Goal: Information Seeking & Learning: Find specific fact

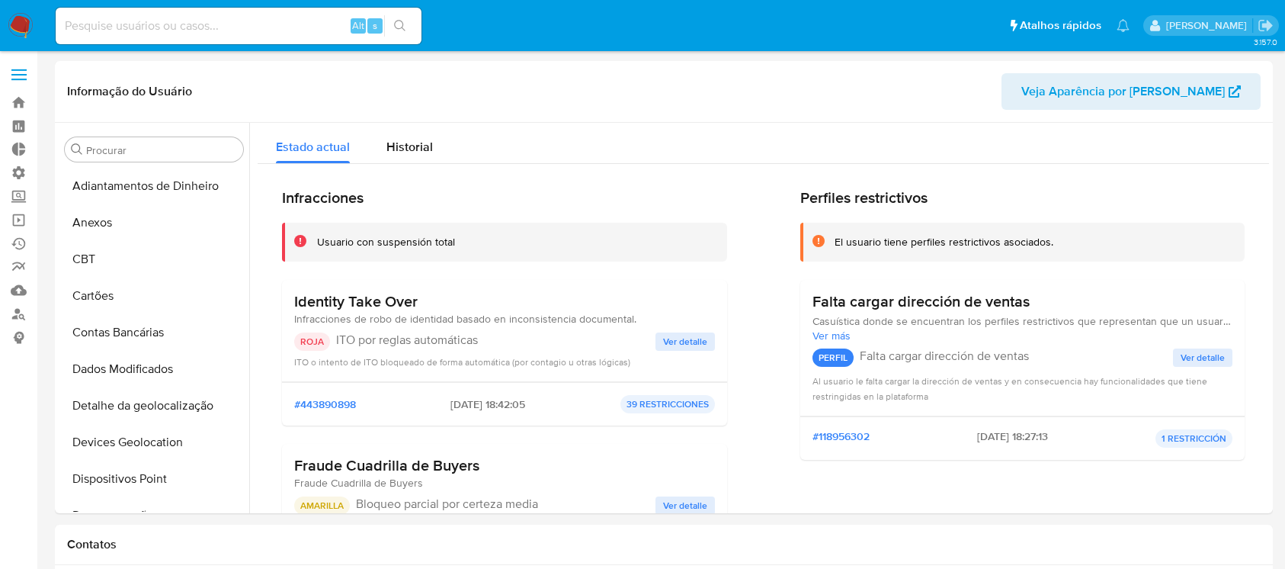
select select "10"
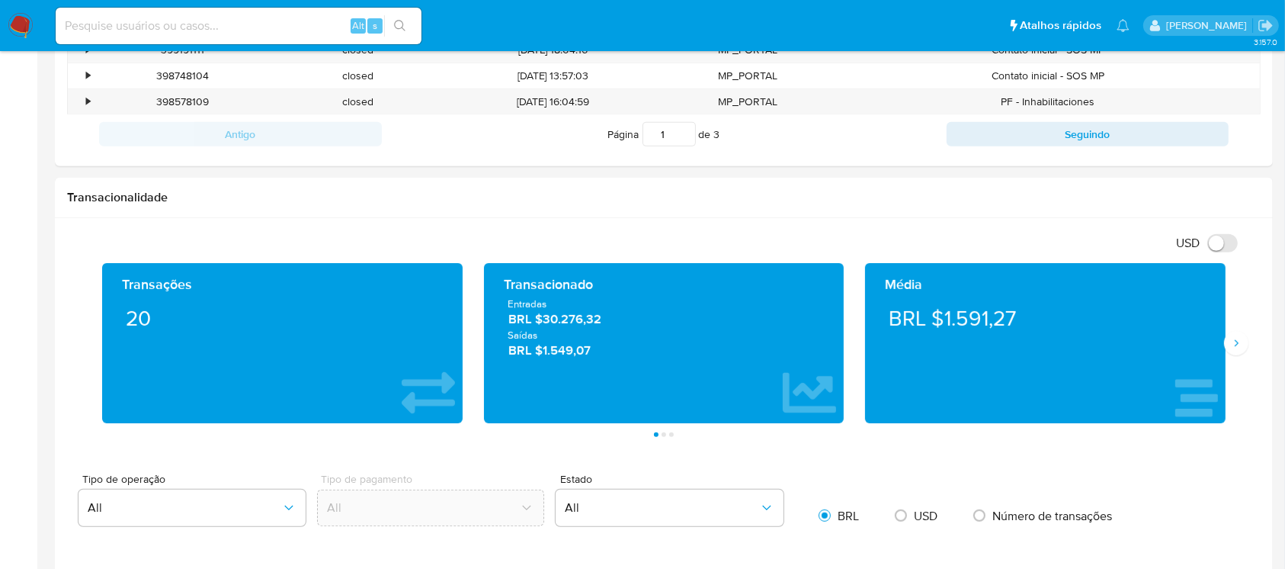
scroll to position [681, 0]
click at [172, 22] on input at bounding box center [239, 26] width 366 height 20
paste input "324098182"
type input "324098182"
click at [400, 30] on icon "search-icon" at bounding box center [400, 26] width 12 height 12
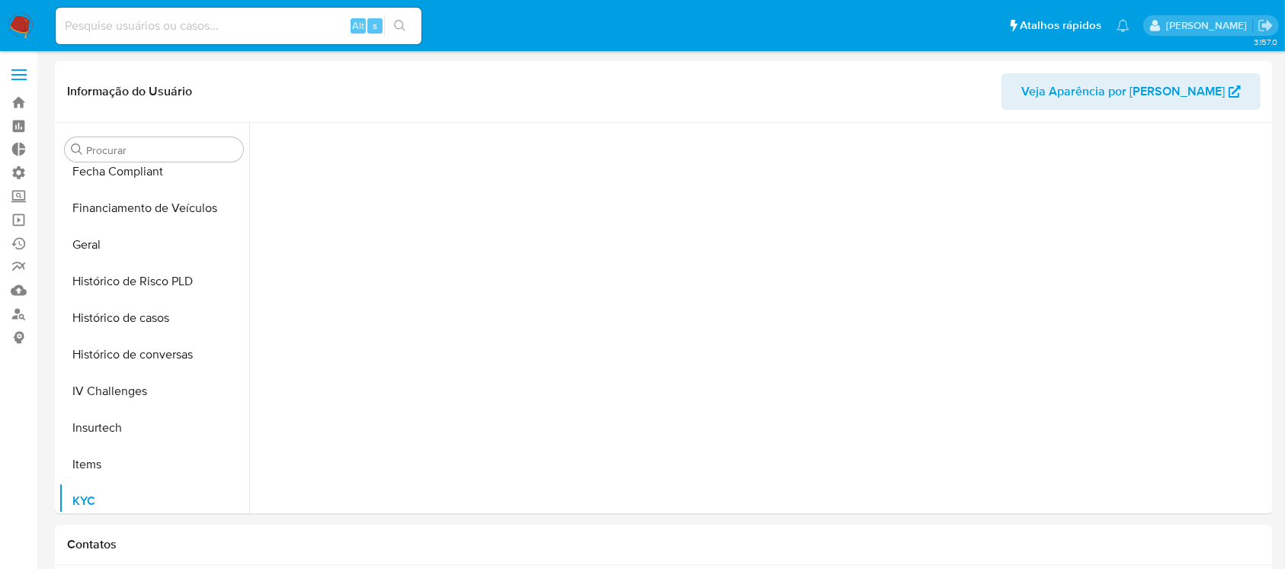
scroll to position [681, 0]
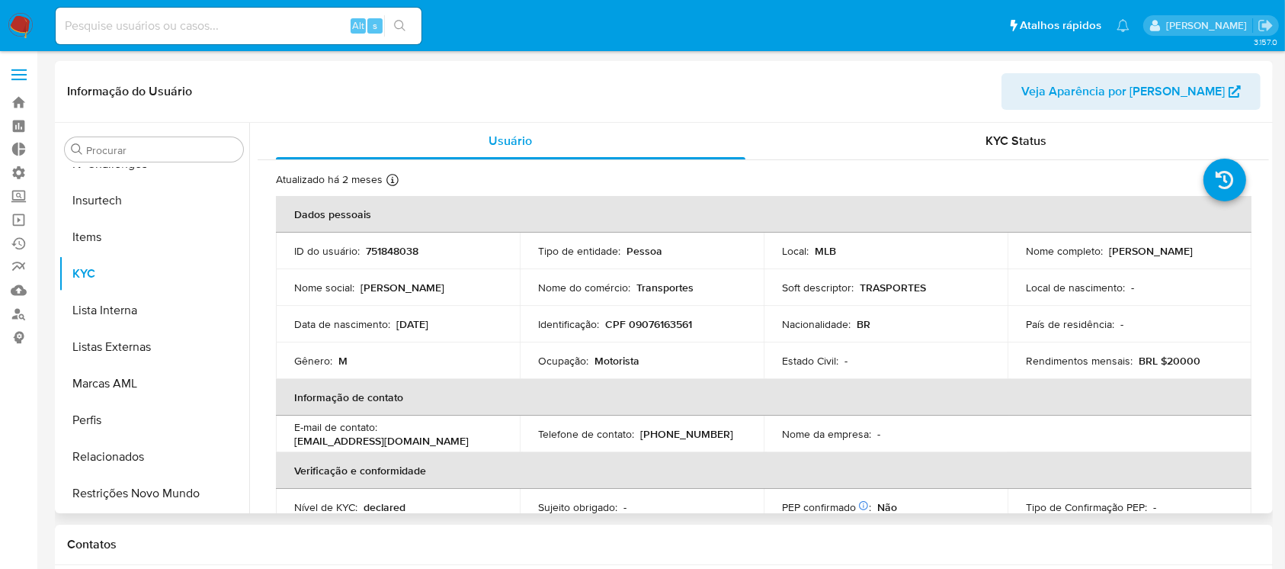
select select "10"
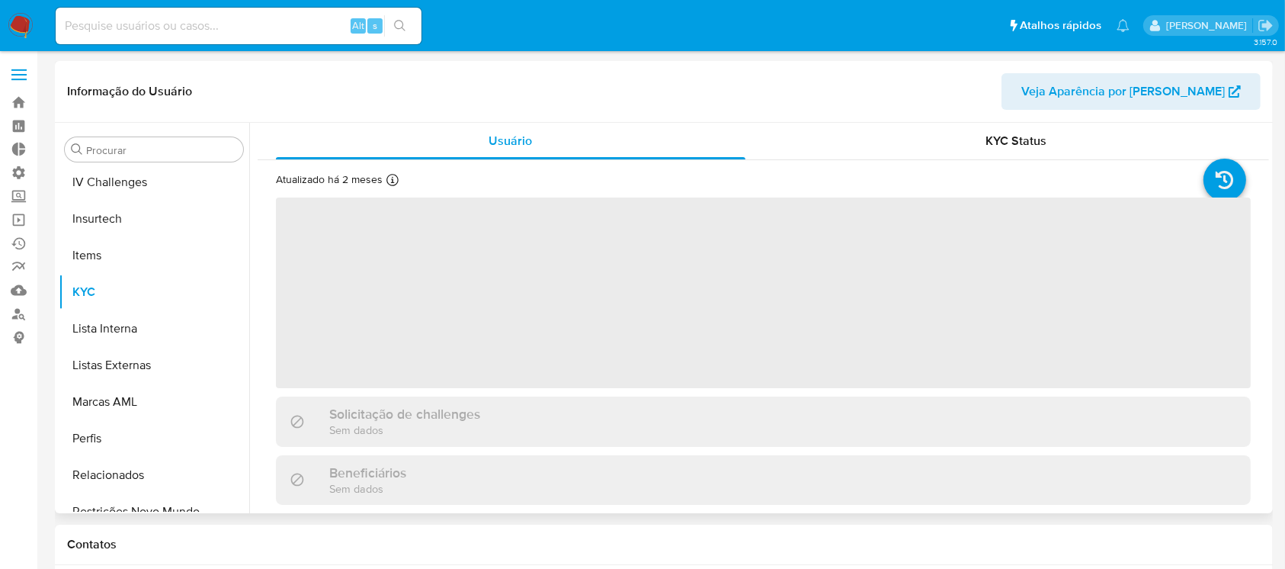
scroll to position [681, 0]
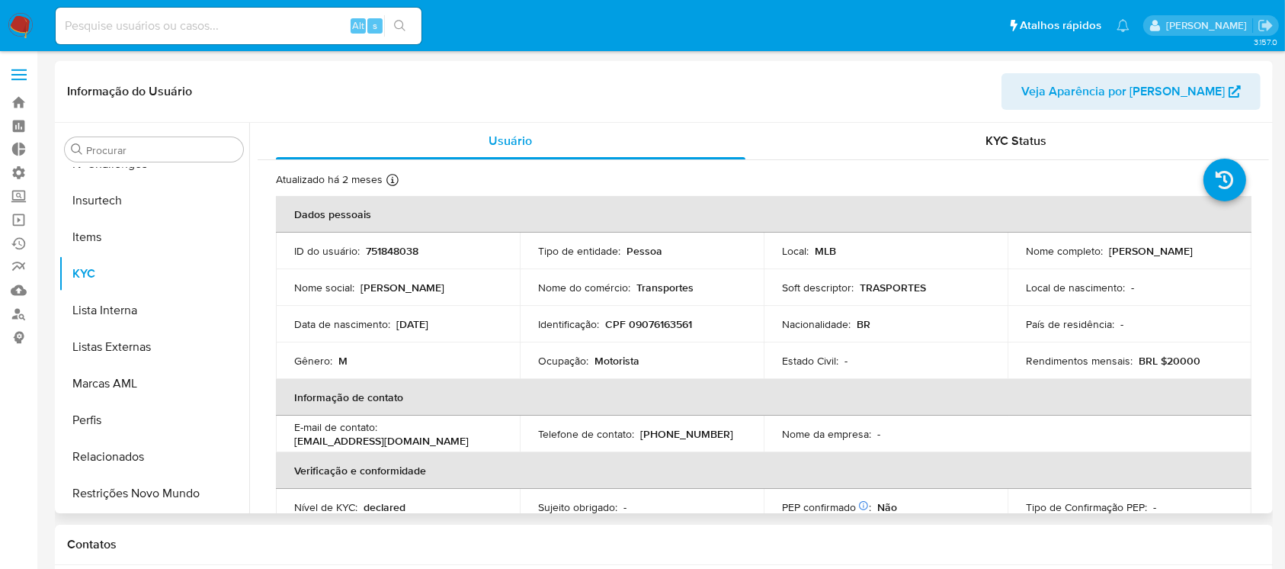
select select "10"
click at [224, 21] on input at bounding box center [239, 26] width 366 height 20
paste input "324098182"
type input "324098182"
click at [405, 27] on icon "search-icon" at bounding box center [400, 26] width 12 height 12
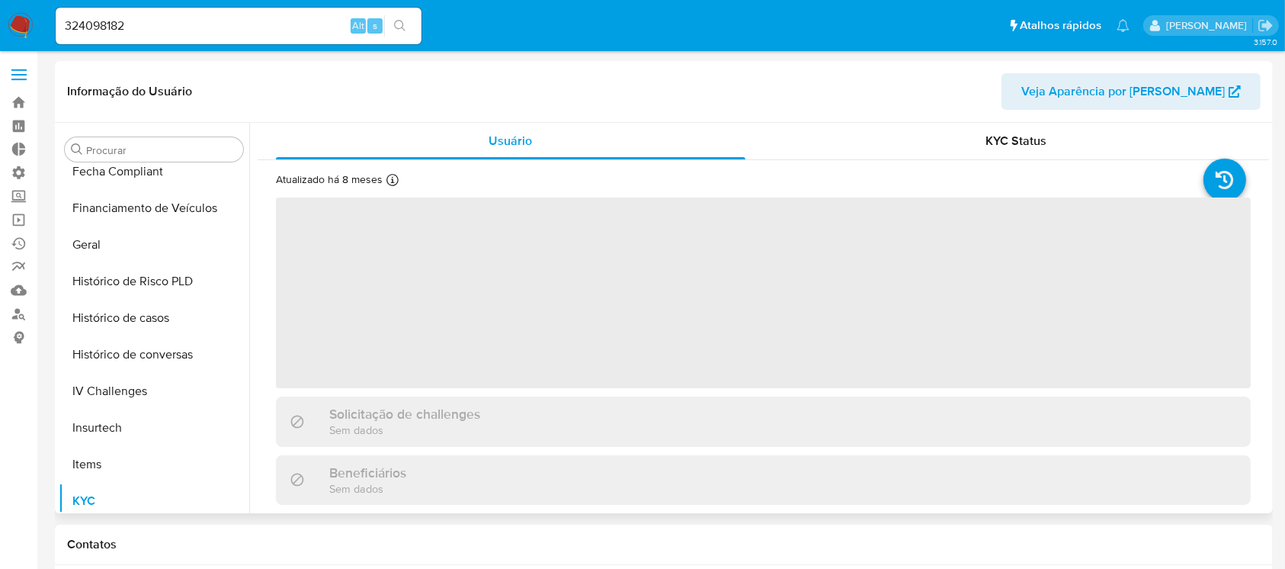
scroll to position [681, 0]
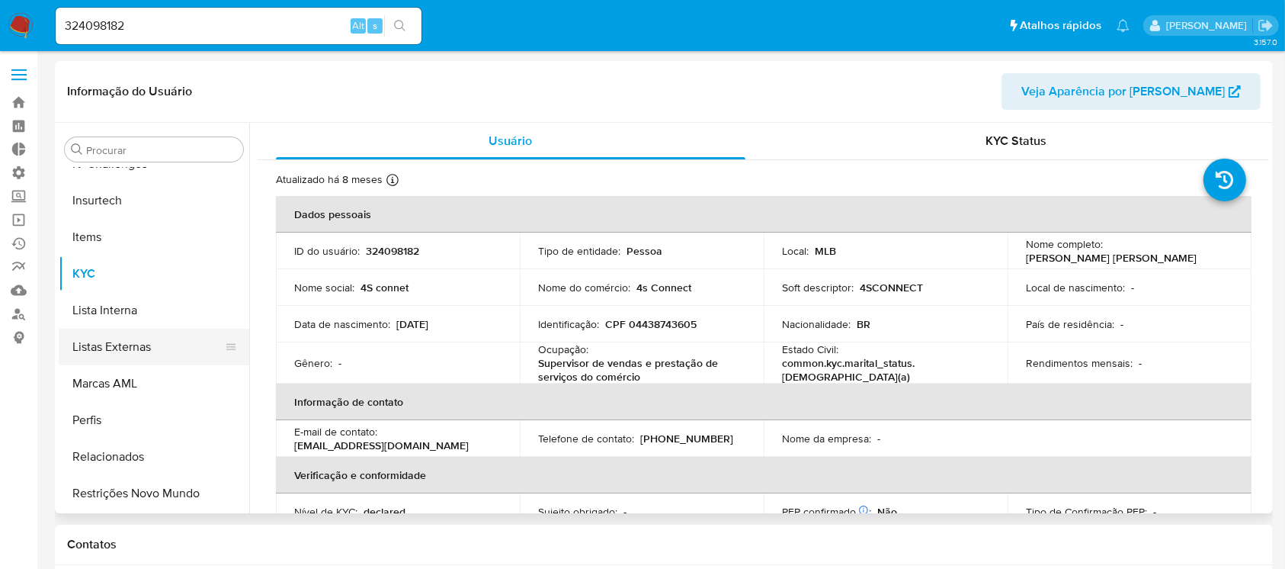
select select "10"
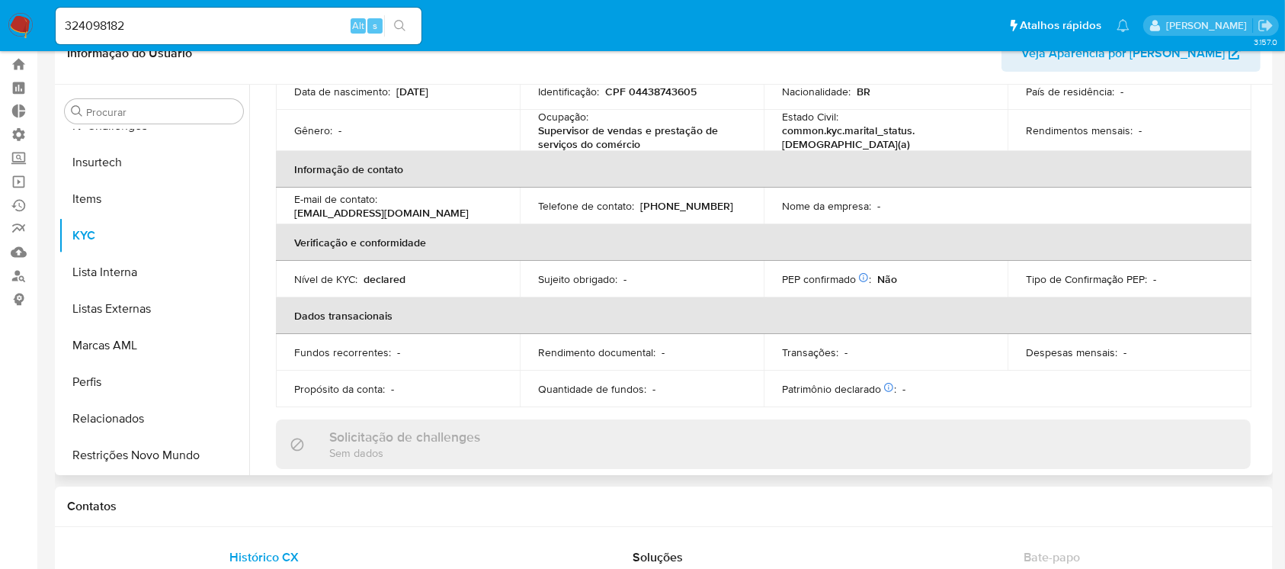
scroll to position [200, 0]
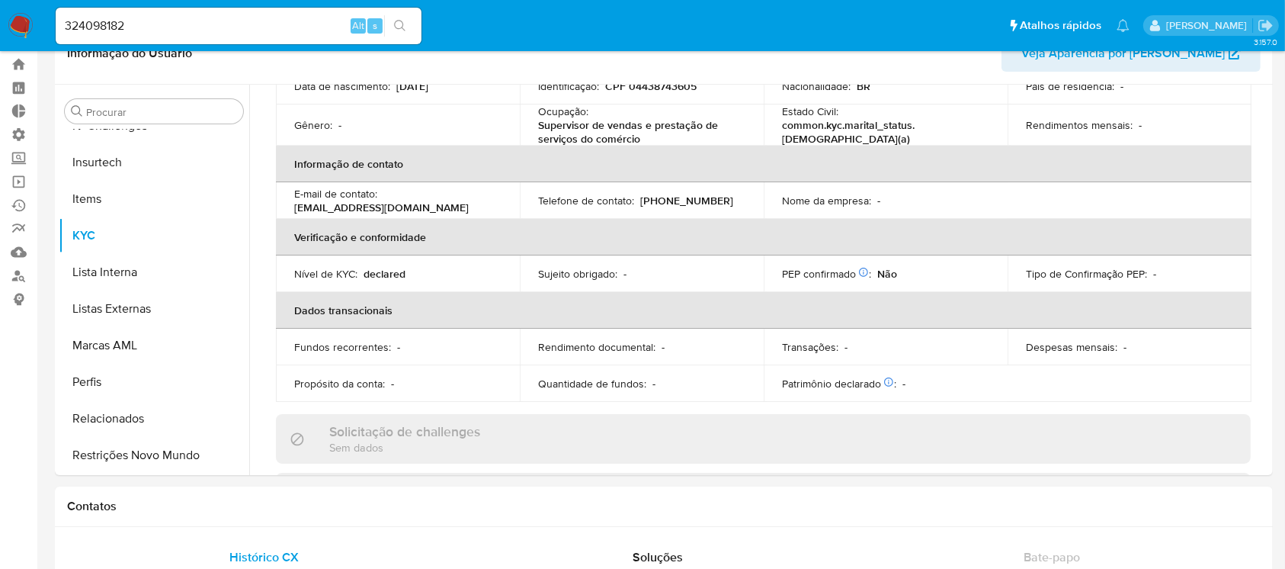
drag, startPoint x: 250, startPoint y: 385, endPoint x: 260, endPoint y: 277, distance: 108.7
click at [260, 277] on div "Usuário KYC Status Atualizado há 8 meses Criado: 12/06/2020 17:22:36 Atualizado…" at bounding box center [759, 280] width 1020 height 390
drag, startPoint x: 250, startPoint y: 381, endPoint x: 255, endPoint y: 303, distance: 77.9
click at [255, 303] on div "Usuário KYC Status Atualizado há 8 meses Criado: 12/06/2020 17:22:36 Atualizado…" at bounding box center [759, 280] width 1020 height 390
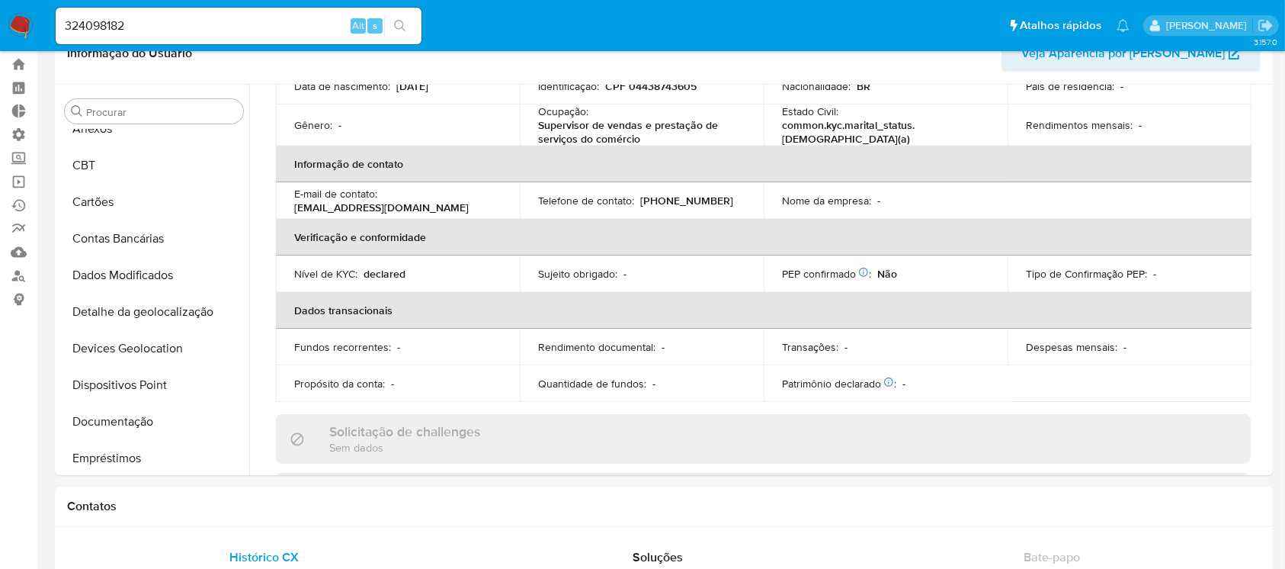
scroll to position [56, 0]
click at [124, 419] on button "Documentação" at bounding box center [148, 421] width 178 height 37
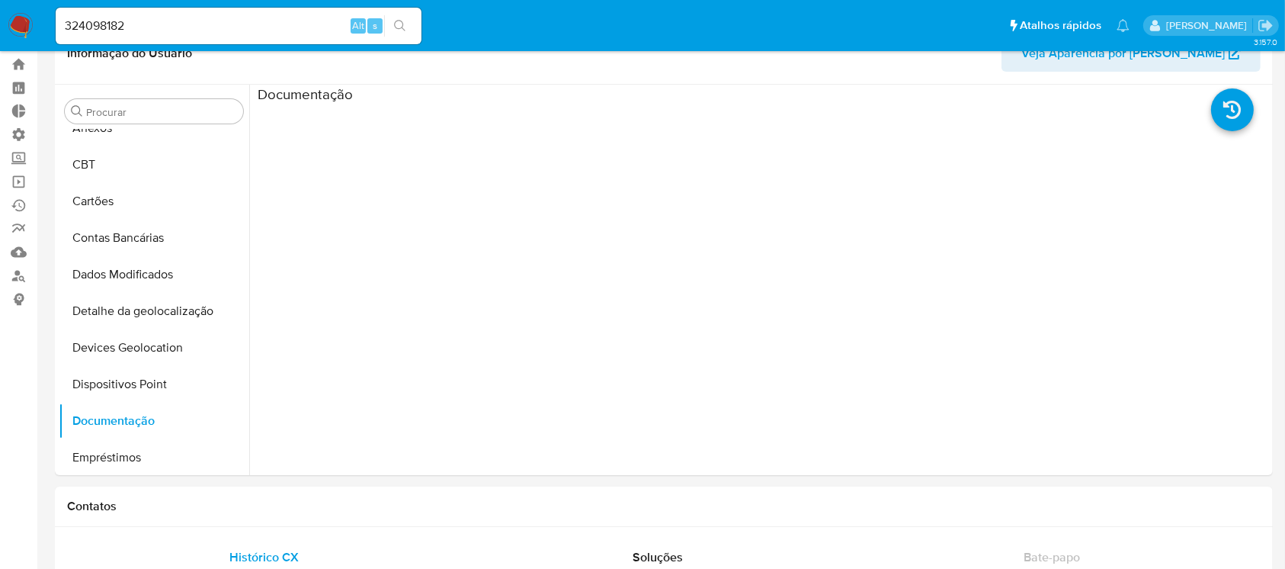
click at [387, 204] on ul at bounding box center [384, 323] width 253 height 439
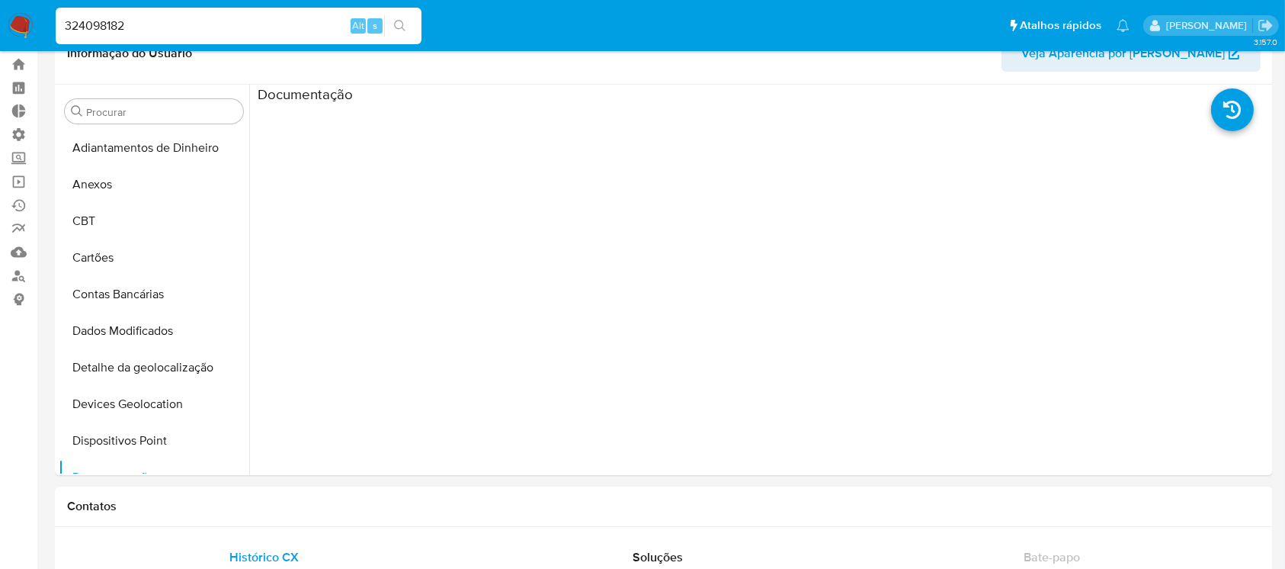
drag, startPoint x: 148, startPoint y: 24, endPoint x: 32, endPoint y: 2, distance: 118.0
click at [33, 4] on nav "Pausado Ver notificaciones 324098182 Alt s Atalhos rápidos Presiona las siguien…" at bounding box center [642, 25] width 1285 height 51
paste input "07828225"
type input "307828225"
click at [399, 24] on icon "search-icon" at bounding box center [400, 26] width 12 height 12
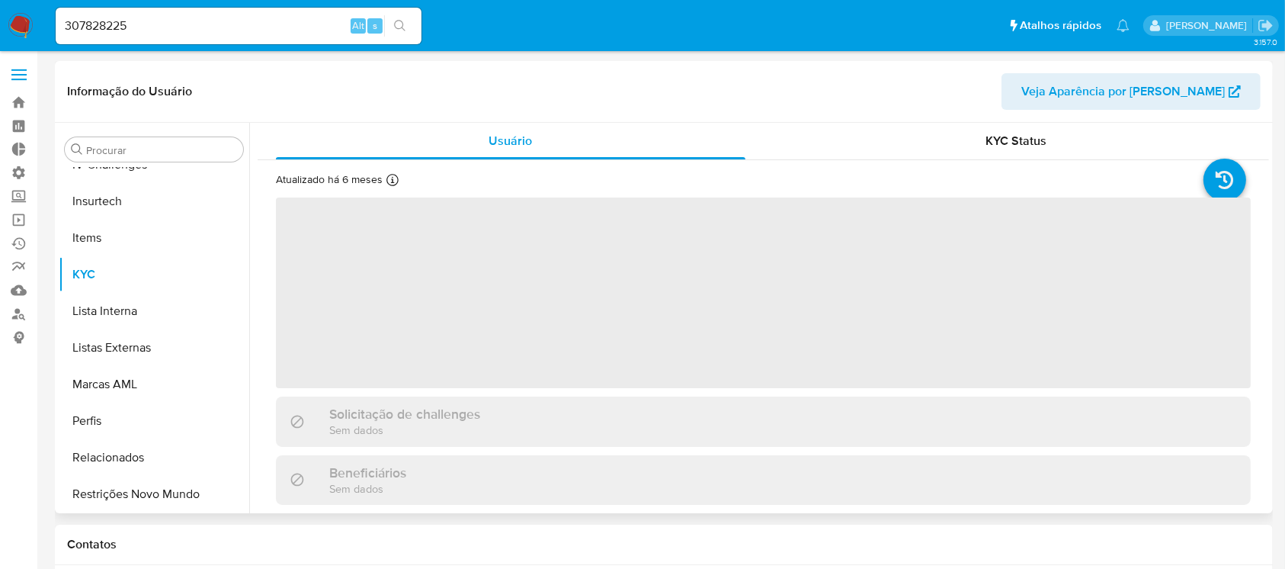
scroll to position [681, 0]
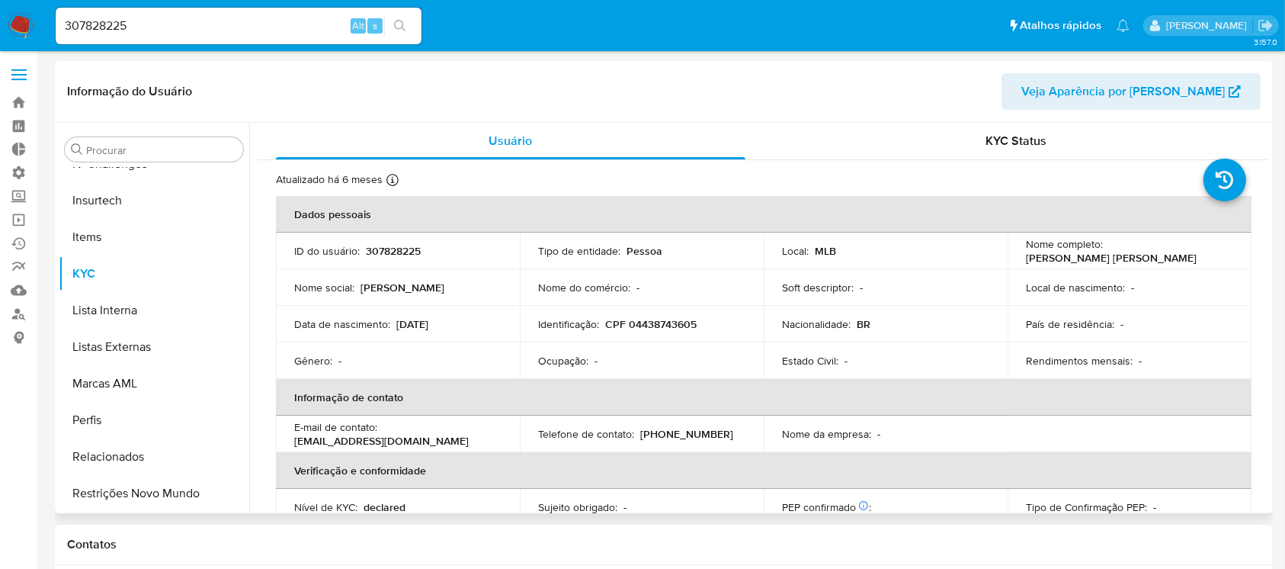
select select "10"
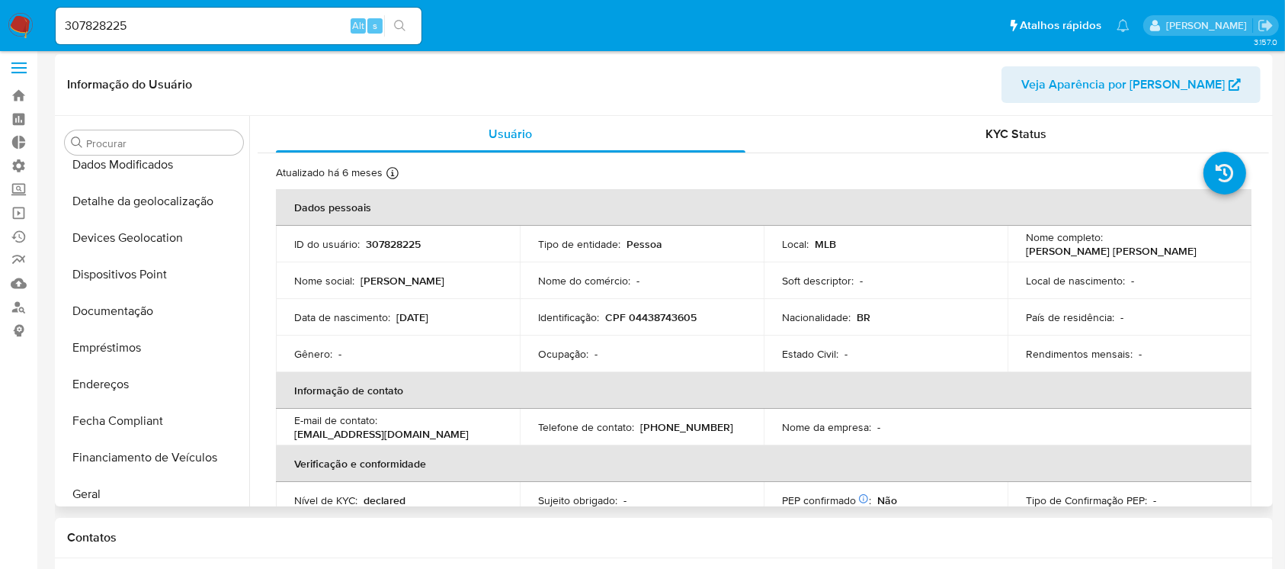
scroll to position [189, 0]
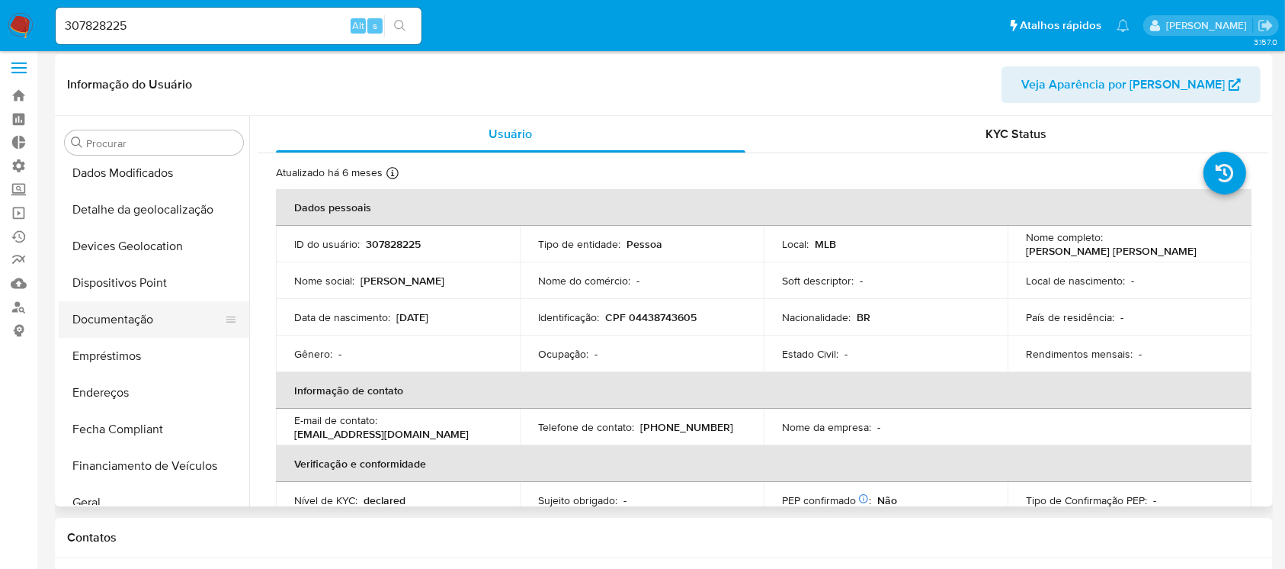
click at [152, 315] on button "Documentação" at bounding box center [148, 319] width 178 height 37
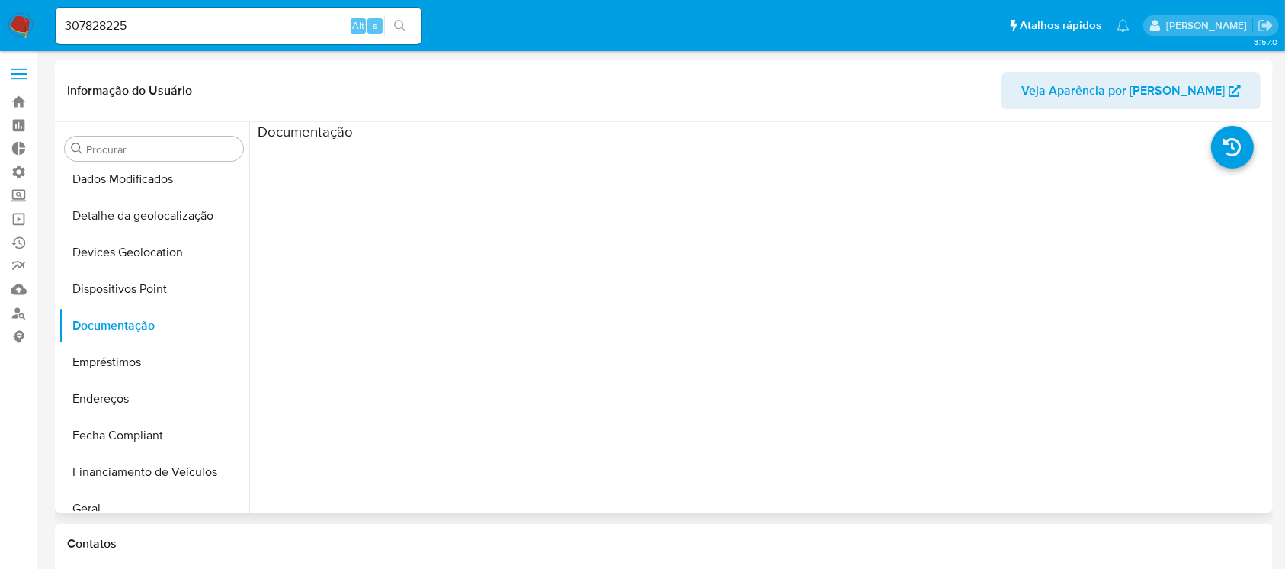
scroll to position [0, 0]
drag, startPoint x: 162, startPoint y: 23, endPoint x: 0, endPoint y: 3, distance: 162.8
click at [0, 3] on nav "Pausado Ver notificaciones 307828225 Alt s Atalhos rápidos Presiona las siguien…" at bounding box center [642, 25] width 1285 height 51
paste input "194490118"
type input "194490118"
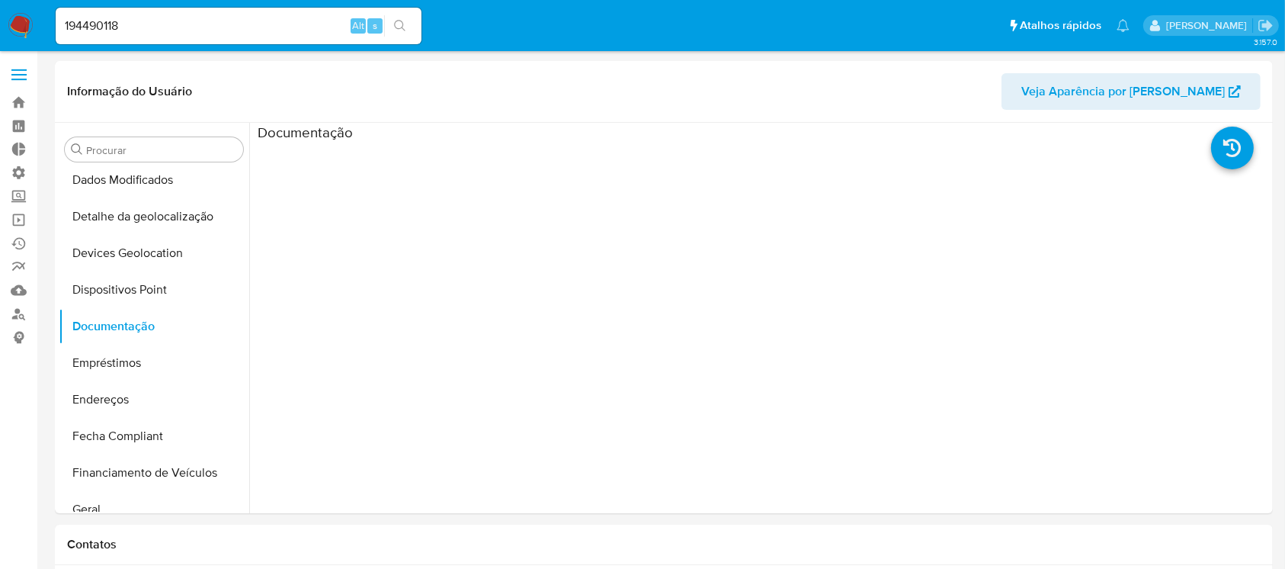
click at [392, 27] on button "search-icon" at bounding box center [399, 25] width 31 height 21
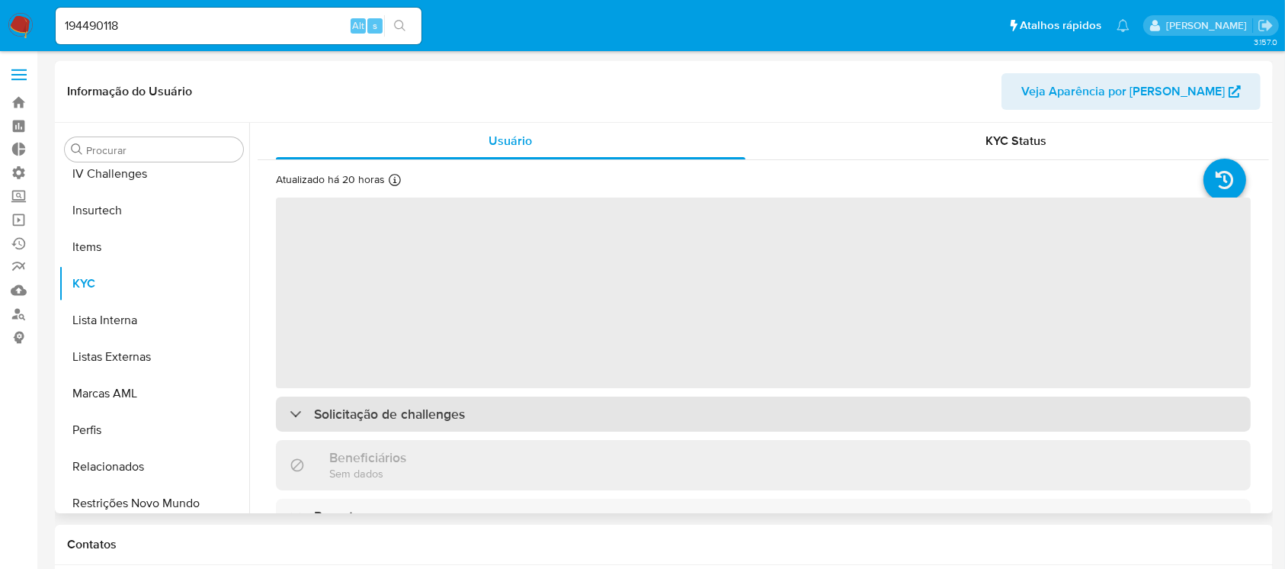
scroll to position [681, 0]
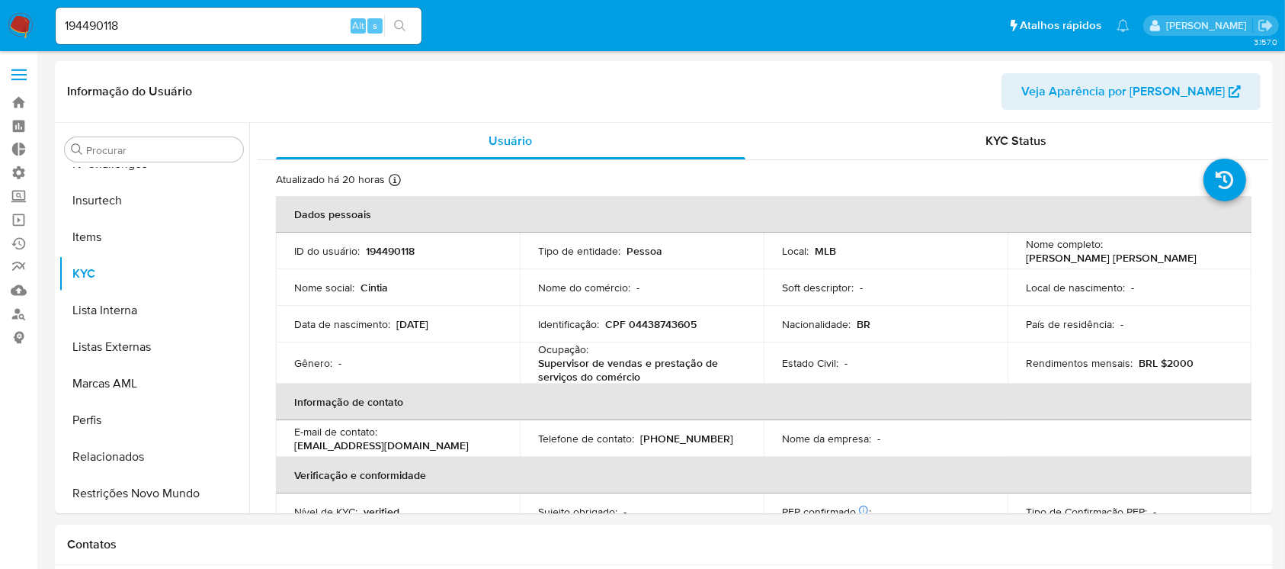
select select "10"
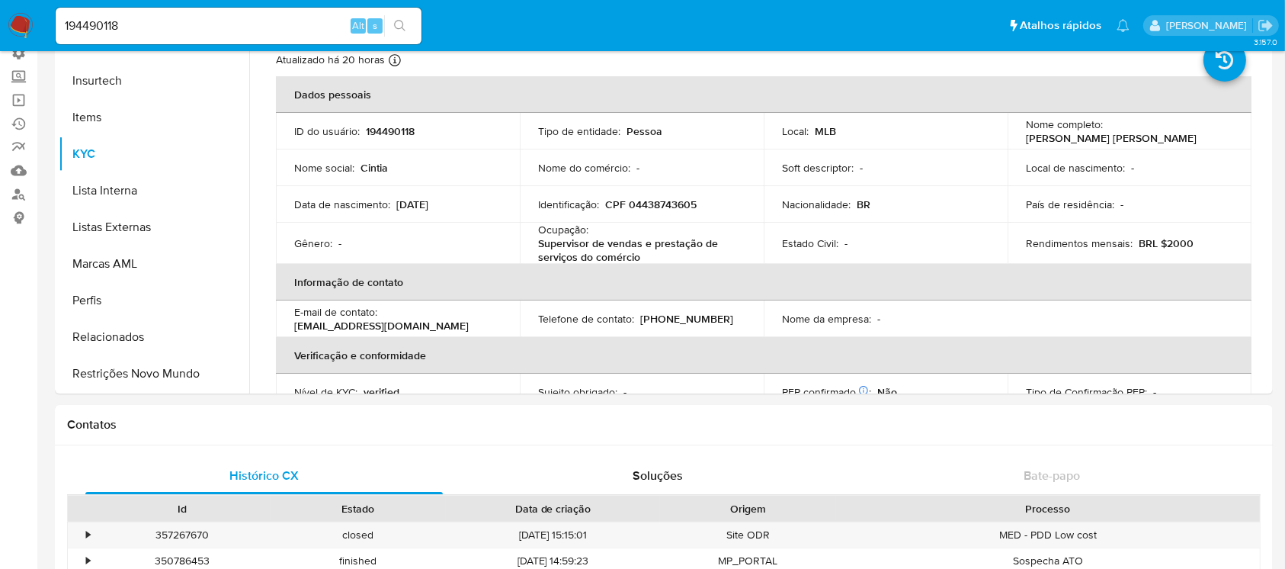
scroll to position [148, 0]
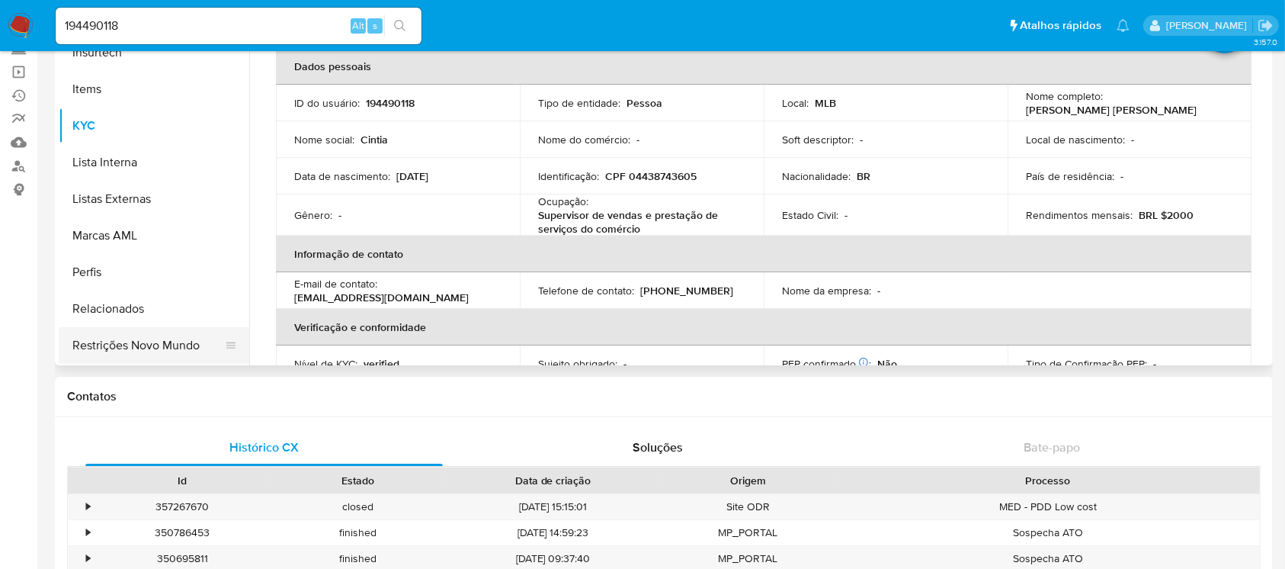
click at [117, 354] on button "Restrições Novo Mundo" at bounding box center [148, 345] width 178 height 37
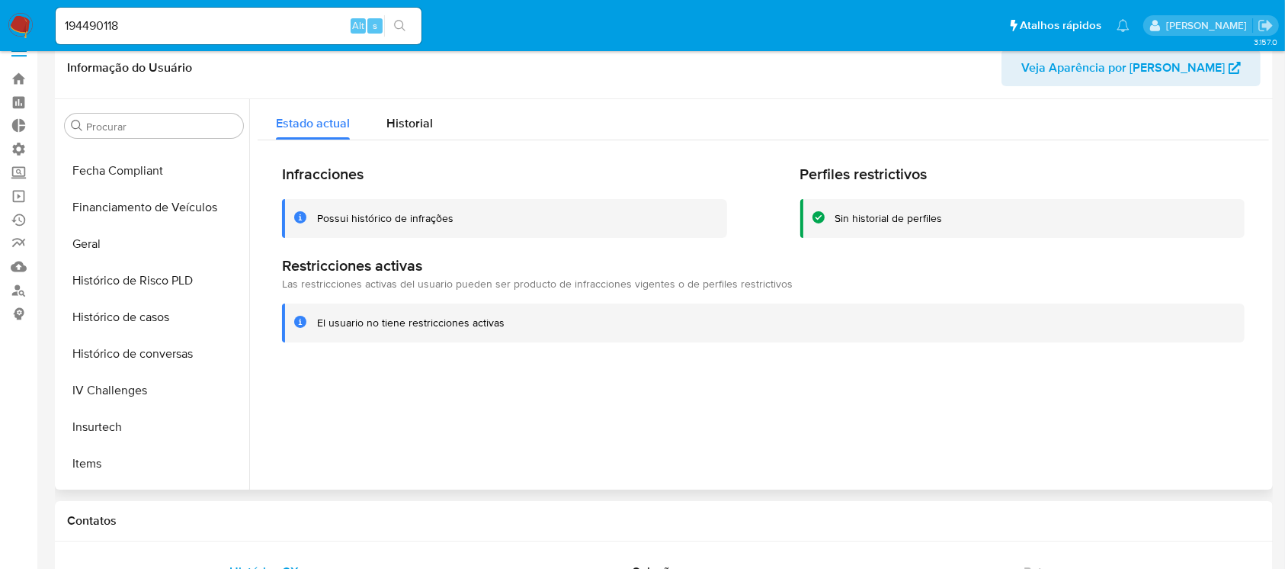
scroll to position [426, 0]
click at [144, 332] on button "Histórico de casos" at bounding box center [148, 321] width 178 height 37
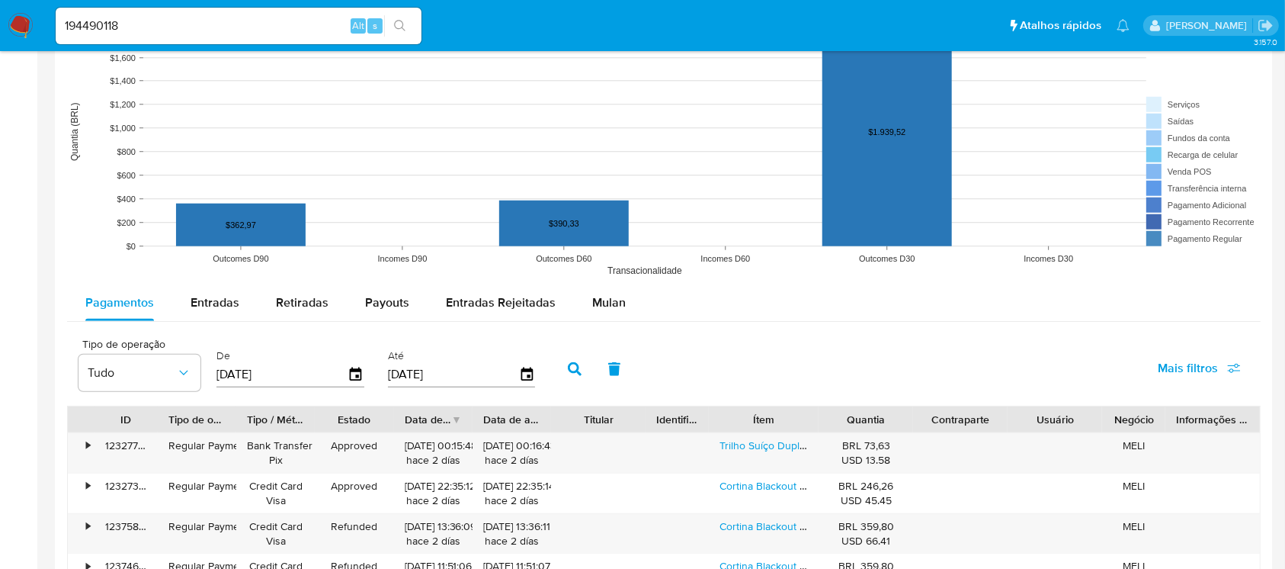
scroll to position [1165, 0]
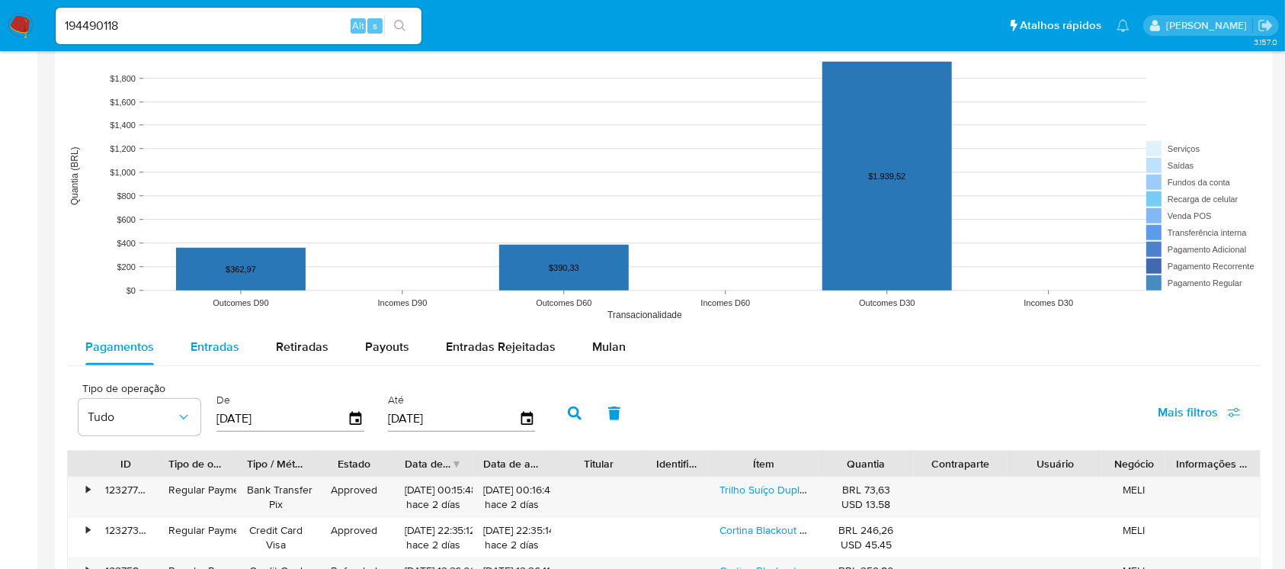
click at [223, 350] on span "Entradas" at bounding box center [215, 347] width 49 height 18
select select "10"
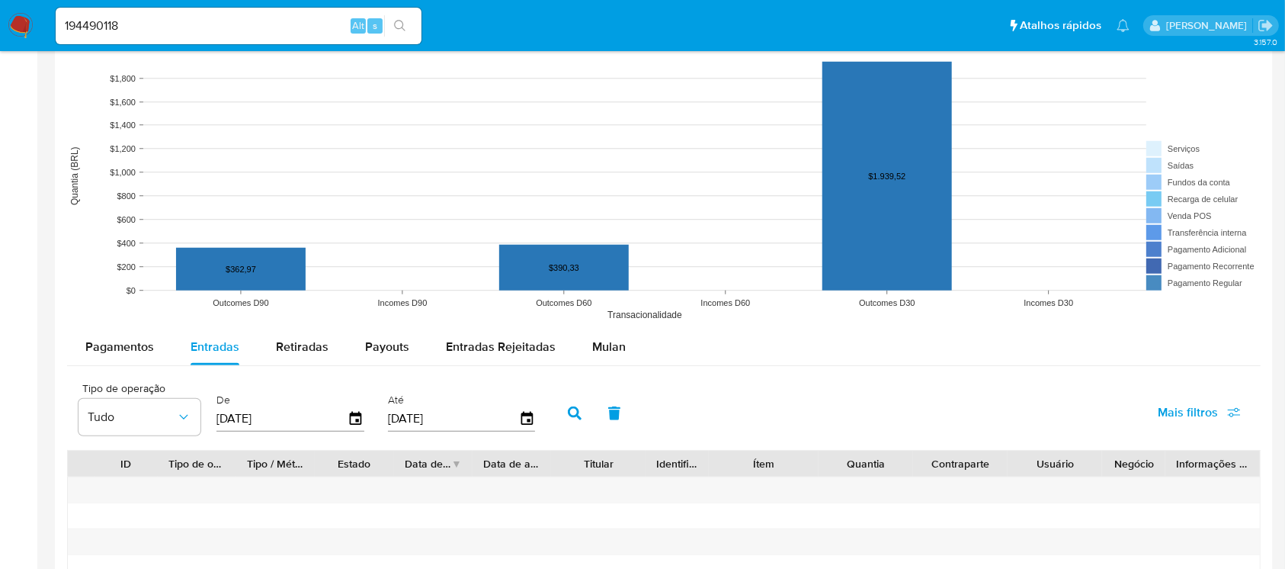
scroll to position [0, 0]
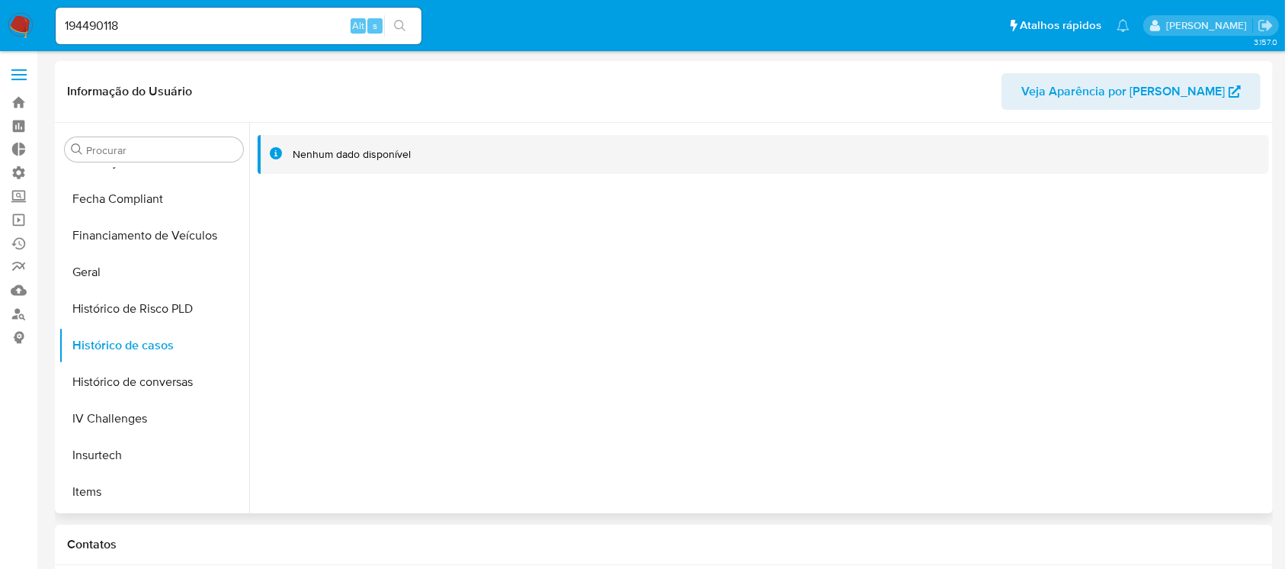
click at [1206, 90] on span "Veja Aparência por [PERSON_NAME]" at bounding box center [1124, 91] width 204 height 37
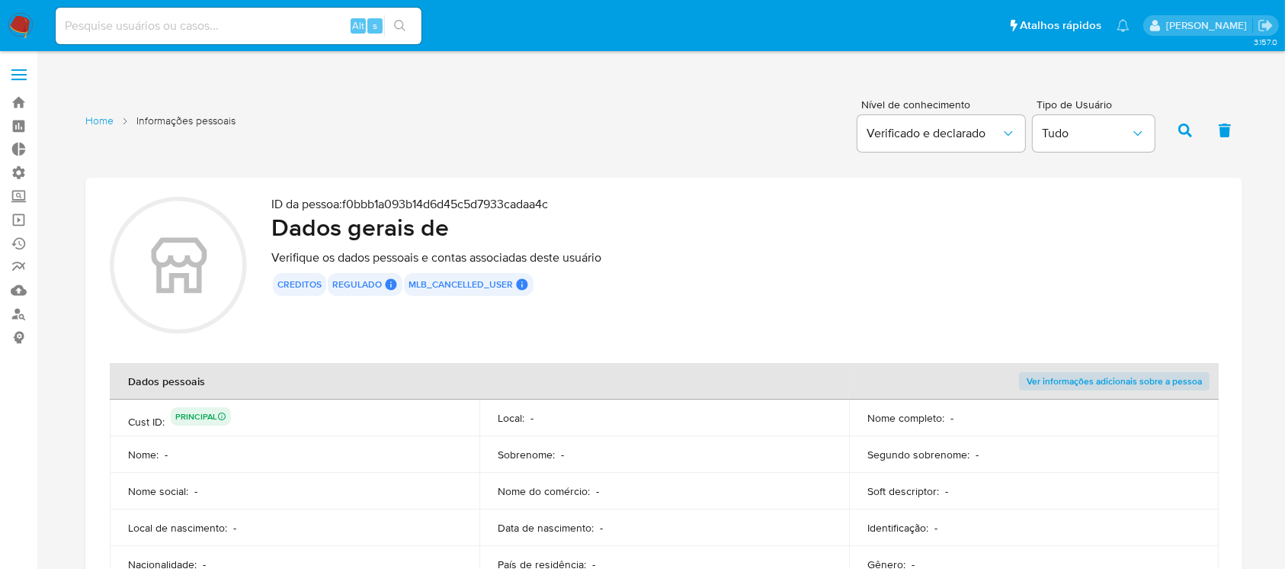
click at [1069, 279] on div "creditos regulado Regulado MLB BACEN COMPLIES LEGACY User Id 194490118 Mark Id …" at bounding box center [744, 284] width 947 height 23
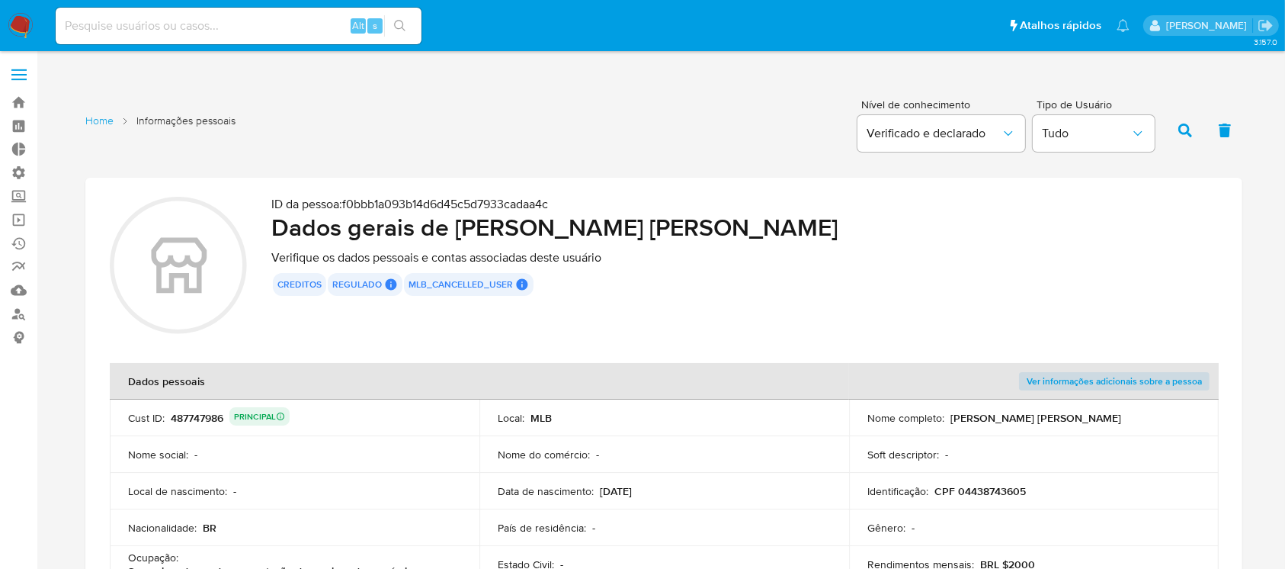
scroll to position [1220, 0]
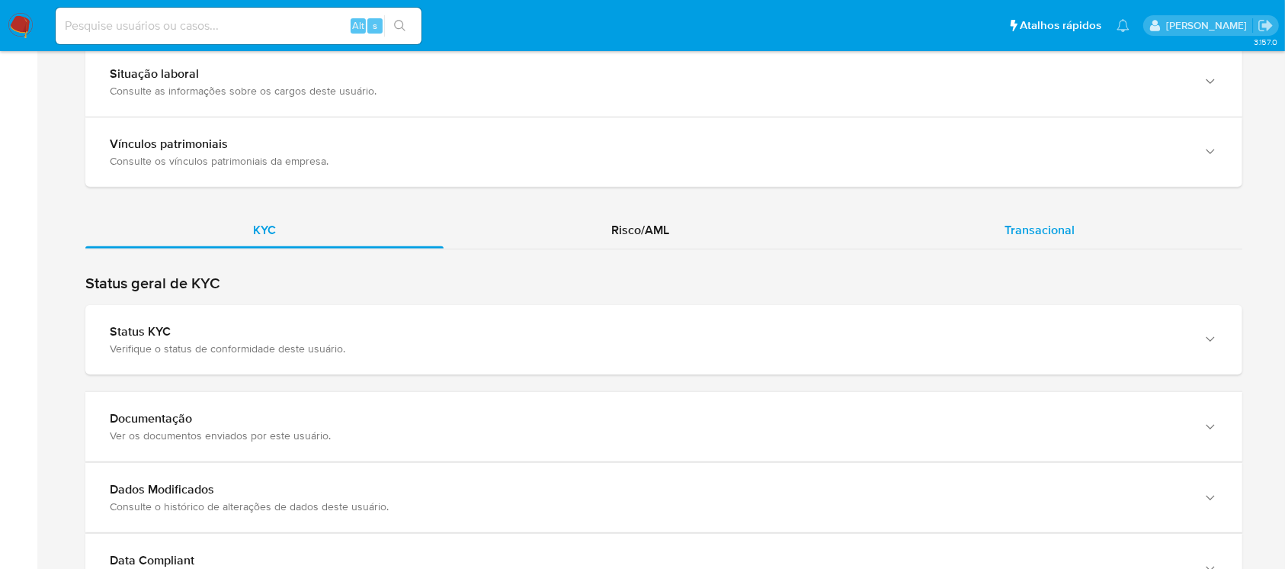
click at [1034, 227] on span "Transacional" at bounding box center [1040, 230] width 70 height 18
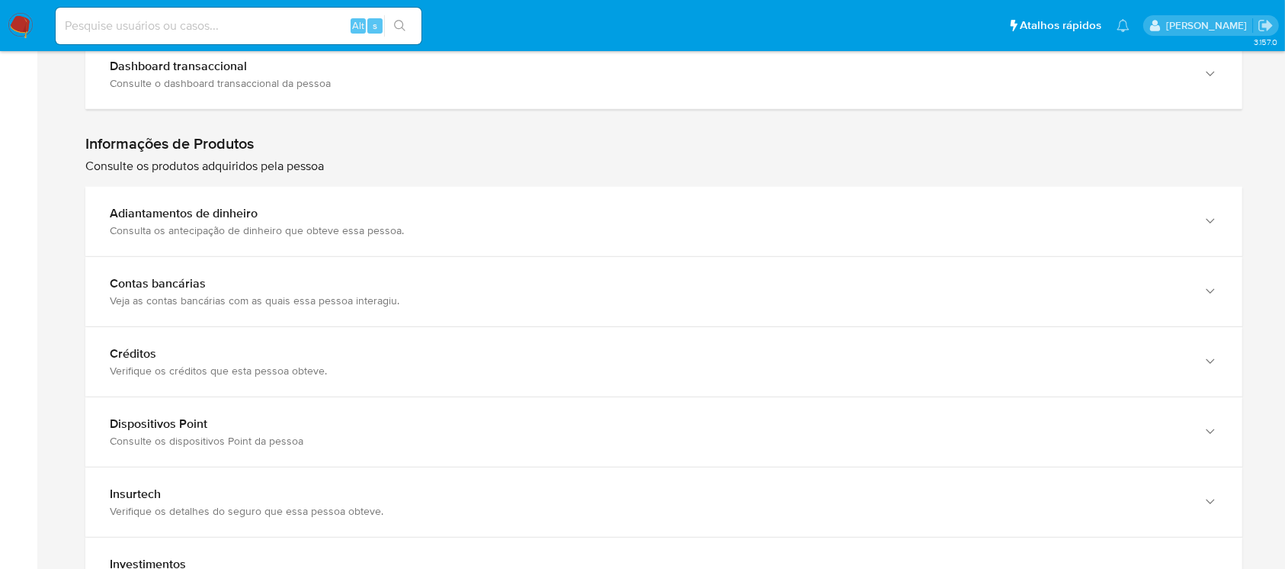
scroll to position [1424, 0]
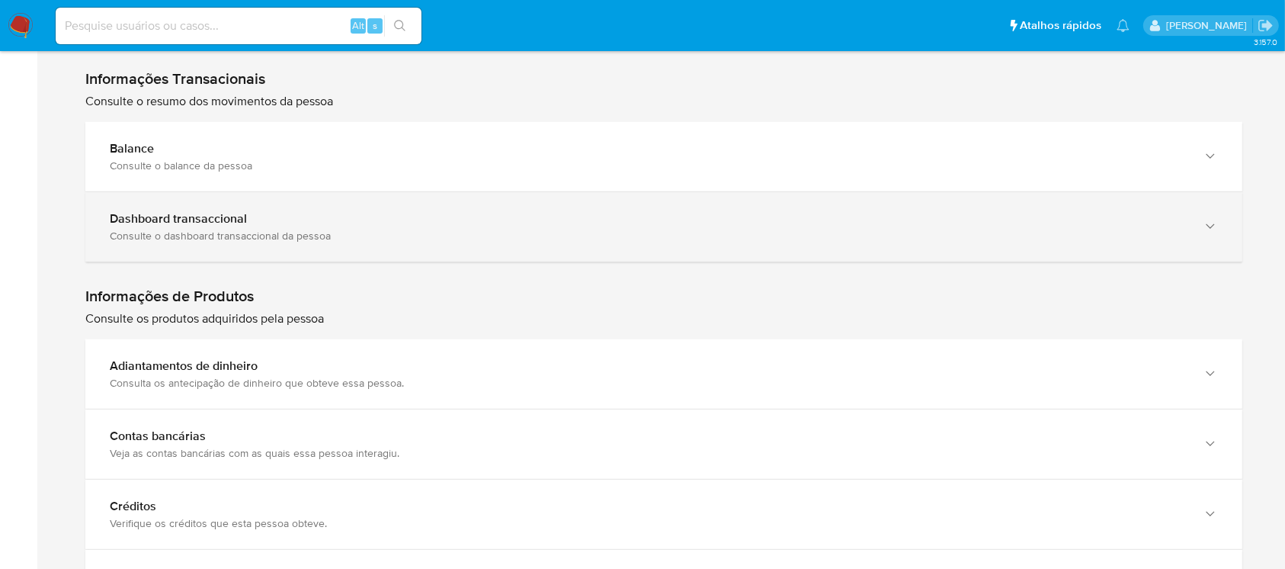
click at [1201, 220] on div "button" at bounding box center [1209, 226] width 18 height 31
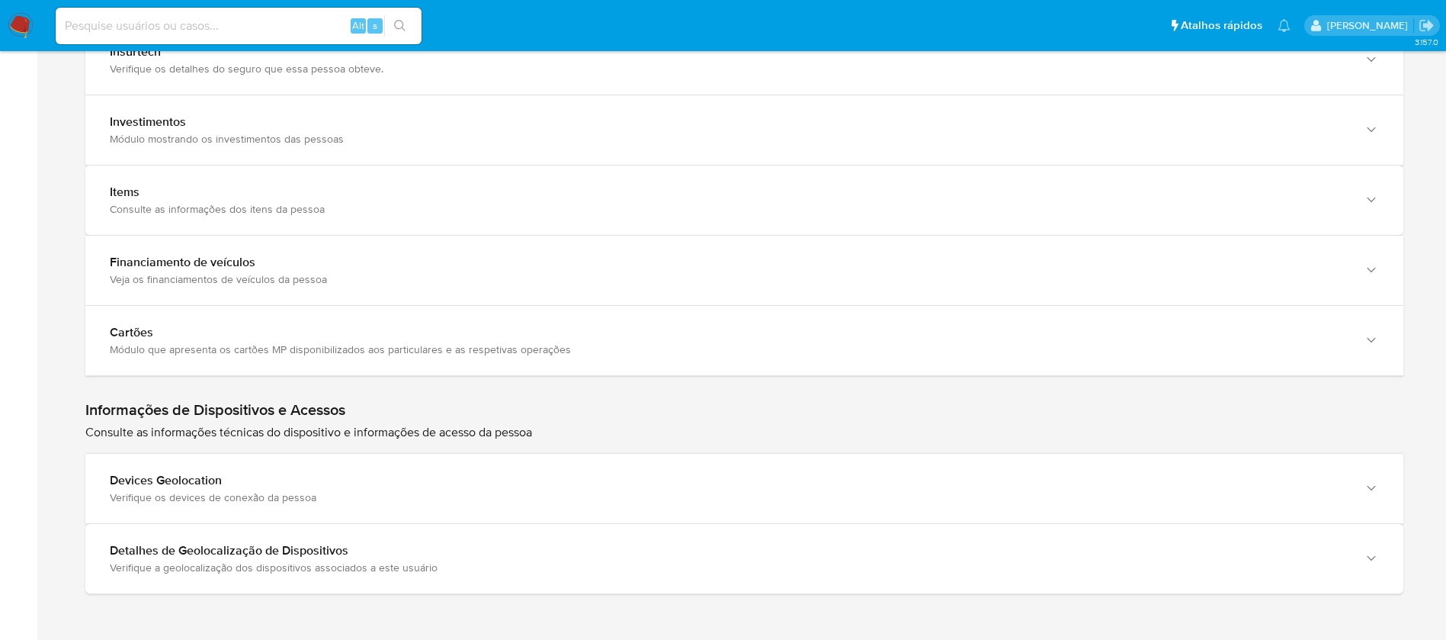
scroll to position [0, 0]
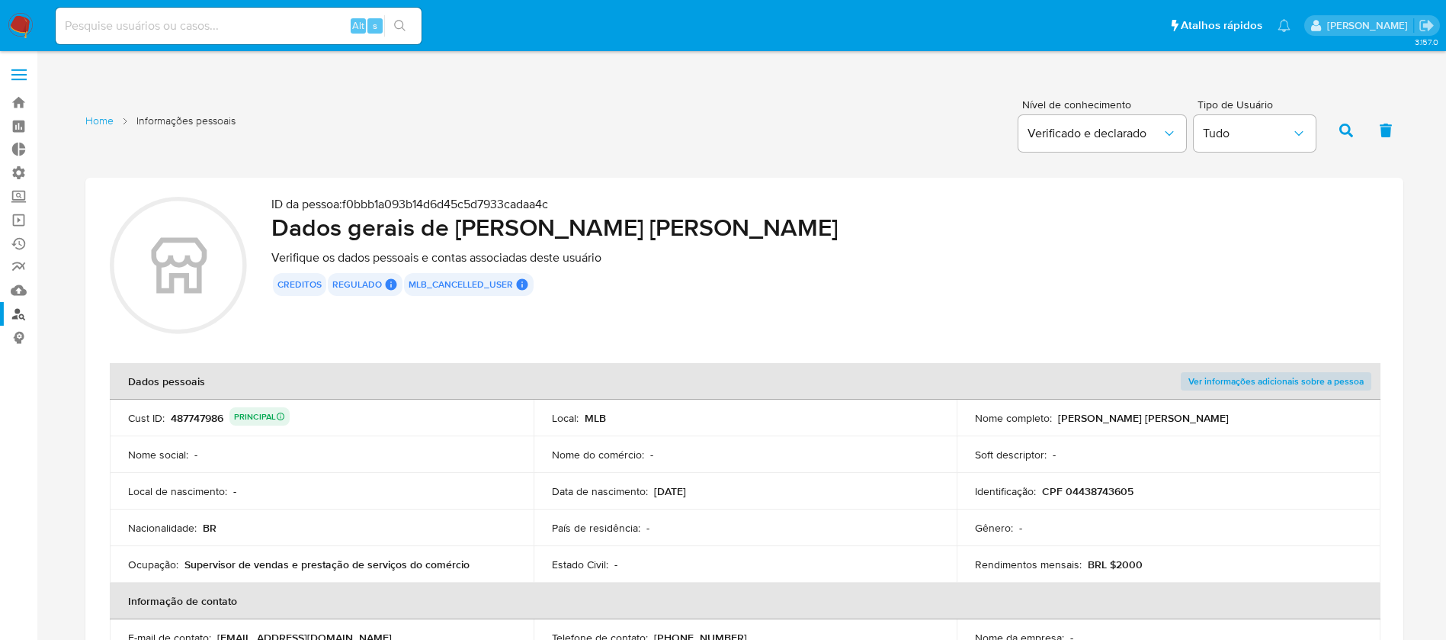
click at [14, 313] on link "Localizador de pessoas" at bounding box center [90, 314] width 181 height 24
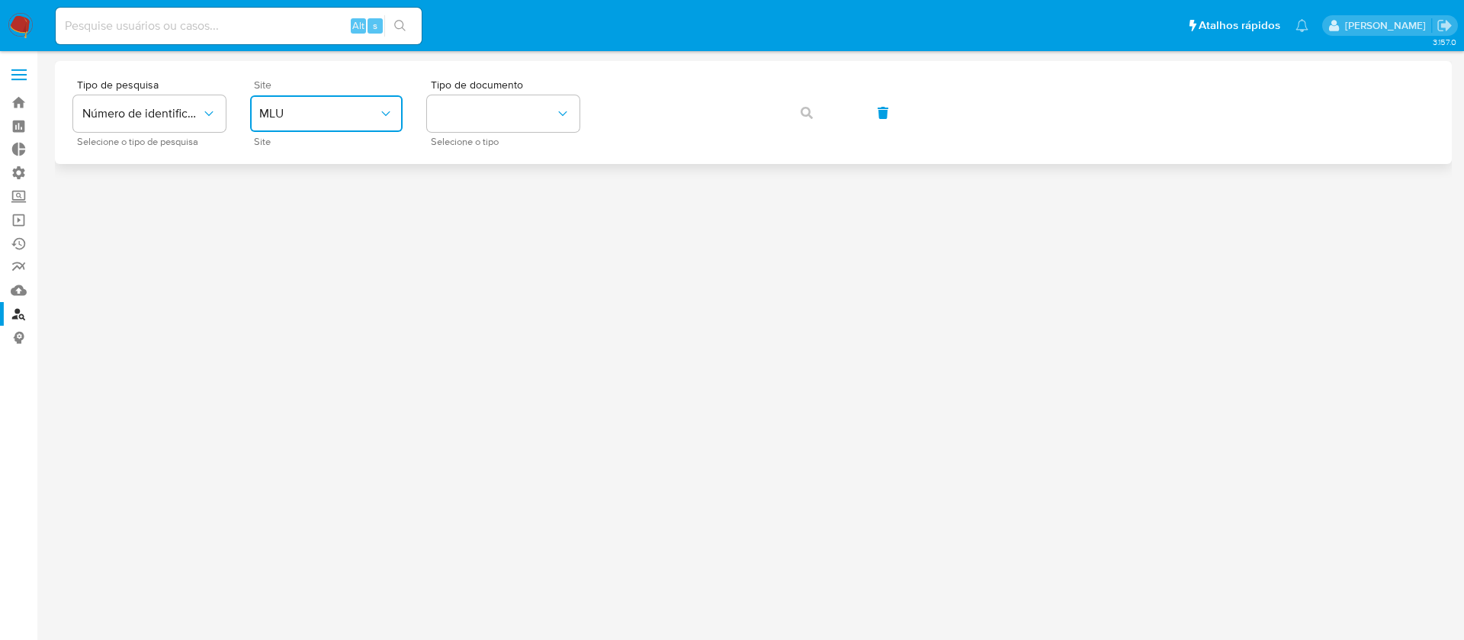
click at [358, 124] on button "MLU" at bounding box center [326, 113] width 152 height 37
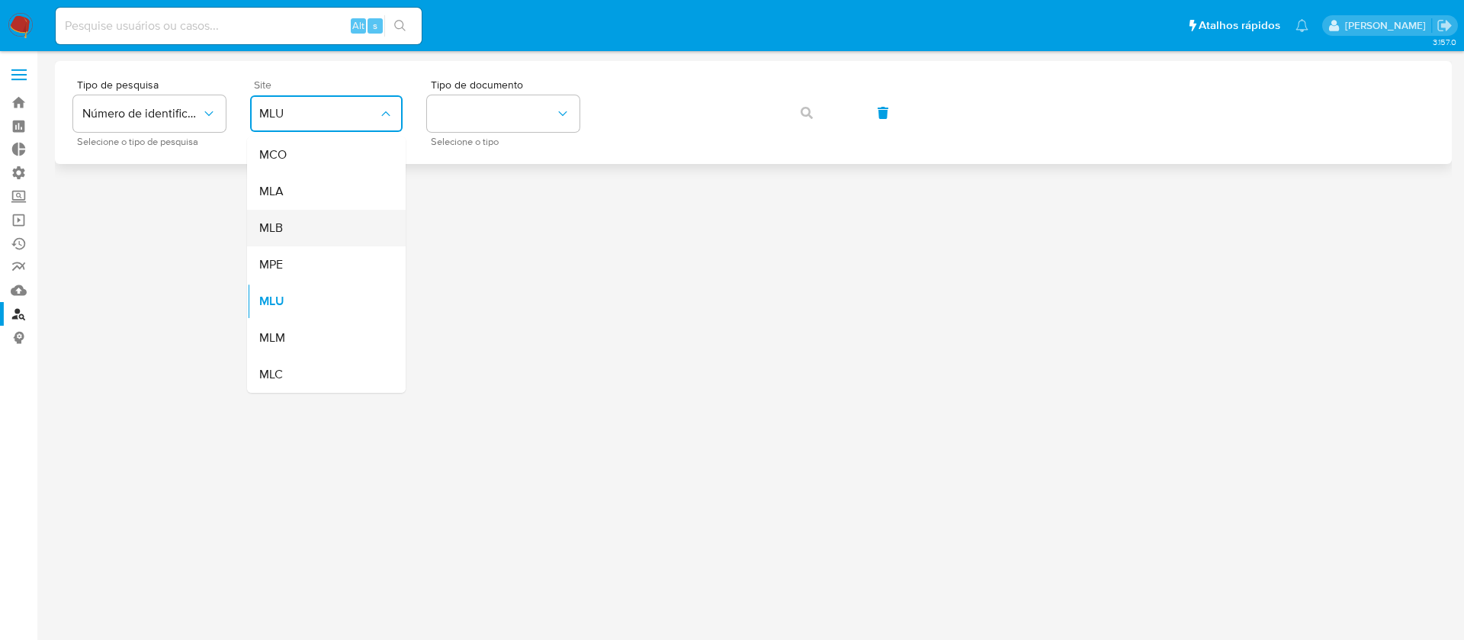
click at [308, 214] on div "MLB" at bounding box center [321, 228] width 125 height 37
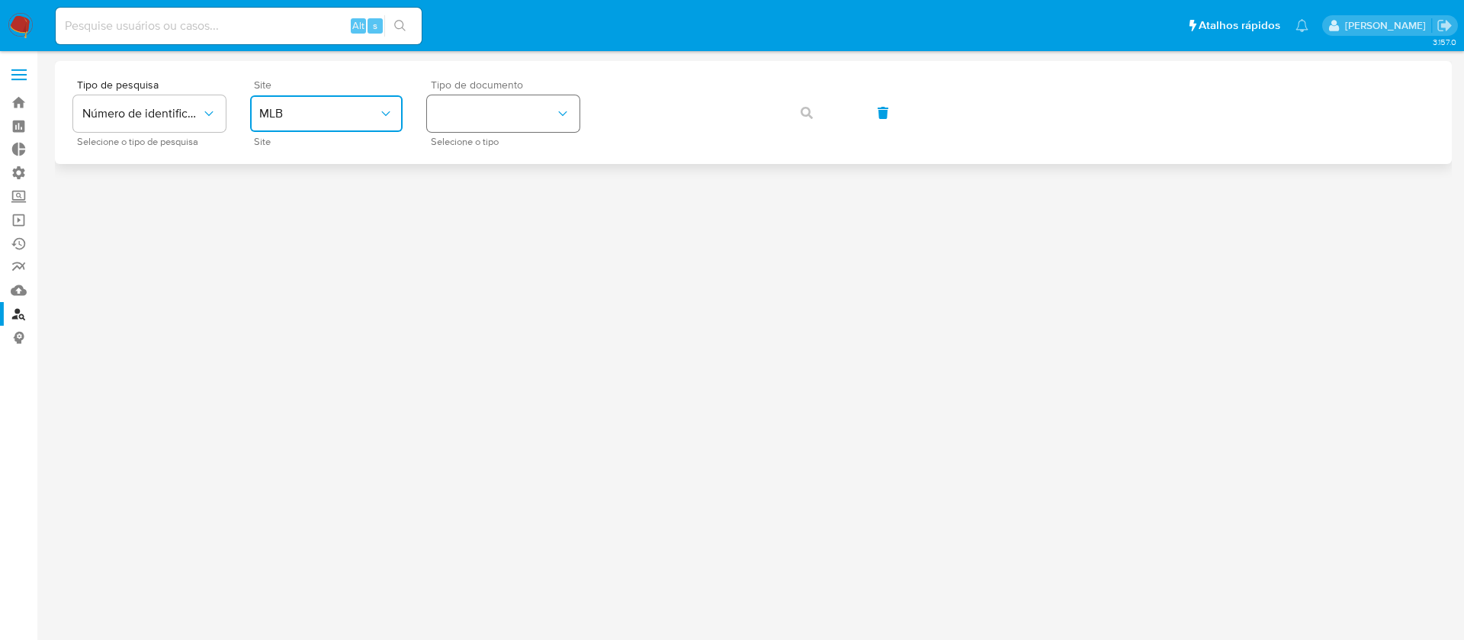
click at [454, 97] on button "identificationType" at bounding box center [503, 113] width 152 height 37
click at [503, 169] on div "CNPJ CNPJ" at bounding box center [498, 162] width 125 height 52
click at [797, 110] on button "button" at bounding box center [807, 113] width 52 height 37
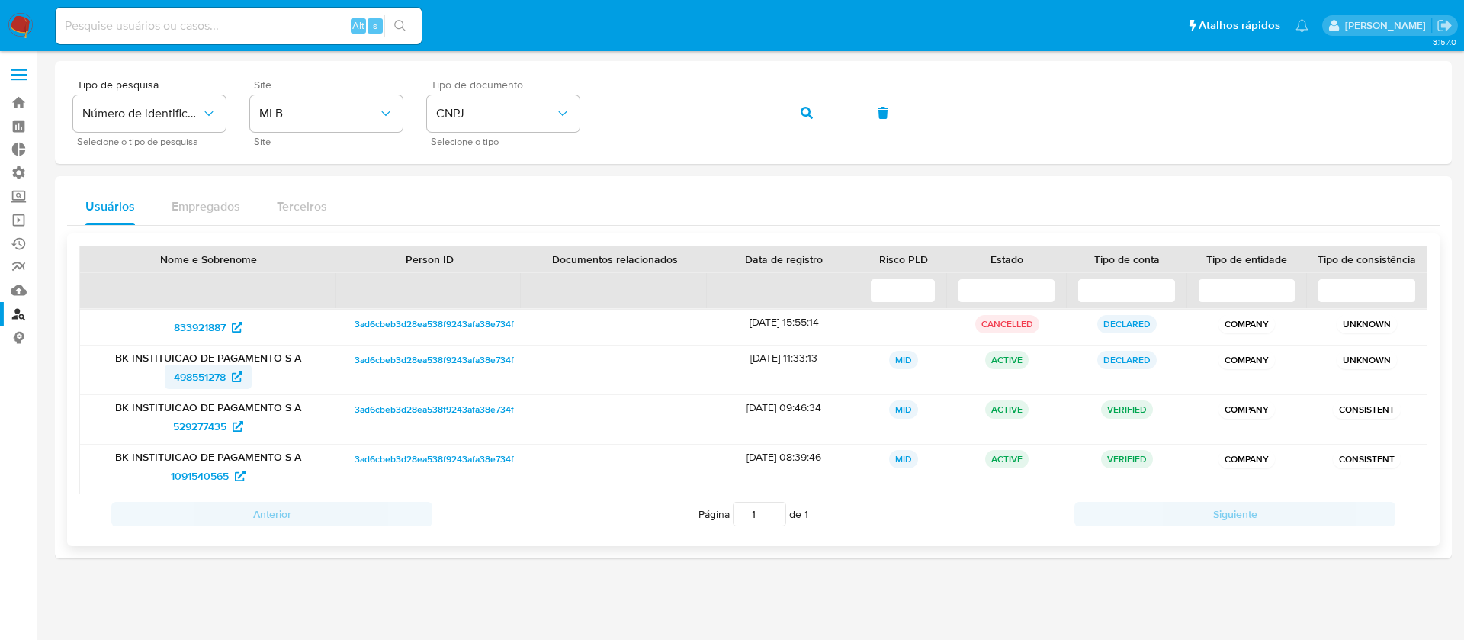
click at [193, 377] on span "498551278" at bounding box center [200, 376] width 52 height 24
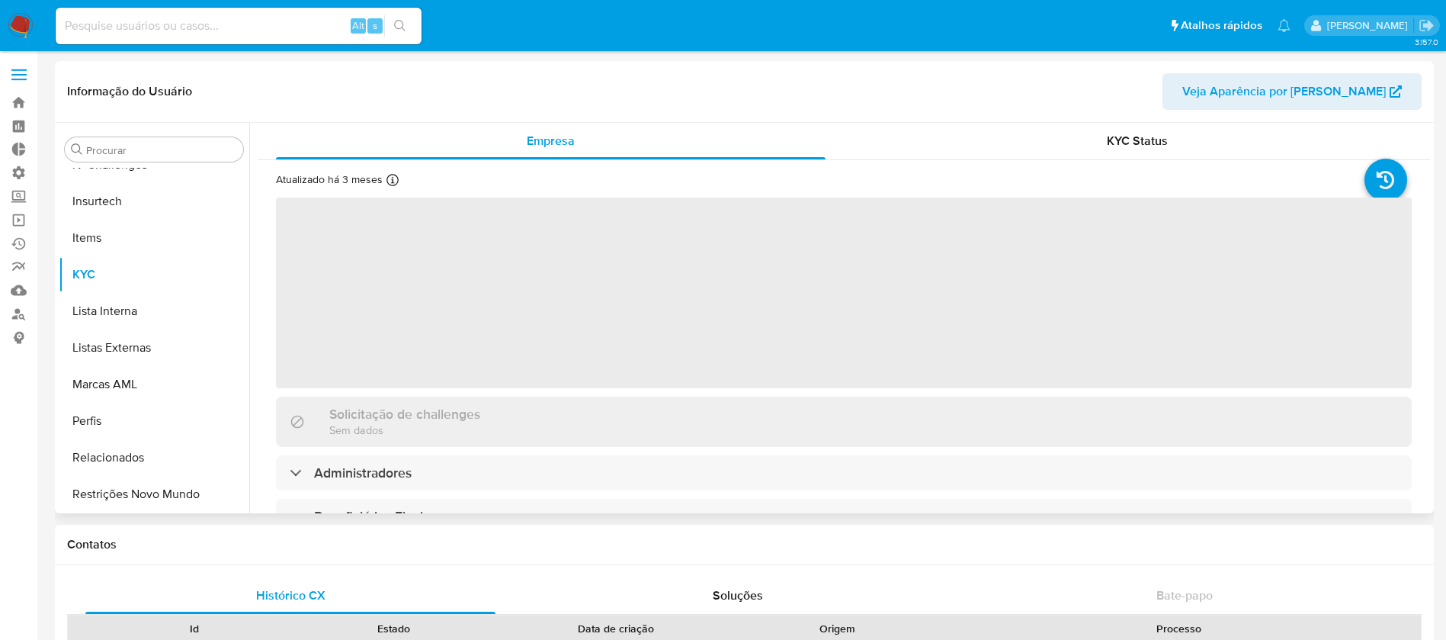
scroll to position [681, 0]
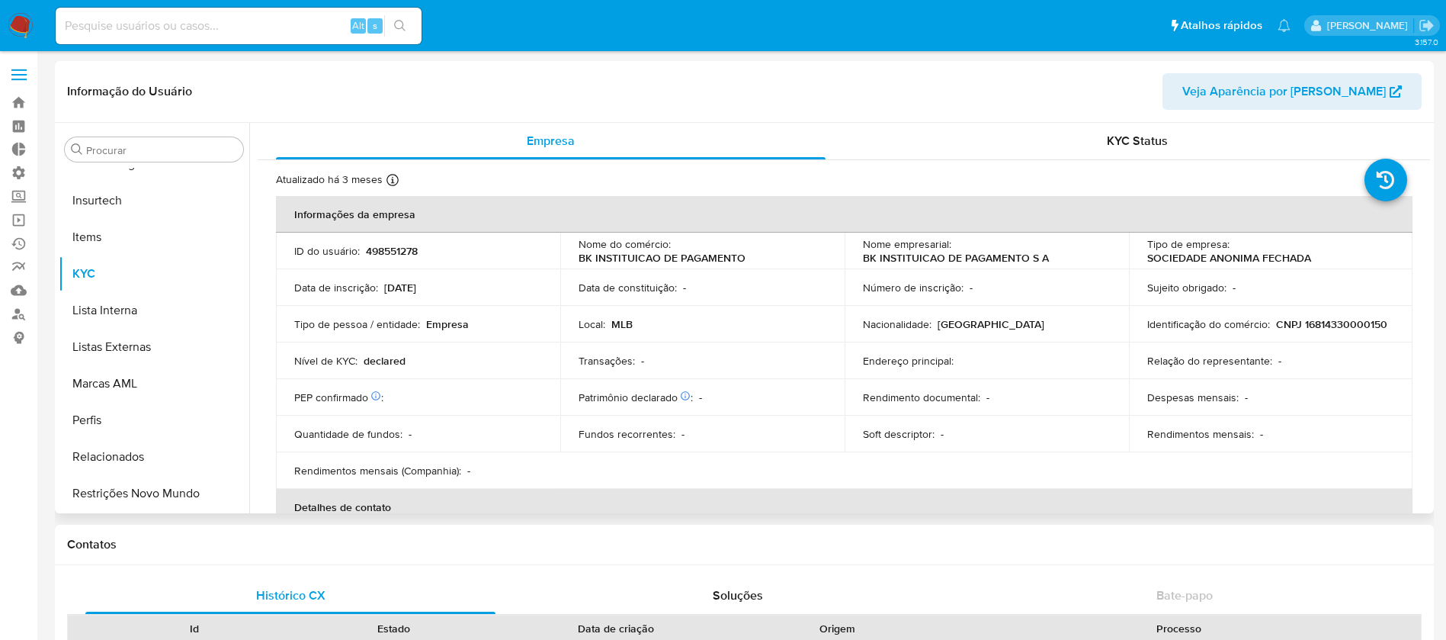
select select "10"
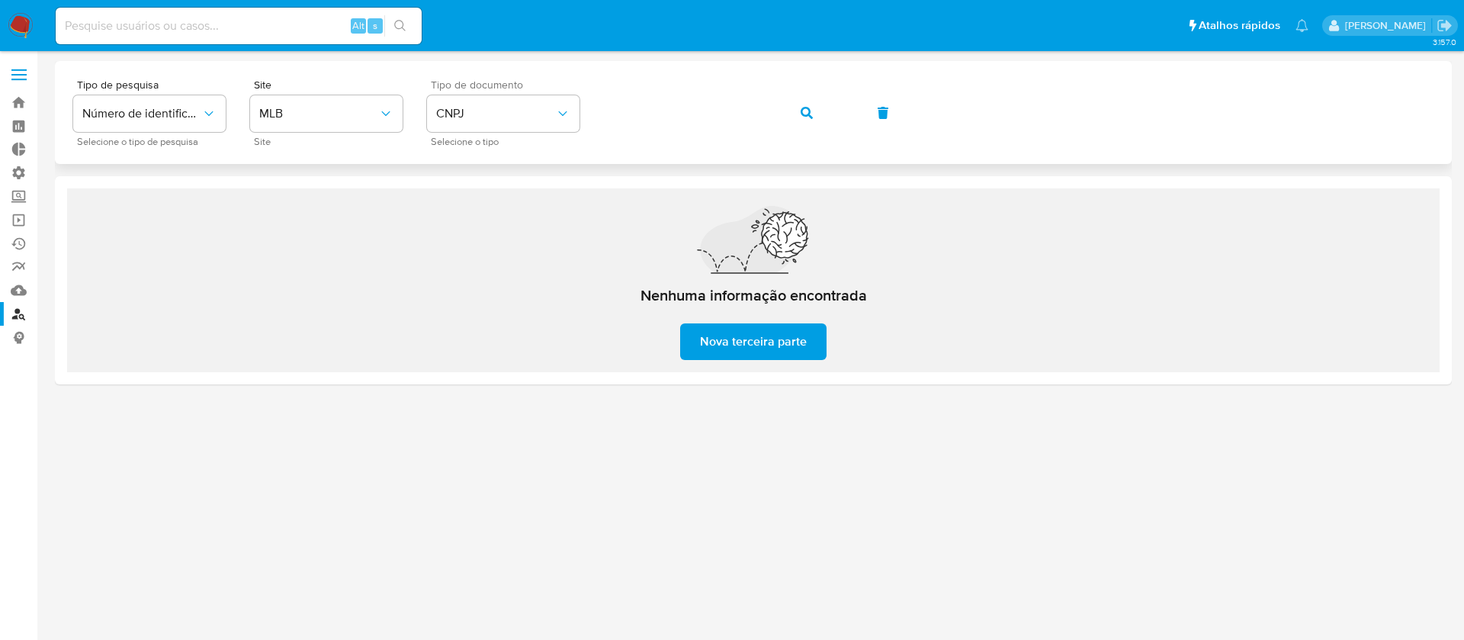
click at [550, 82] on div "Tipo de pesquisa Número de identificação Selecione o tipo de pesquisa Site MLB …" at bounding box center [753, 112] width 1360 height 66
click at [799, 109] on button "button" at bounding box center [807, 113] width 52 height 37
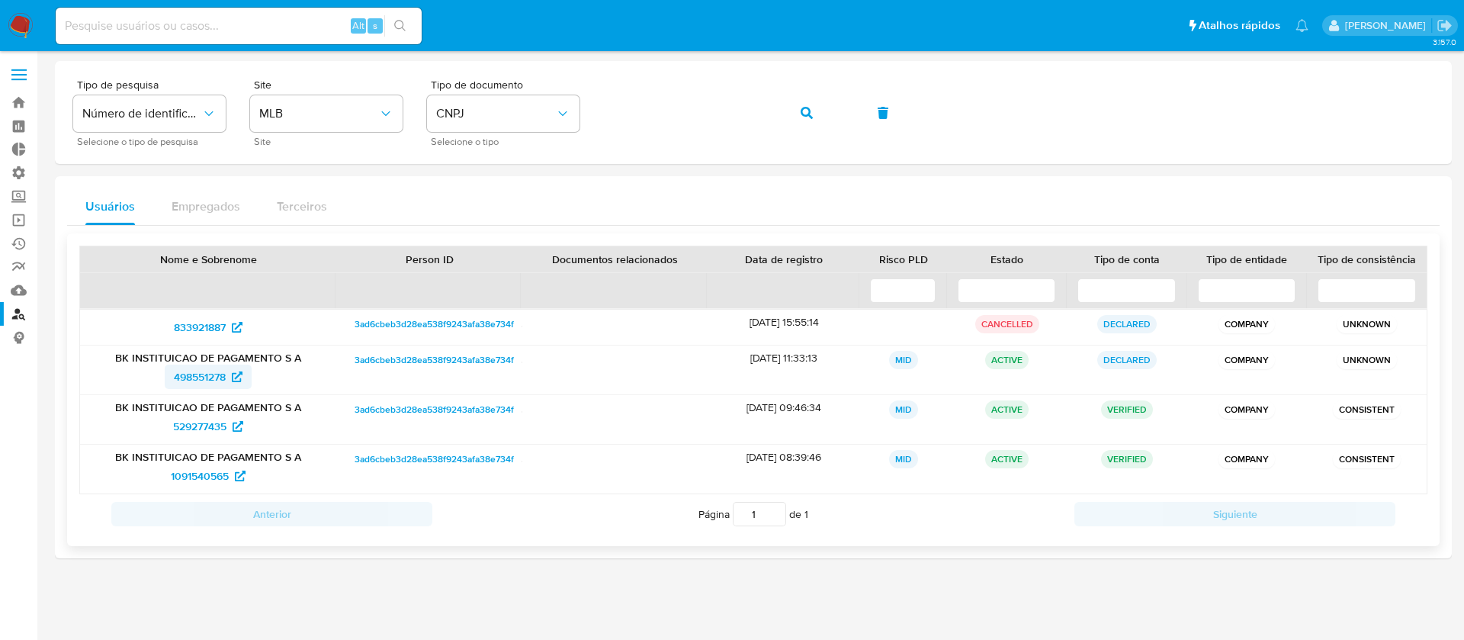
click at [203, 370] on span "498551278" at bounding box center [200, 376] width 52 height 24
click at [210, 426] on span "529277435" at bounding box center [199, 426] width 53 height 24
click at [213, 471] on span "1091540565" at bounding box center [200, 476] width 58 height 24
click at [197, 378] on span "498551278" at bounding box center [200, 376] width 52 height 24
click at [592, 120] on div "Tipo de pesquisa Número de identificação Selecione o tipo de pesquisa Site MLB …" at bounding box center [753, 112] width 1360 height 66
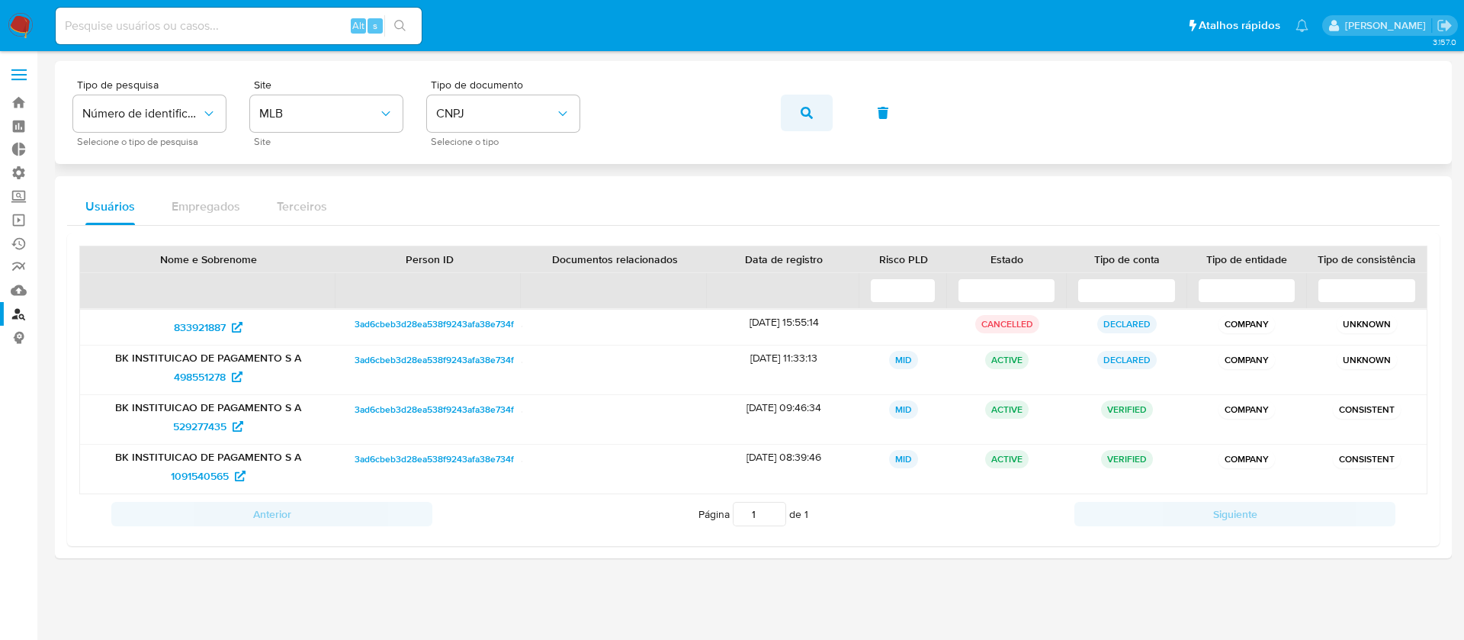
click at [804, 111] on icon "button" at bounding box center [807, 113] width 12 height 12
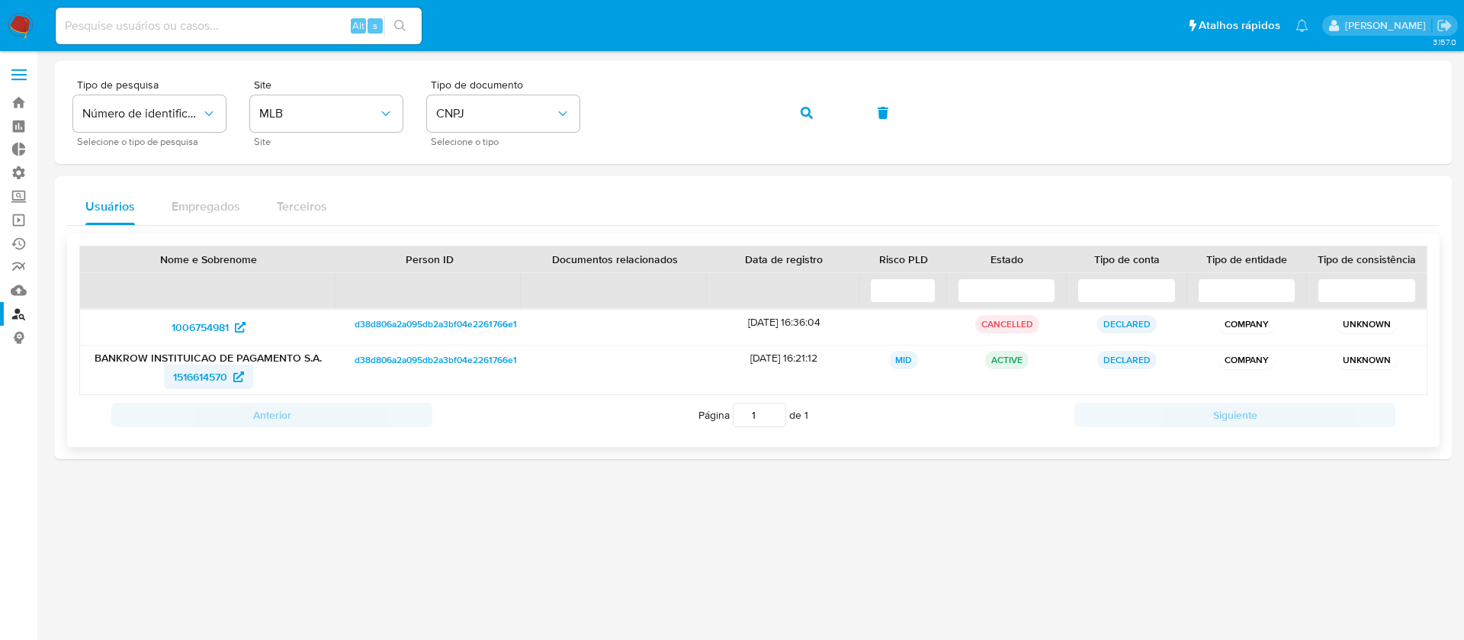
click at [204, 382] on span "1516614570" at bounding box center [200, 376] width 54 height 24
click at [200, 329] on span "1006754981" at bounding box center [200, 327] width 57 height 24
click at [544, 82] on div "Tipo de pesquisa Número de identificação Selecione o tipo de pesquisa Site MLB …" at bounding box center [753, 112] width 1360 height 66
click at [801, 111] on icon "button" at bounding box center [807, 113] width 12 height 12
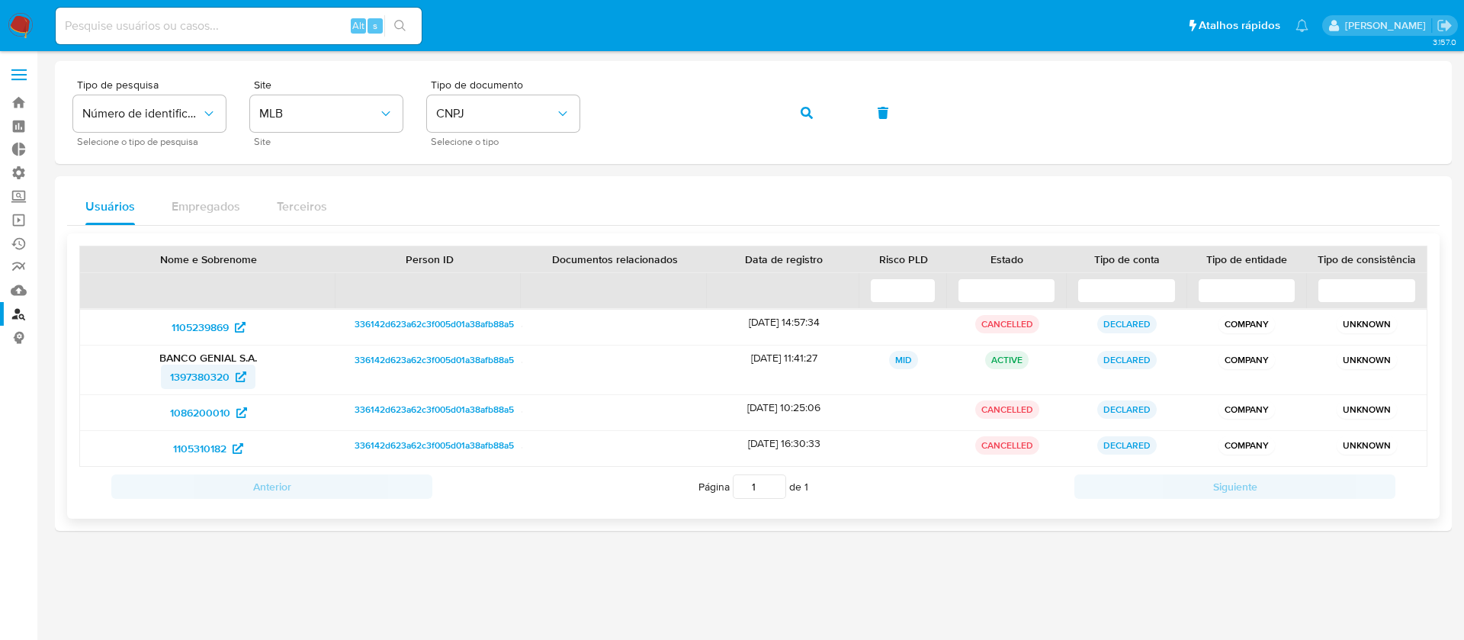
click at [203, 380] on span "1397380320" at bounding box center [199, 376] width 59 height 24
click at [522, 58] on main "3.157.0" at bounding box center [732, 320] width 1464 height 640
drag, startPoint x: 805, startPoint y: 105, endPoint x: 789, endPoint y: 113, distance: 17.7
click at [809, 104] on span "button" at bounding box center [807, 113] width 12 height 34
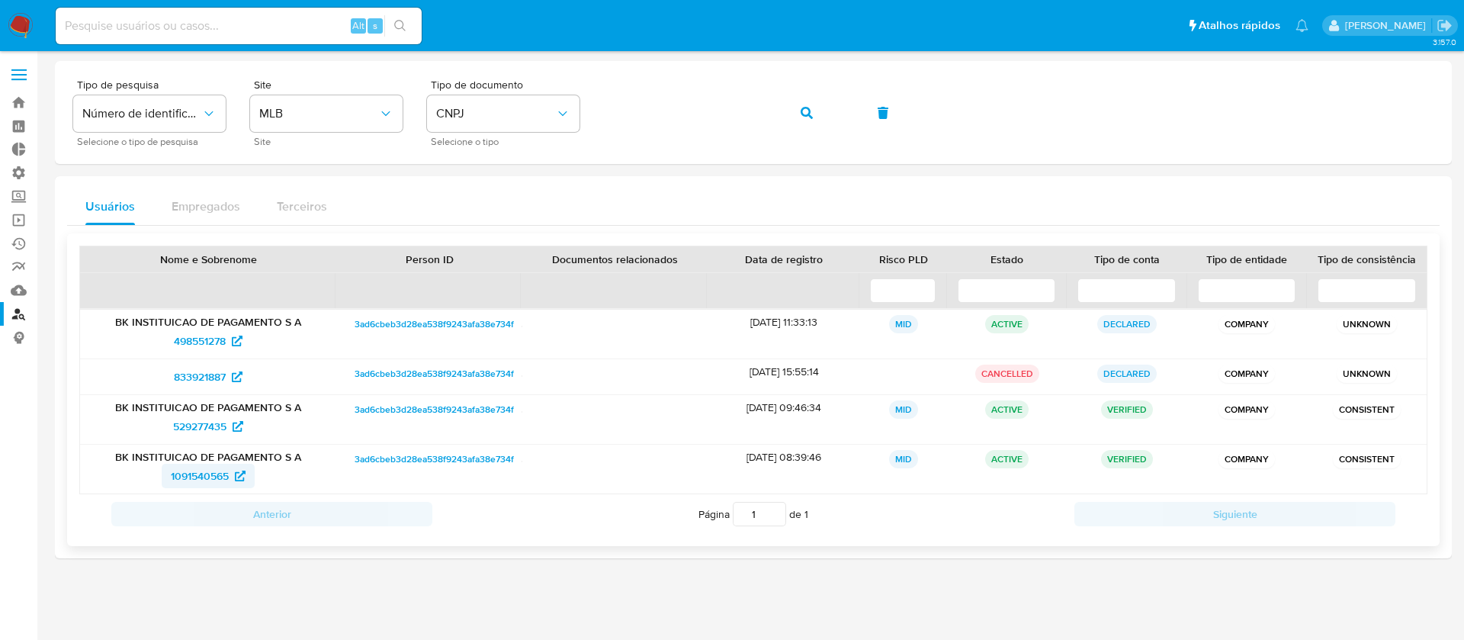
click at [189, 478] on span "1091540565" at bounding box center [200, 476] width 58 height 24
click at [217, 429] on span "529277435" at bounding box center [199, 426] width 53 height 24
click at [207, 340] on span "498551278" at bounding box center [200, 341] width 52 height 24
click at [200, 373] on span "833921887" at bounding box center [200, 376] width 52 height 24
click at [547, 101] on button "CNPJ" at bounding box center [503, 113] width 152 height 37
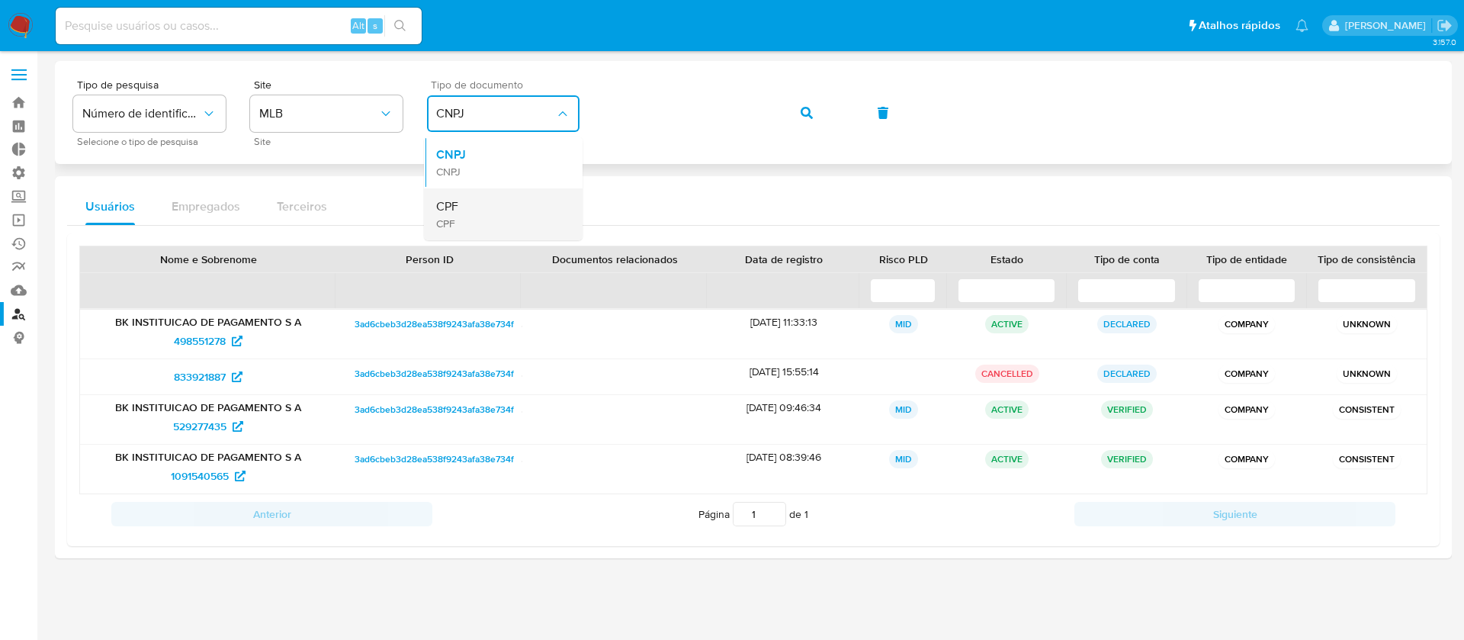
click at [488, 210] on div "CPF CPF" at bounding box center [498, 214] width 125 height 52
click at [586, 113] on div "Tipo de pesquisa Número de identificação Selecione o tipo de pesquisa Site MLB …" at bounding box center [753, 112] width 1360 height 66
click at [813, 114] on button "button" at bounding box center [807, 113] width 52 height 37
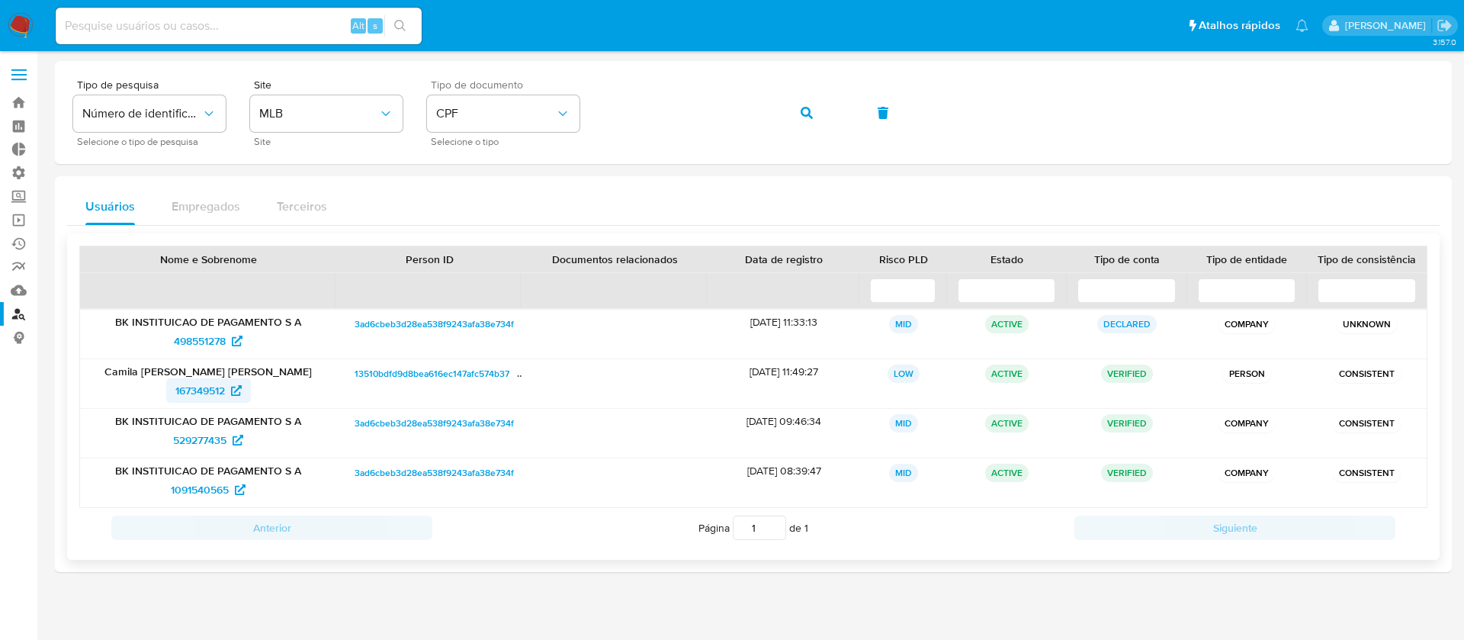
click at [203, 390] on span "167349512" at bounding box center [200, 390] width 50 height 24
click at [603, 90] on div "Tipo de pesquisa Número de identificação Selecione o tipo de pesquisa Site MLB …" at bounding box center [753, 112] width 1360 height 66
click at [811, 111] on icon "button" at bounding box center [807, 113] width 12 height 12
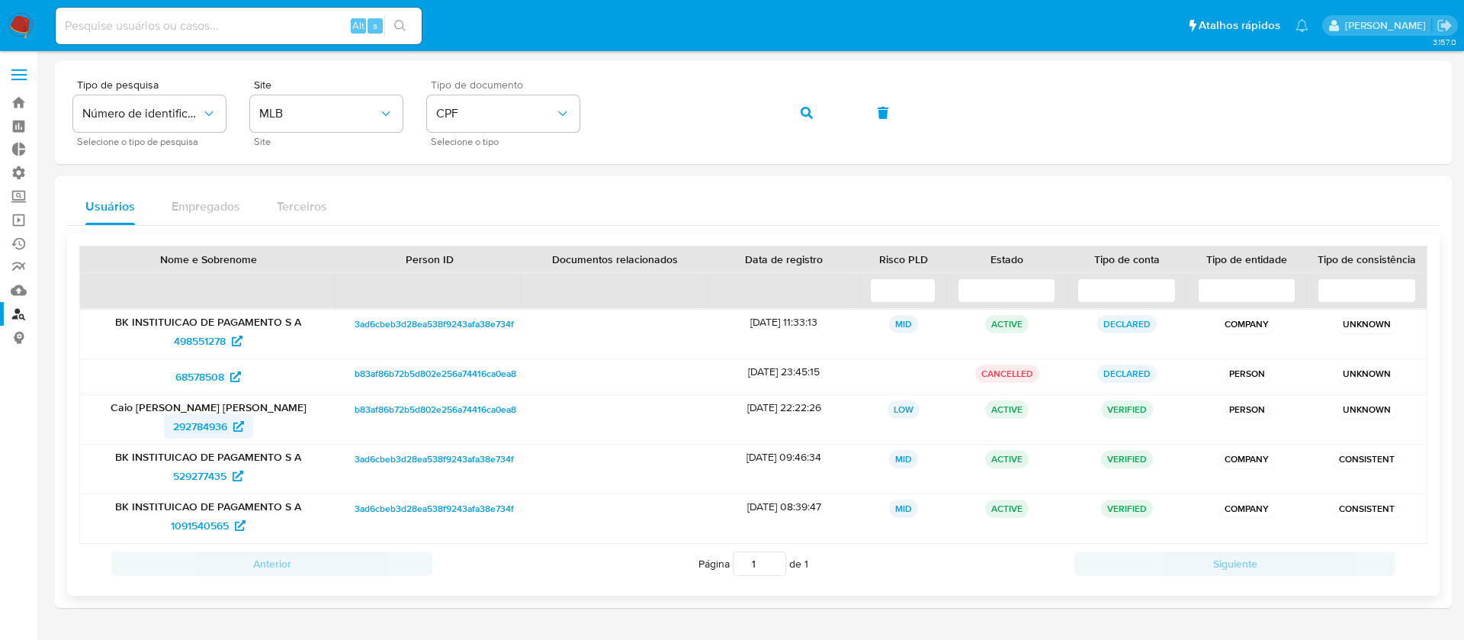
click at [213, 419] on span "292784936" at bounding box center [200, 426] width 54 height 24
click at [570, 109] on button "CPF" at bounding box center [503, 113] width 152 height 37
click at [484, 152] on div "CNPJ CNPJ" at bounding box center [498, 162] width 125 height 52
click at [592, 97] on div "Tipo de pesquisa Número de identificação Selecione o tipo de pesquisa Site MLB …" at bounding box center [753, 112] width 1360 height 66
click at [807, 109] on icon "button" at bounding box center [807, 113] width 12 height 12
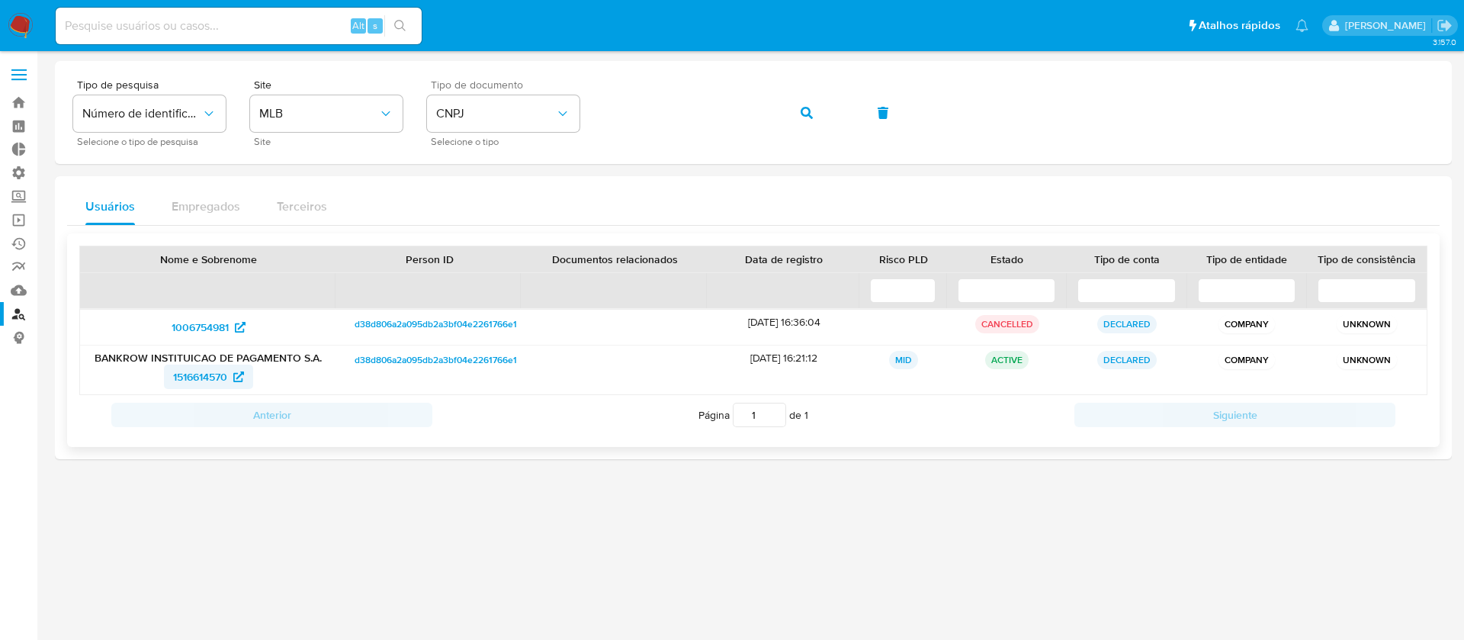
click at [208, 374] on span "1516614570" at bounding box center [200, 376] width 54 height 24
click at [551, 124] on button "CNPJ" at bounding box center [503, 113] width 152 height 37
click at [476, 200] on div "CPF CPF" at bounding box center [498, 214] width 125 height 52
click at [599, 106] on div "Tipo de pesquisa Número de identificação Selecione o tipo de pesquisa Site MLB …" at bounding box center [753, 112] width 1360 height 66
click at [802, 108] on icon "button" at bounding box center [807, 113] width 12 height 12
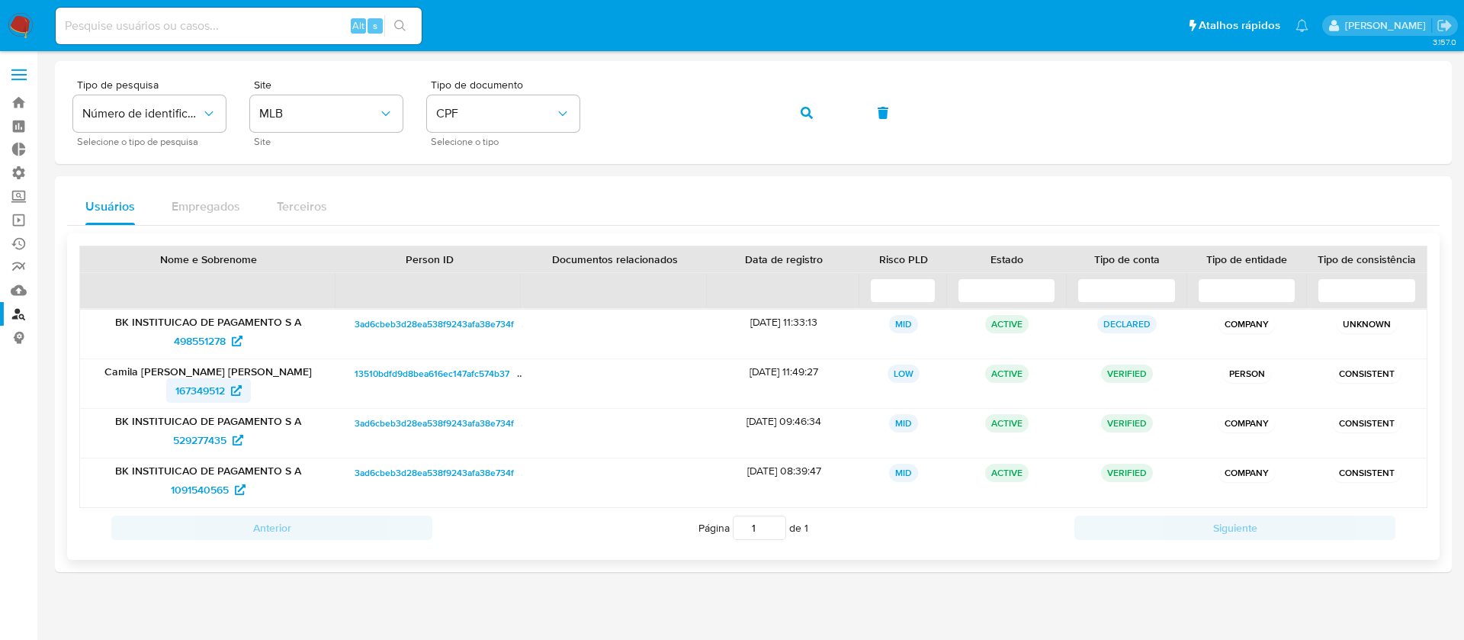
click at [201, 395] on span "167349512" at bounding box center [200, 390] width 50 height 24
click at [191, 337] on span "498551278" at bounding box center [200, 341] width 52 height 24
click at [185, 439] on span "529277435" at bounding box center [199, 440] width 53 height 24
click at [178, 488] on span "1091540565" at bounding box center [200, 489] width 58 height 24
click at [586, 86] on div "Tipo de pesquisa Número de identificação Selecione o tipo de pesquisa Site MLB …" at bounding box center [753, 112] width 1360 height 66
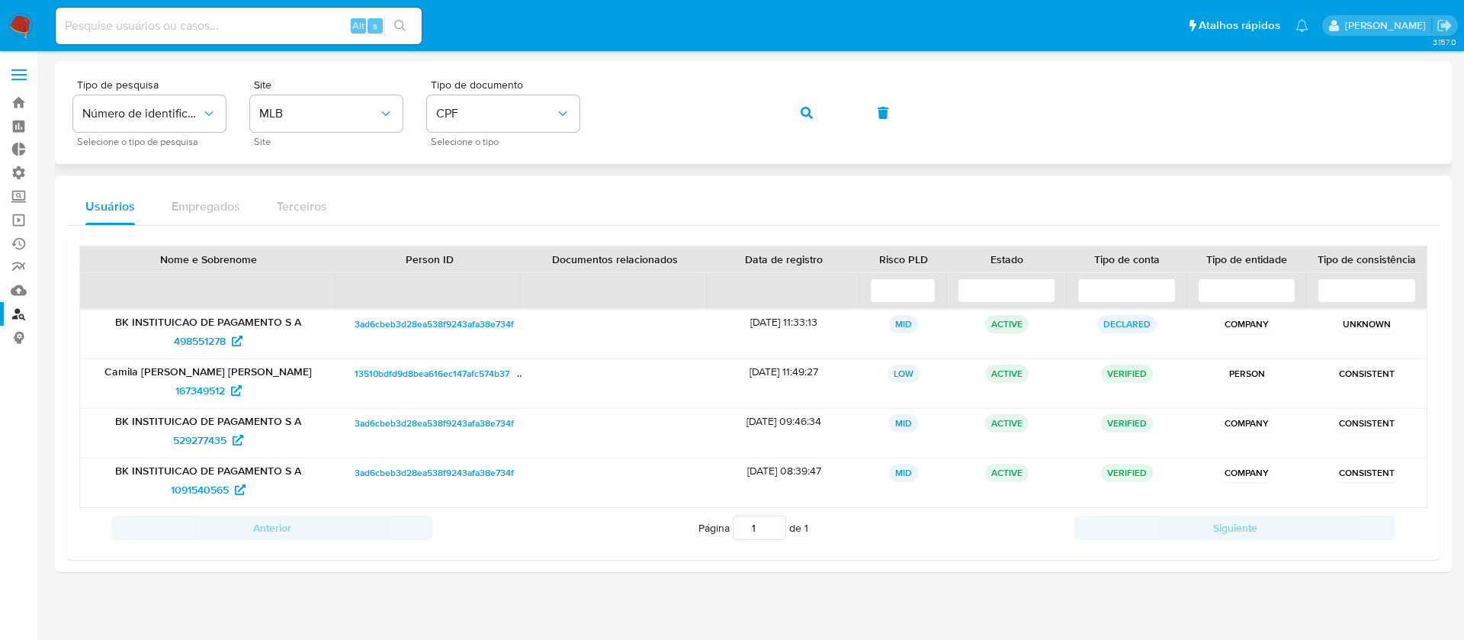
click at [807, 117] on span "button" at bounding box center [807, 113] width 12 height 34
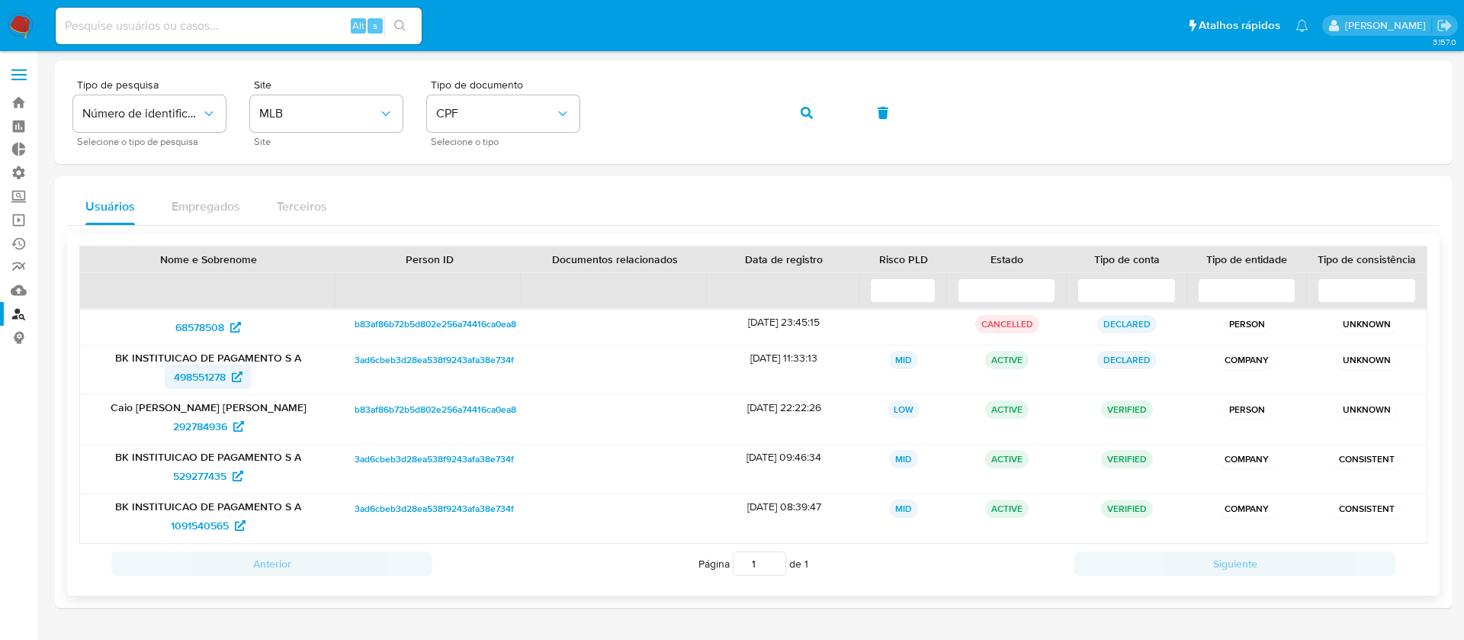
click at [197, 371] on span "498551278" at bounding box center [200, 376] width 52 height 24
click at [184, 388] on span "498551278" at bounding box center [200, 376] width 52 height 24
click at [191, 426] on span "292784936" at bounding box center [200, 426] width 54 height 24
click at [189, 469] on span "529277435" at bounding box center [199, 476] width 53 height 24
click at [194, 528] on span "1091540565" at bounding box center [200, 525] width 58 height 24
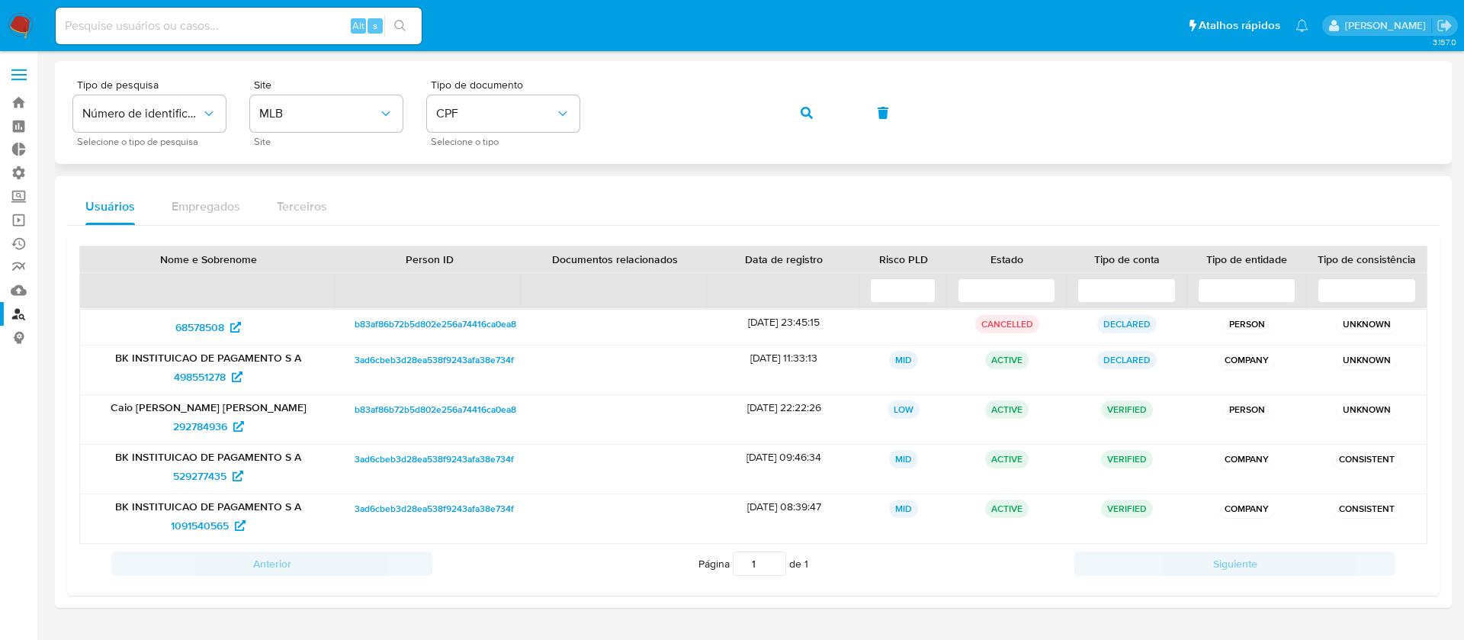
click at [592, 96] on div "Tipo de pesquisa Número de identificação Selecione o tipo de pesquisa Site MLB …" at bounding box center [753, 112] width 1360 height 66
click at [801, 99] on button "button" at bounding box center [807, 113] width 52 height 37
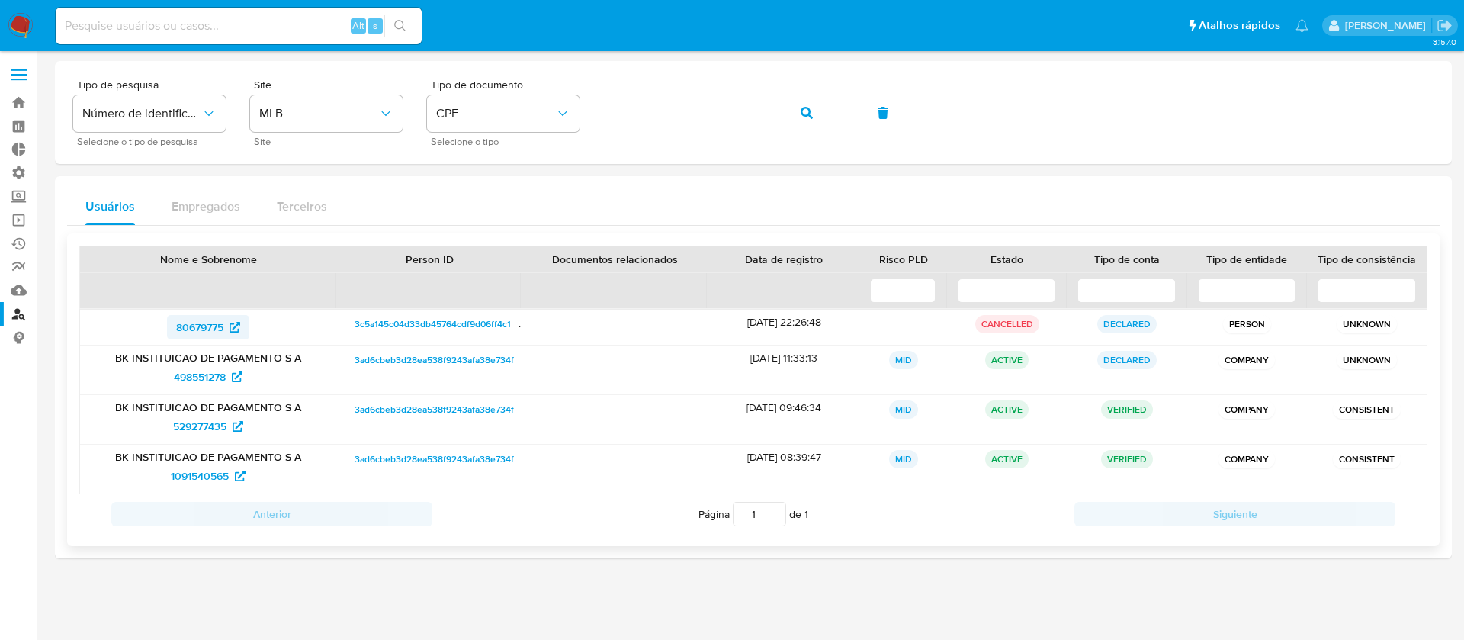
click at [185, 325] on span "80679775" at bounding box center [199, 327] width 47 height 24
click at [569, 92] on div "Tipo de pesquisa Número de identificação Selecione o tipo de pesquisa Site MLB …" at bounding box center [753, 112] width 1360 height 66
click at [801, 107] on icon "button" at bounding box center [807, 113] width 12 height 12
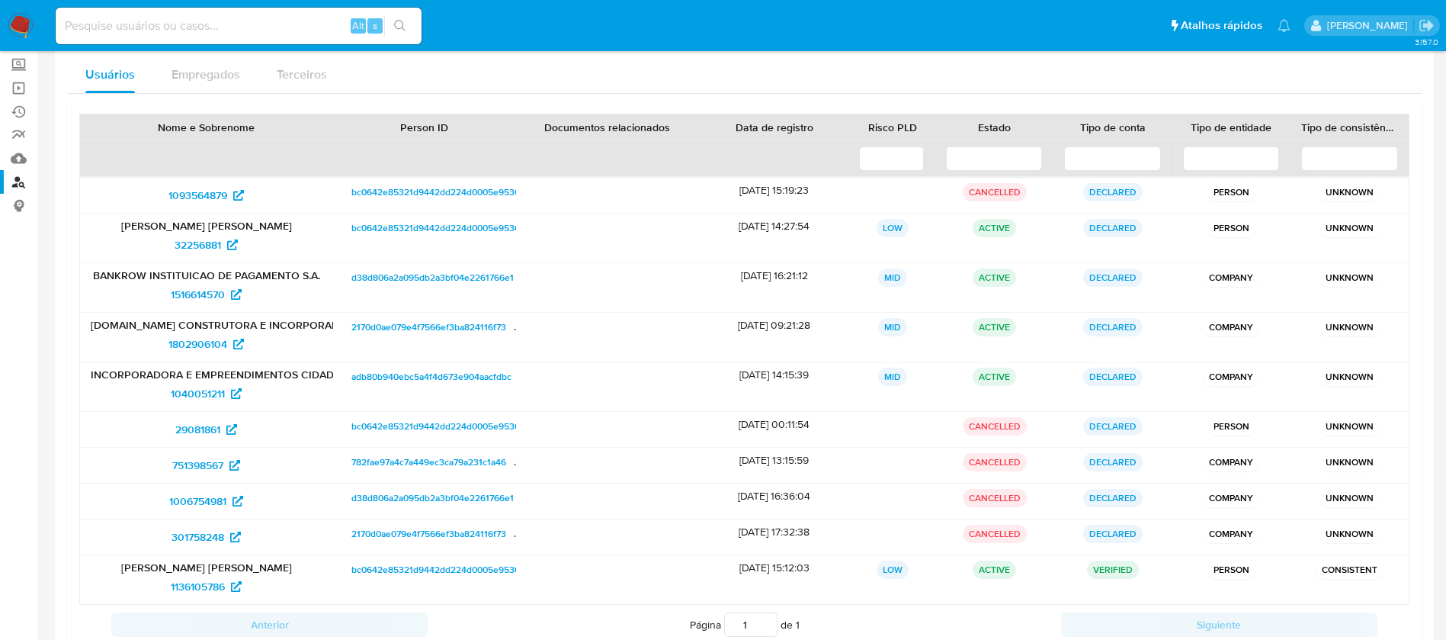
scroll to position [143, 0]
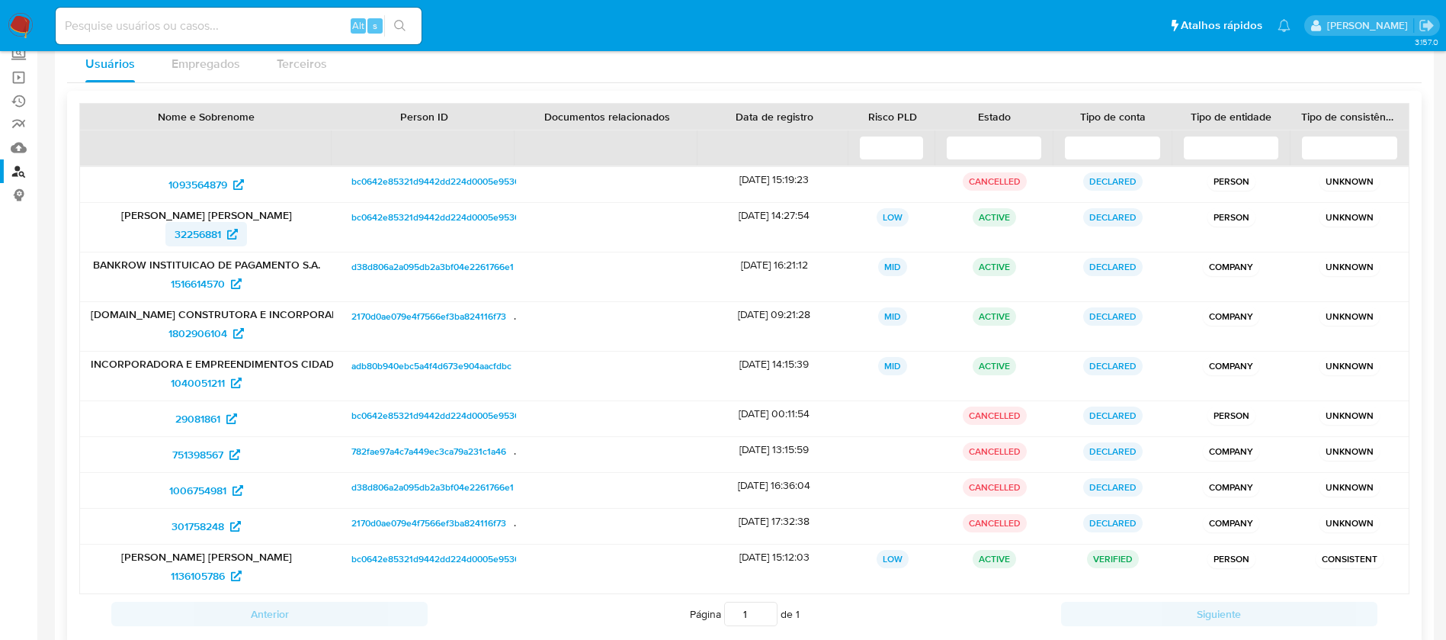
click at [210, 238] on span "32256881" at bounding box center [198, 234] width 47 height 24
click at [218, 580] on span "1136105786" at bounding box center [198, 575] width 54 height 24
click at [196, 327] on span "1802906104" at bounding box center [197, 333] width 59 height 24
click at [191, 384] on span "1040051211" at bounding box center [198, 383] width 54 height 24
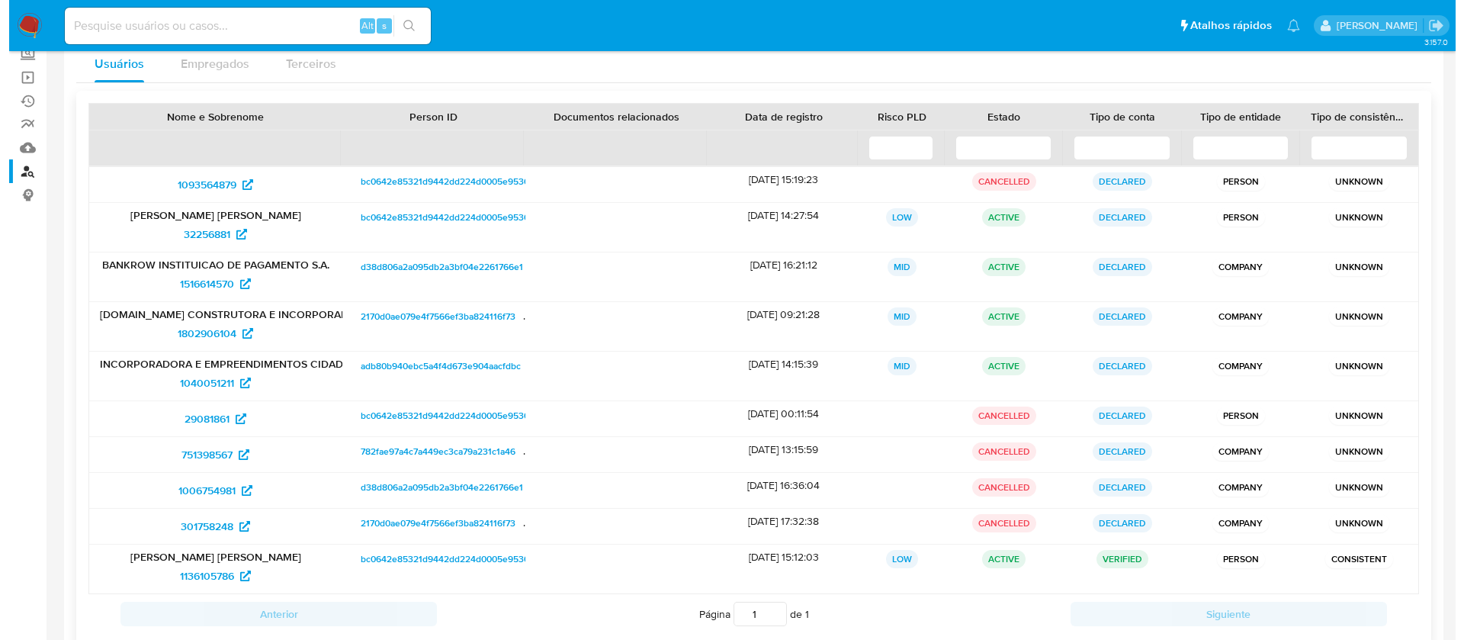
scroll to position [0, 0]
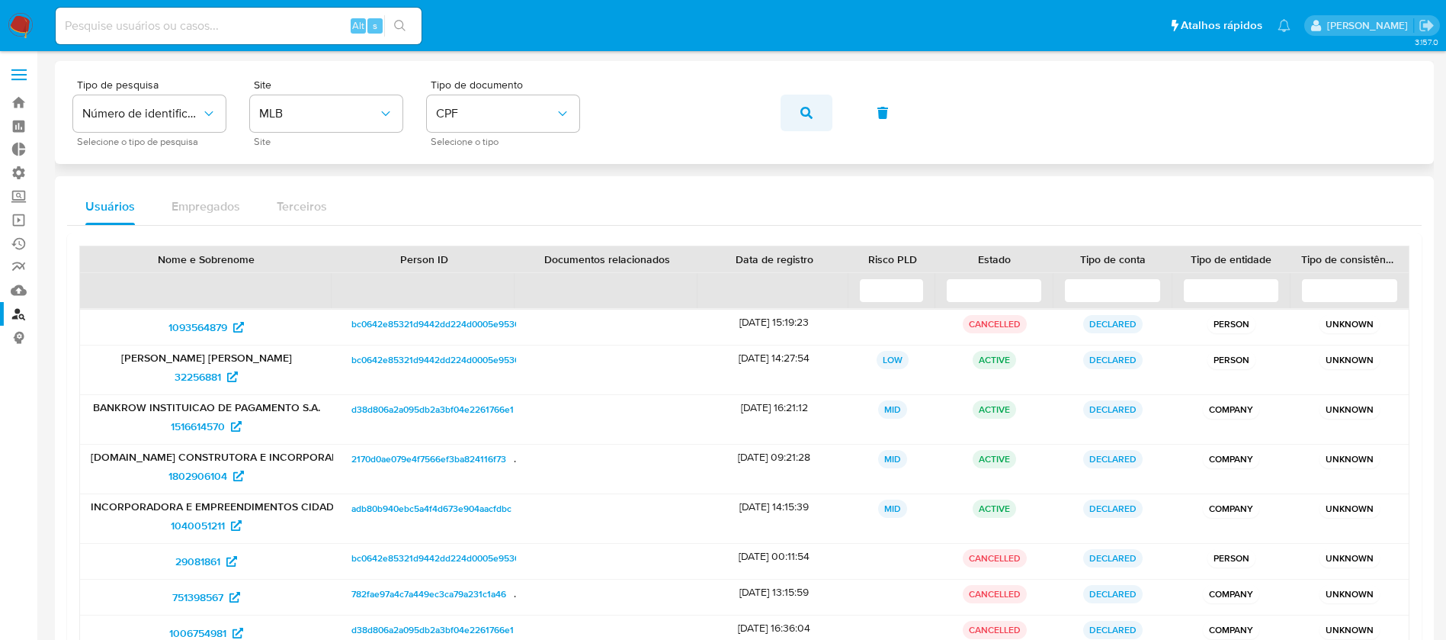
click at [794, 107] on button "button" at bounding box center [807, 113] width 52 height 37
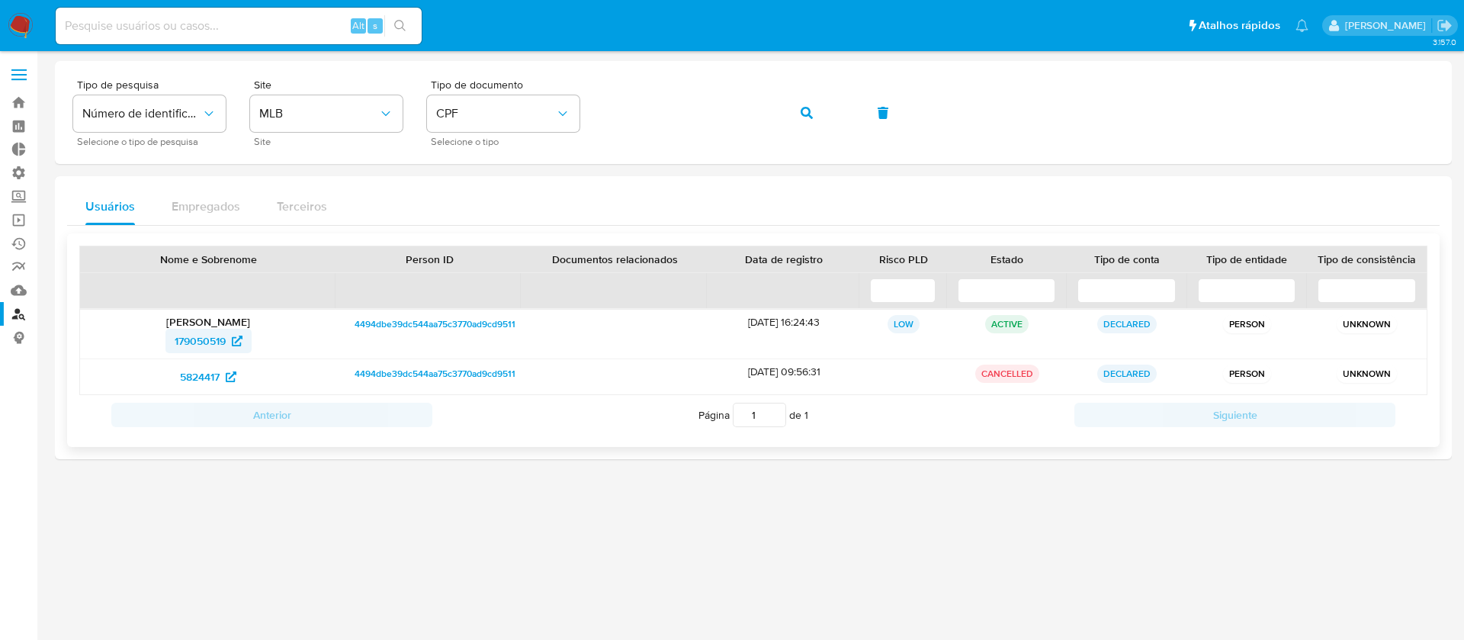
click at [201, 339] on span "179050519" at bounding box center [200, 341] width 51 height 24
click at [791, 108] on button "button" at bounding box center [807, 113] width 52 height 37
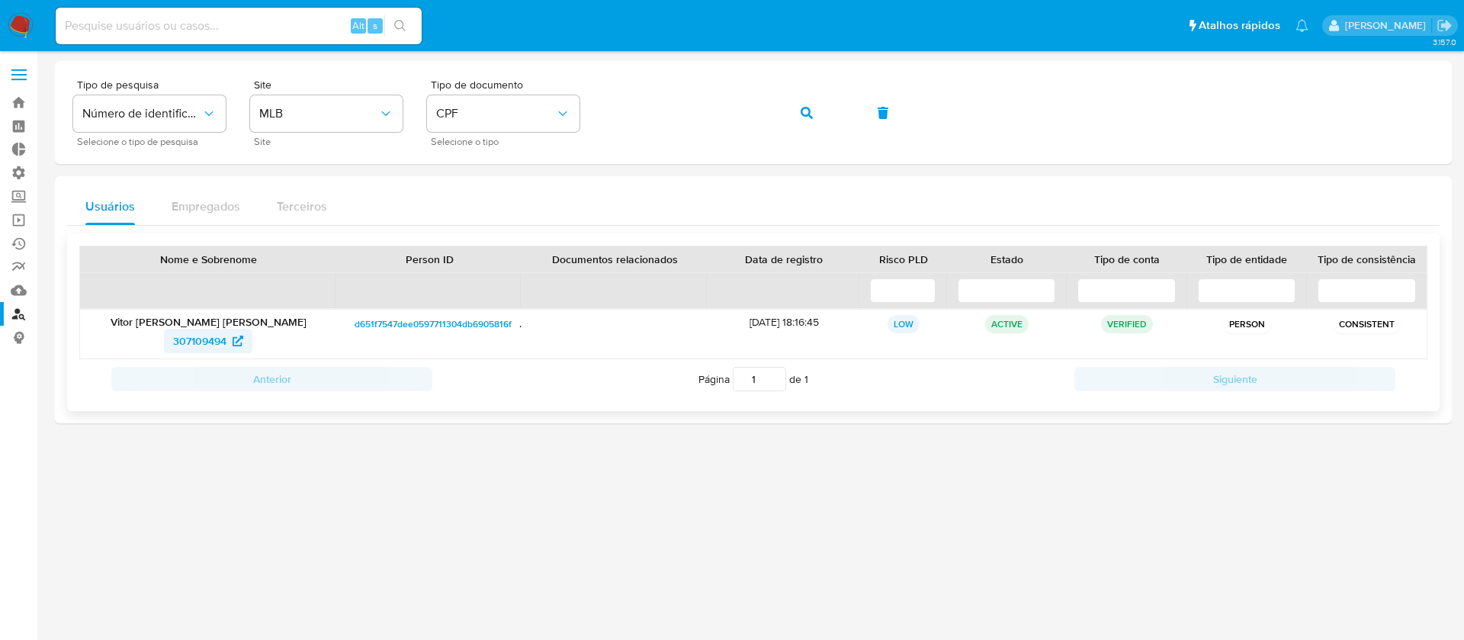
click at [194, 343] on span "307109494" at bounding box center [199, 341] width 53 height 24
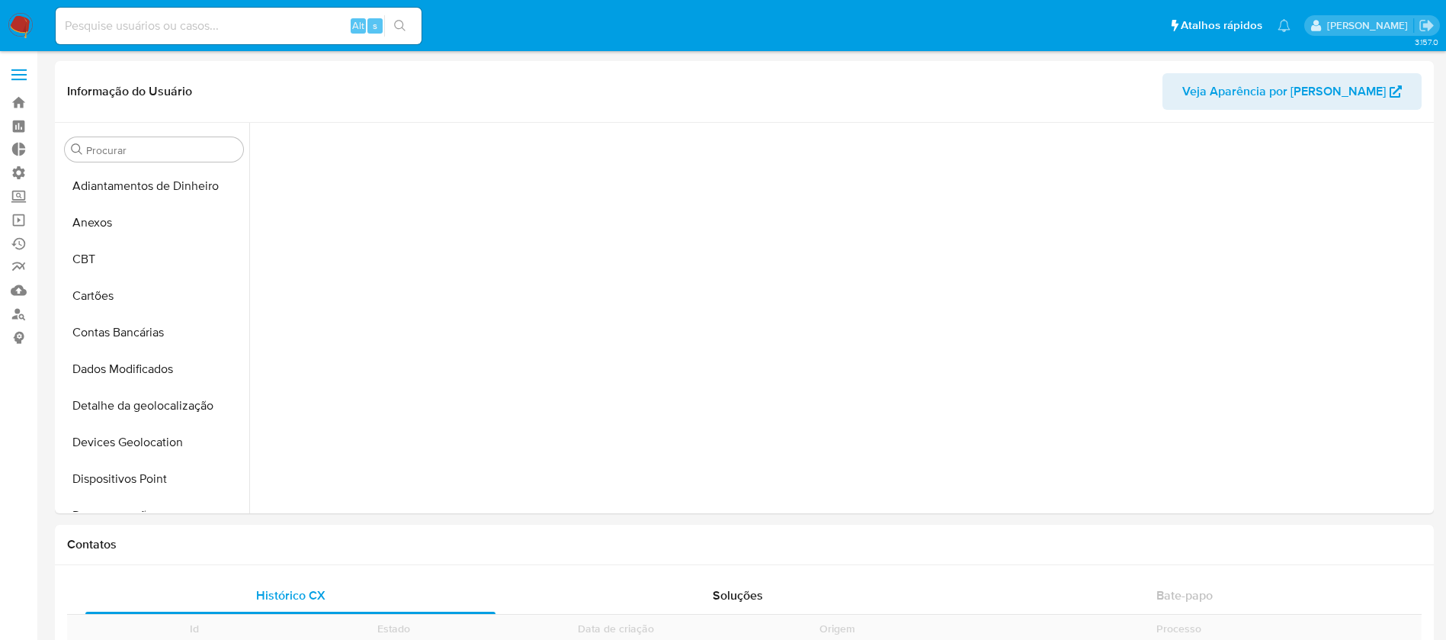
scroll to position [228, 0]
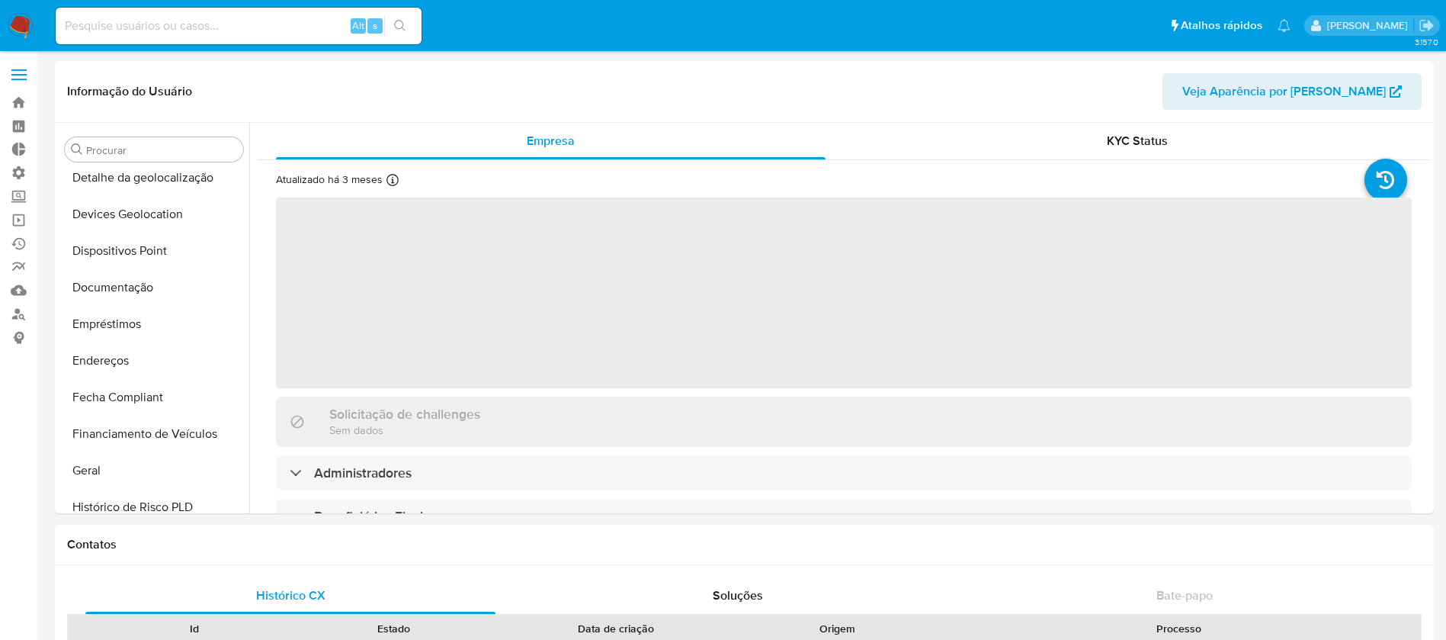
select select "10"
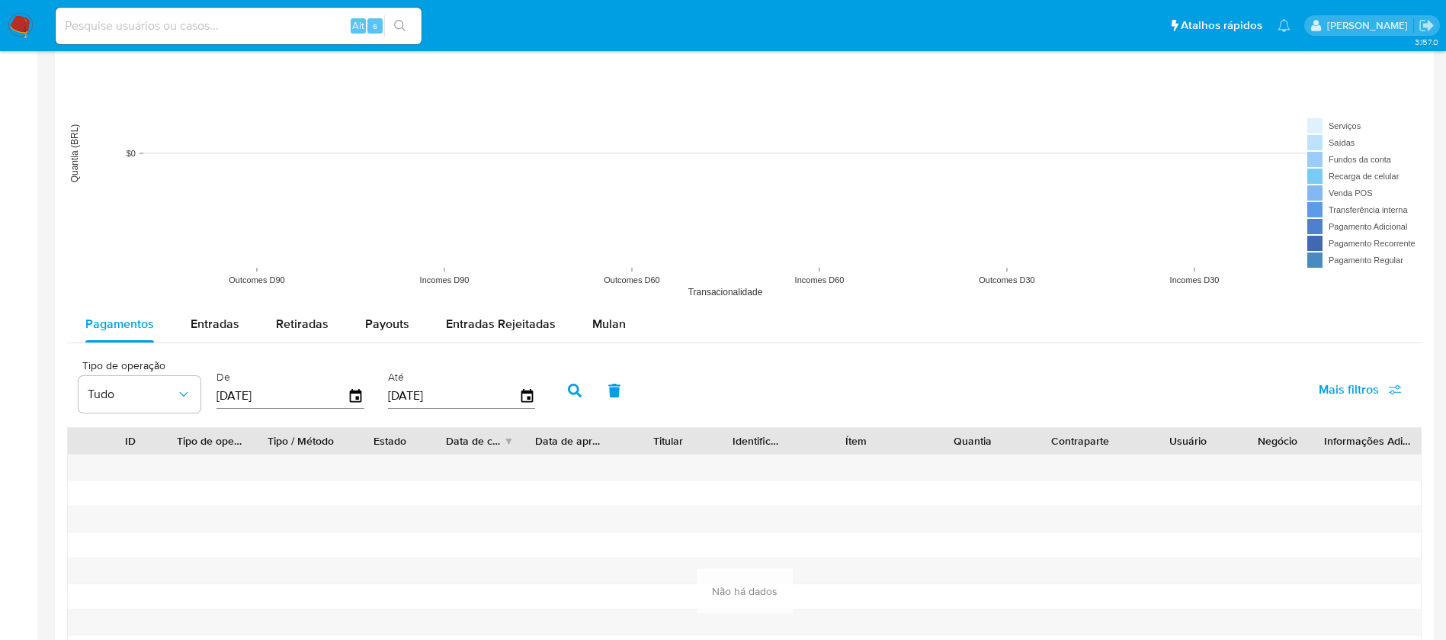
scroll to position [1221, 0]
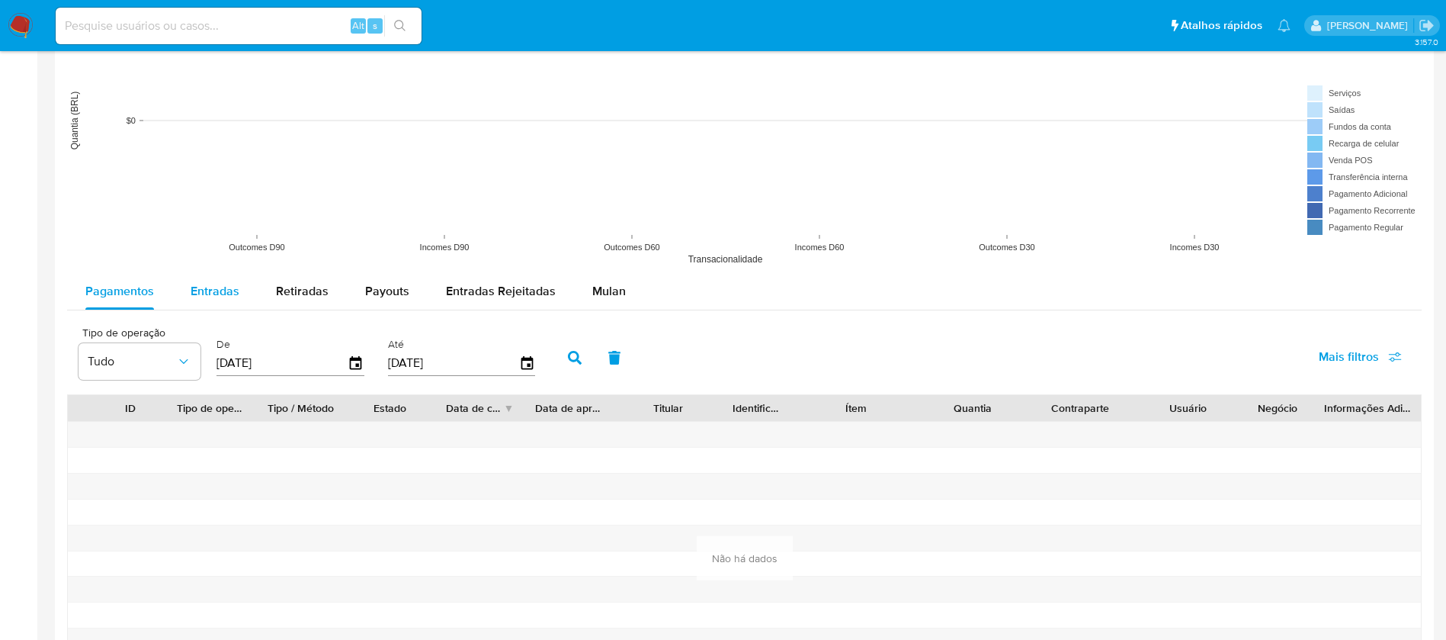
click at [213, 297] on span "Entradas" at bounding box center [215, 291] width 49 height 18
select select "10"
drag, startPoint x: 292, startPoint y: 289, endPoint x: 313, endPoint y: 290, distance: 21.4
click at [293, 289] on span "Retiradas" at bounding box center [302, 291] width 53 height 18
select select "10"
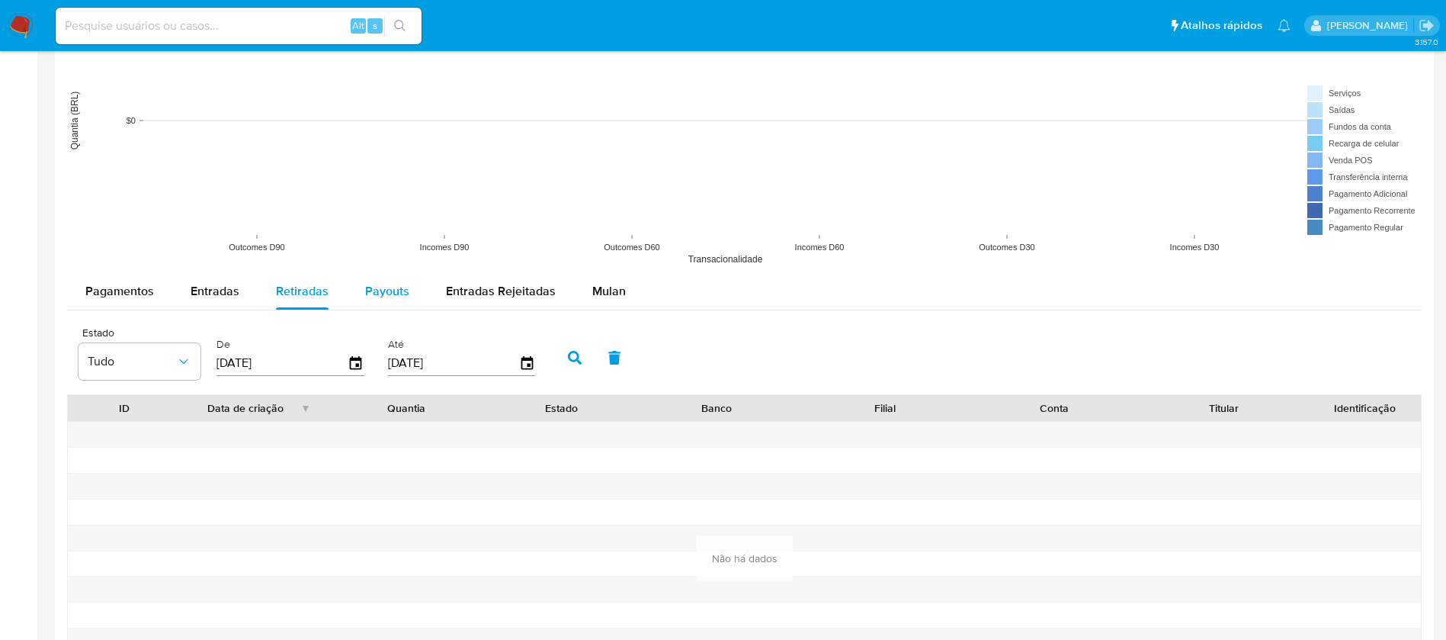
click at [375, 284] on span "Payouts" at bounding box center [387, 291] width 44 height 18
select select "10"
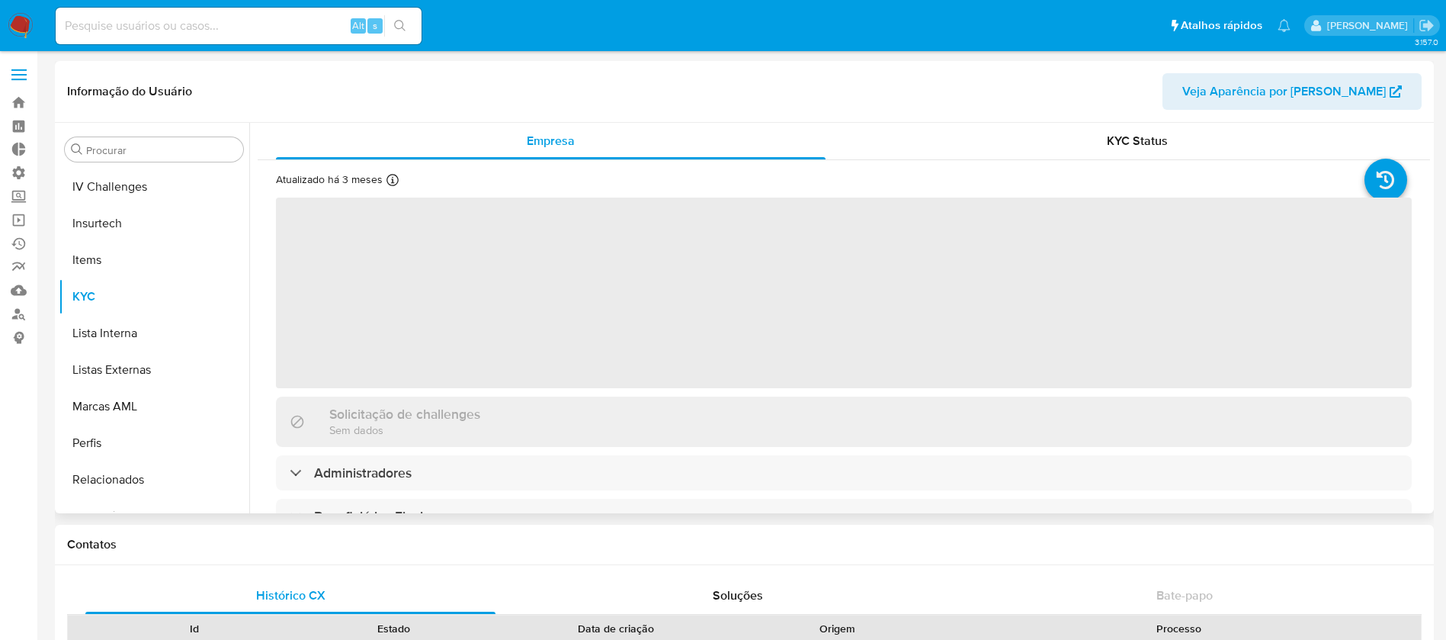
scroll to position [681, 0]
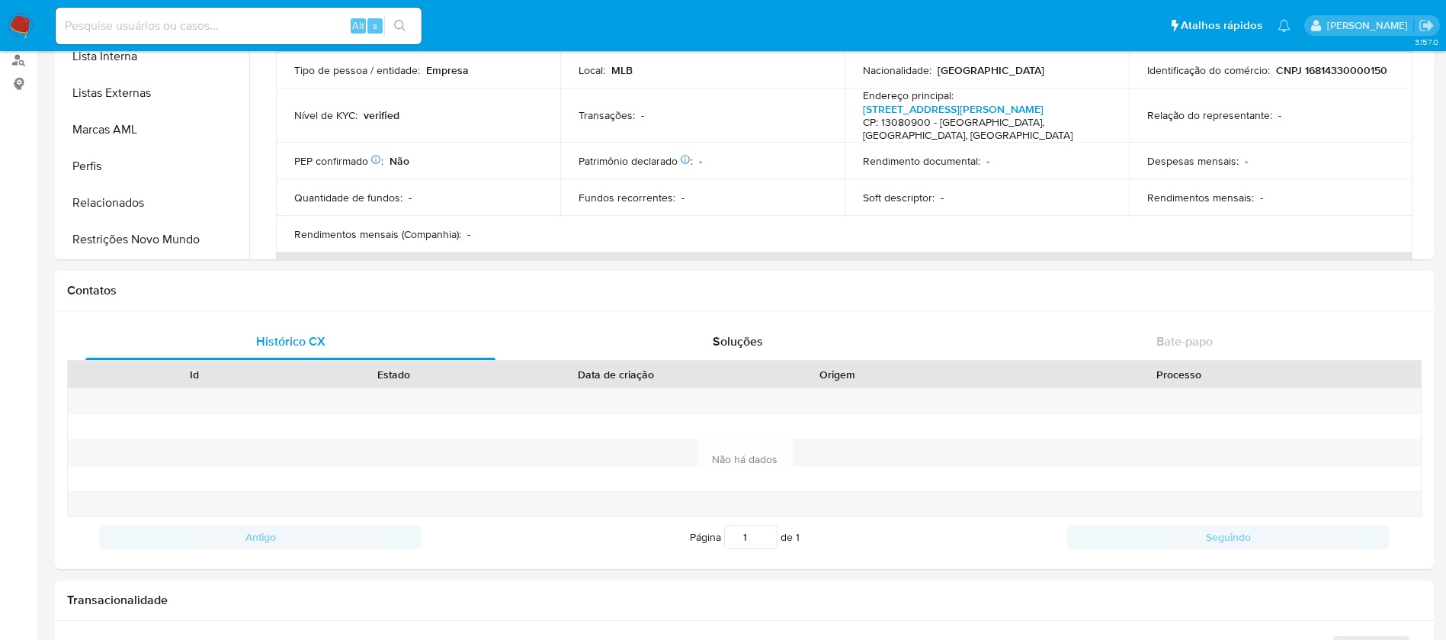
select select "10"
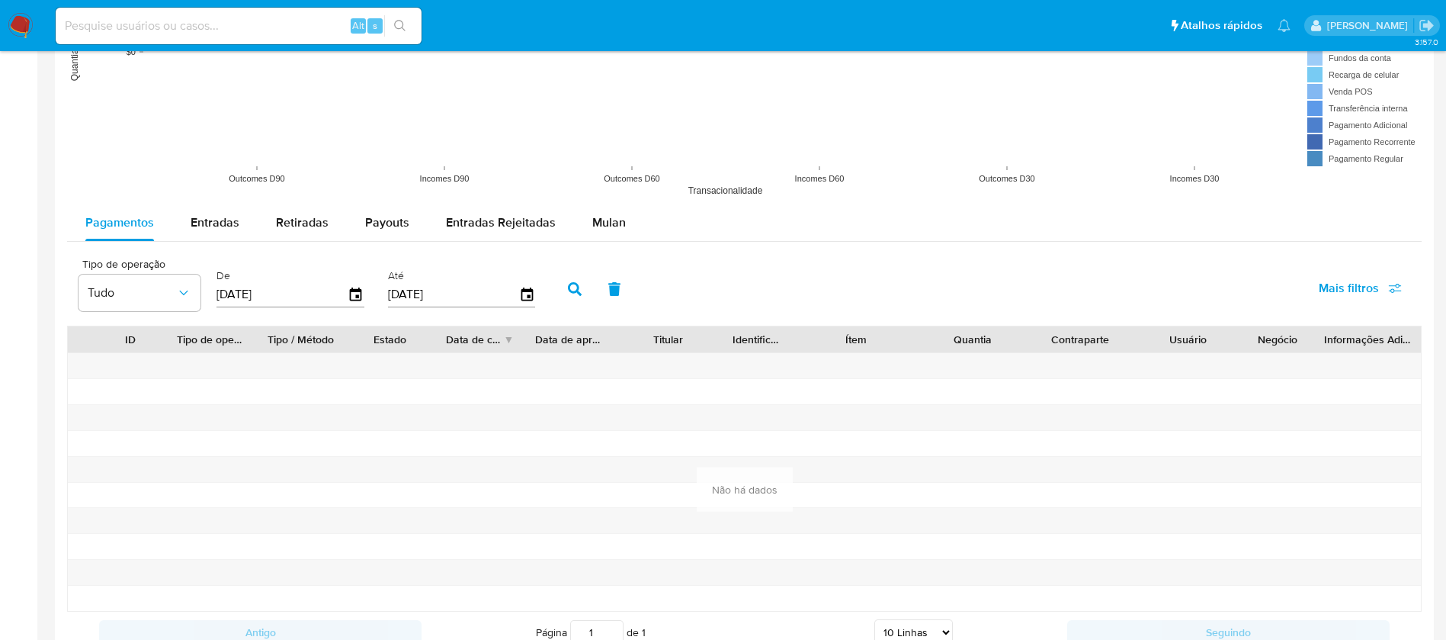
scroll to position [1298, 0]
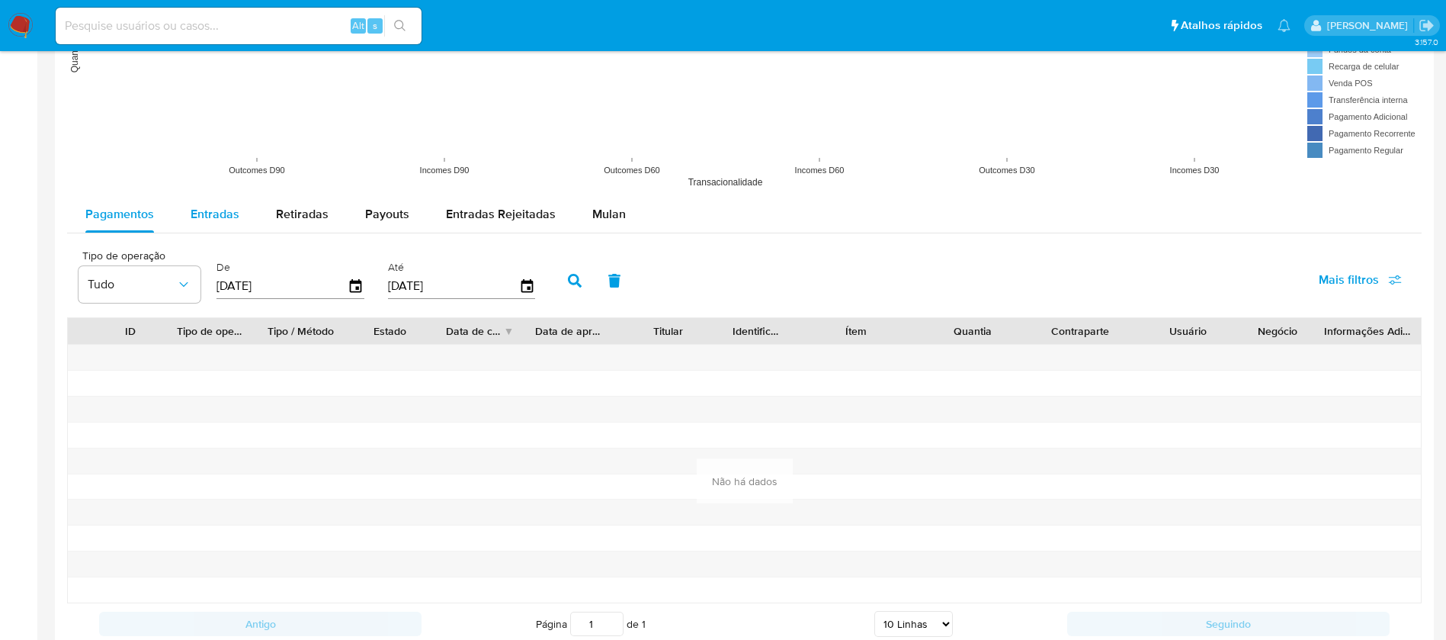
click at [187, 208] on button "Entradas" at bounding box center [214, 214] width 85 height 37
select select "10"
click at [307, 214] on span "Retiradas" at bounding box center [302, 214] width 53 height 18
select select "10"
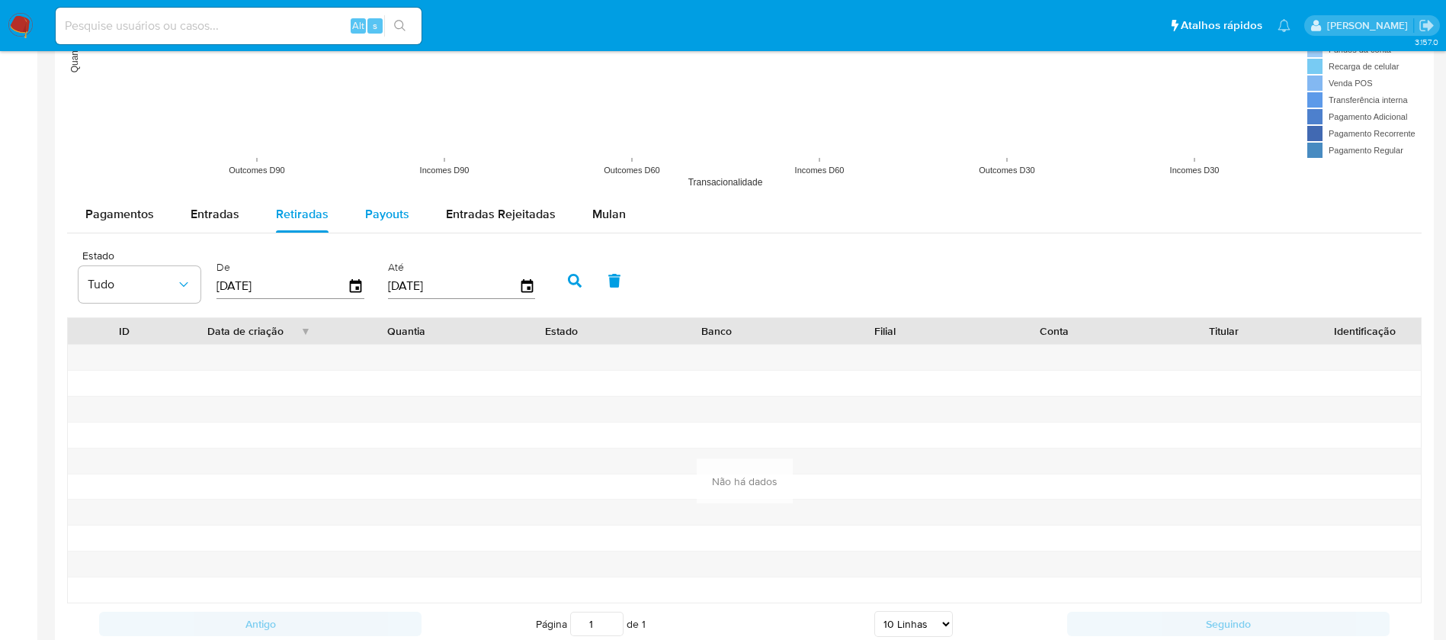
click at [384, 217] on span "Payouts" at bounding box center [387, 214] width 44 height 18
select select "10"
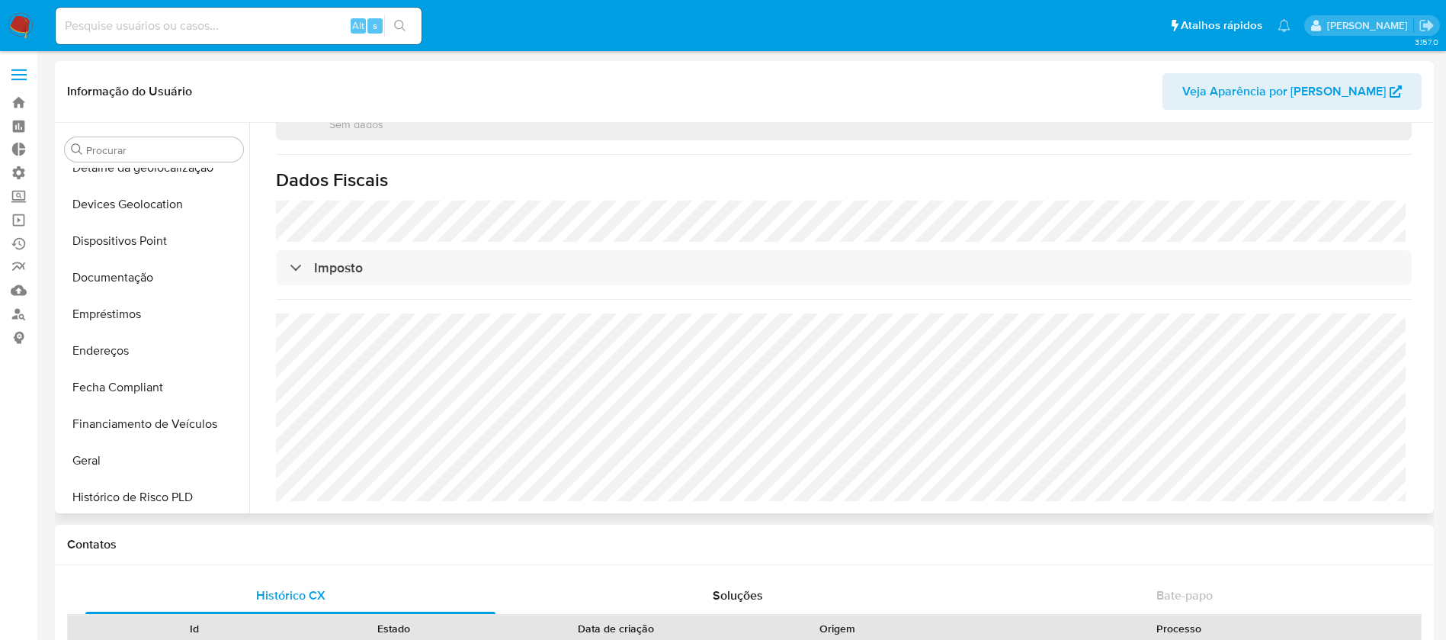
scroll to position [211, 0]
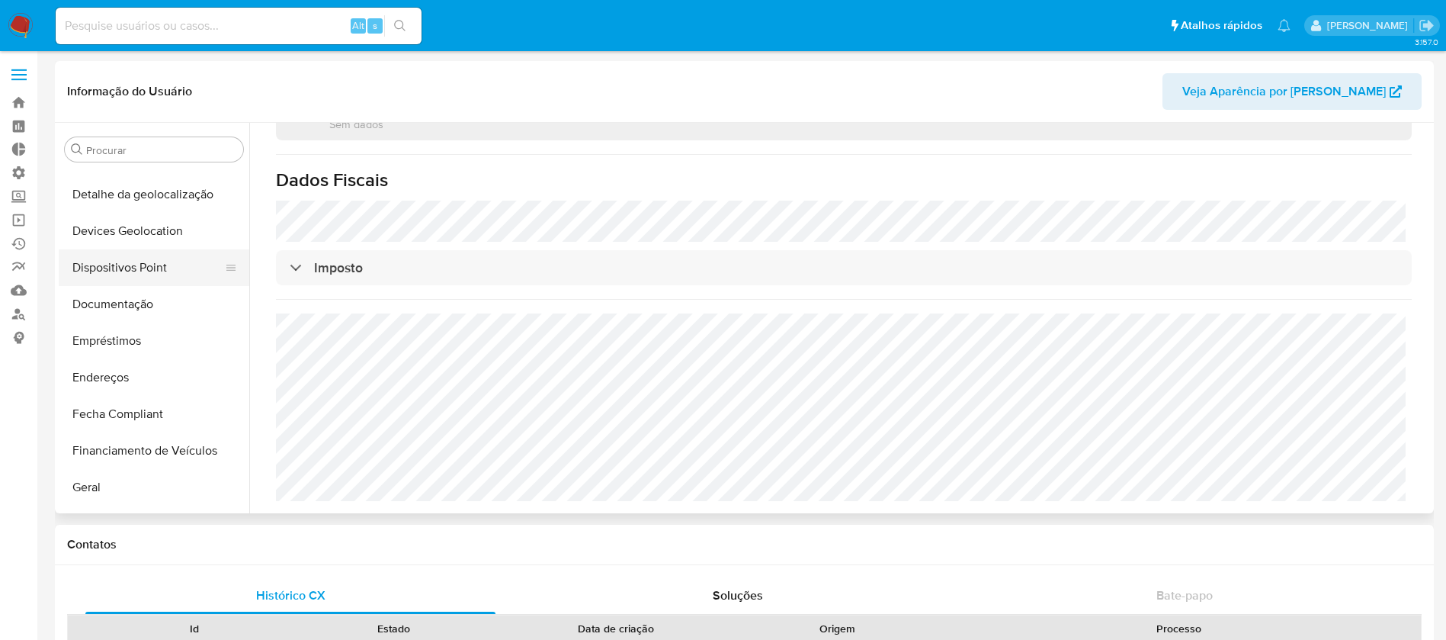
click at [162, 264] on button "Dispositivos Point" at bounding box center [148, 267] width 178 height 37
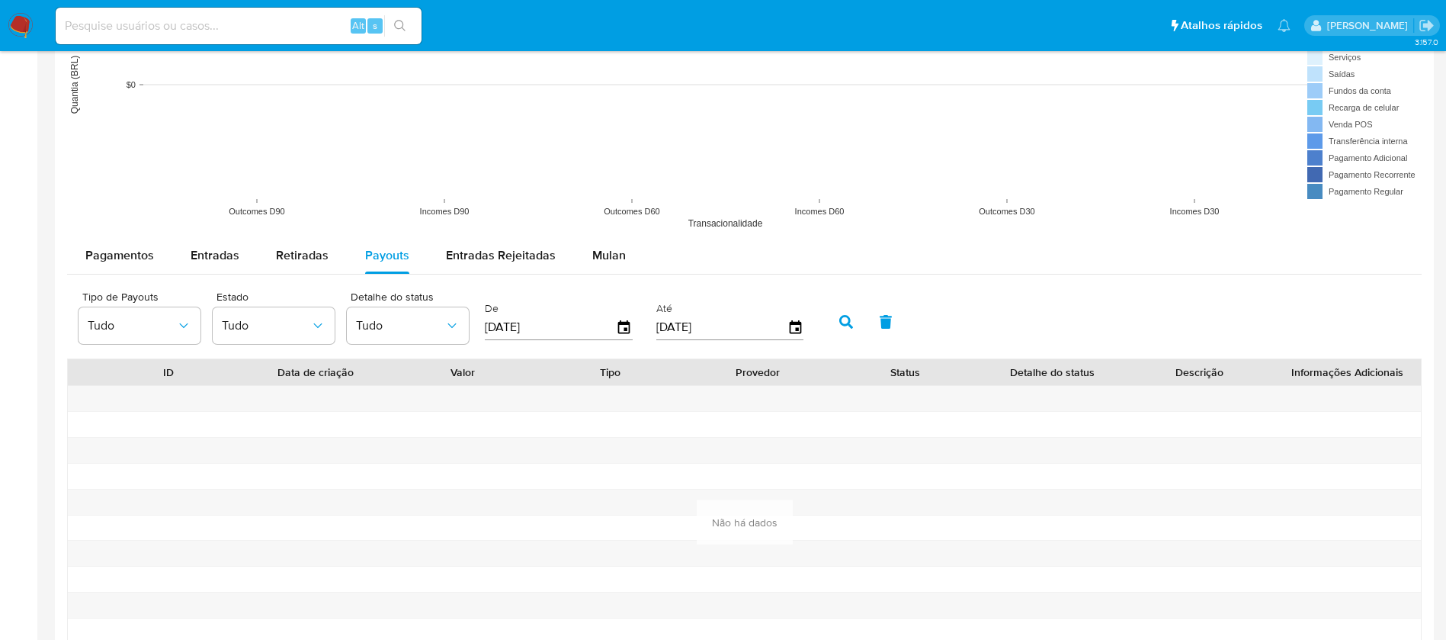
scroll to position [1699, 0]
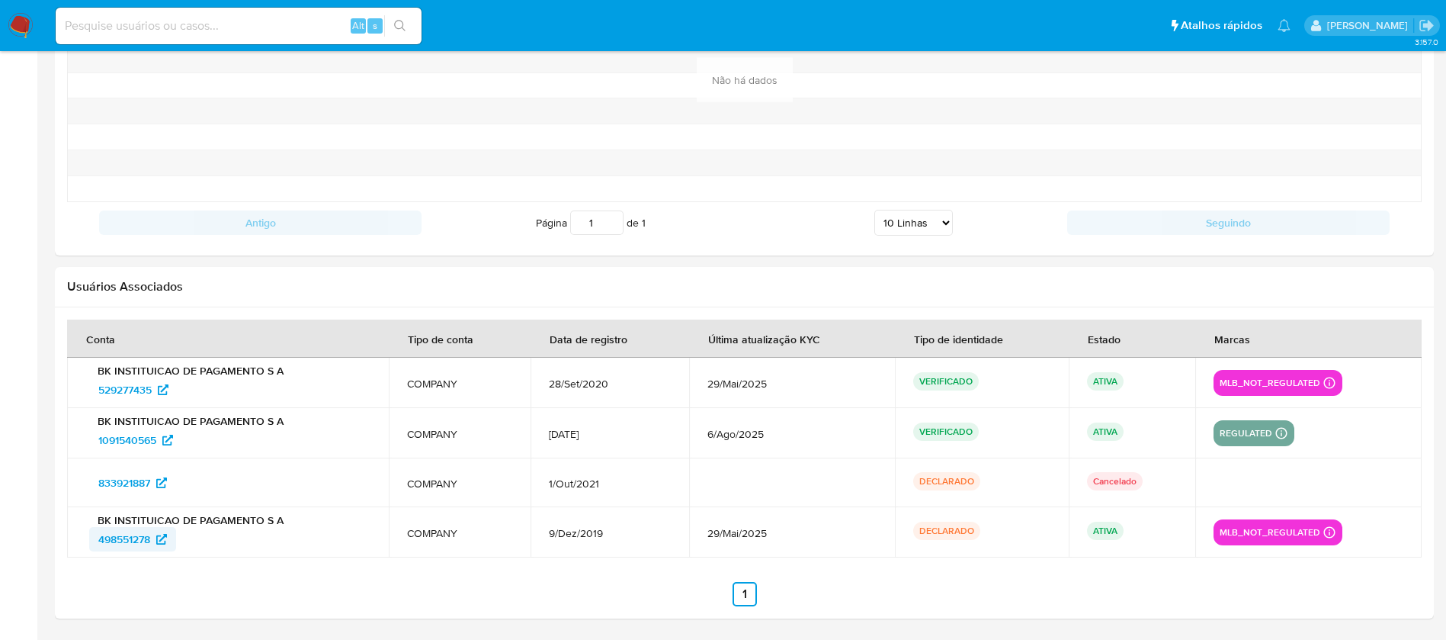
click at [130, 537] on span "498551278" at bounding box center [124, 539] width 52 height 24
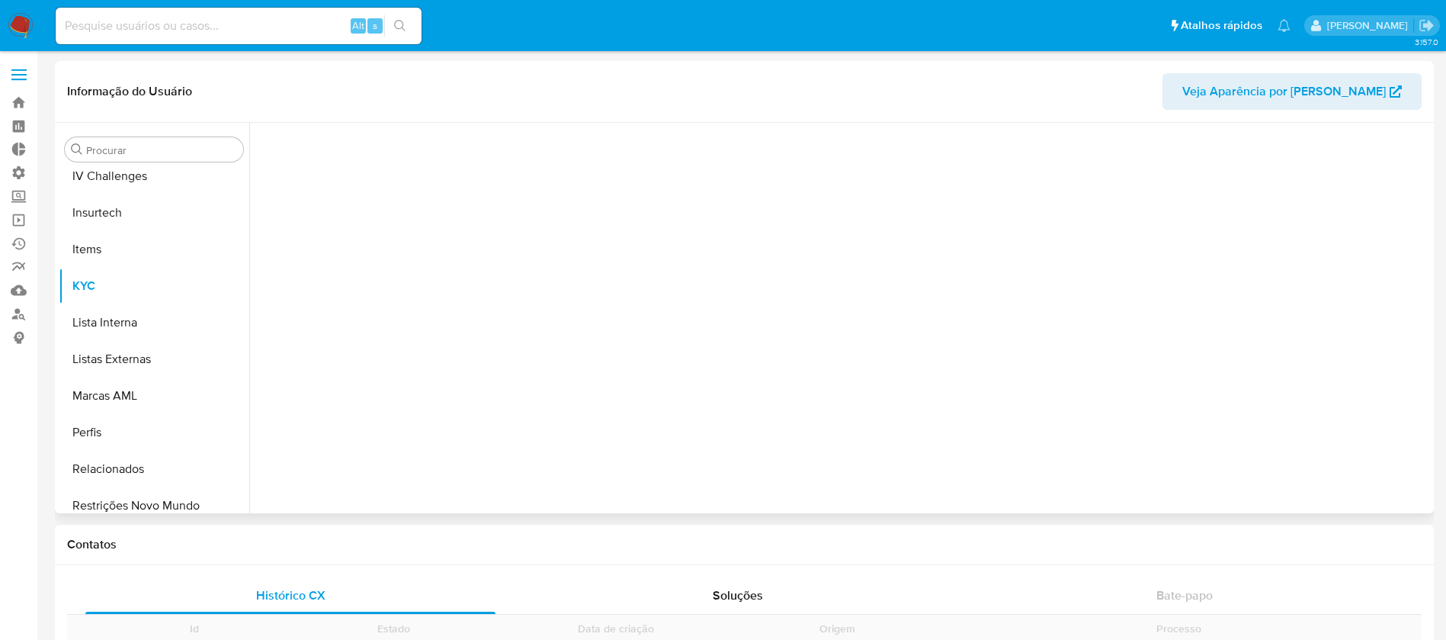
scroll to position [681, 0]
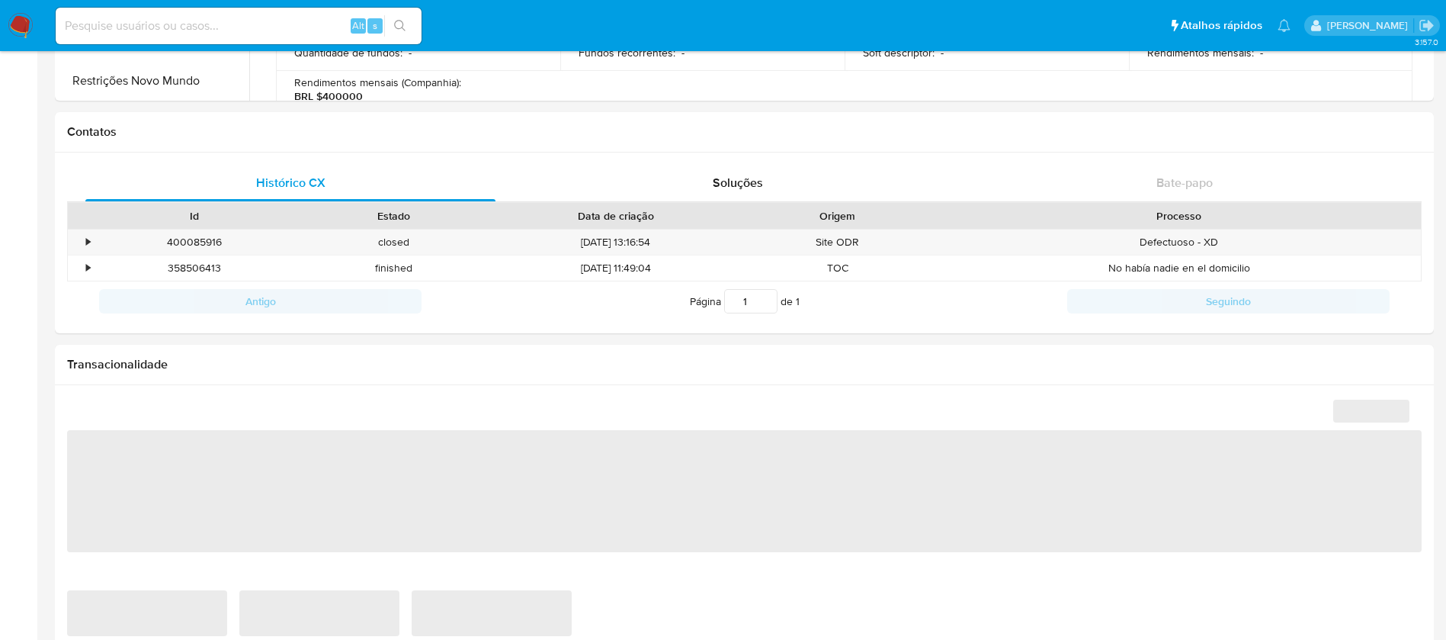
select select "10"
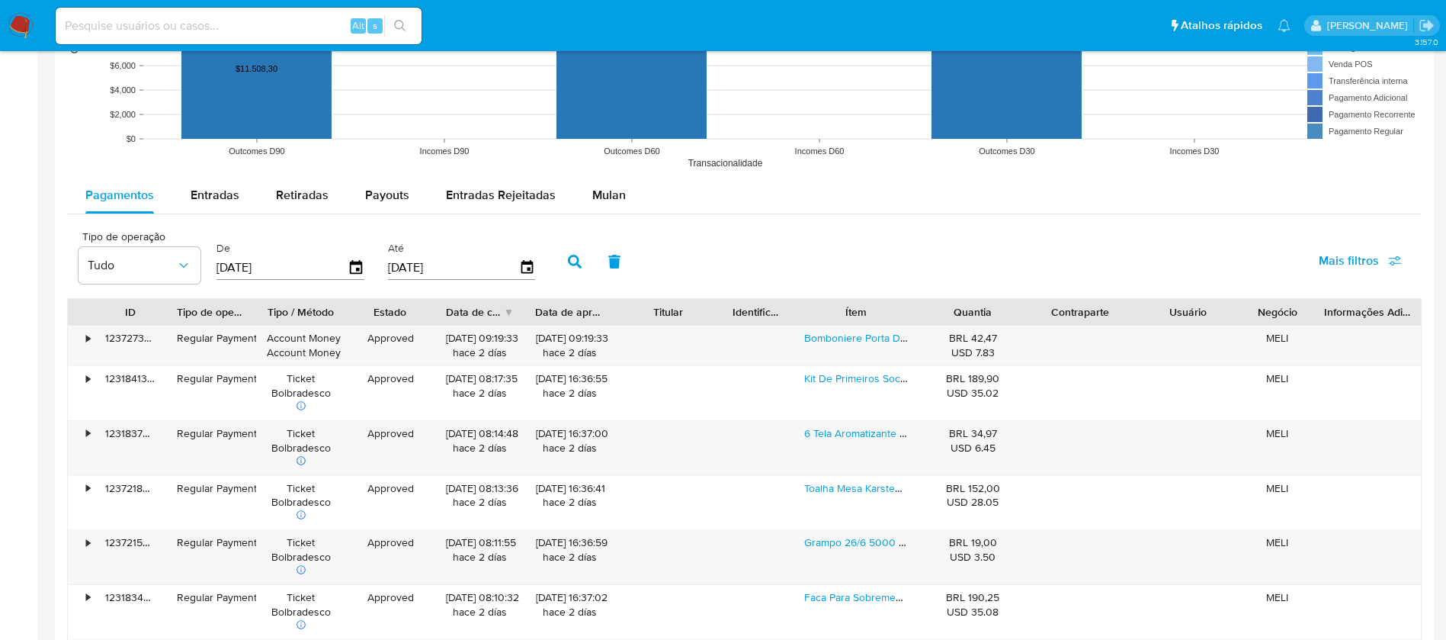
scroll to position [1329, 0]
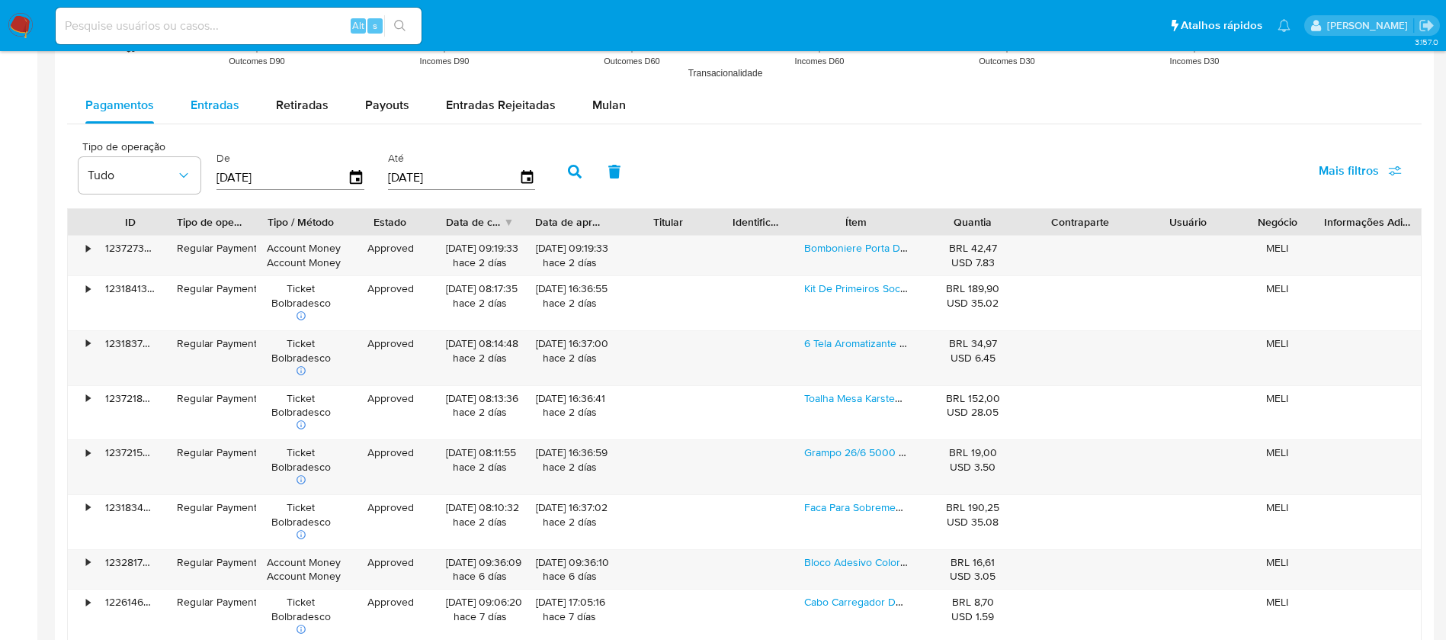
click at [221, 104] on span "Entradas" at bounding box center [215, 105] width 49 height 18
select select "10"
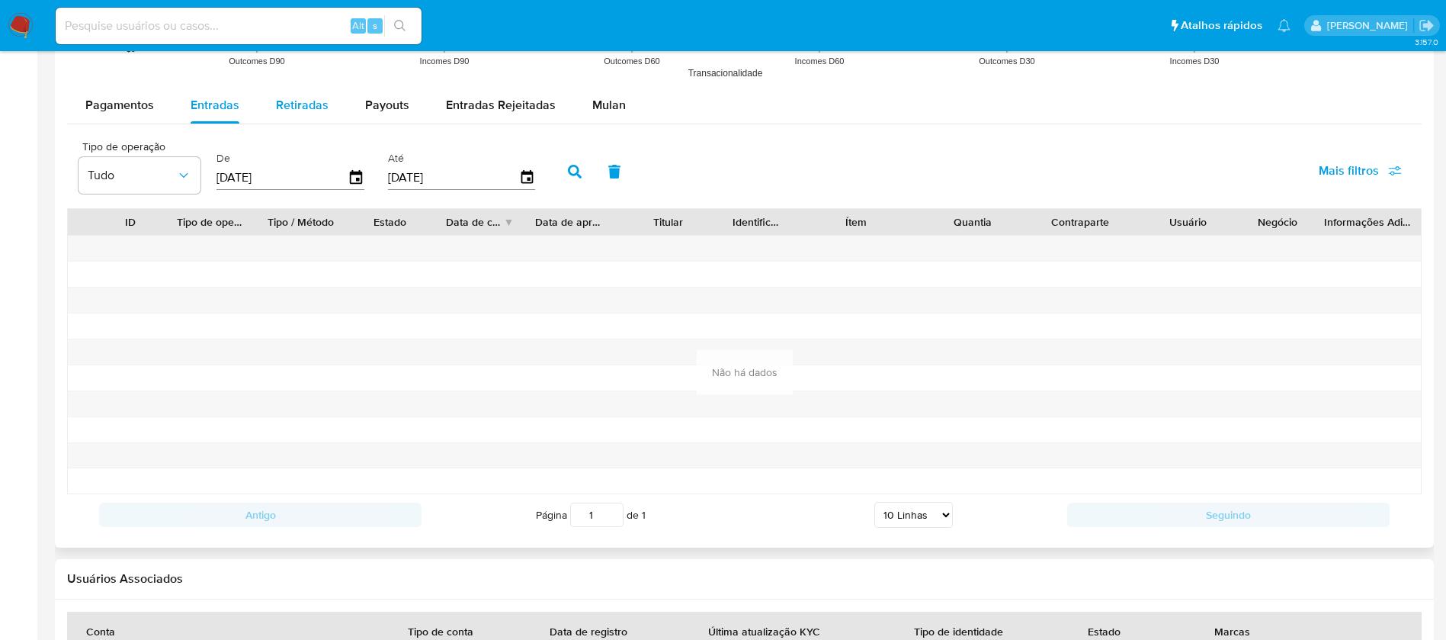
click at [279, 103] on span "Retiradas" at bounding box center [302, 105] width 53 height 18
select select "10"
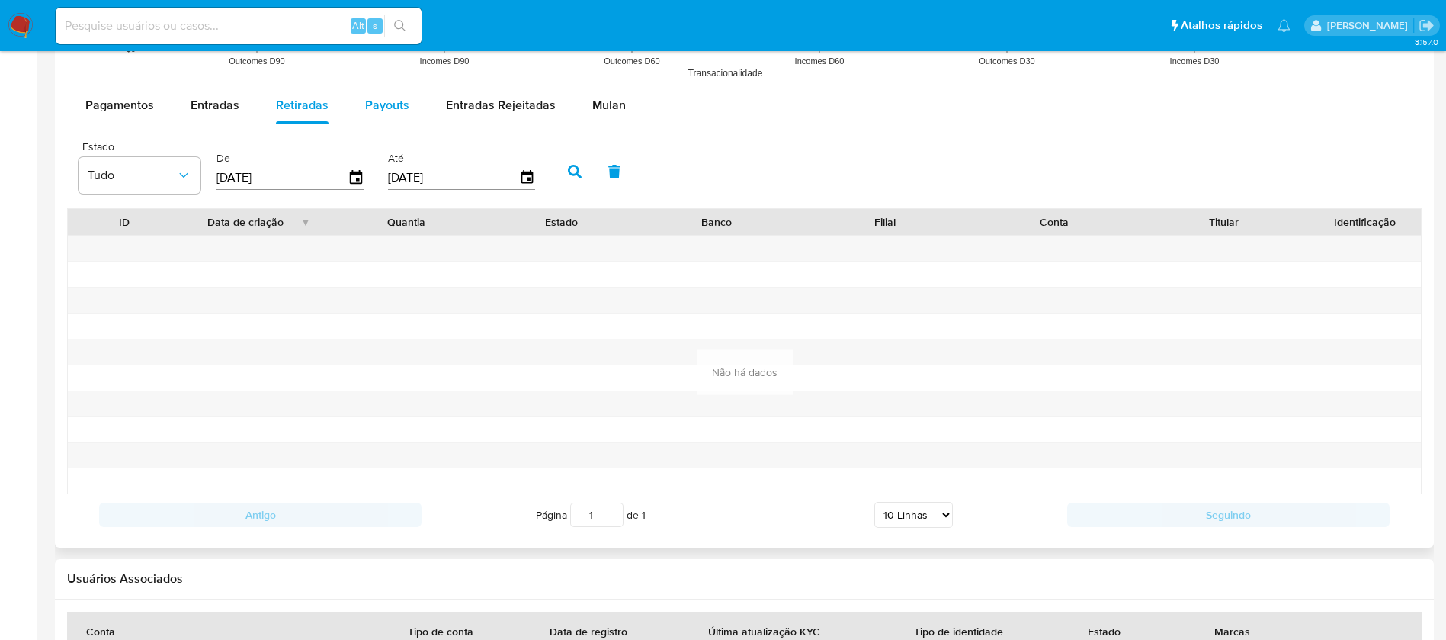
click at [391, 112] on span "Payouts" at bounding box center [387, 105] width 44 height 18
select select "10"
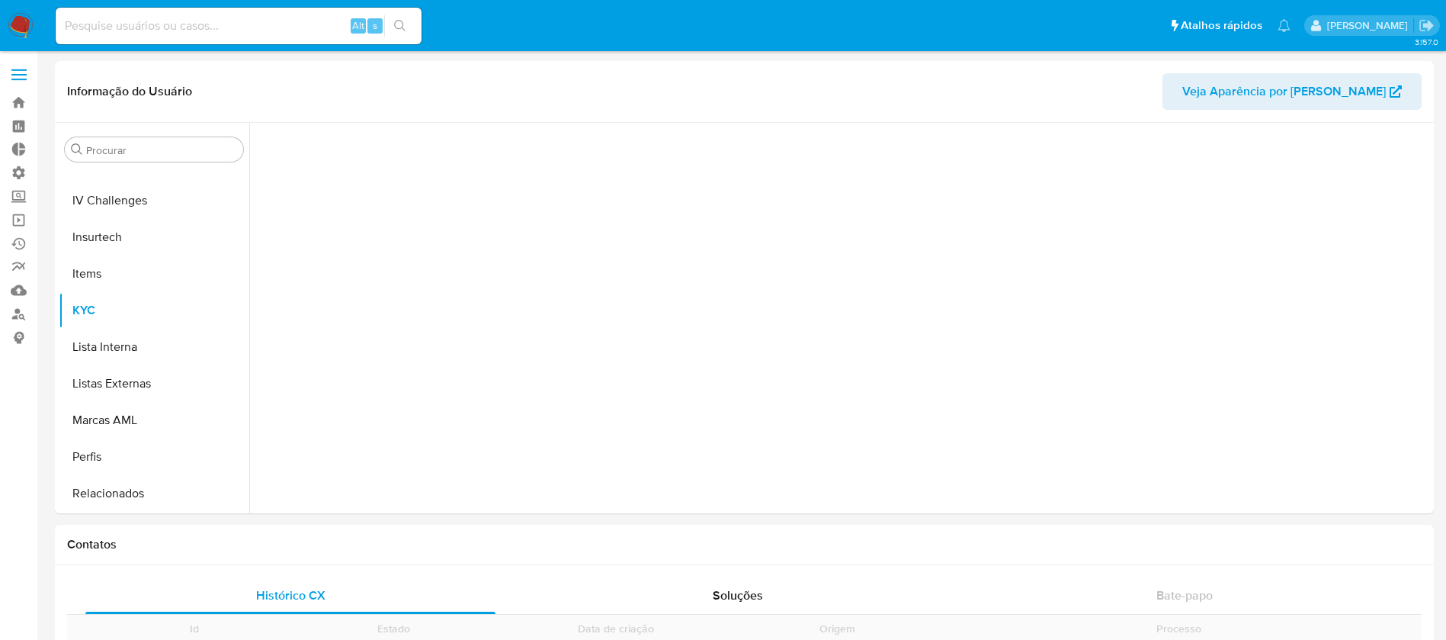
scroll to position [681, 0]
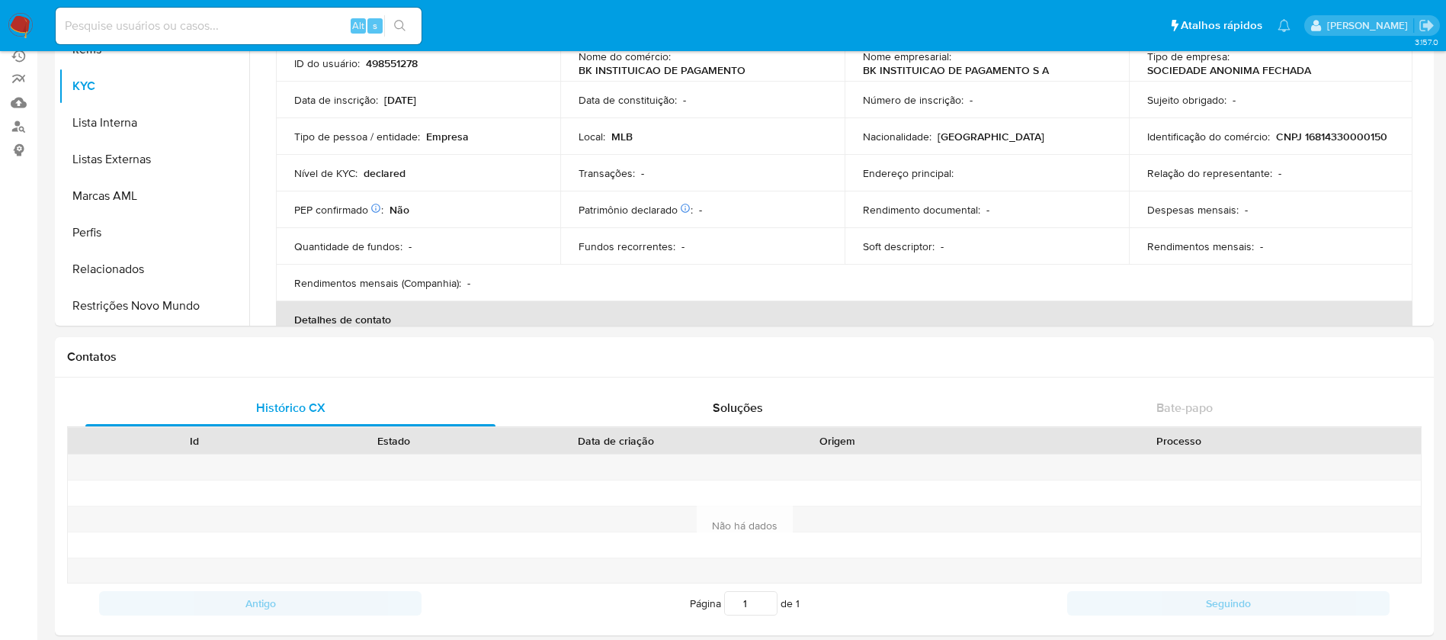
select select "10"
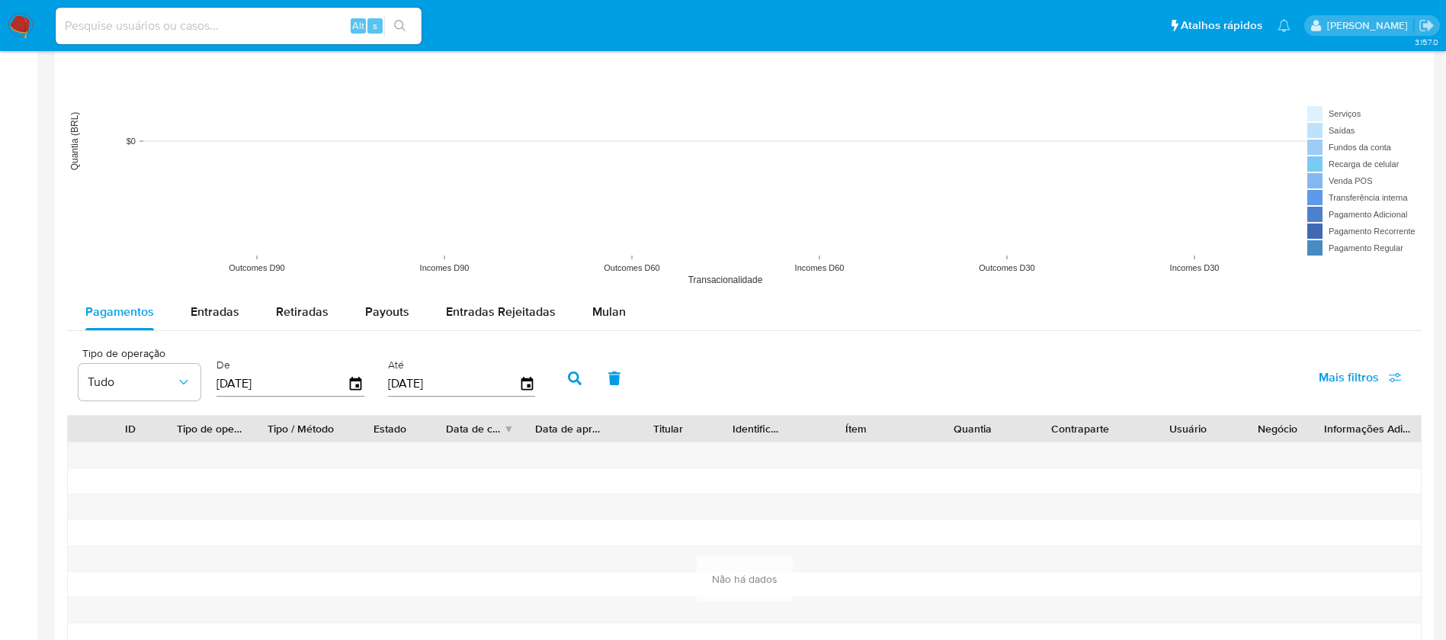
scroll to position [0, 0]
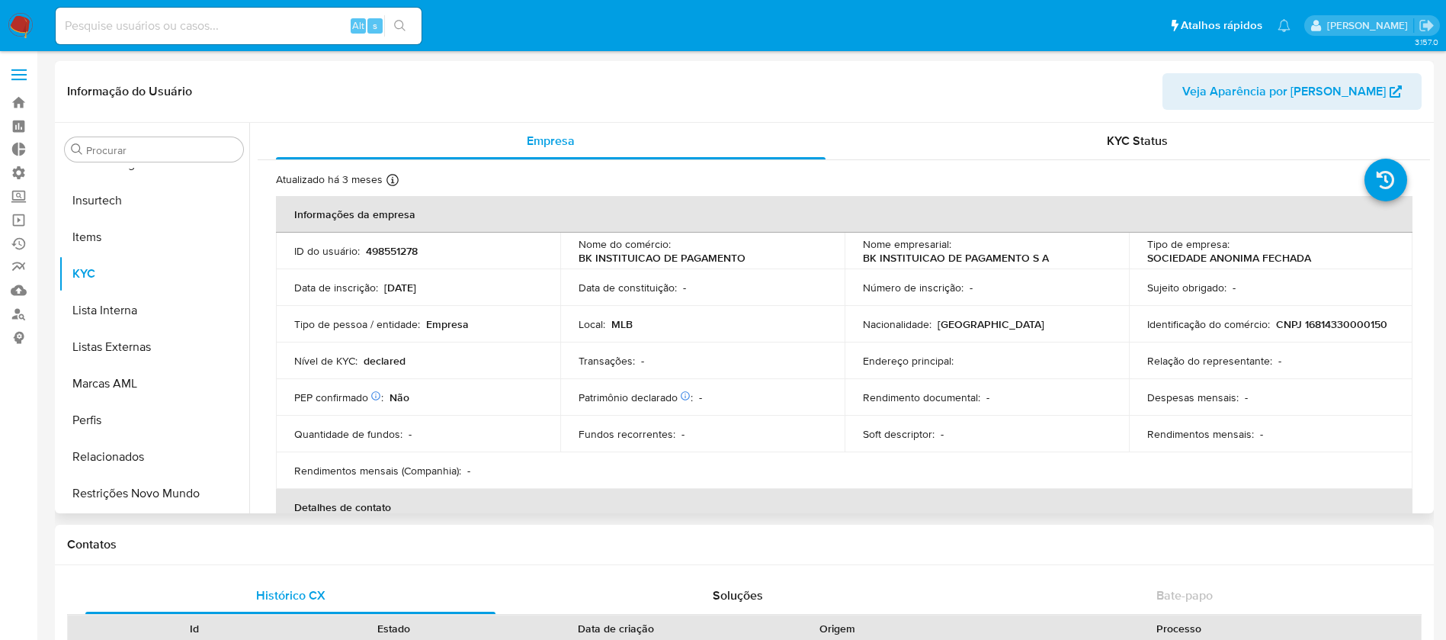
click at [1312, 88] on span "Veja Aparência por [PERSON_NAME]" at bounding box center [1284, 91] width 204 height 37
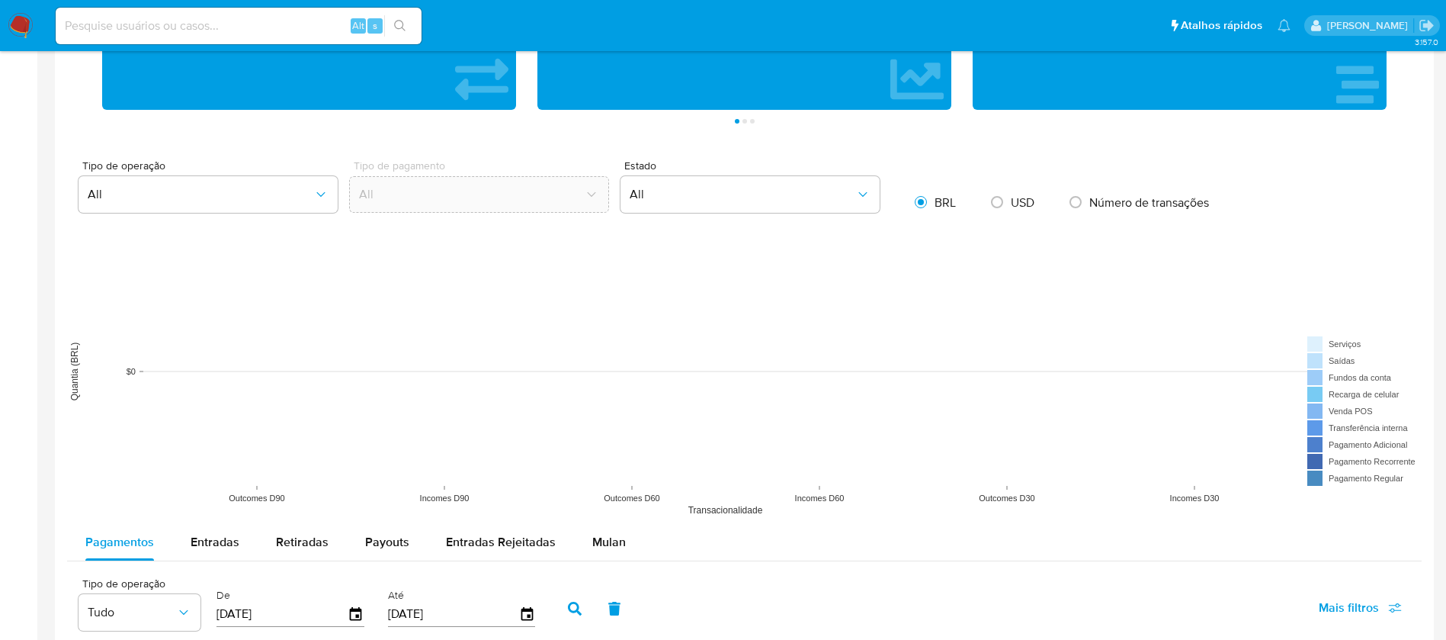
scroll to position [1166, 0]
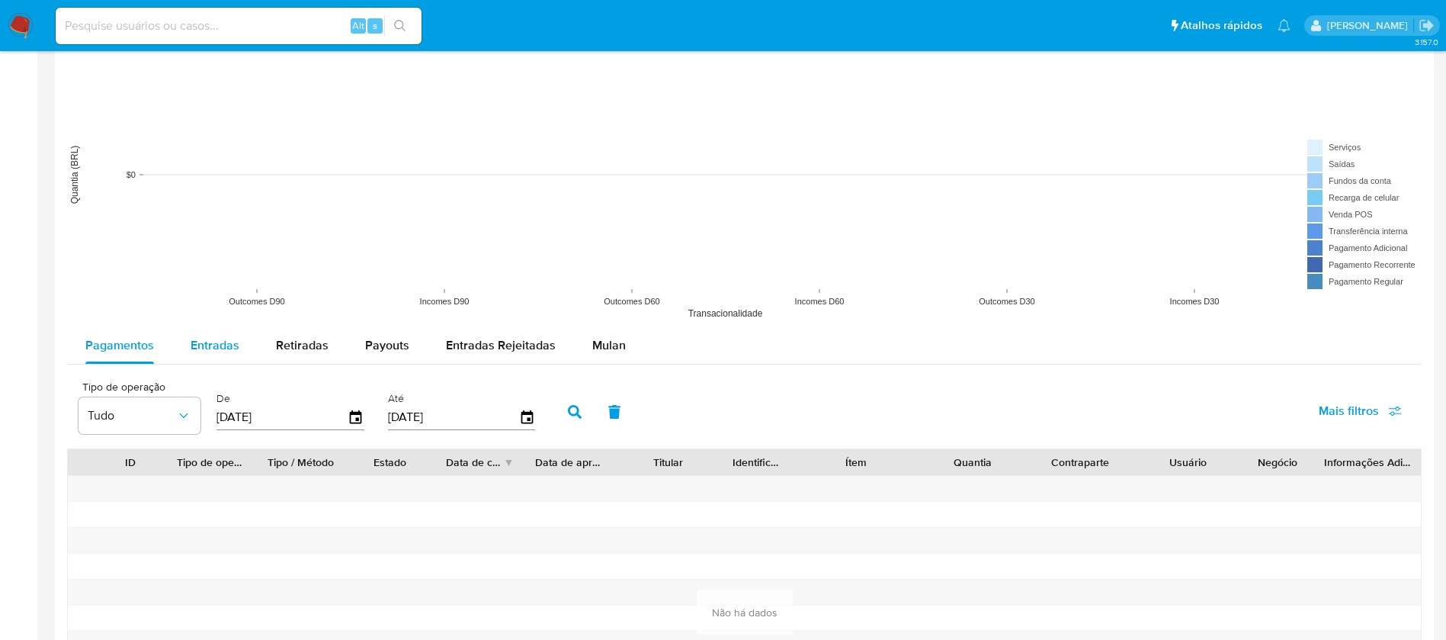
click at [204, 352] on span "Entradas" at bounding box center [215, 345] width 49 height 18
select select "10"
click at [132, 345] on span "Pagamentos" at bounding box center [119, 345] width 69 height 18
click at [207, 355] on div "Entradas" at bounding box center [215, 345] width 49 height 37
click at [308, 350] on span "Retiradas" at bounding box center [302, 345] width 53 height 18
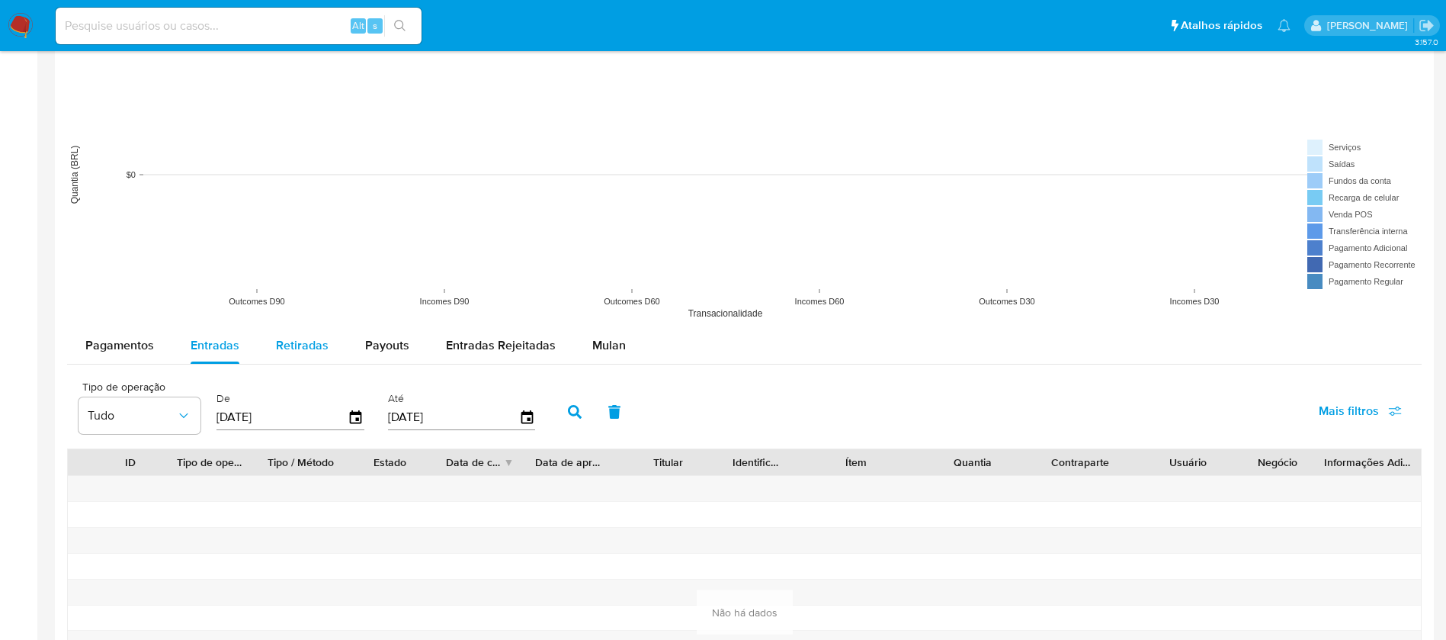
select select "10"
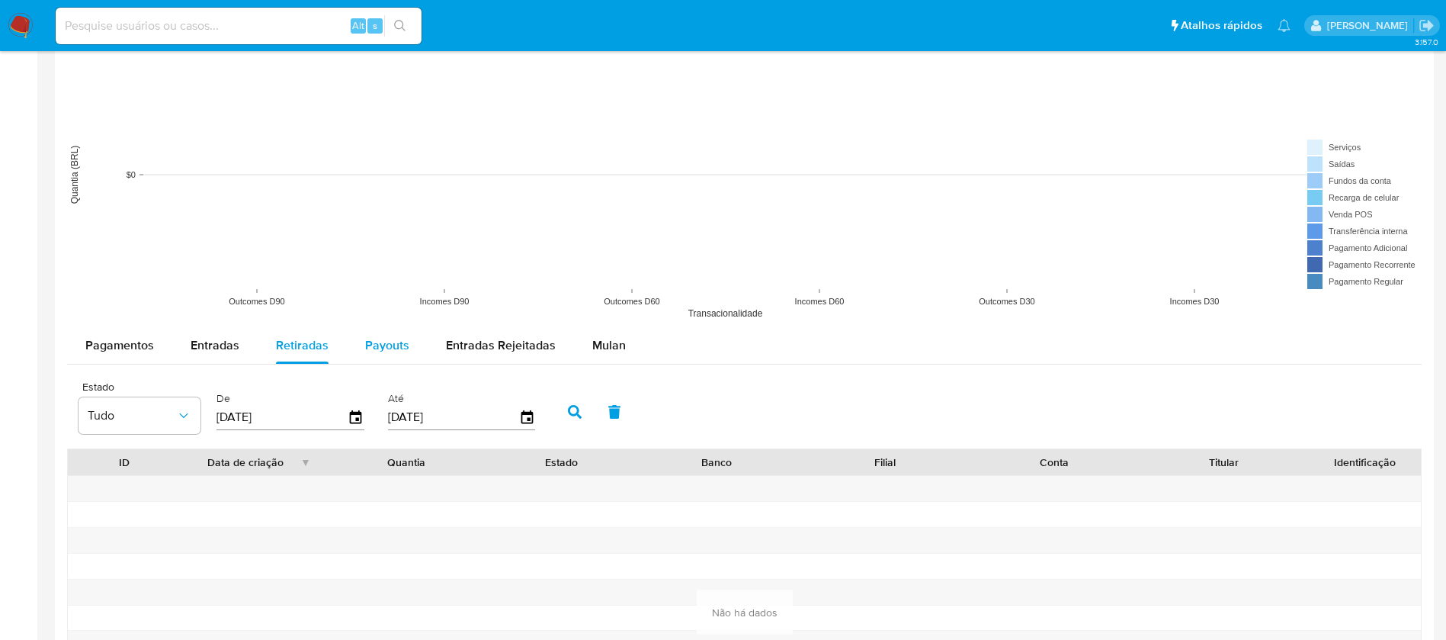
click at [385, 342] on span "Payouts" at bounding box center [387, 345] width 44 height 18
select select "10"
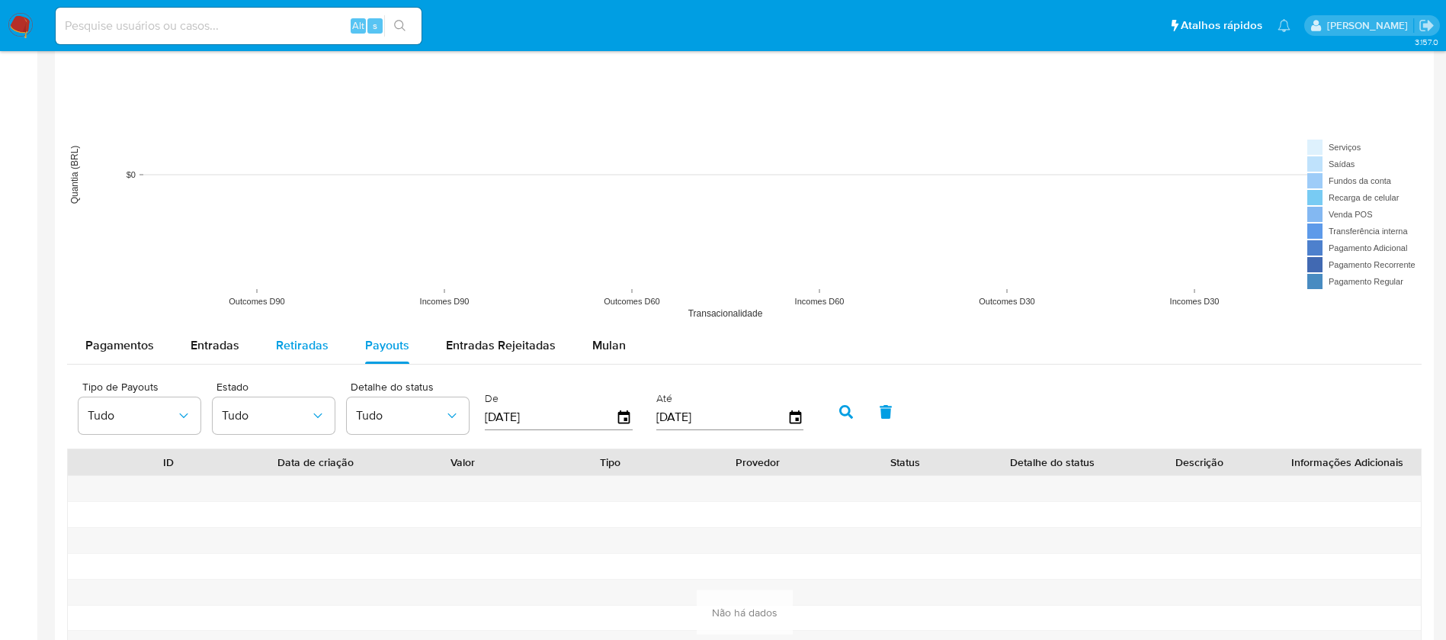
click at [321, 341] on span "Retiradas" at bounding box center [302, 345] width 53 height 18
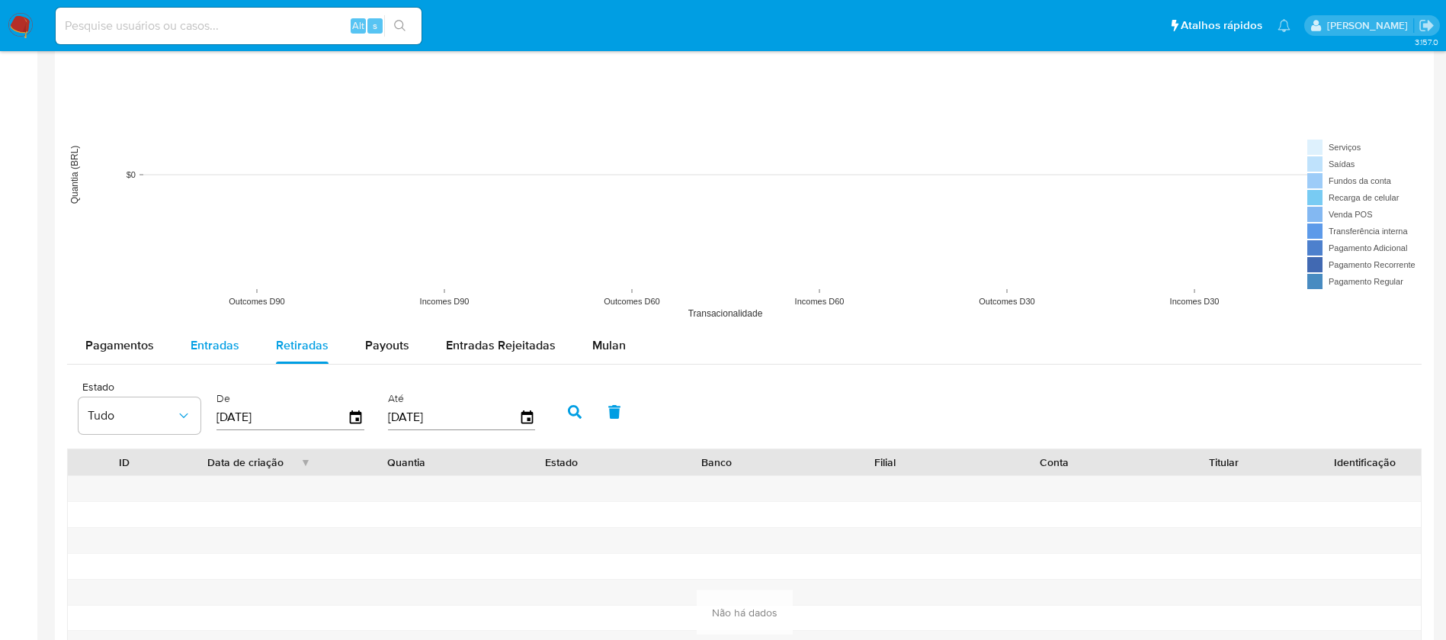
click at [234, 336] on span "Entradas" at bounding box center [215, 345] width 49 height 18
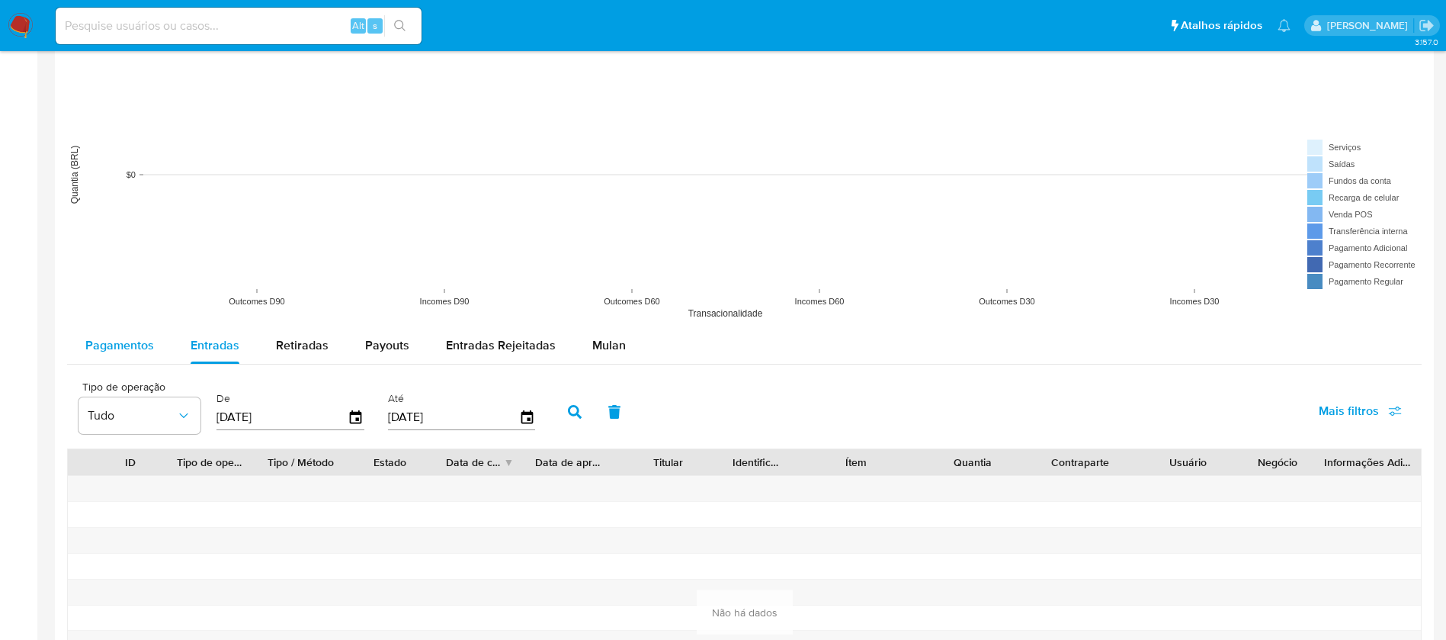
click at [133, 350] on span "Pagamentos" at bounding box center [119, 345] width 69 height 18
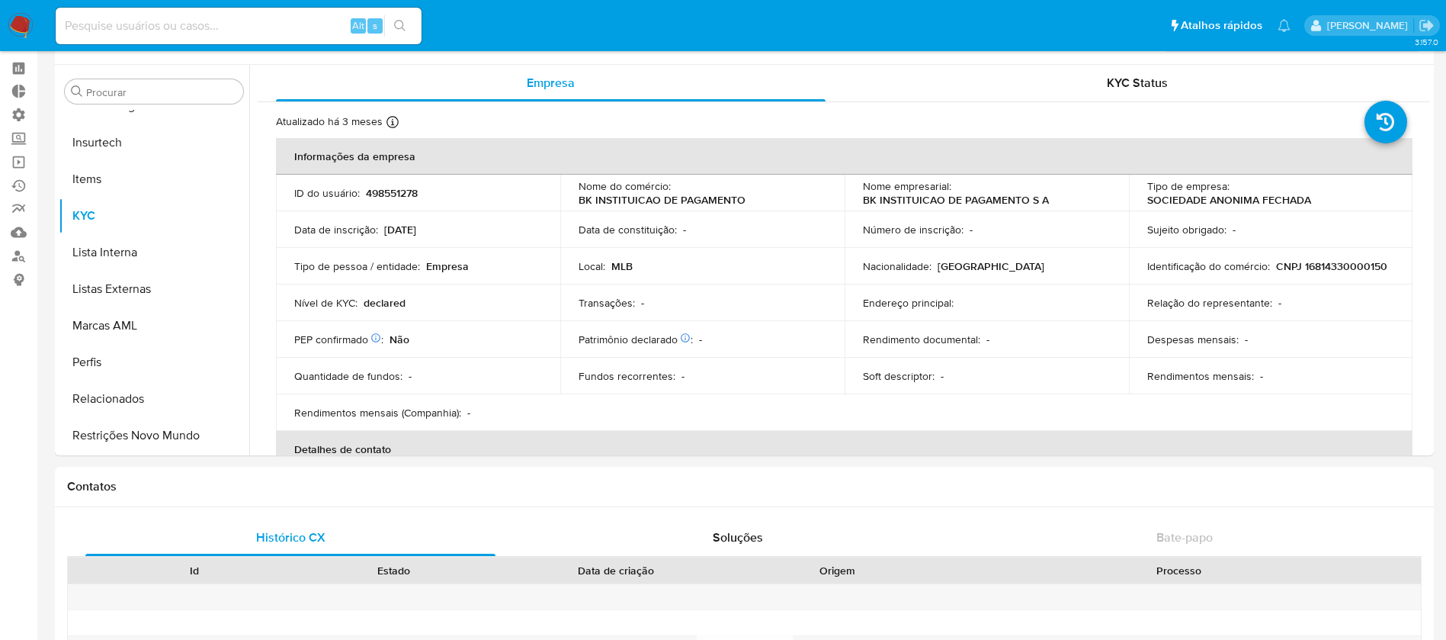
scroll to position [0, 0]
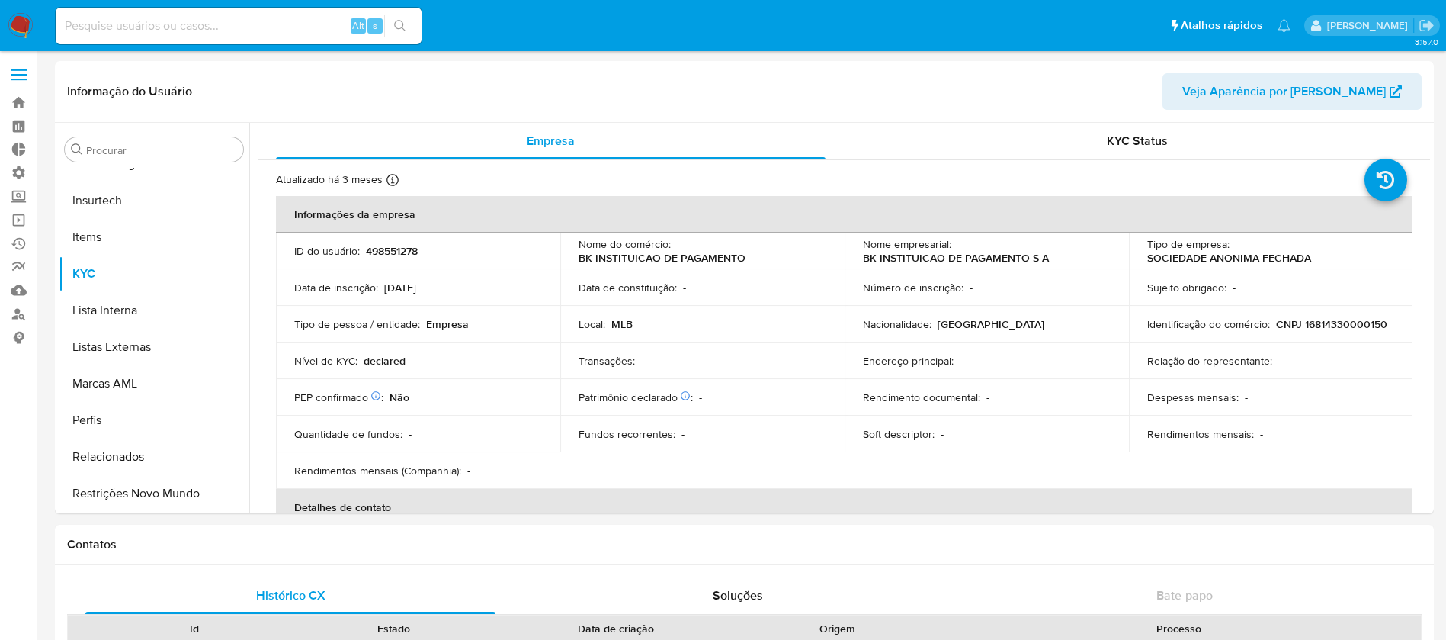
click at [228, 37] on div "Alt s" at bounding box center [239, 26] width 366 height 37
click at [300, 23] on input at bounding box center [239, 26] width 366 height 20
paste input "1091540565"
type input "1091540565"
click at [408, 21] on button "search-icon" at bounding box center [399, 25] width 31 height 21
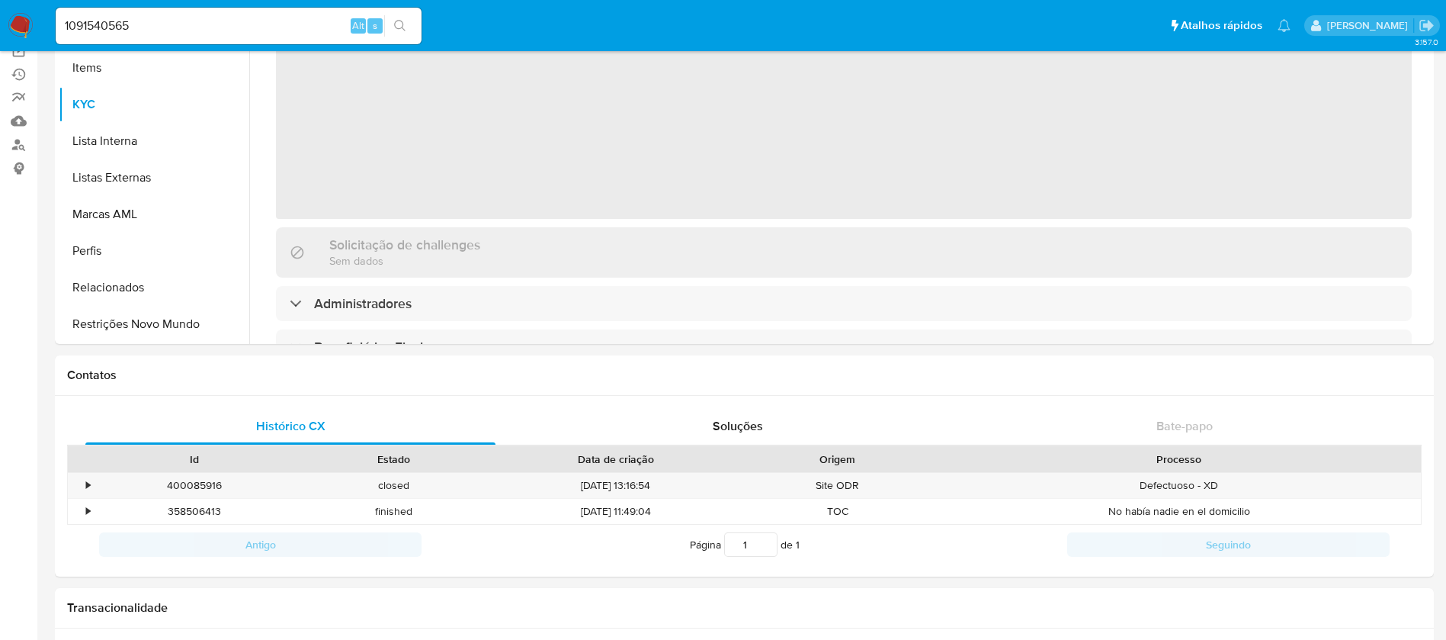
scroll to position [348, 0]
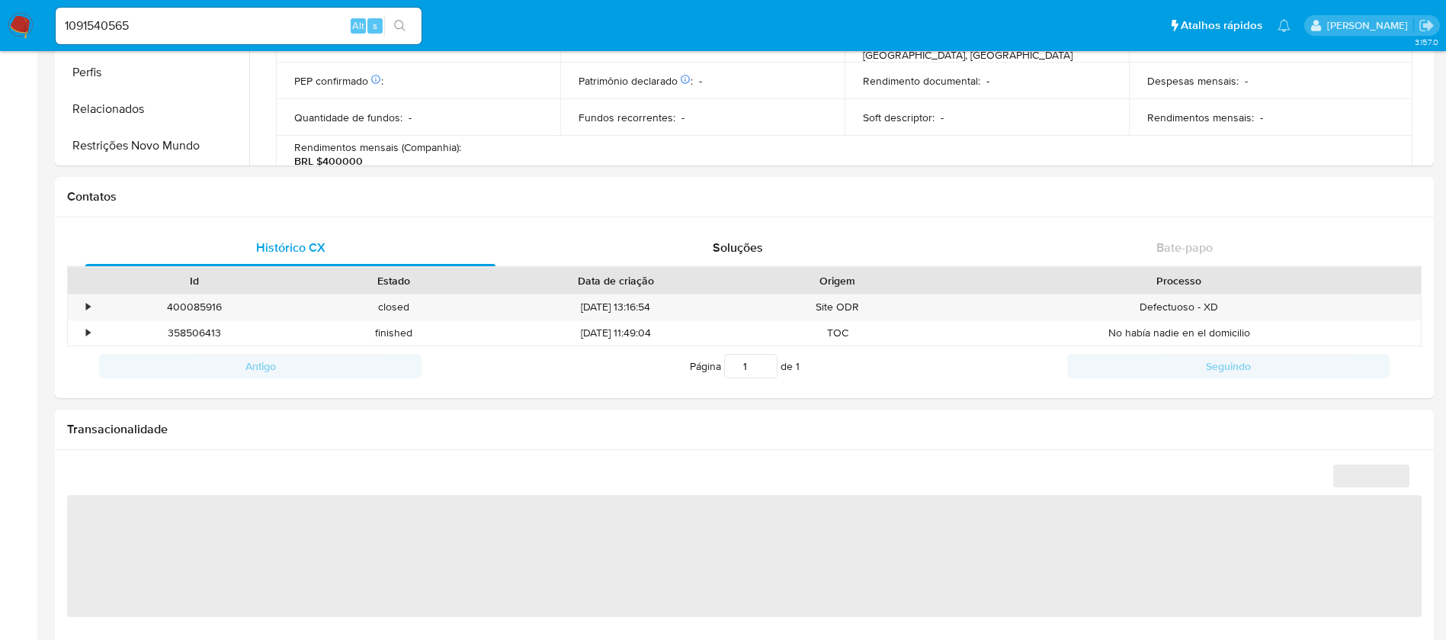
select select "10"
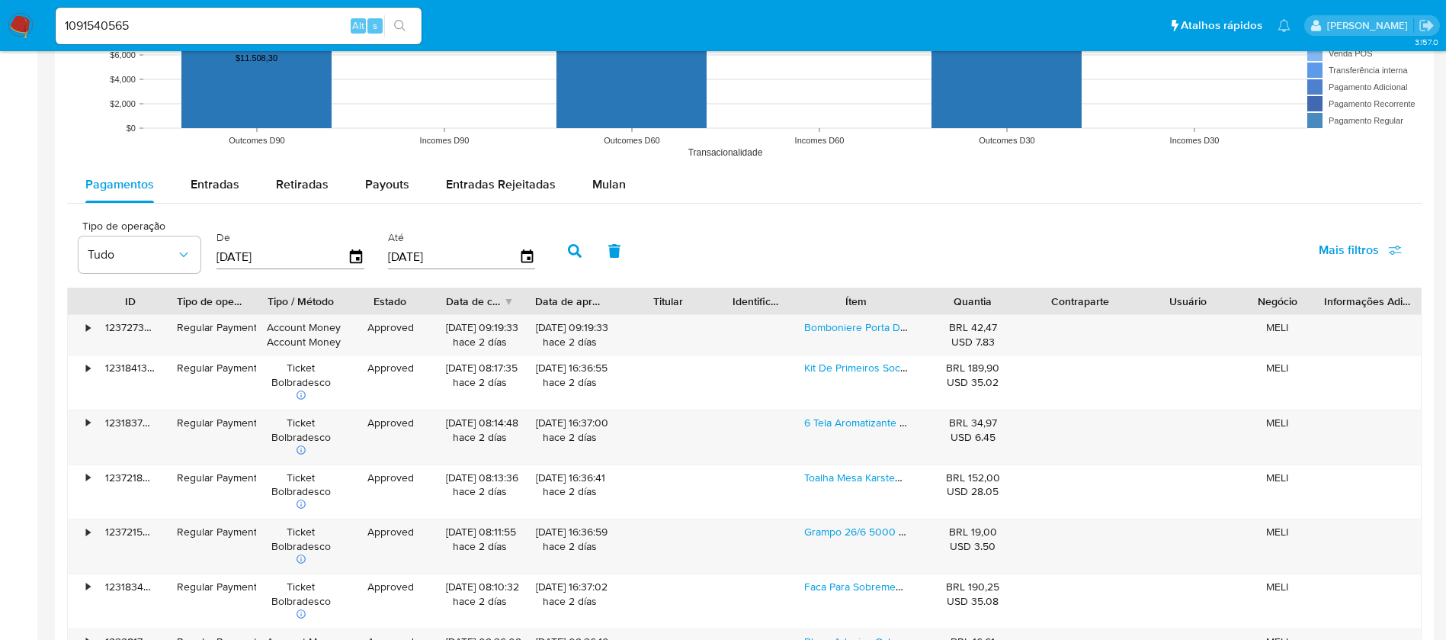
scroll to position [1266, 0]
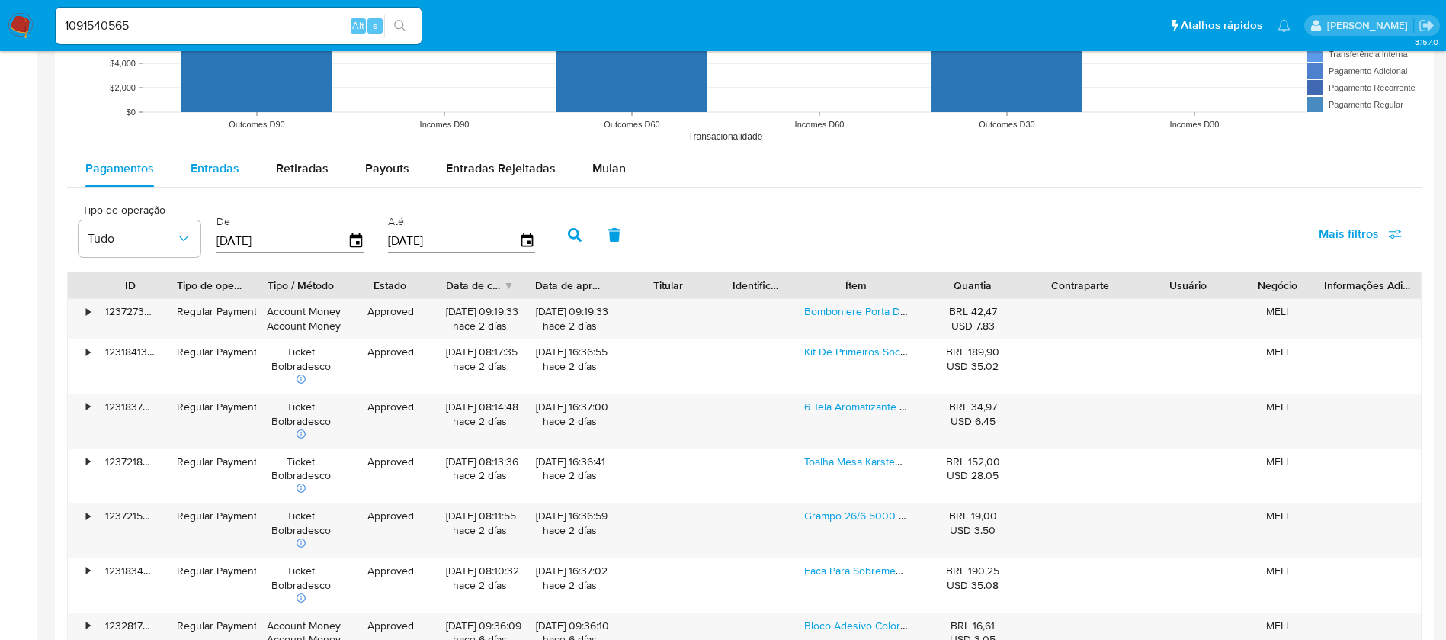
click at [203, 171] on span "Entradas" at bounding box center [215, 168] width 49 height 18
select select "10"
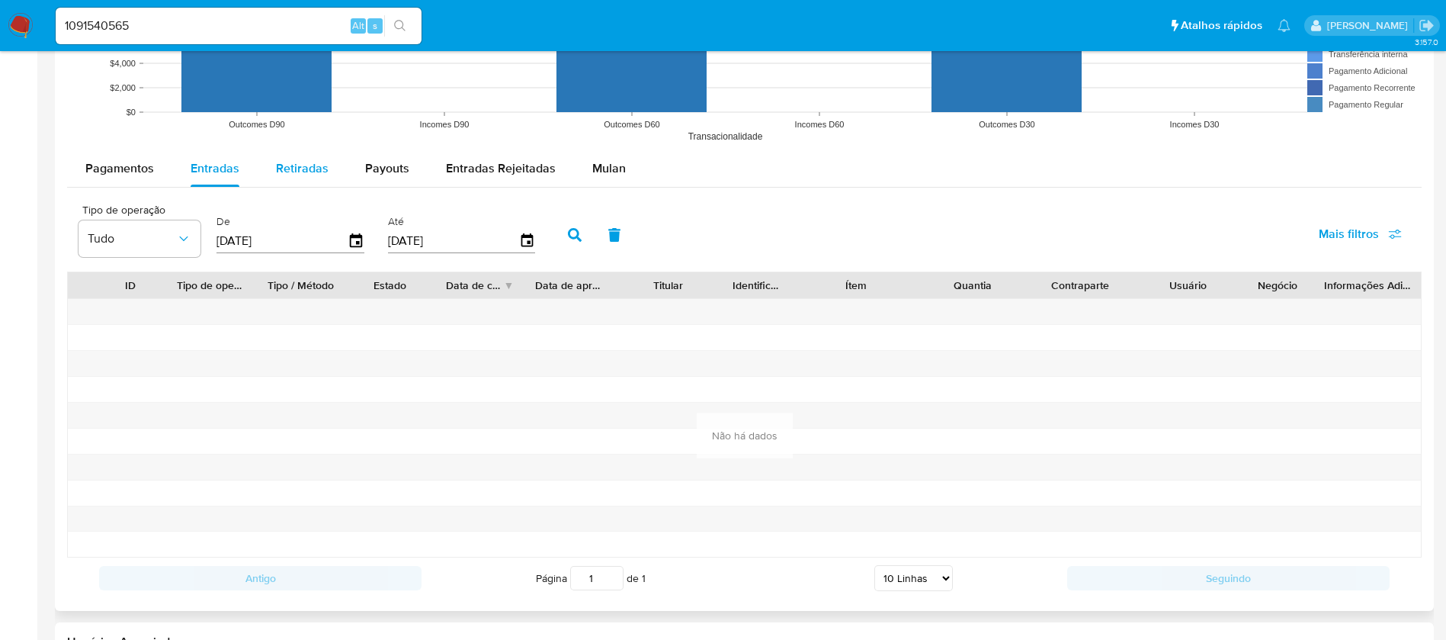
click at [310, 172] on span "Retiradas" at bounding box center [302, 168] width 53 height 18
select select "10"
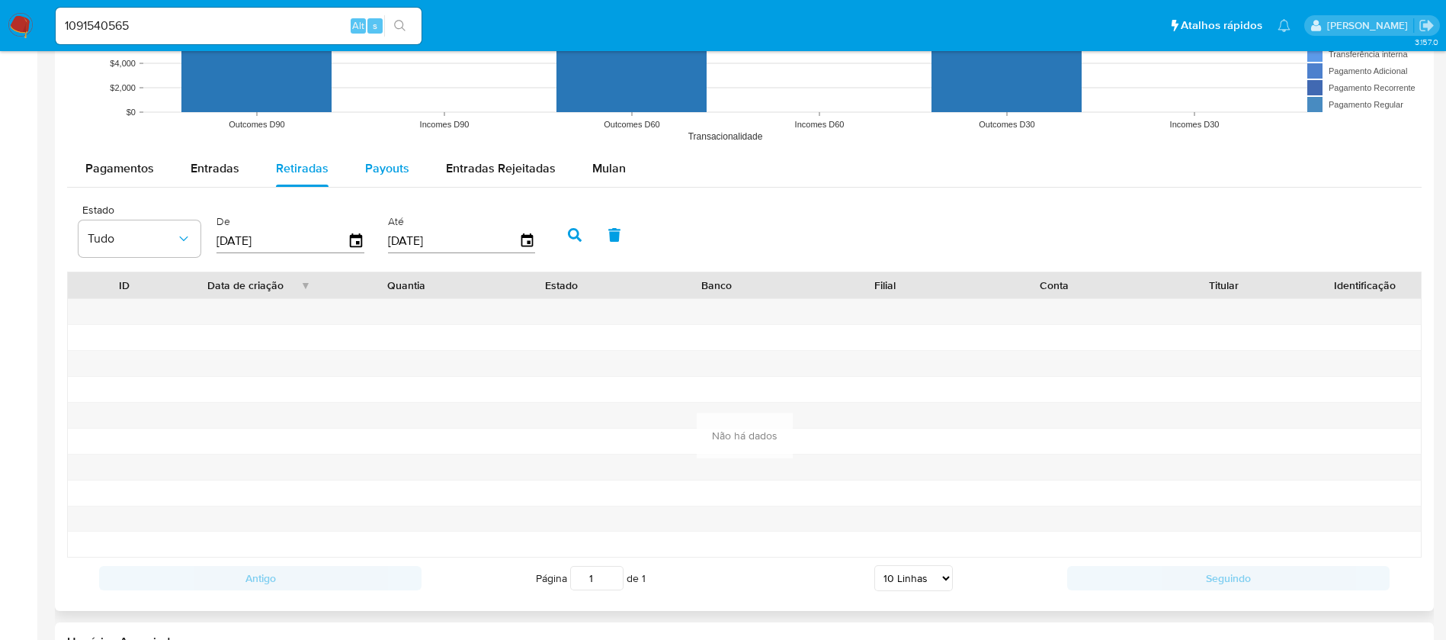
click at [396, 168] on span "Payouts" at bounding box center [387, 168] width 44 height 18
select select "10"
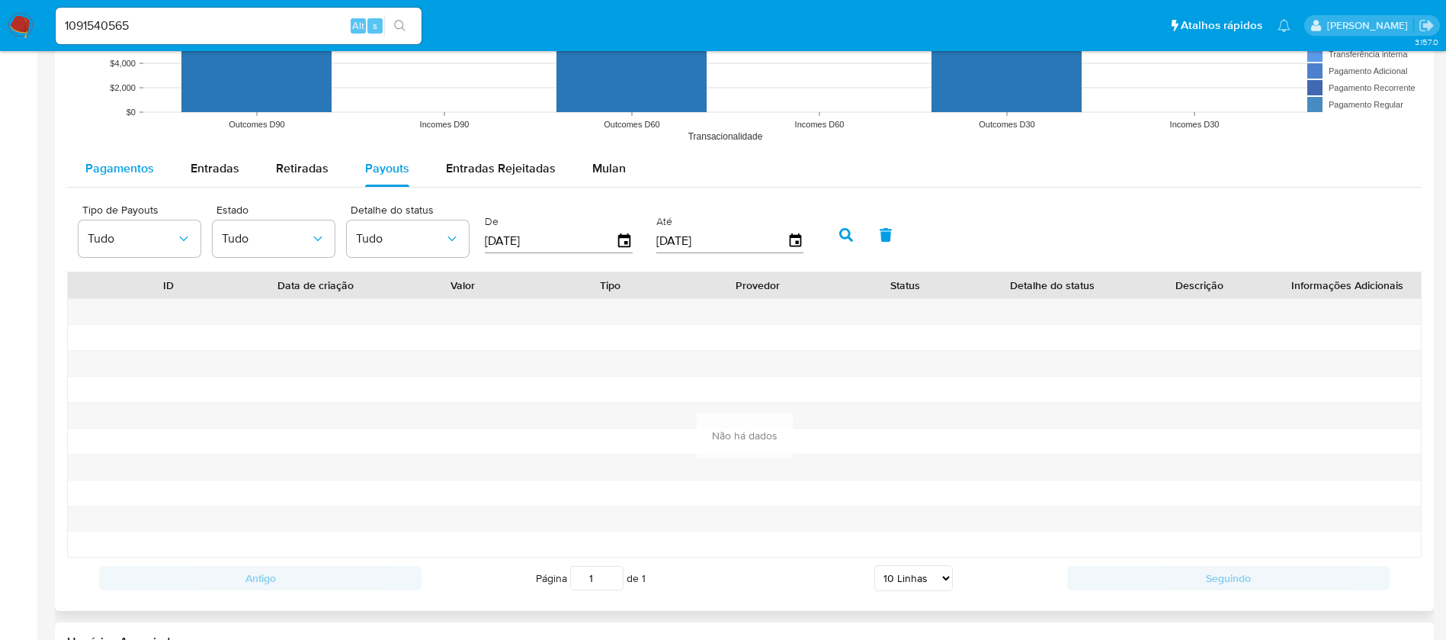
click at [136, 174] on span "Pagamentos" at bounding box center [119, 168] width 69 height 18
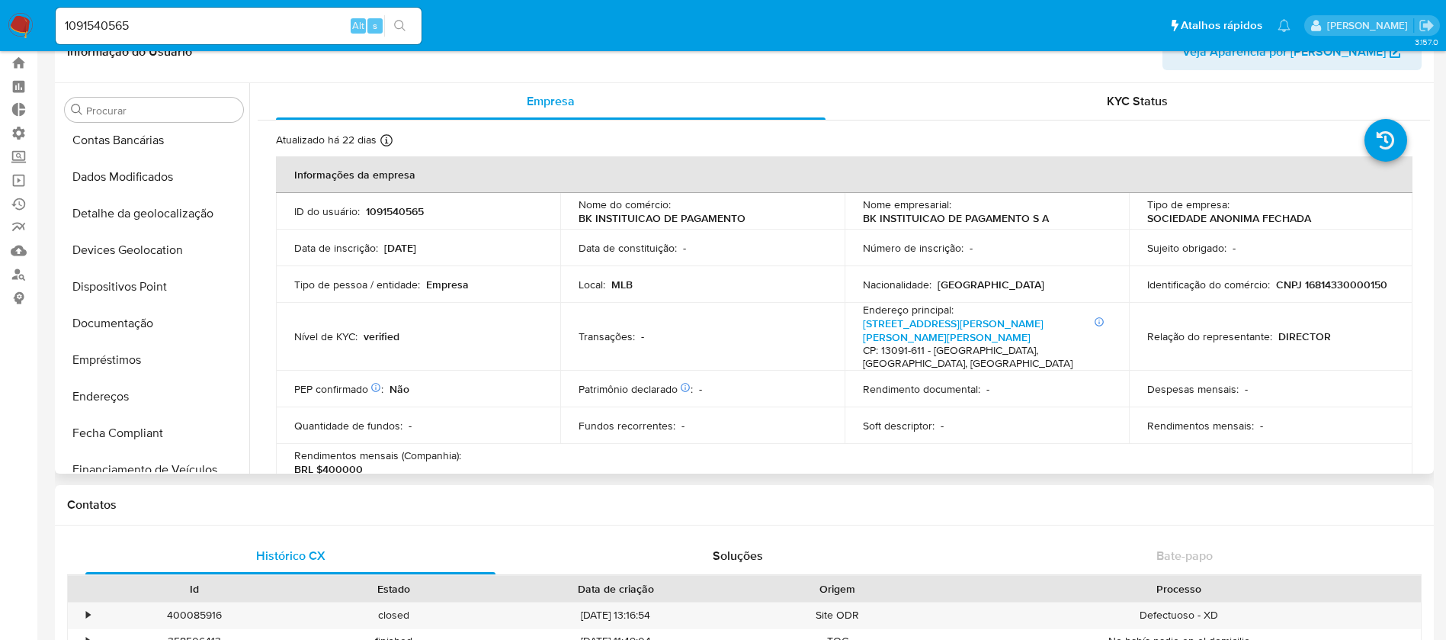
scroll to position [139, 0]
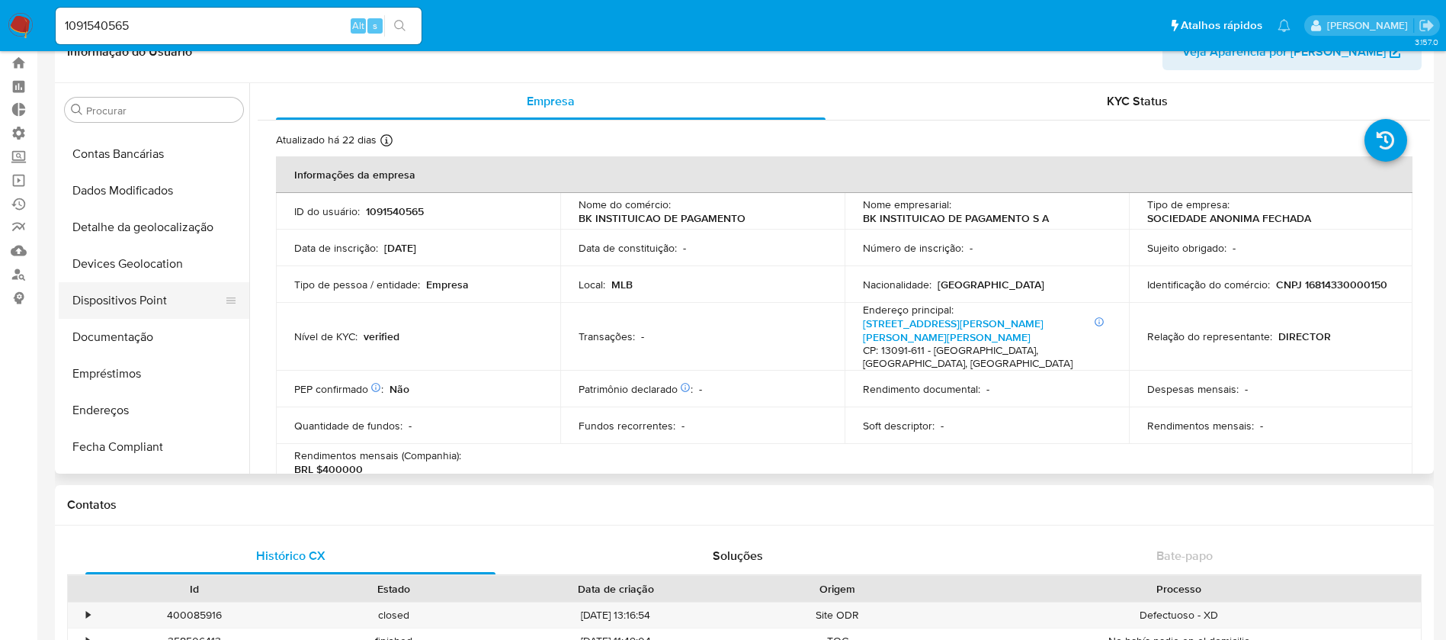
click at [147, 308] on button "Dispositivos Point" at bounding box center [148, 300] width 178 height 37
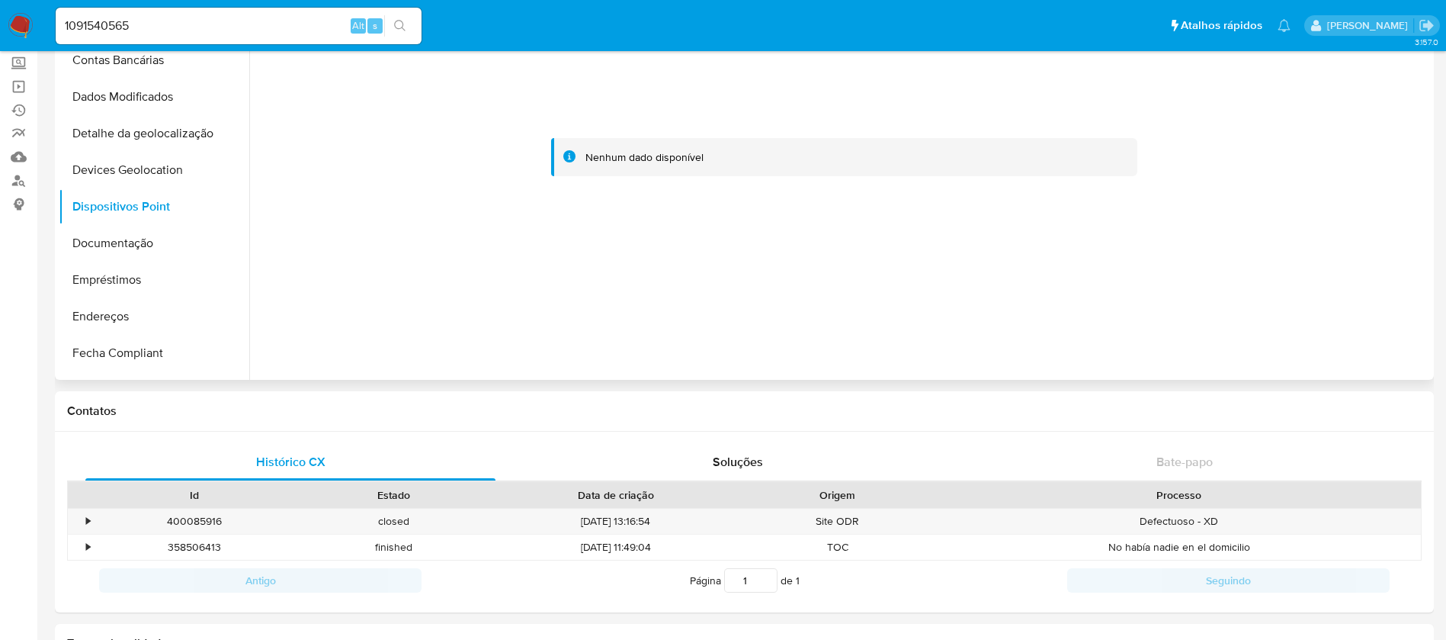
scroll to position [681, 0]
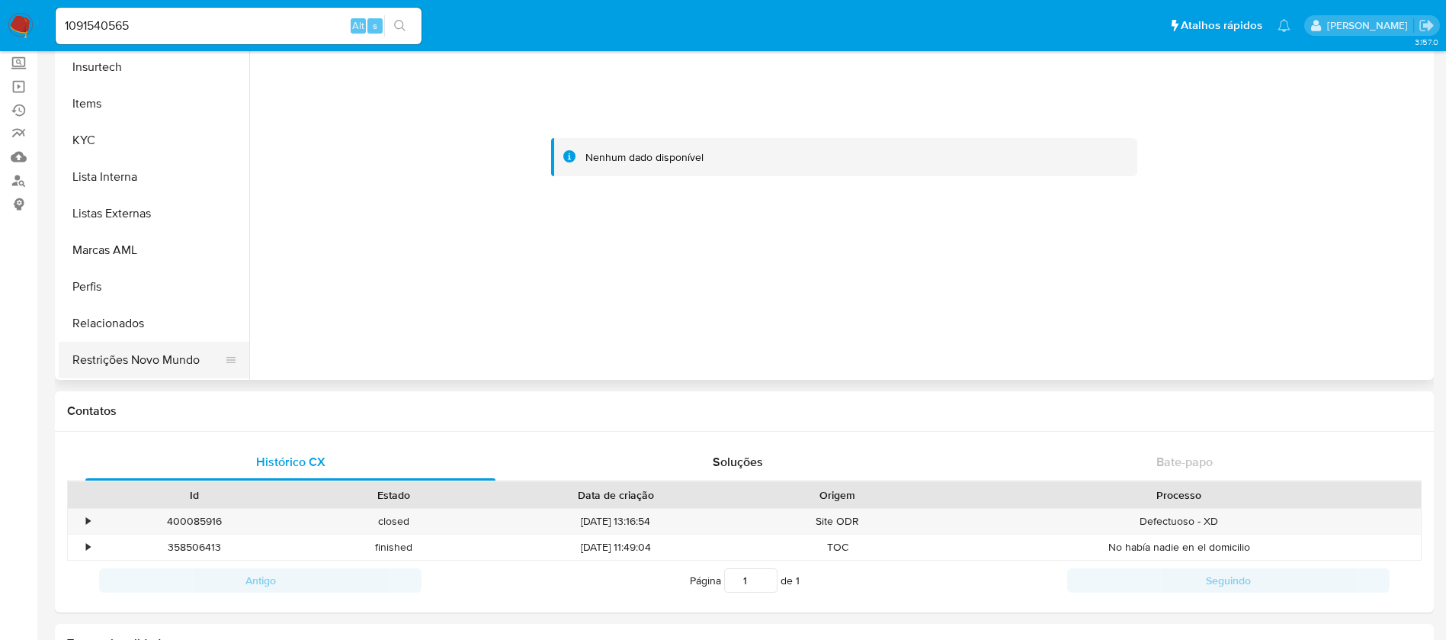
click at [175, 361] on button "Restrições Novo Mundo" at bounding box center [148, 360] width 178 height 37
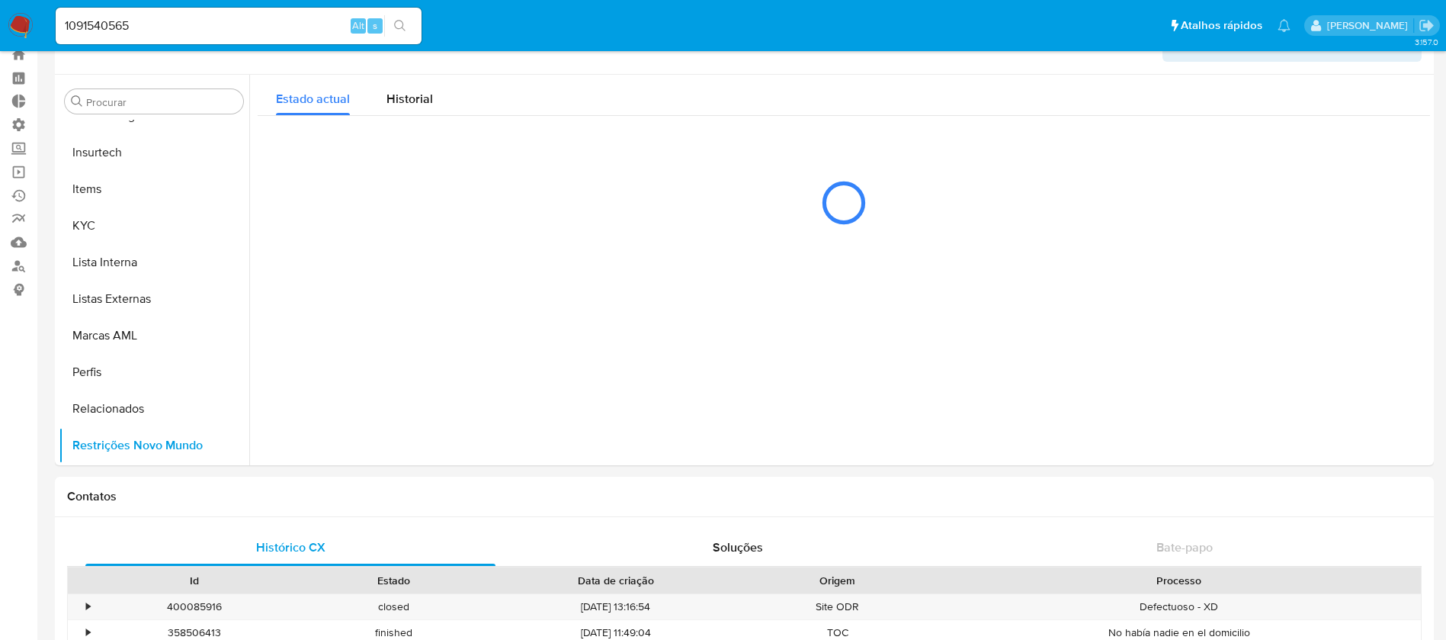
scroll to position [0, 0]
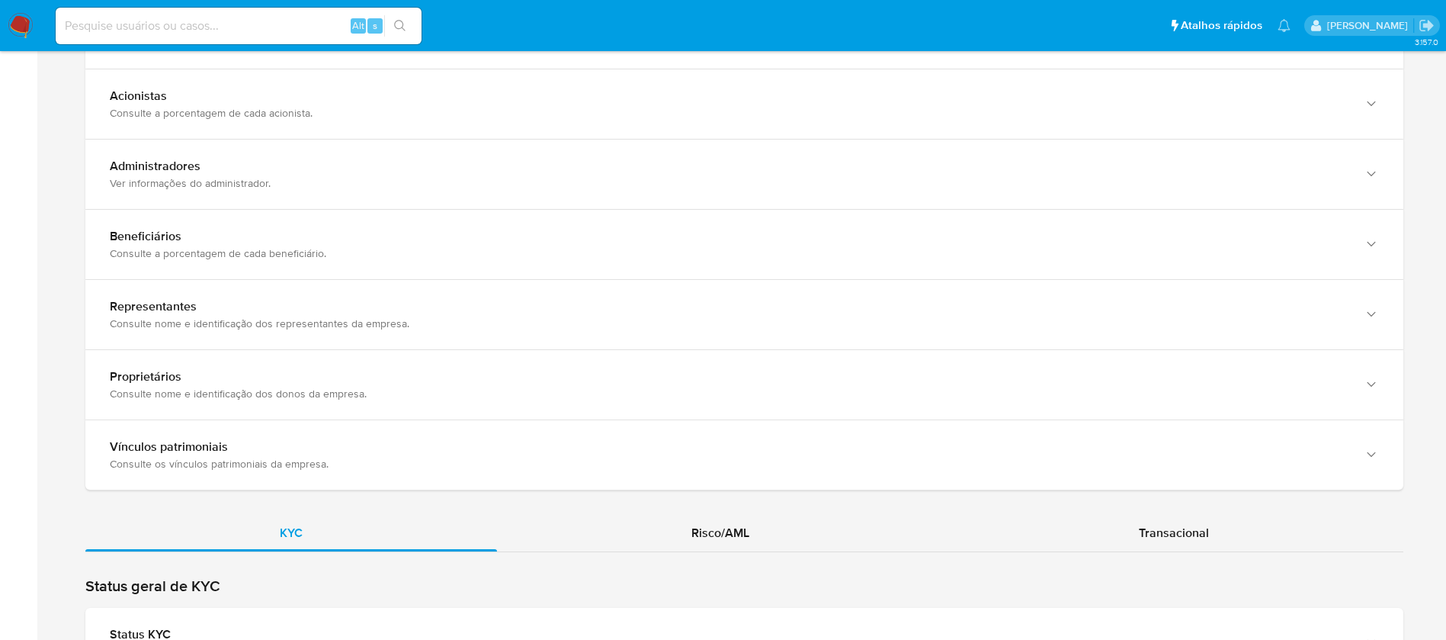
scroll to position [1204, 0]
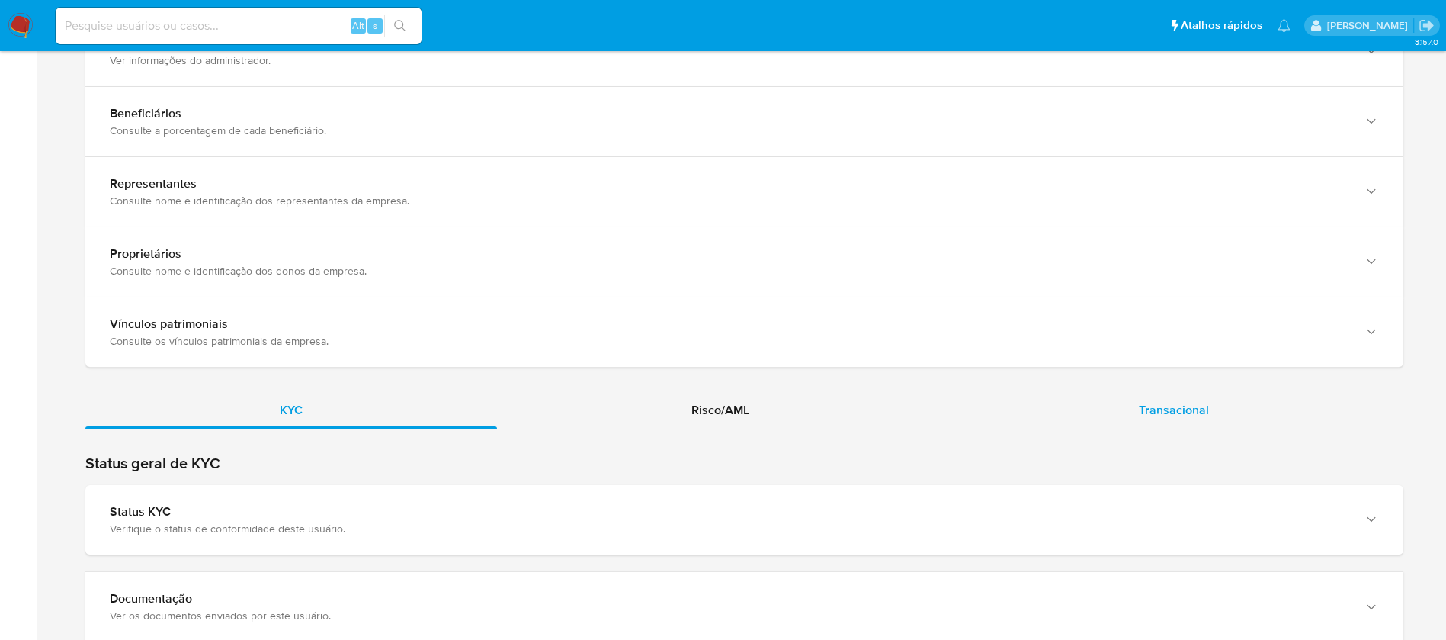
click at [1219, 397] on div "Transacional" at bounding box center [1174, 410] width 459 height 37
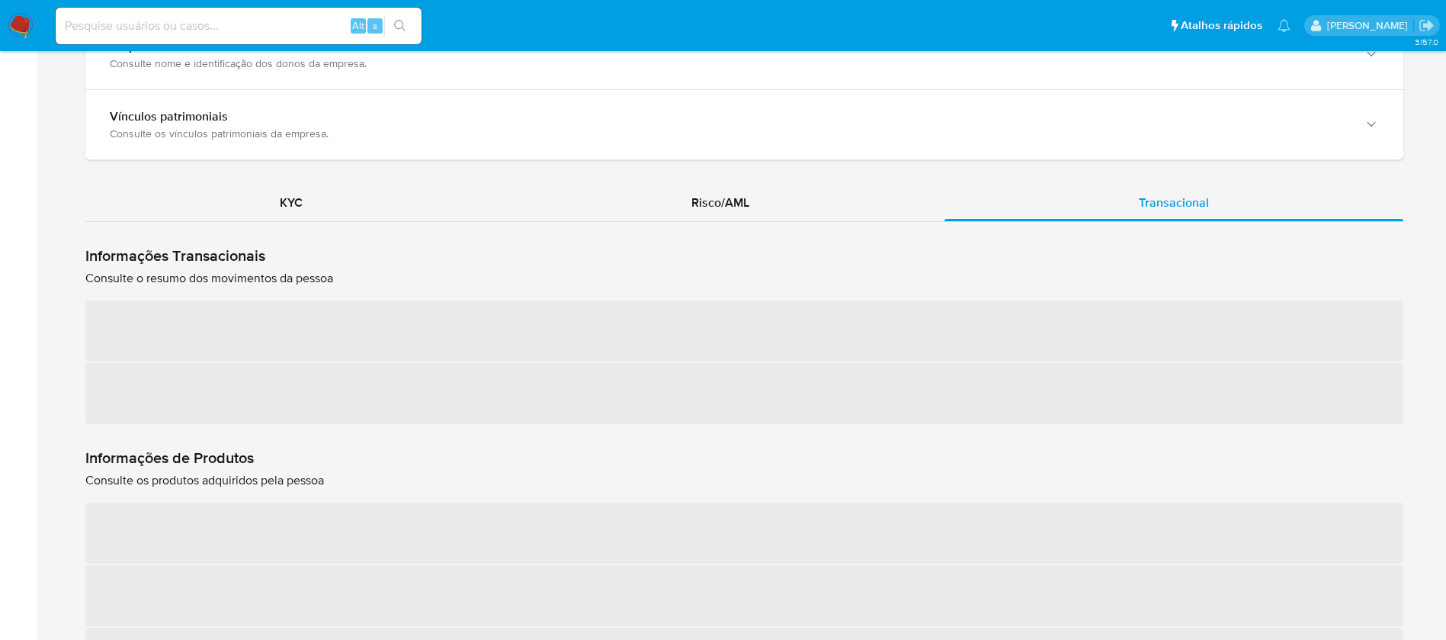
scroll to position [1462, 0]
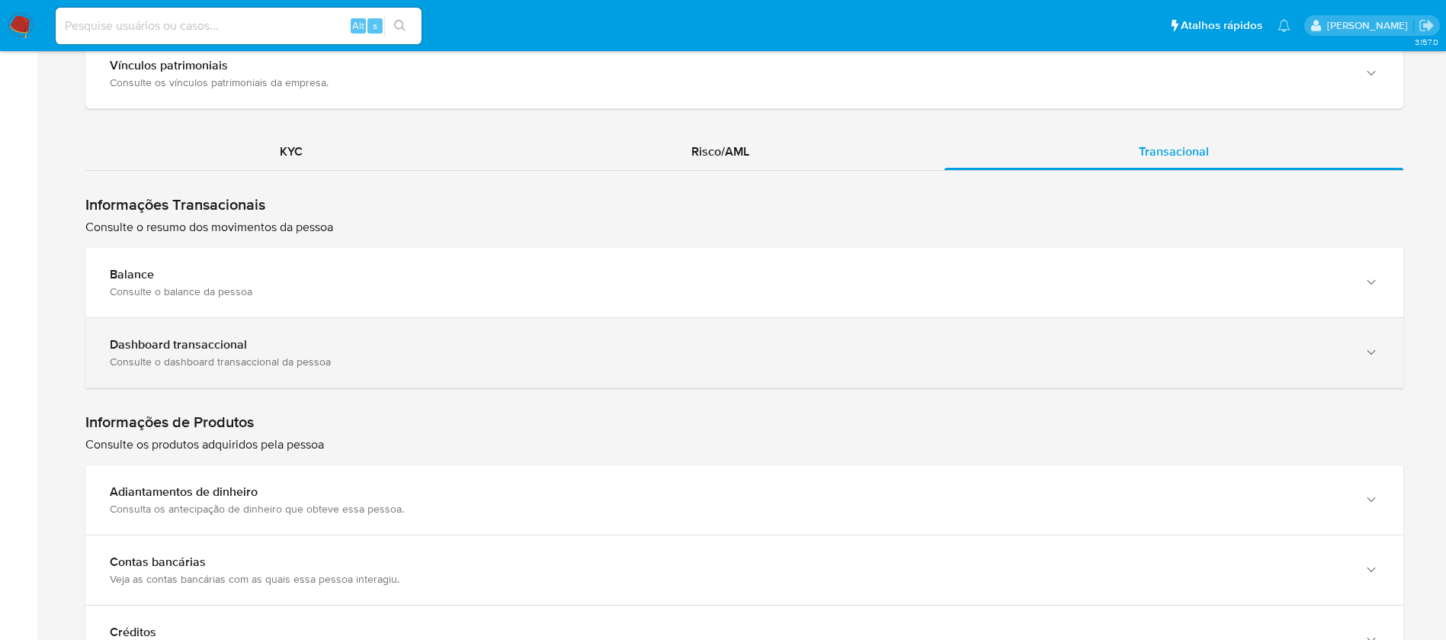
click at [1279, 337] on div "Dashboard transaccional" at bounding box center [729, 344] width 1239 height 15
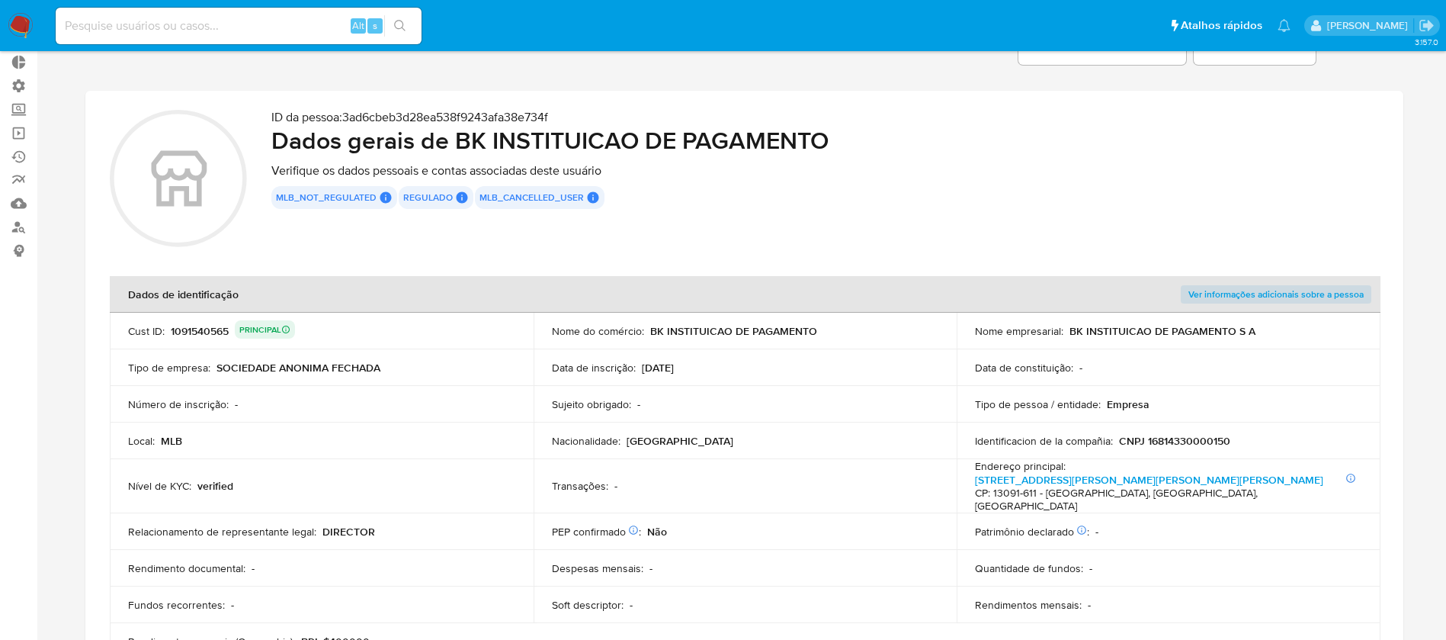
scroll to position [82, 0]
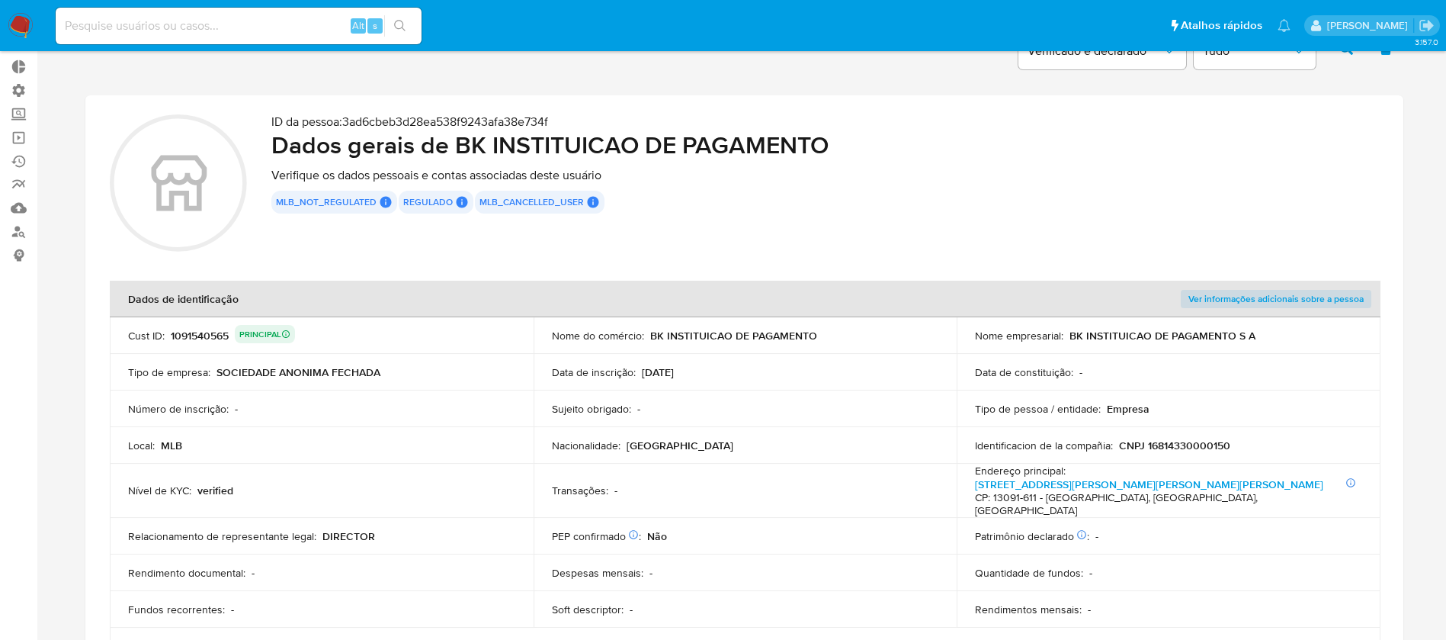
click at [203, 332] on div "1091540565 PRINCIPAL" at bounding box center [233, 335] width 124 height 21
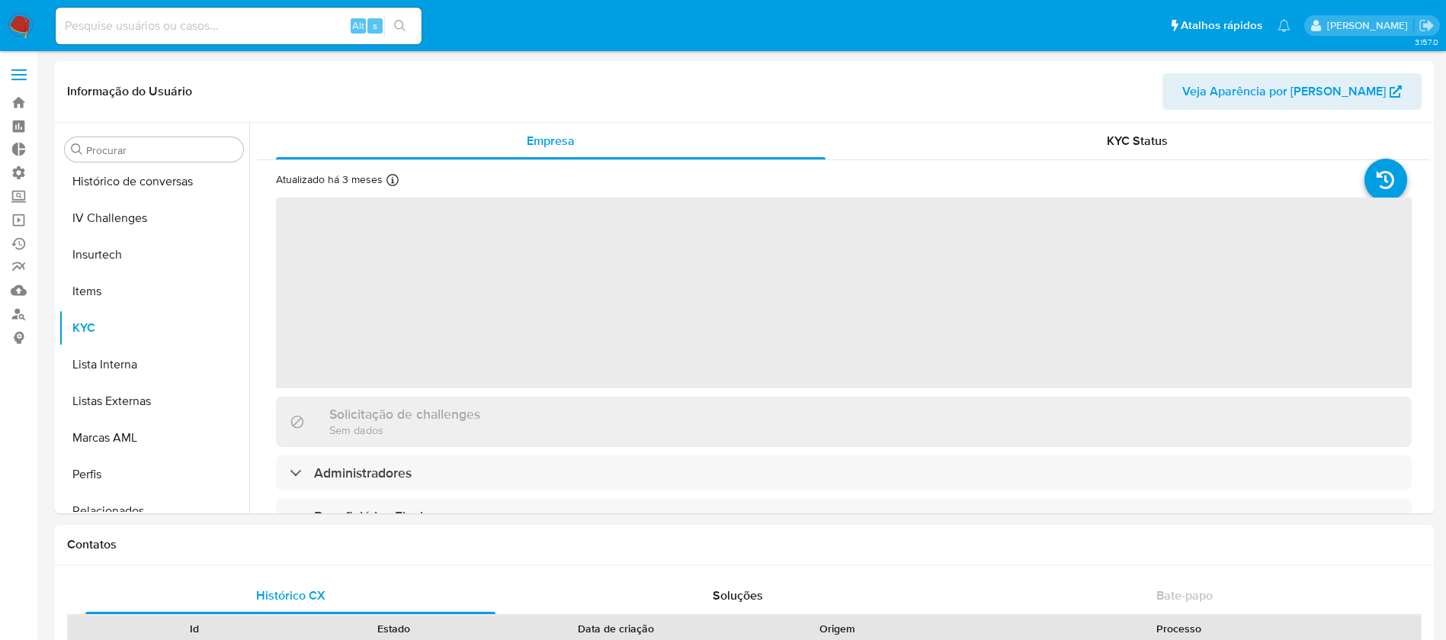
scroll to position [681, 0]
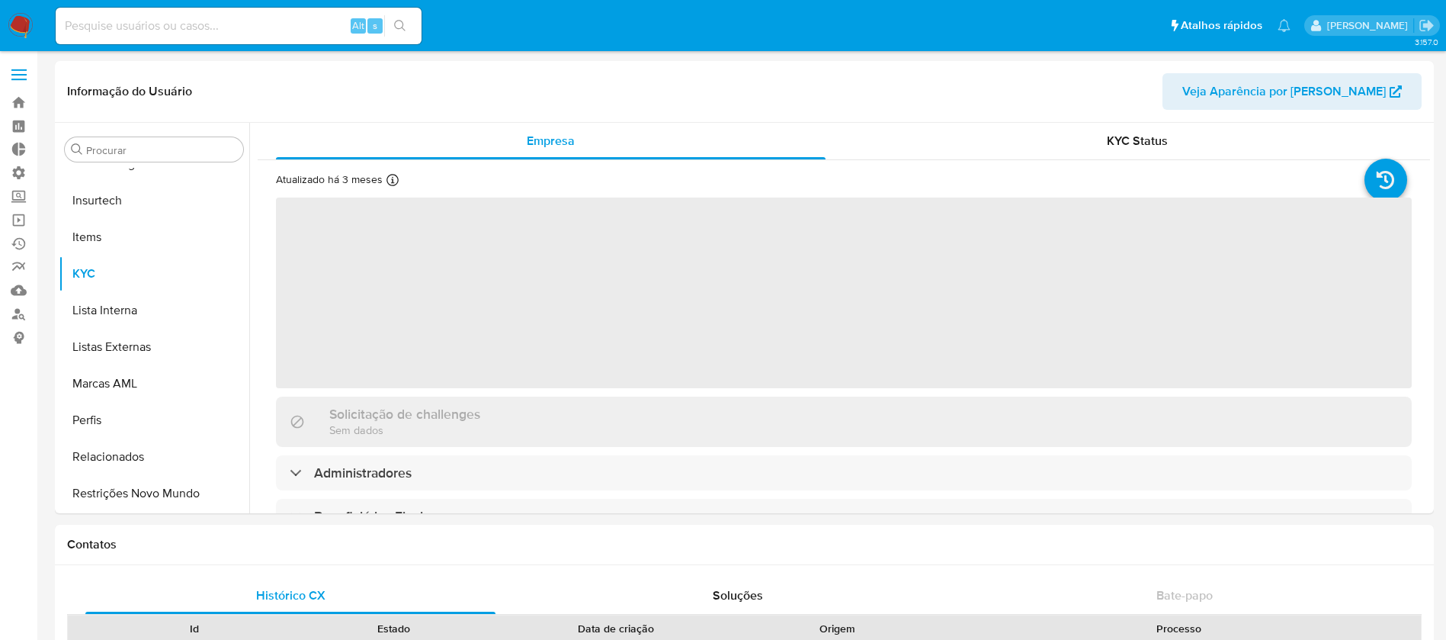
select select "10"
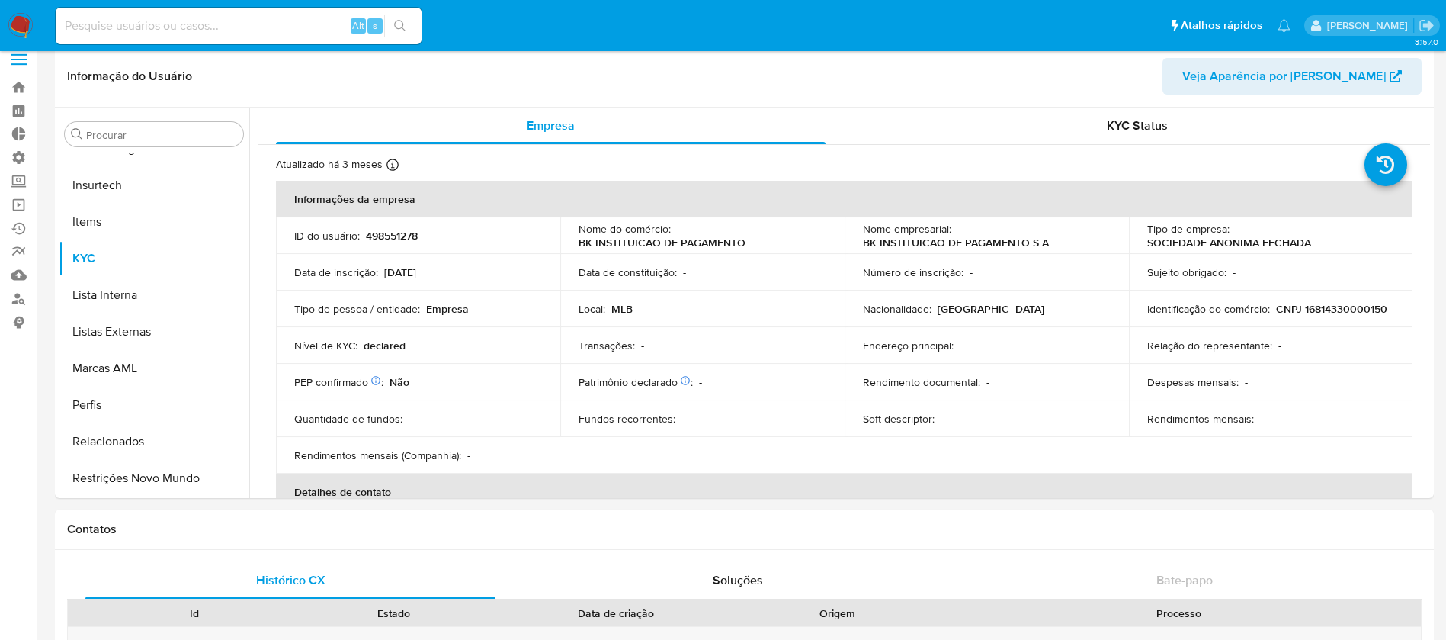
scroll to position [24, 0]
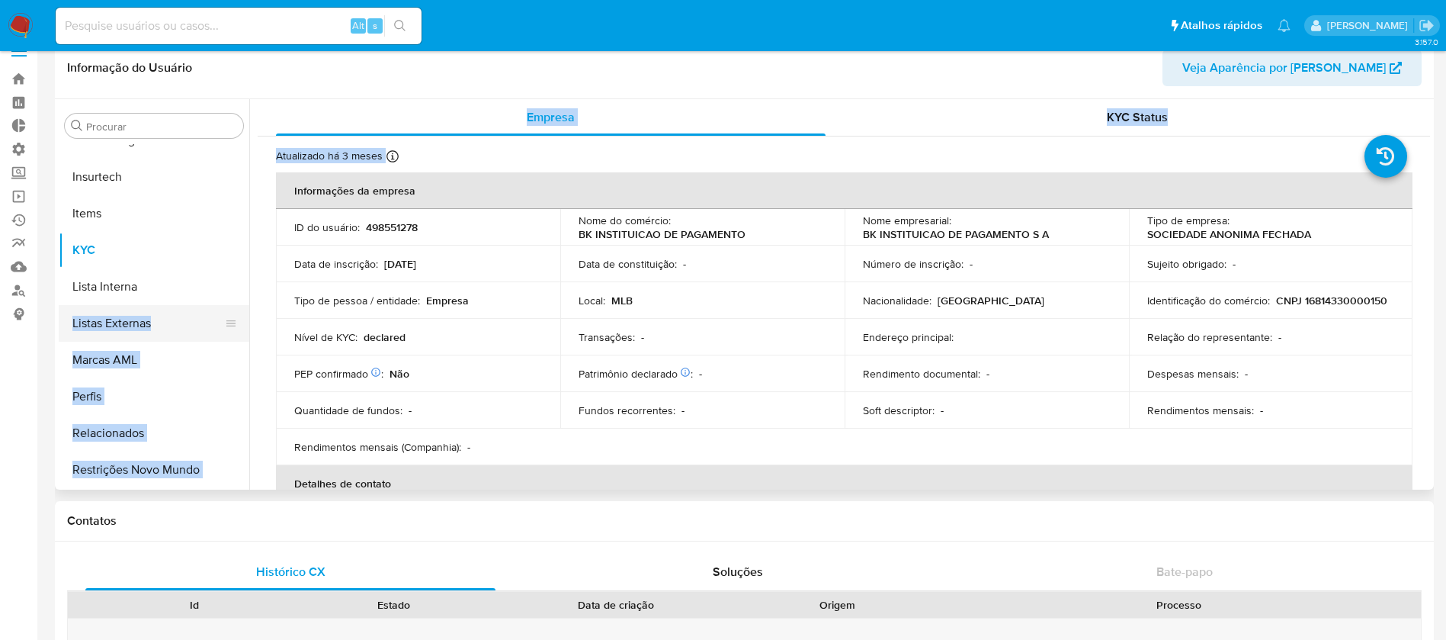
drag, startPoint x: 245, startPoint y: 385, endPoint x: 242, endPoint y: 322, distance: 63.4
click at [242, 322] on div "Procurar Adiantamentos de Dinheiro Anexos CBT Cartões Contas Bancárias Dados Mo…" at bounding box center [745, 294] width 1372 height 390
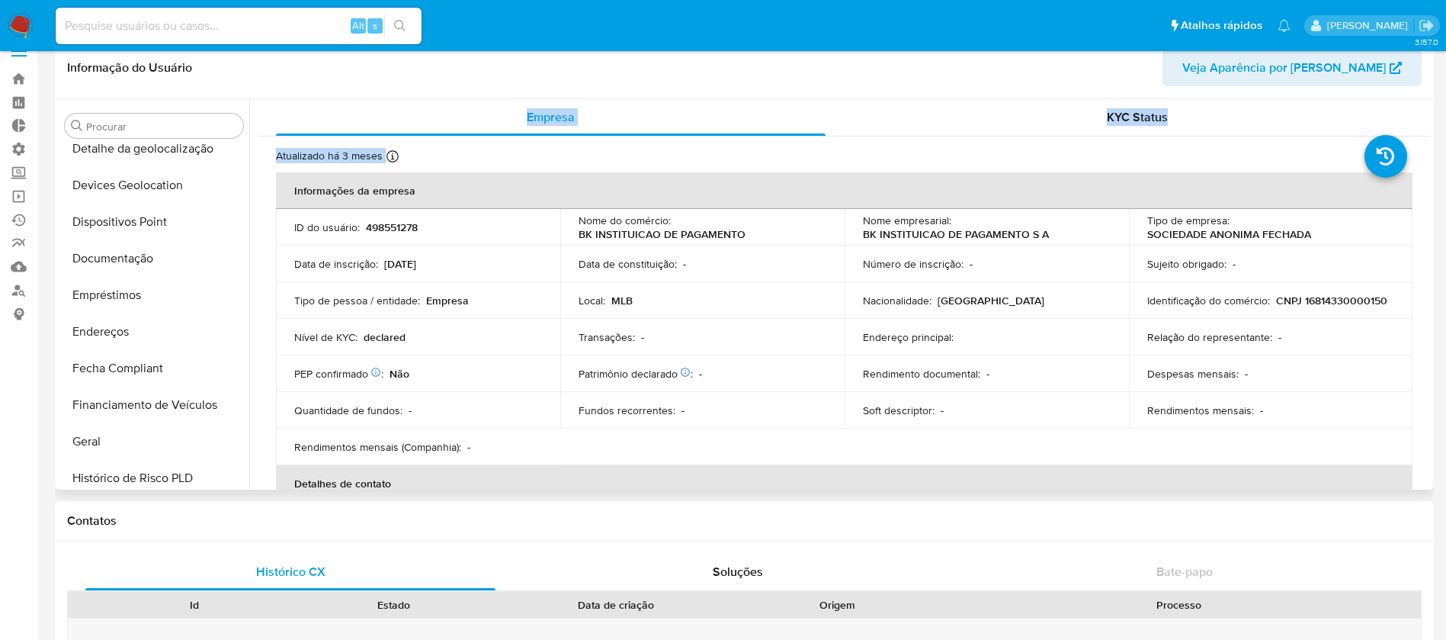
scroll to position [209, 0]
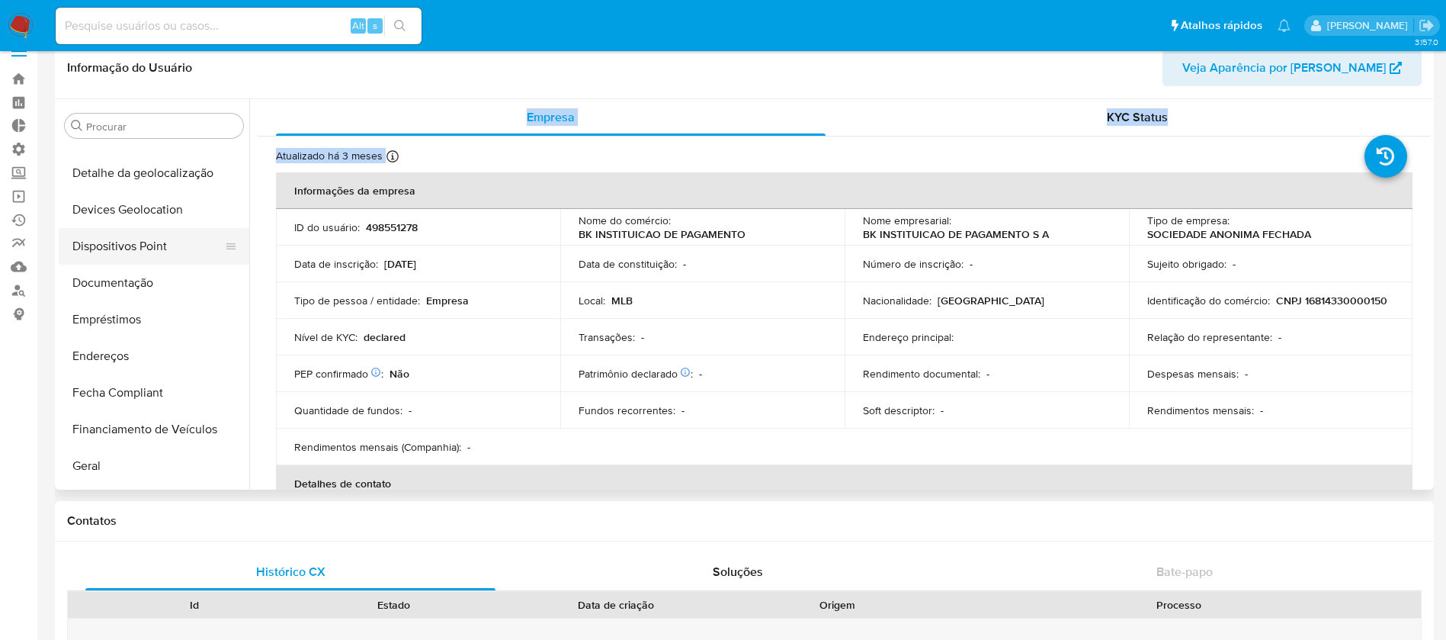
click at [159, 249] on button "Dispositivos Point" at bounding box center [148, 246] width 178 height 37
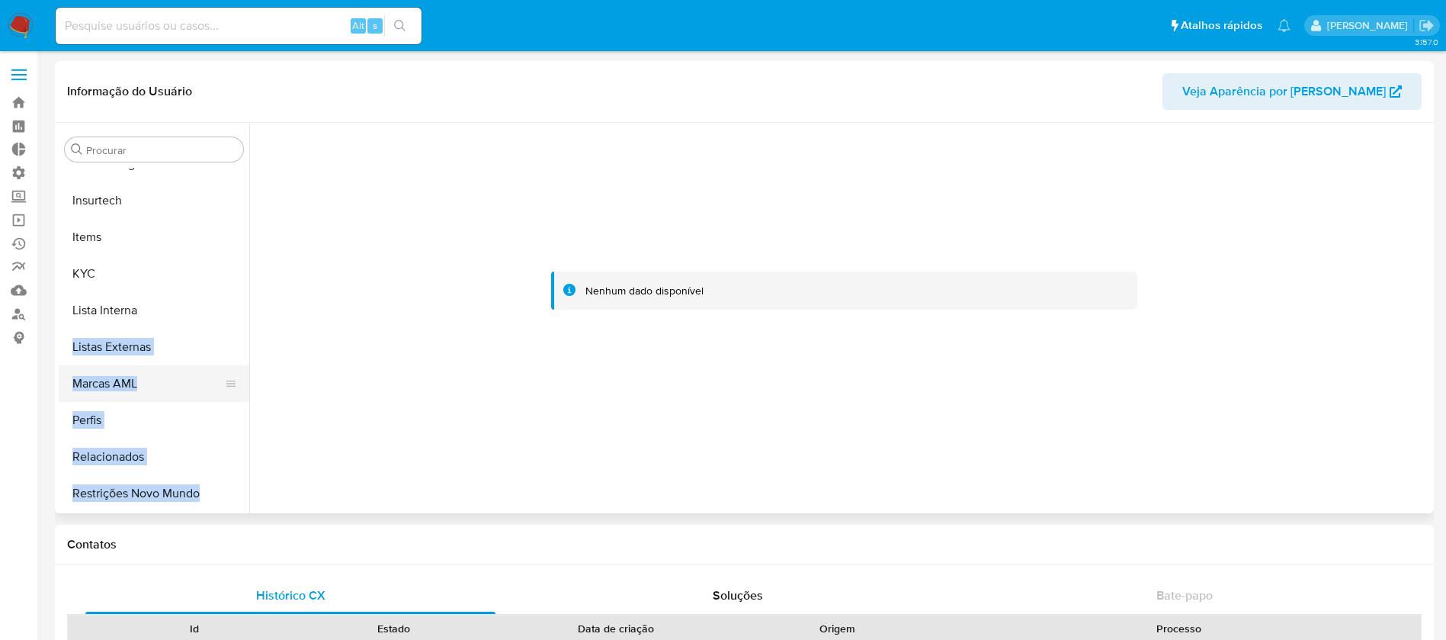
scroll to position [0, 0]
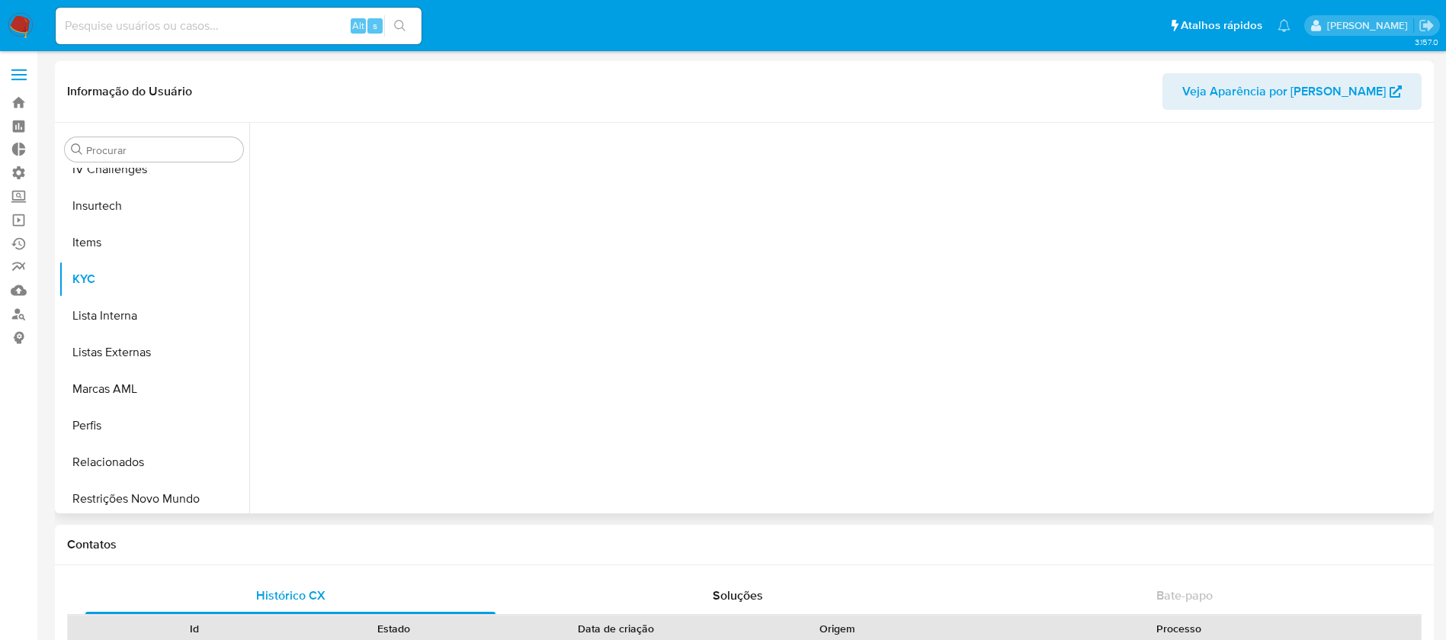
scroll to position [681, 0]
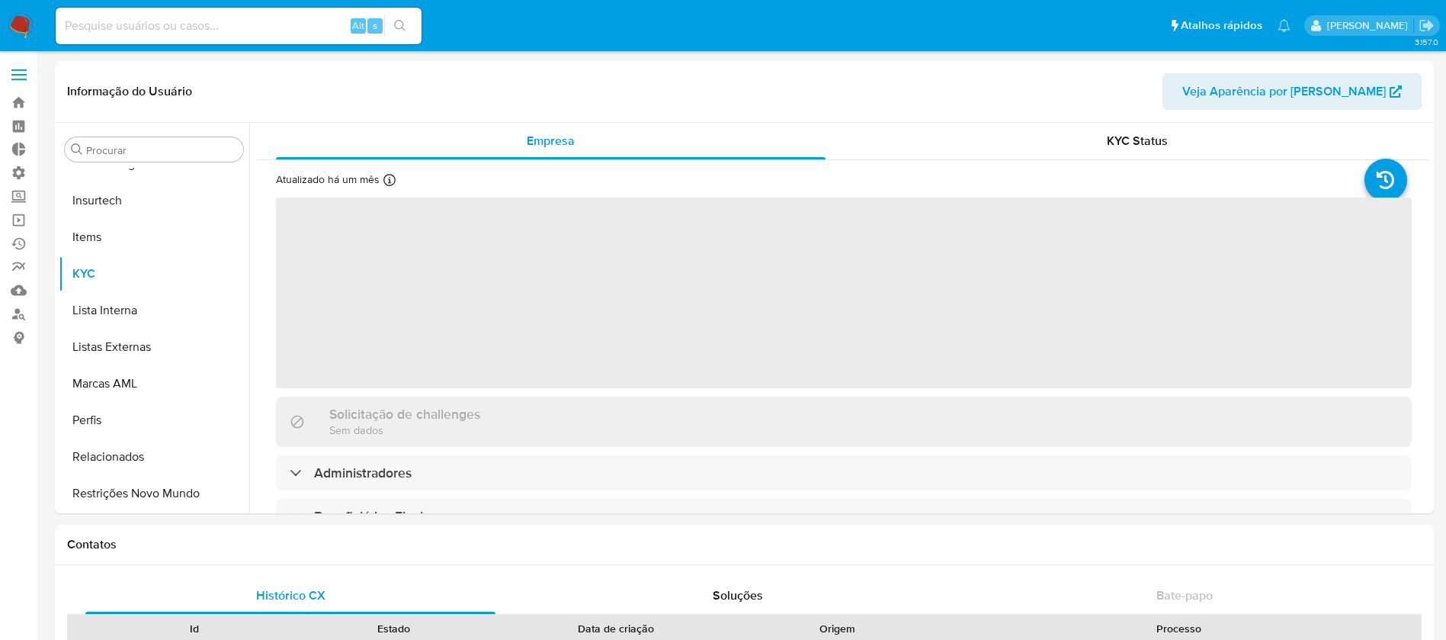
select select "10"
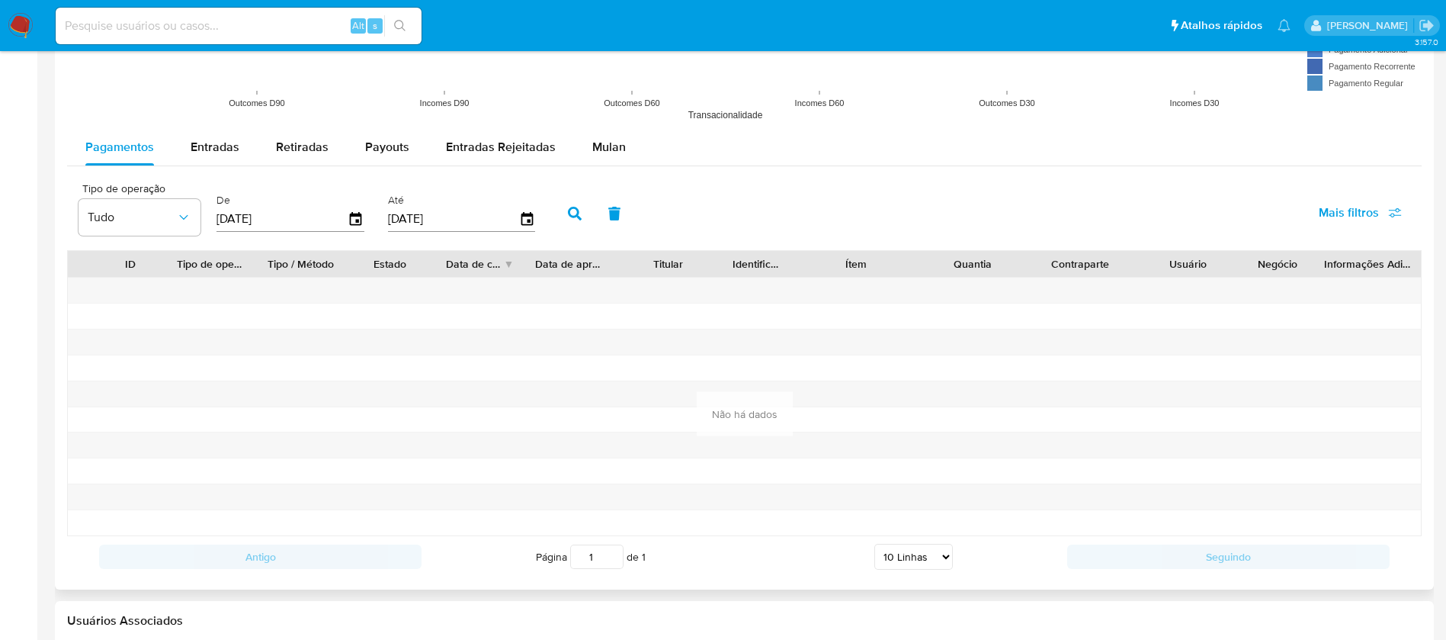
scroll to position [1353, 0]
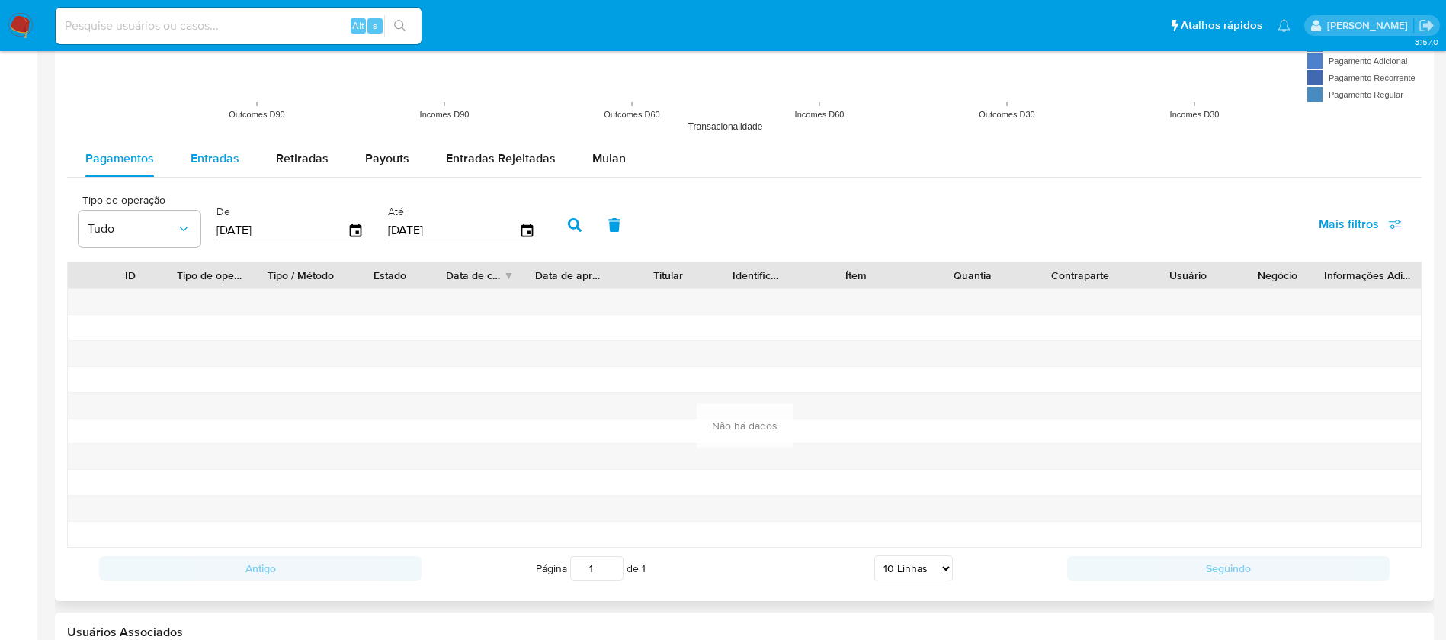
click at [205, 157] on span "Entradas" at bounding box center [215, 158] width 49 height 18
select select "10"
click at [310, 162] on span "Retiradas" at bounding box center [302, 158] width 53 height 18
select select "10"
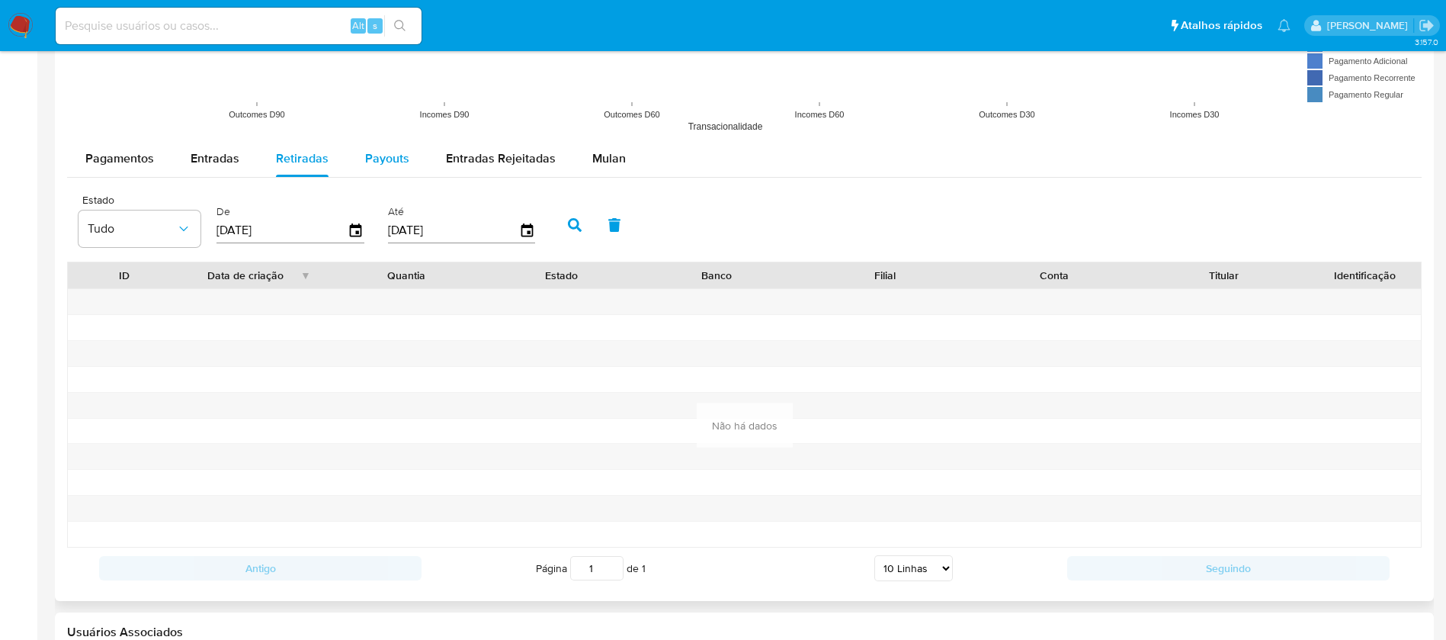
click at [375, 162] on span "Payouts" at bounding box center [387, 158] width 44 height 18
select select "10"
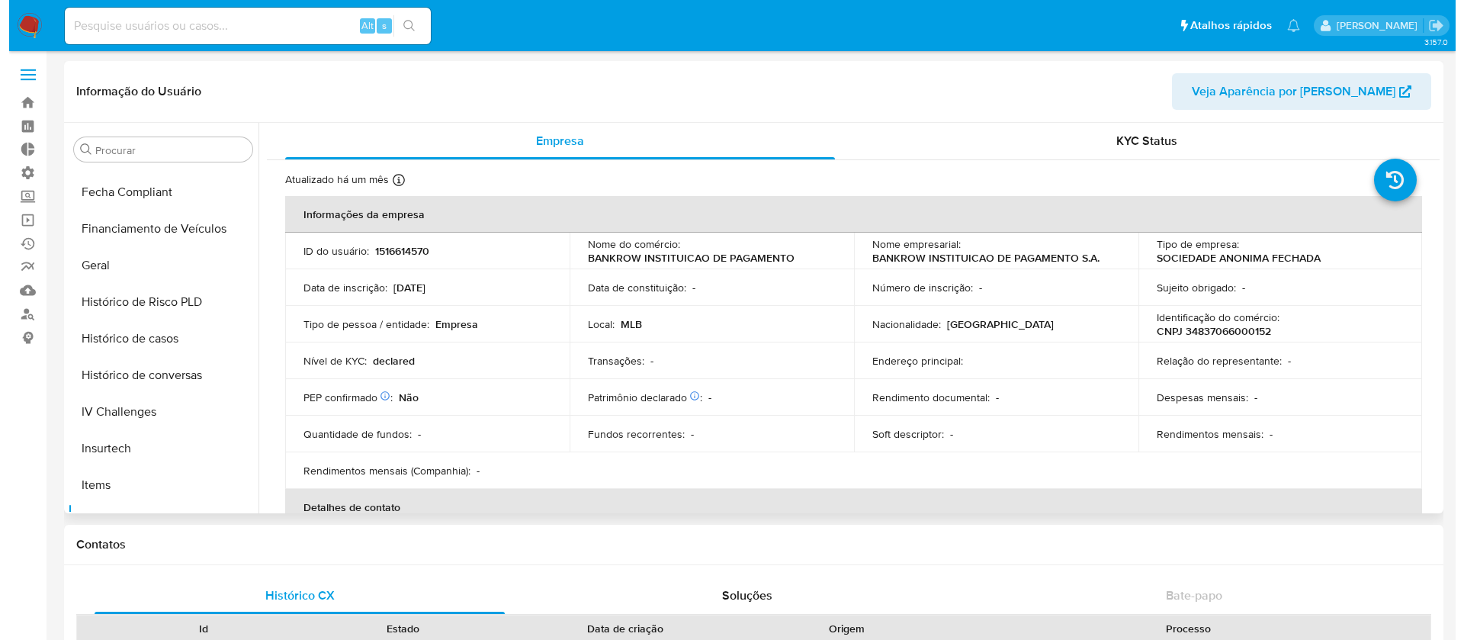
scroll to position [417, 0]
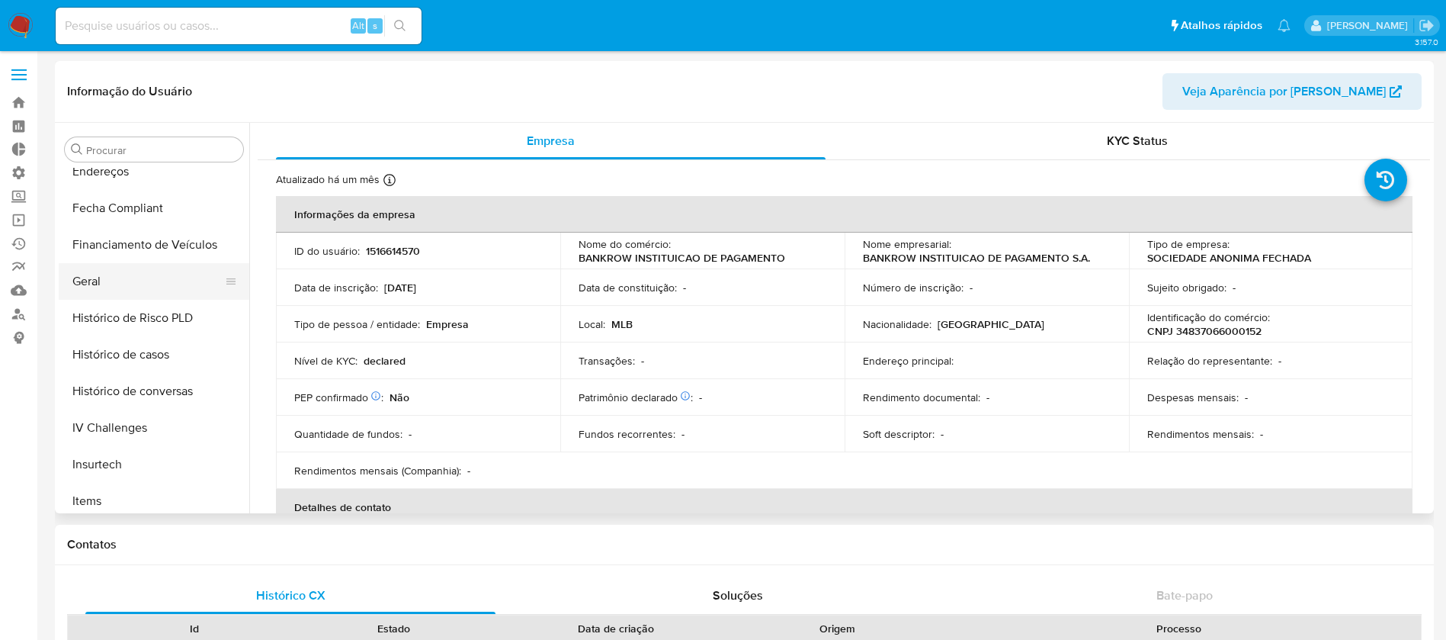
click at [109, 279] on button "Geral" at bounding box center [148, 281] width 178 height 37
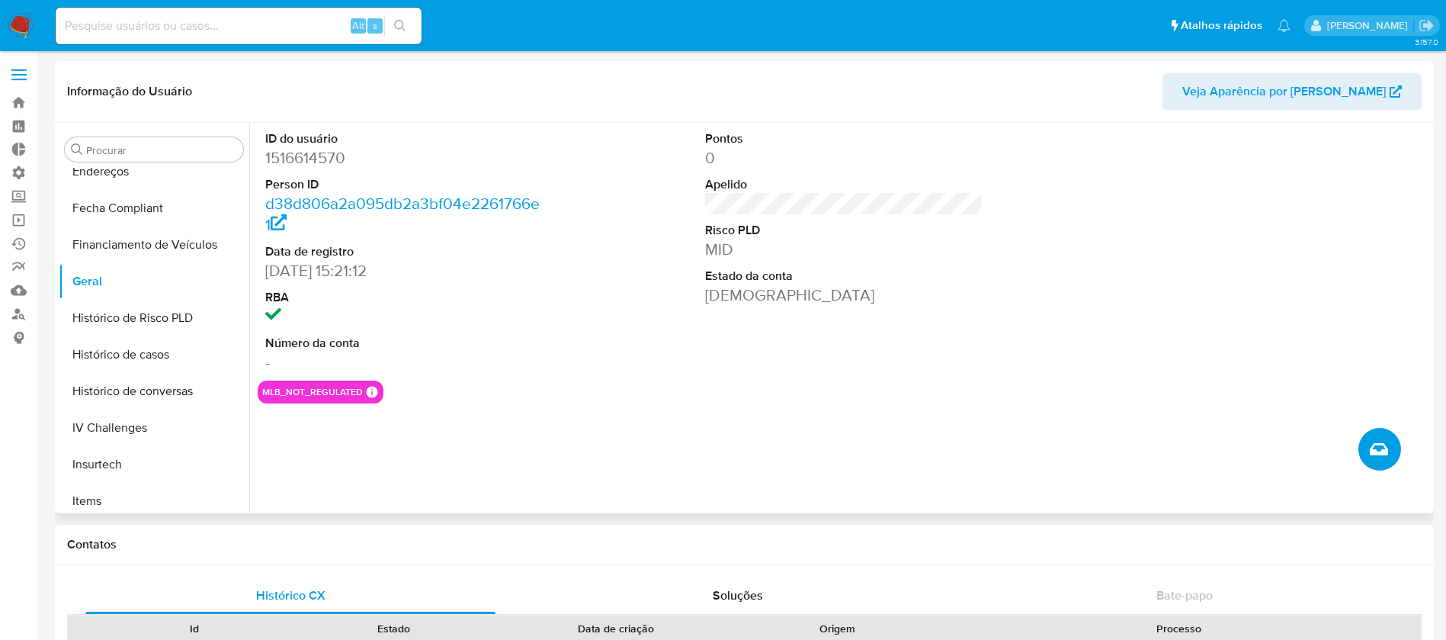
click at [1388, 447] on icon "Criar caso manual" at bounding box center [1379, 449] width 18 height 18
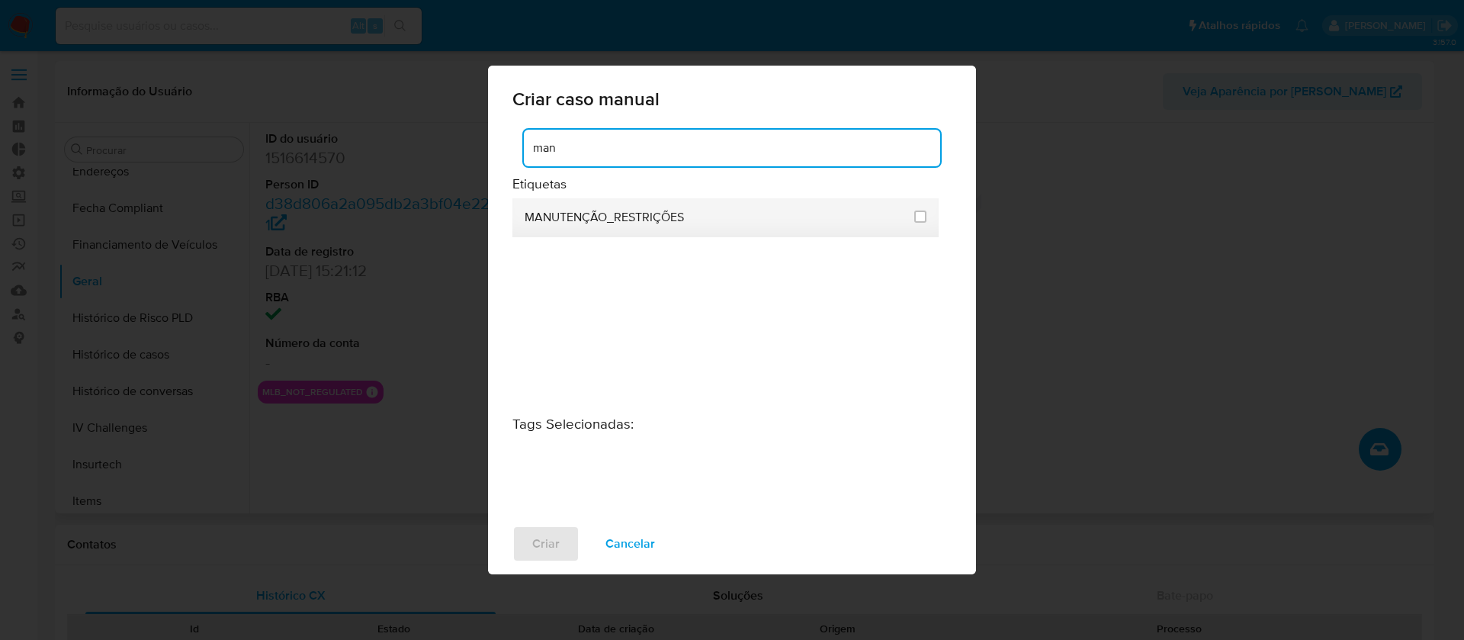
type input "man"
click at [923, 224] on span at bounding box center [920, 218] width 12 height 18
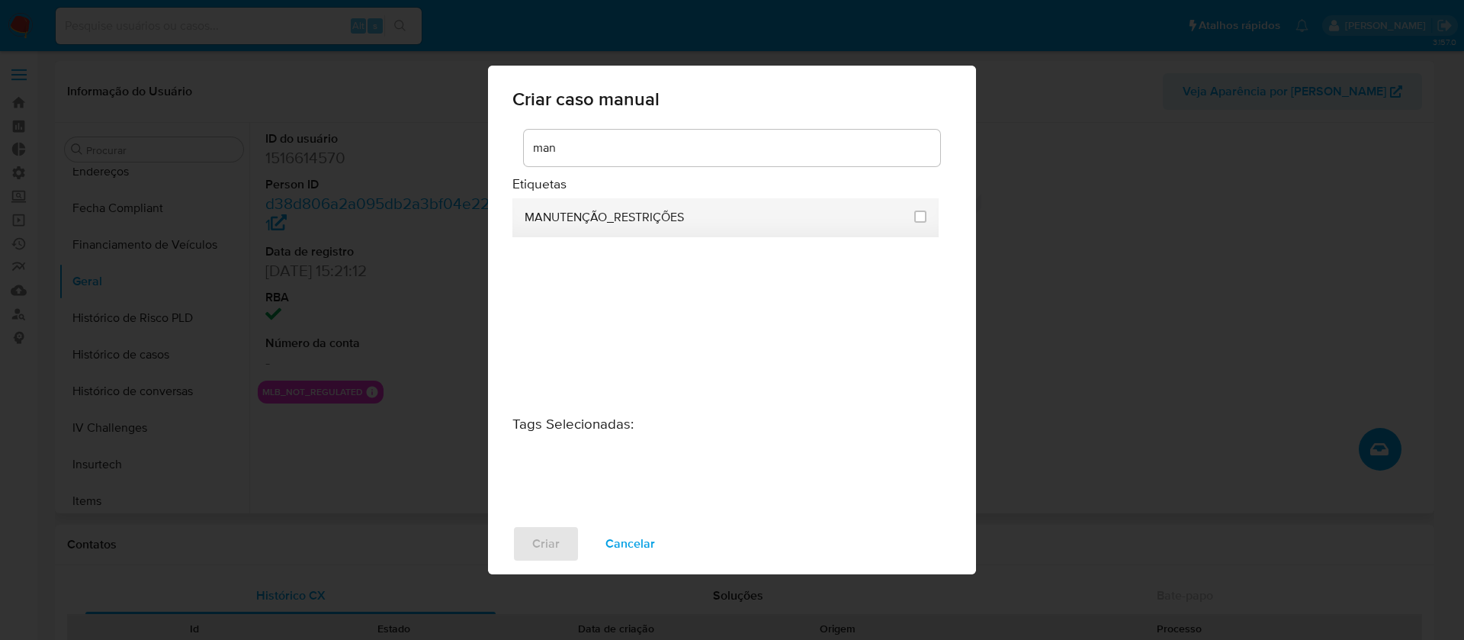
click at [929, 210] on li "MANUTENÇÃO_RESTRIÇÕES" at bounding box center [725, 217] width 426 height 39
click at [921, 218] on input "2407" at bounding box center [920, 216] width 12 height 12
checkbox input "true"
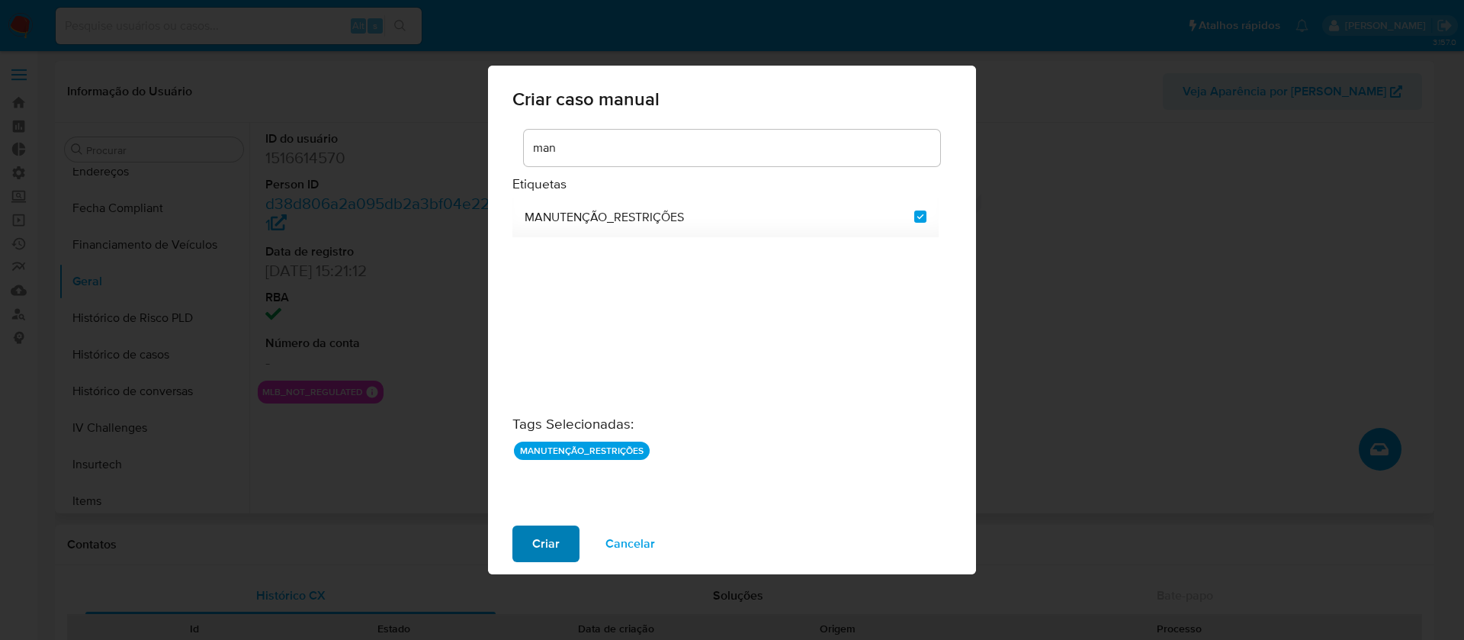
click at [542, 548] on span "Criar" at bounding box center [545, 544] width 27 height 34
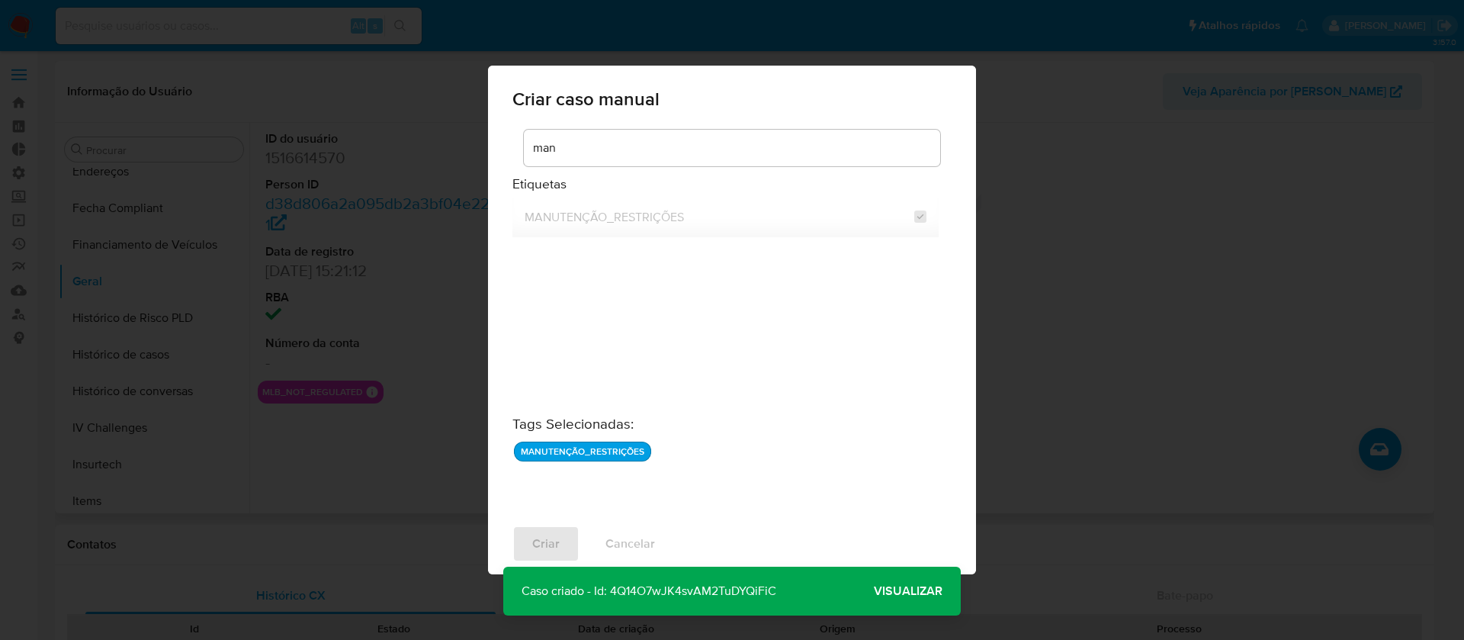
click at [880, 591] on span "Visualizar" at bounding box center [908, 591] width 69 height 0
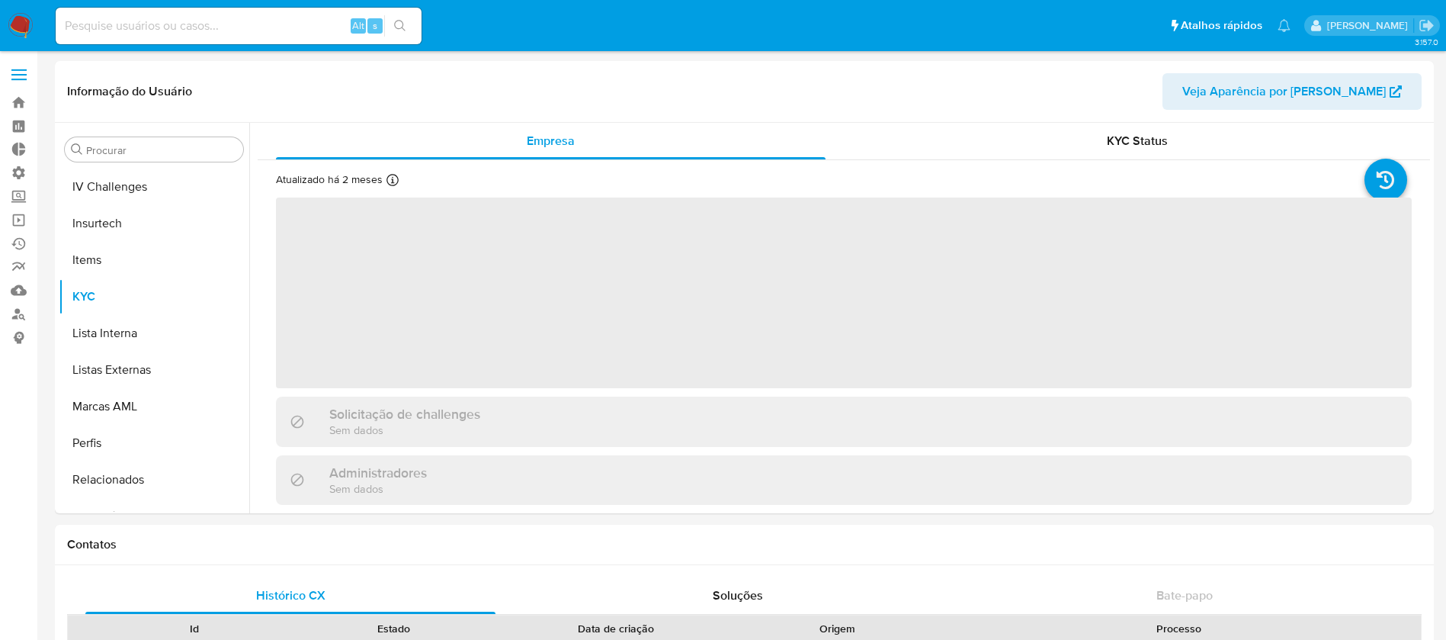
scroll to position [681, 0]
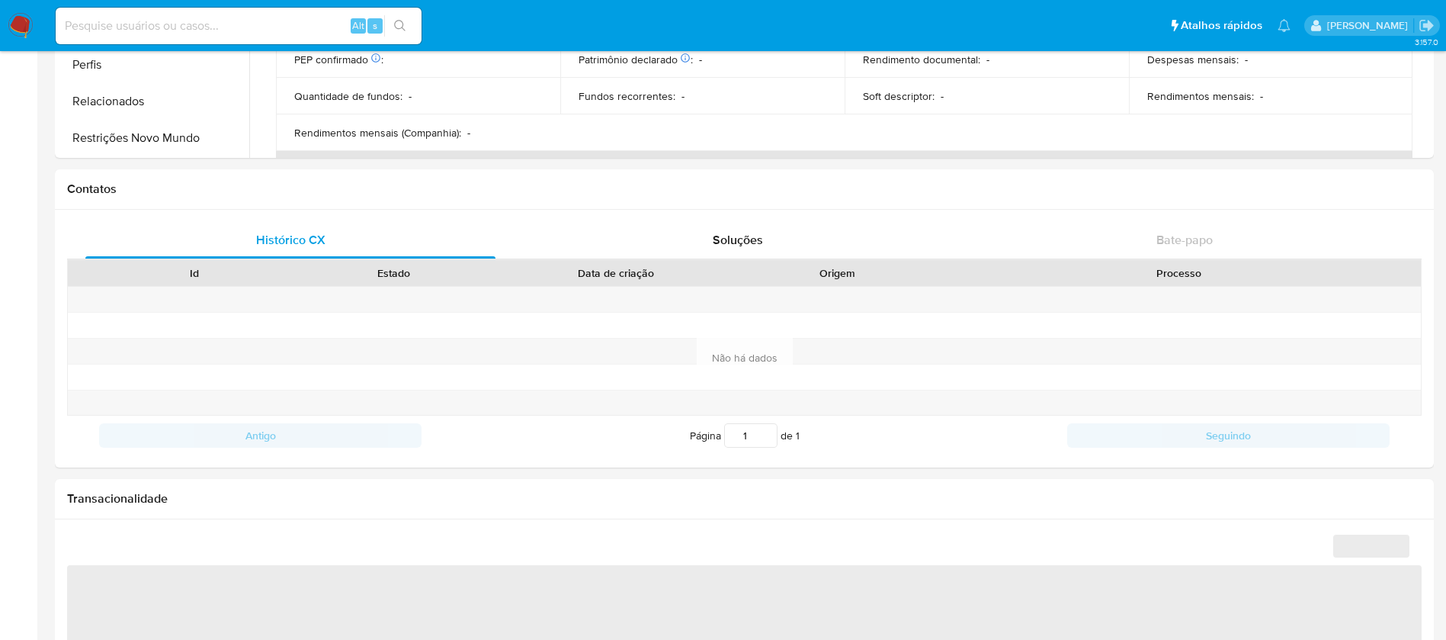
select select "10"
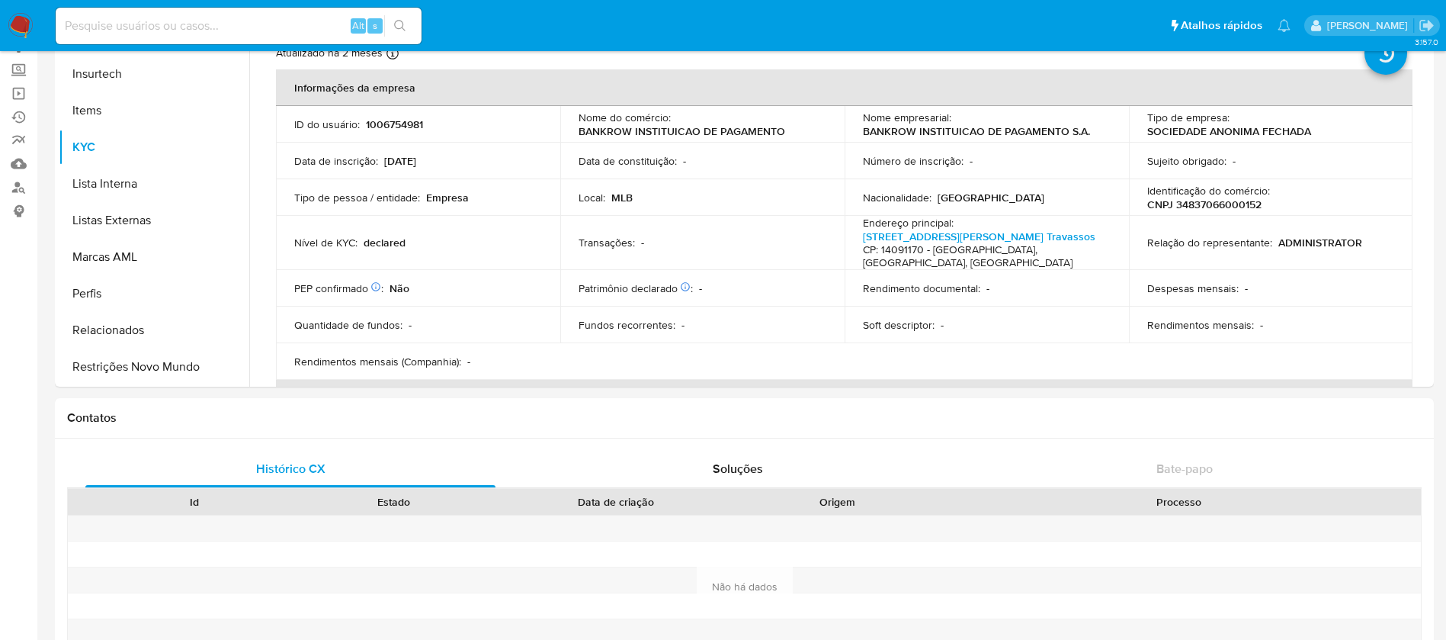
scroll to position [0, 0]
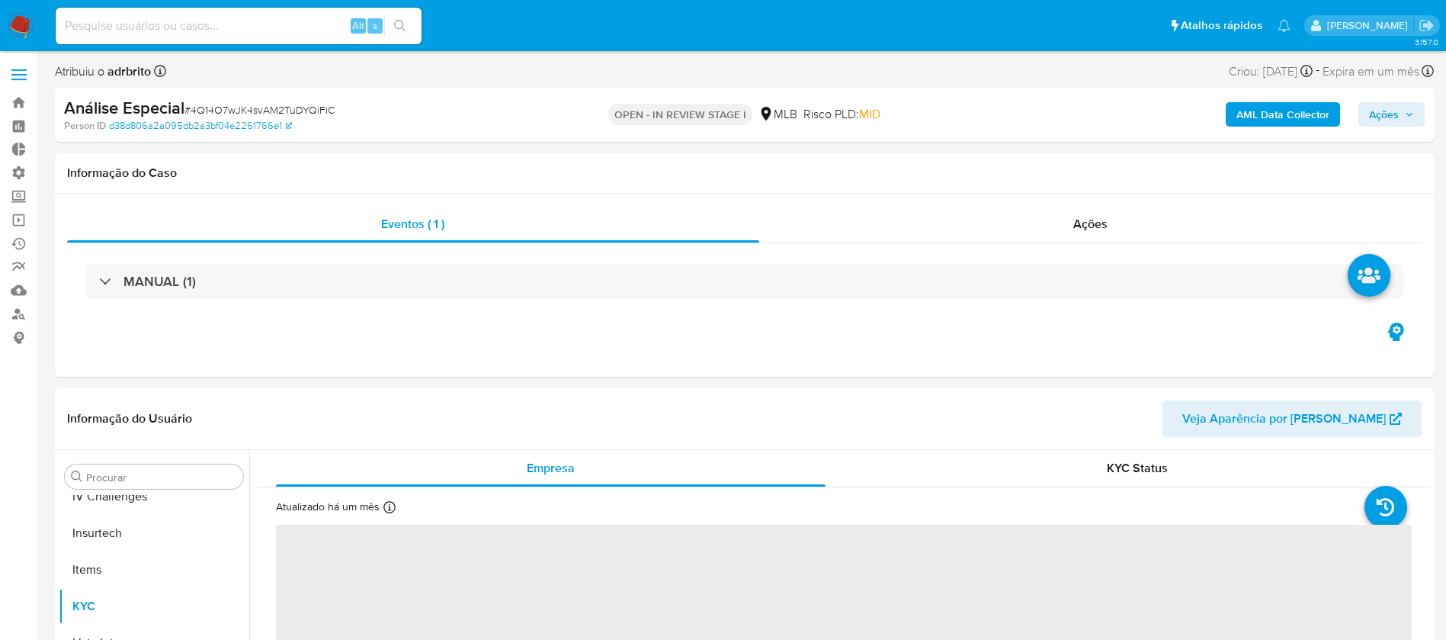
scroll to position [681, 0]
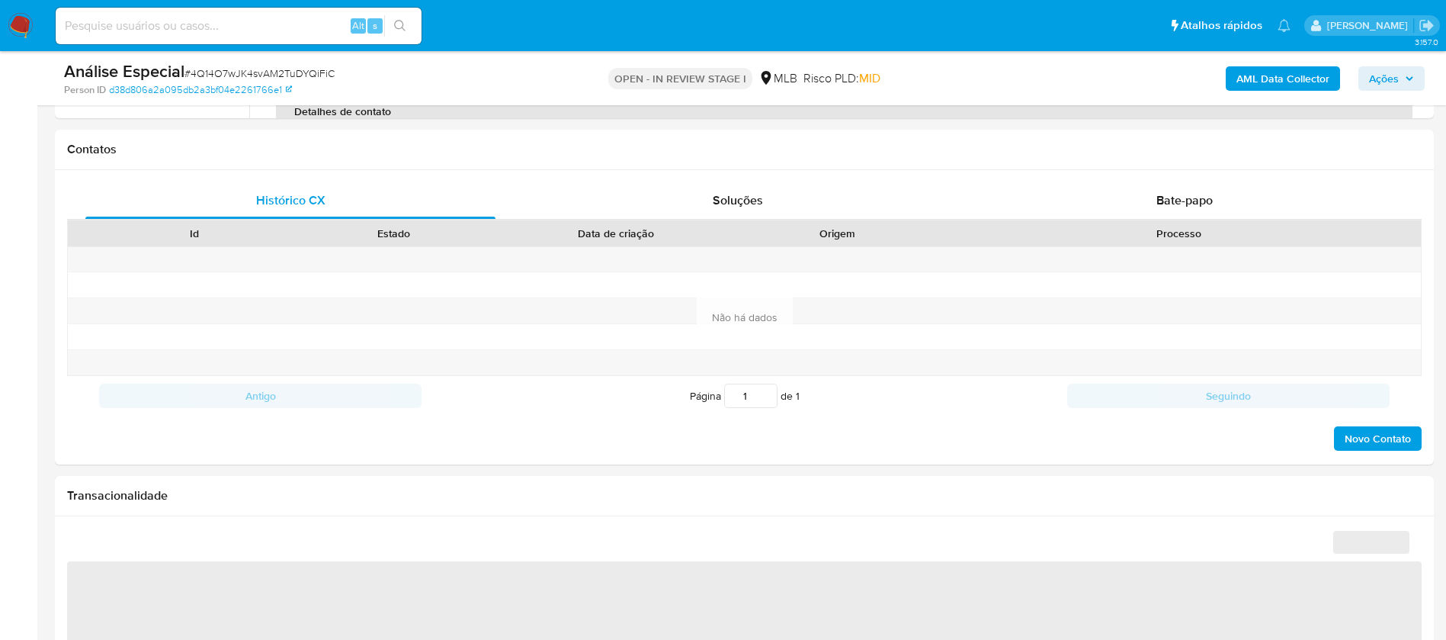
select select "10"
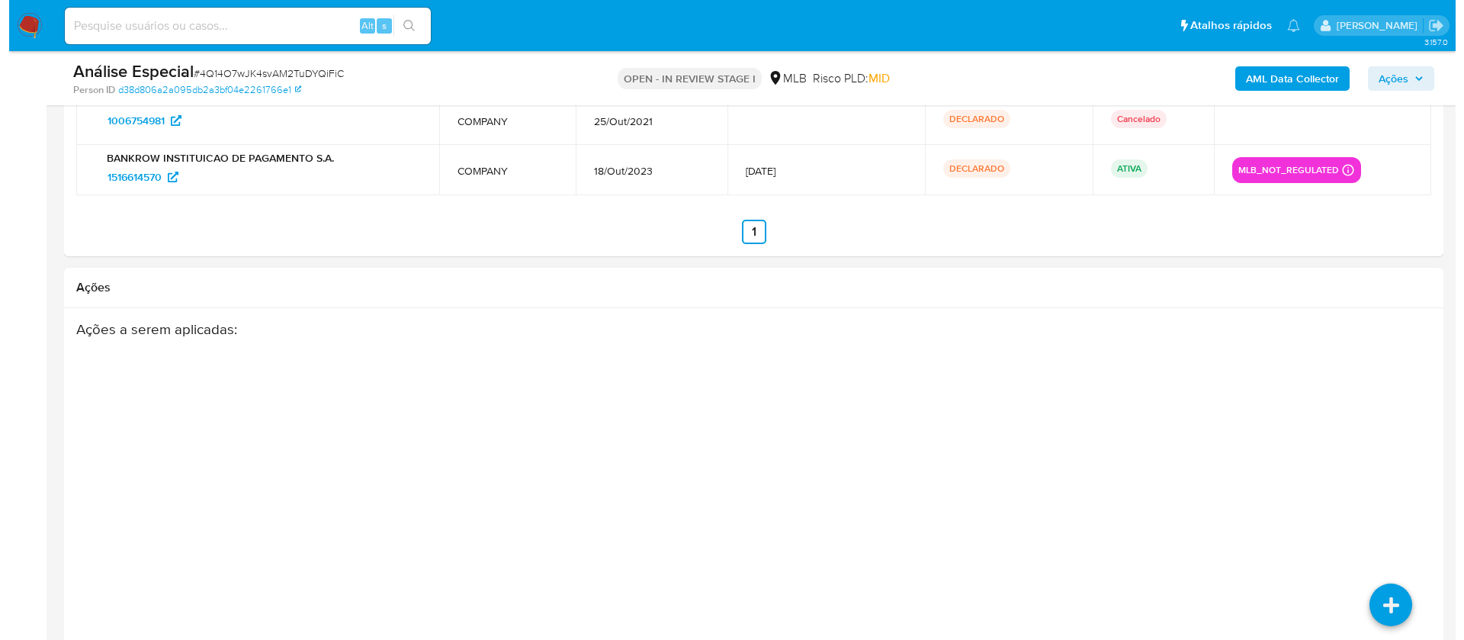
scroll to position [2296, 0]
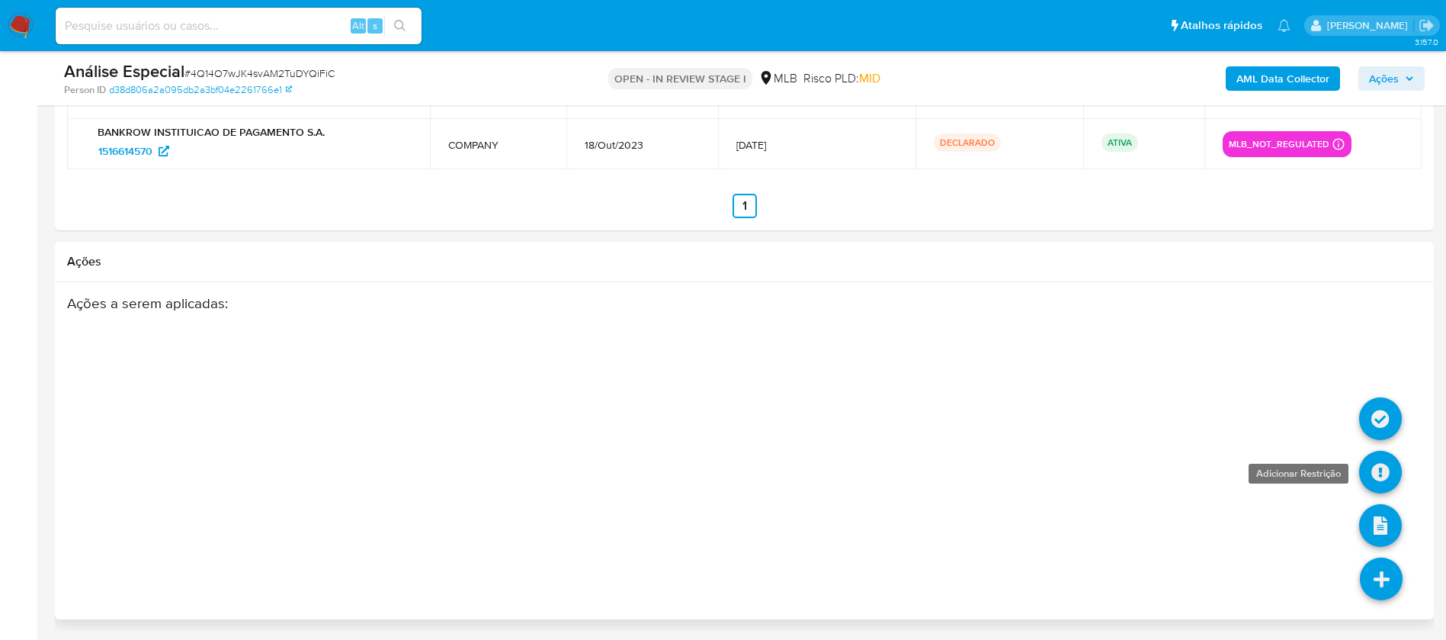
click at [1382, 472] on icon at bounding box center [1380, 472] width 43 height 43
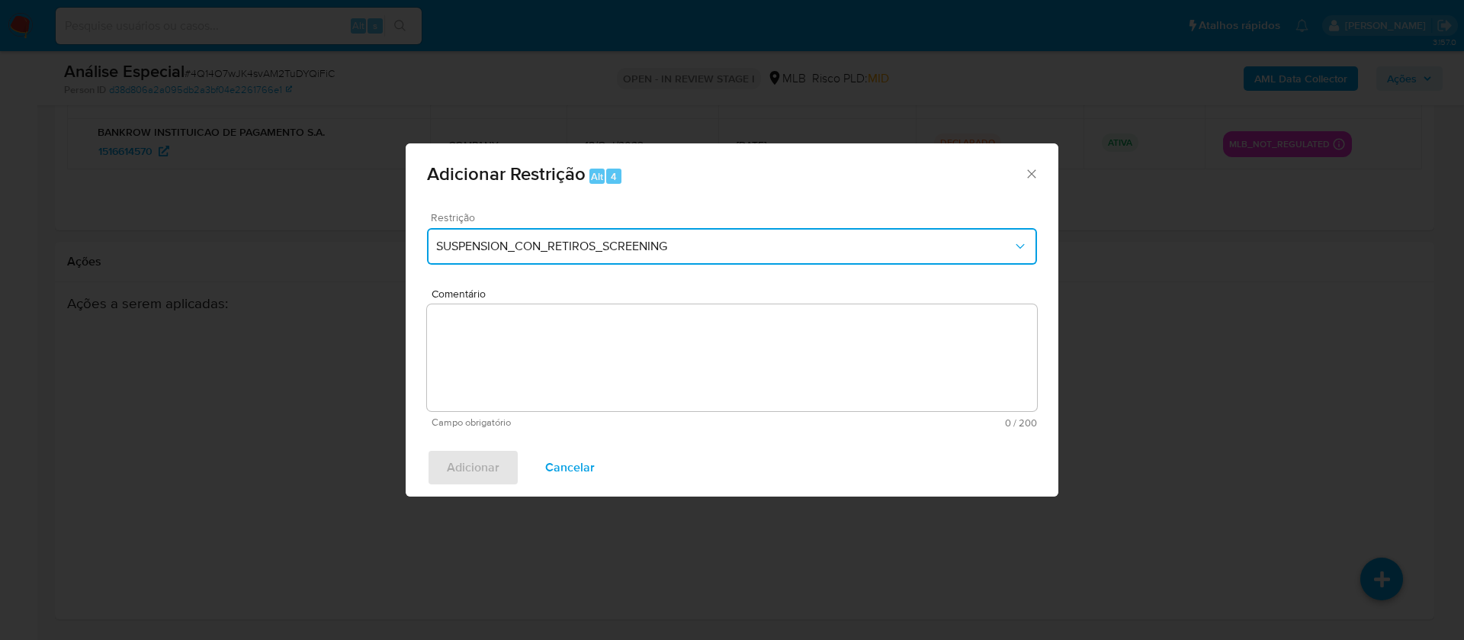
click at [701, 247] on span "SUSPENSION_CON_RETIROS_SCREENING" at bounding box center [724, 246] width 576 height 15
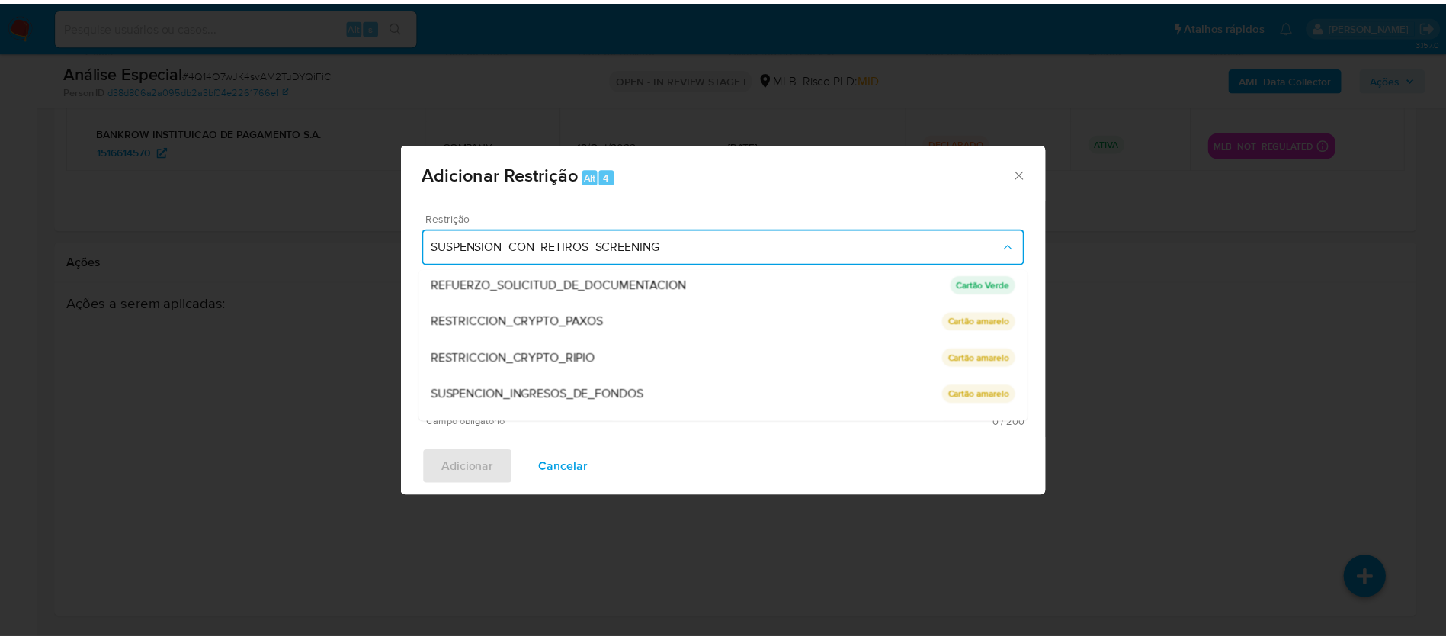
scroll to position [213, 0]
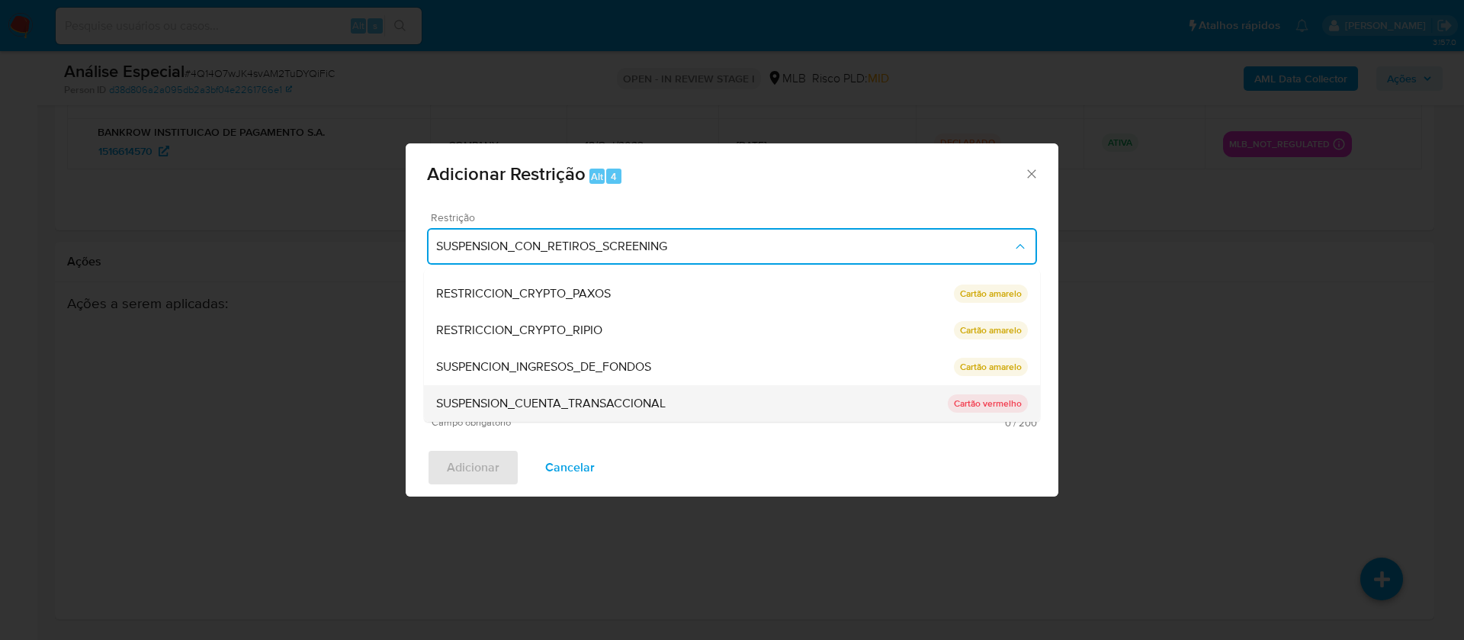
click at [775, 405] on div "SUSPENSION_CUENTA_TRANSACCIONAL" at bounding box center [692, 403] width 512 height 37
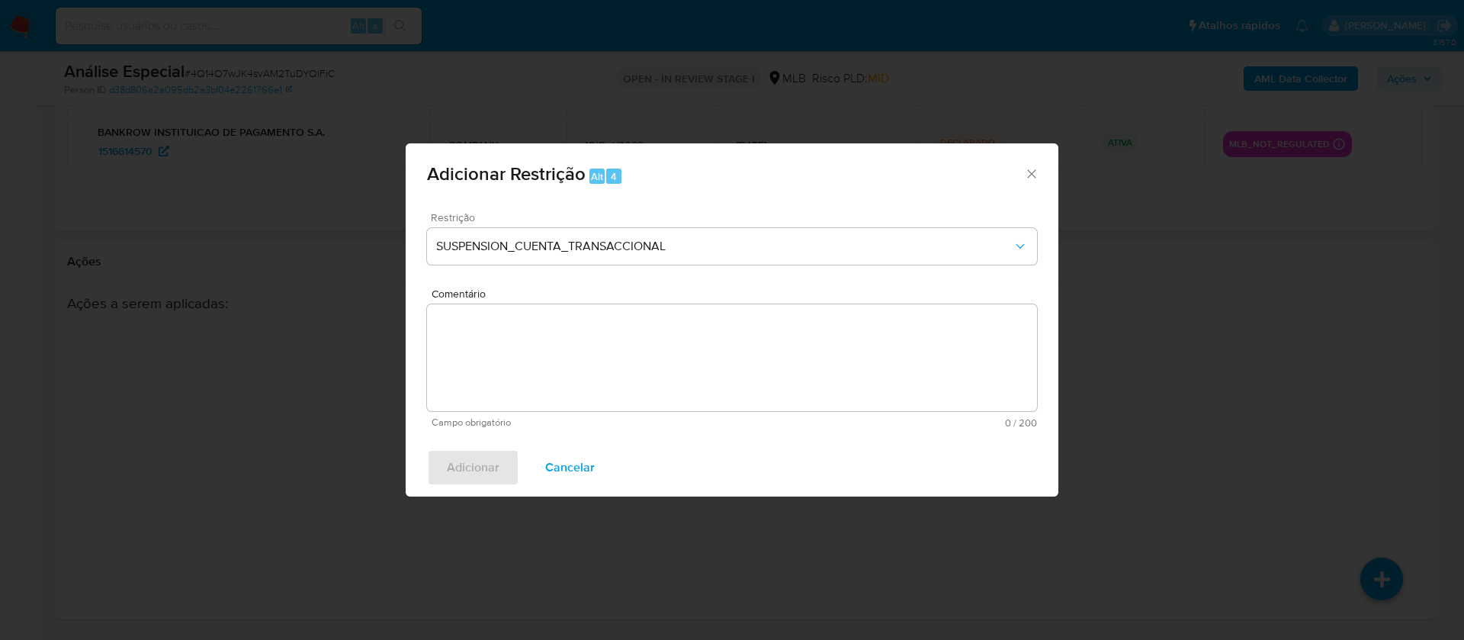
click at [542, 333] on textarea "Comentário" at bounding box center [732, 357] width 610 height 107
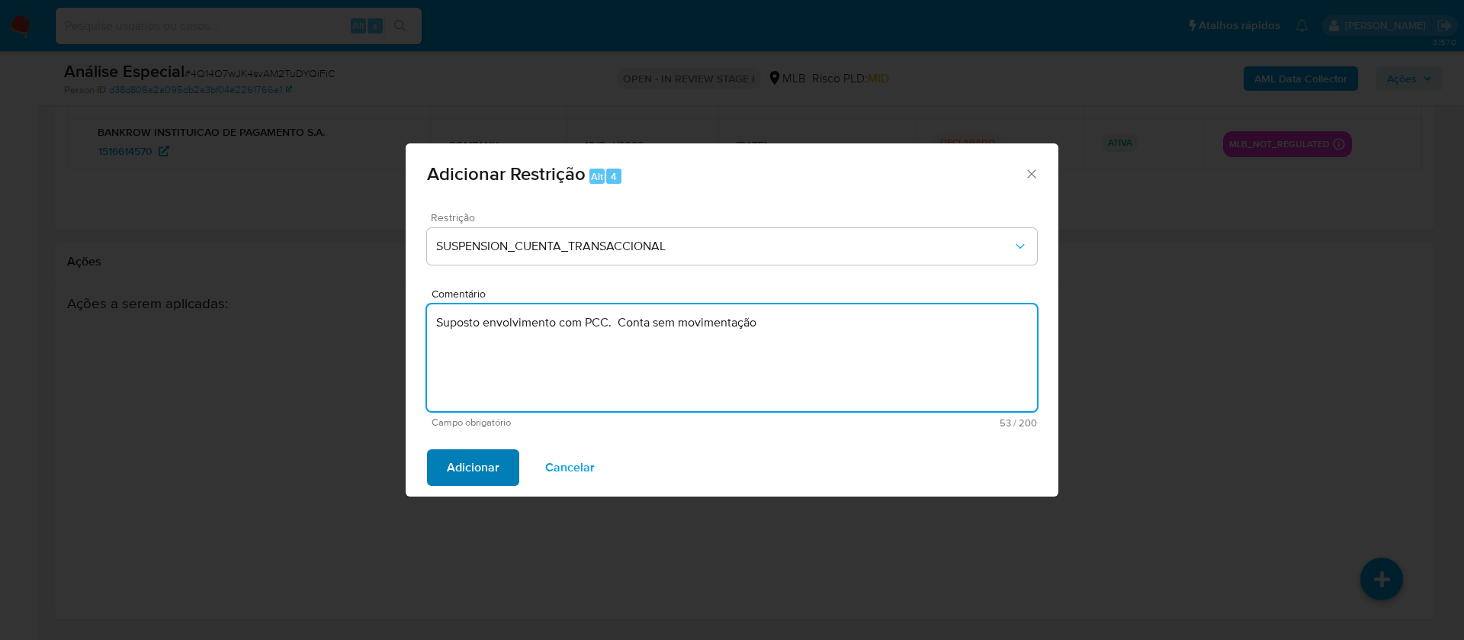
type textarea "Suposto envolvimento com PCC. Conta sem movimentação"
click at [475, 466] on span "Adicionar" at bounding box center [473, 468] width 53 height 34
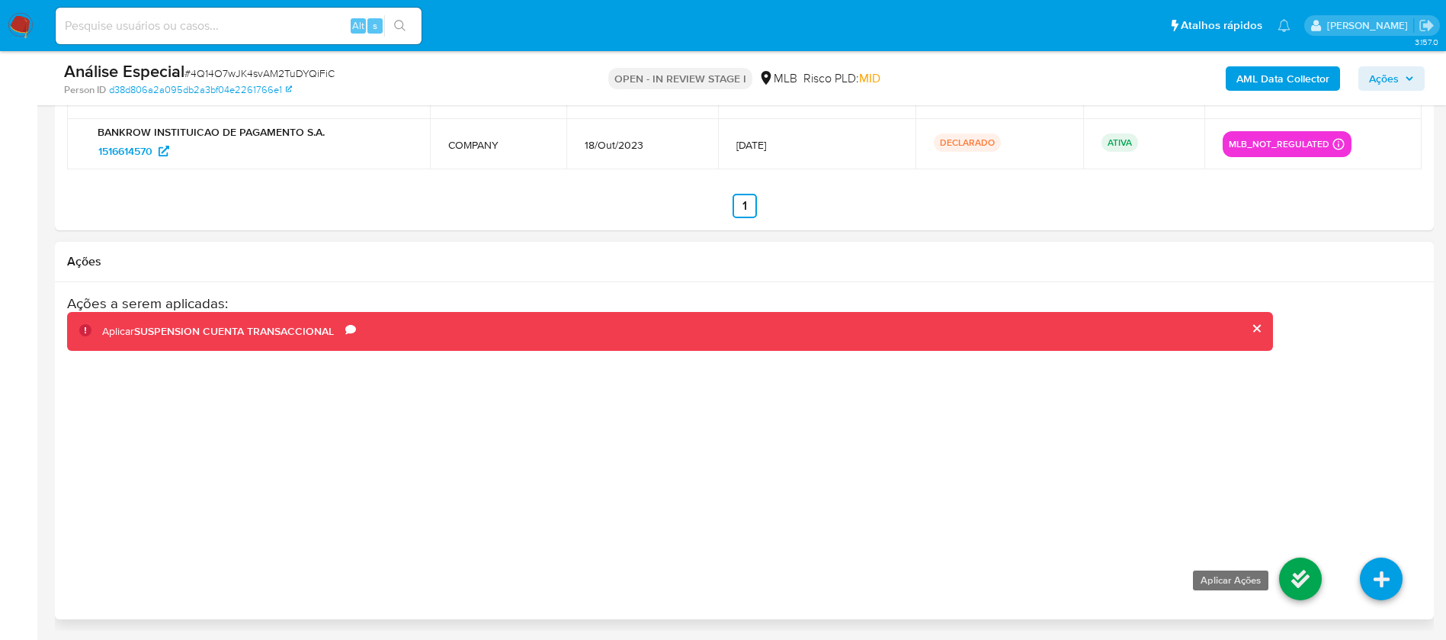
click at [1291, 574] on icon at bounding box center [1300, 578] width 43 height 43
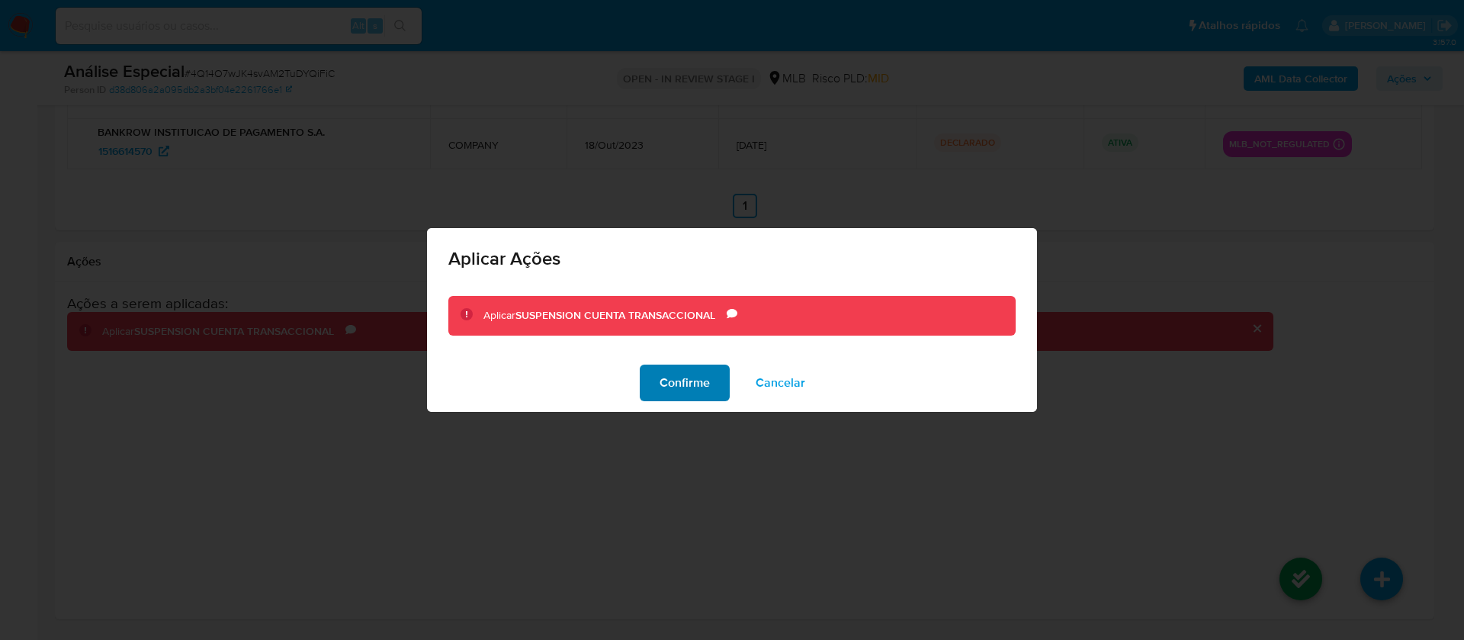
click at [694, 379] on span "Confirme" at bounding box center [684, 383] width 50 height 34
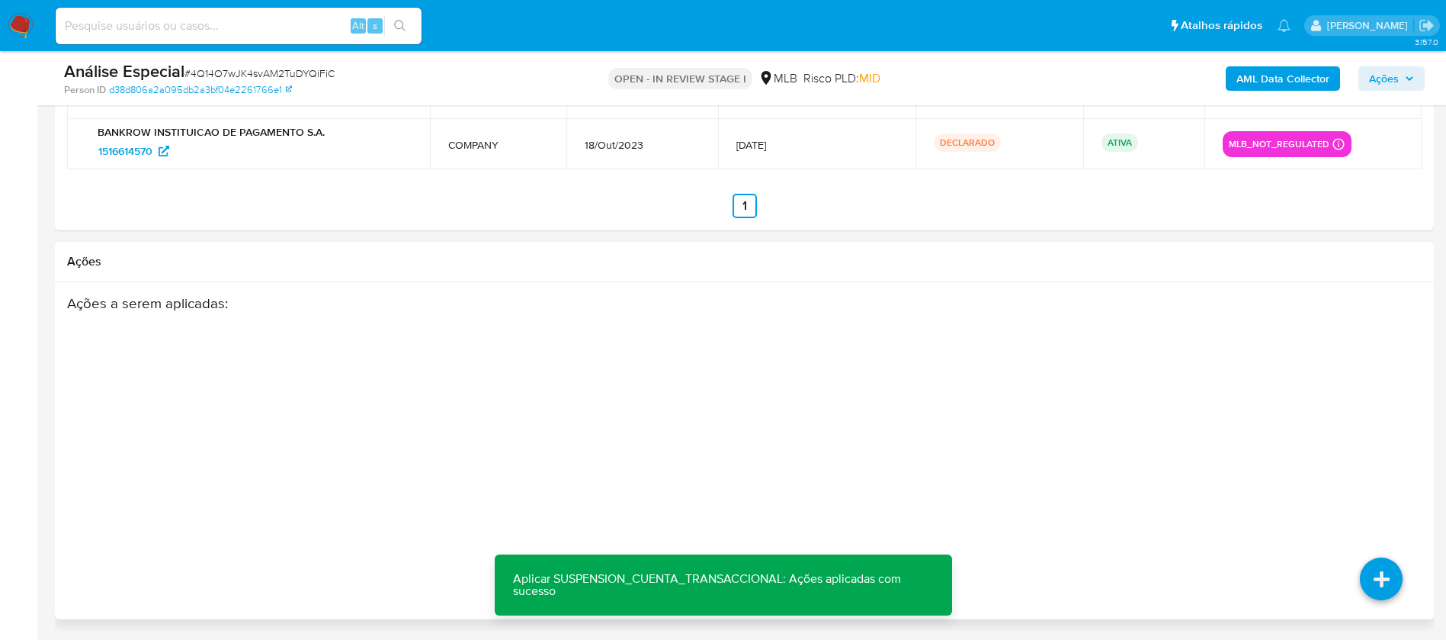
scroll to position [0, 0]
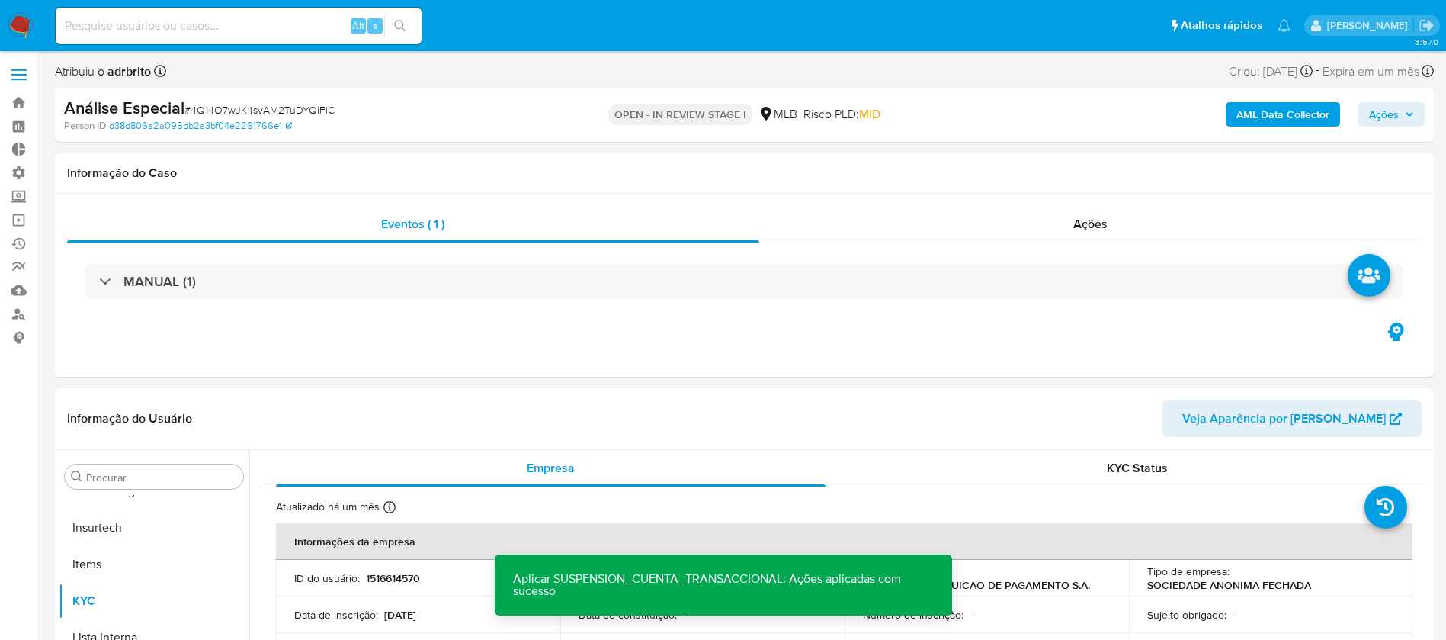
click at [1410, 112] on icon "button" at bounding box center [1409, 114] width 9 height 9
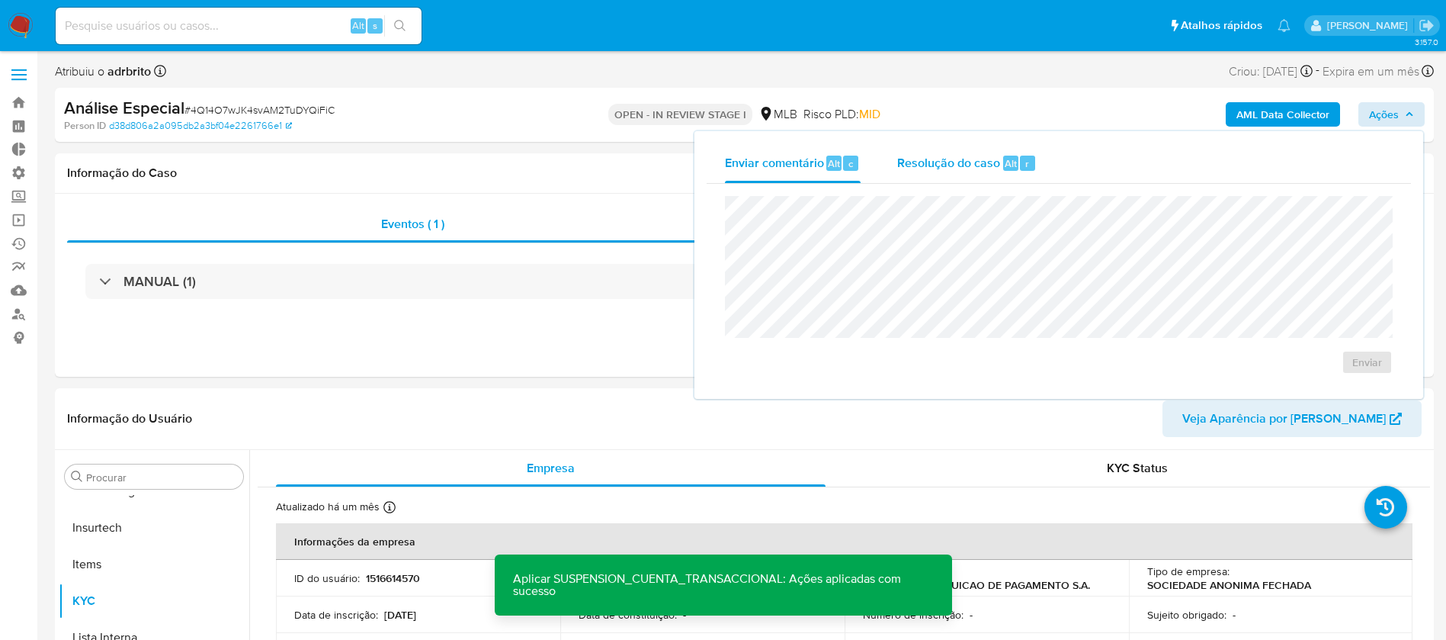
click at [929, 170] on span "Resolução do caso" at bounding box center [948, 163] width 103 height 18
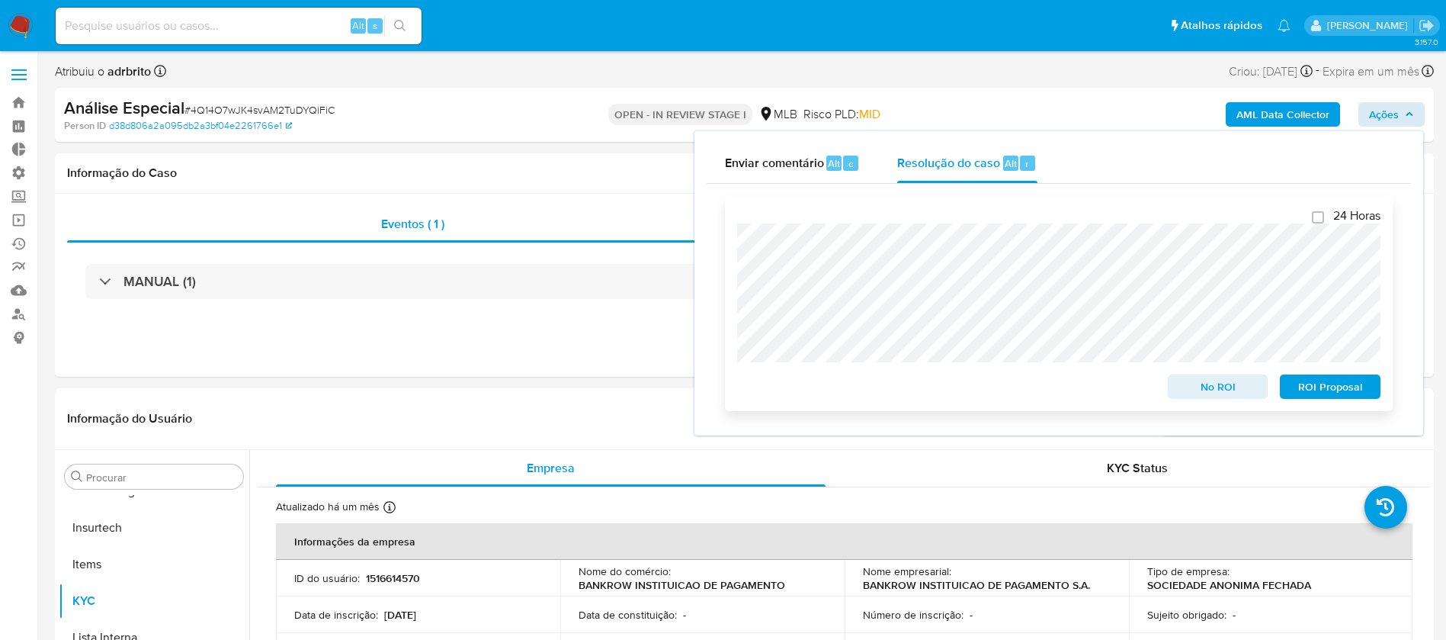
click at [1197, 385] on span "No ROI" at bounding box center [1218, 386] width 79 height 21
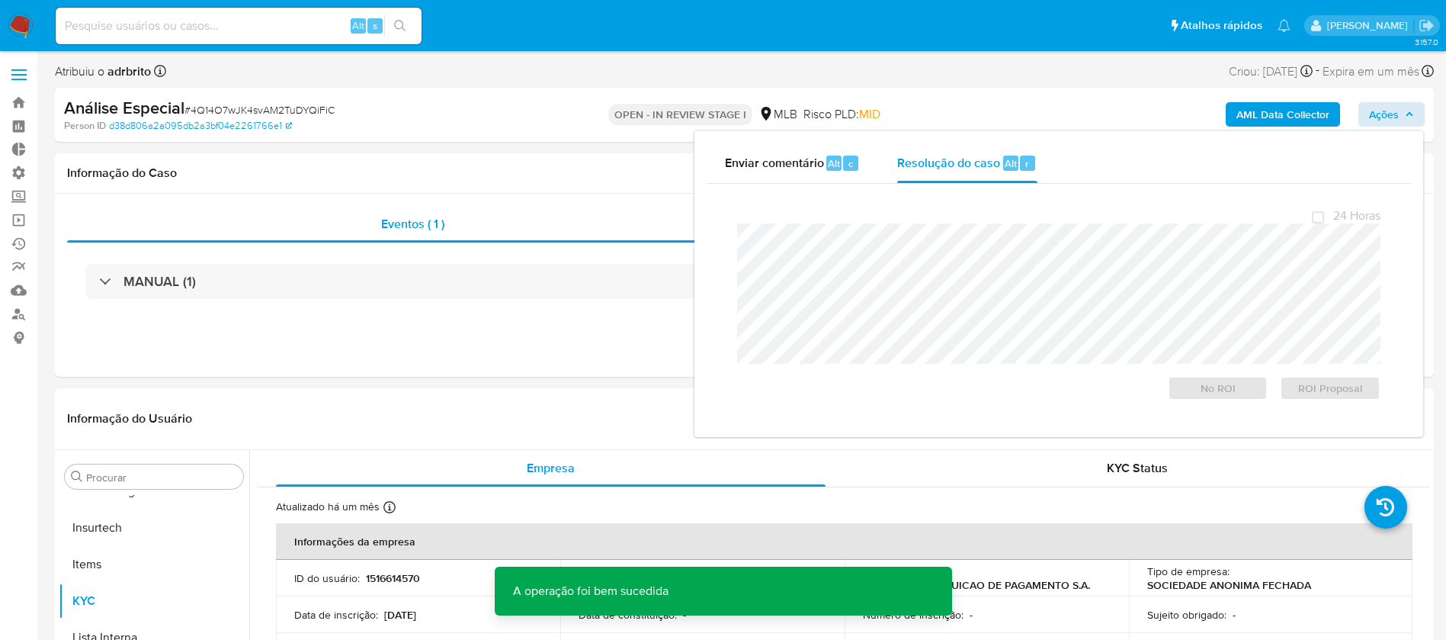
click at [537, 129] on div "OPEN - IN REVIEW STAGE I MLB Risco PLD: MID" at bounding box center [745, 115] width 450 height 36
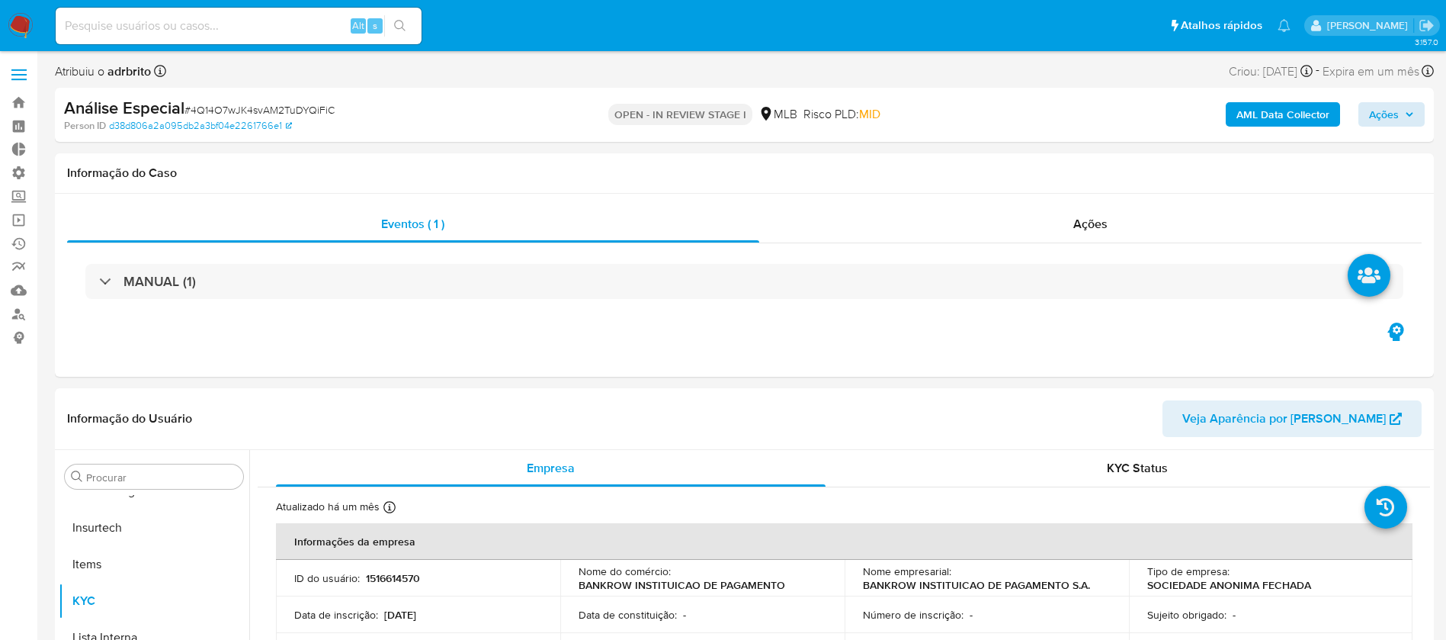
scroll to position [457, 0]
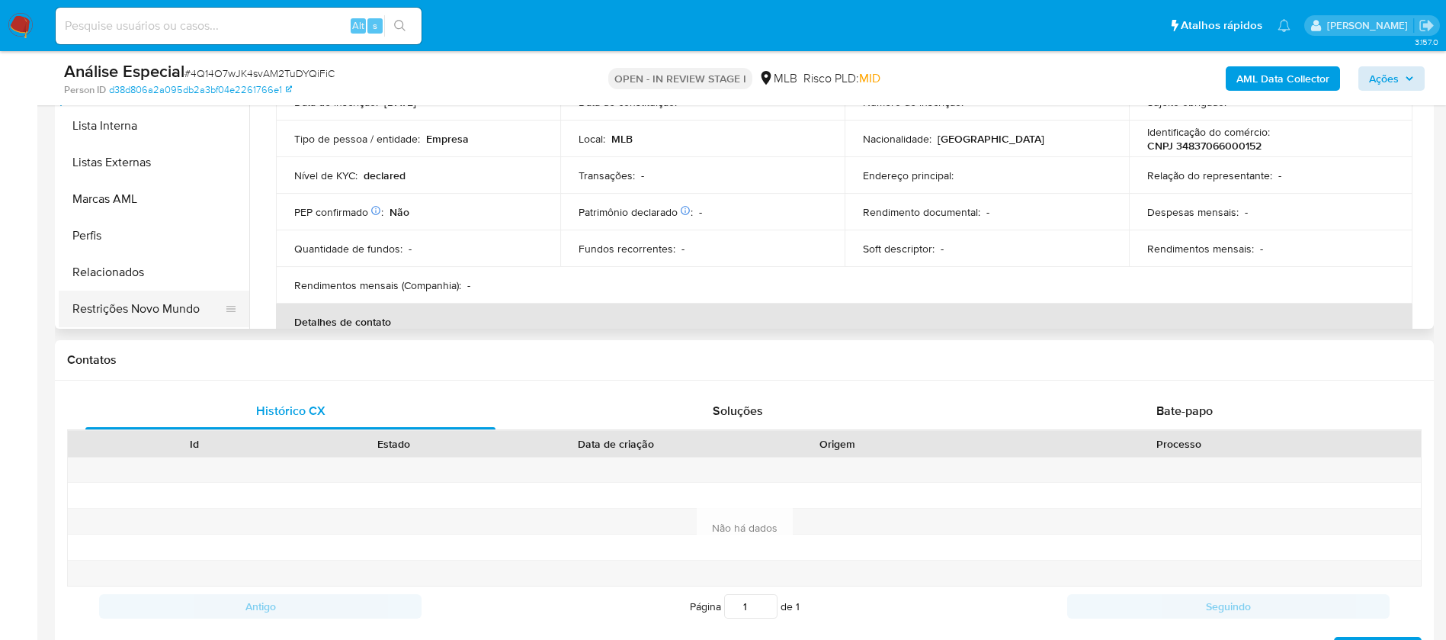
click at [146, 303] on button "Restrições Novo Mundo" at bounding box center [148, 308] width 178 height 37
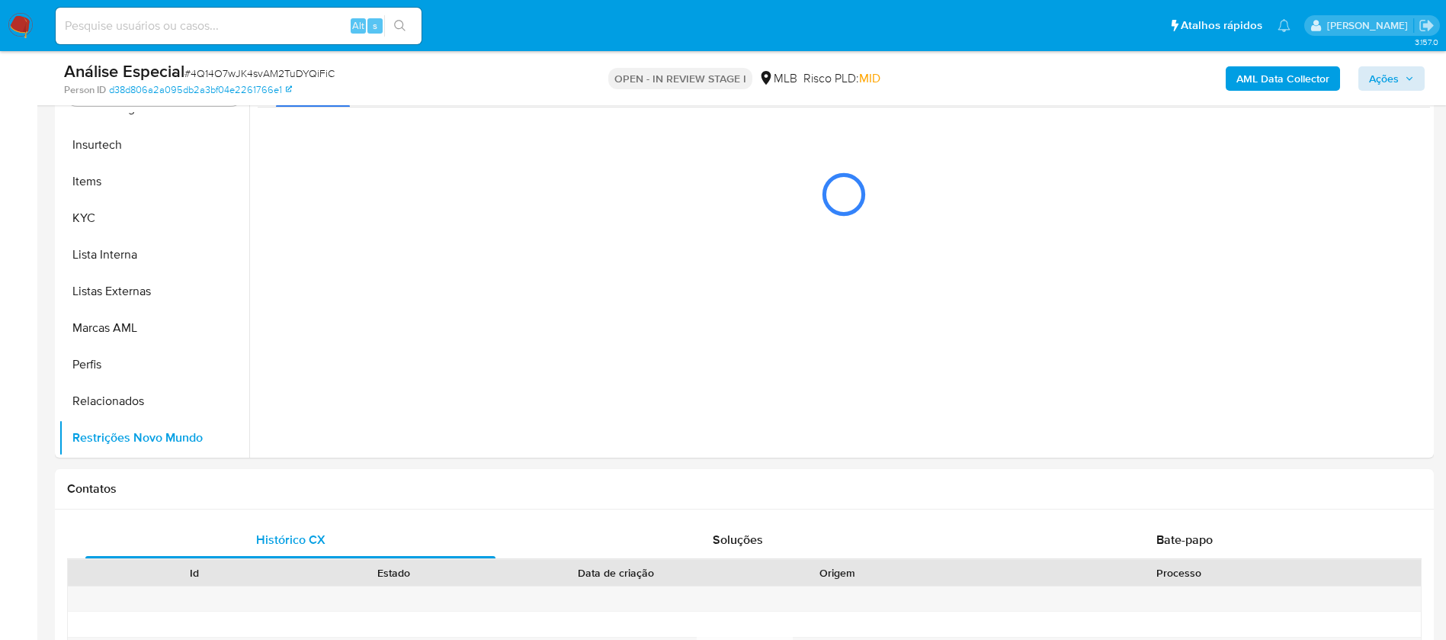
scroll to position [295, 0]
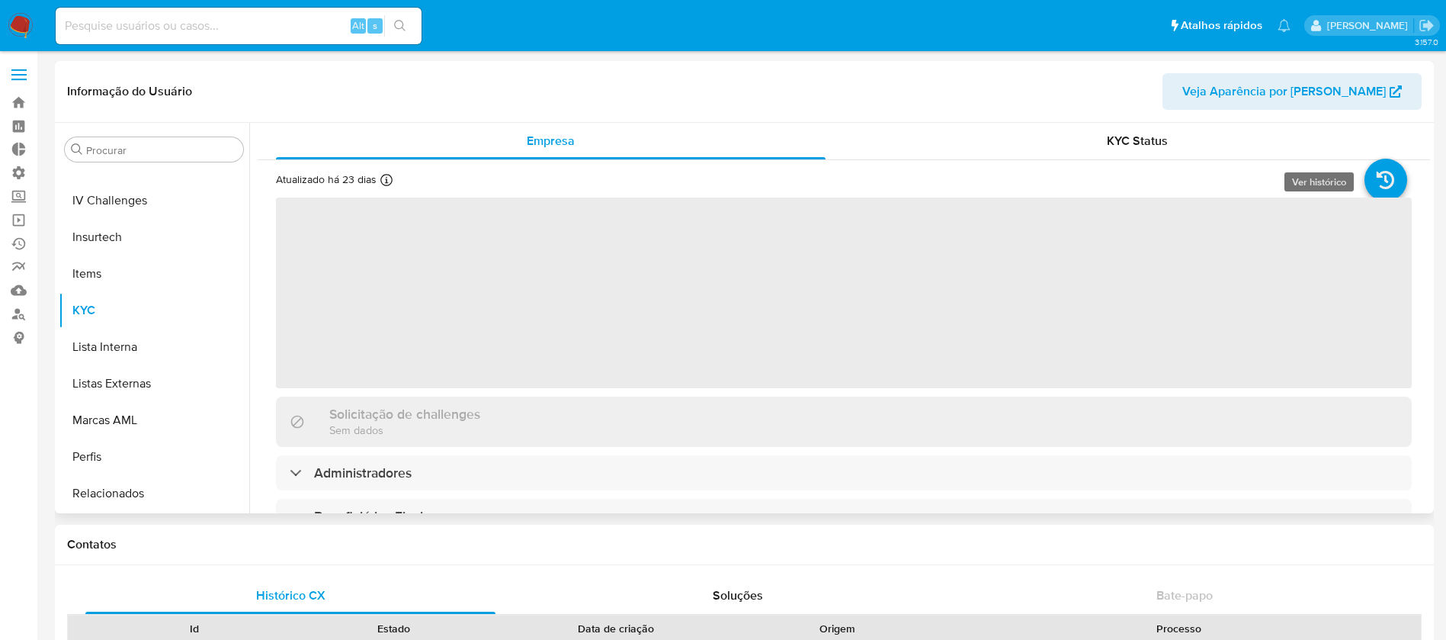
scroll to position [681, 0]
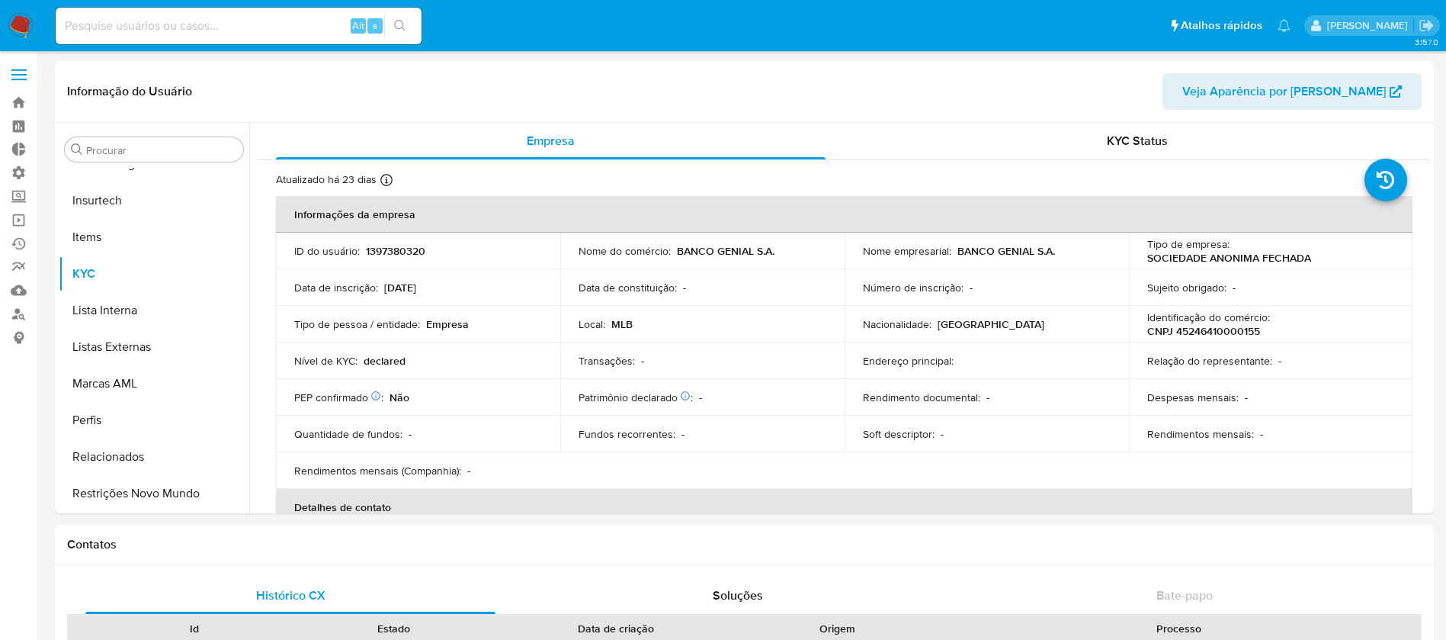
select select "10"
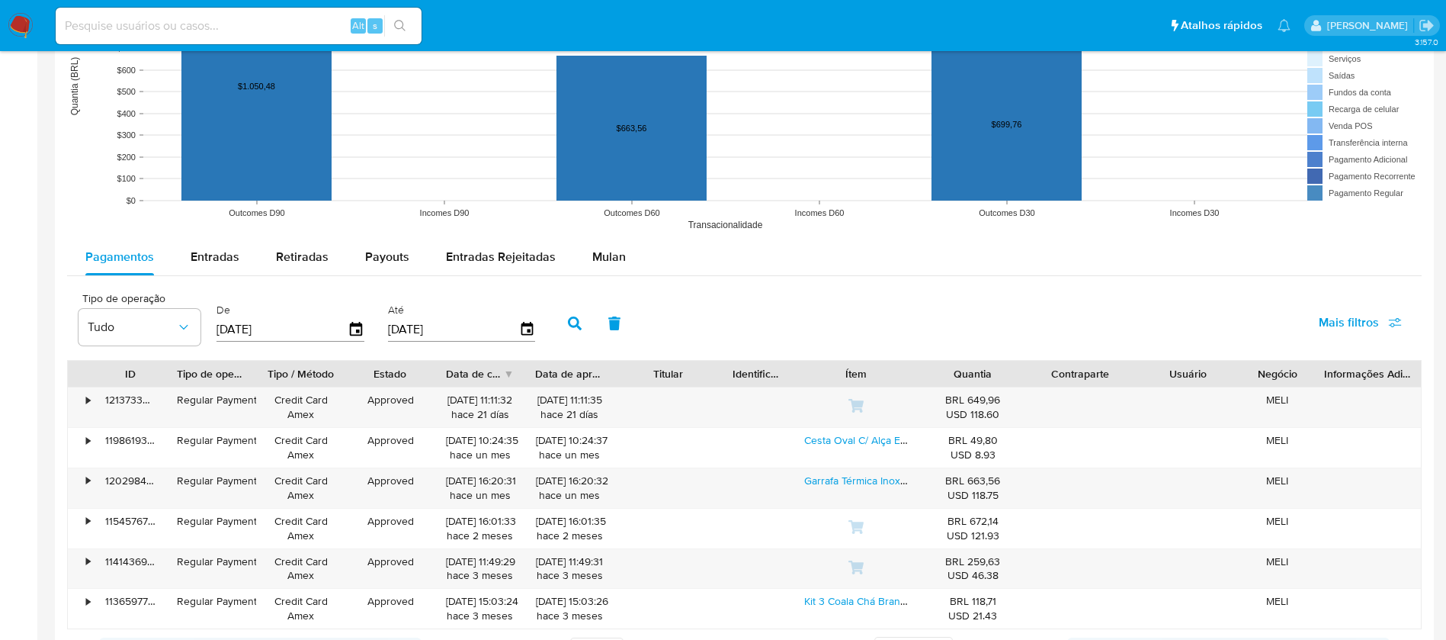
scroll to position [1249, 0]
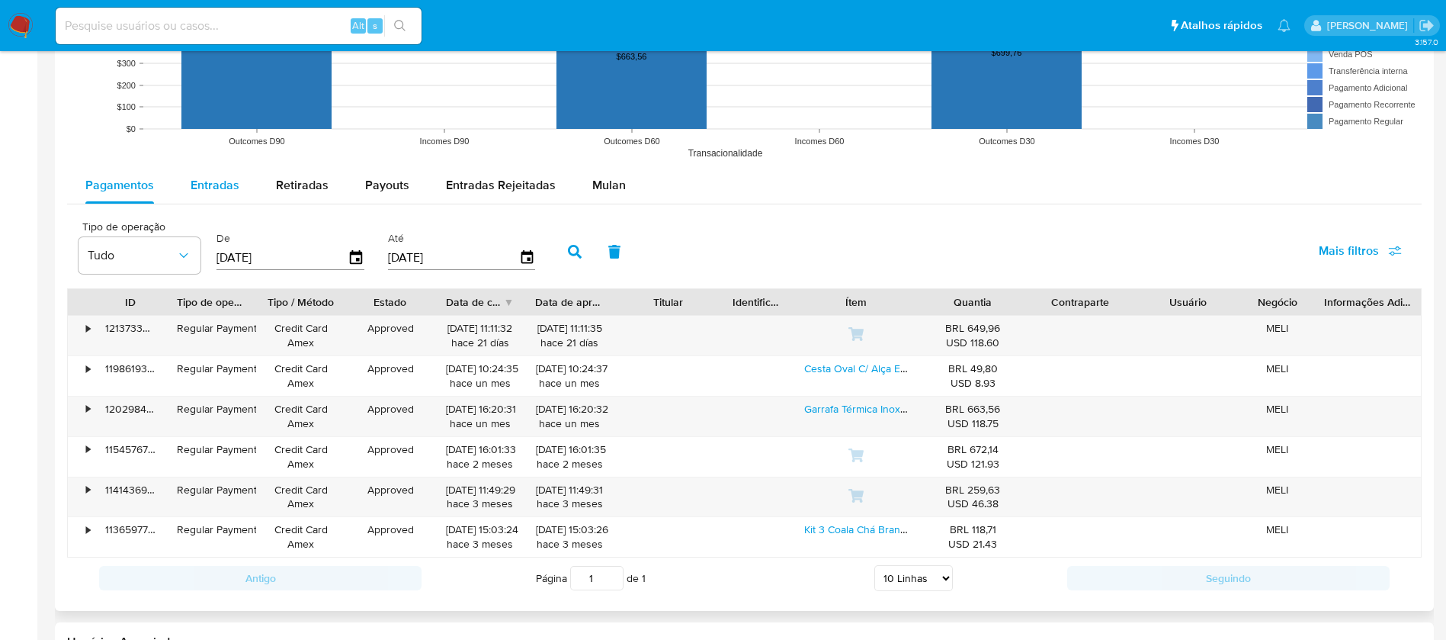
click at [195, 182] on span "Entradas" at bounding box center [215, 185] width 49 height 18
select select "10"
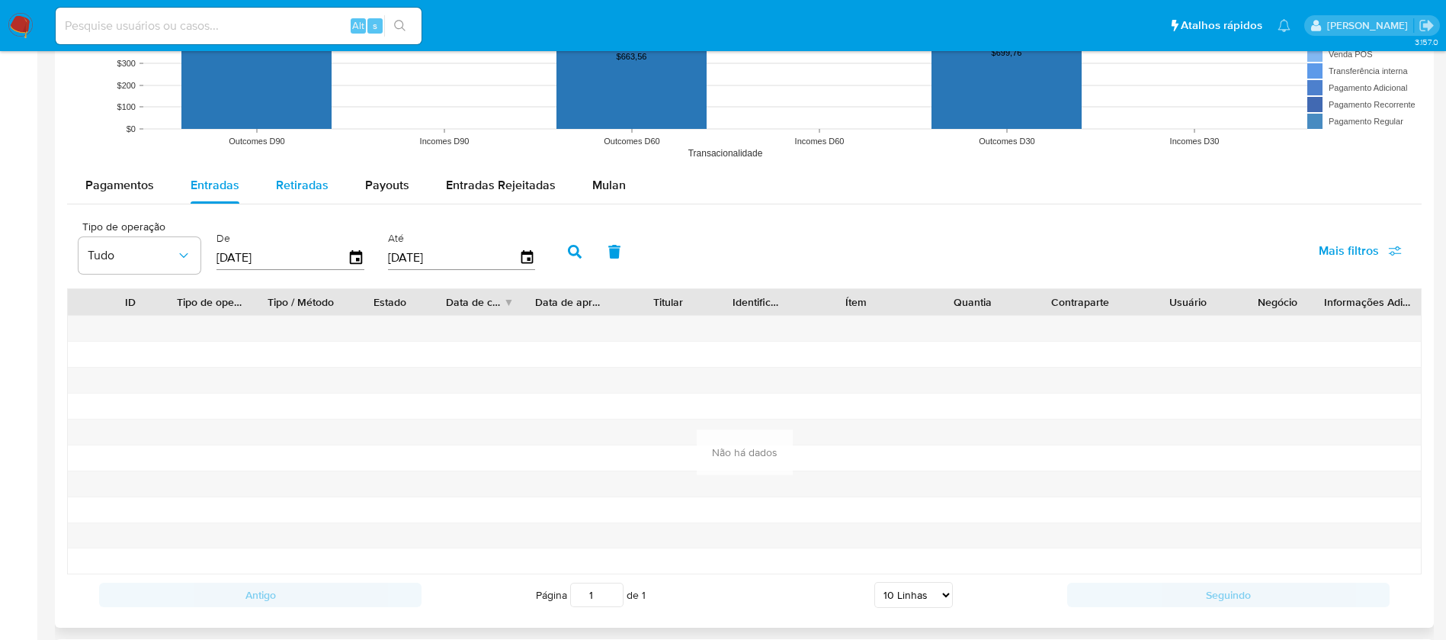
click at [290, 191] on span "Retiradas" at bounding box center [302, 185] width 53 height 18
select select "10"
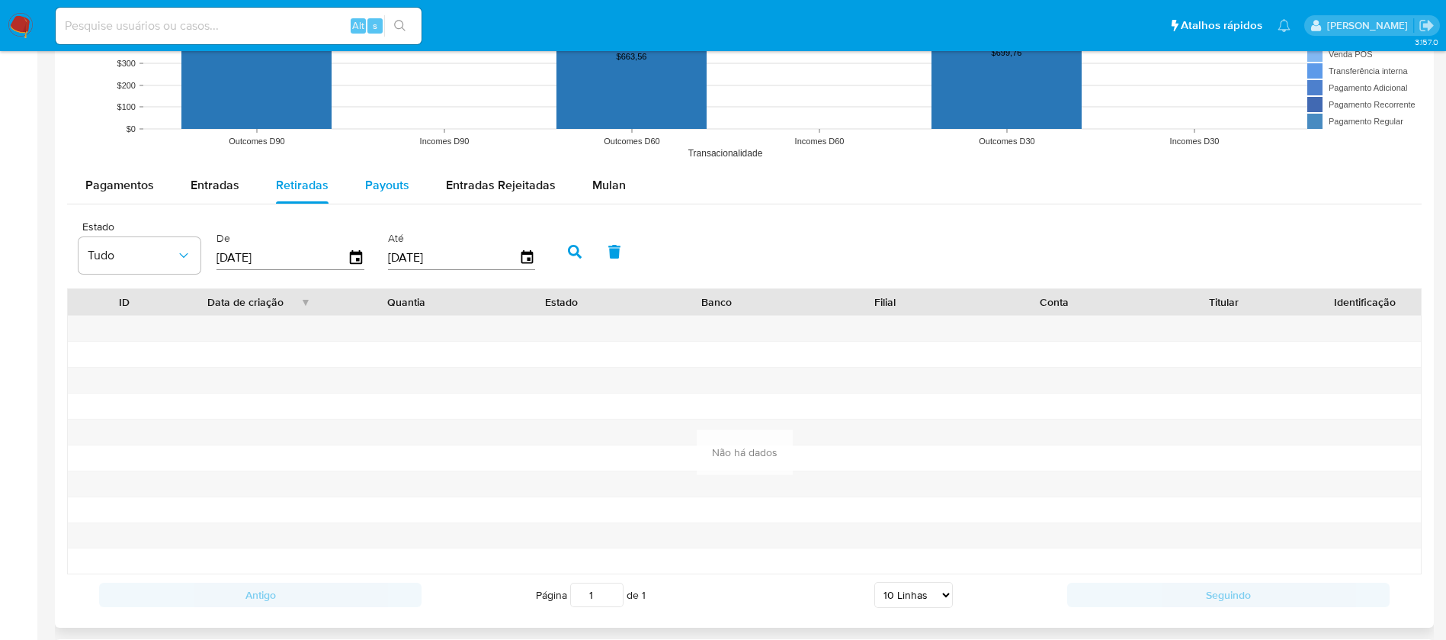
click at [387, 188] on span "Payouts" at bounding box center [387, 185] width 44 height 18
select select "10"
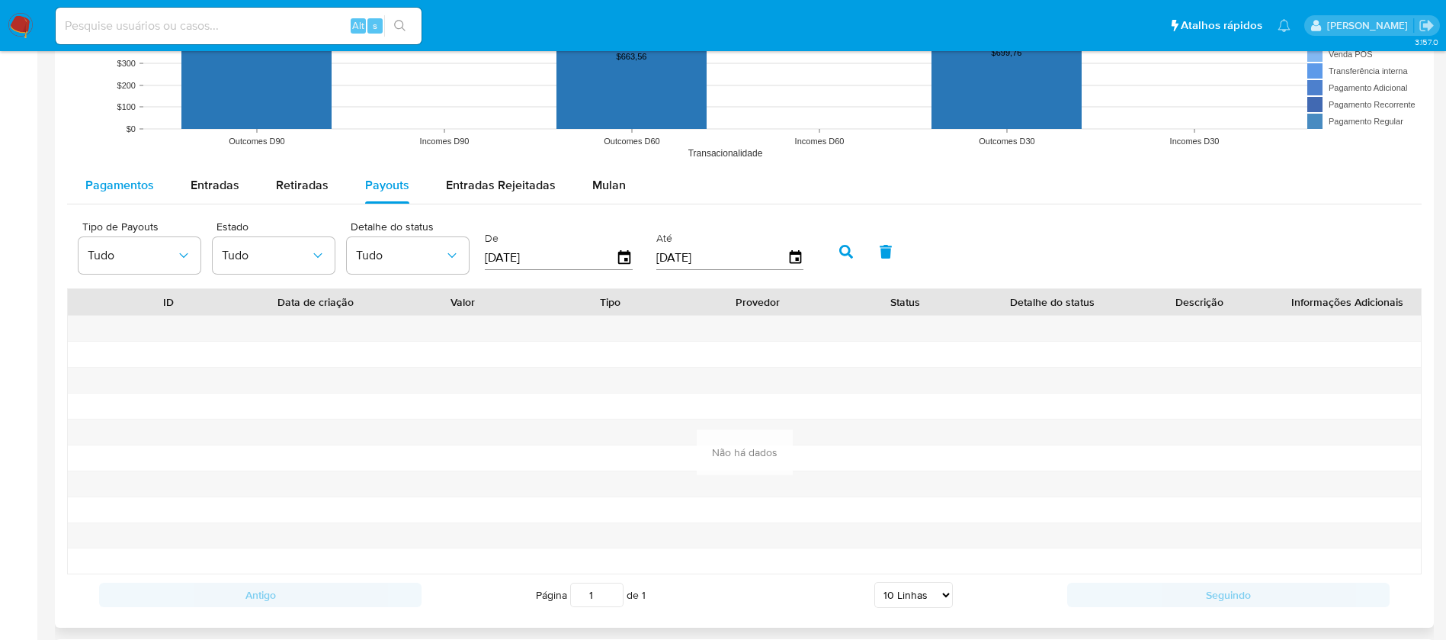
click at [128, 181] on span "Pagamentos" at bounding box center [119, 185] width 69 height 18
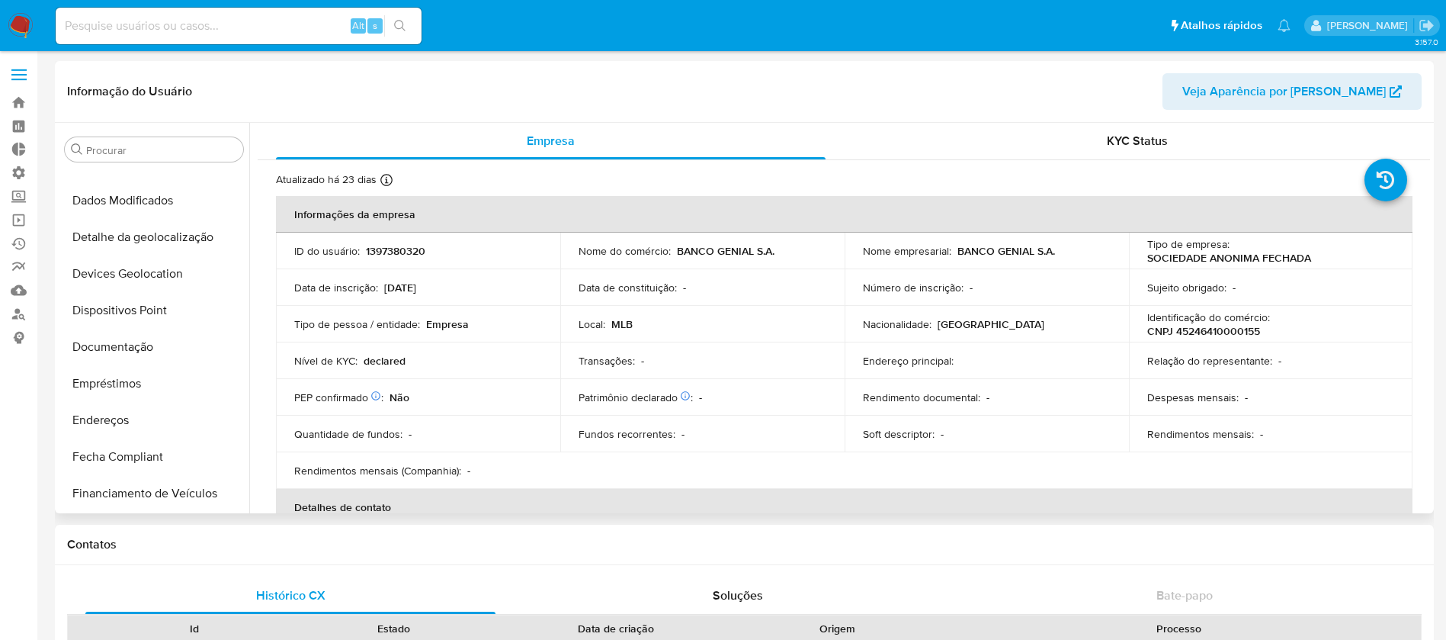
scroll to position [186, 0]
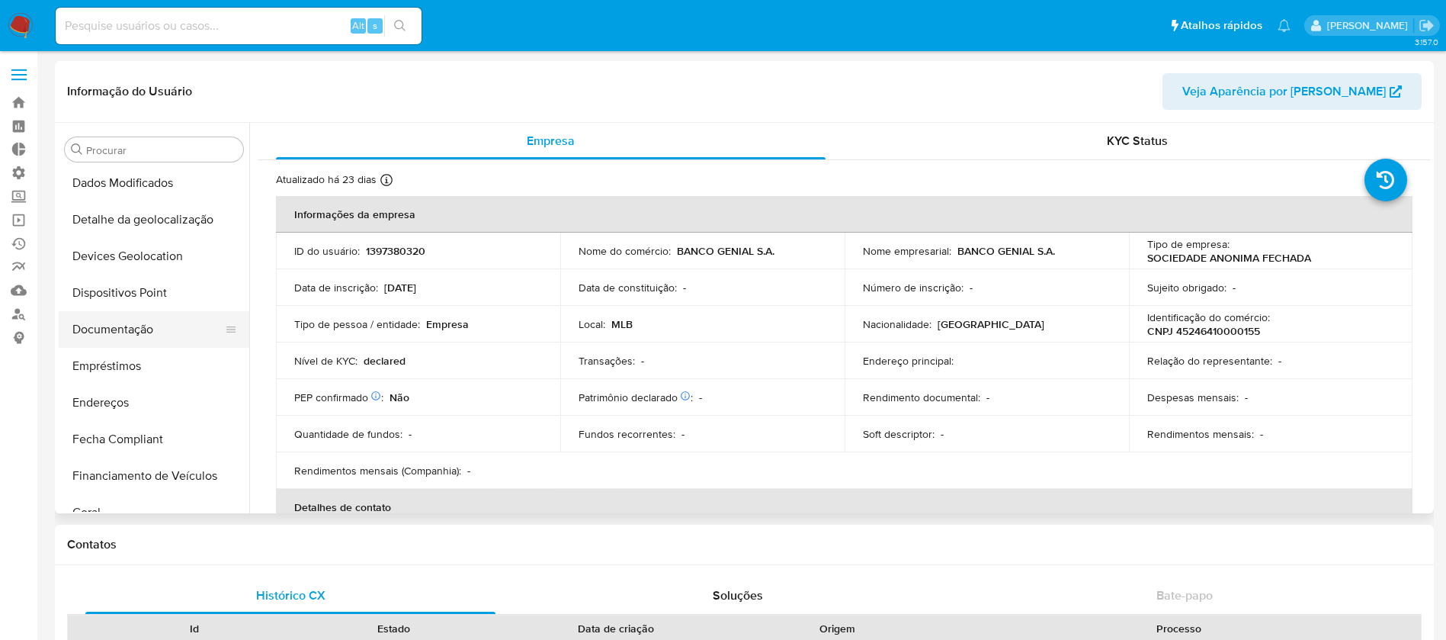
click at [153, 329] on button "Documentação" at bounding box center [148, 329] width 178 height 37
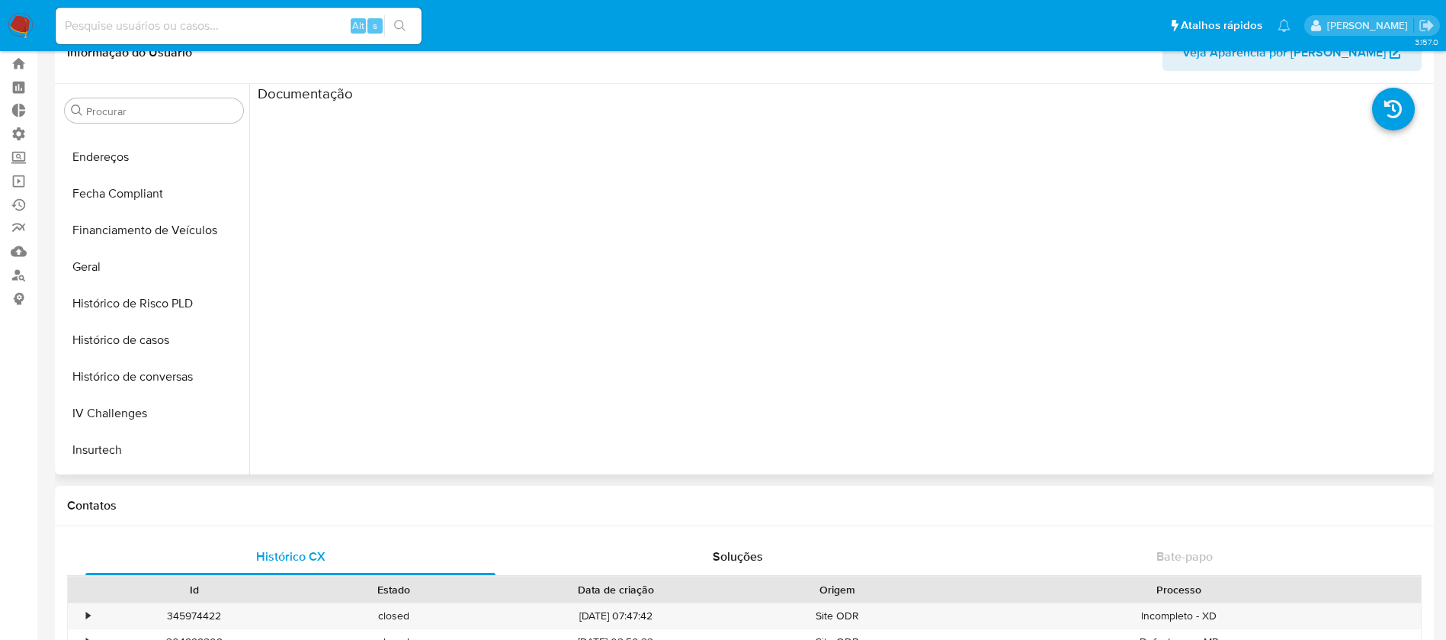
scroll to position [440, 0]
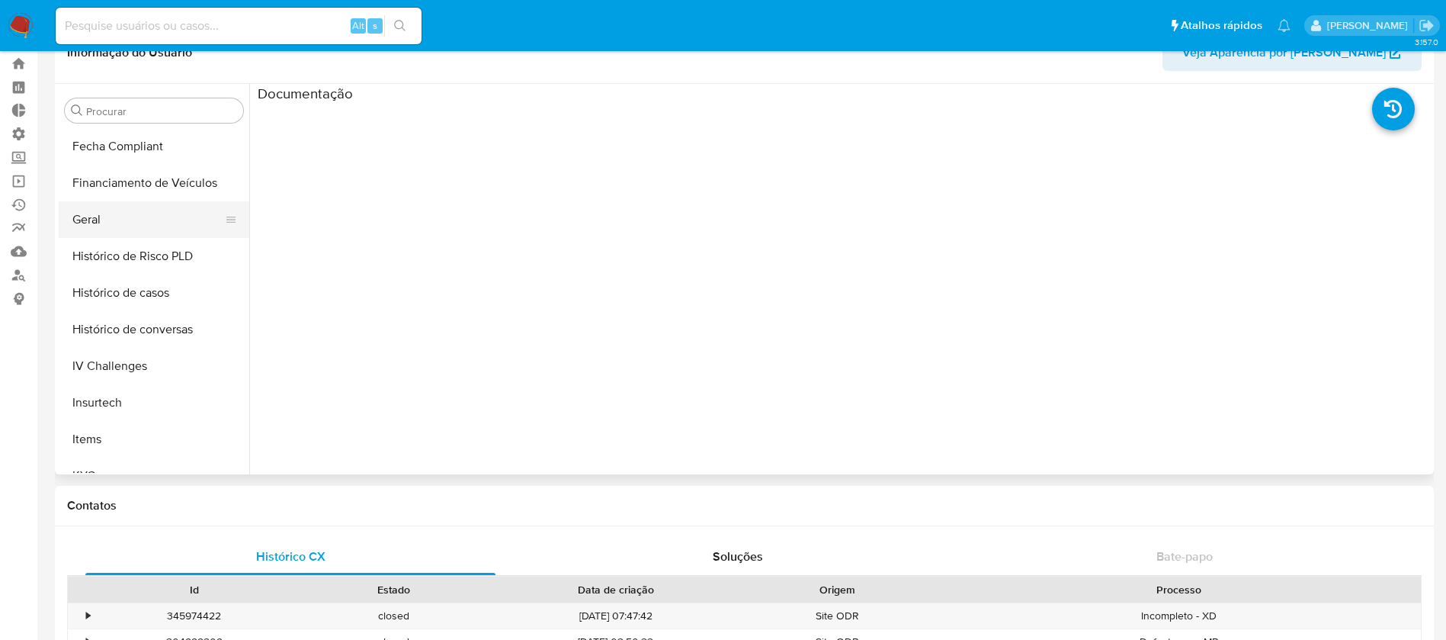
click at [111, 210] on button "Geral" at bounding box center [148, 219] width 178 height 37
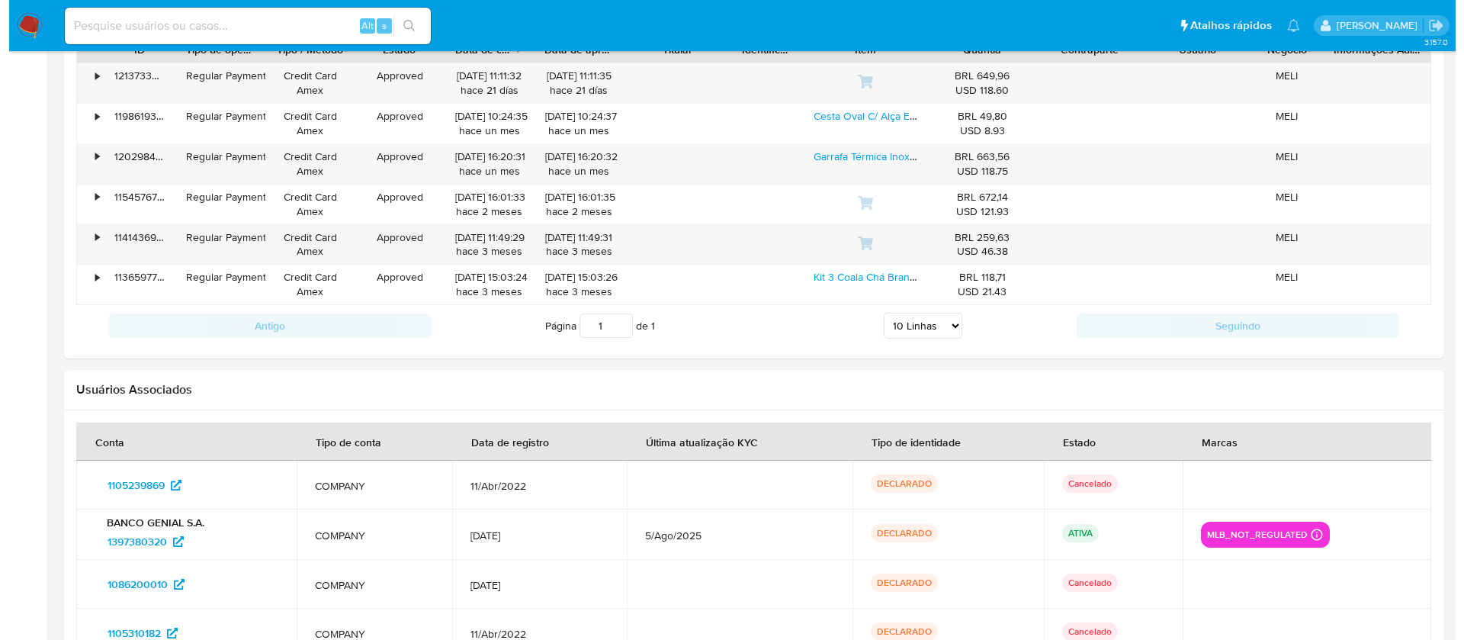
scroll to position [0, 0]
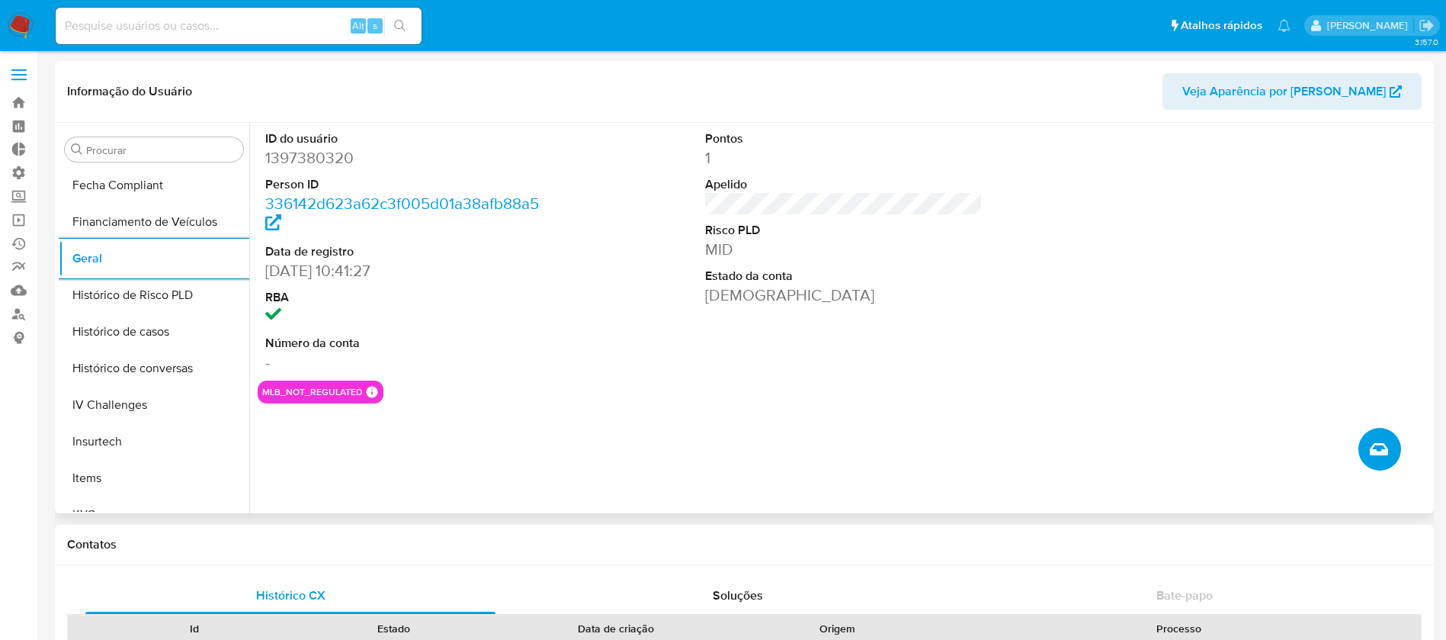
click at [1370, 450] on span "Criar caso manual" at bounding box center [1379, 449] width 18 height 18
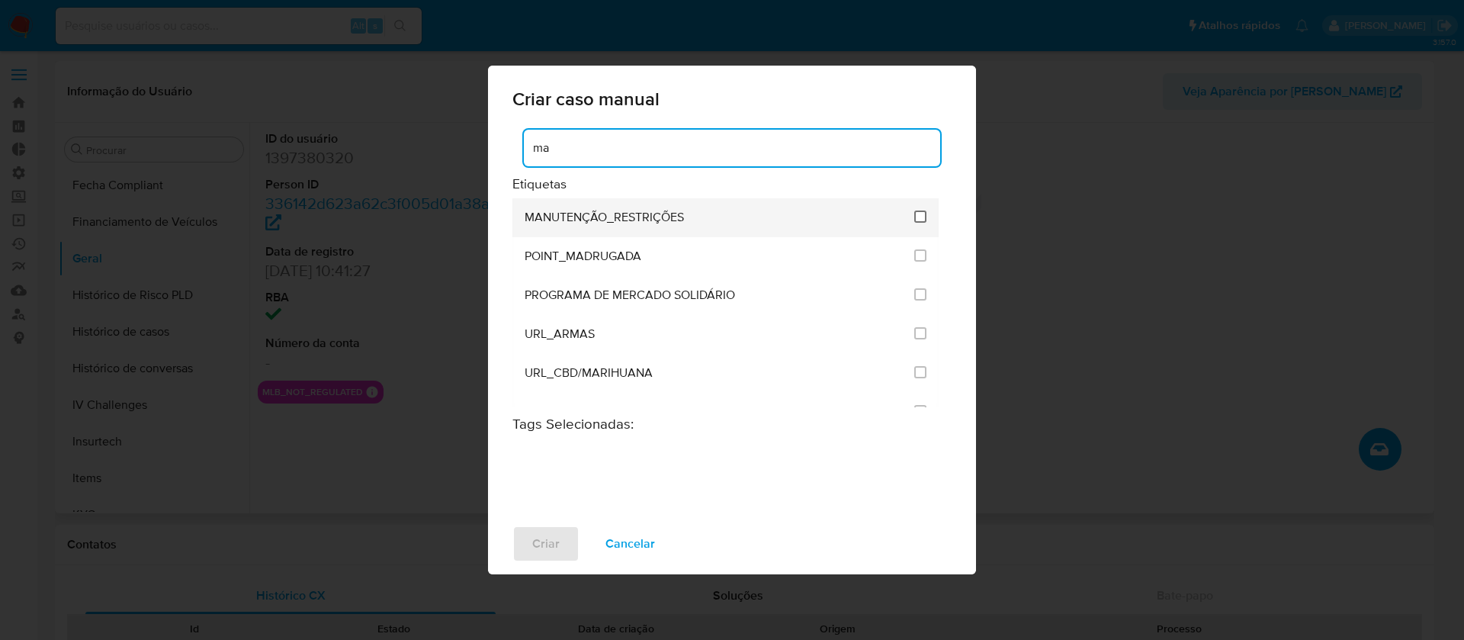
type input "ma"
click at [914, 218] on input "2407" at bounding box center [920, 216] width 12 height 12
checkbox input "true"
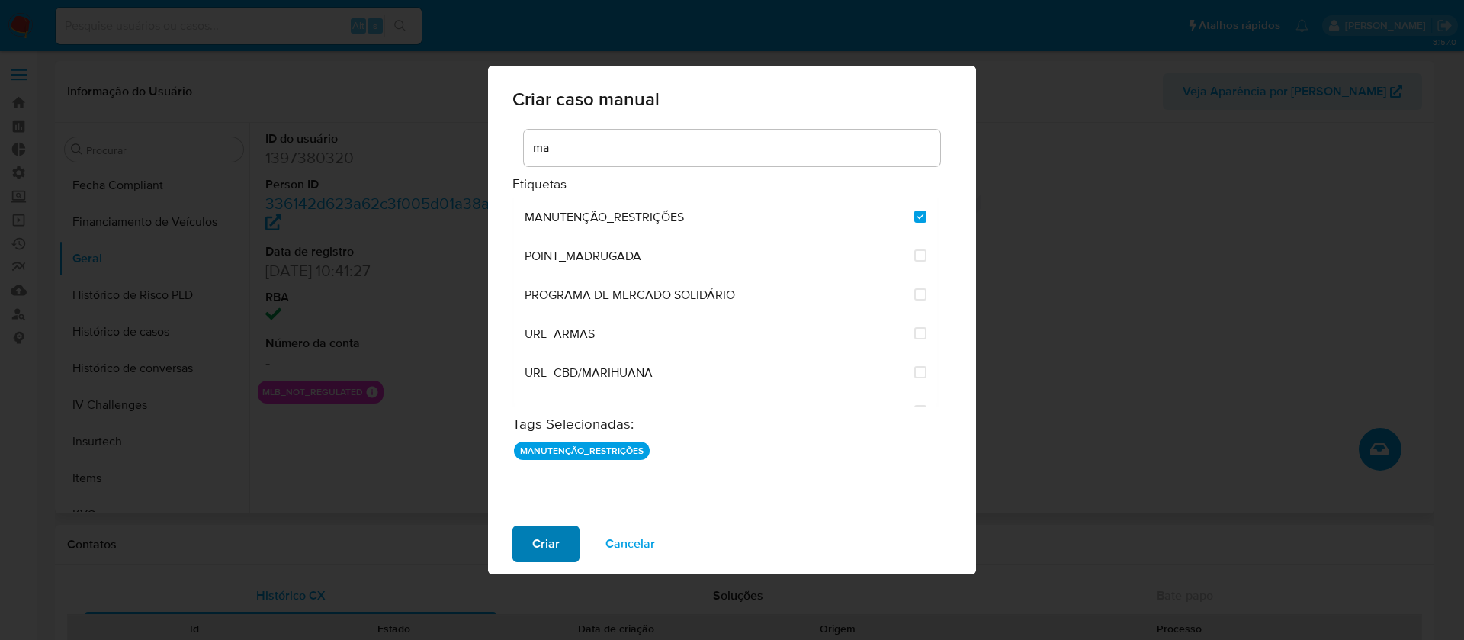
click at [543, 537] on span "Criar" at bounding box center [545, 544] width 27 height 34
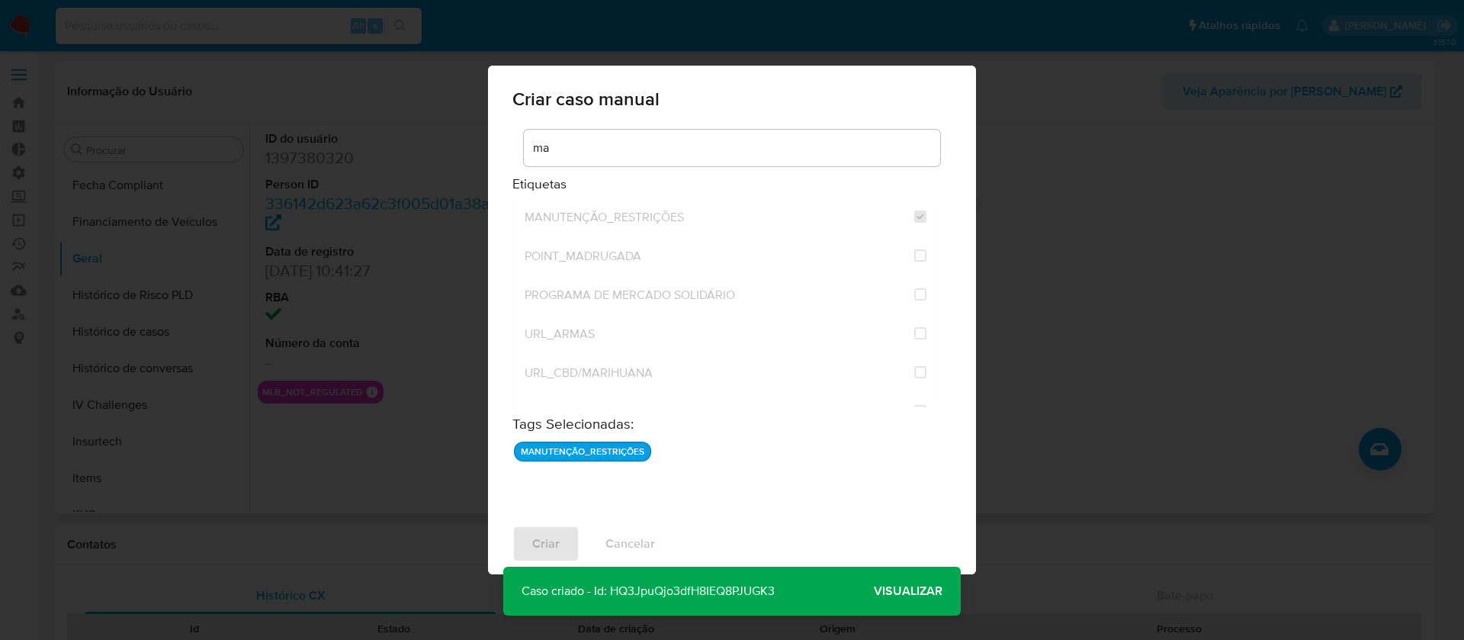
click at [910, 591] on span "Visualizar" at bounding box center [908, 591] width 69 height 0
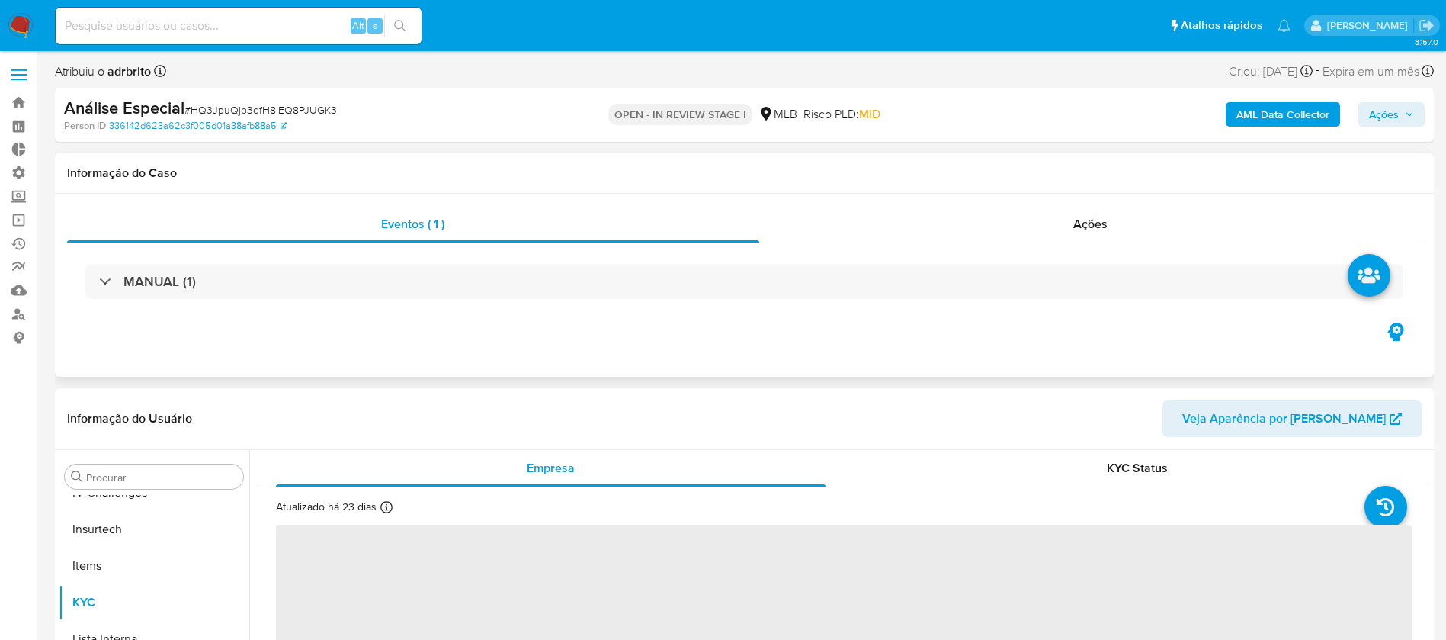
scroll to position [681, 0]
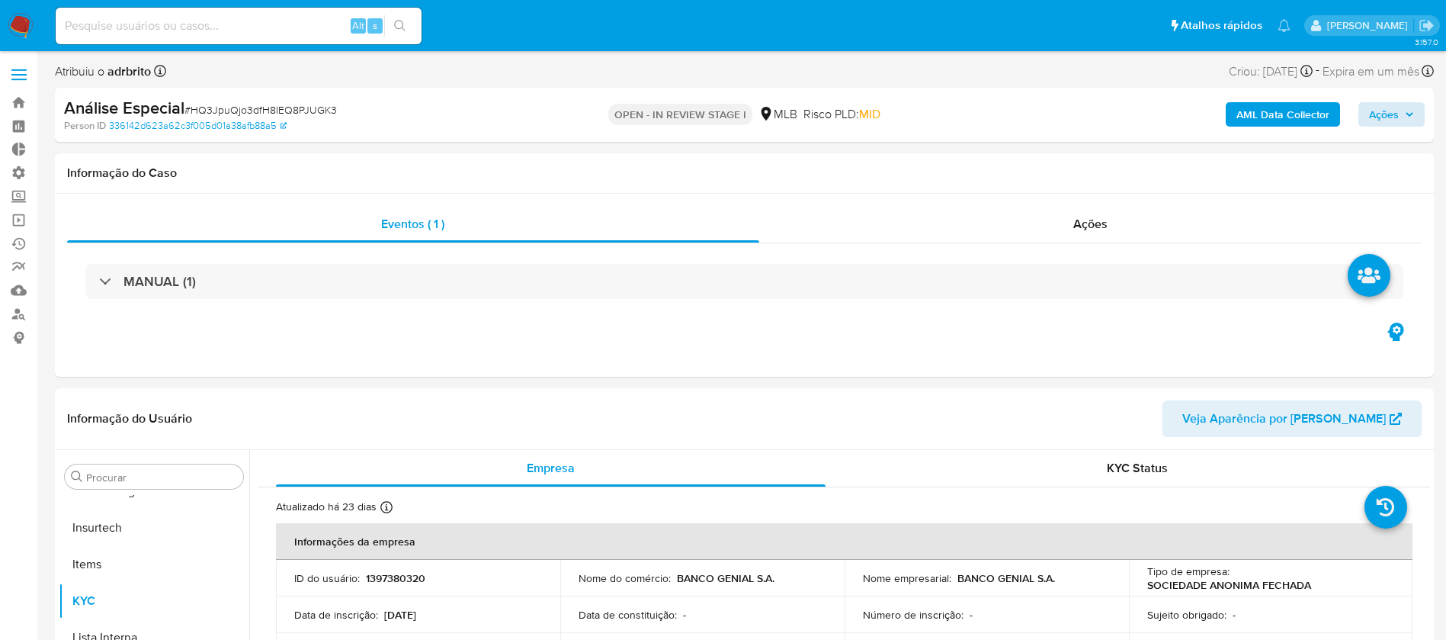
select select "10"
click at [1399, 108] on span "Ações" at bounding box center [1391, 114] width 45 height 21
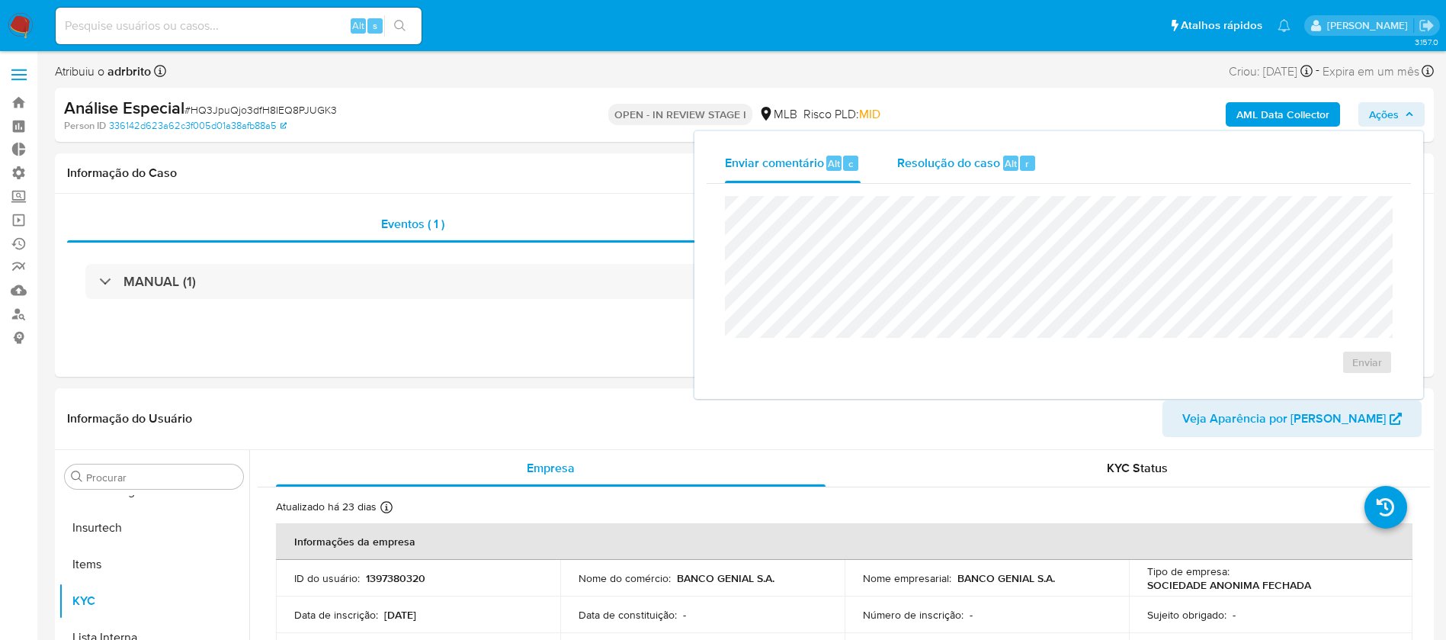
click at [967, 154] on span "Resolução do caso" at bounding box center [948, 163] width 103 height 18
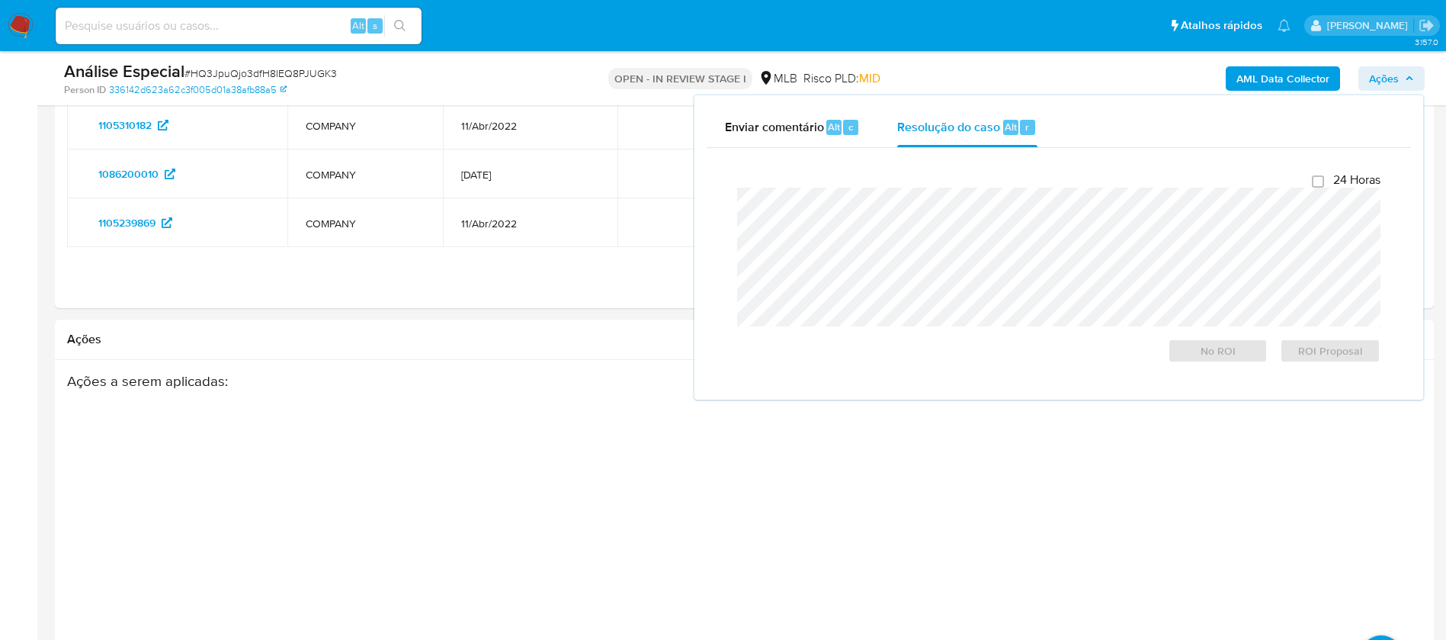
scroll to position [2299, 0]
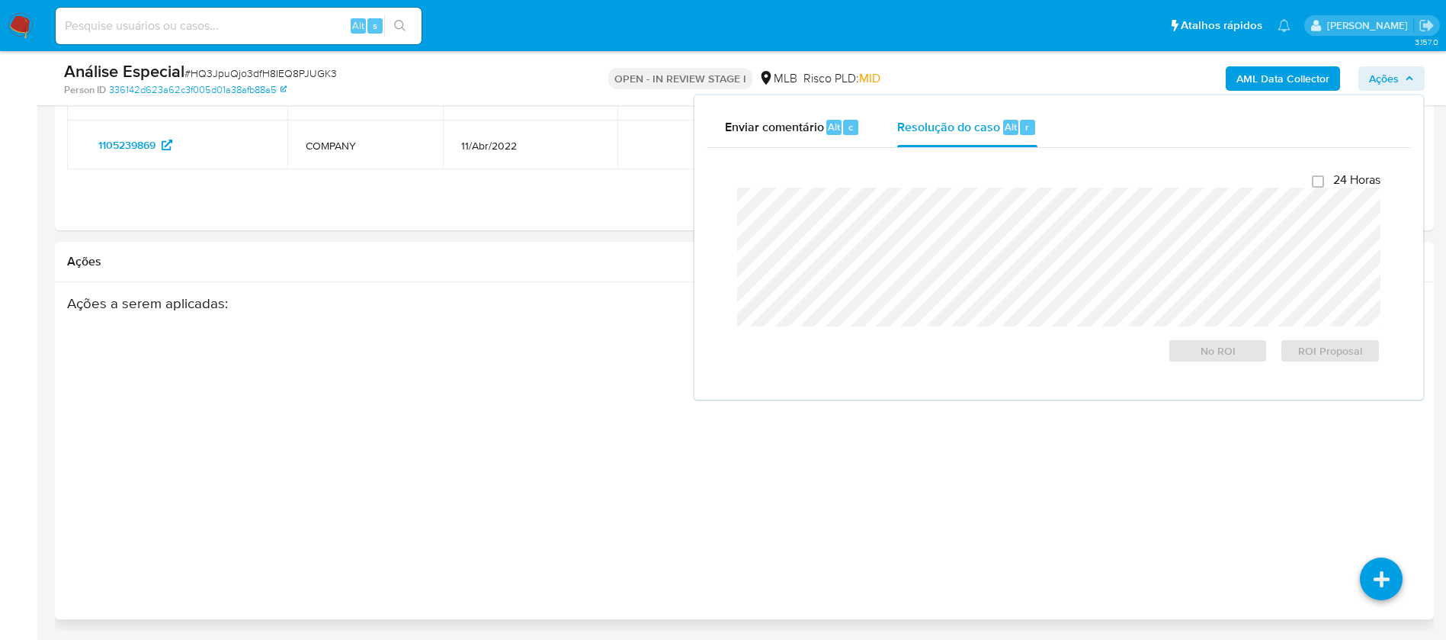
click at [1180, 525] on div "Ações a serem aplicadas :" at bounding box center [670, 416] width 1206 height 244
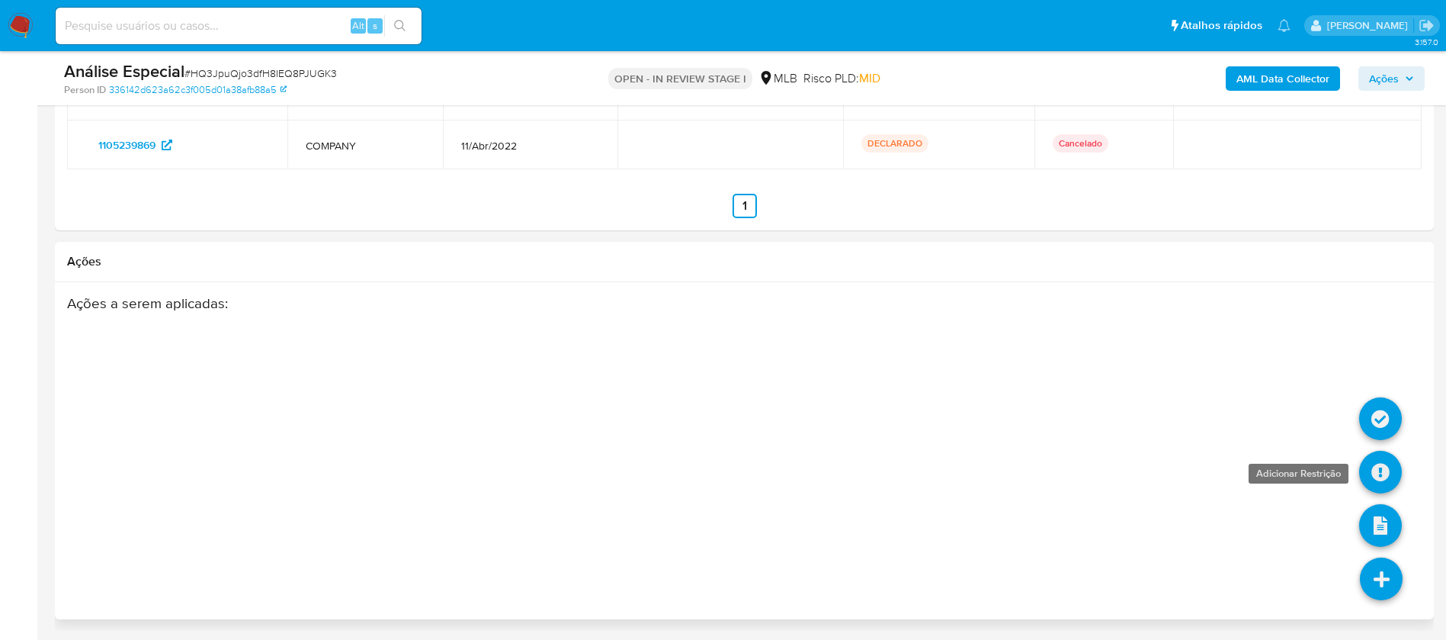
click at [1377, 460] on icon at bounding box center [1380, 472] width 43 height 43
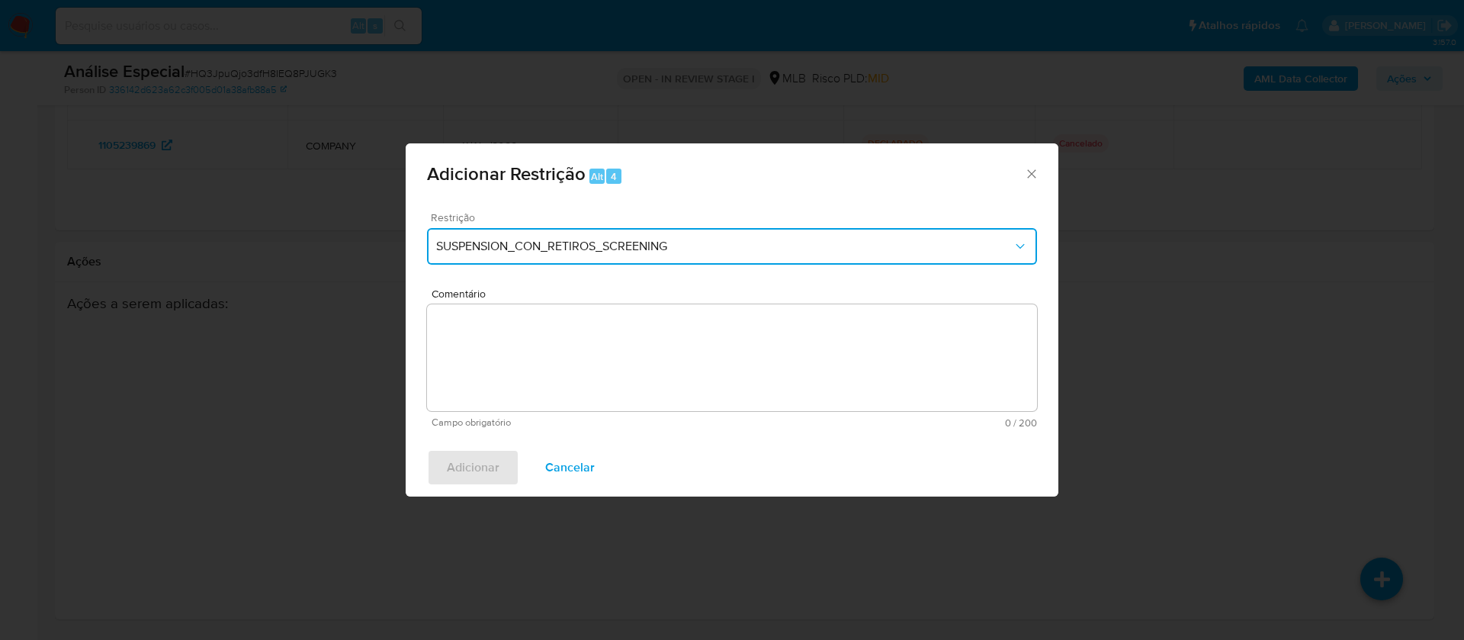
click at [691, 228] on button "SUSPENSION_CON_RETIROS_SCREENING" at bounding box center [732, 246] width 610 height 37
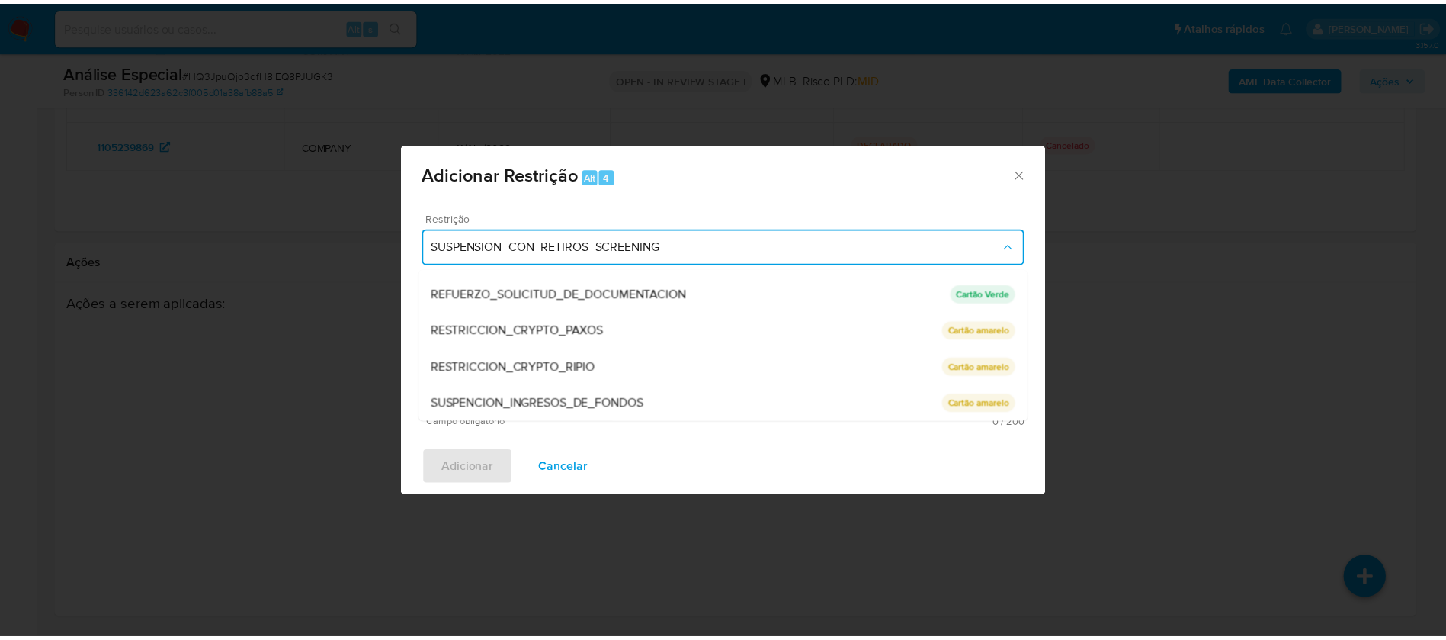
scroll to position [213, 0]
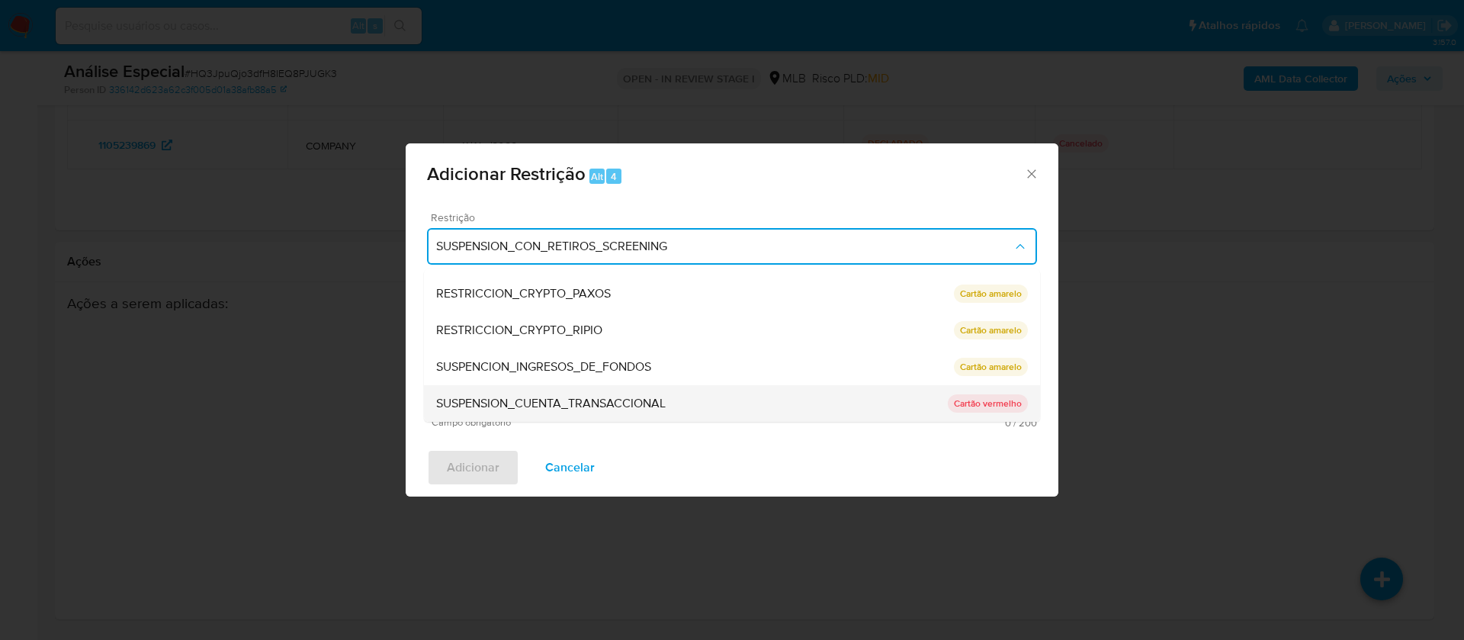
click at [609, 406] on span "SUSPENSION_CUENTA_TRANSACCIONAL" at bounding box center [550, 403] width 229 height 15
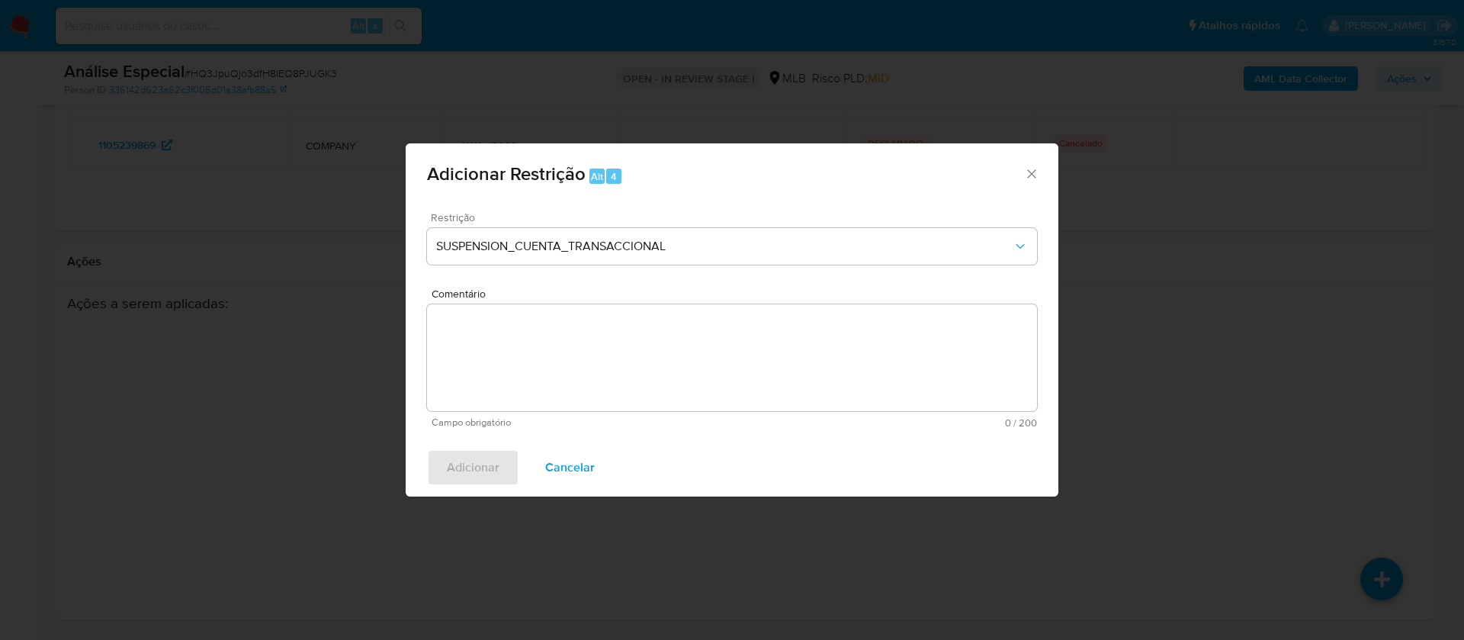
click at [634, 364] on textarea "Comentário" at bounding box center [732, 357] width 610 height 107
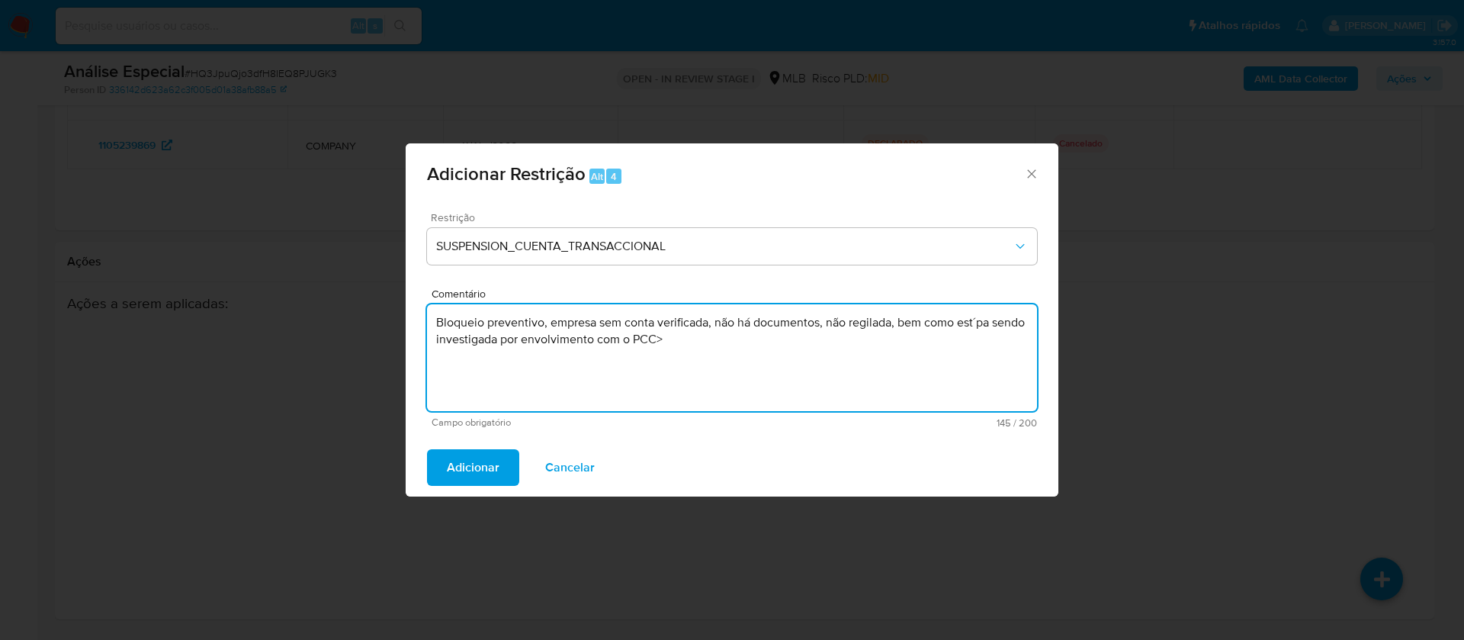
drag, startPoint x: 868, startPoint y: 331, endPoint x: 853, endPoint y: 308, distance: 27.5
click at [862, 303] on div "Comentário Bloqueio preventivo, empresa sem conta verificada, não há documentos…" at bounding box center [732, 358] width 610 height 140
type textarea "Bloqueio preventivo, empresa sem conta verificada, não há documentos, não regul…"
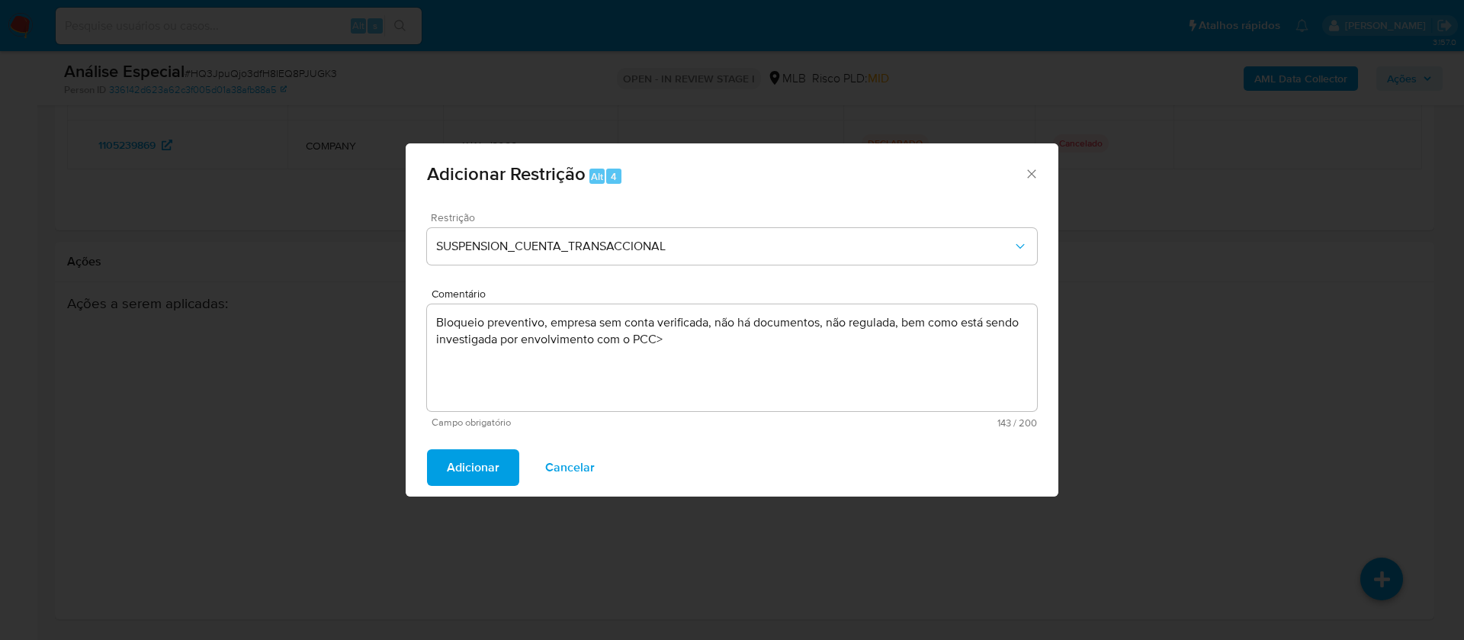
click at [479, 460] on span "Adicionar" at bounding box center [473, 468] width 53 height 34
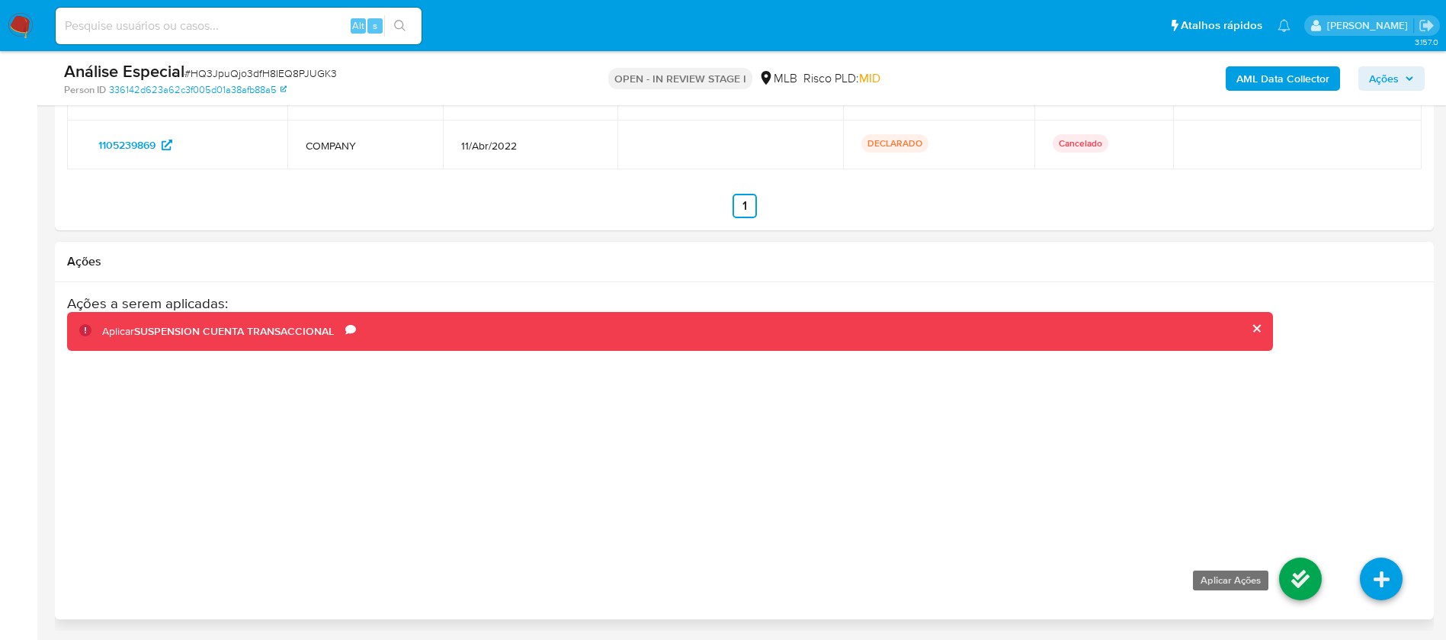
click at [1303, 576] on icon at bounding box center [1300, 578] width 43 height 43
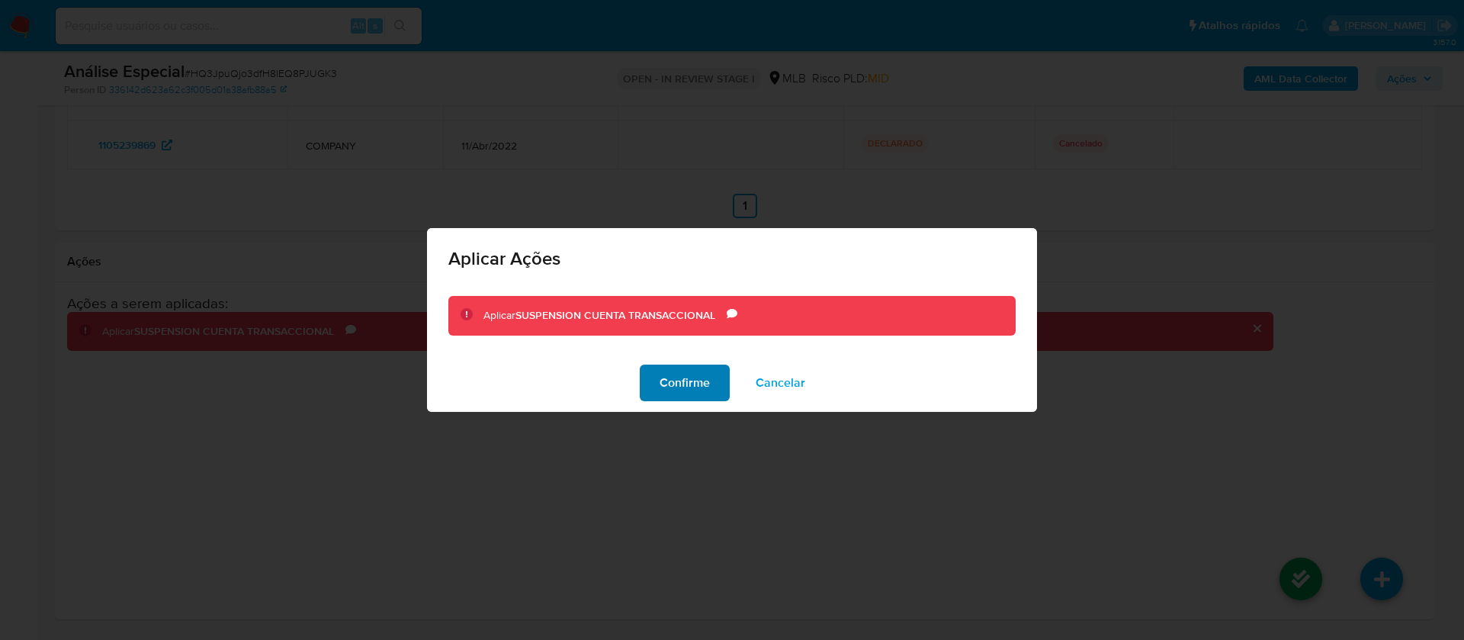
click at [659, 389] on button "Confirme" at bounding box center [685, 382] width 90 height 37
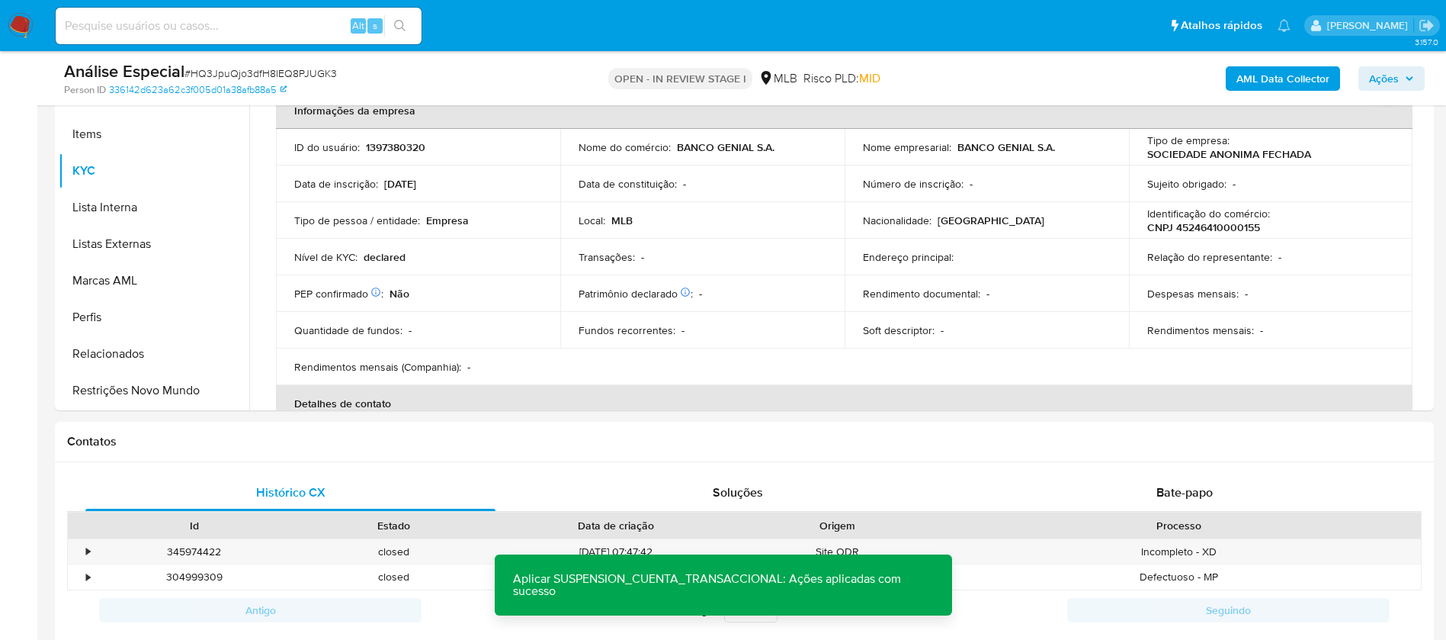
scroll to position [373, 0]
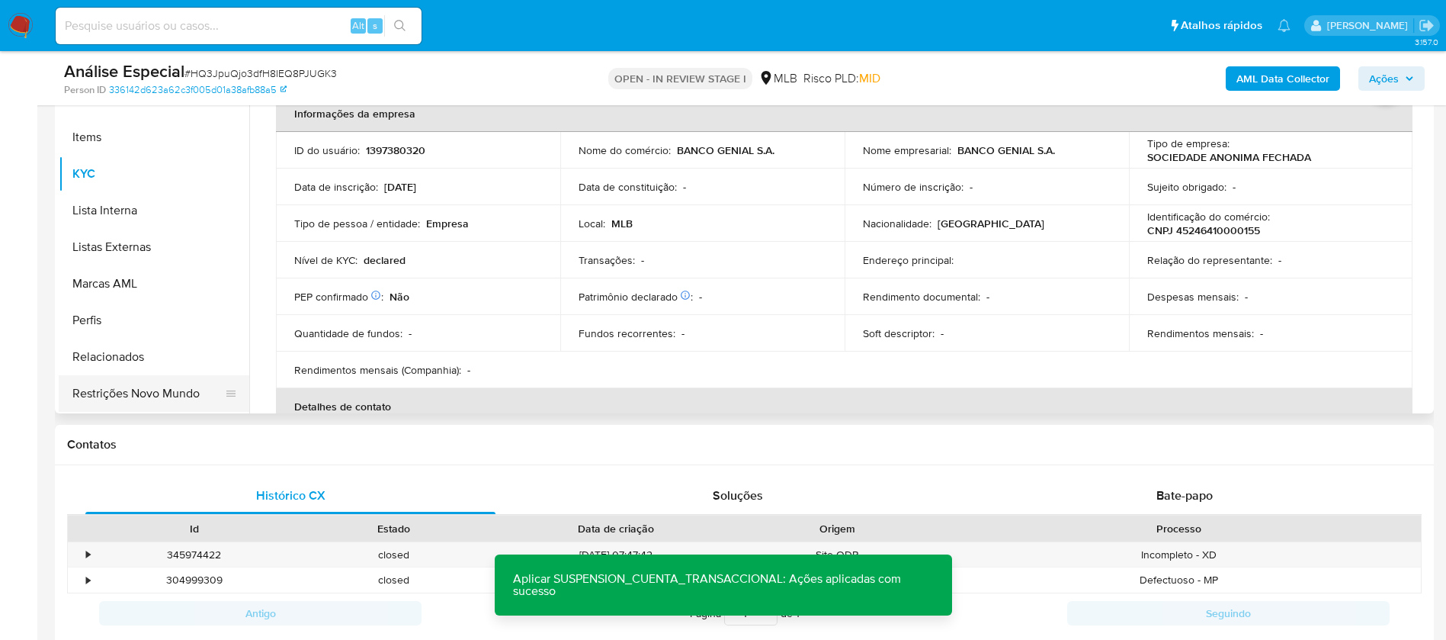
click at [163, 390] on button "Restrições Novo Mundo" at bounding box center [148, 393] width 178 height 37
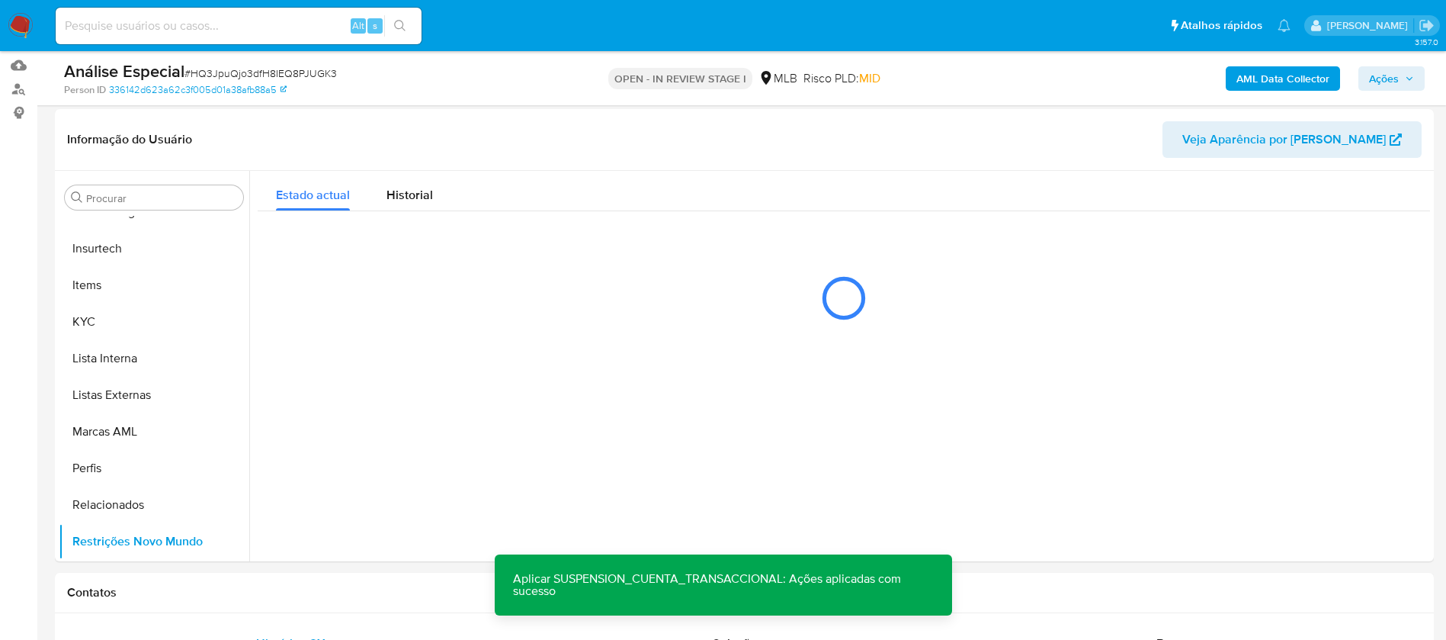
scroll to position [255, 0]
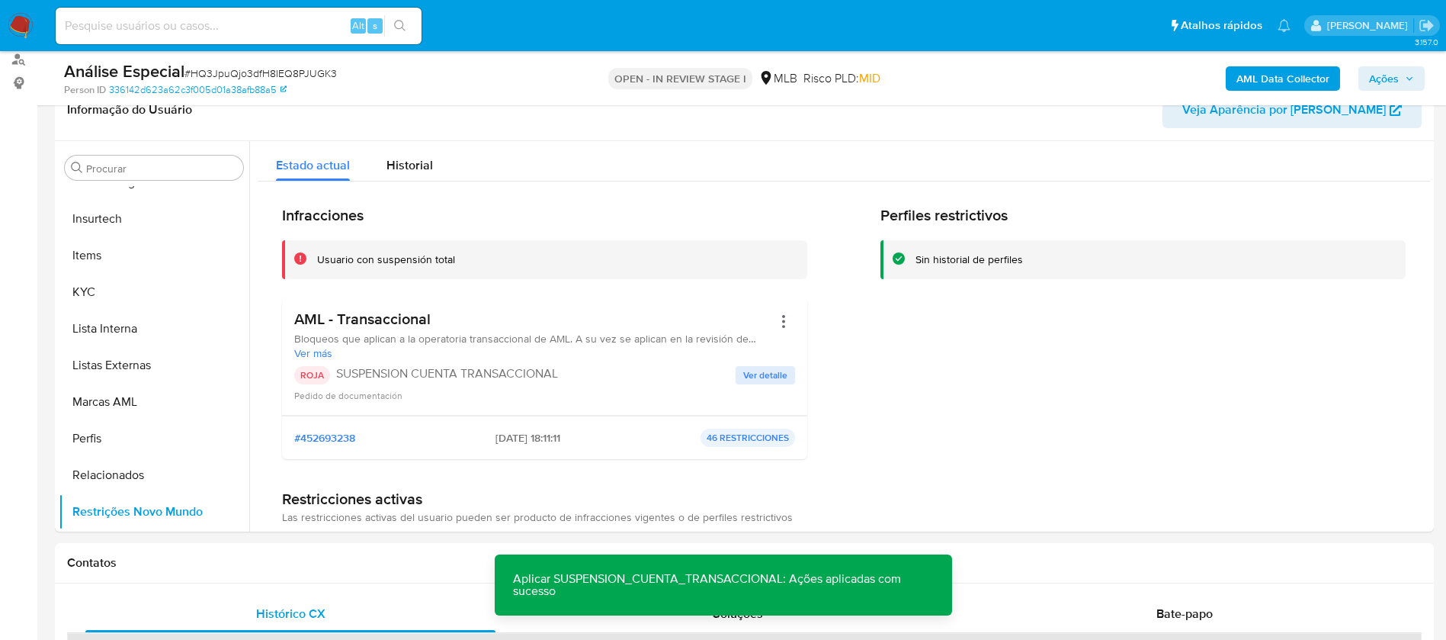
click at [1405, 79] on icon "button" at bounding box center [1409, 78] width 9 height 9
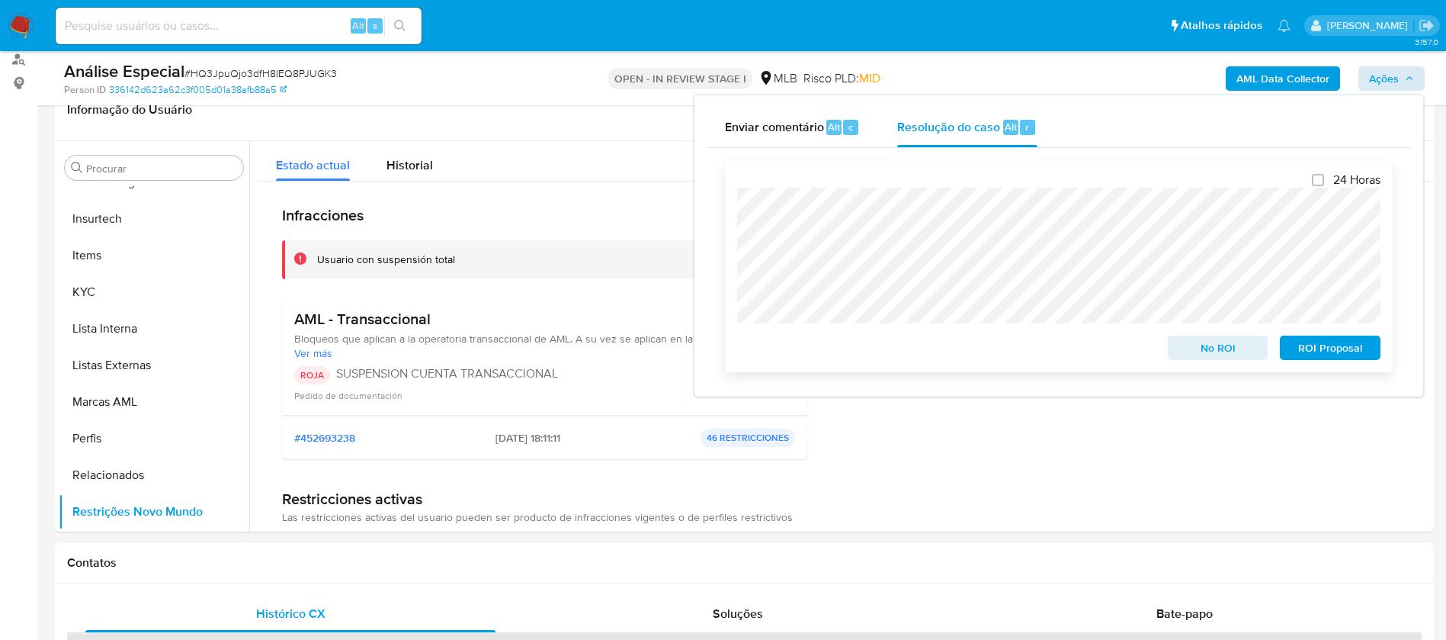
click at [1203, 345] on span "No ROI" at bounding box center [1218, 347] width 79 height 21
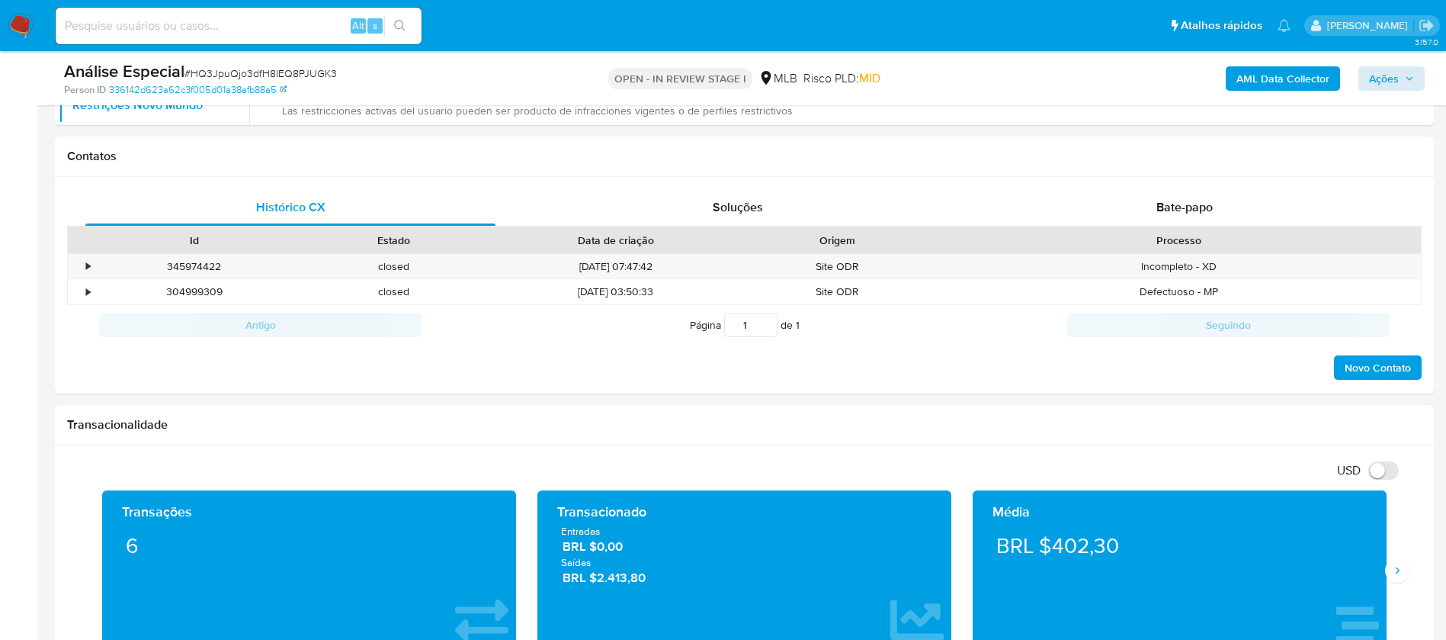
scroll to position [630, 0]
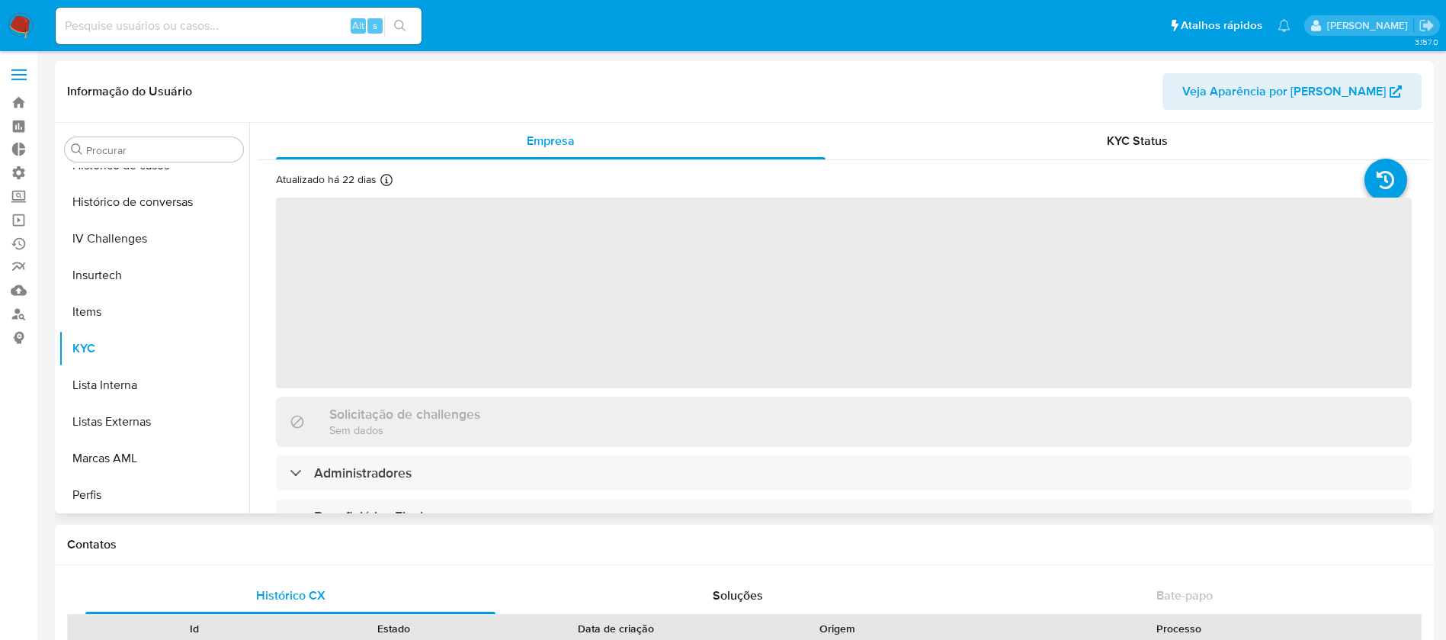
scroll to position [681, 0]
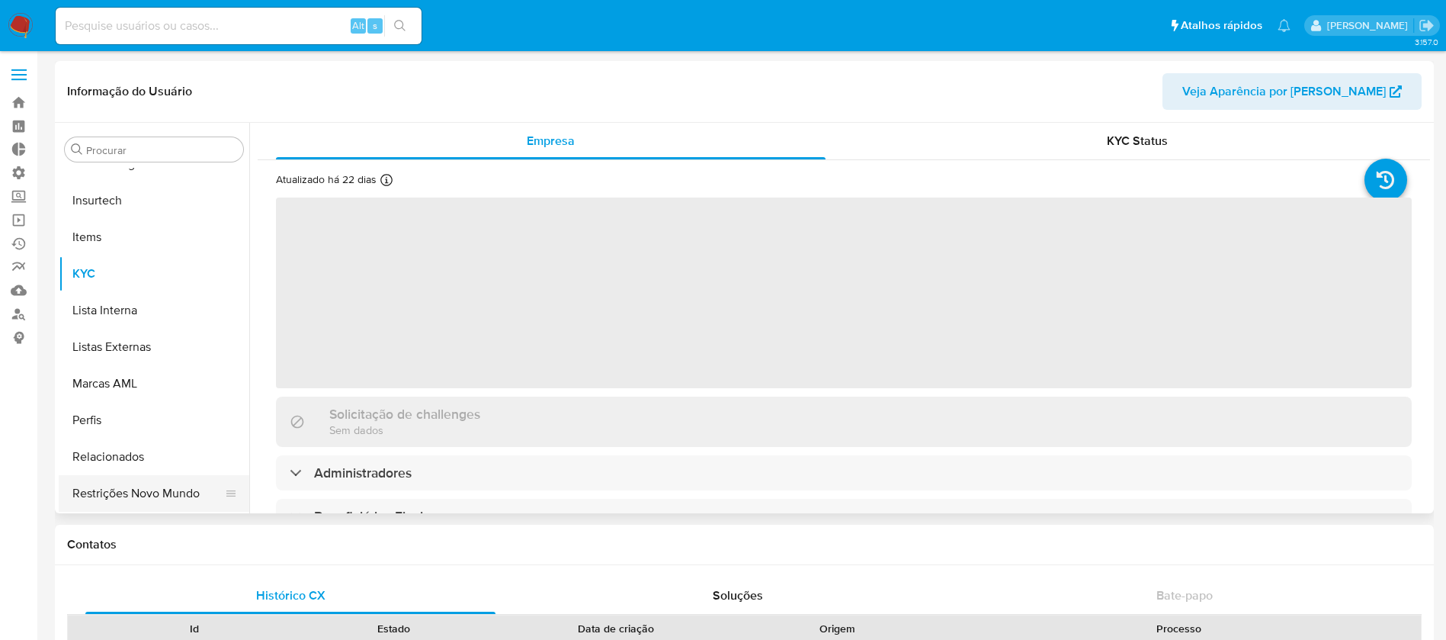
click at [126, 484] on button "Restrições Novo Mundo" at bounding box center [148, 493] width 178 height 37
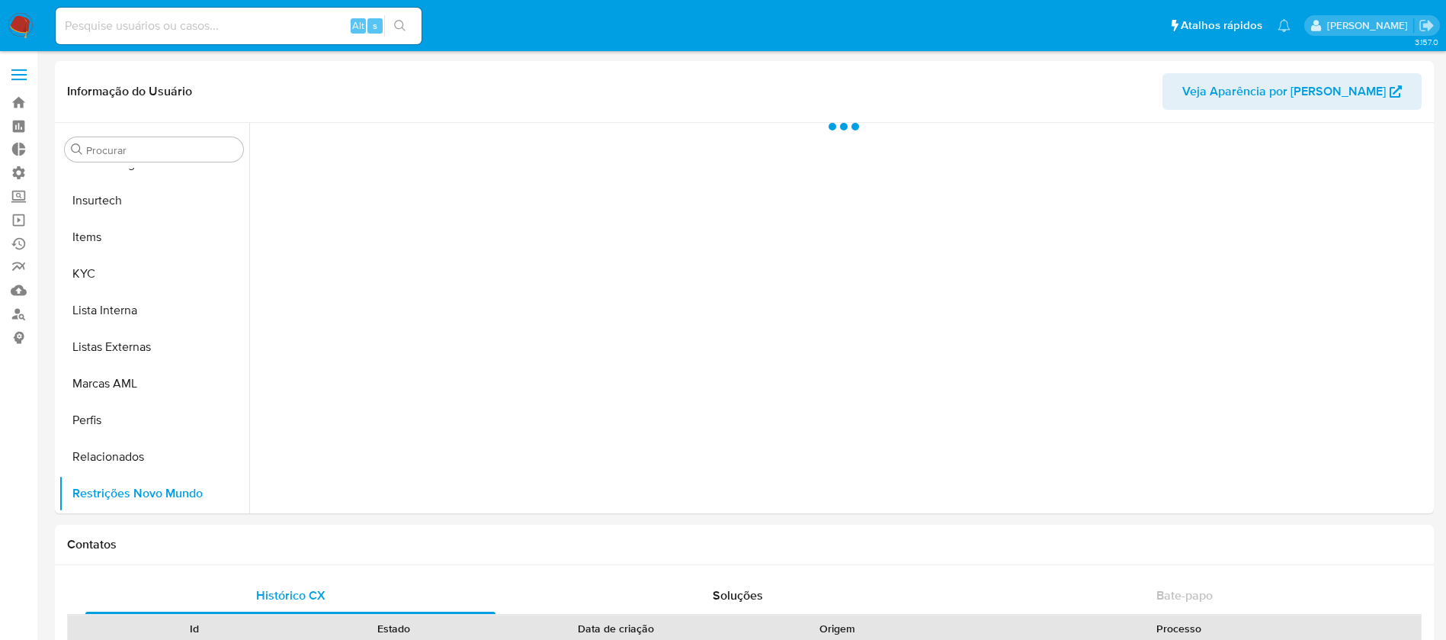
select select "10"
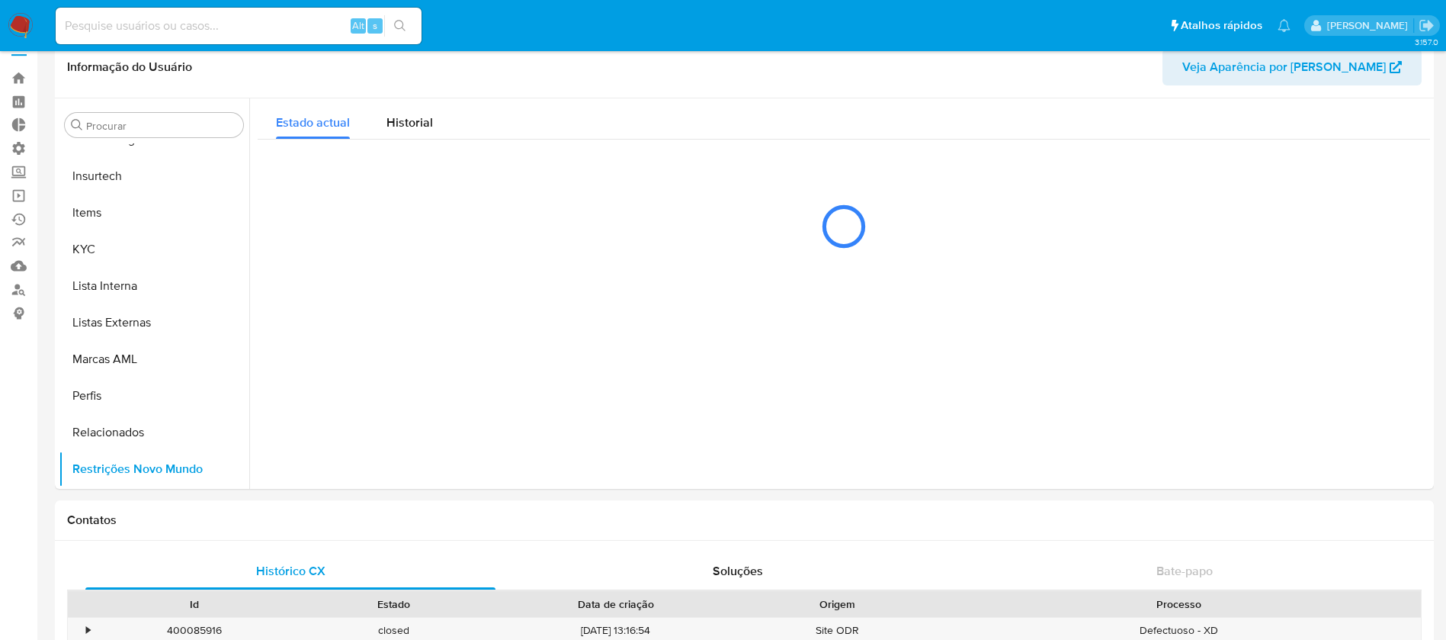
scroll to position [50, 0]
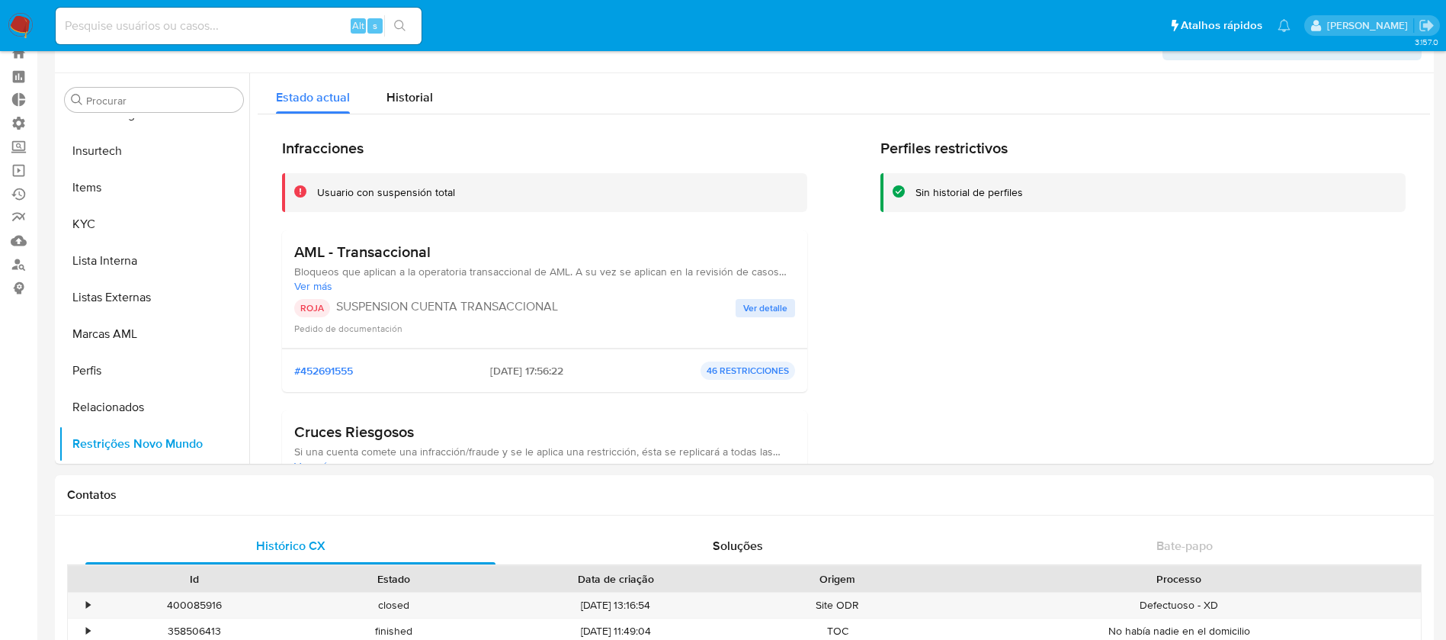
click at [162, 18] on input at bounding box center [239, 26] width 366 height 20
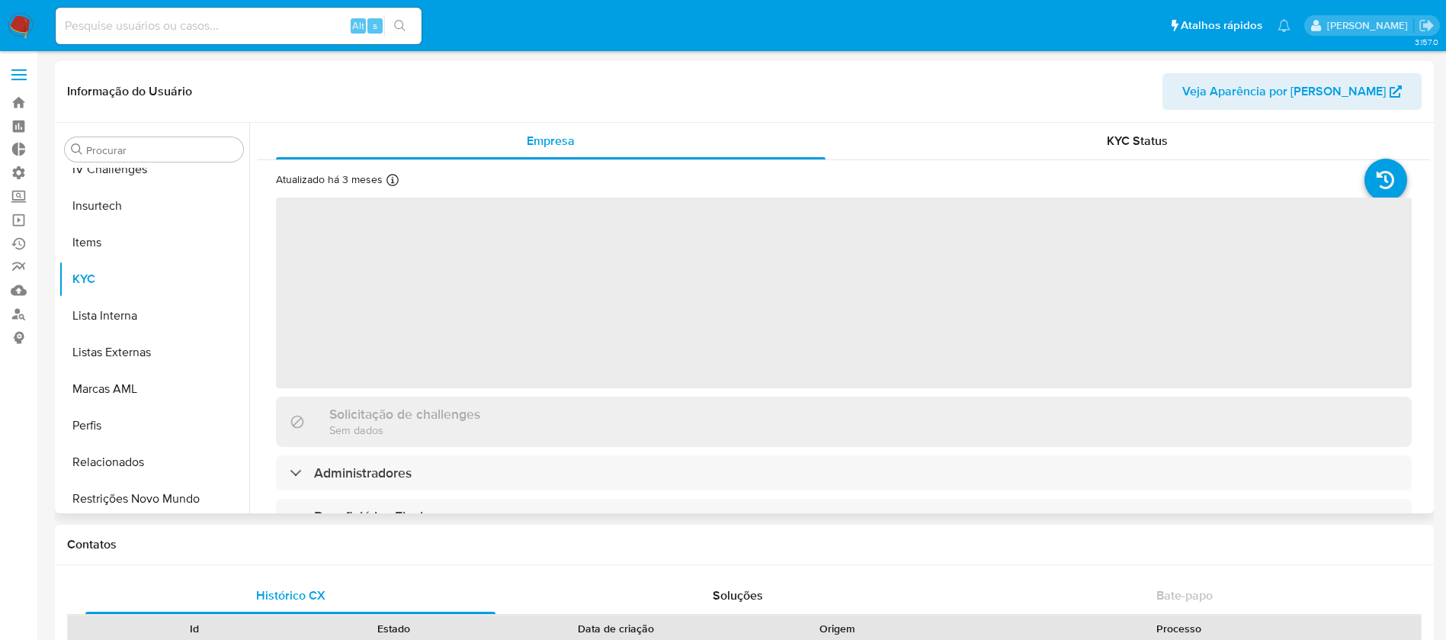
scroll to position [681, 0]
click at [152, 492] on button "Restrições Novo Mundo" at bounding box center [148, 493] width 178 height 37
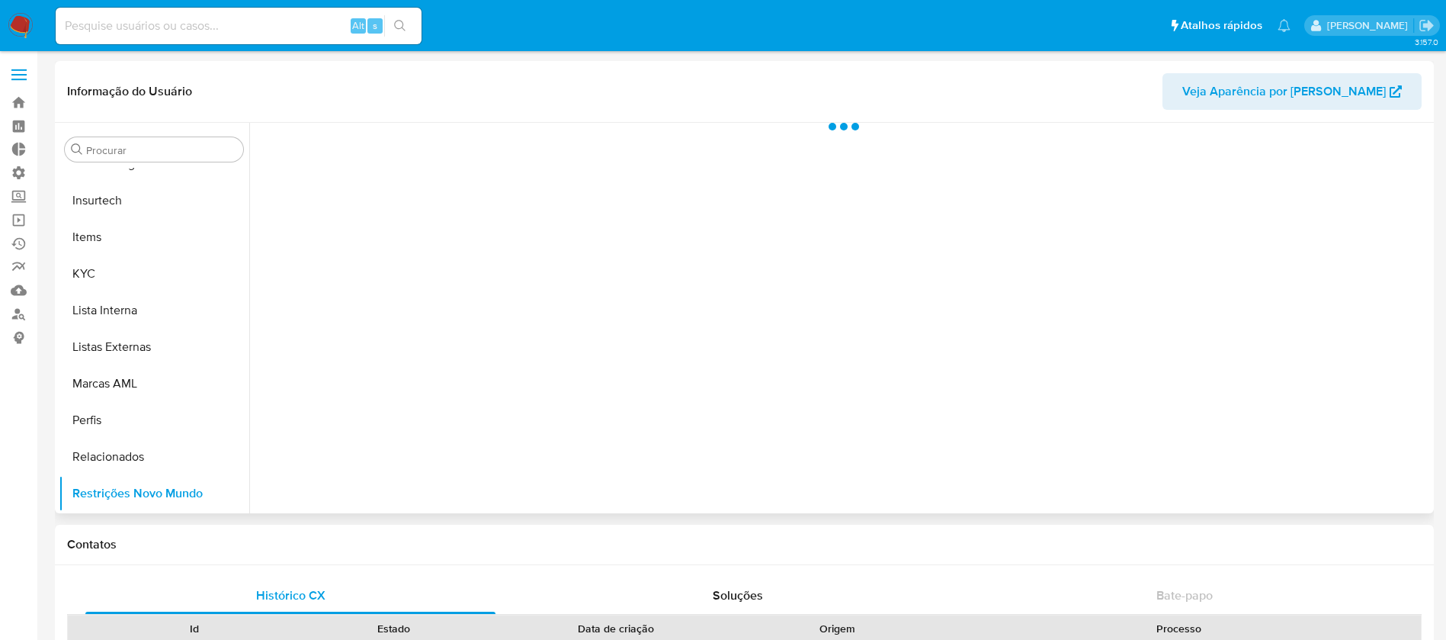
select select "10"
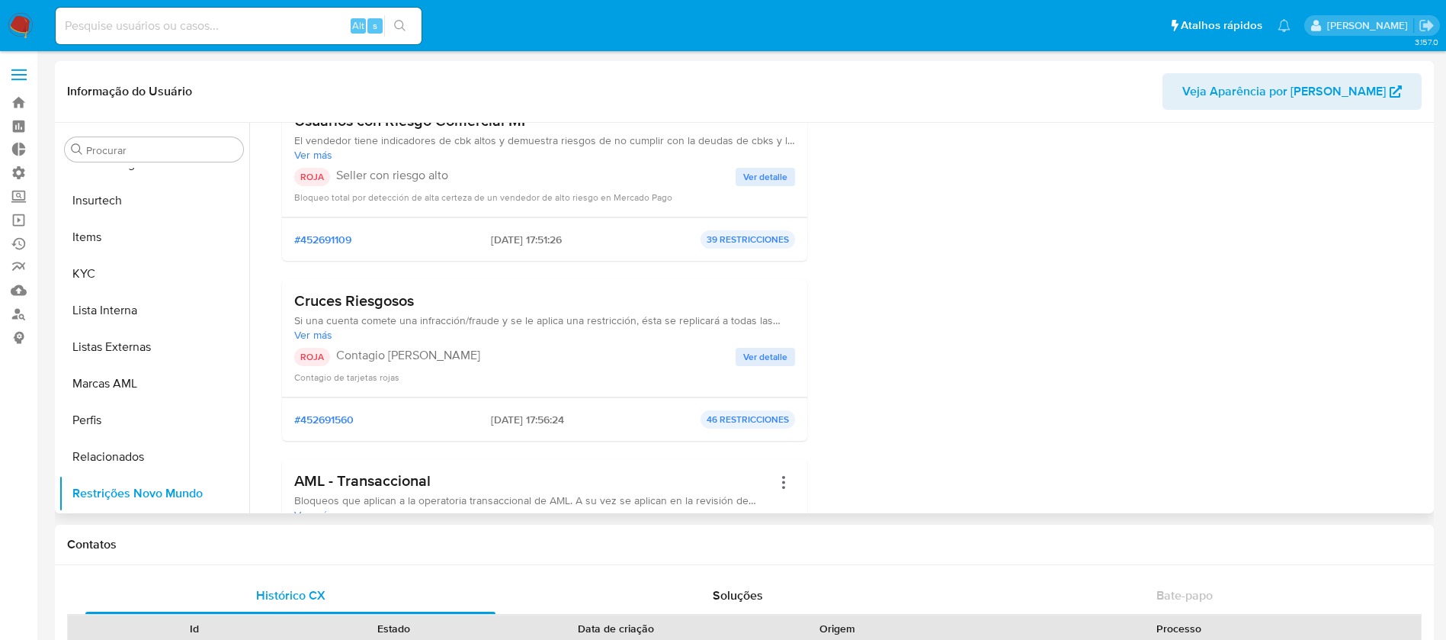
scroll to position [106, 0]
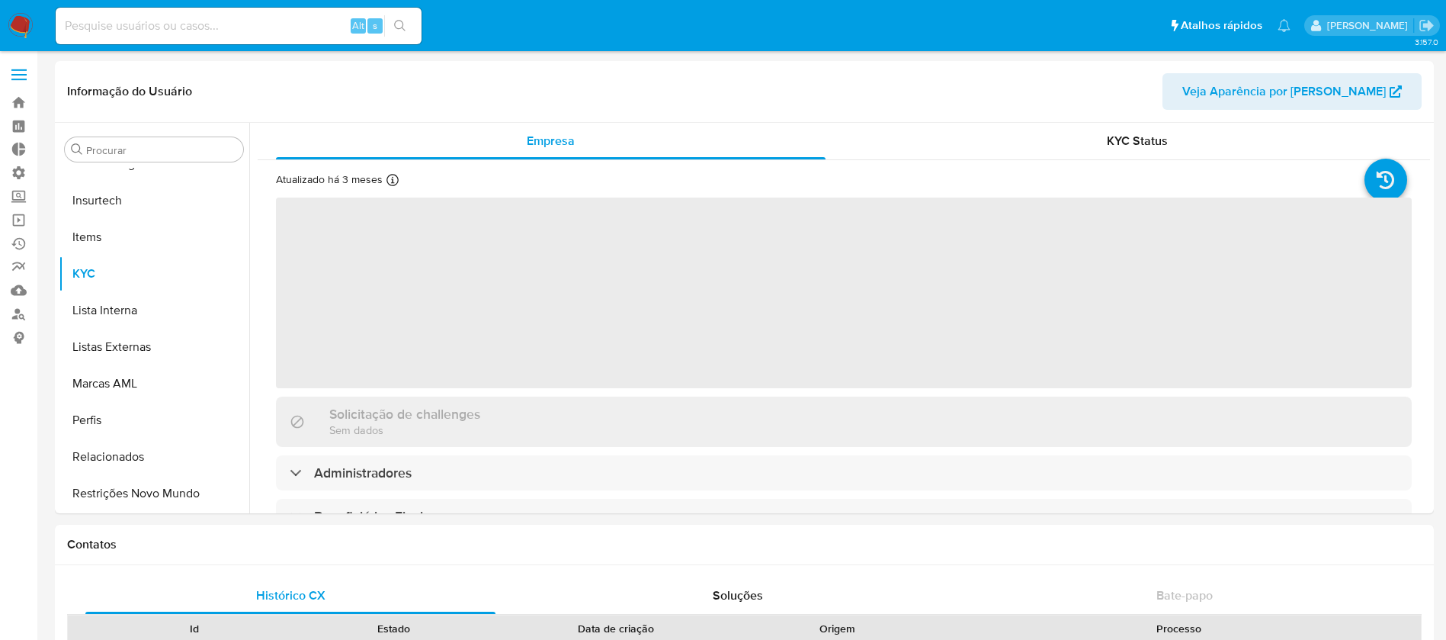
scroll to position [103, 0]
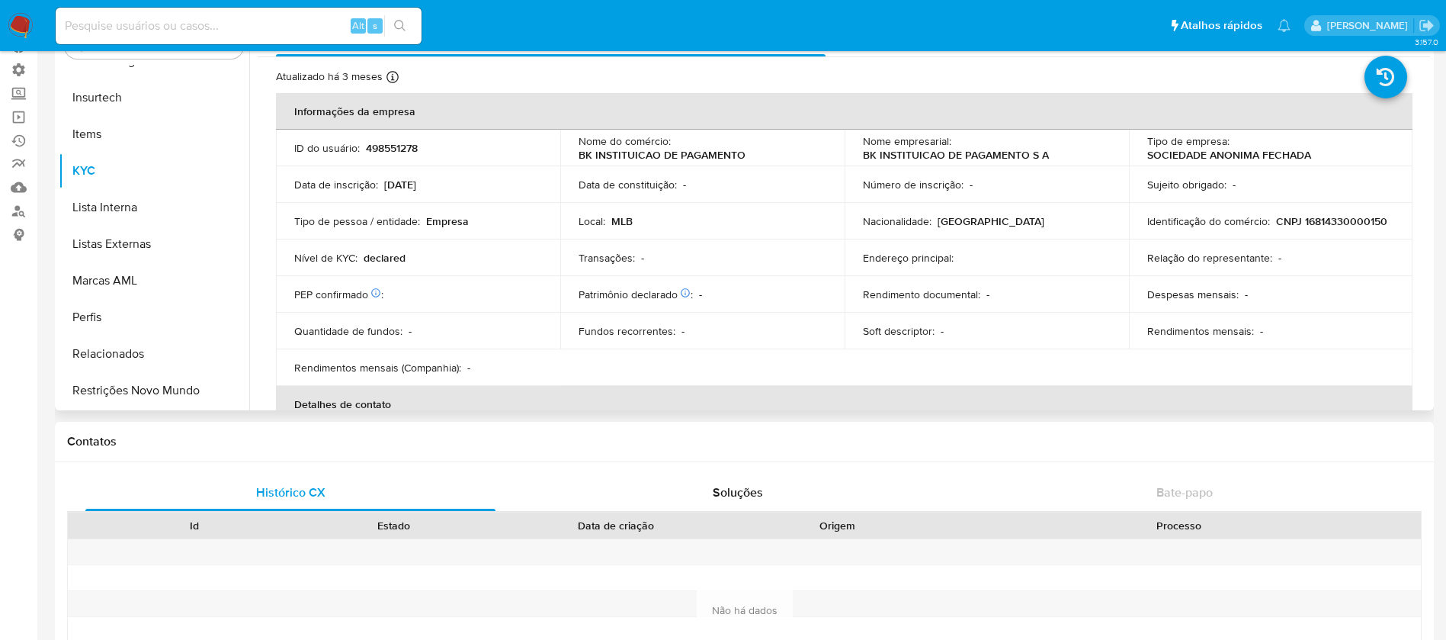
select select "10"
click at [151, 369] on button "Relacionados" at bounding box center [148, 353] width 178 height 37
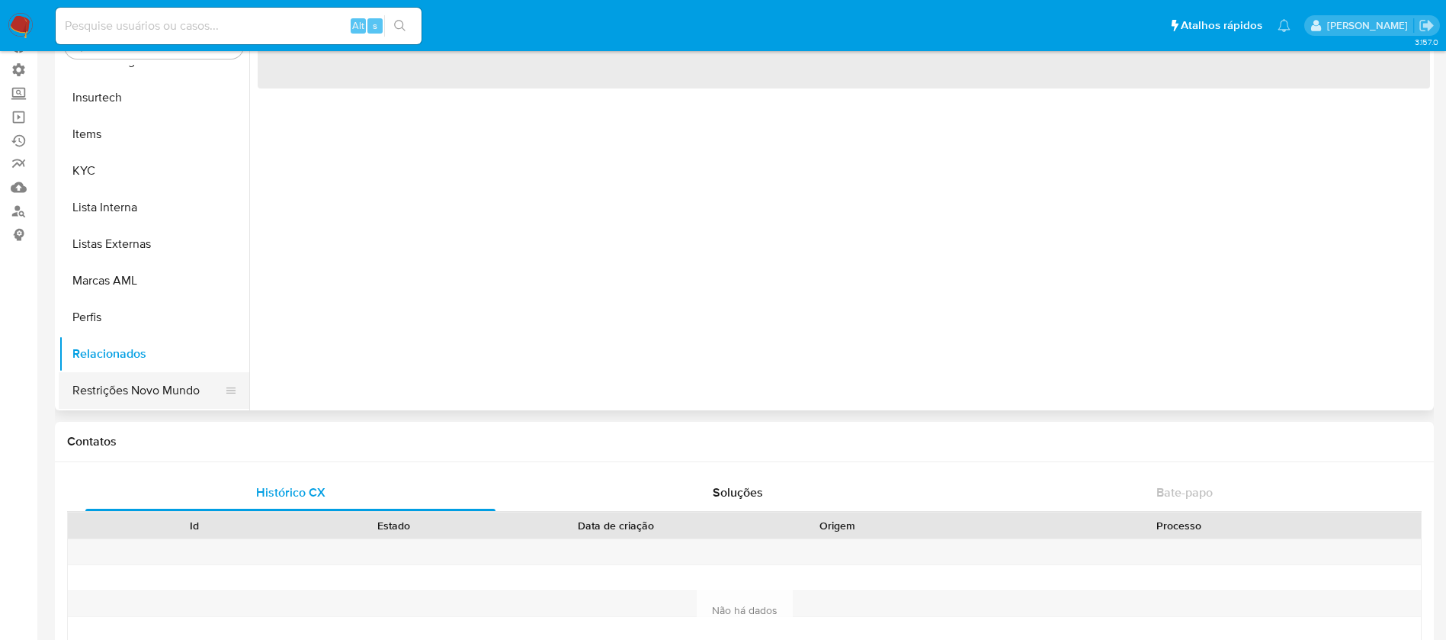
click at [155, 391] on button "Restrições Novo Mundo" at bounding box center [148, 390] width 178 height 37
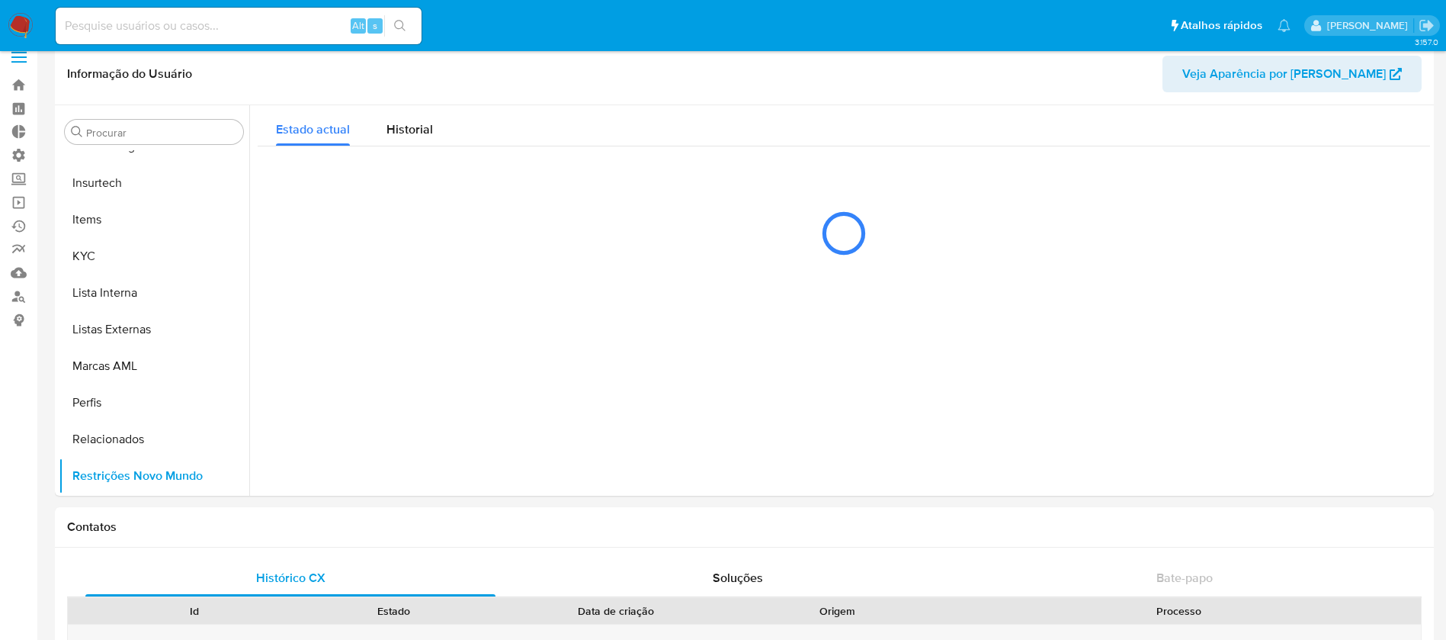
scroll to position [0, 0]
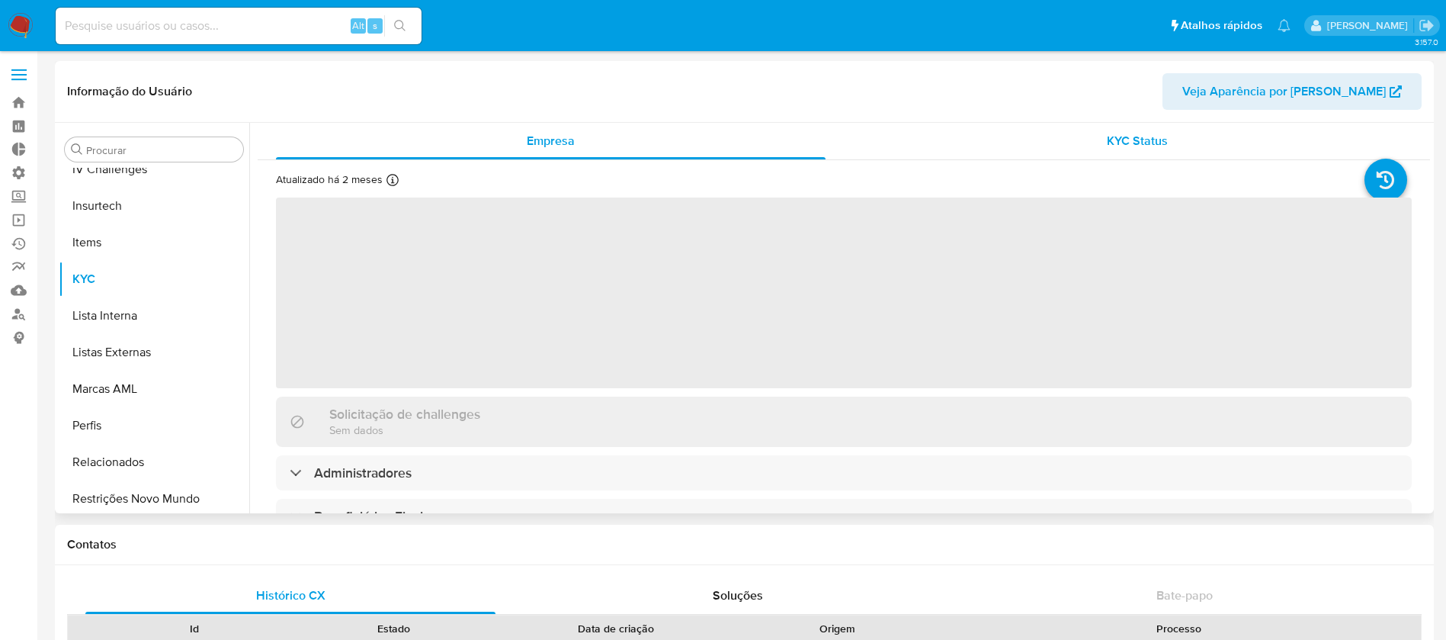
scroll to position [681, 0]
select select "10"
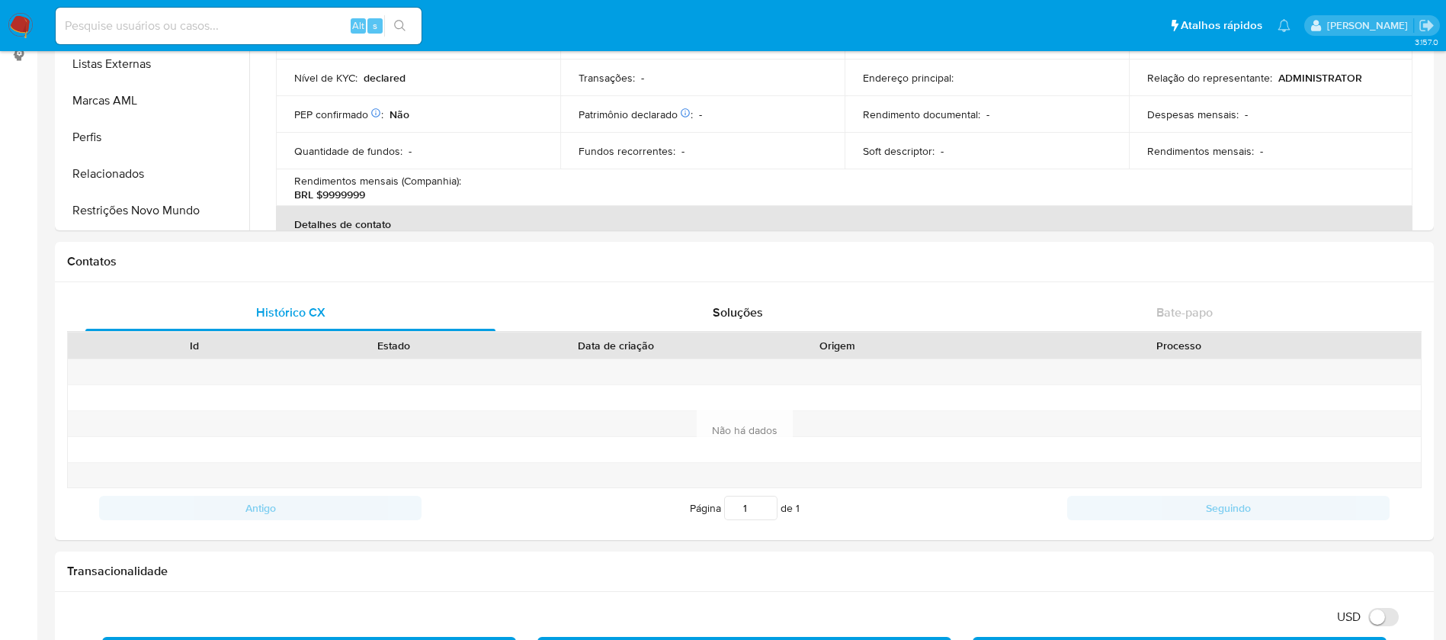
scroll to position [0, 0]
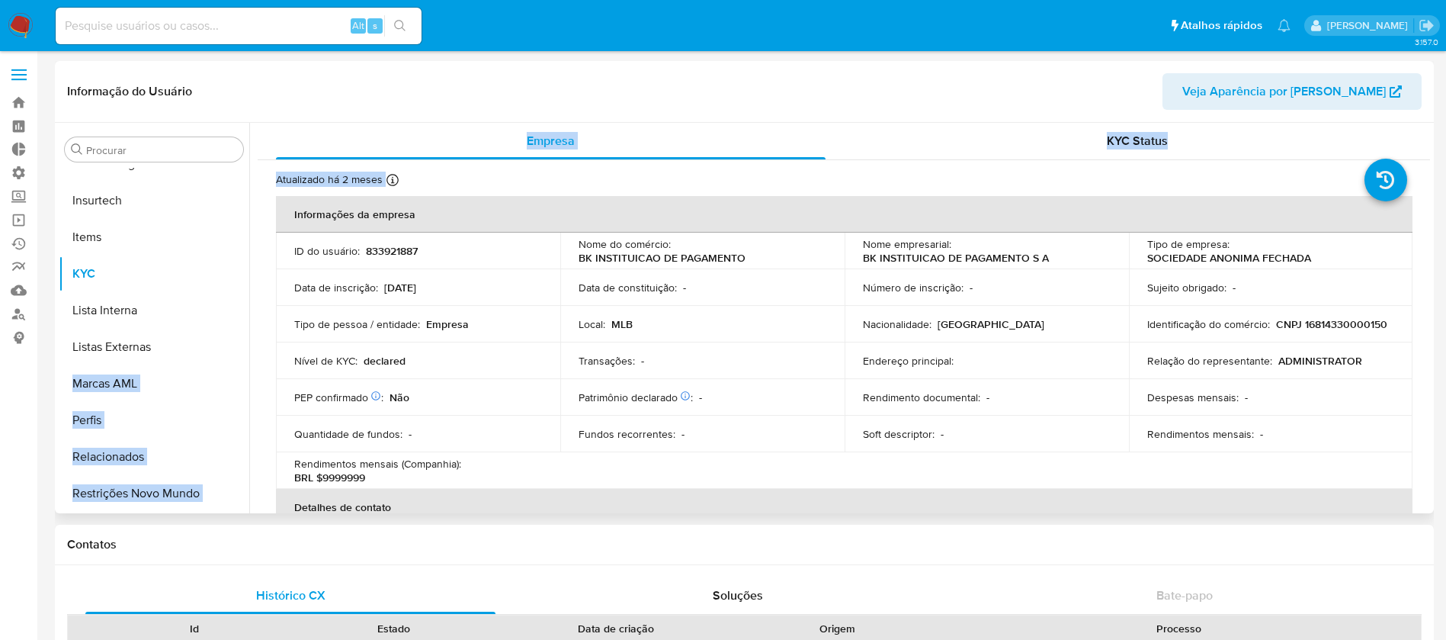
drag, startPoint x: 249, startPoint y: 413, endPoint x: 245, endPoint y: 357, distance: 56.5
click at [245, 357] on div "Procurar Adiantamentos de Dinheiro Anexos CBT Cartões Contas Bancárias Dados Mo…" at bounding box center [745, 318] width 1372 height 390
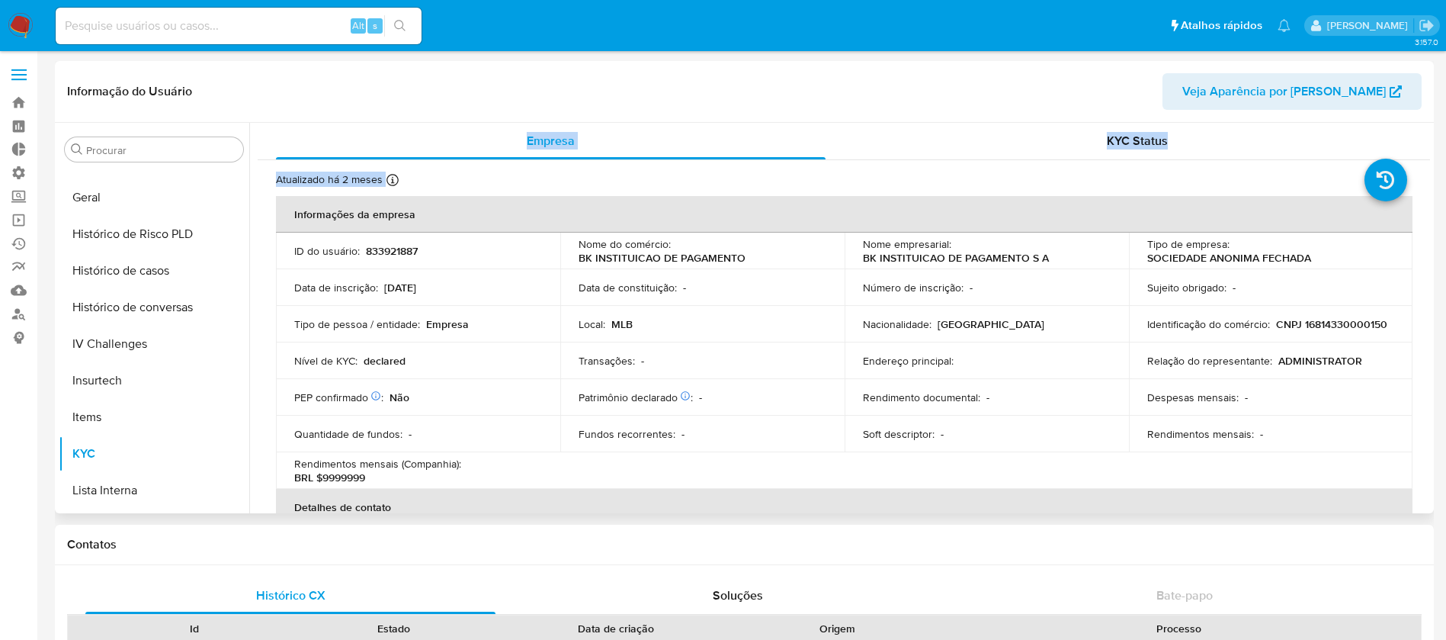
scroll to position [432, 0]
click at [86, 252] on button "Geral" at bounding box center [148, 267] width 178 height 37
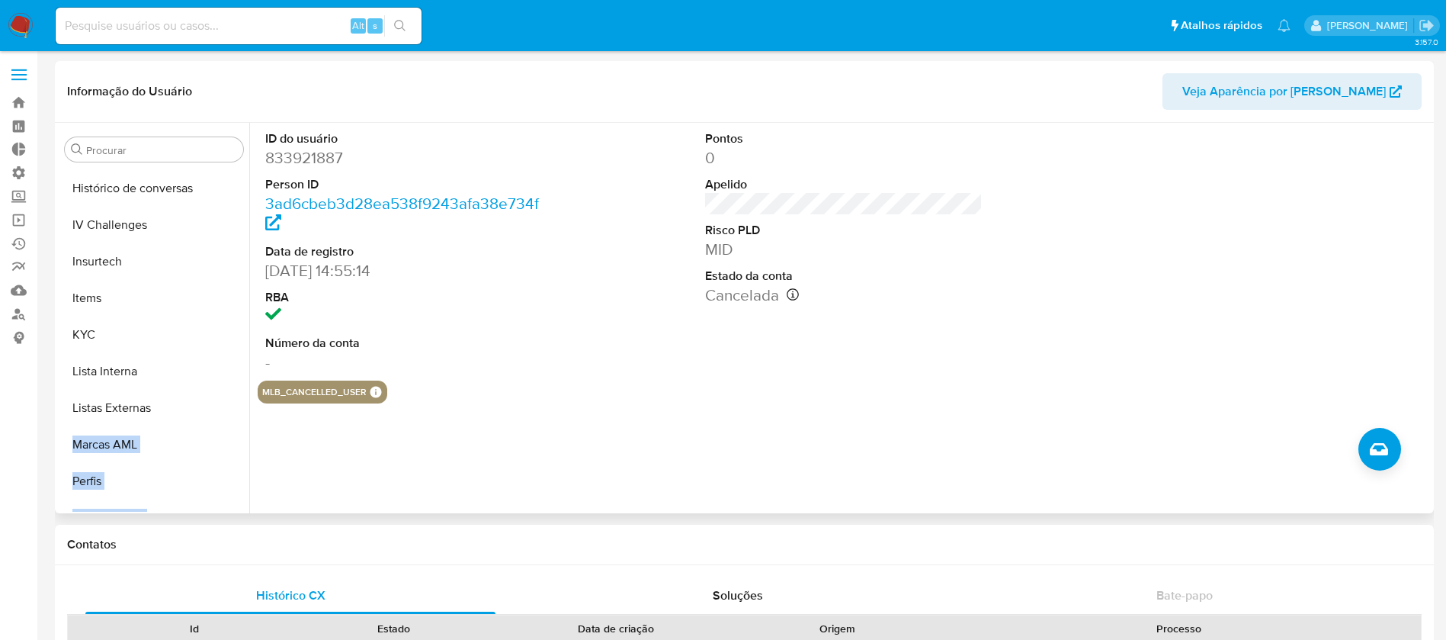
scroll to position [681, 0]
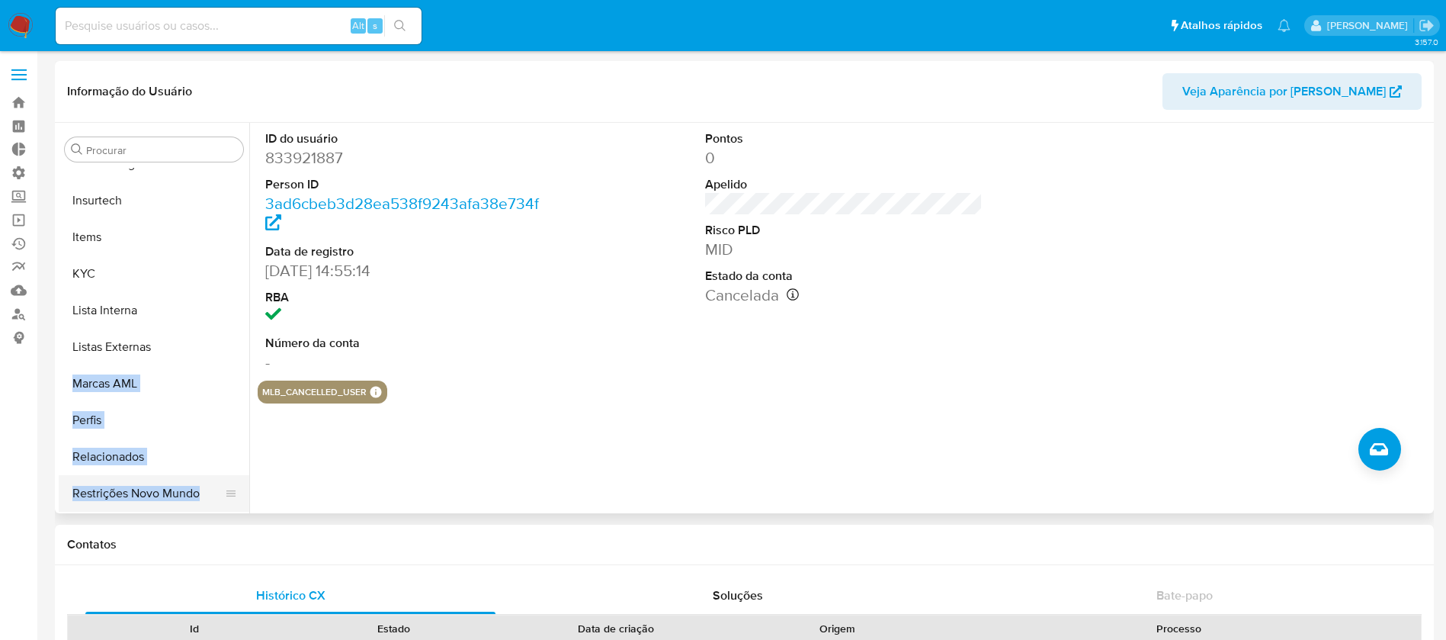
click at [192, 479] on button "Restrições Novo Mundo" at bounding box center [148, 493] width 178 height 37
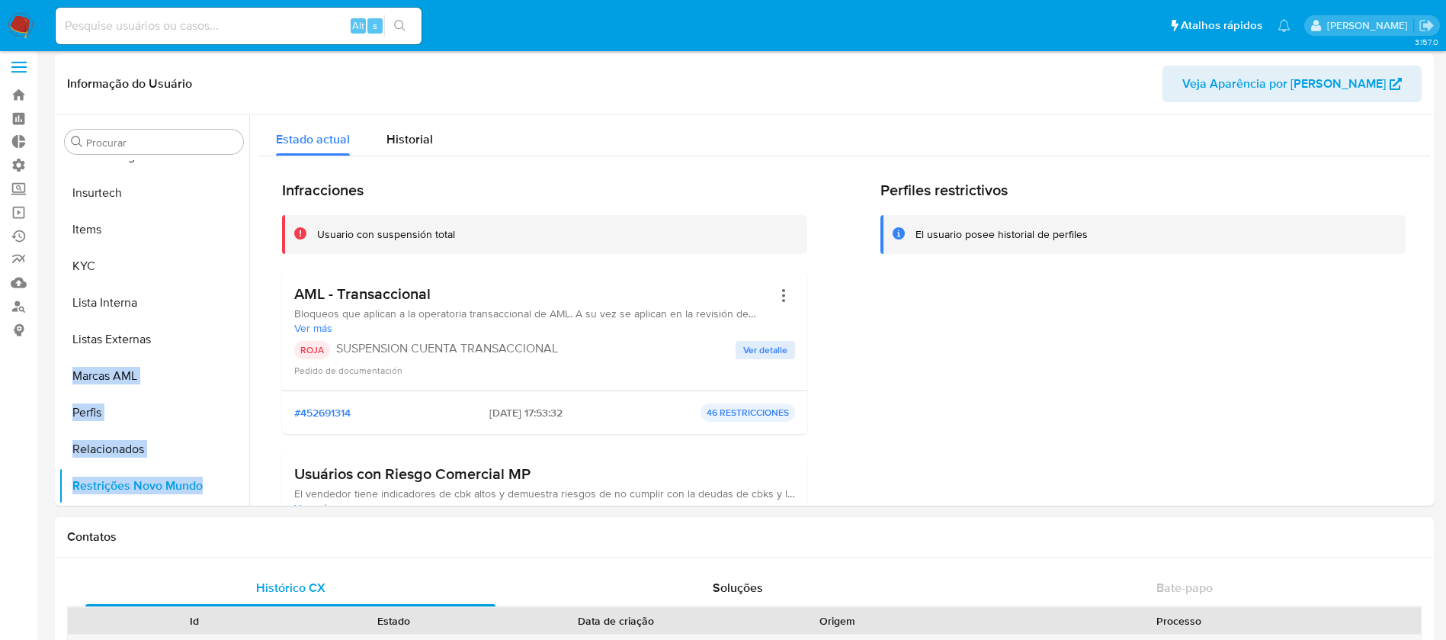
scroll to position [0, 0]
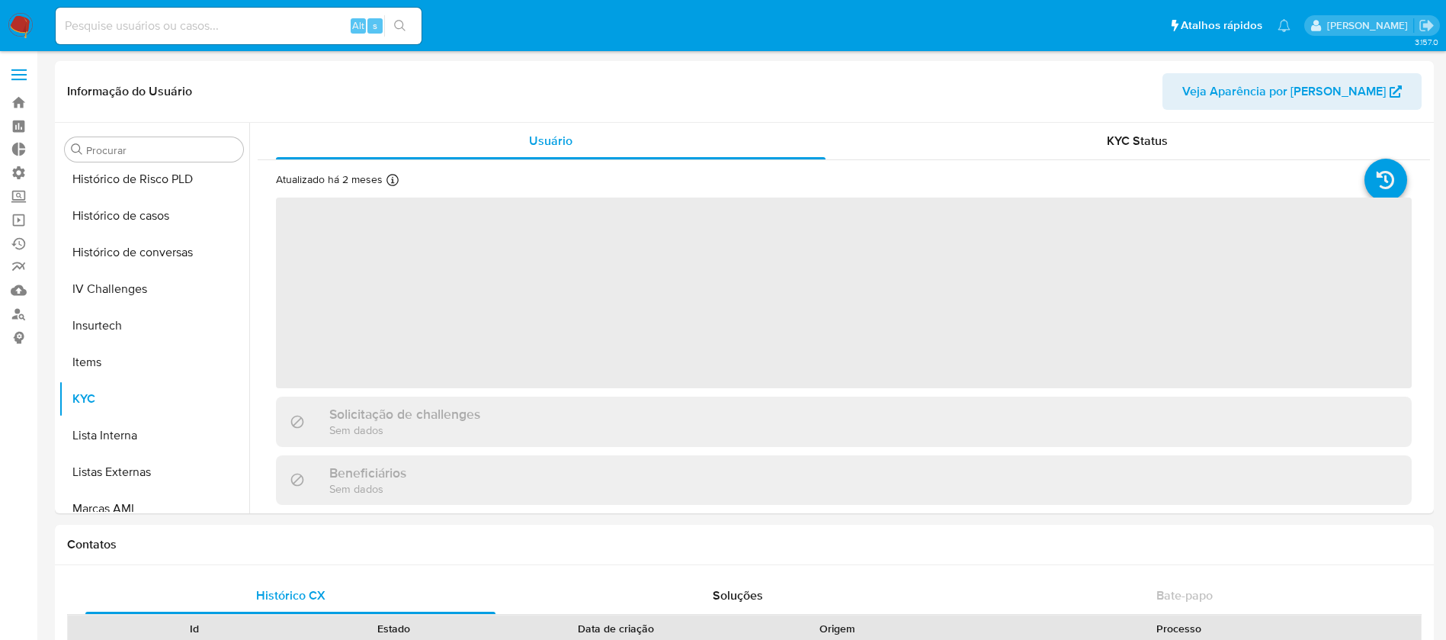
scroll to position [681, 0]
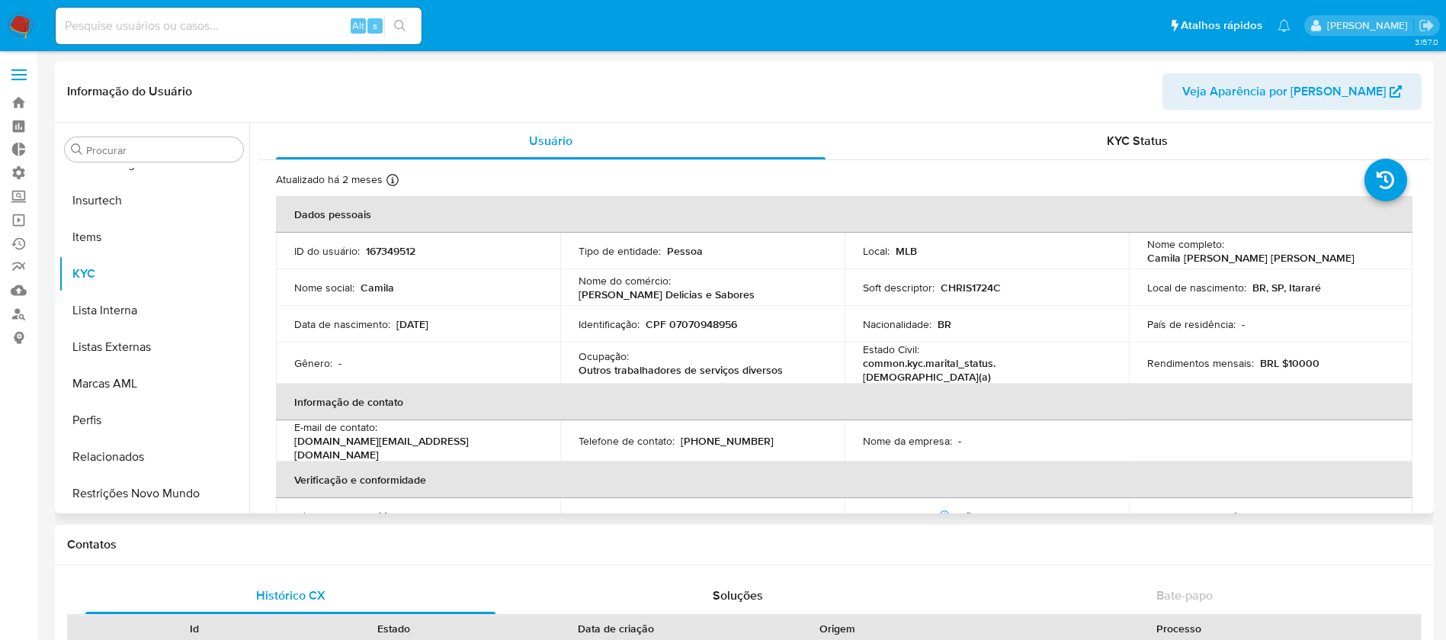
select select "10"
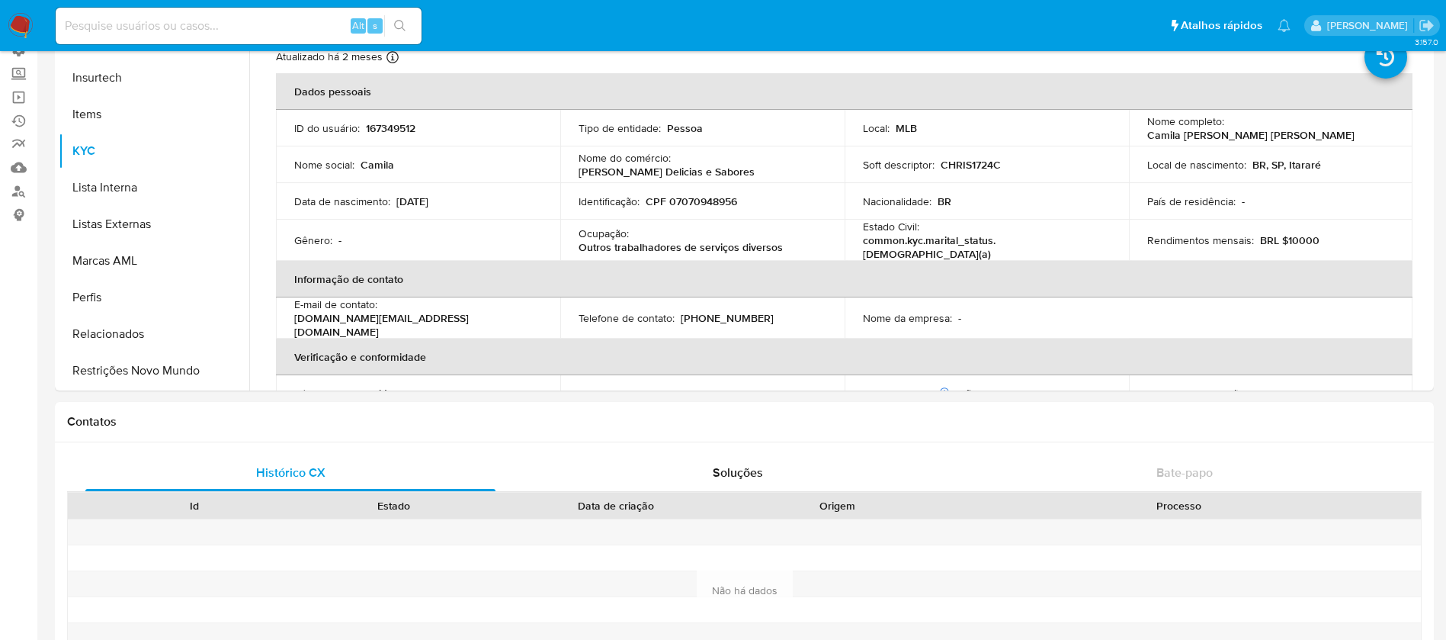
scroll to position [119, 0]
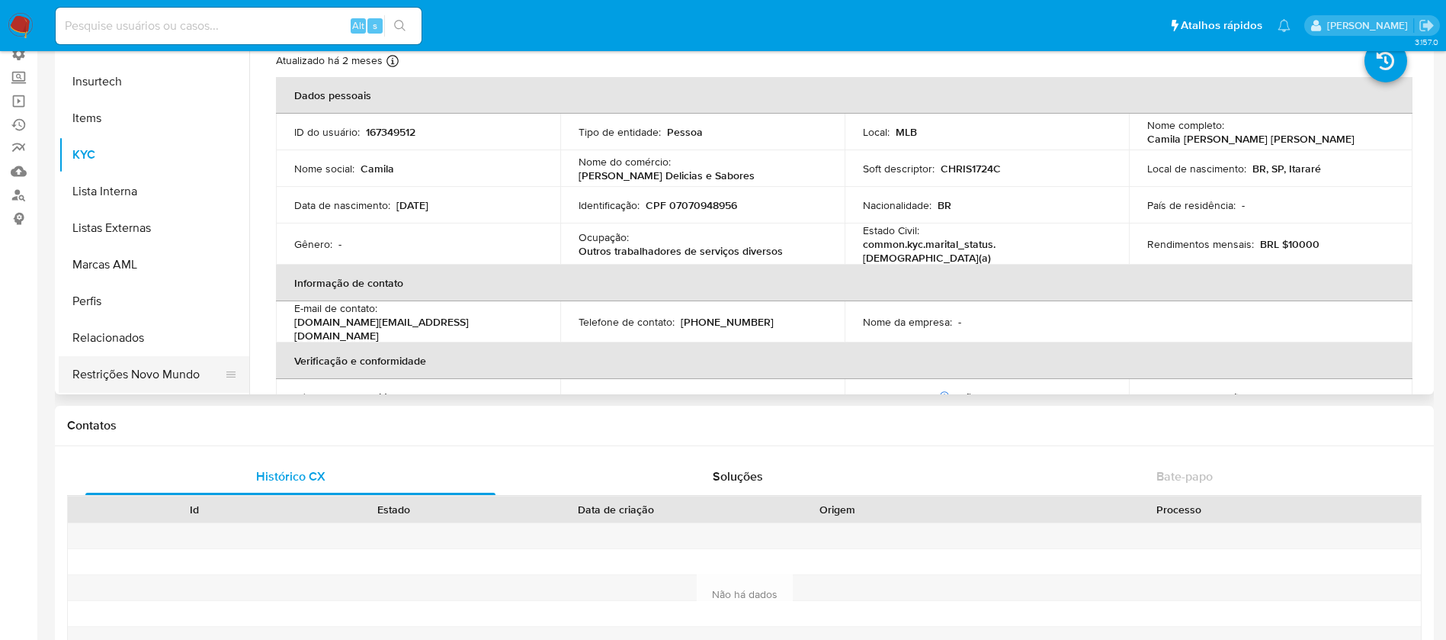
click at [113, 374] on button "Restrições Novo Mundo" at bounding box center [148, 374] width 178 height 37
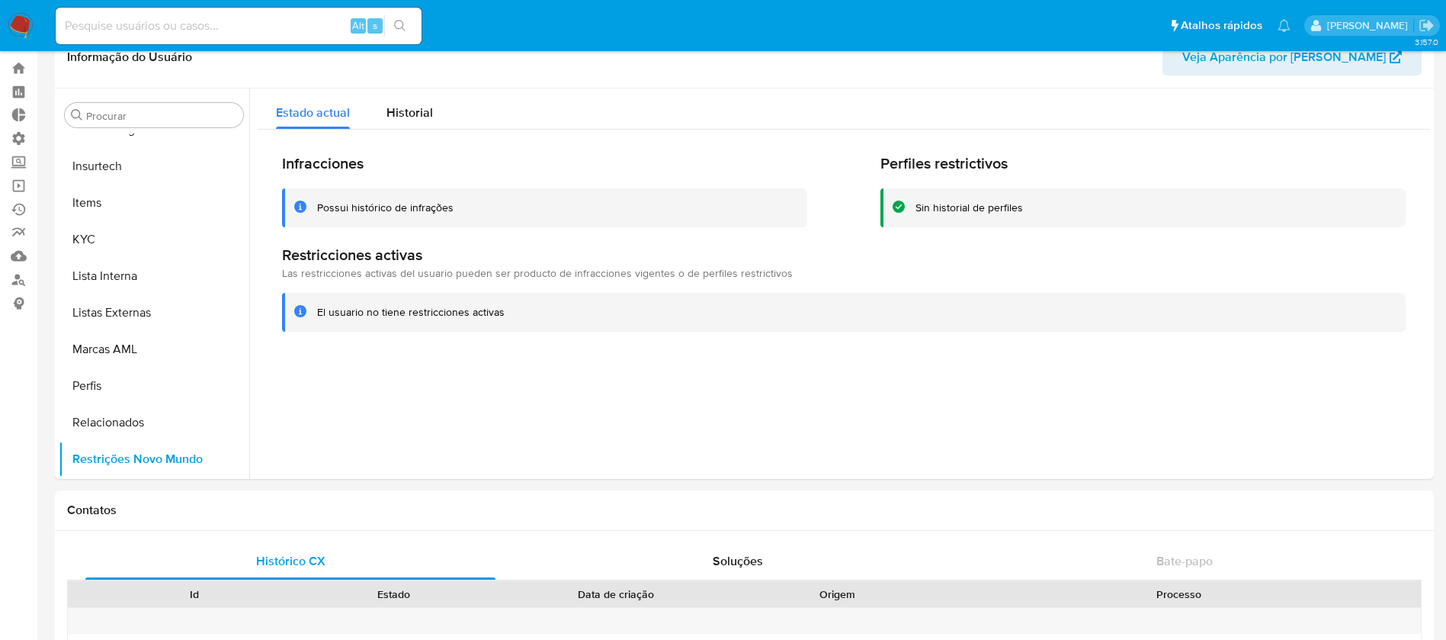
scroll to position [0, 0]
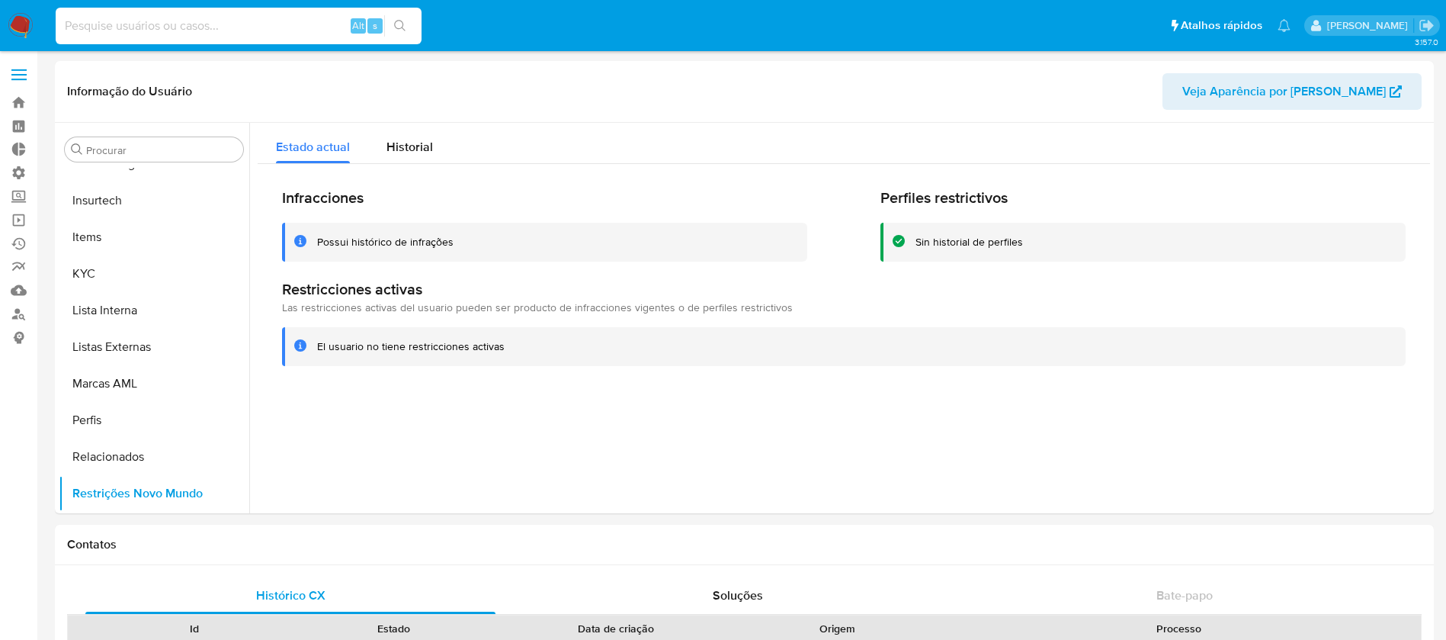
click at [246, 22] on input at bounding box center [239, 26] width 366 height 20
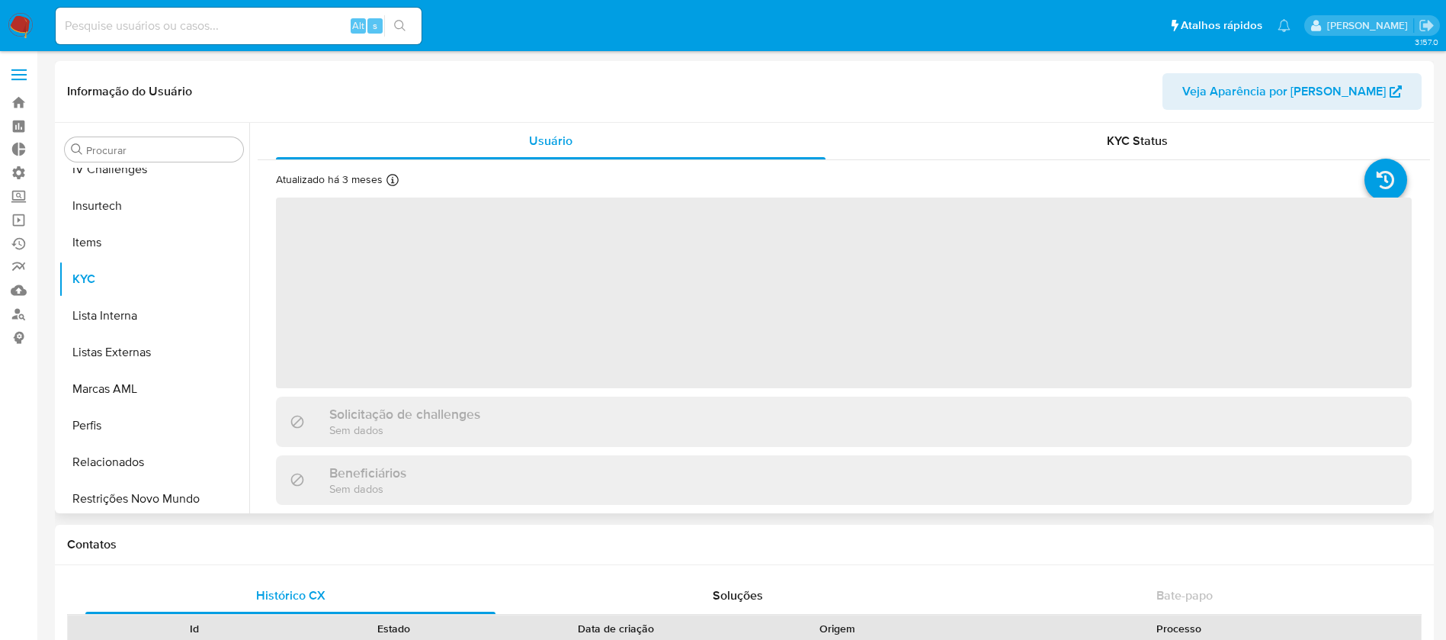
scroll to position [681, 0]
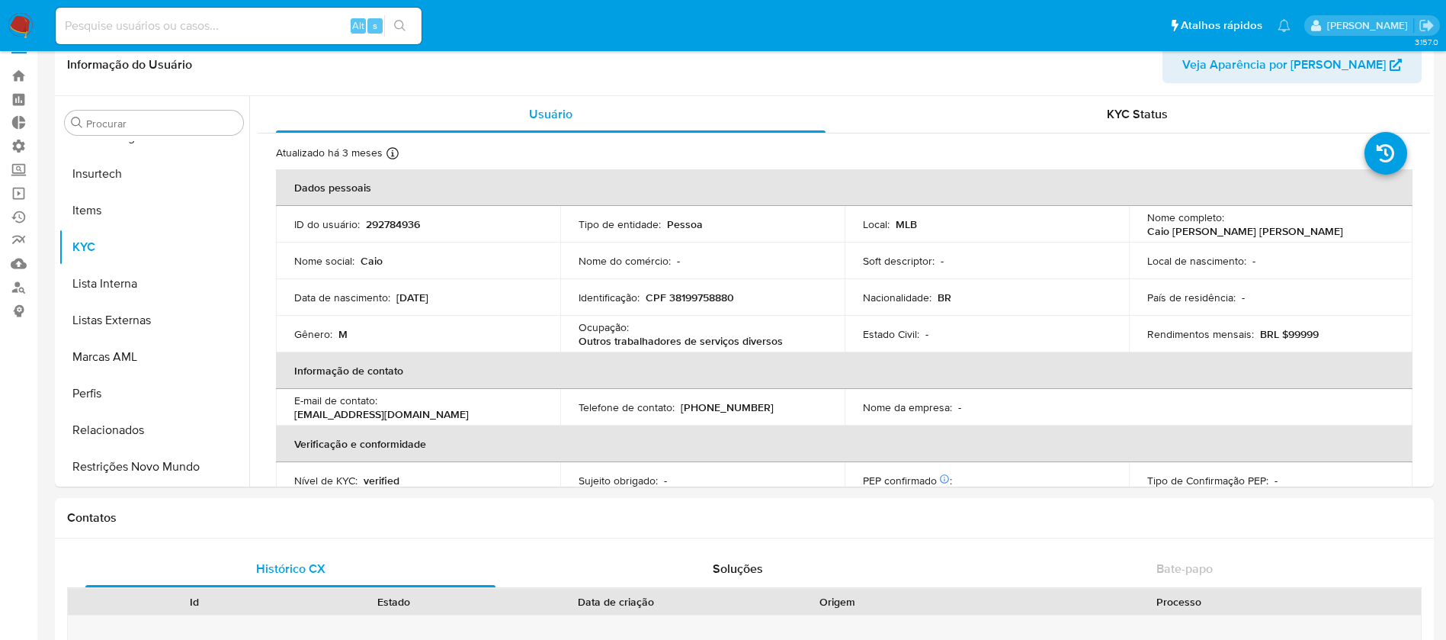
select select "10"
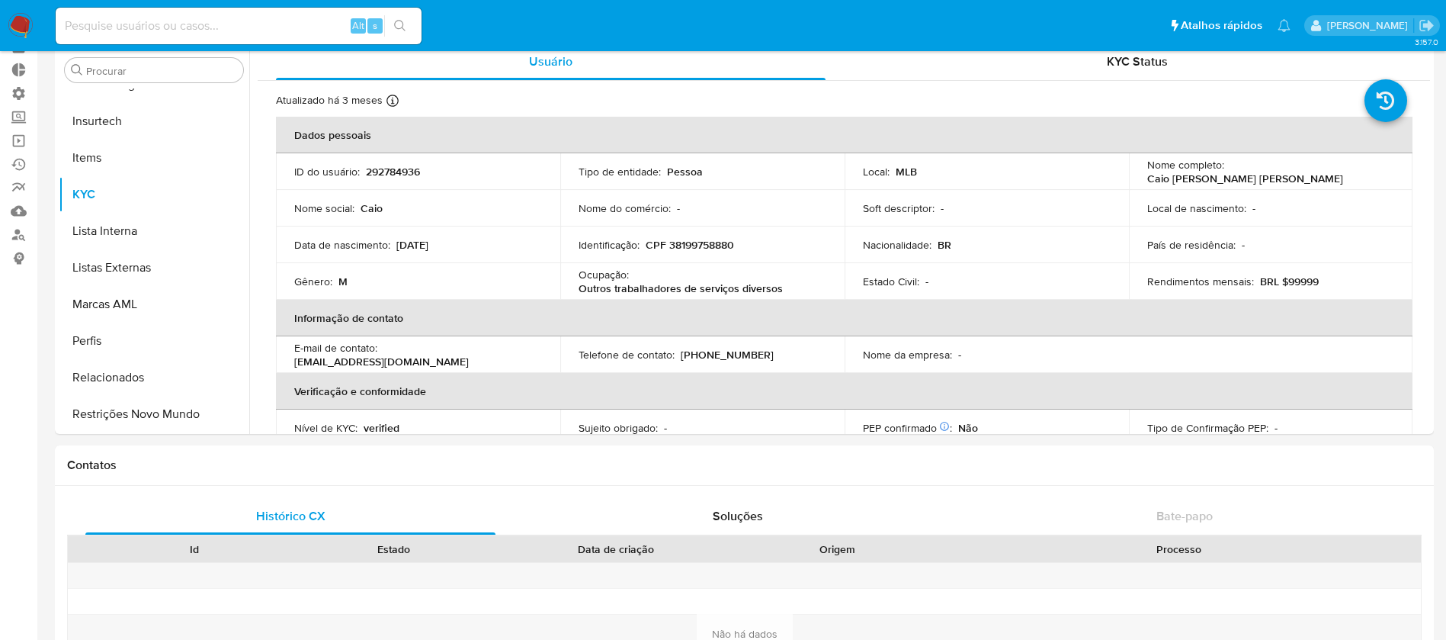
scroll to position [71, 0]
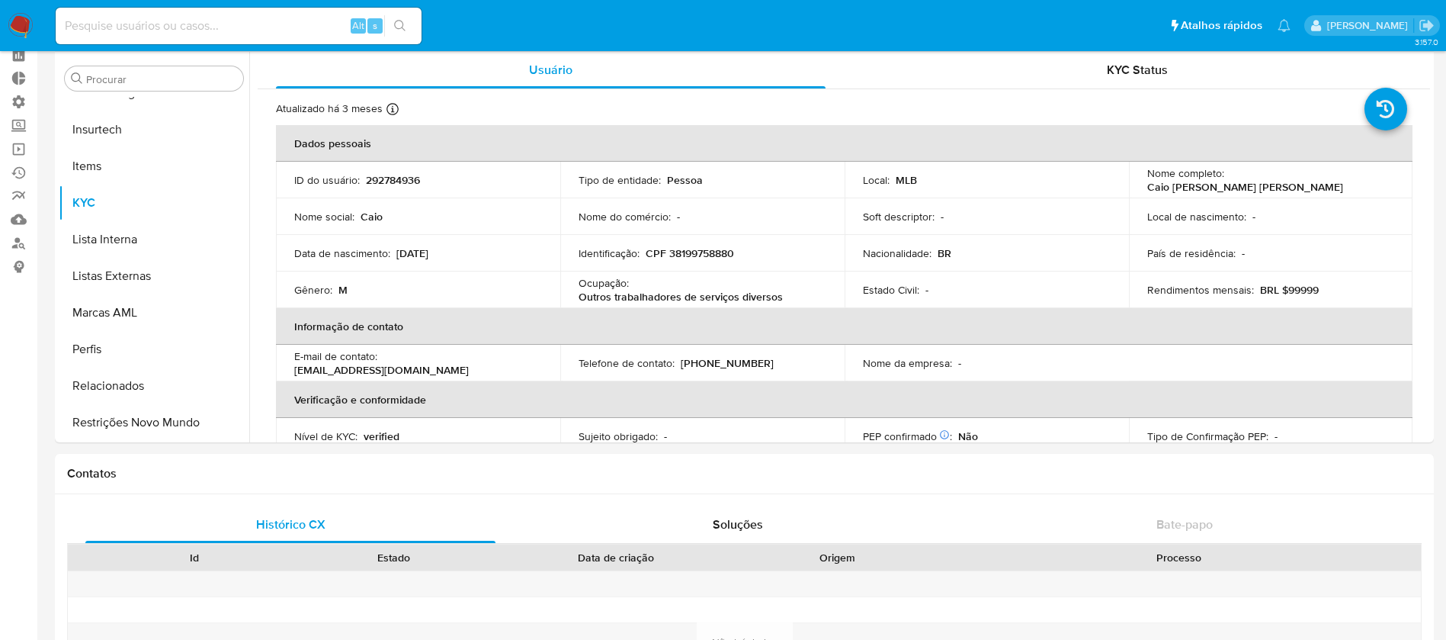
click at [217, 22] on input at bounding box center [239, 26] width 366 height 20
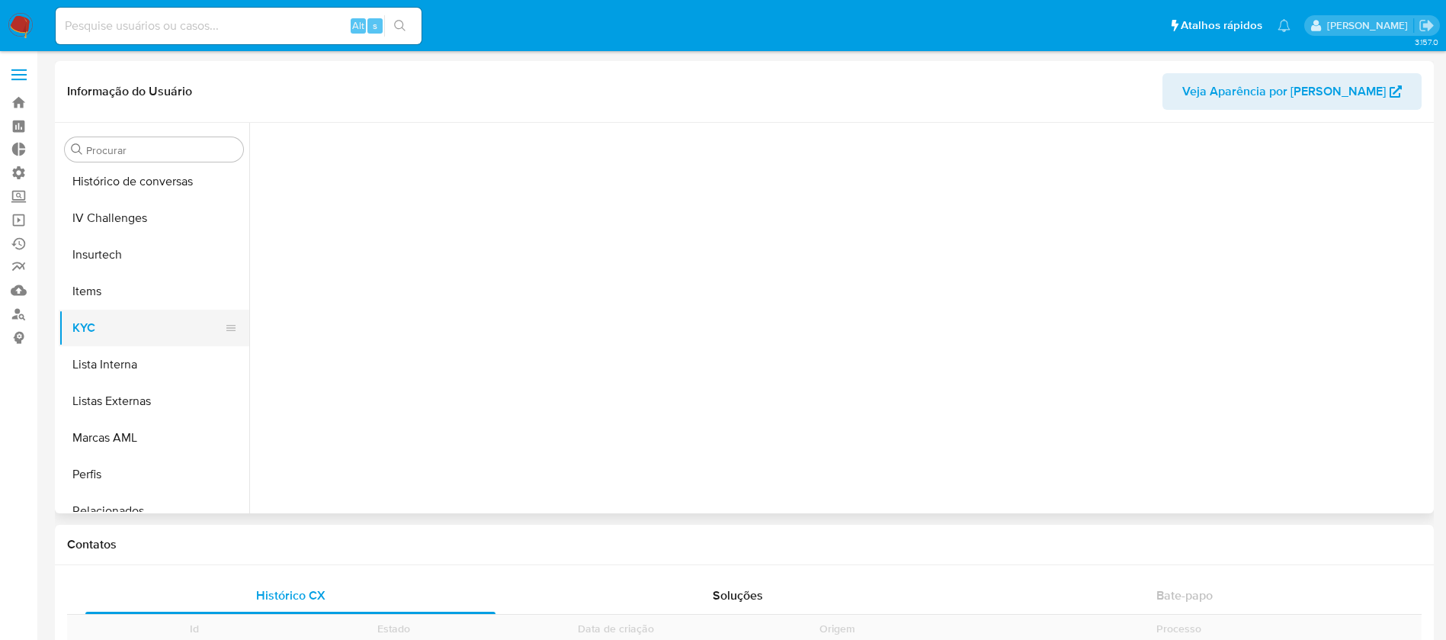
scroll to position [681, 0]
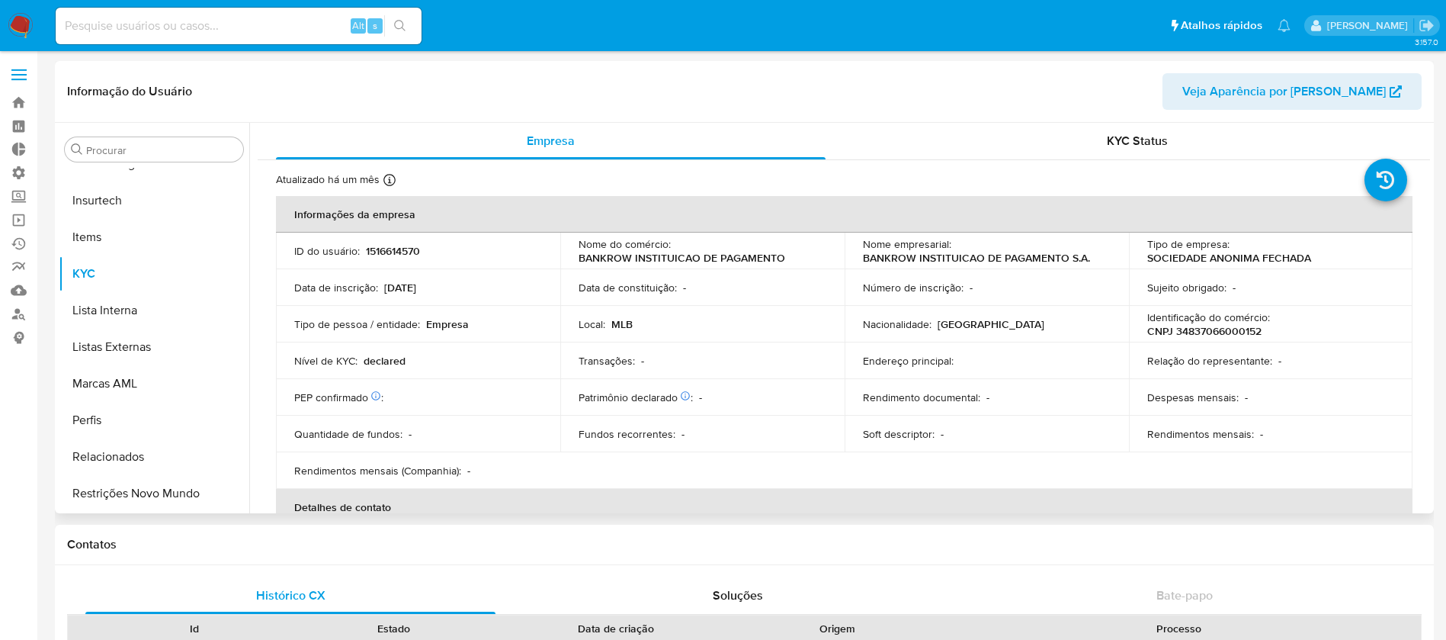
select select "10"
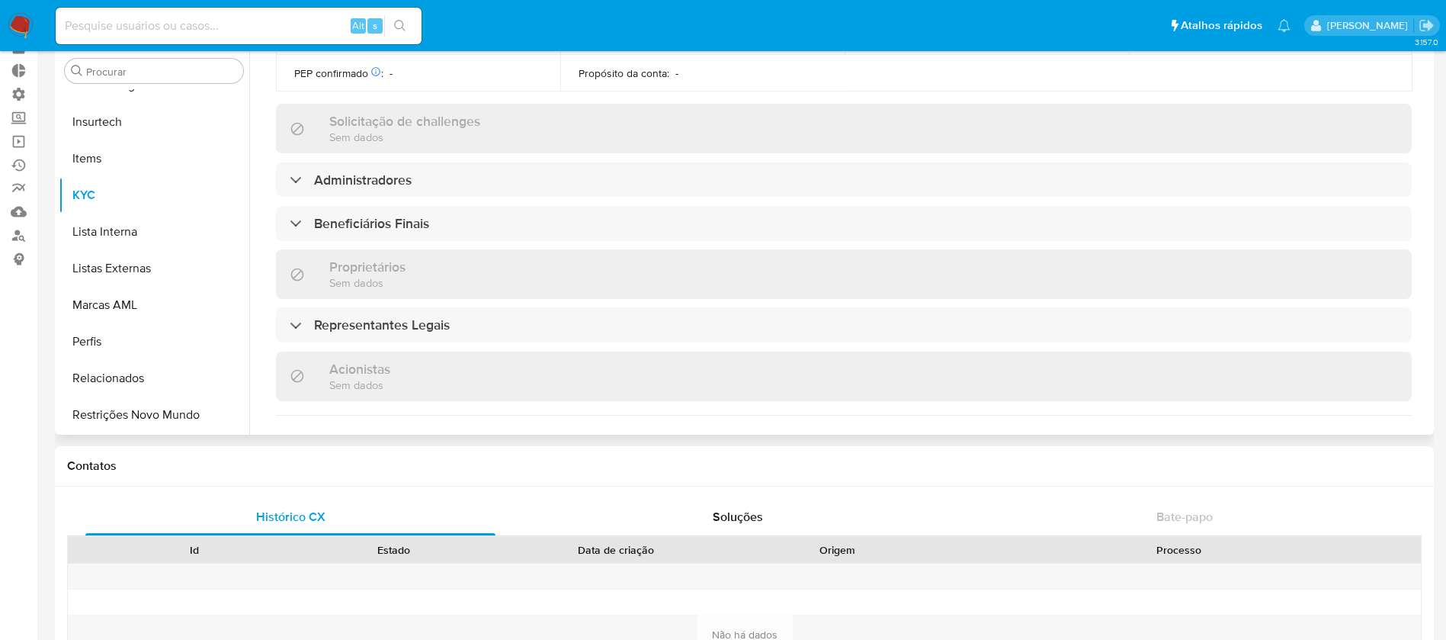
scroll to position [553, 0]
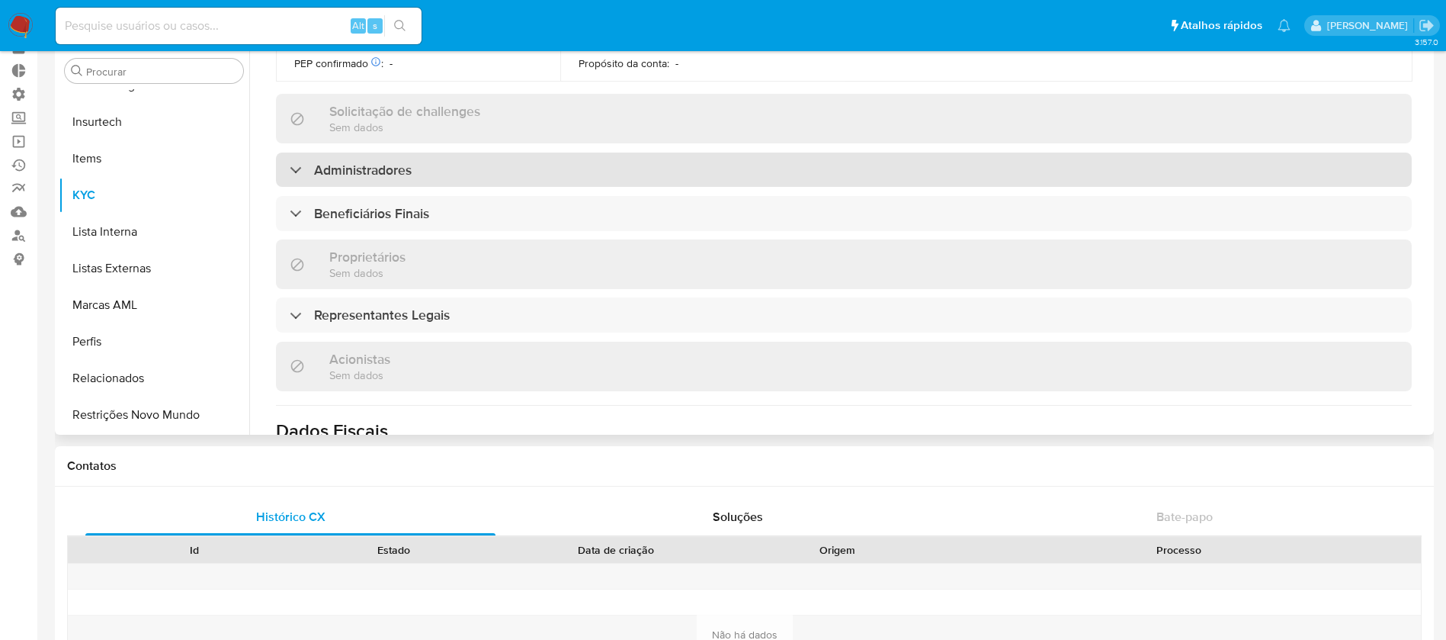
click at [290, 169] on div at bounding box center [290, 169] width 0 height 0
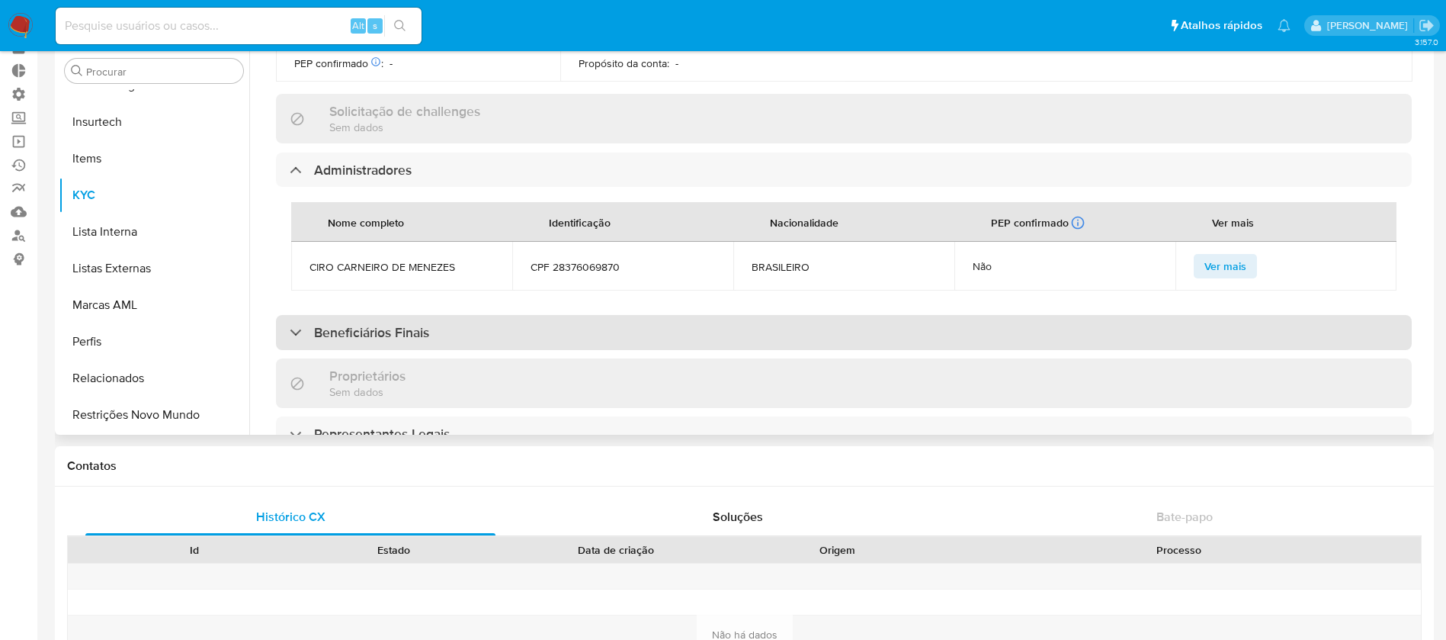
click at [290, 332] on div at bounding box center [290, 332] width 0 height 0
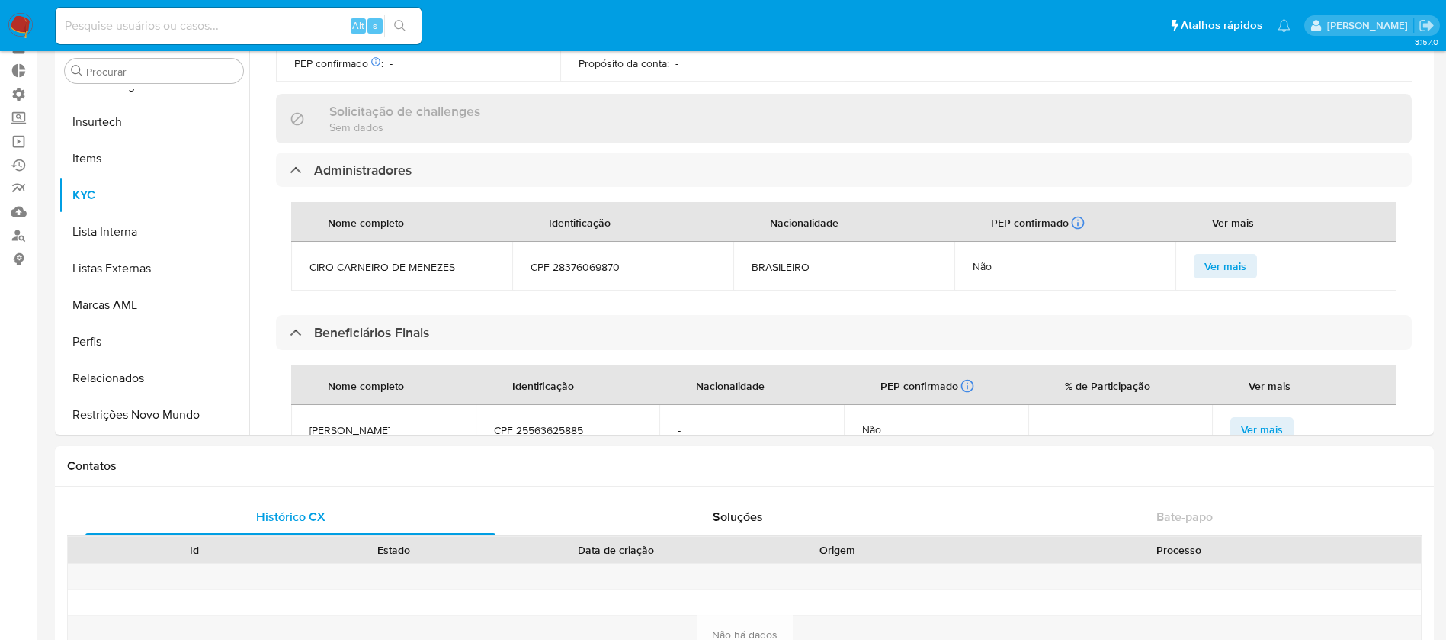
drag, startPoint x: 1432, startPoint y: 220, endPoint x: 1439, endPoint y: 242, distance: 23.1
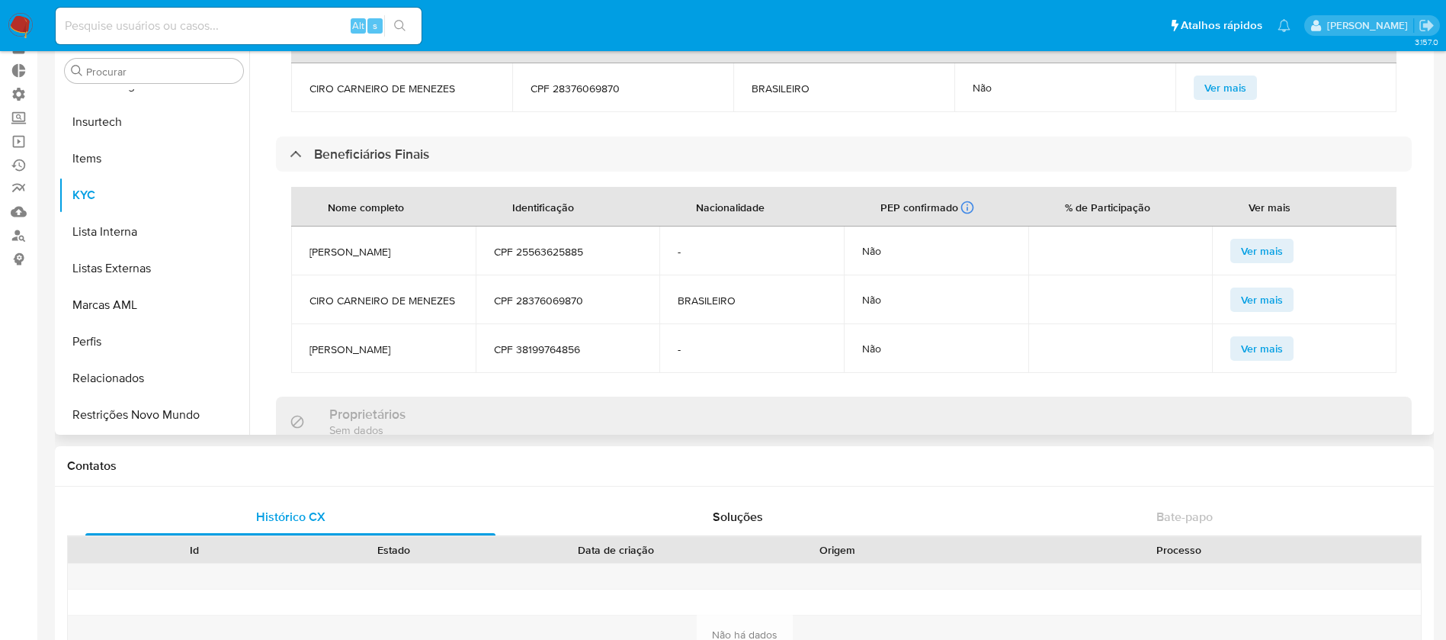
scroll to position [759, 0]
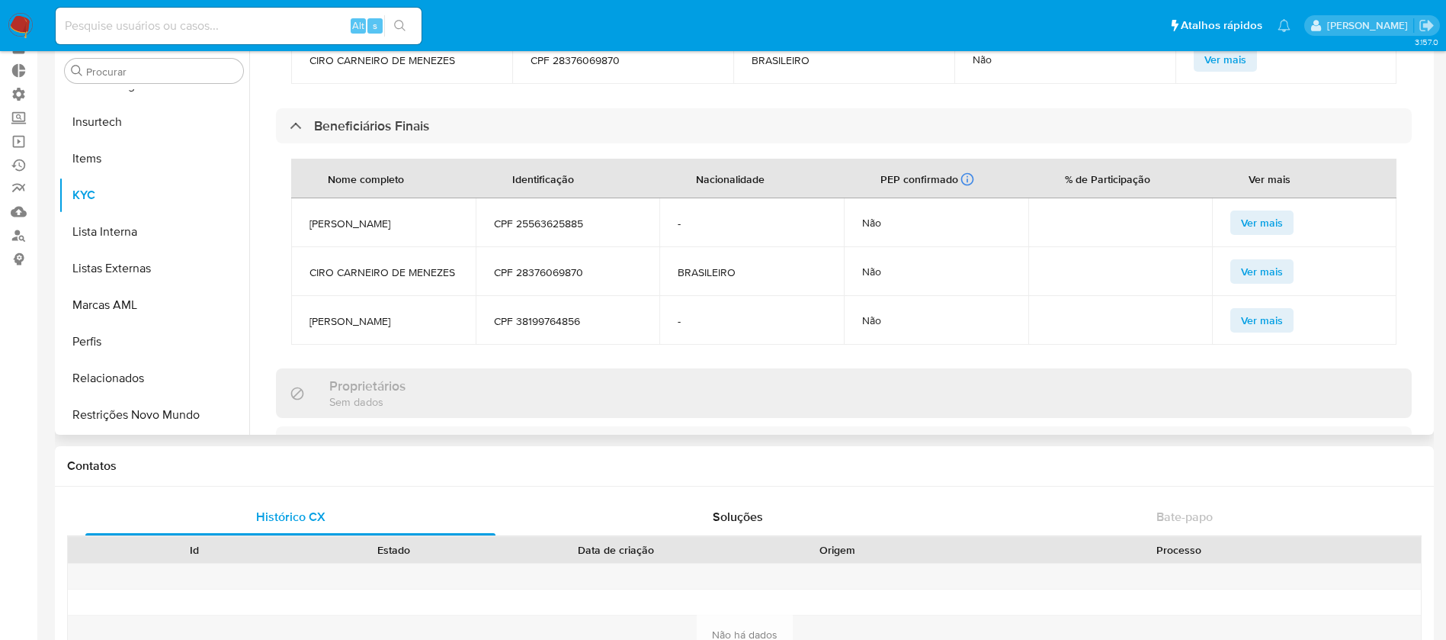
click at [730, 266] on span "BRASILEIRO" at bounding box center [752, 272] width 148 height 14
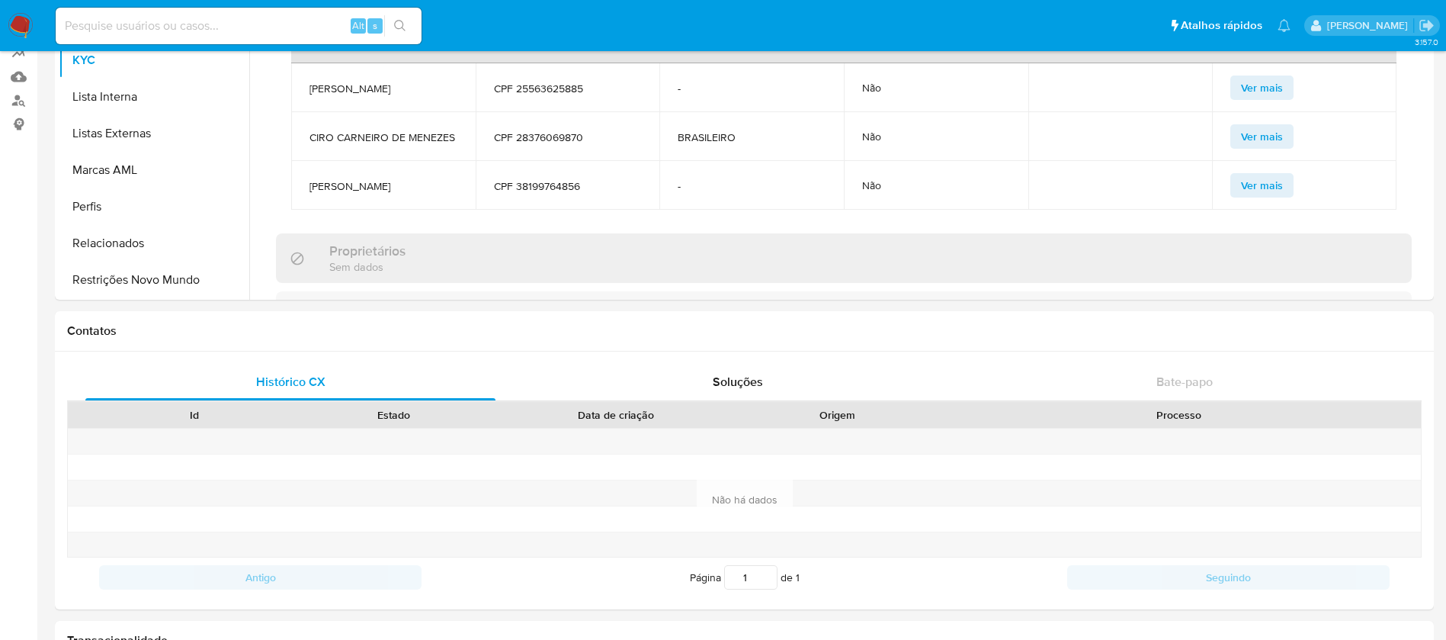
scroll to position [202, 0]
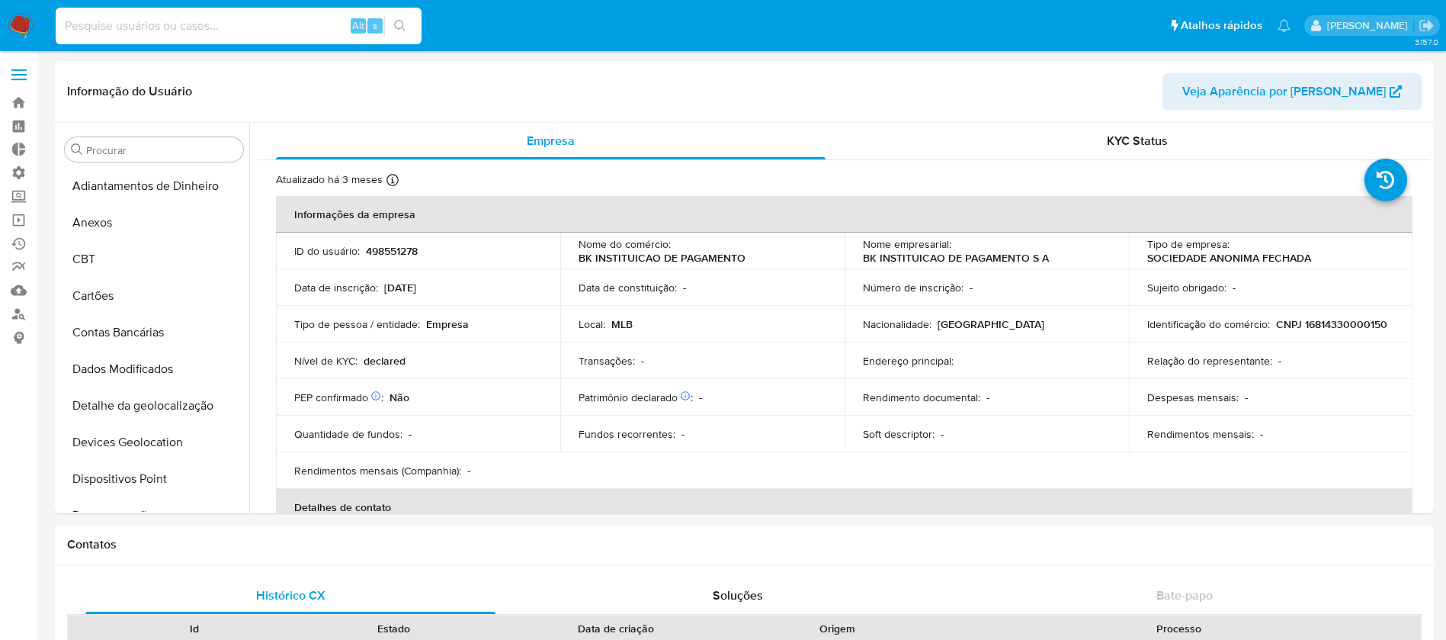
select select "10"
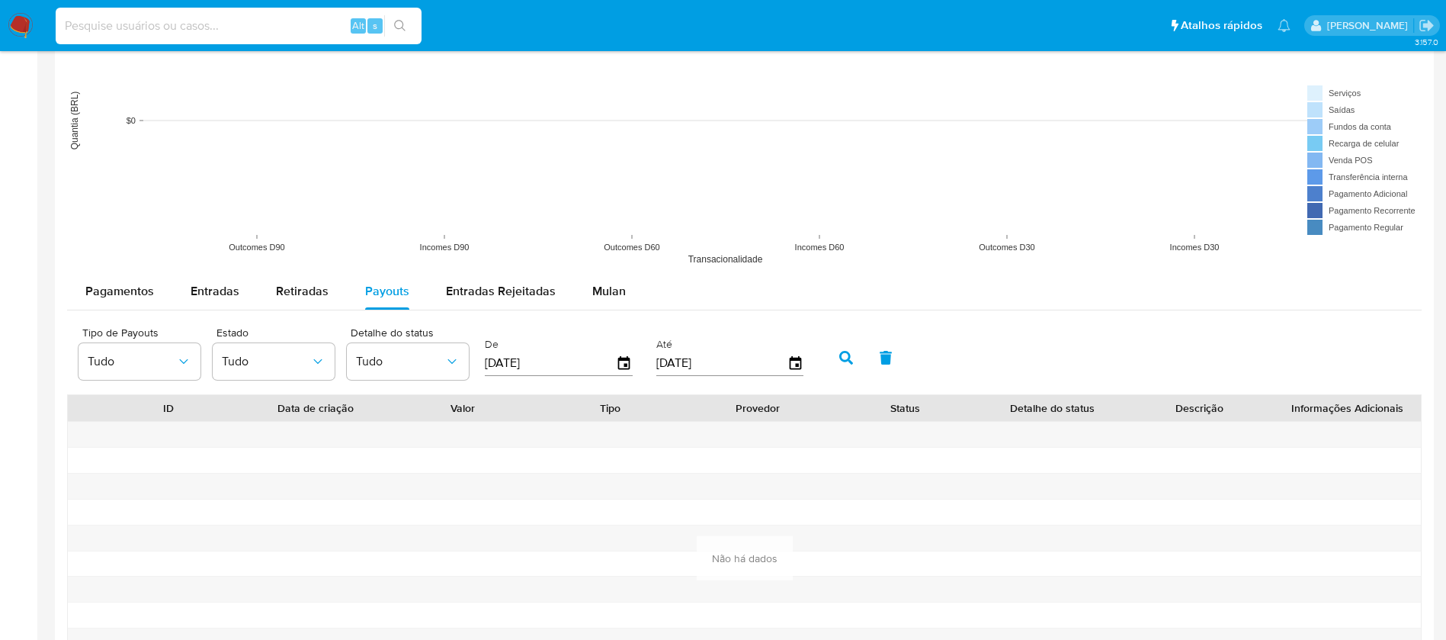
scroll to position [681, 0]
type input "AWmGDoDdRanmlPEnOoGR45gG"
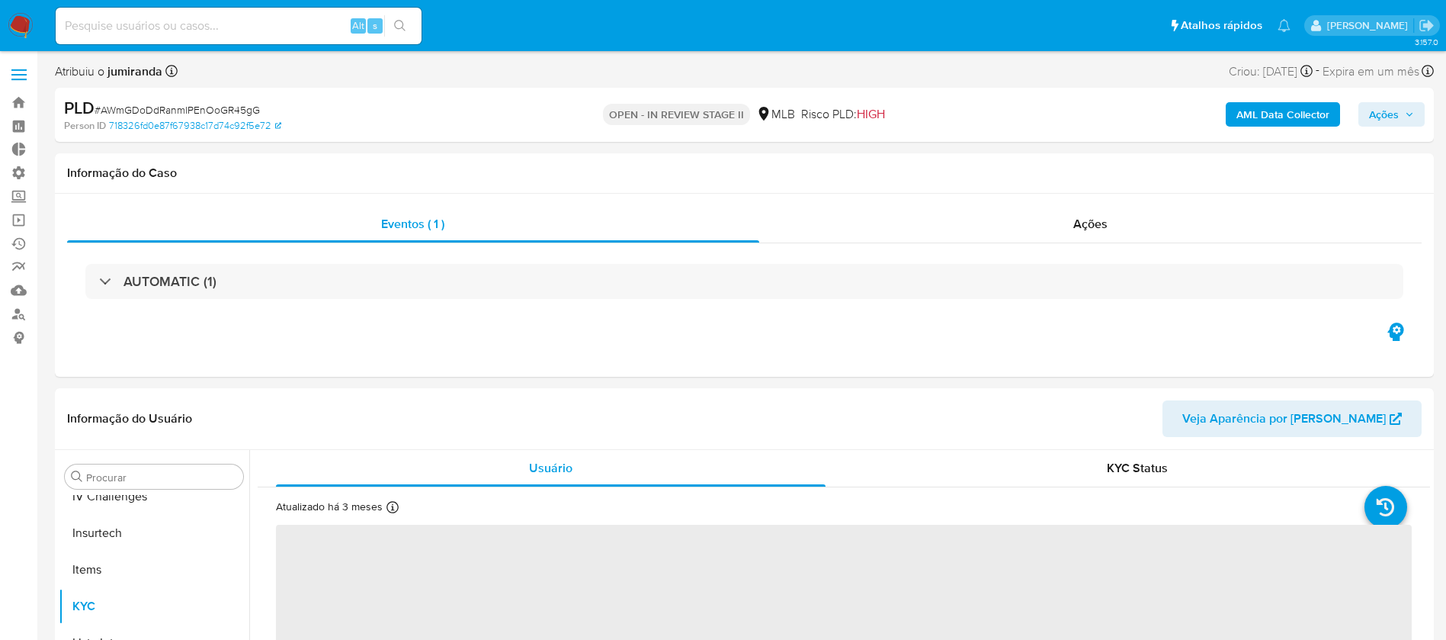
scroll to position [681, 0]
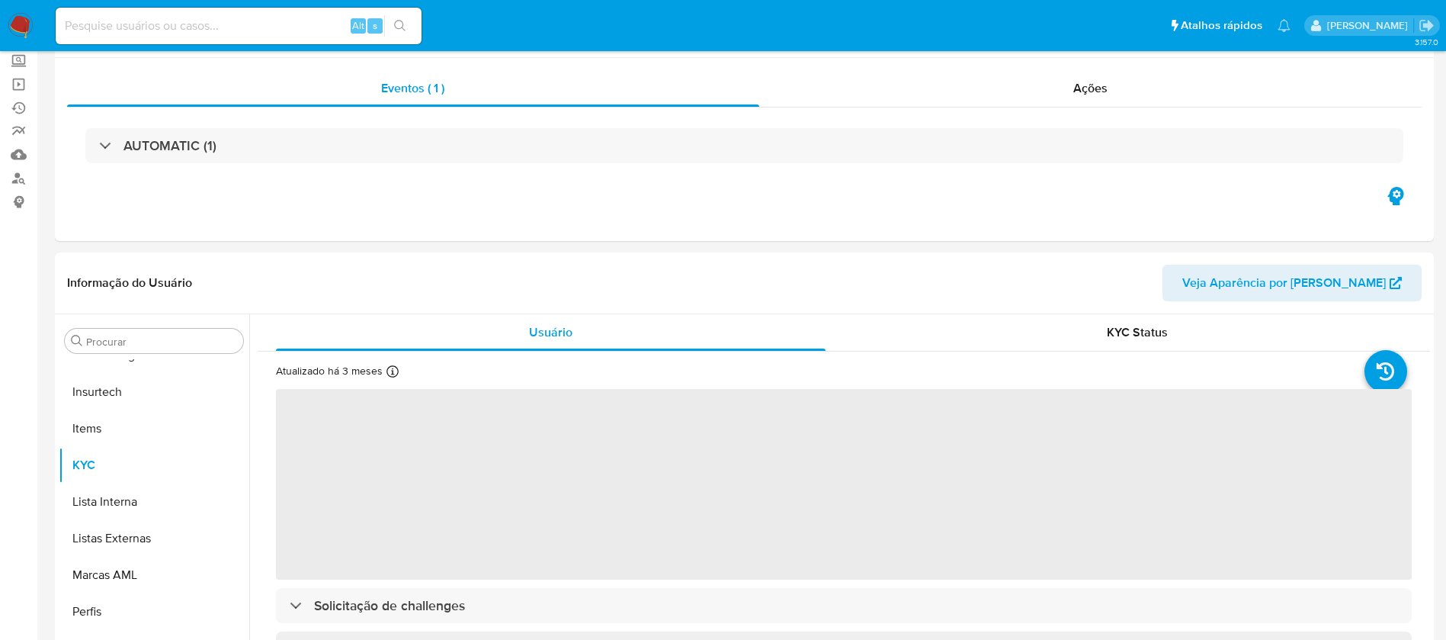
select select "10"
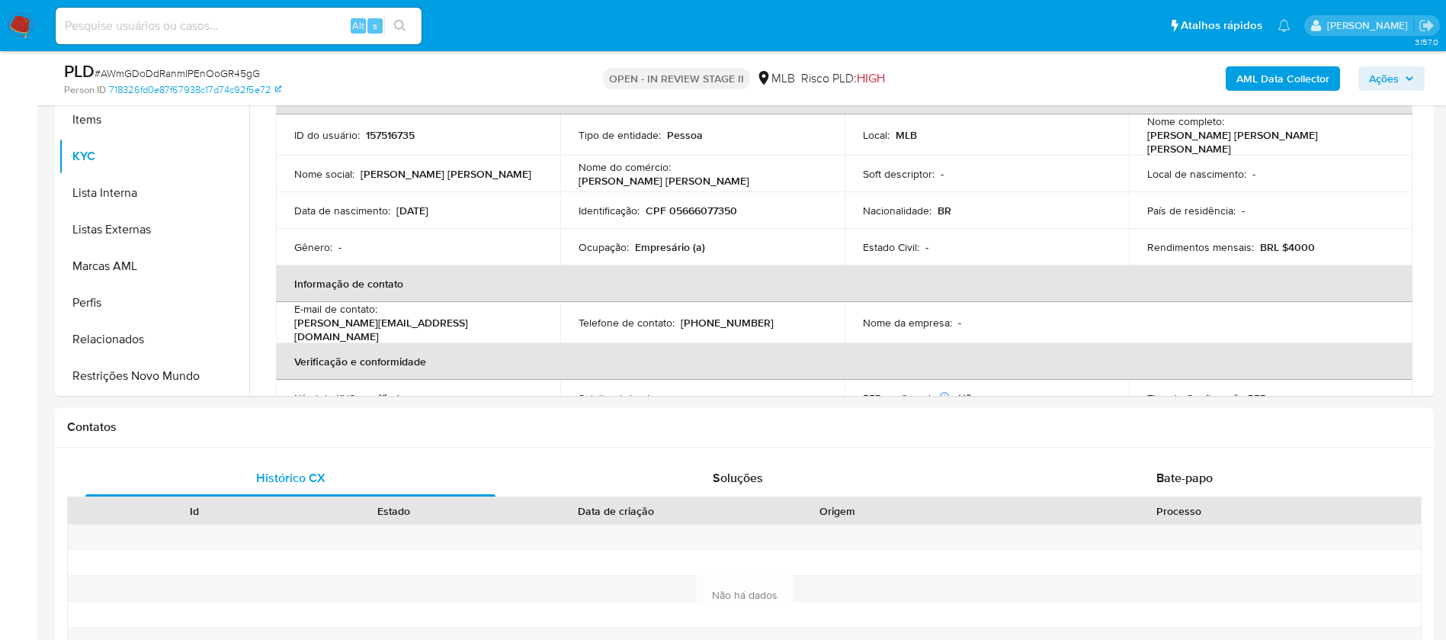
scroll to position [497, 0]
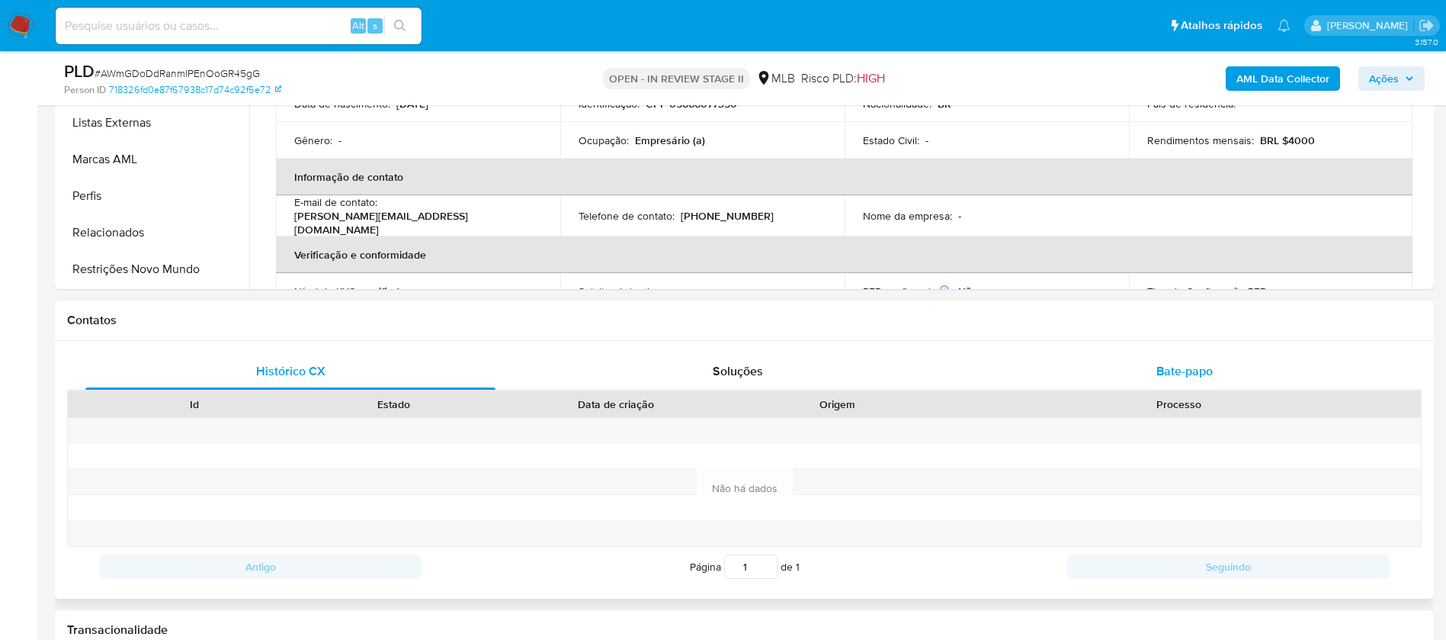
click at [1163, 371] on span "Bate-papo" at bounding box center [1185, 371] width 56 height 18
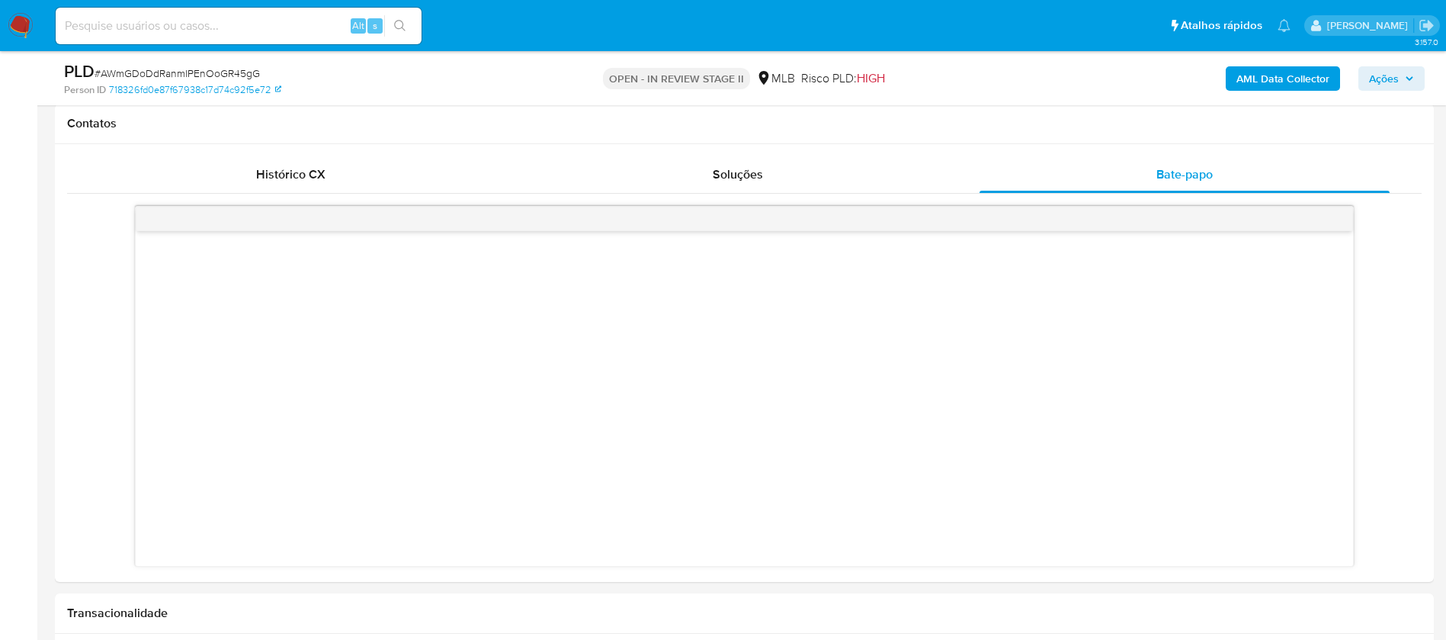
scroll to position [687, 0]
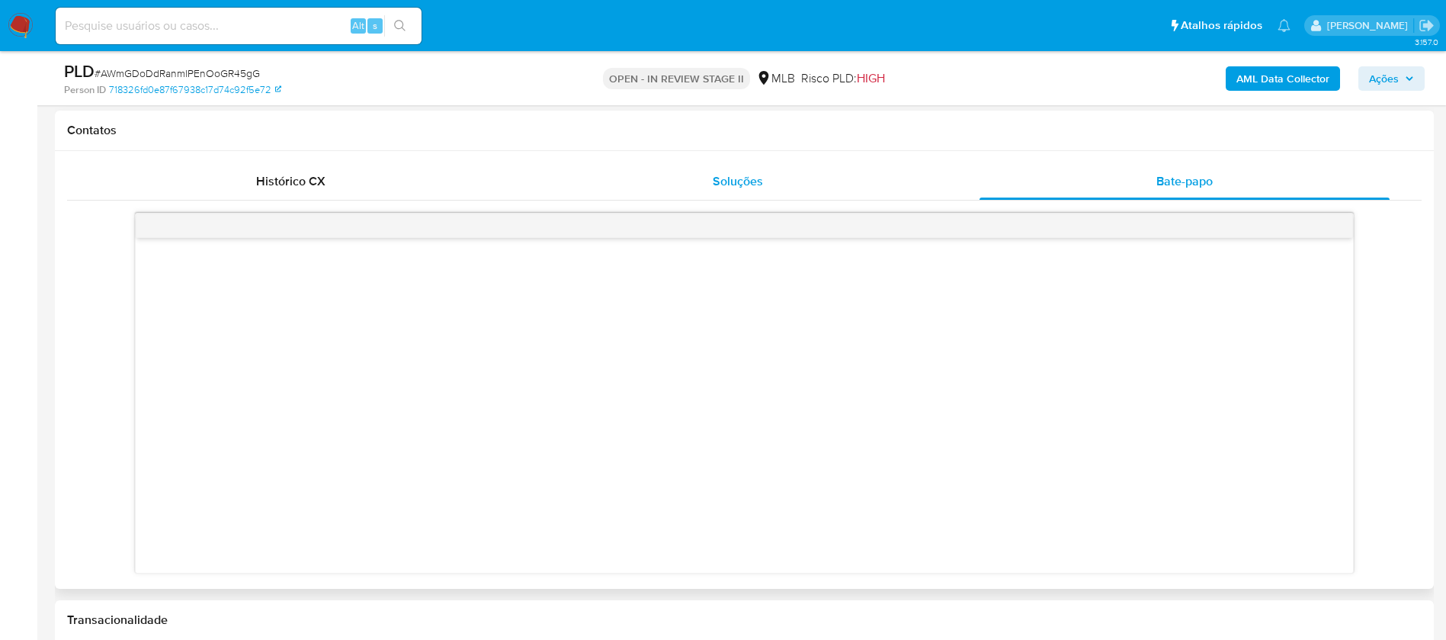
click at [720, 179] on span "Soluções" at bounding box center [738, 181] width 50 height 18
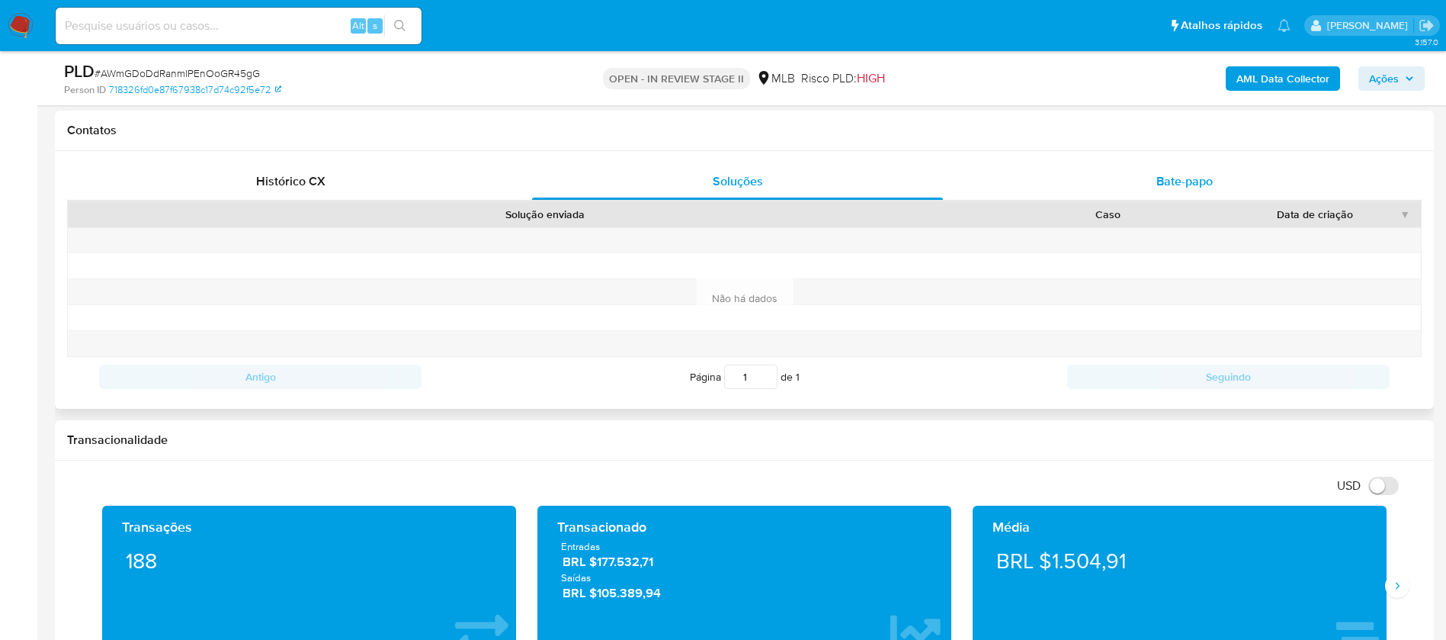
click at [1173, 184] on span "Bate-papo" at bounding box center [1185, 181] width 56 height 18
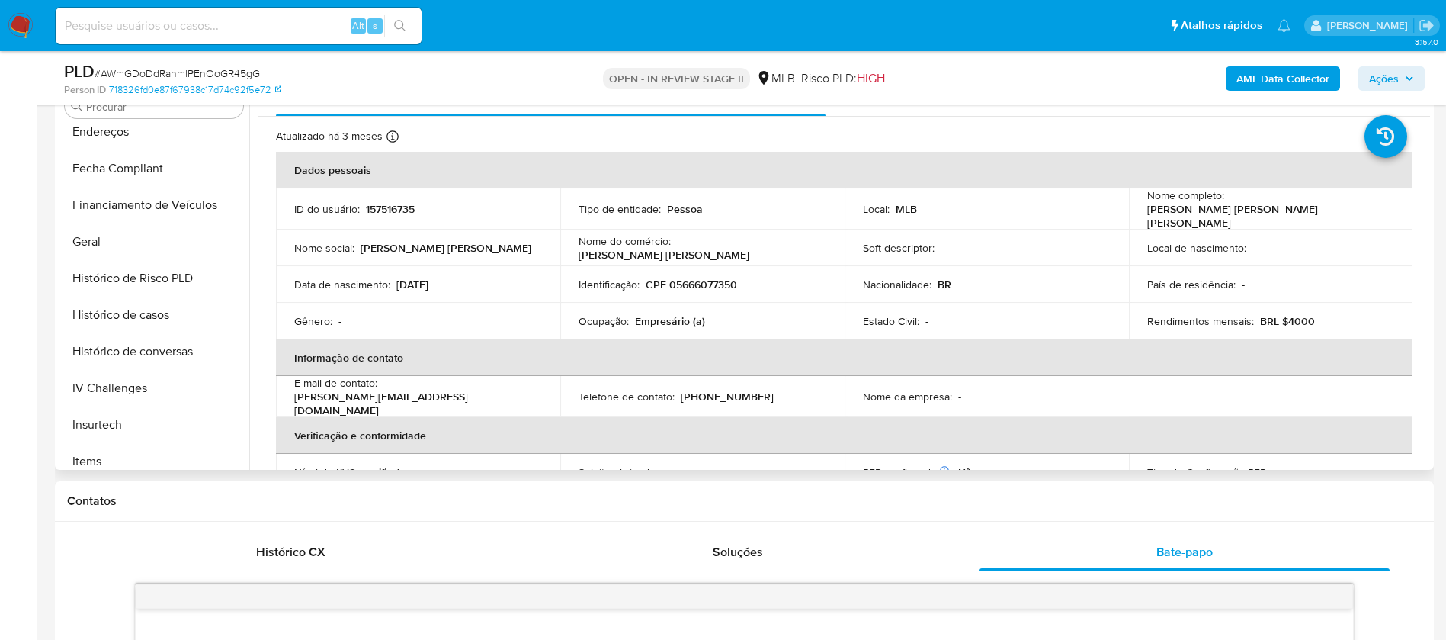
scroll to position [408, 0]
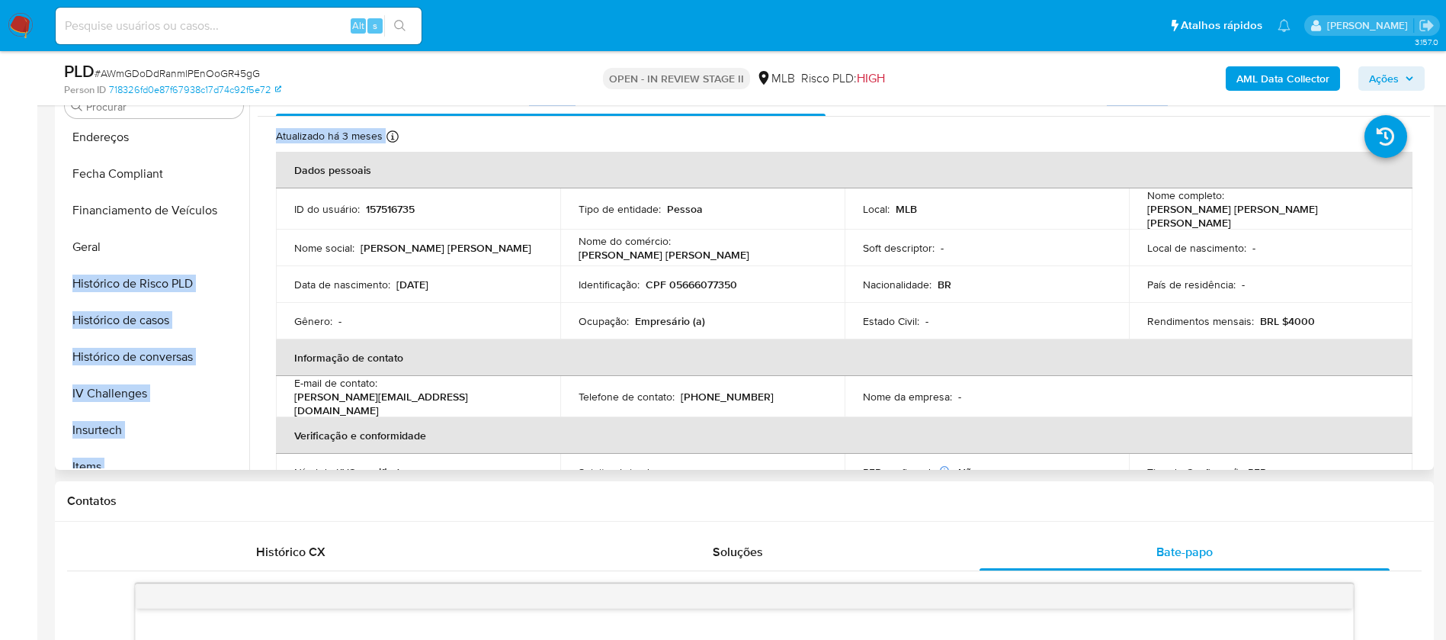
drag, startPoint x: 249, startPoint y: 285, endPoint x: 249, endPoint y: 236, distance: 48.8
click at [249, 236] on div "Procurar Adiantamentos de Dinheiro Anexos CBT Cartões Contas Bancárias Dados Mo…" at bounding box center [745, 274] width 1372 height 390
click at [237, 275] on button "Histórico de Risco PLD" at bounding box center [148, 283] width 178 height 37
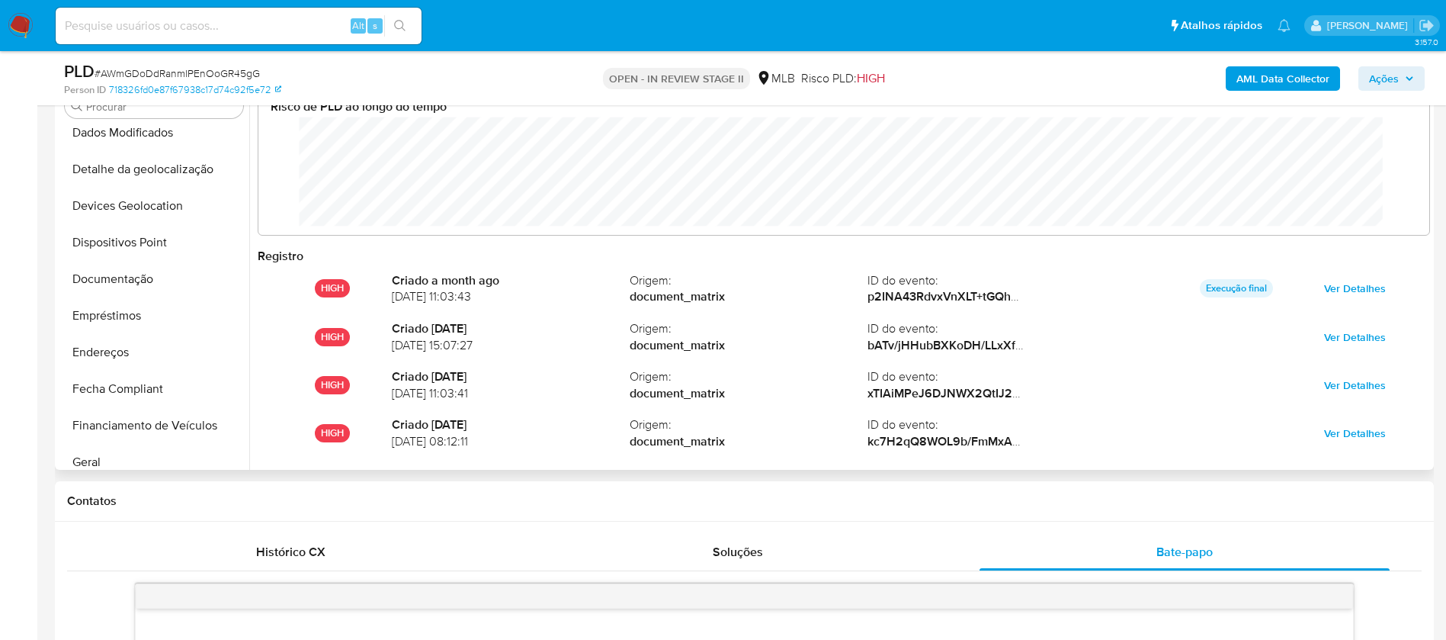
scroll to position [114, 1141]
drag, startPoint x: 147, startPoint y: 281, endPoint x: 154, endPoint y: 267, distance: 15.3
click at [146, 280] on button "Documentação" at bounding box center [148, 279] width 178 height 37
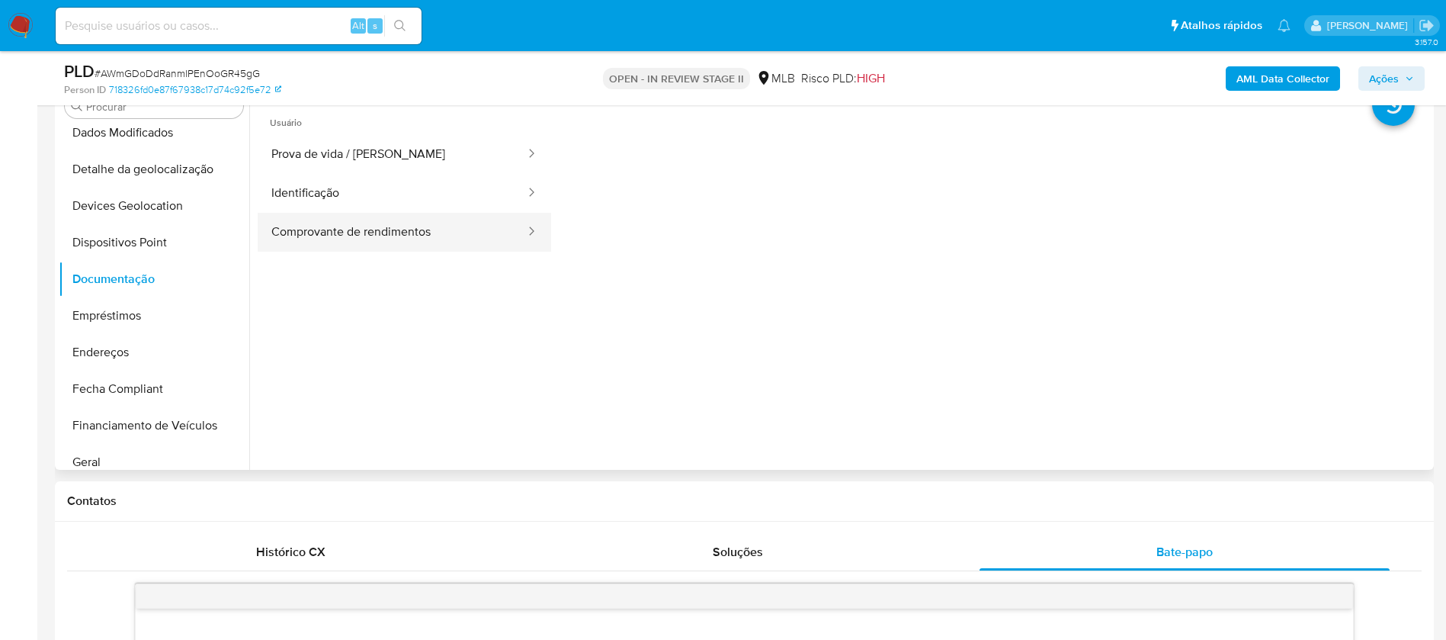
click at [446, 217] on button "Comprovante de rendimentos" at bounding box center [392, 232] width 269 height 39
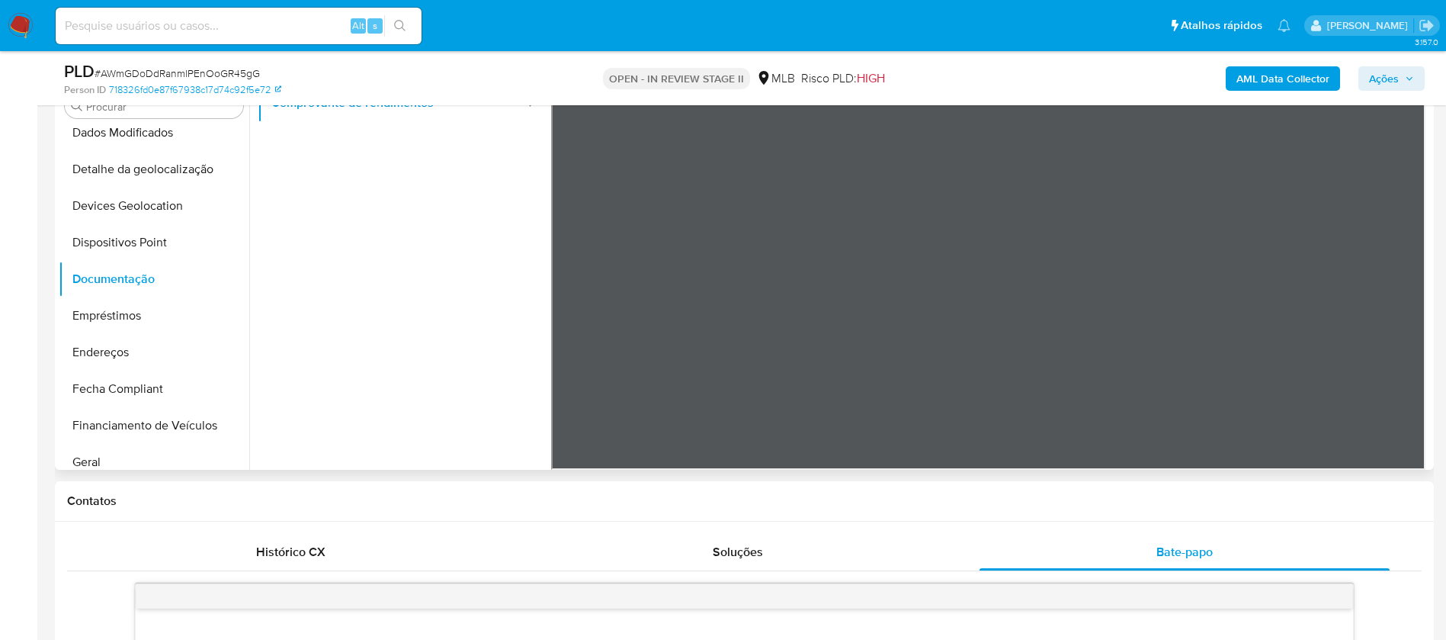
scroll to position [133, 0]
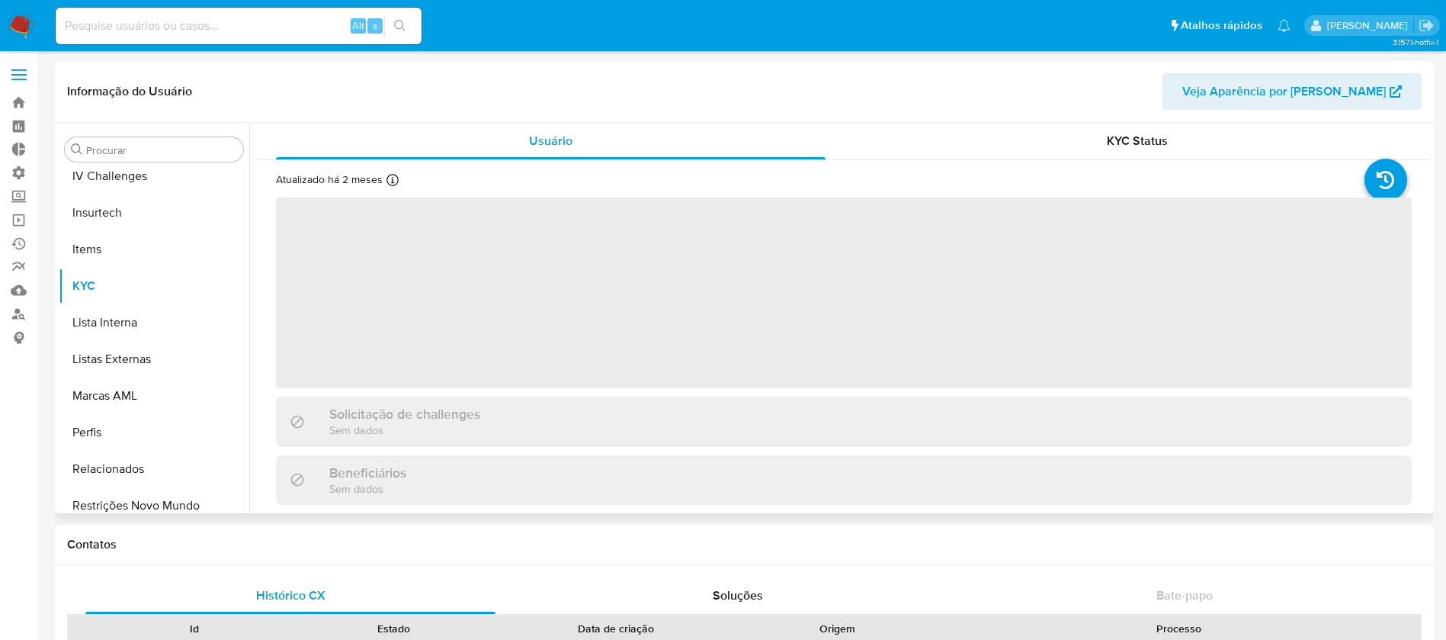
scroll to position [681, 0]
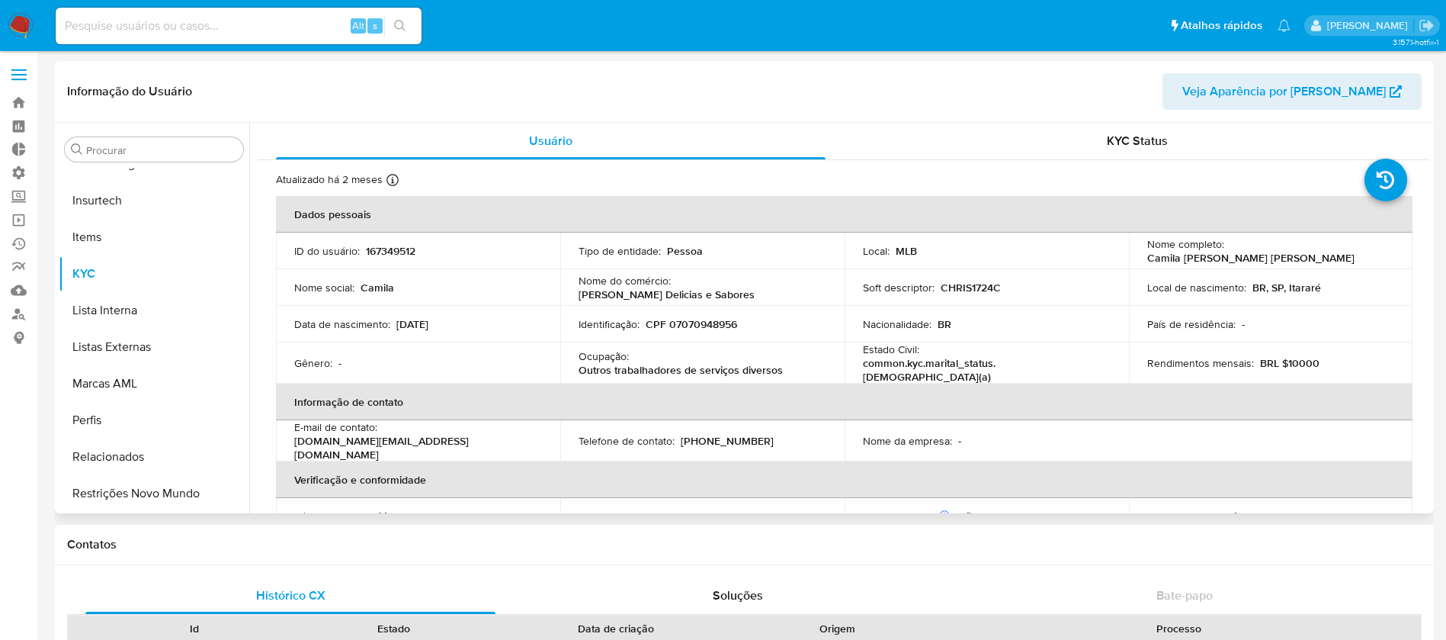
select select "10"
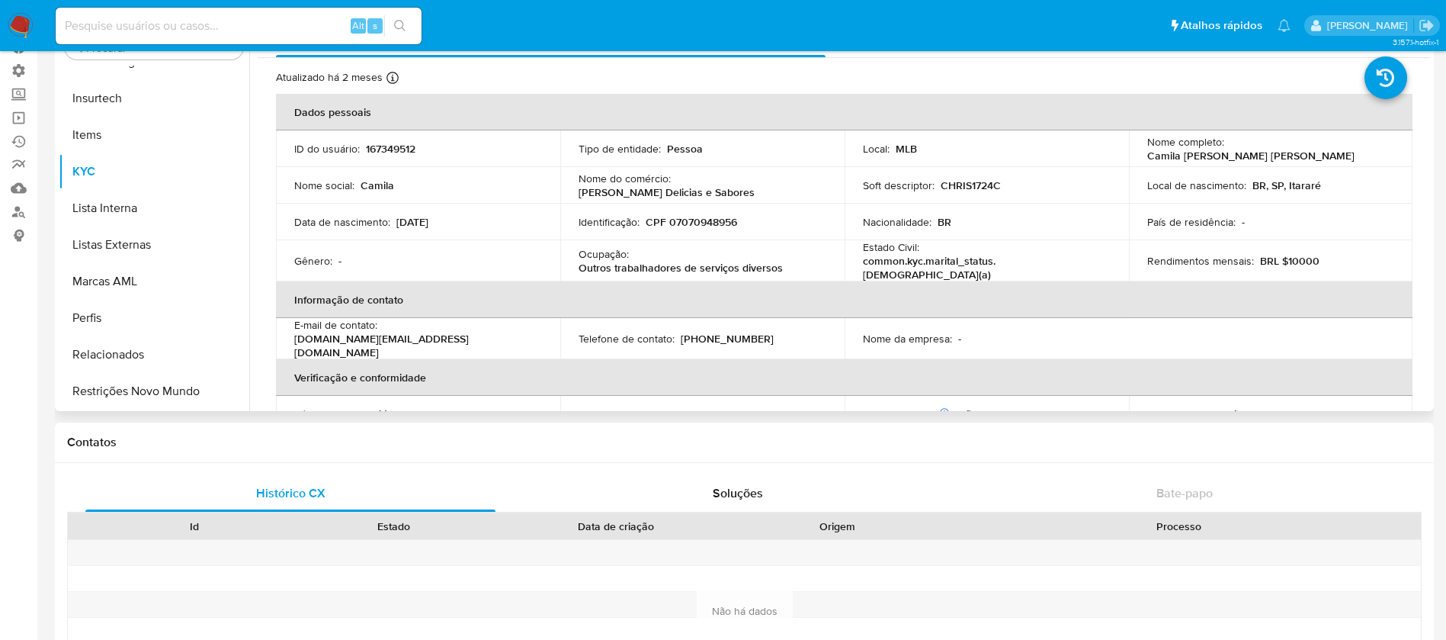
scroll to position [112, 0]
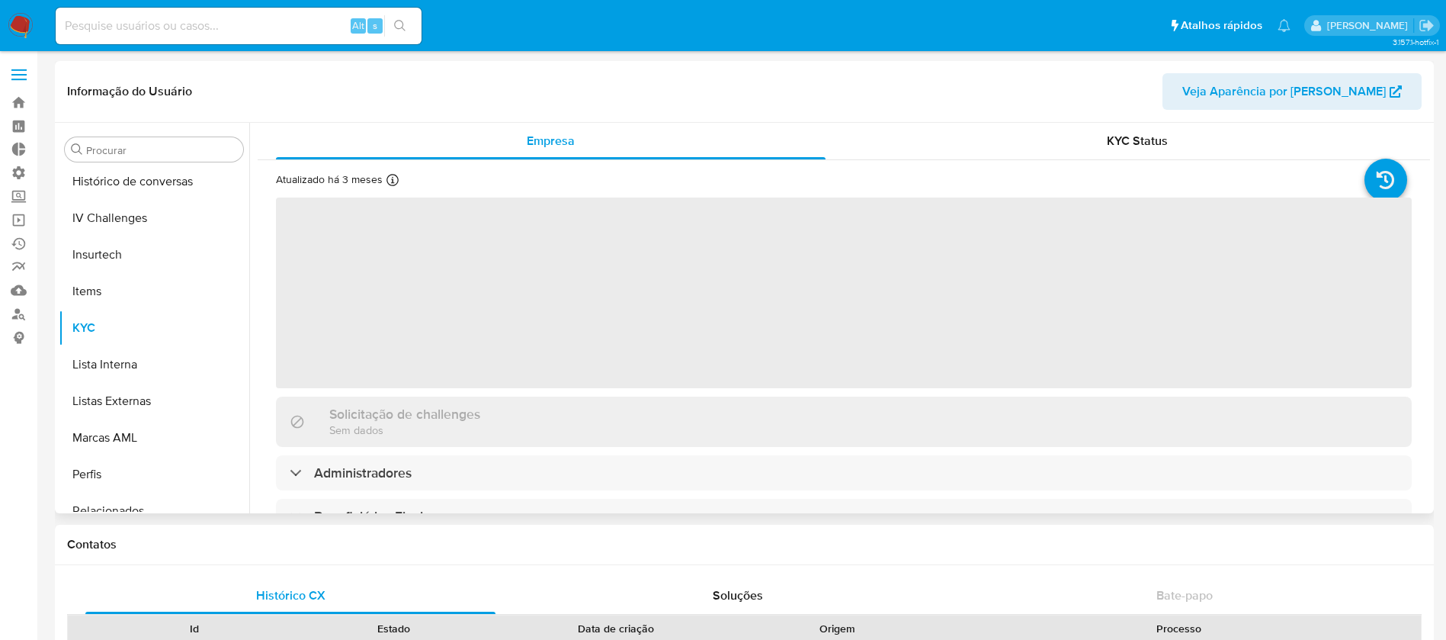
scroll to position [681, 0]
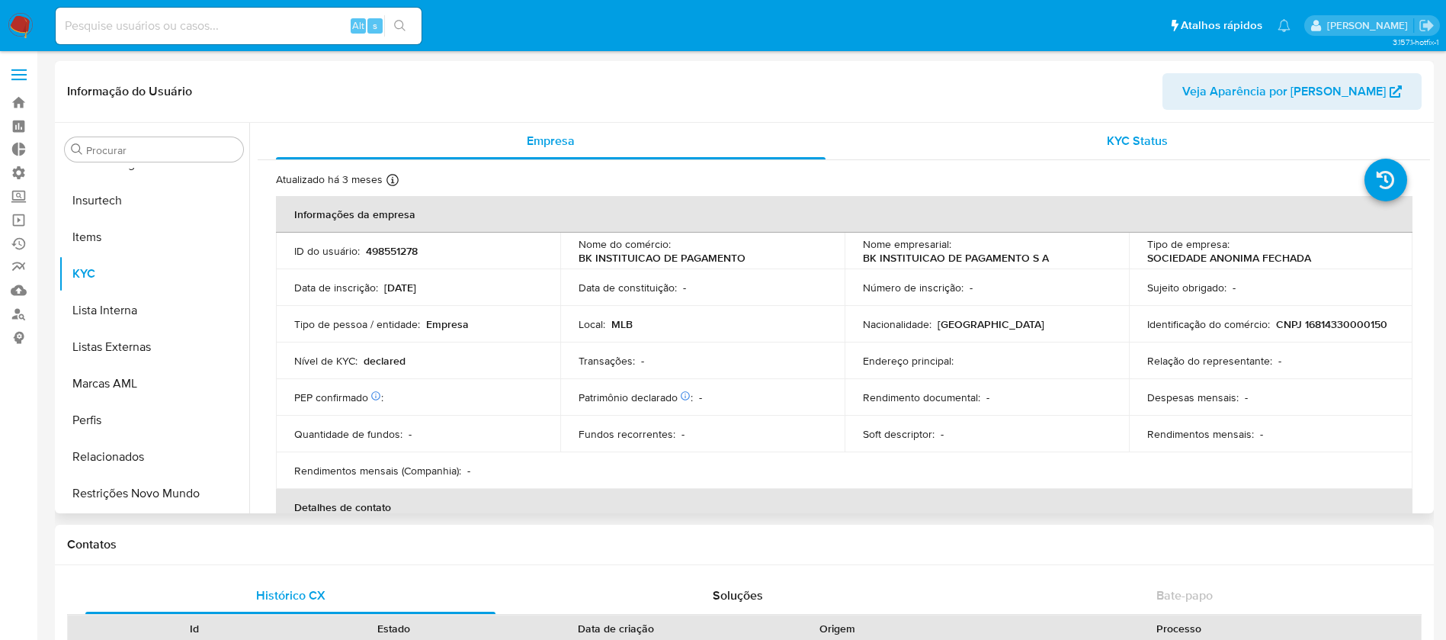
select select "10"
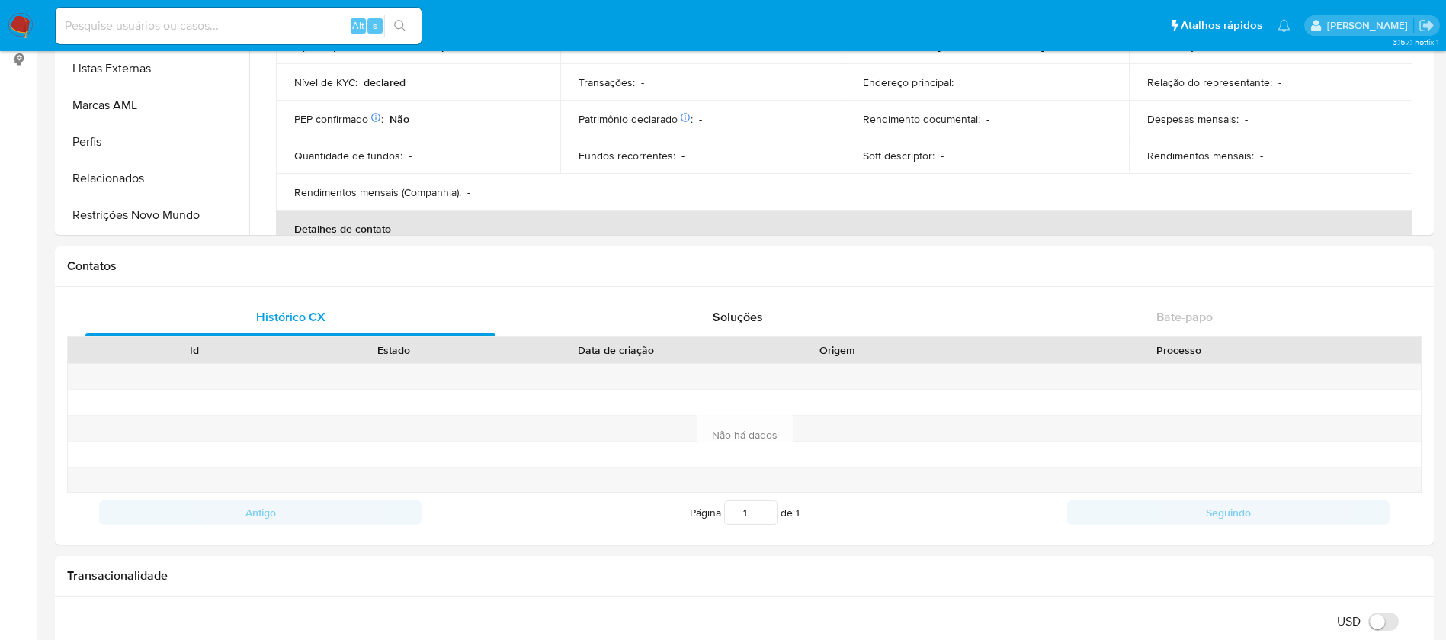
scroll to position [273, 0]
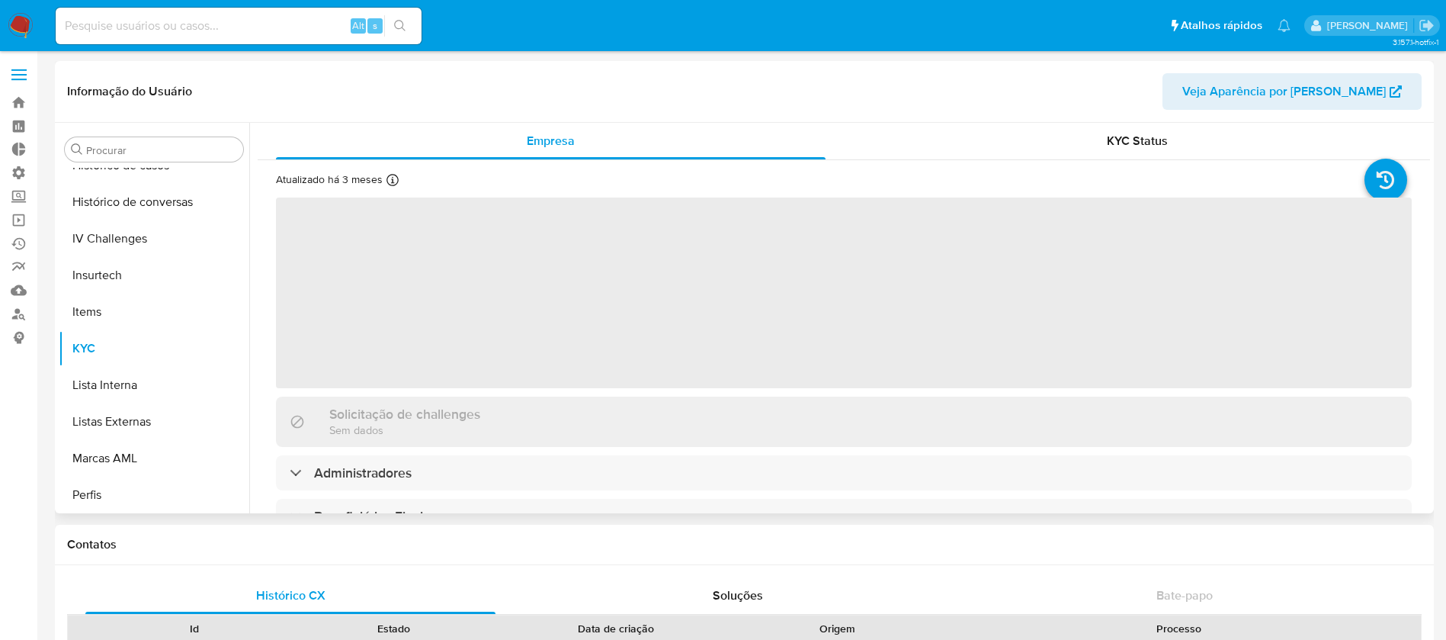
scroll to position [681, 0]
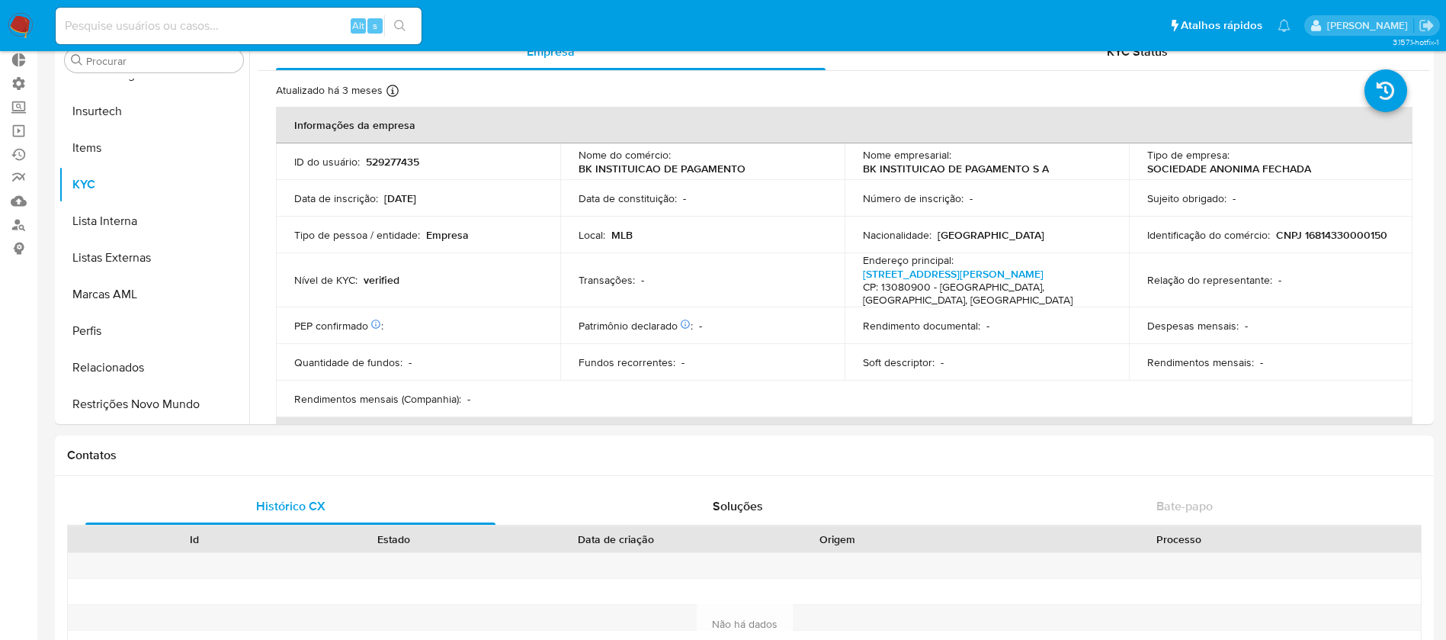
select select "10"
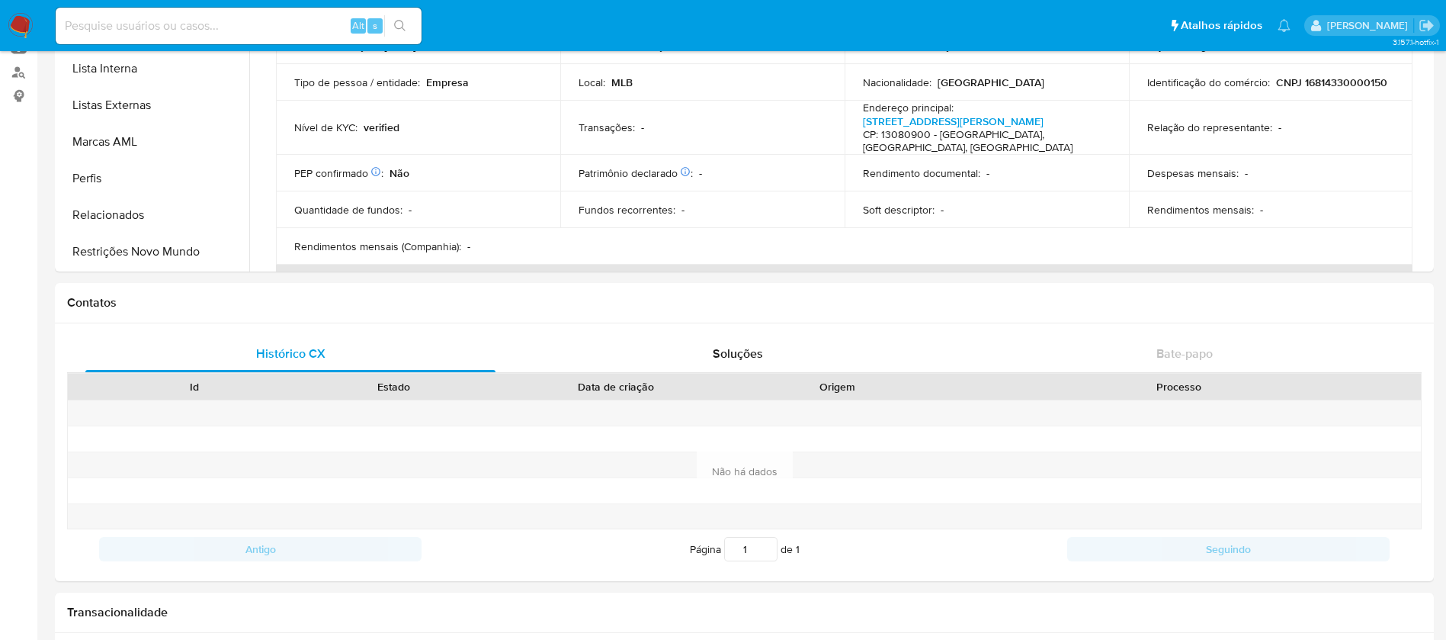
scroll to position [221, 0]
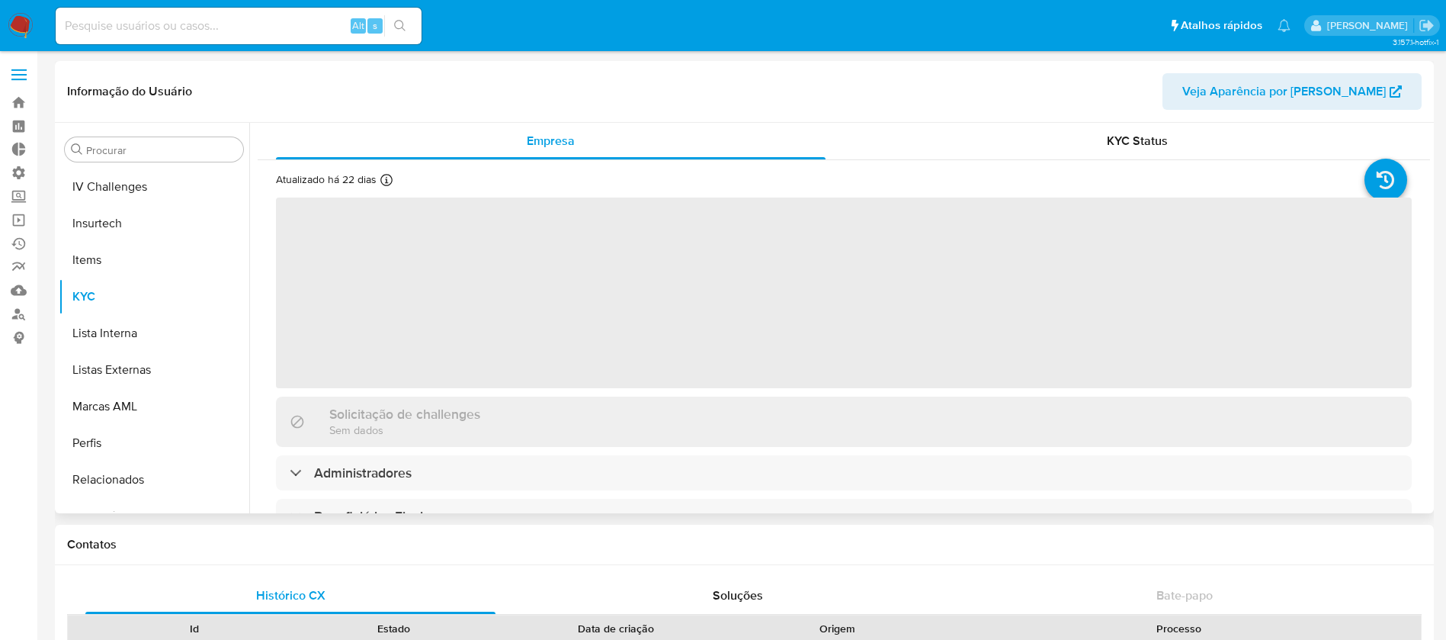
scroll to position [681, 0]
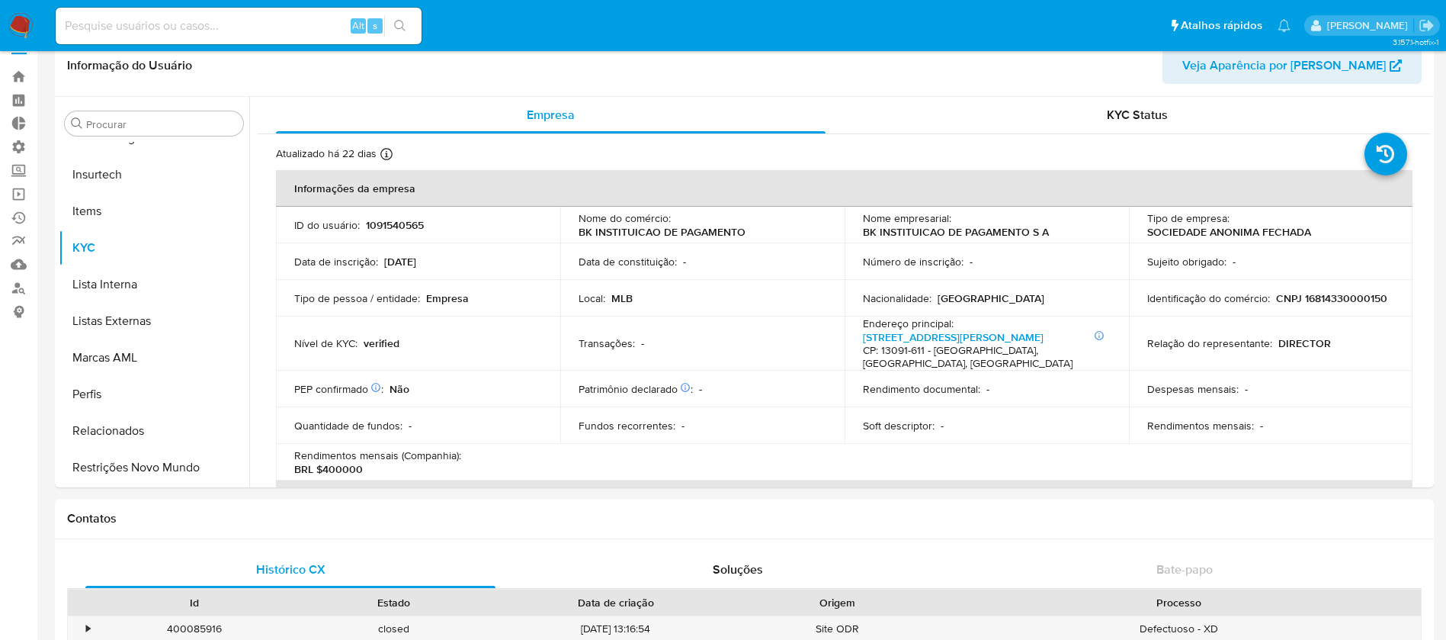
select select "10"
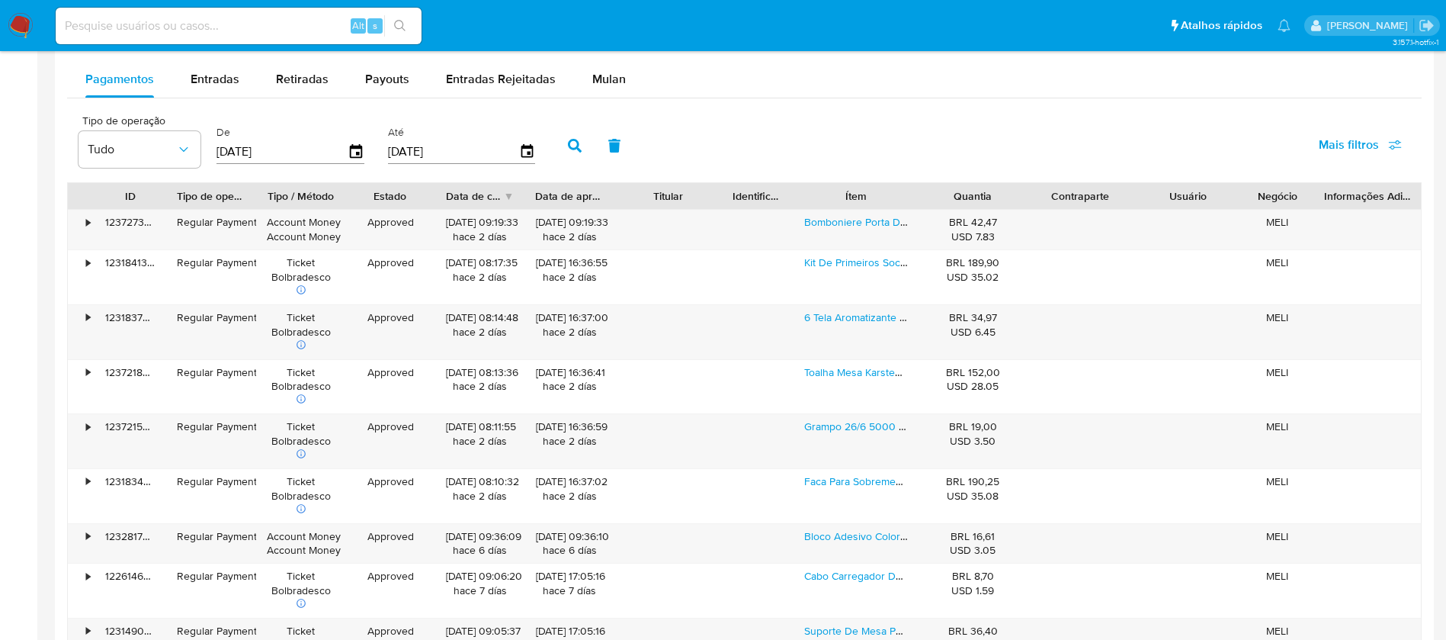
scroll to position [1358, 0]
click at [203, 79] on span "Entradas" at bounding box center [215, 76] width 49 height 18
select select "10"
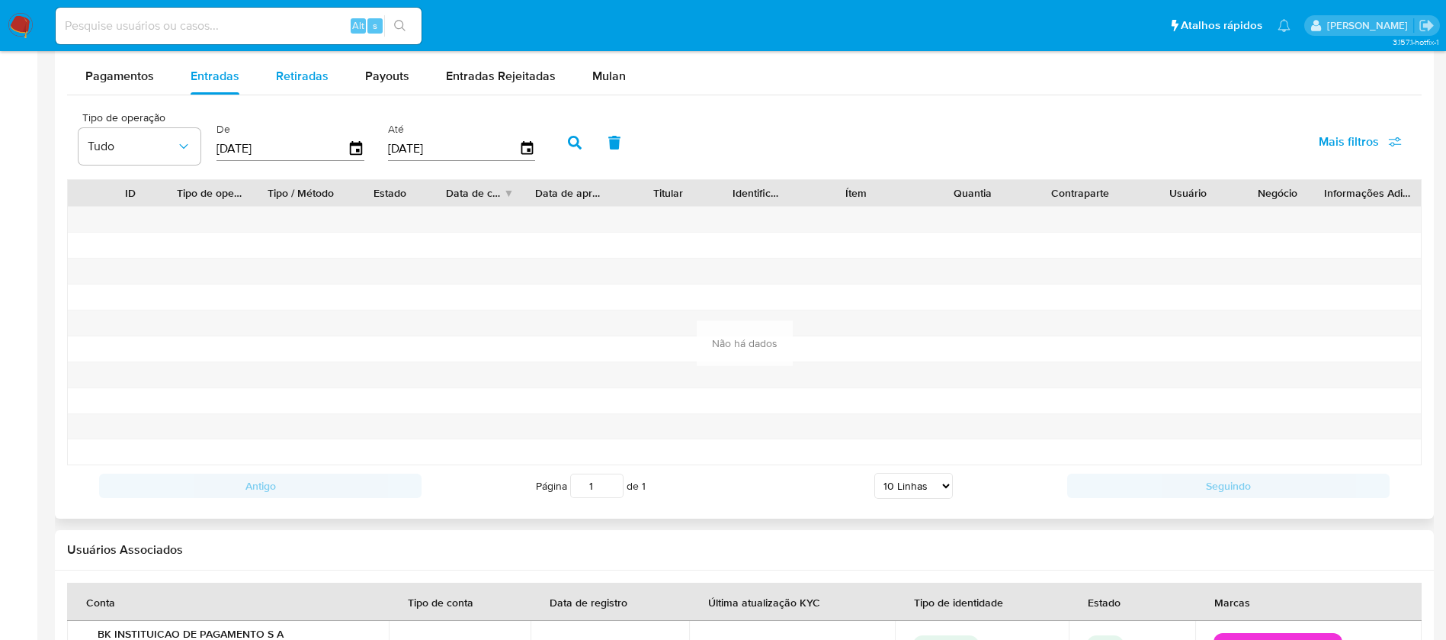
click at [320, 78] on span "Retiradas" at bounding box center [302, 76] width 53 height 18
select select "10"
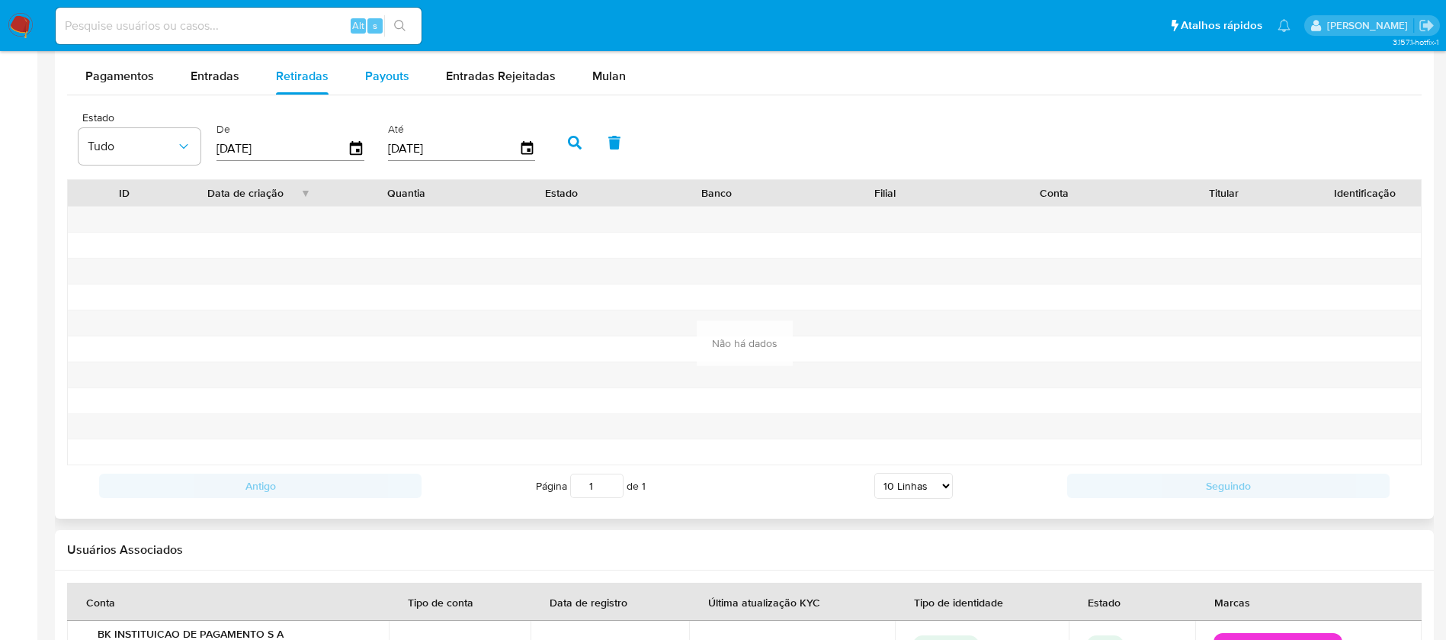
click at [371, 79] on span "Payouts" at bounding box center [387, 76] width 44 height 18
select select "10"
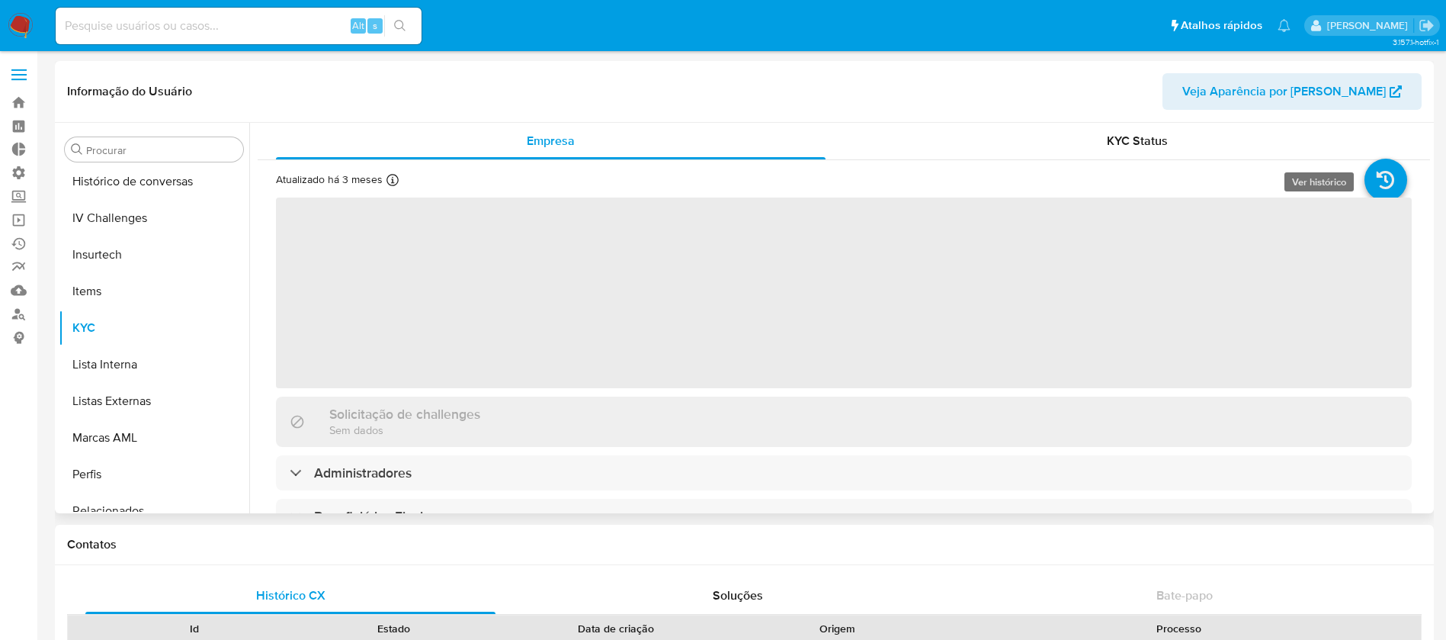
scroll to position [681, 0]
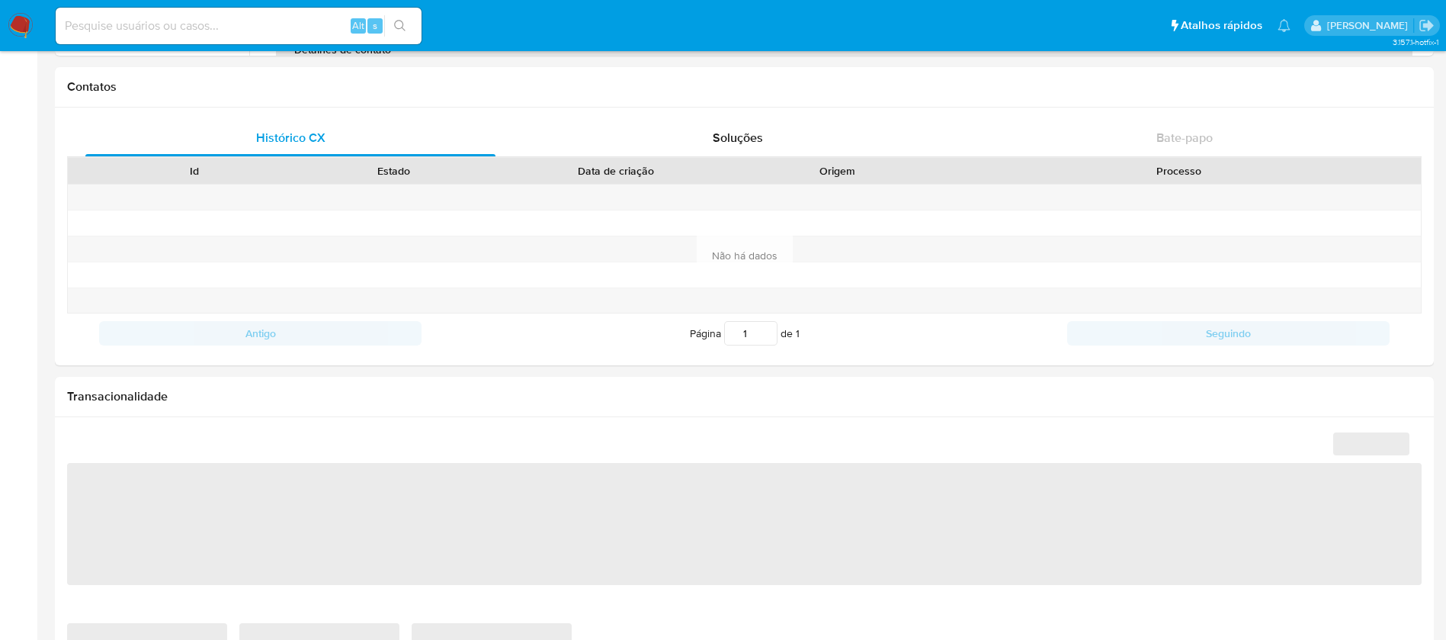
select select "10"
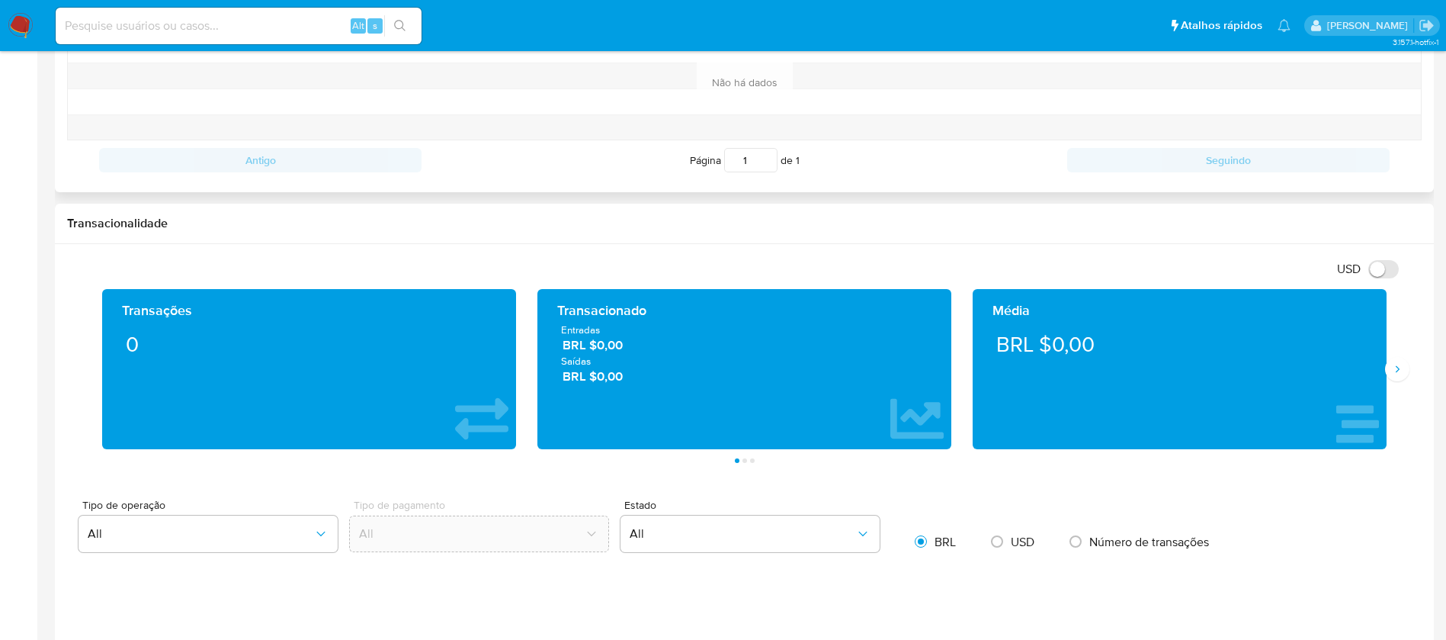
scroll to position [451, 0]
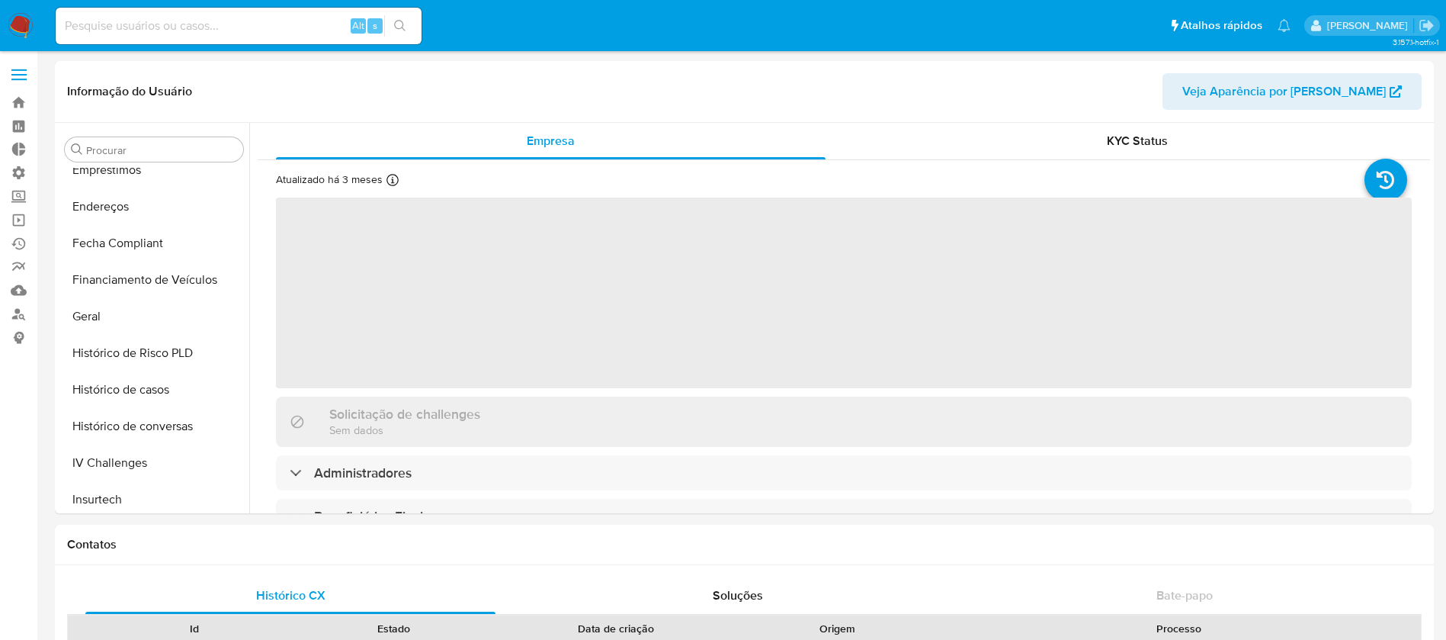
scroll to position [681, 0]
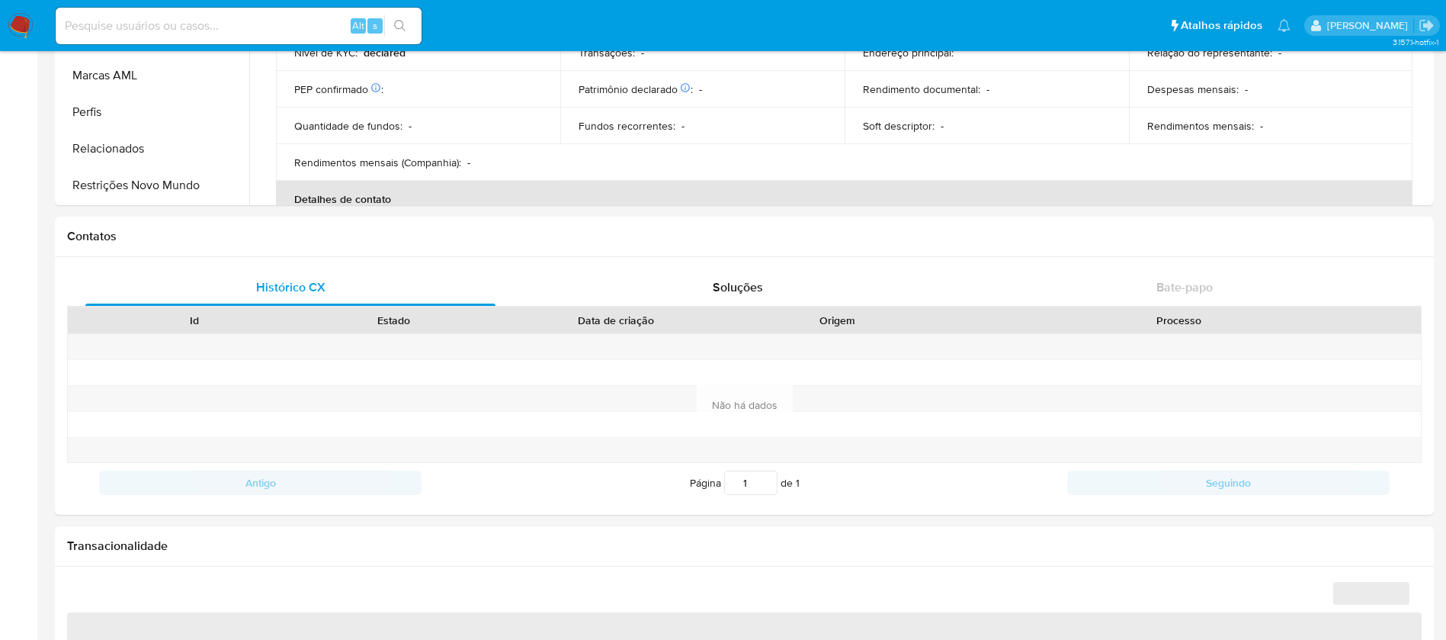
select select "10"
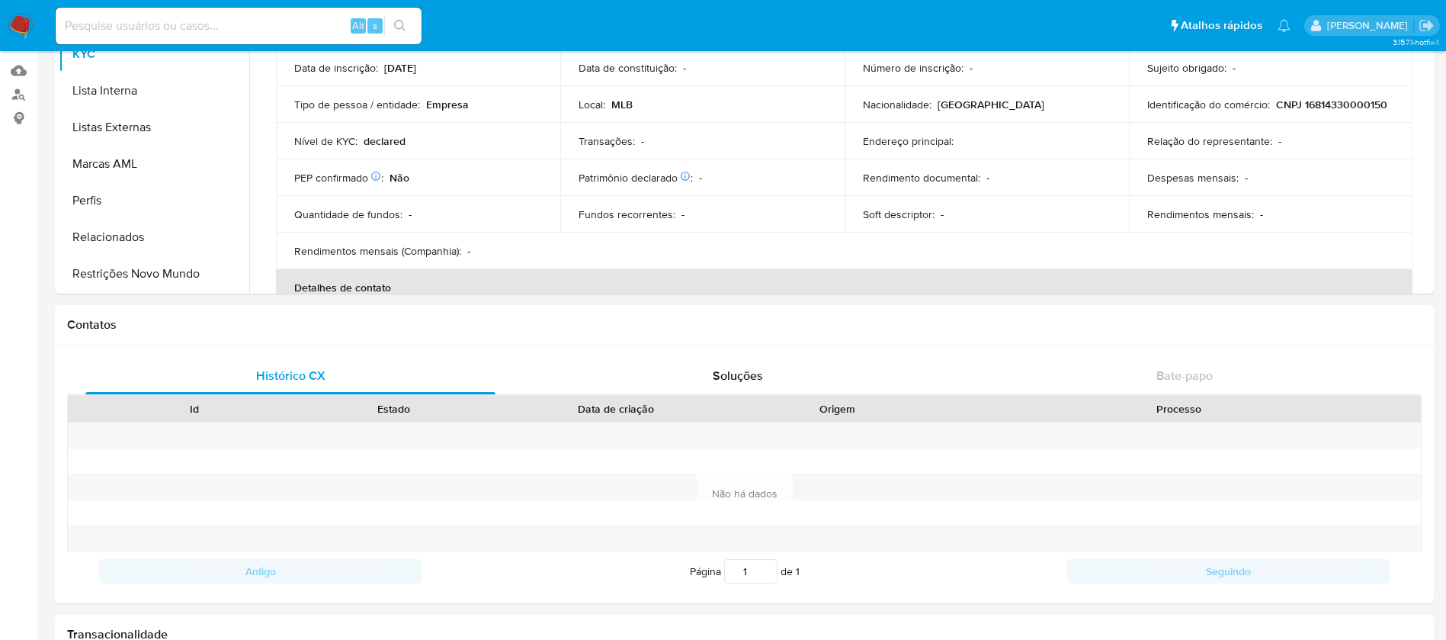
scroll to position [163, 0]
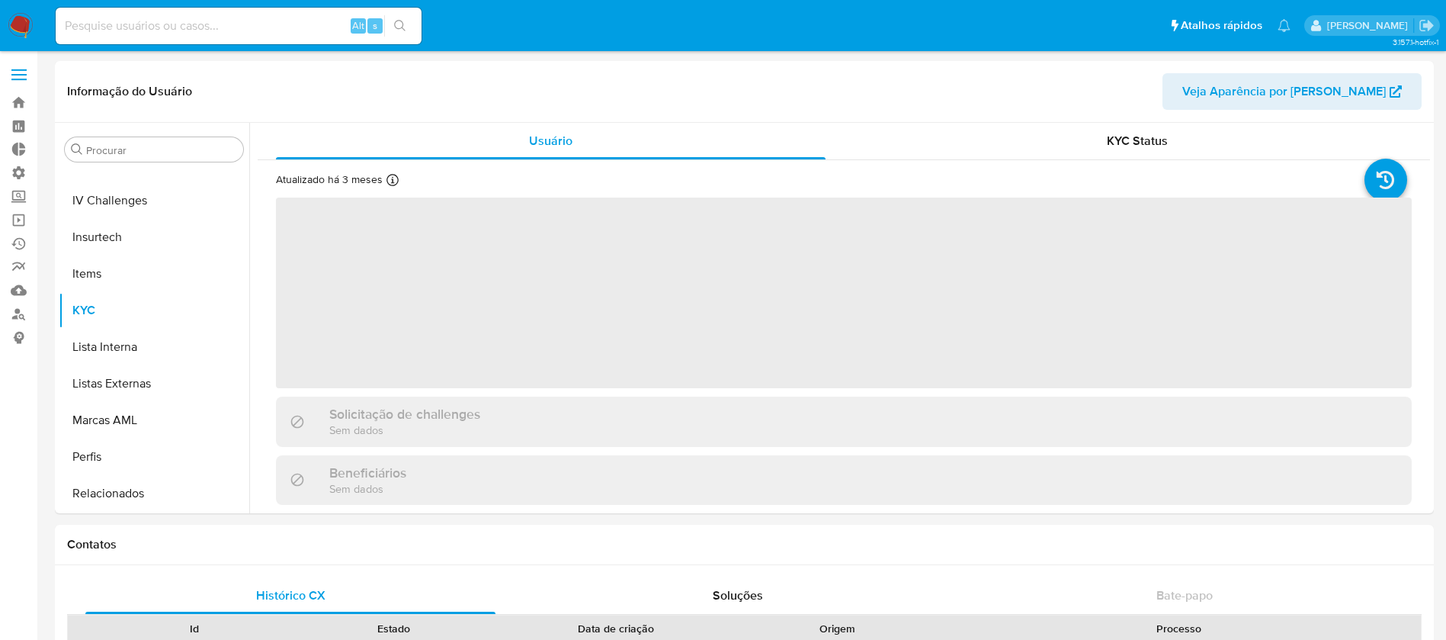
scroll to position [681, 0]
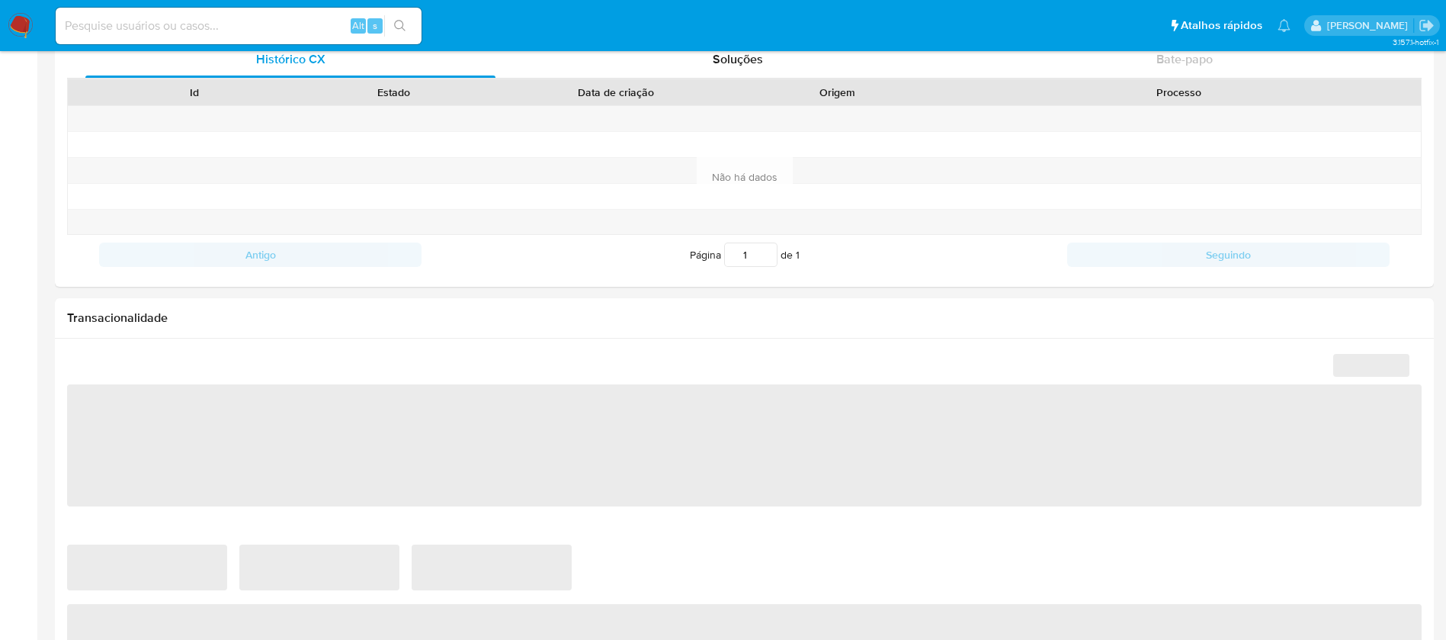
select select "10"
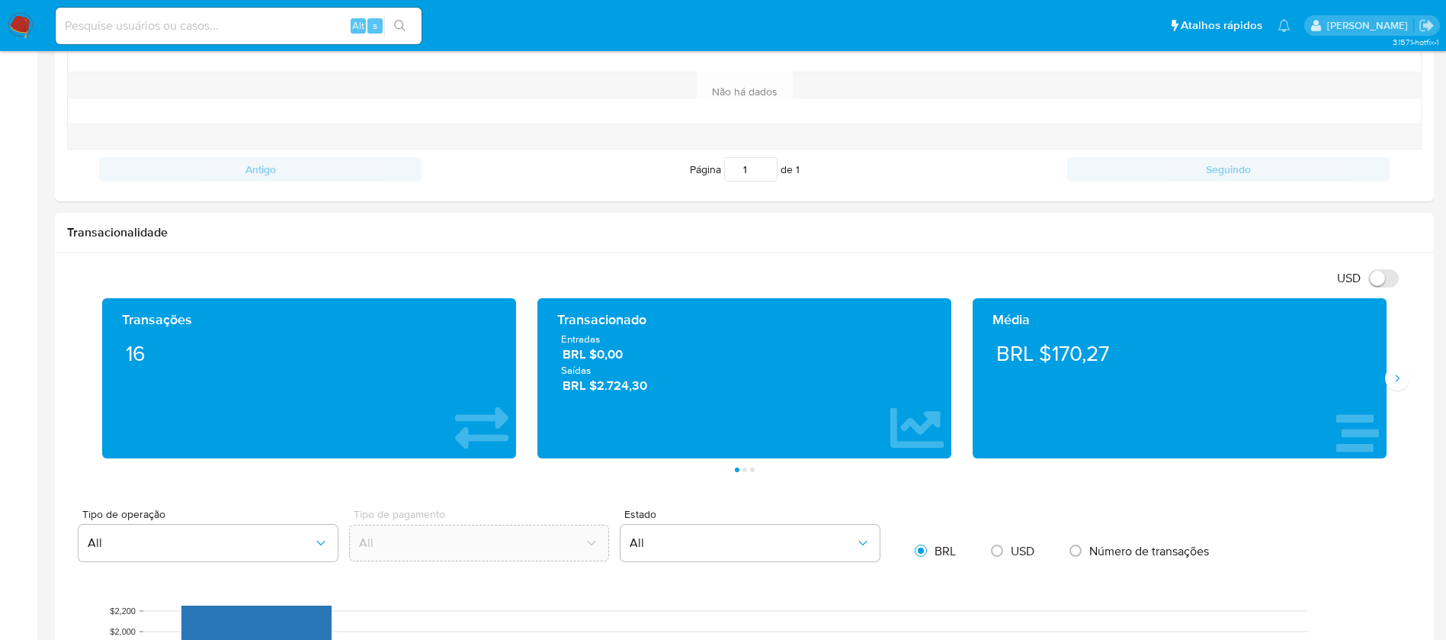
scroll to position [634, 0]
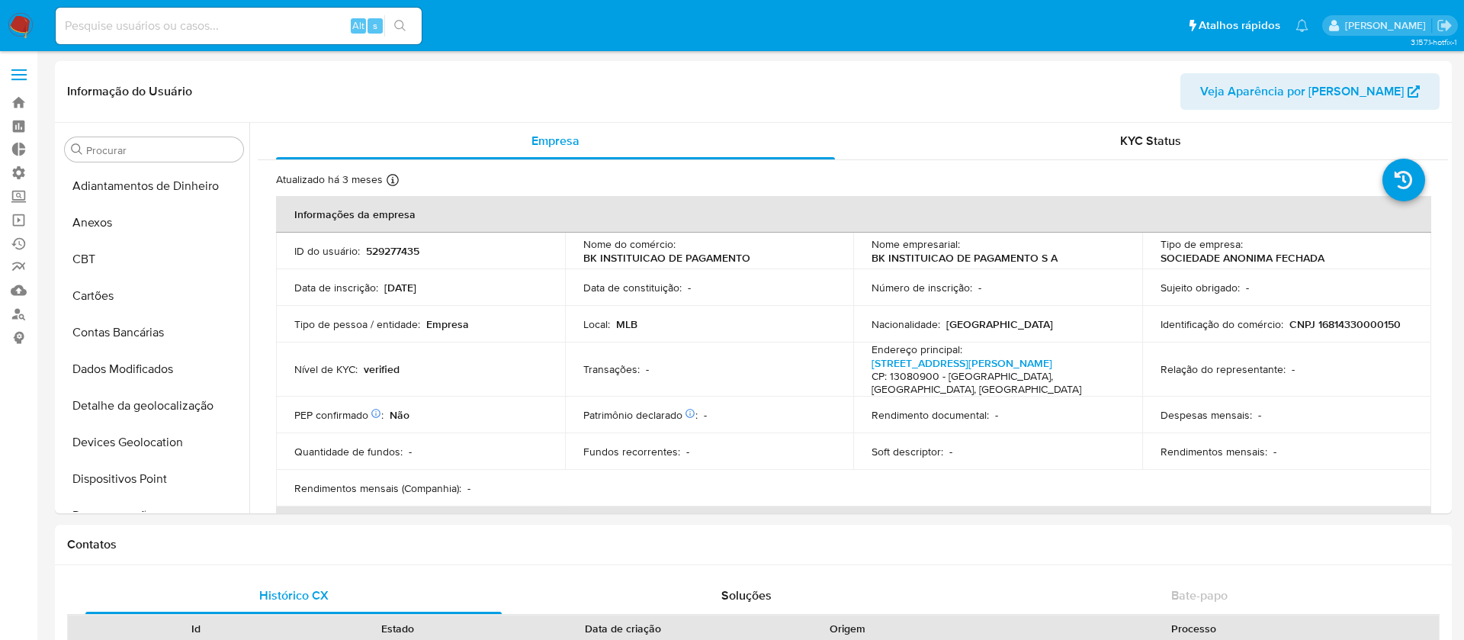
select select "10"
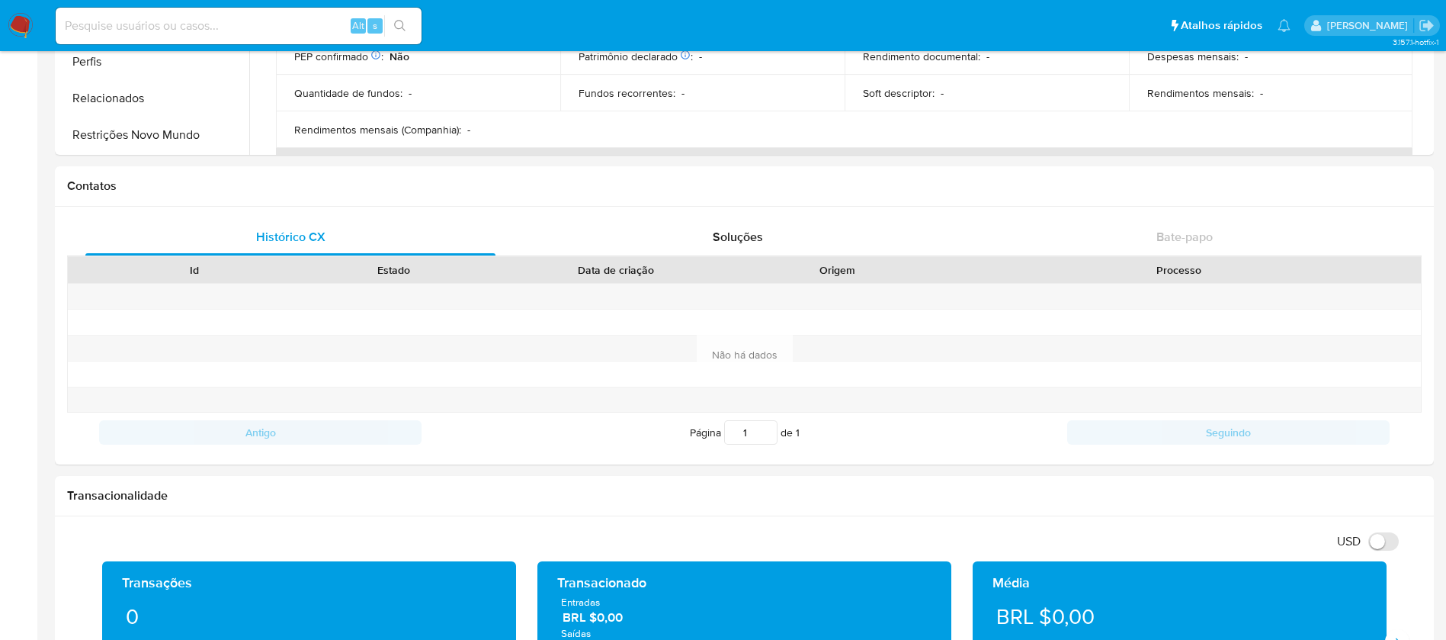
scroll to position [489, 0]
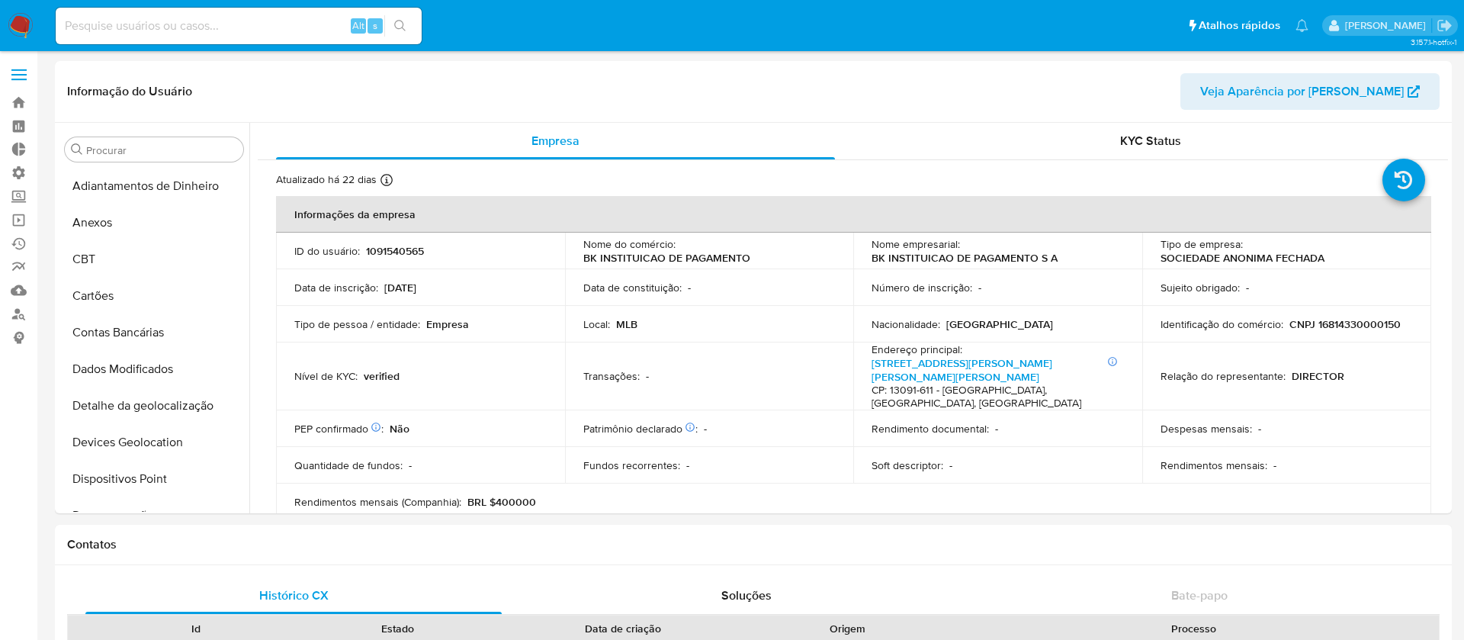
select select "10"
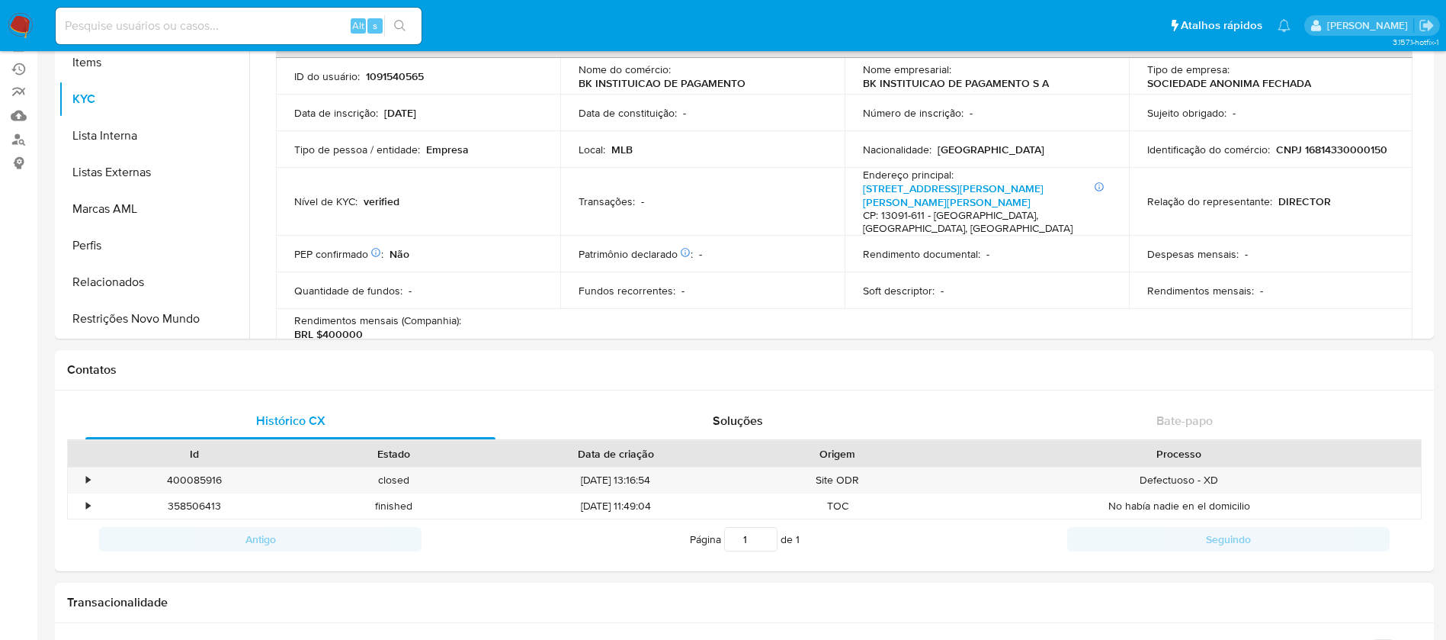
scroll to position [85, 0]
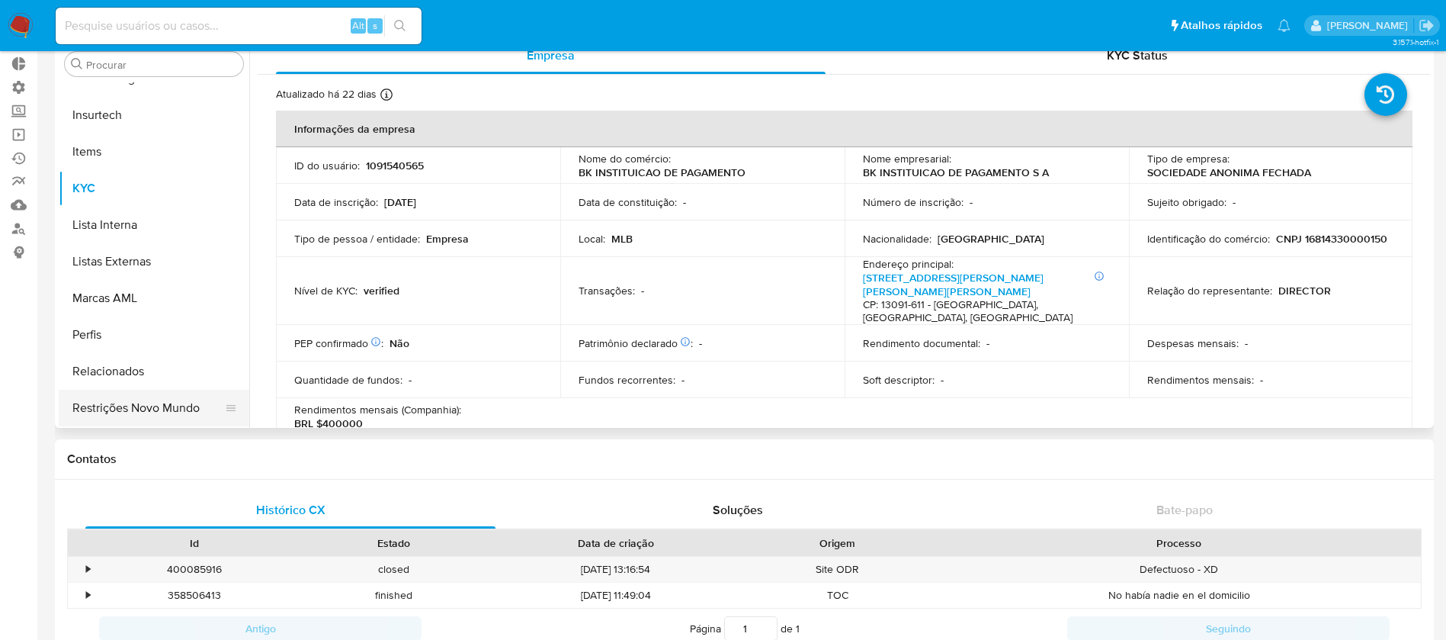
click at [89, 413] on button "Restrições Novo Mundo" at bounding box center [148, 408] width 178 height 37
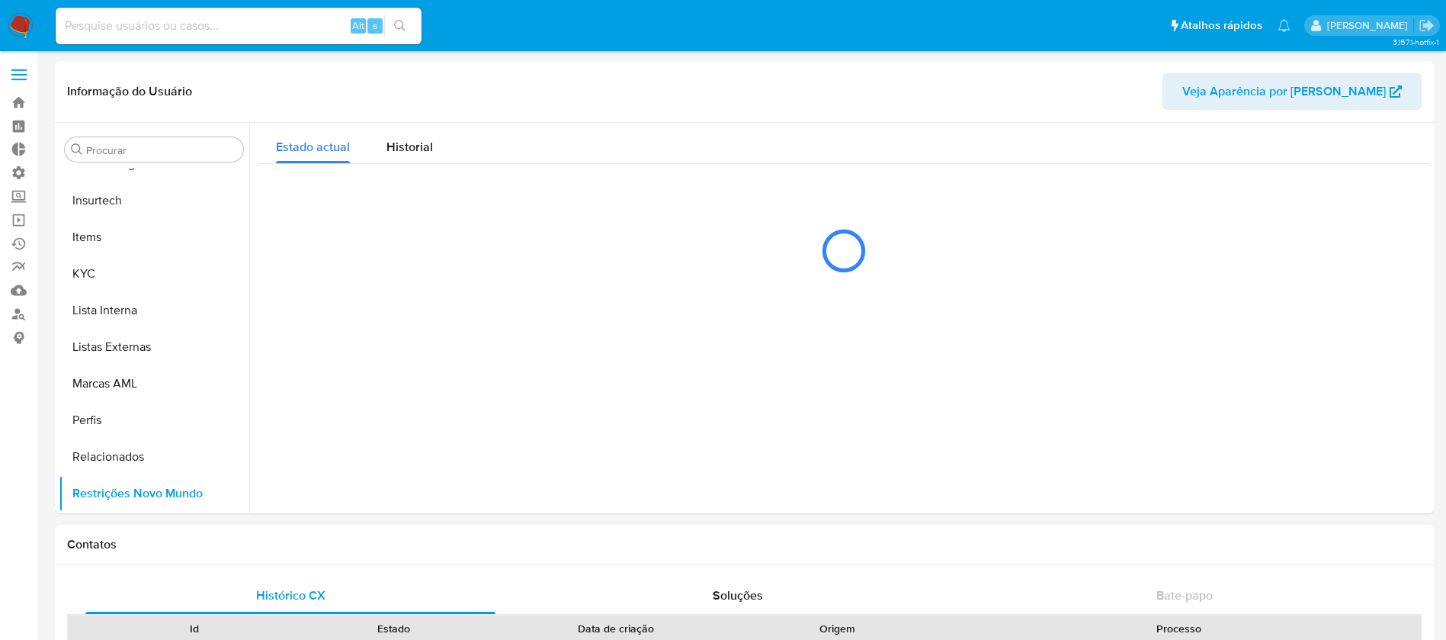
scroll to position [3, 0]
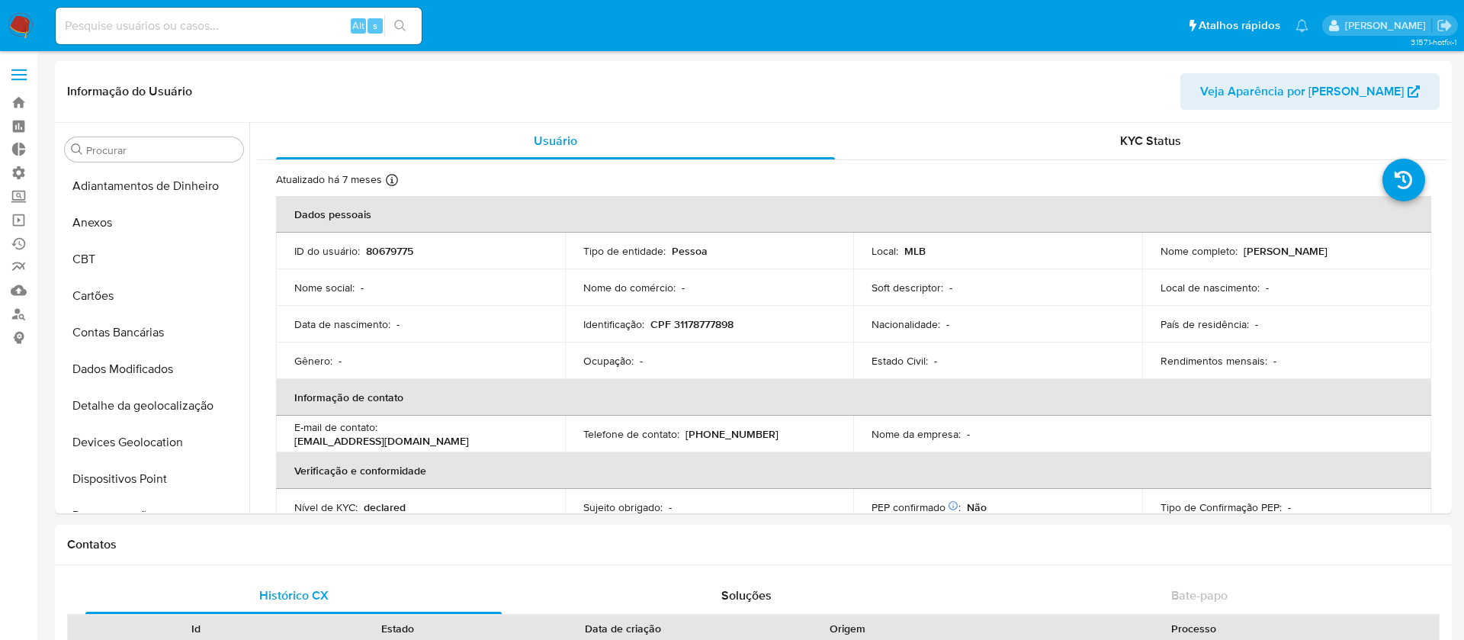
select select "10"
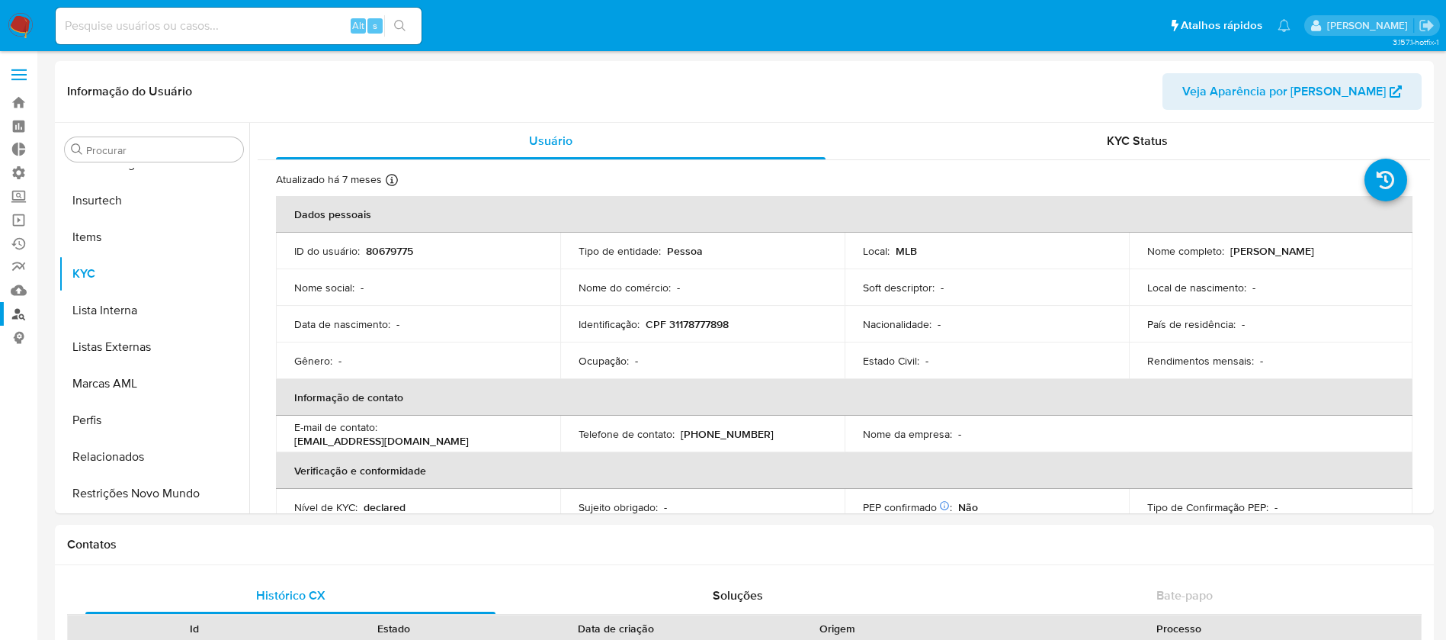
click at [14, 322] on link "Localizador de pessoas" at bounding box center [90, 314] width 181 height 24
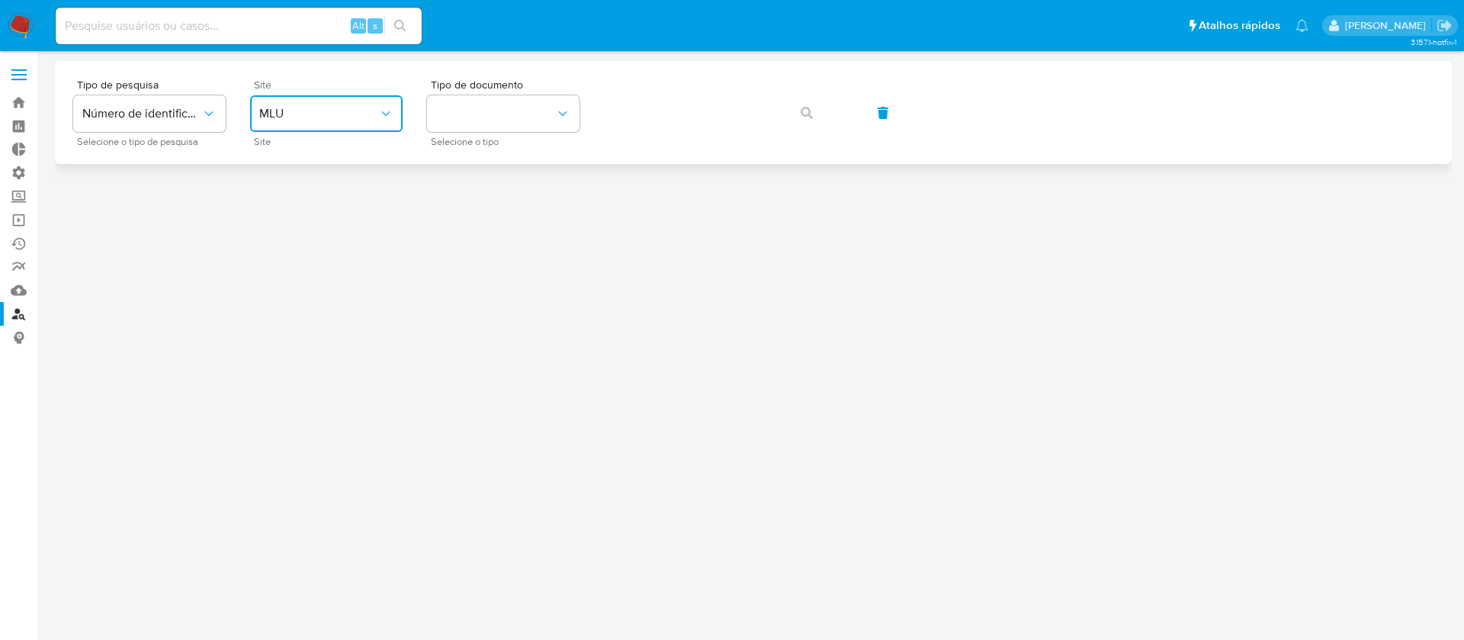
click at [371, 123] on button "MLU" at bounding box center [326, 113] width 152 height 37
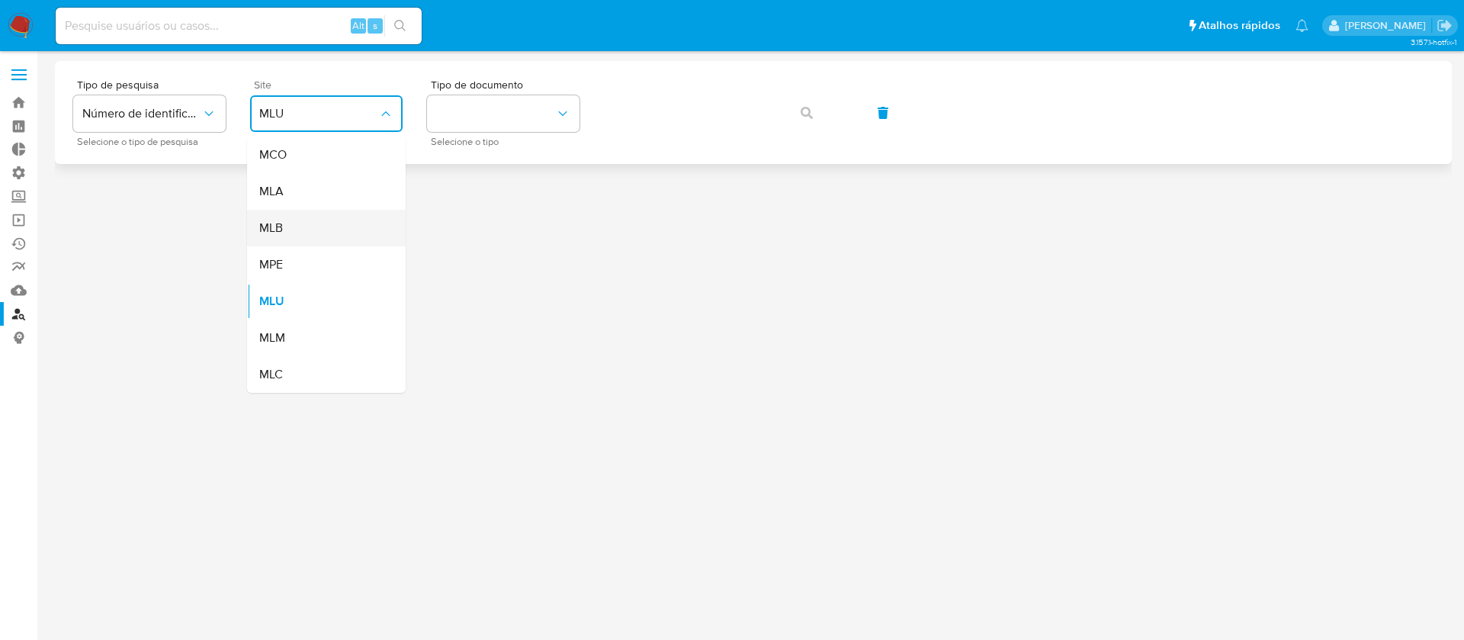
click at [276, 227] on span "MLB" at bounding box center [271, 227] width 24 height 15
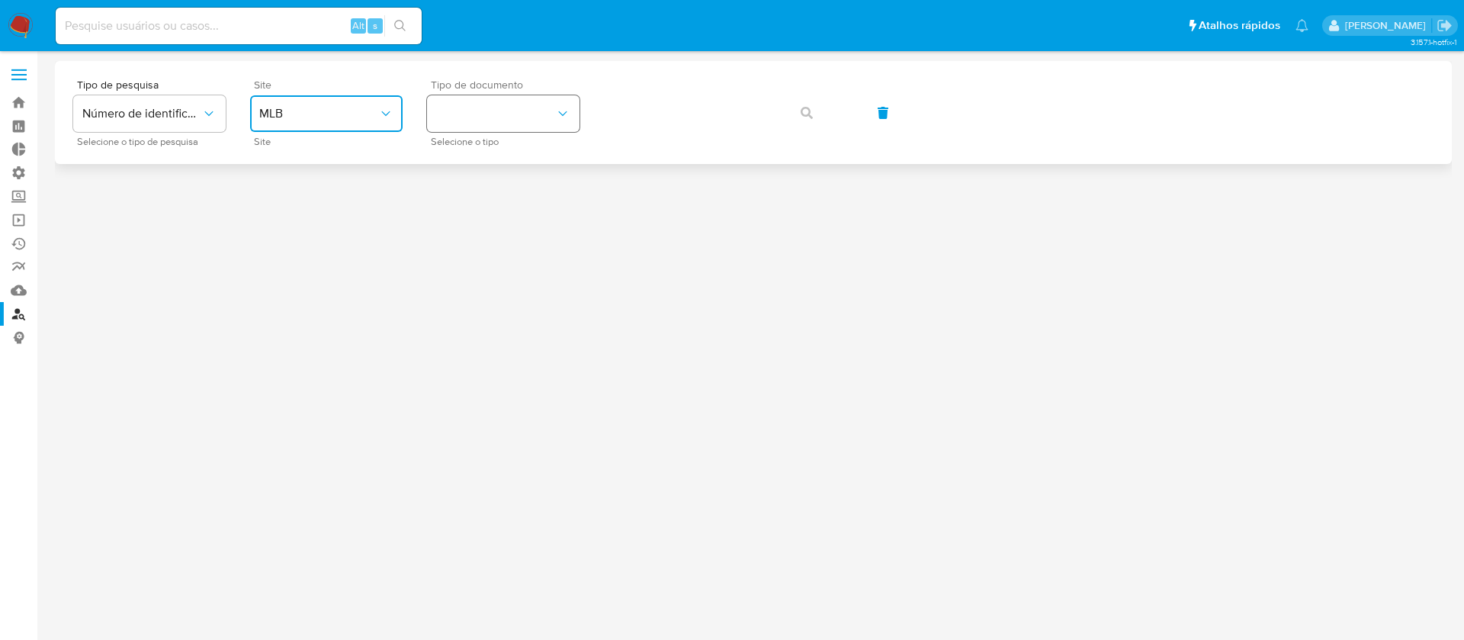
click at [528, 114] on button "identificationType" at bounding box center [503, 113] width 152 height 37
click at [499, 159] on div "CNPJ CNPJ" at bounding box center [498, 162] width 125 height 52
click at [809, 115] on icon "button" at bounding box center [807, 113] width 12 height 12
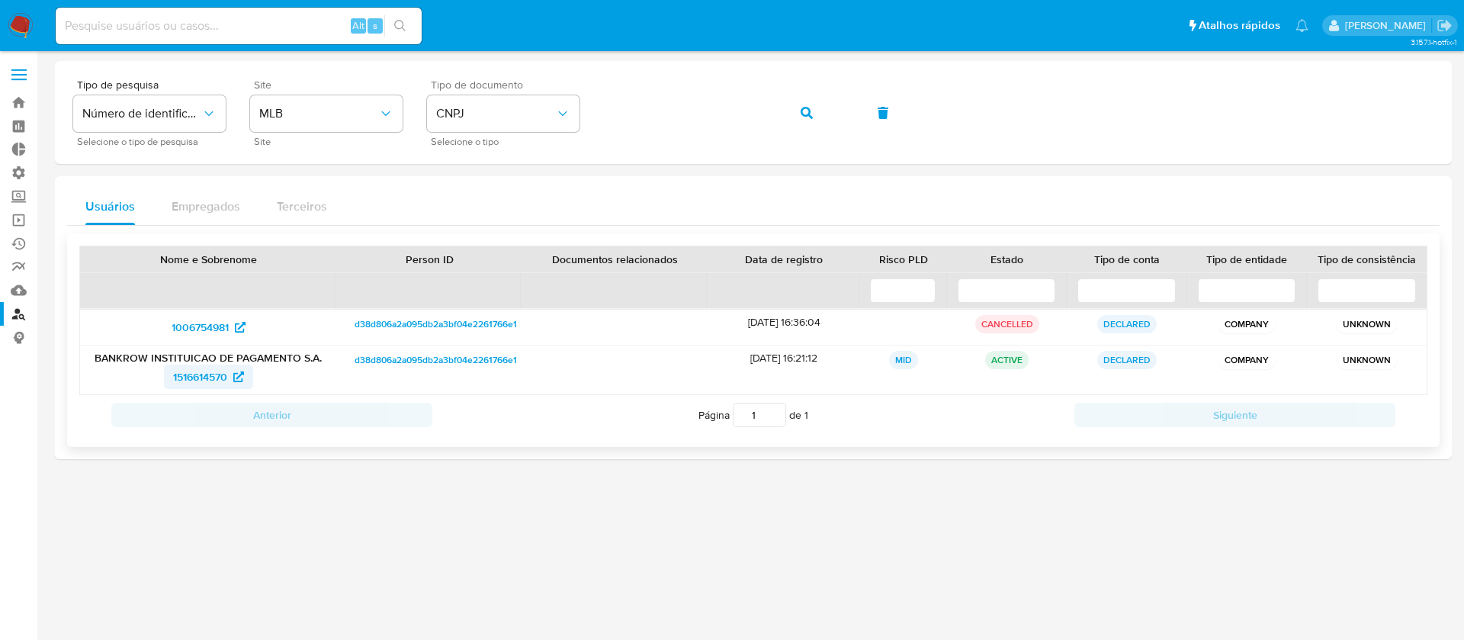
click at [198, 377] on span "1516614570" at bounding box center [200, 376] width 54 height 24
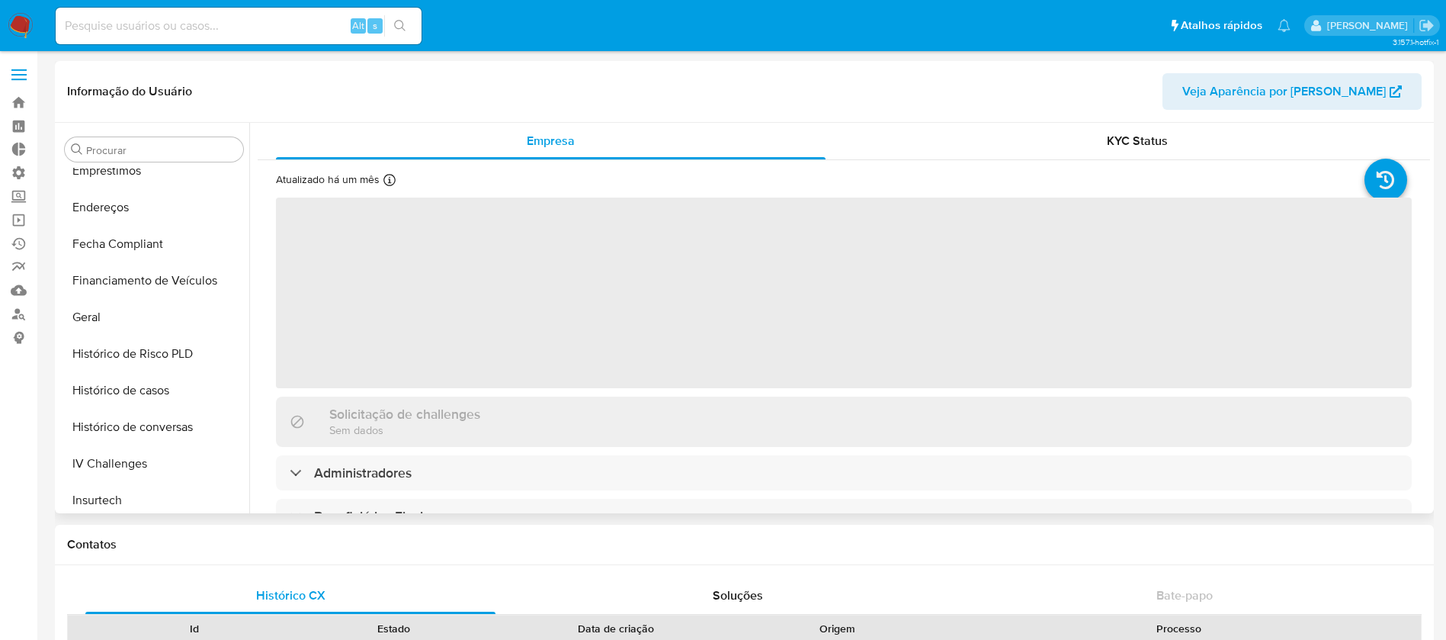
scroll to position [681, 0]
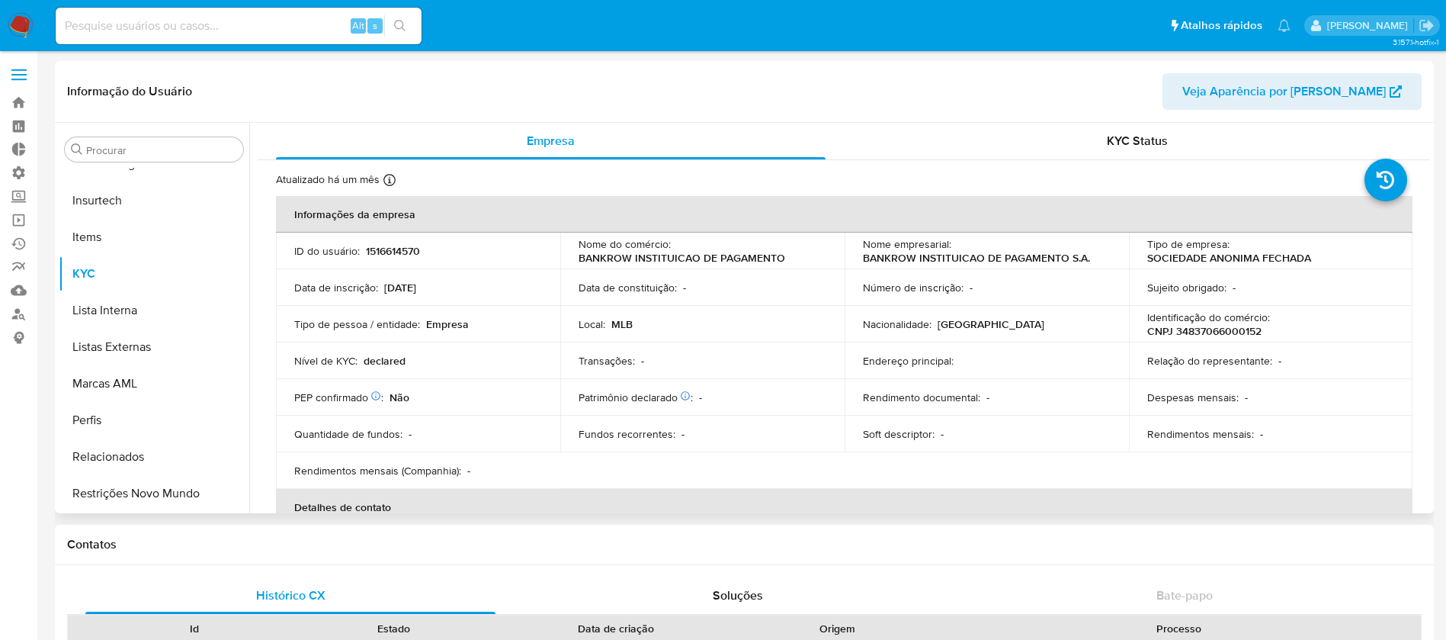
select select "10"
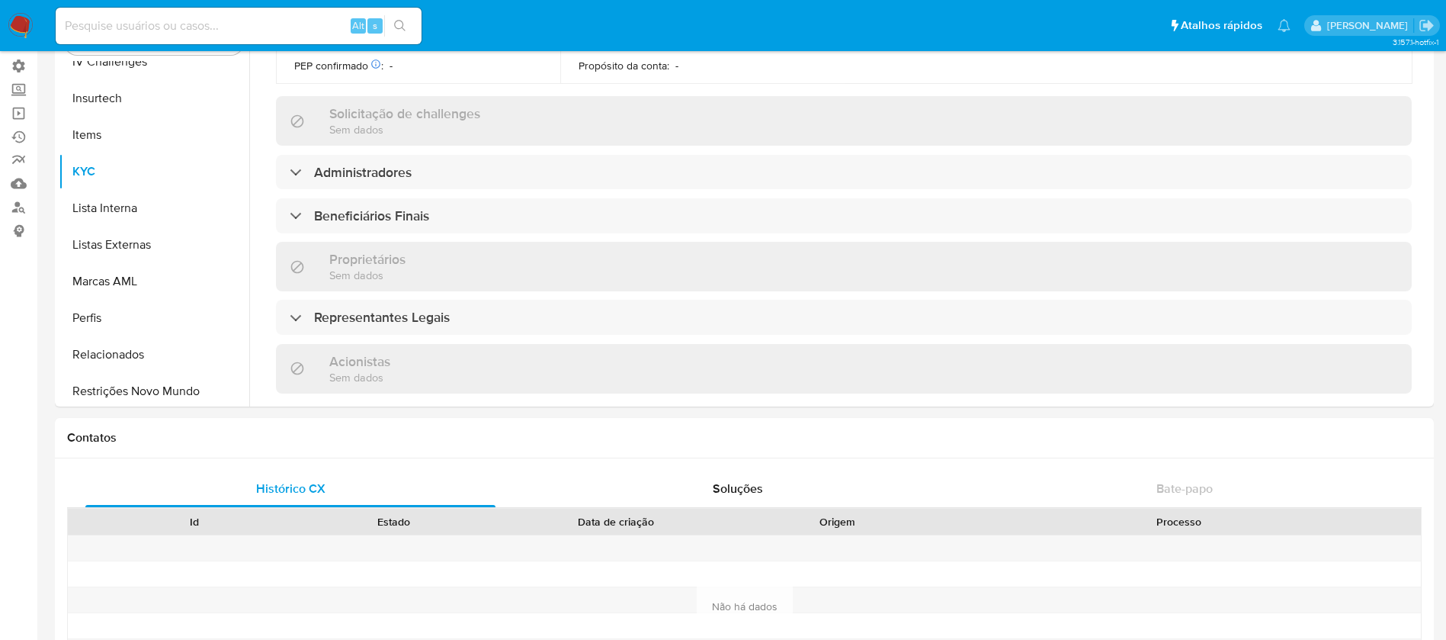
scroll to position [537, 0]
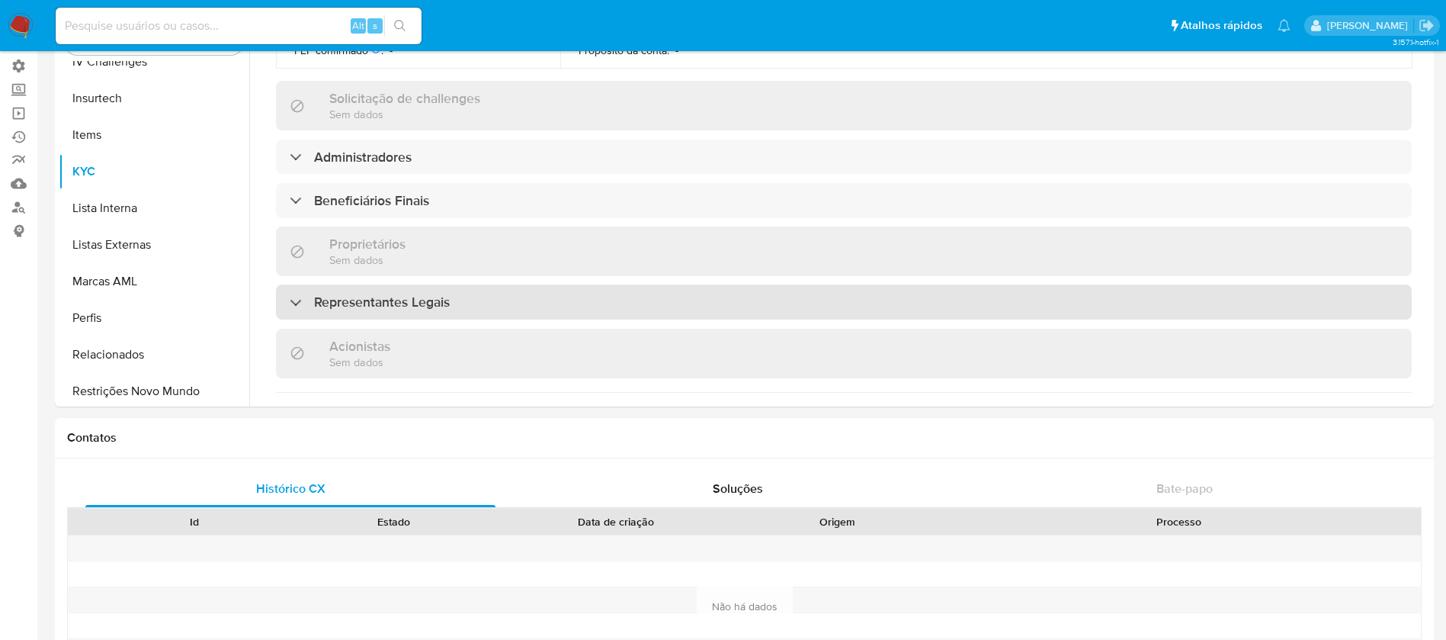
click at [290, 302] on div at bounding box center [290, 302] width 0 height 0
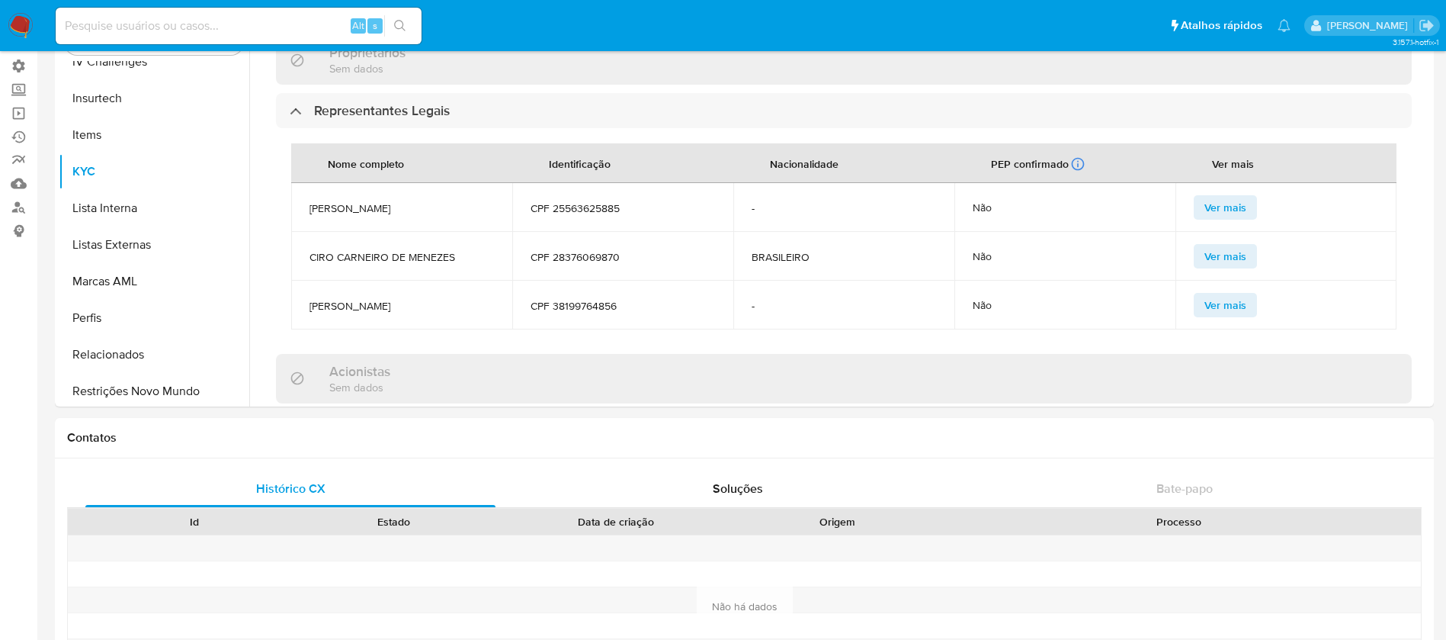
scroll to position [731, 0]
drag, startPoint x: 624, startPoint y: 210, endPoint x: 547, endPoint y: 201, distance: 77.5
click at [547, 201] on span "CPF 25563625885" at bounding box center [623, 206] width 184 height 14
copy span "25563625885"
drag, startPoint x: 663, startPoint y: 245, endPoint x: 560, endPoint y: 243, distance: 102.9
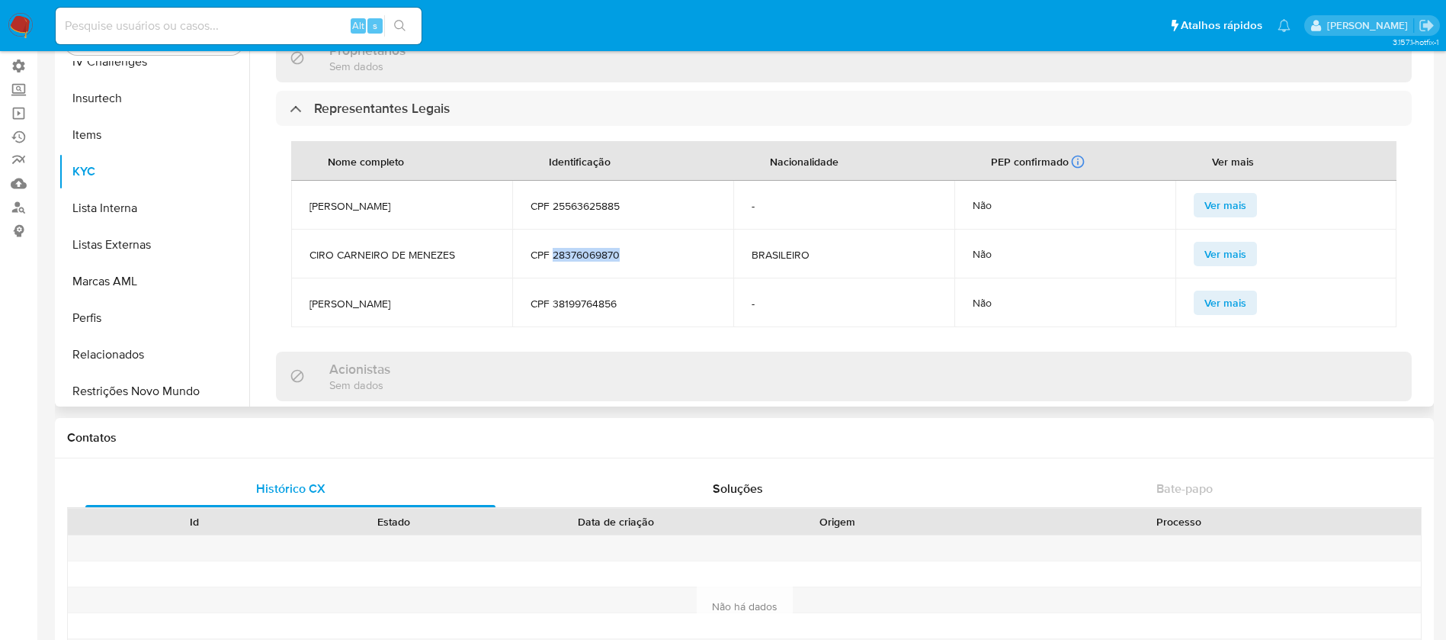
click at [552, 246] on td "CPF 28376069870" at bounding box center [622, 253] width 221 height 49
copy span "28376069870"
drag, startPoint x: 627, startPoint y: 311, endPoint x: 554, endPoint y: 300, distance: 74.1
click at [554, 300] on td "CPF 38199764856" at bounding box center [622, 302] width 221 height 49
copy span "38199764856"
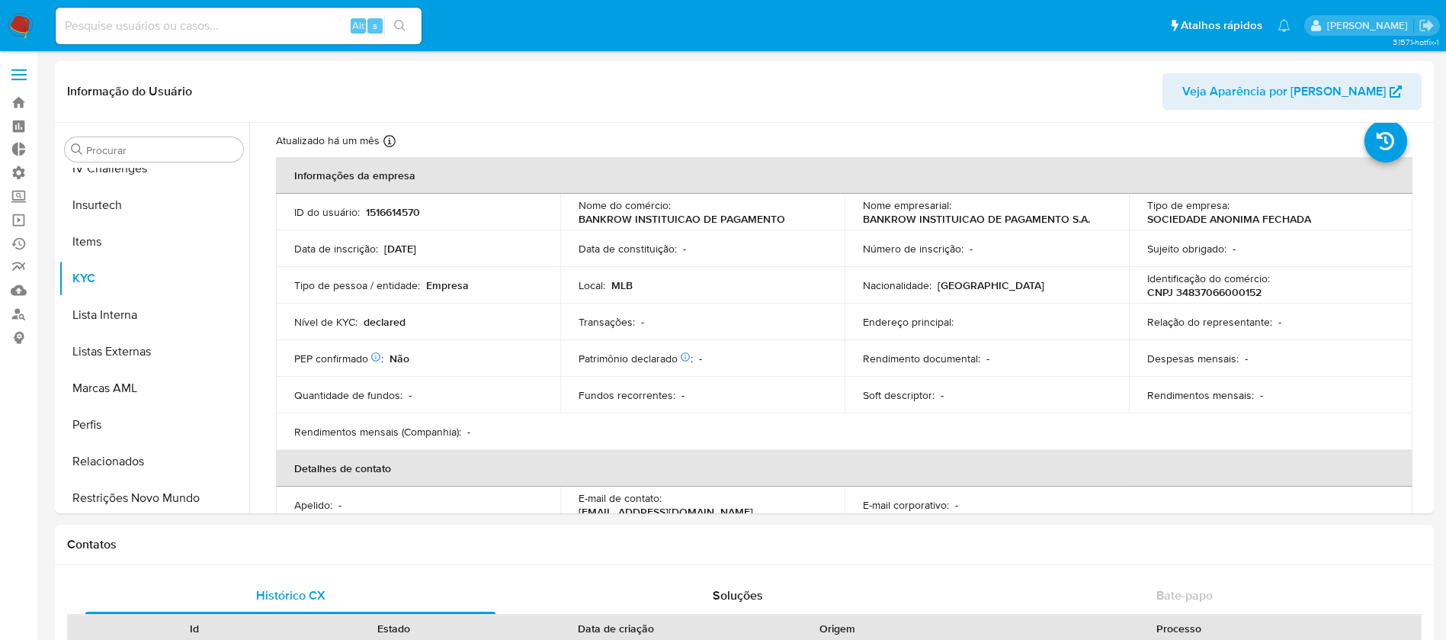
scroll to position [0, 0]
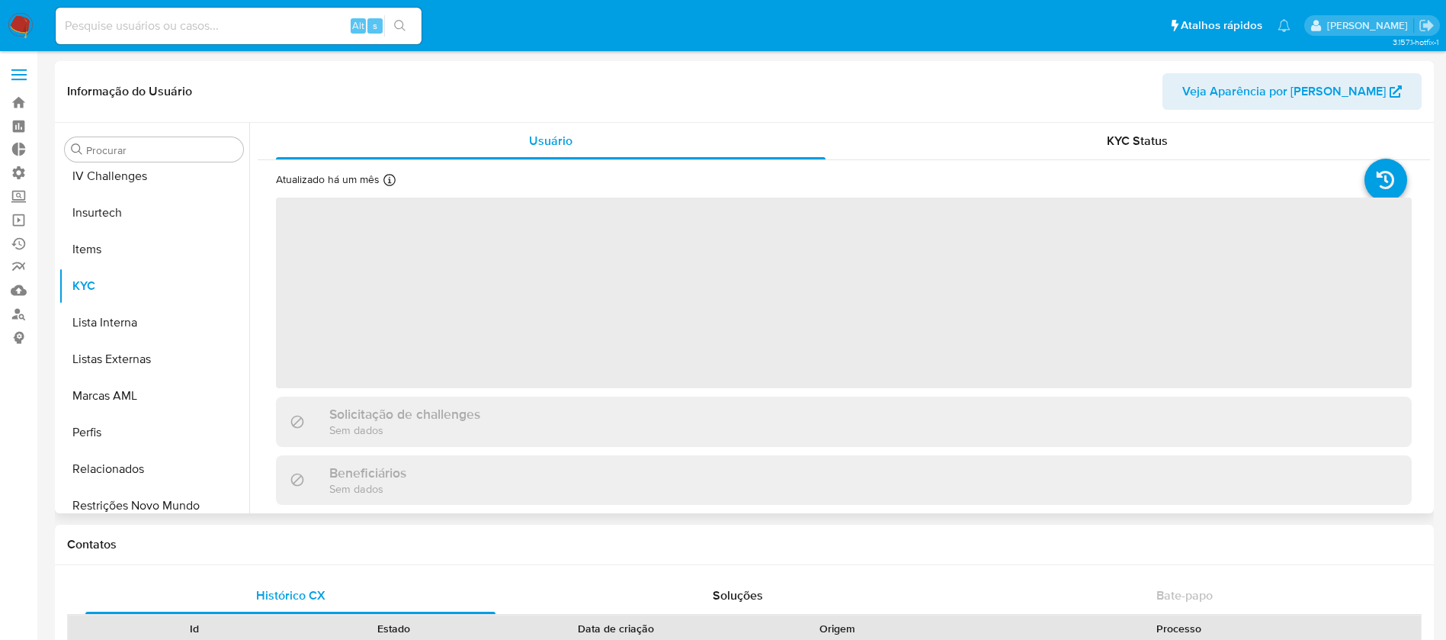
scroll to position [681, 0]
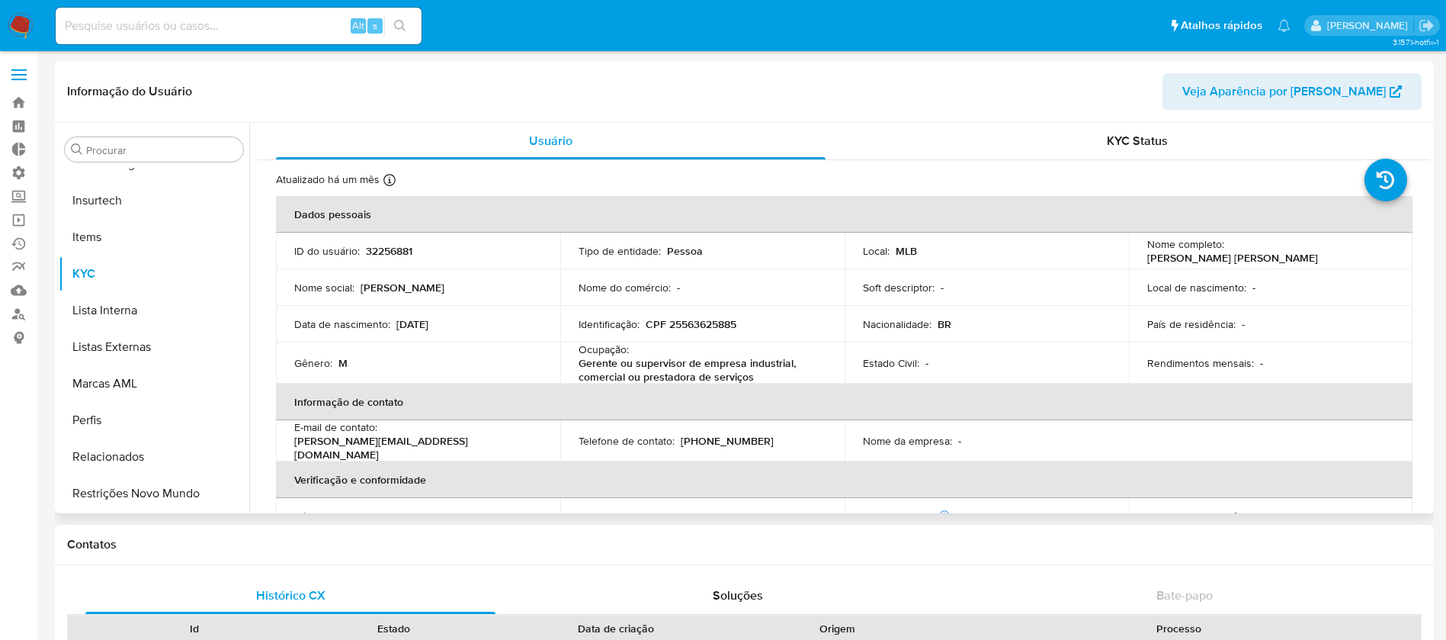
select select "10"
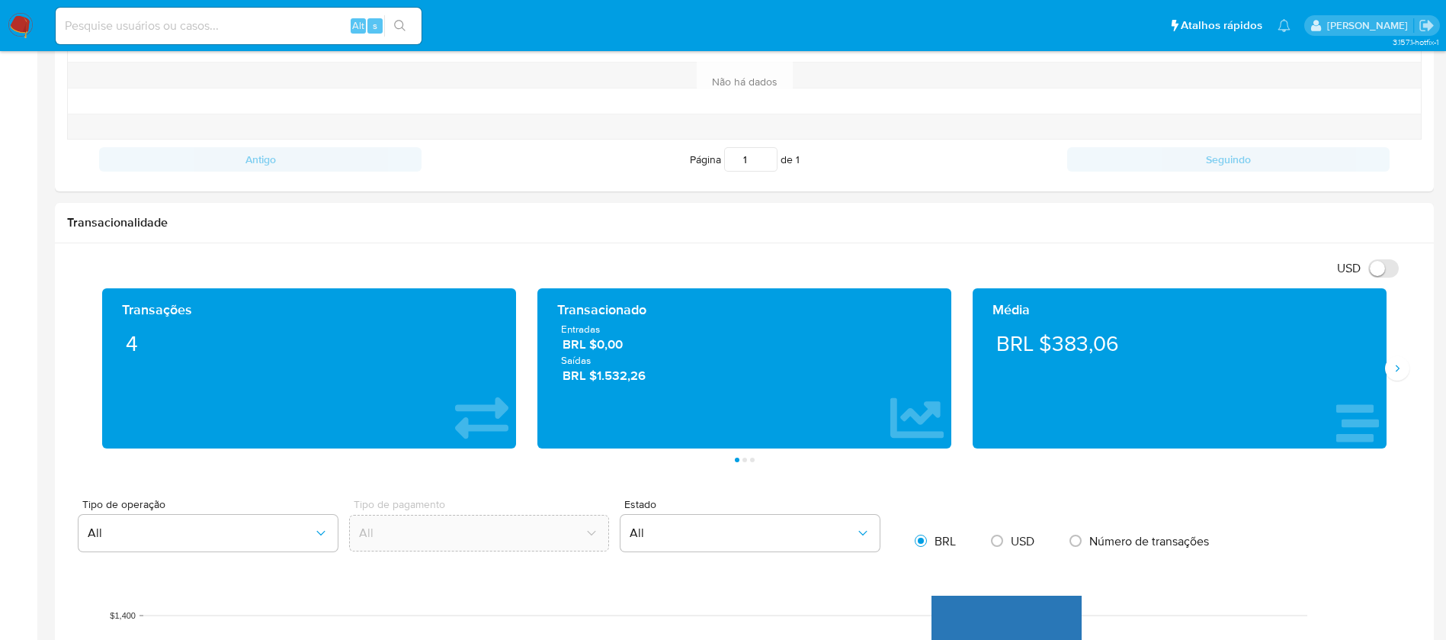
scroll to position [626, 0]
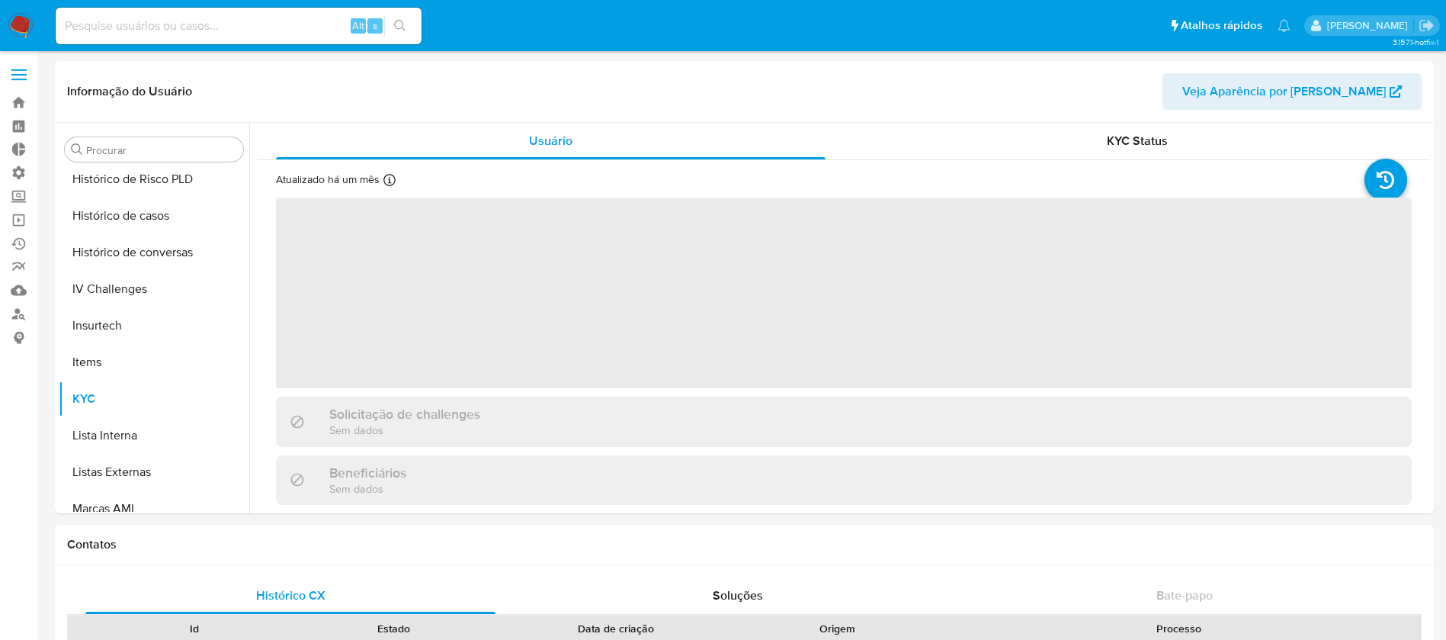
scroll to position [681, 0]
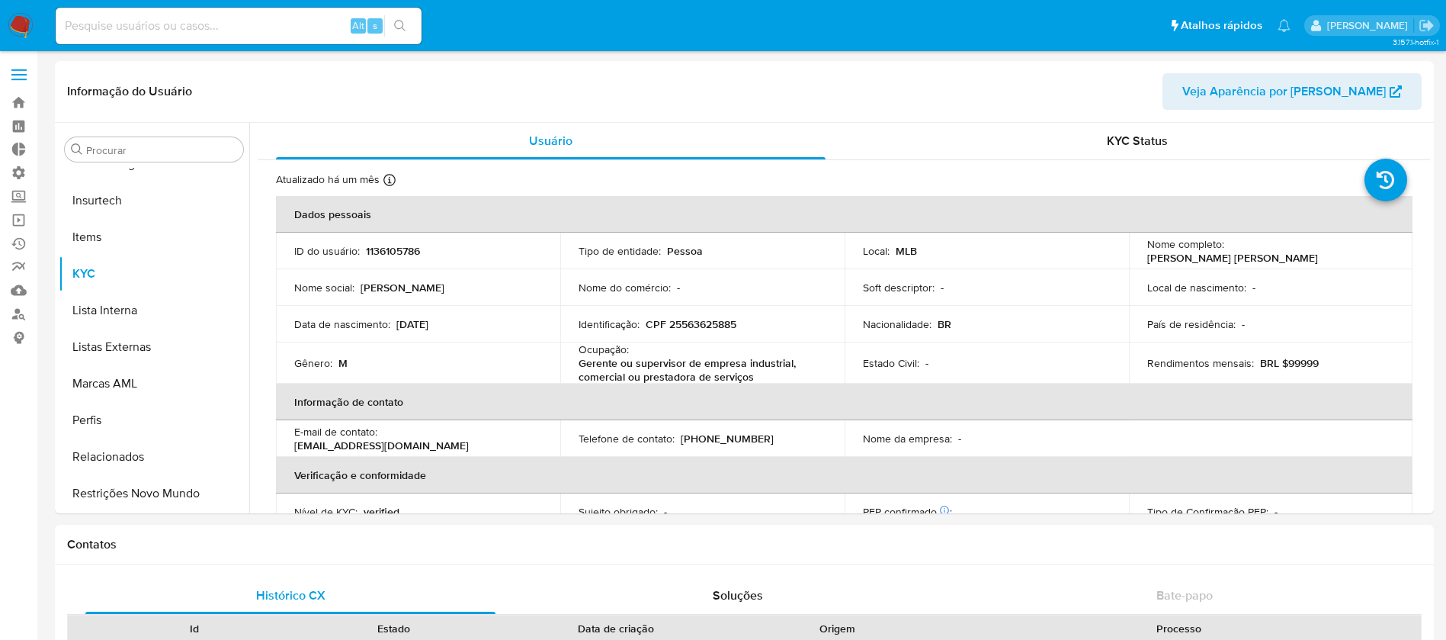
select select "10"
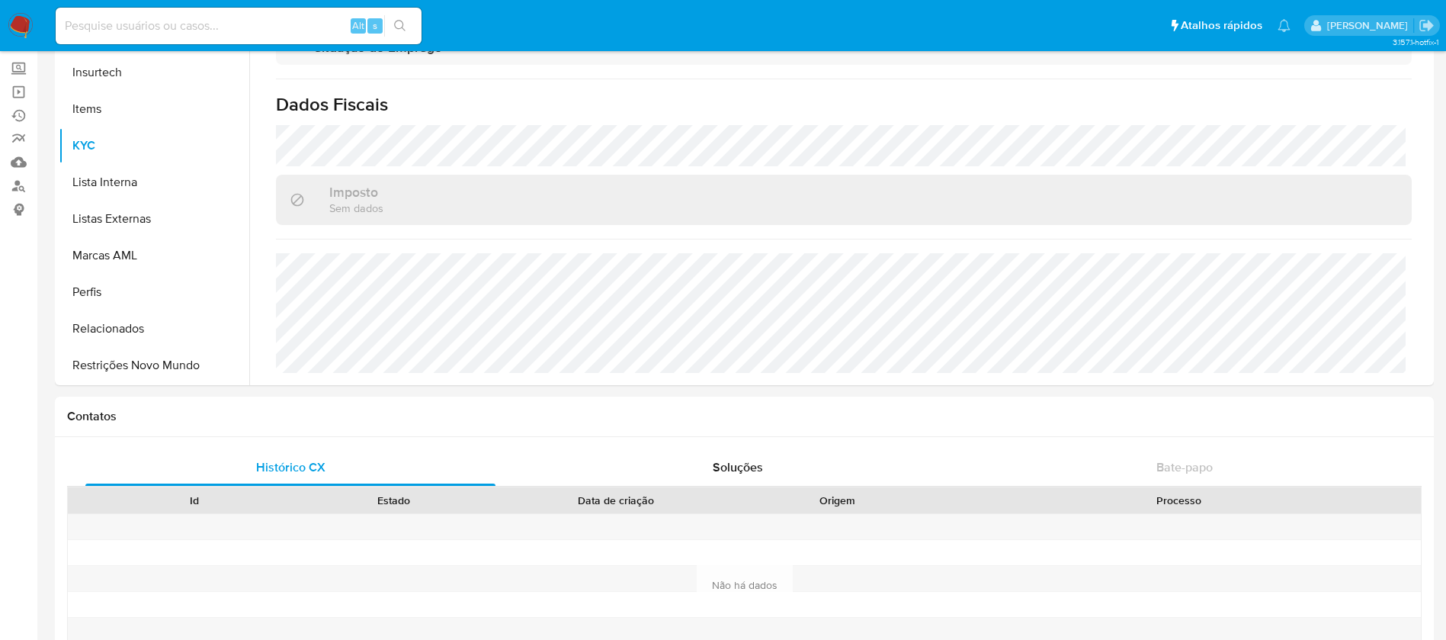
scroll to position [0, 0]
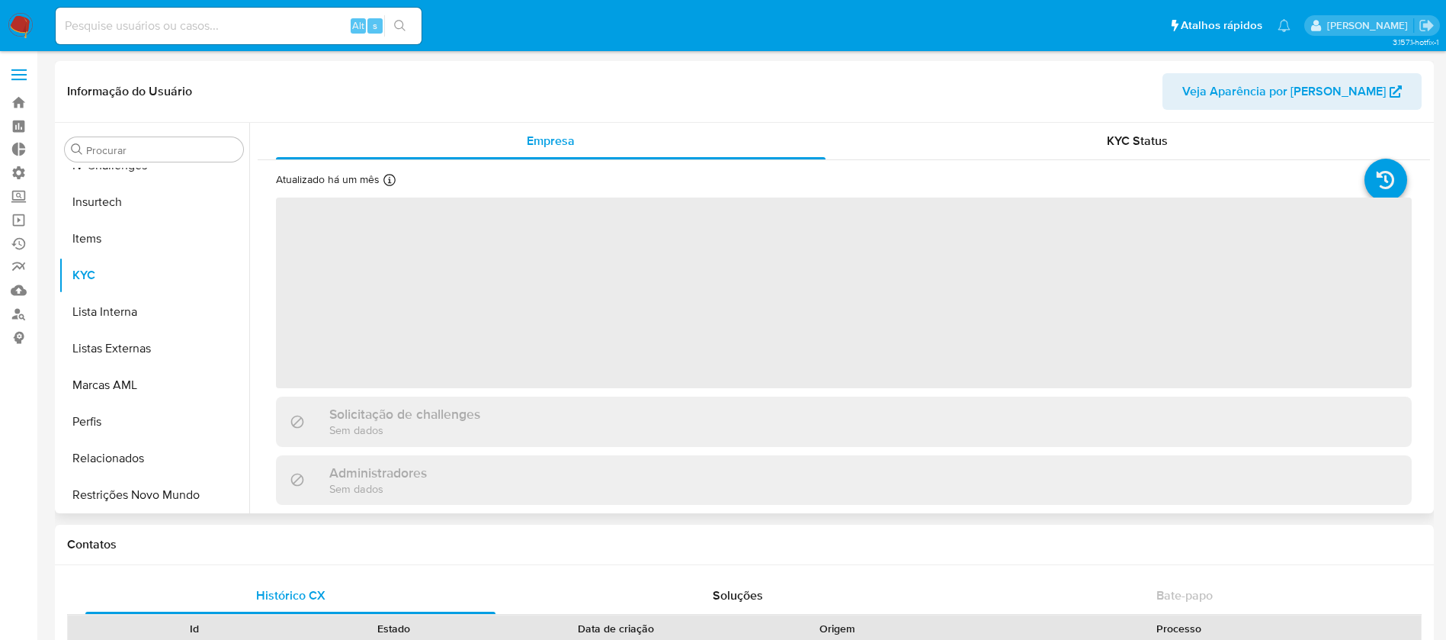
scroll to position [681, 0]
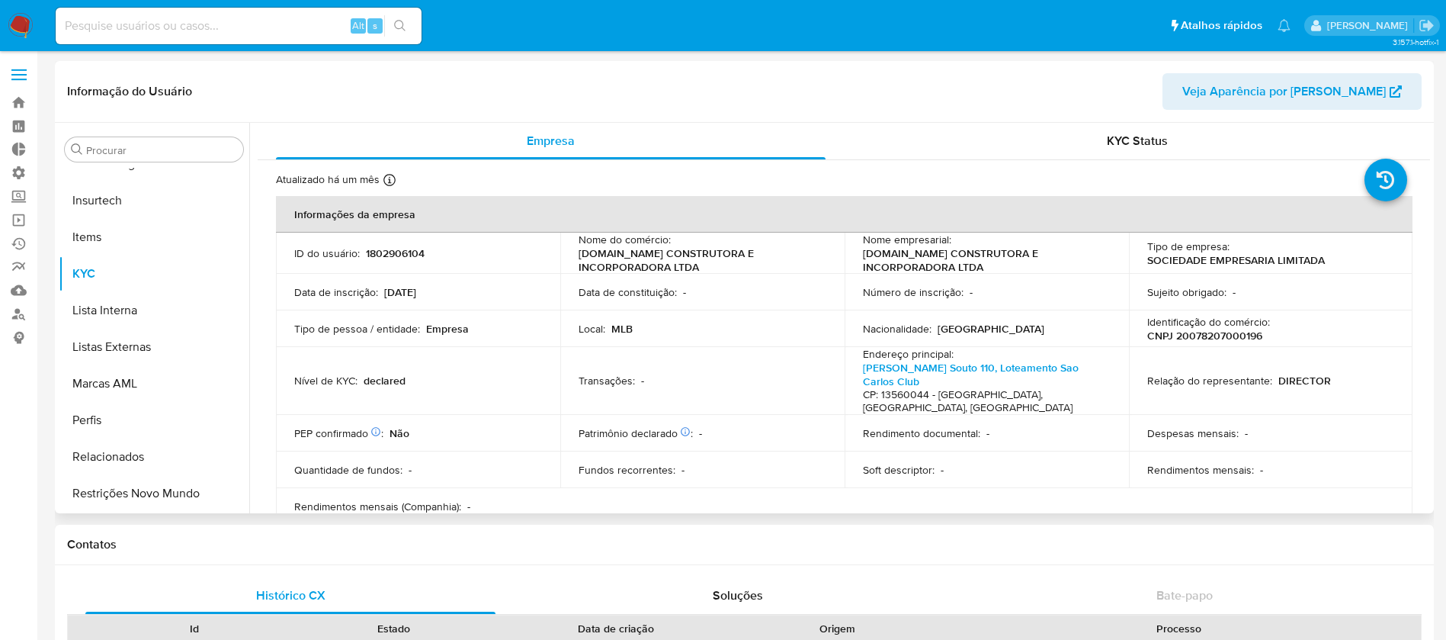
select select "10"
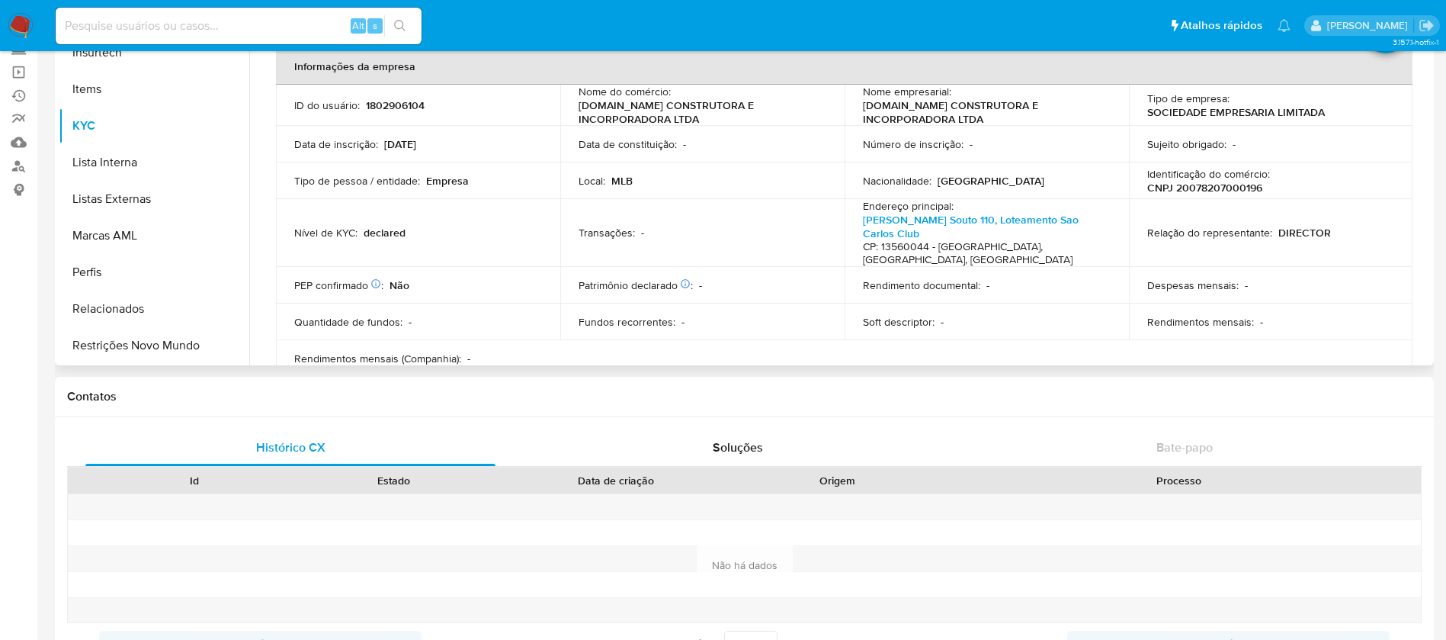
scroll to position [0, 0]
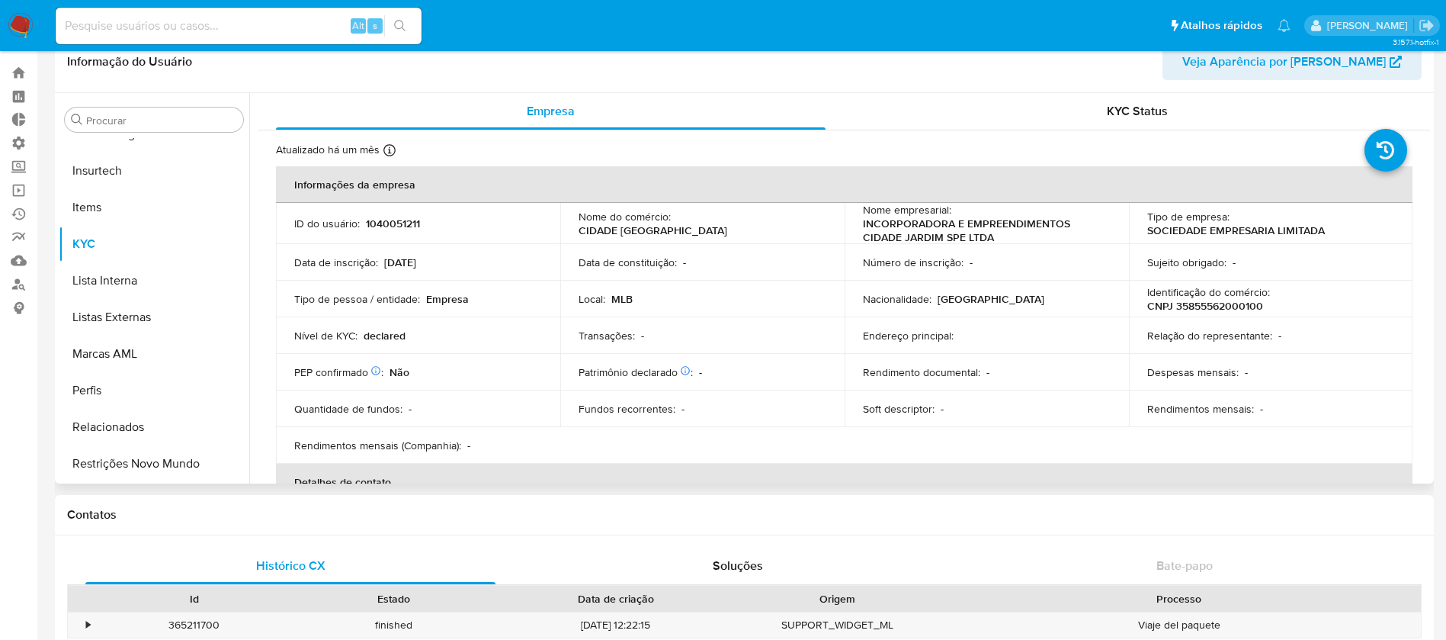
scroll to position [46, 0]
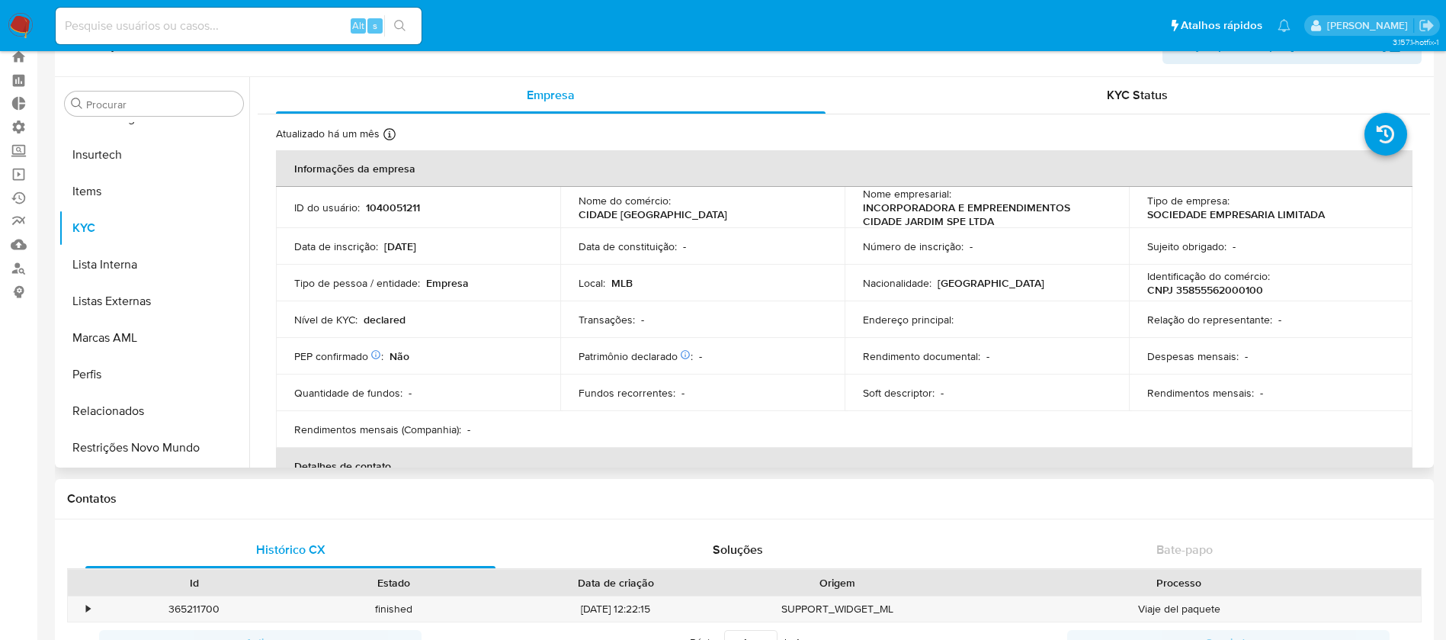
select select "10"
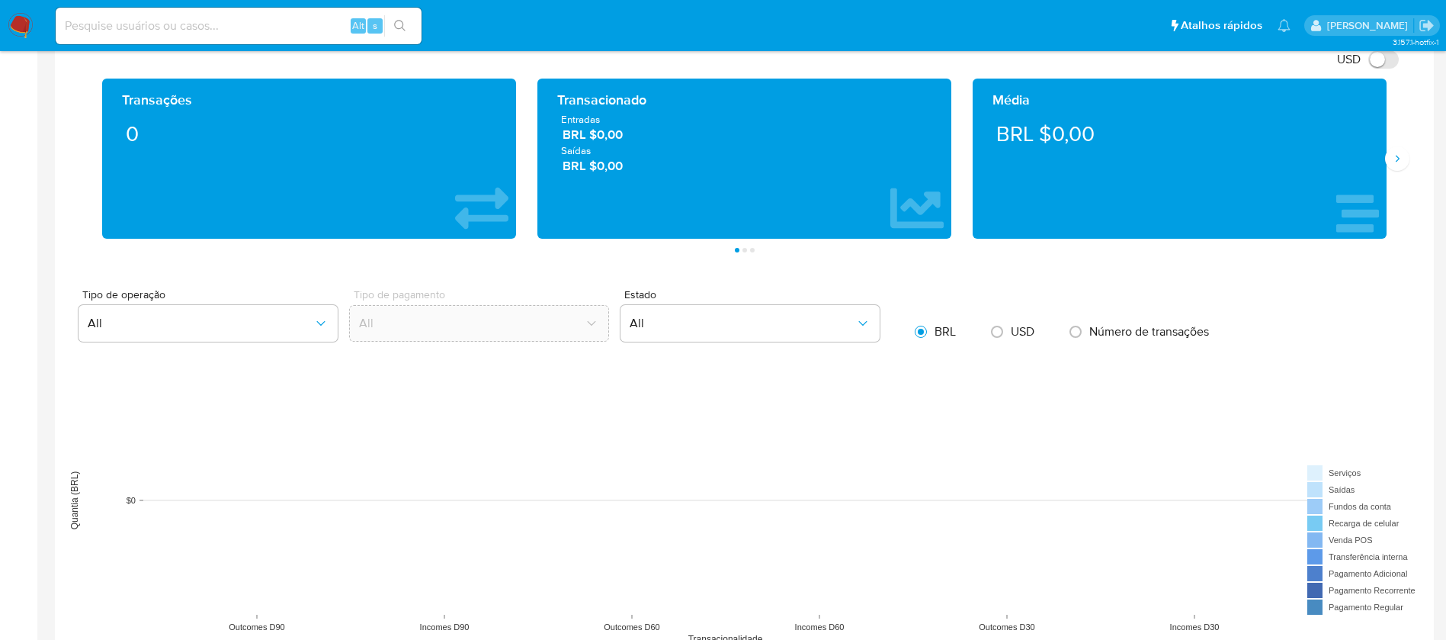
scroll to position [660, 0]
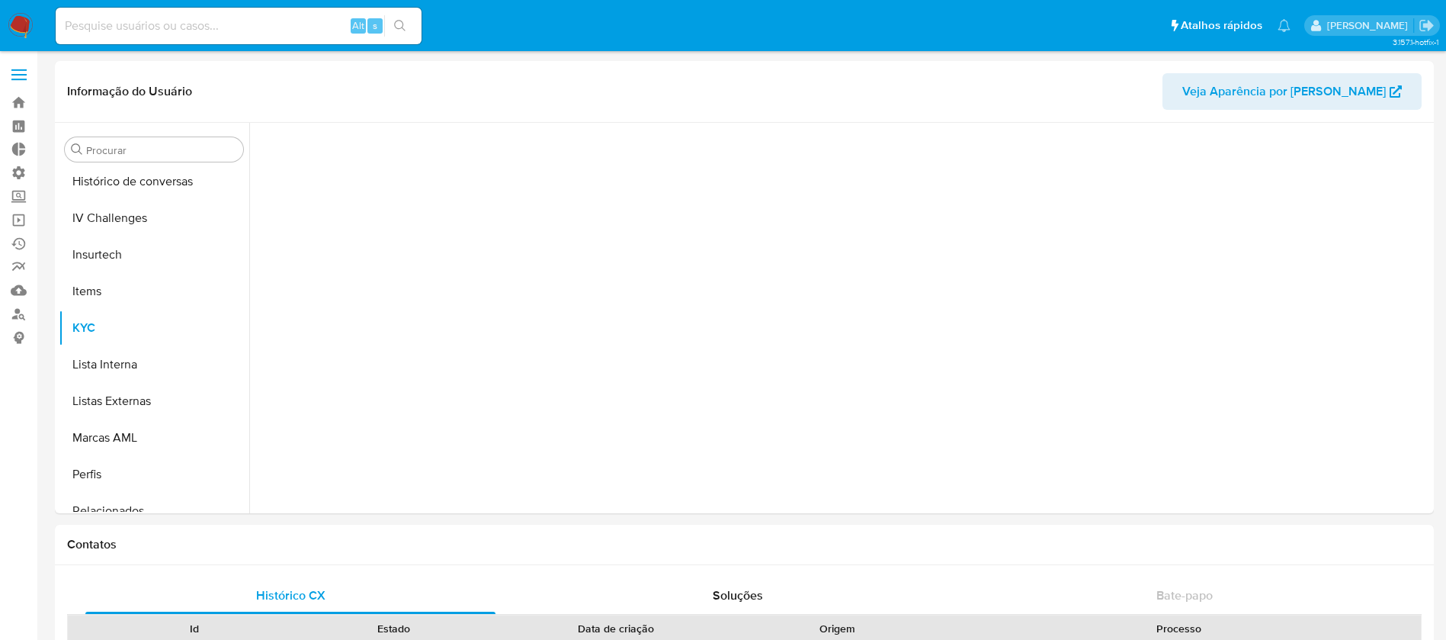
scroll to position [681, 0]
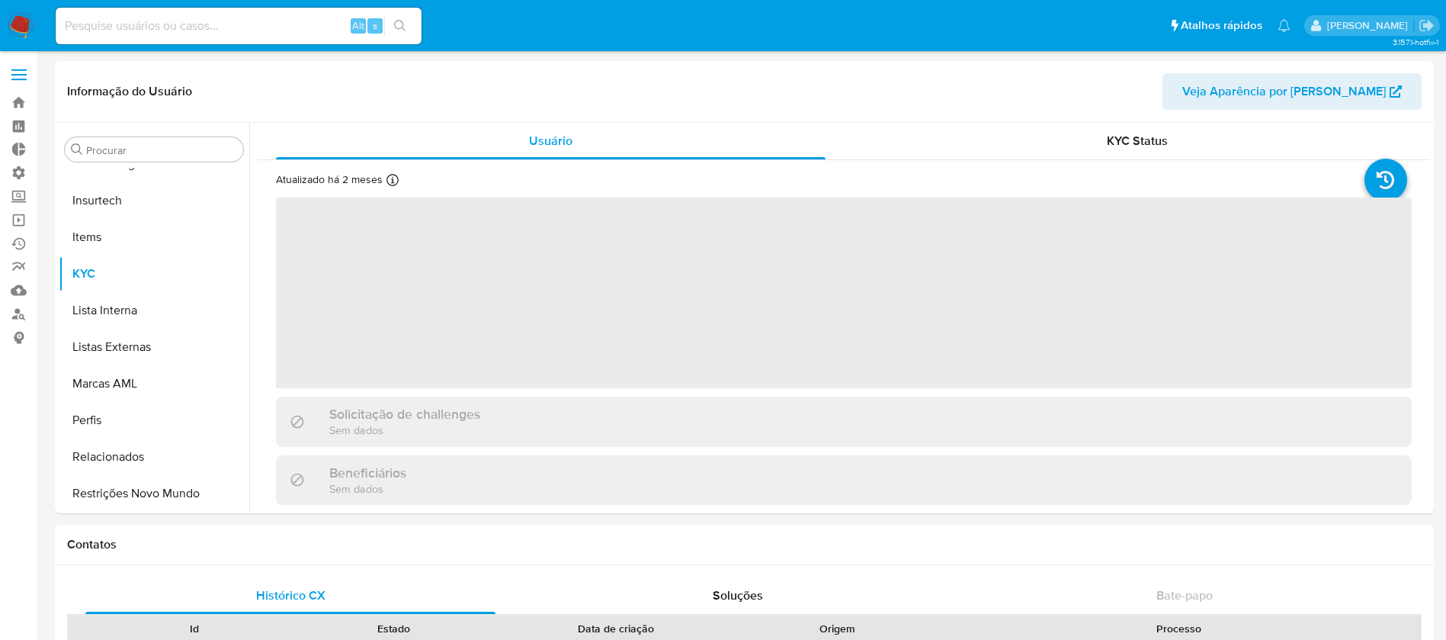
select select "10"
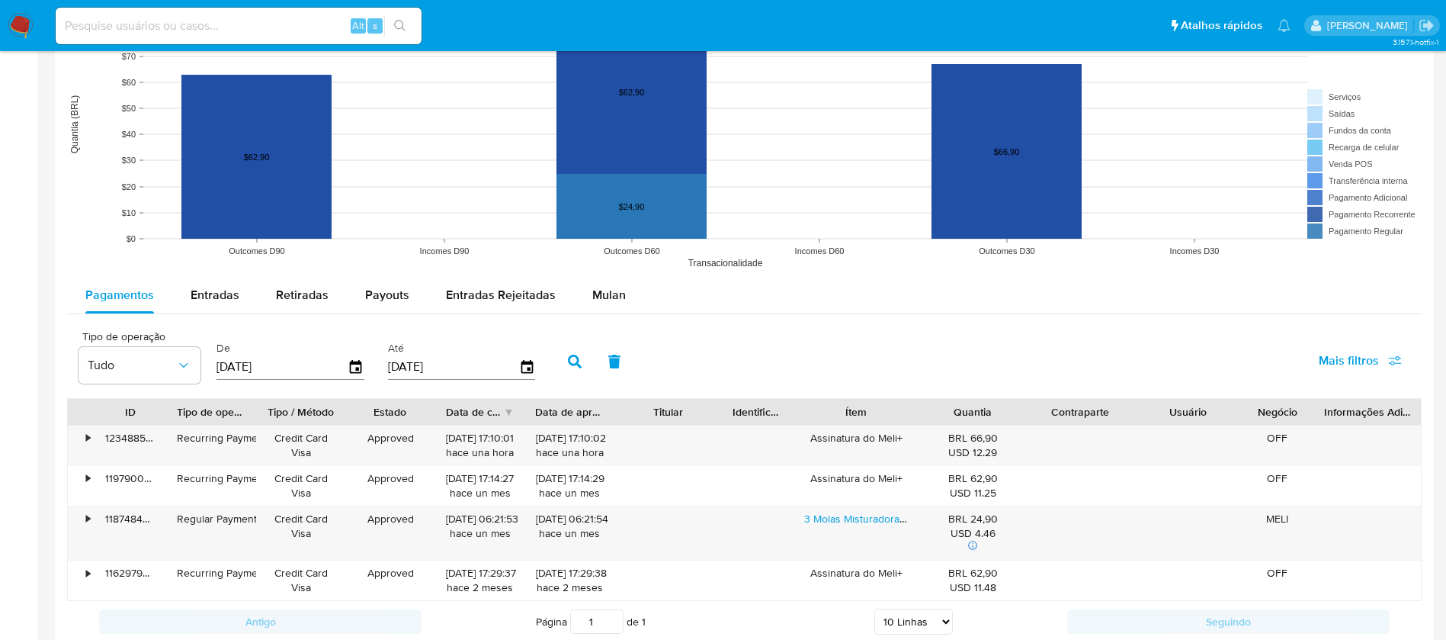
scroll to position [1236, 0]
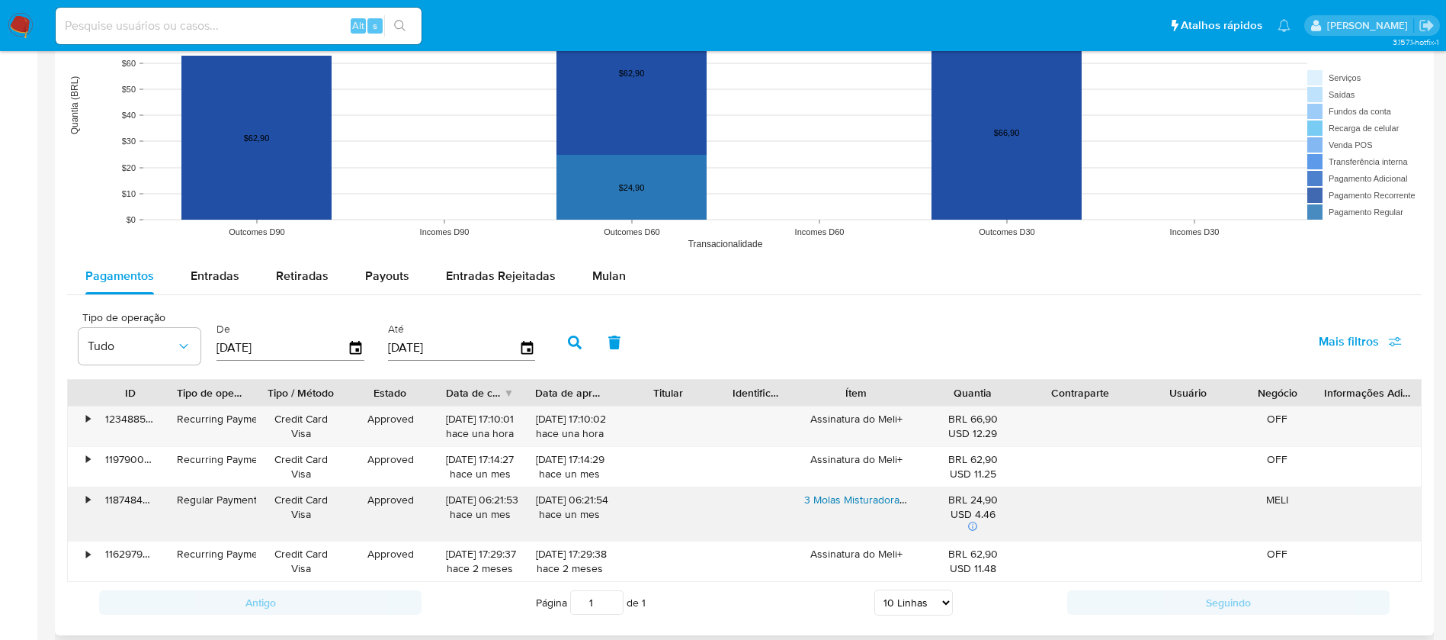
click at [857, 502] on link "3 Molas Misturadoras Para Coqueteleira Ball Mixer Shake Whey" at bounding box center [953, 499] width 298 height 15
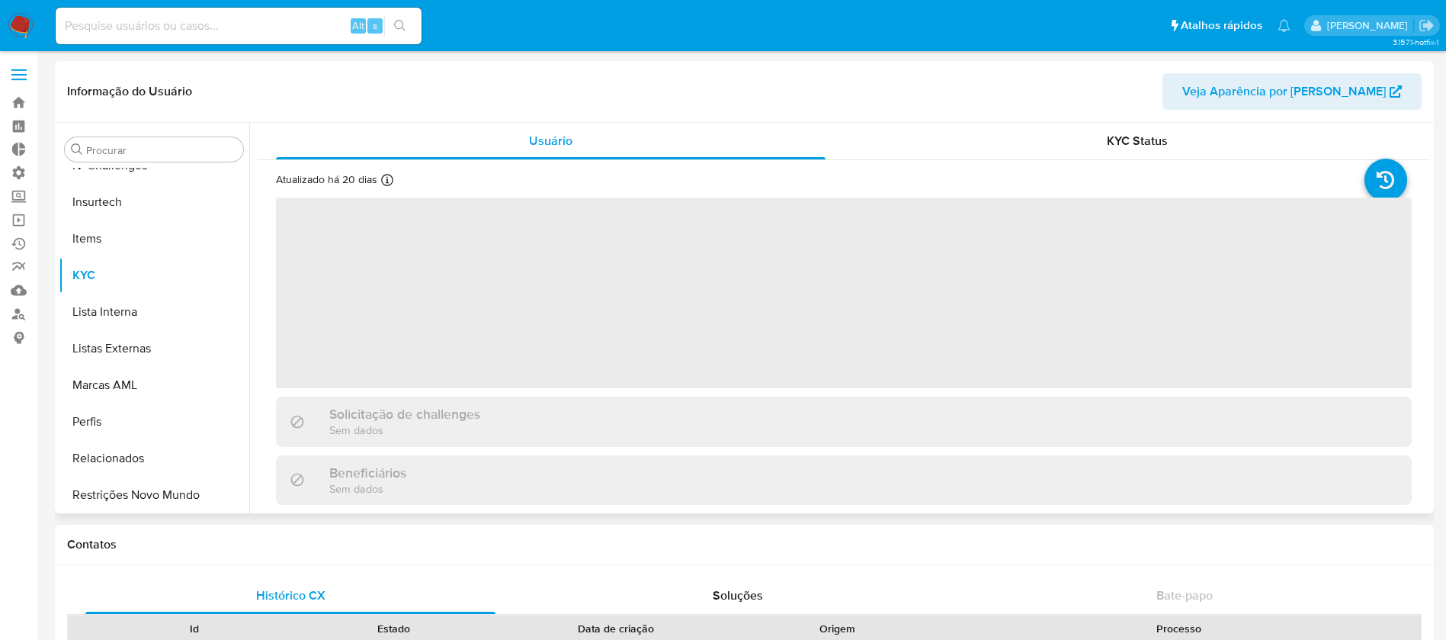
scroll to position [681, 0]
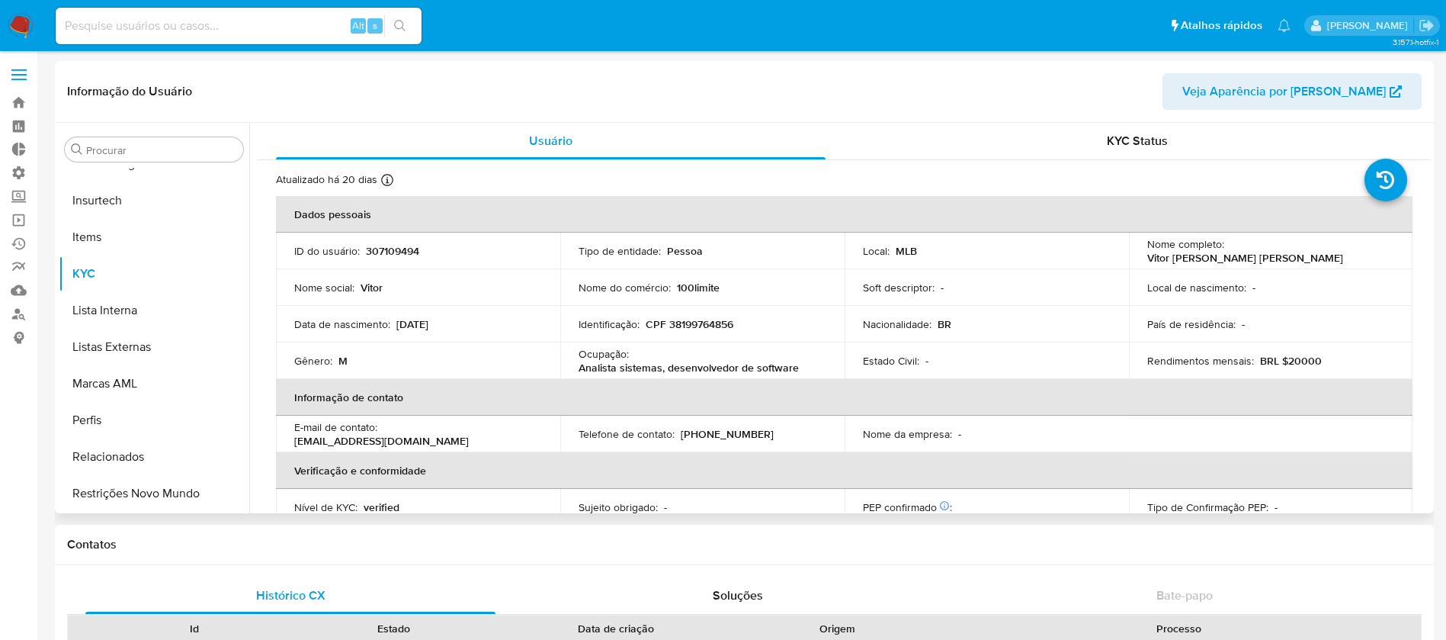
select select "10"
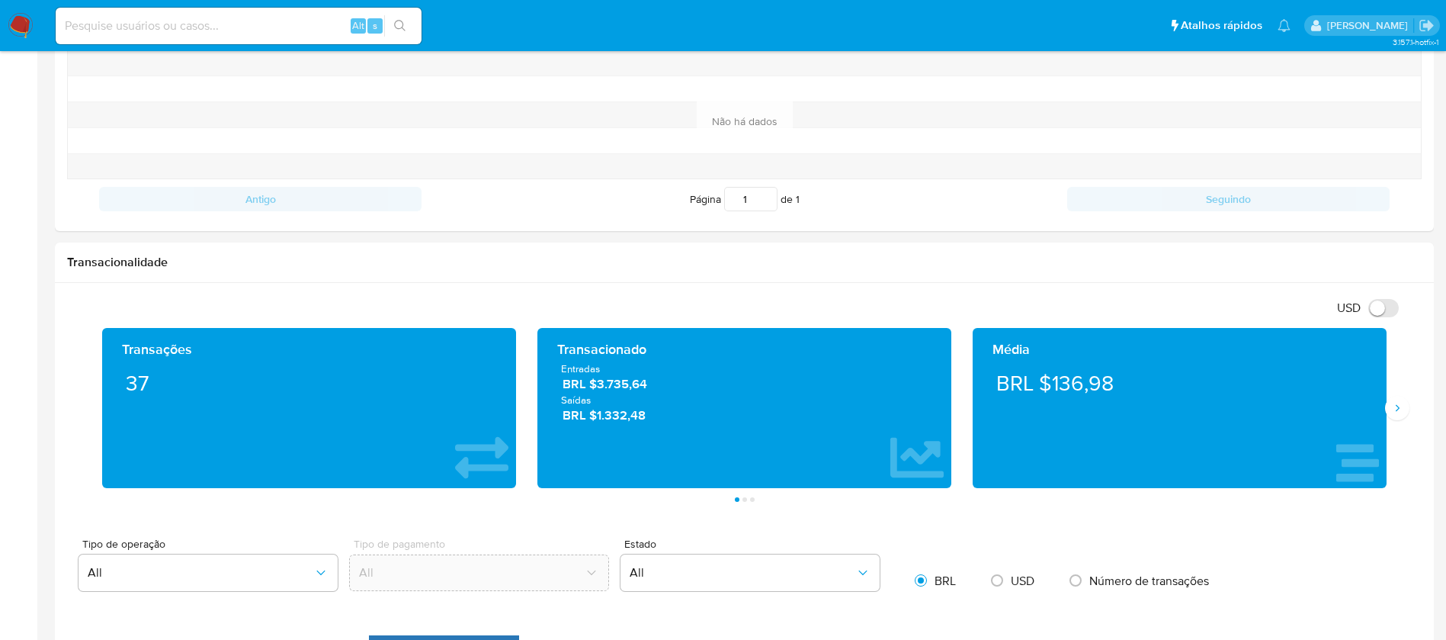
scroll to position [0, 0]
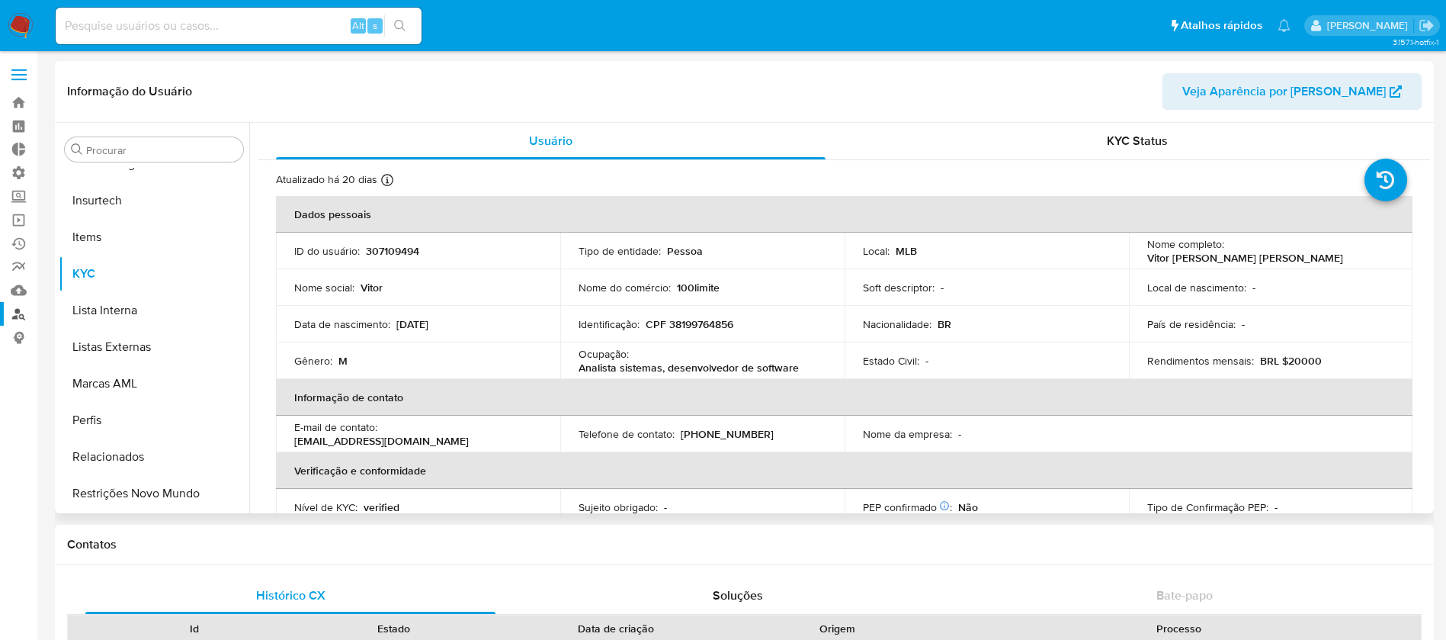
click at [8, 316] on link "Localizador de pessoas" at bounding box center [90, 314] width 181 height 24
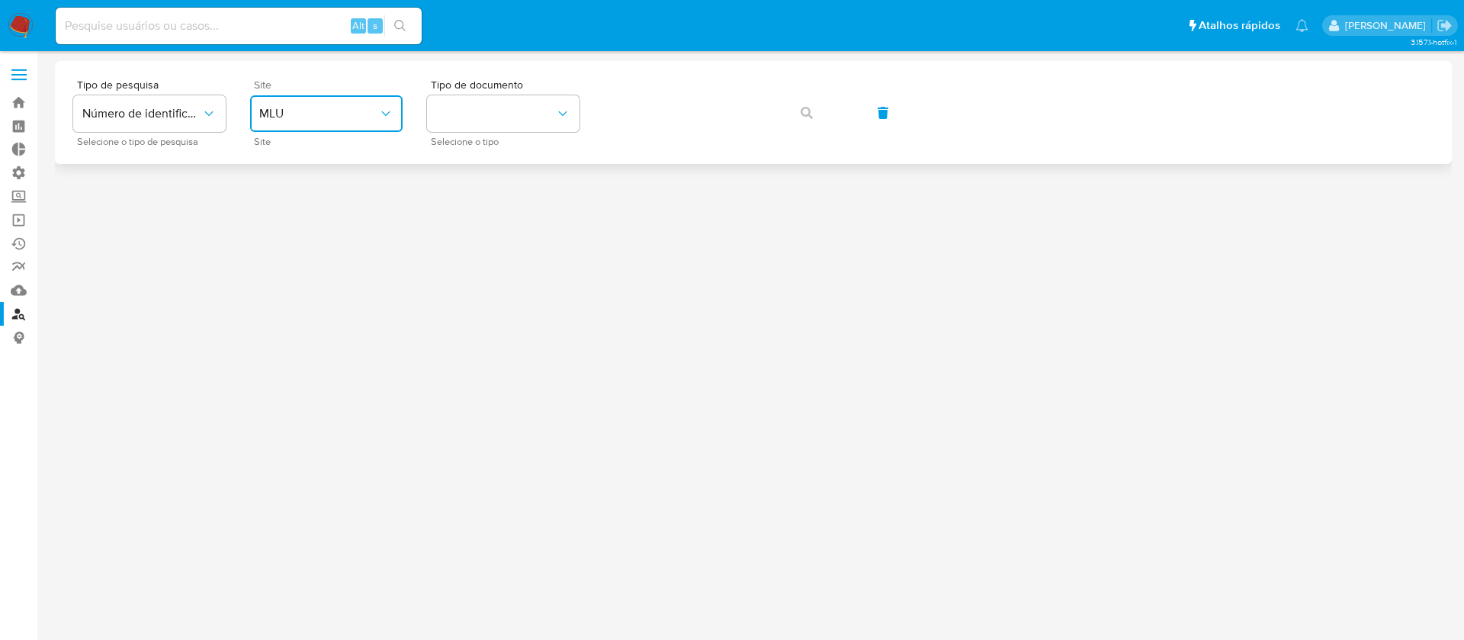
click at [374, 110] on span "MLU" at bounding box center [318, 113] width 119 height 15
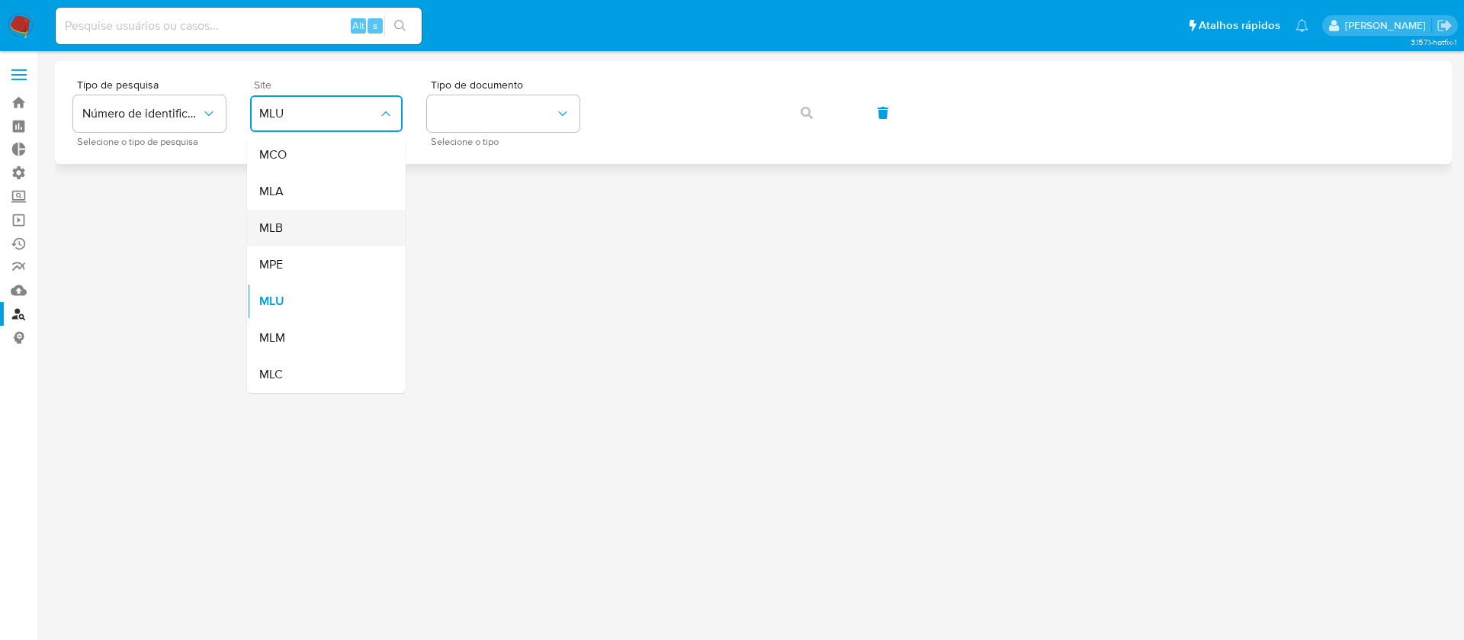
click at [303, 229] on div "MLB" at bounding box center [321, 228] width 125 height 37
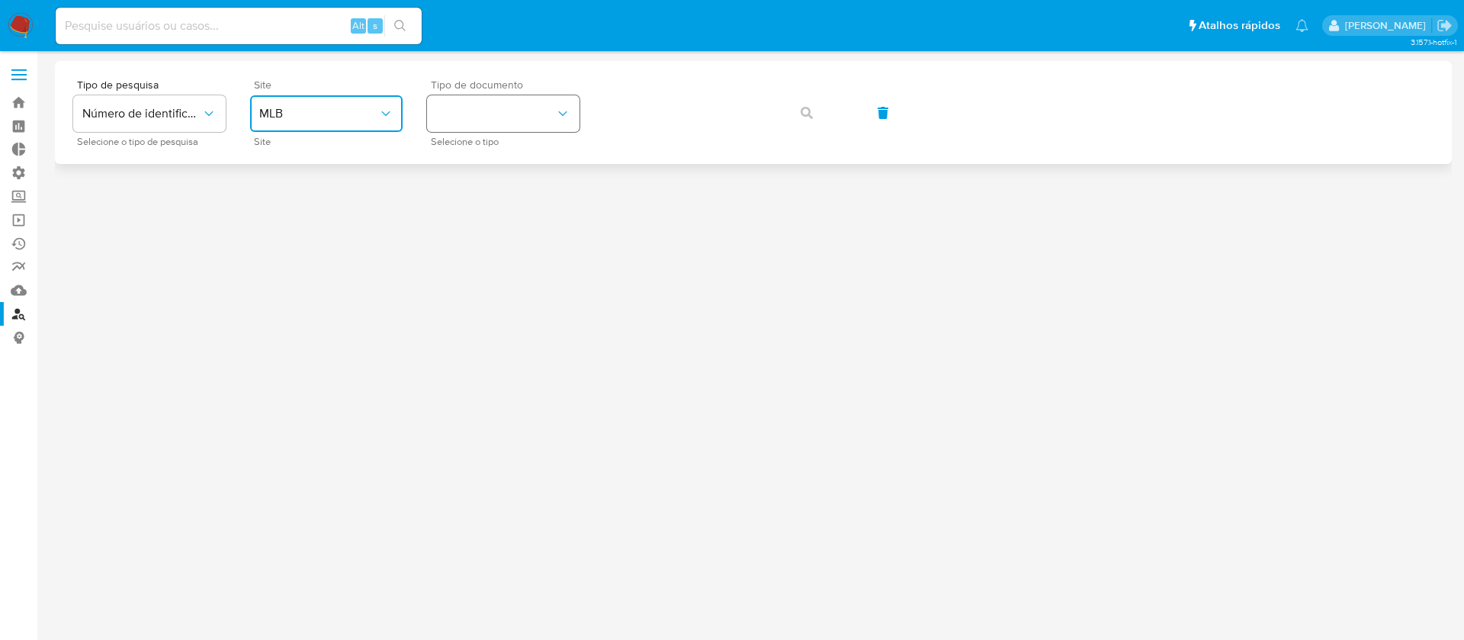
click at [504, 96] on button "identificationType" at bounding box center [503, 113] width 152 height 37
click at [484, 174] on div "CNPJ CNPJ" at bounding box center [498, 162] width 125 height 52
click at [278, 16] on input at bounding box center [239, 26] width 366 height 20
paste input "51730589"
type input "51730589"
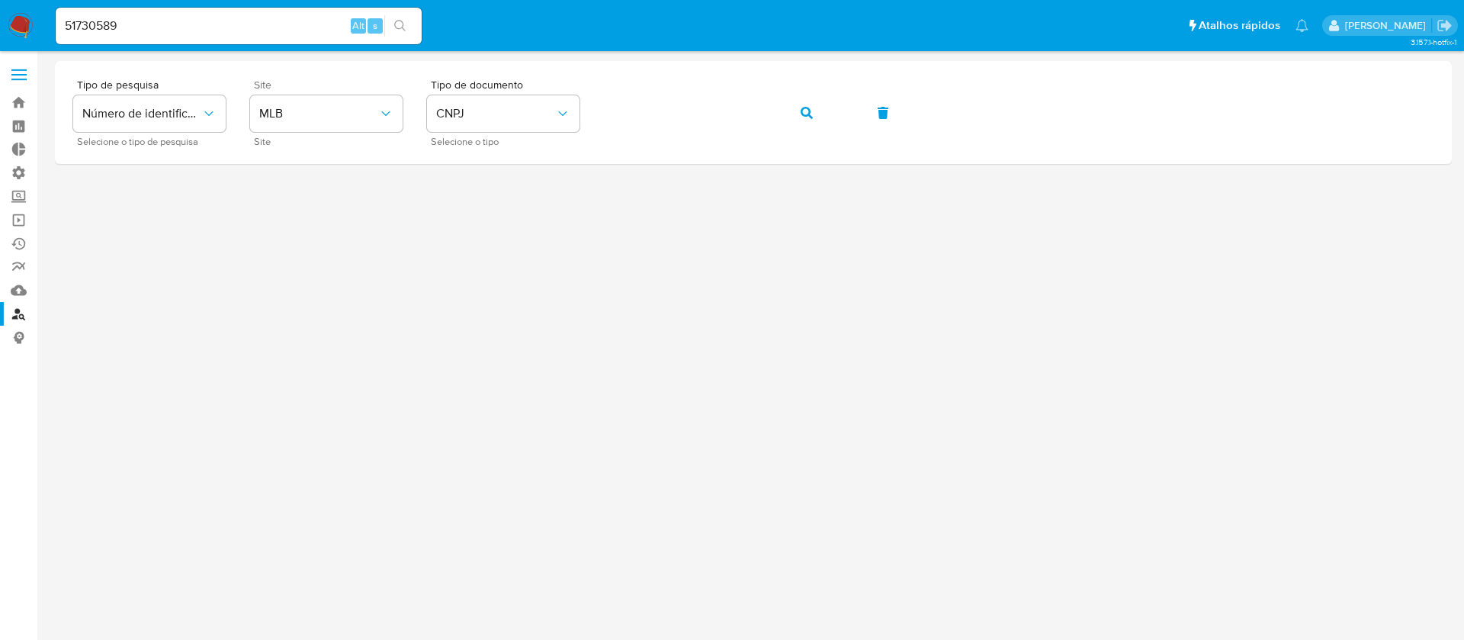
click at [403, 32] on button "search-icon" at bounding box center [399, 25] width 31 height 21
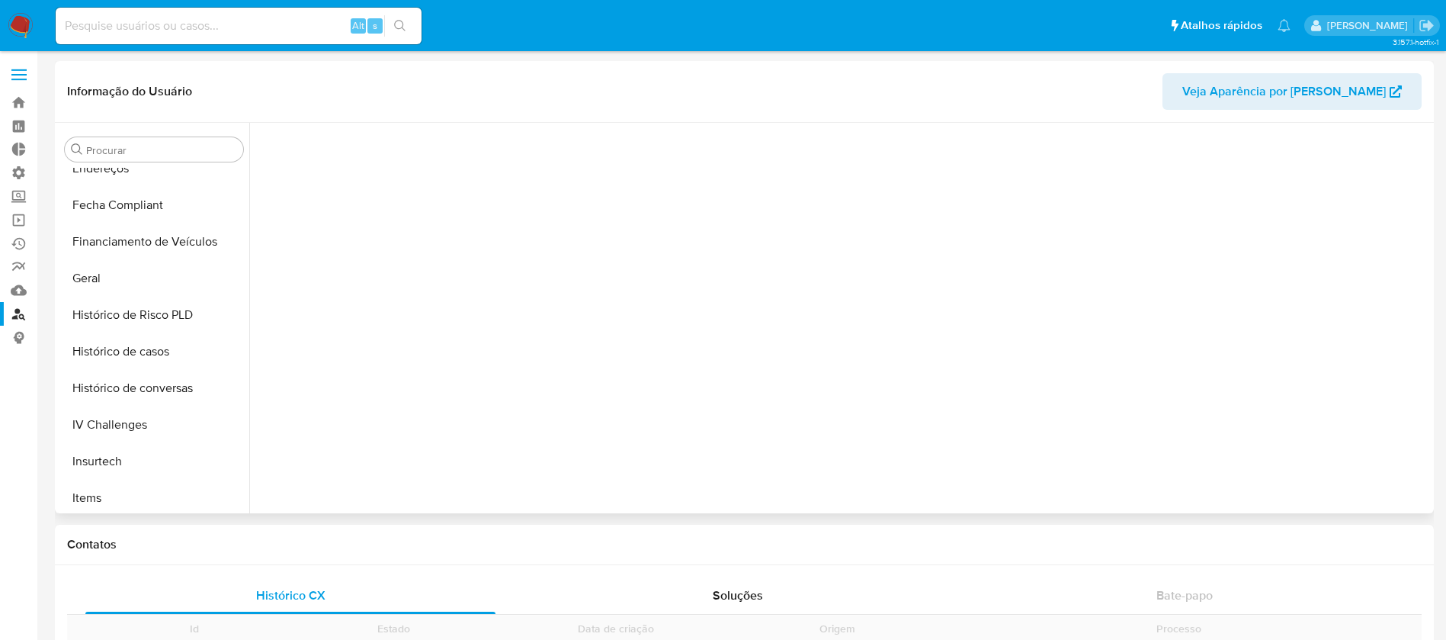
scroll to position [681, 0]
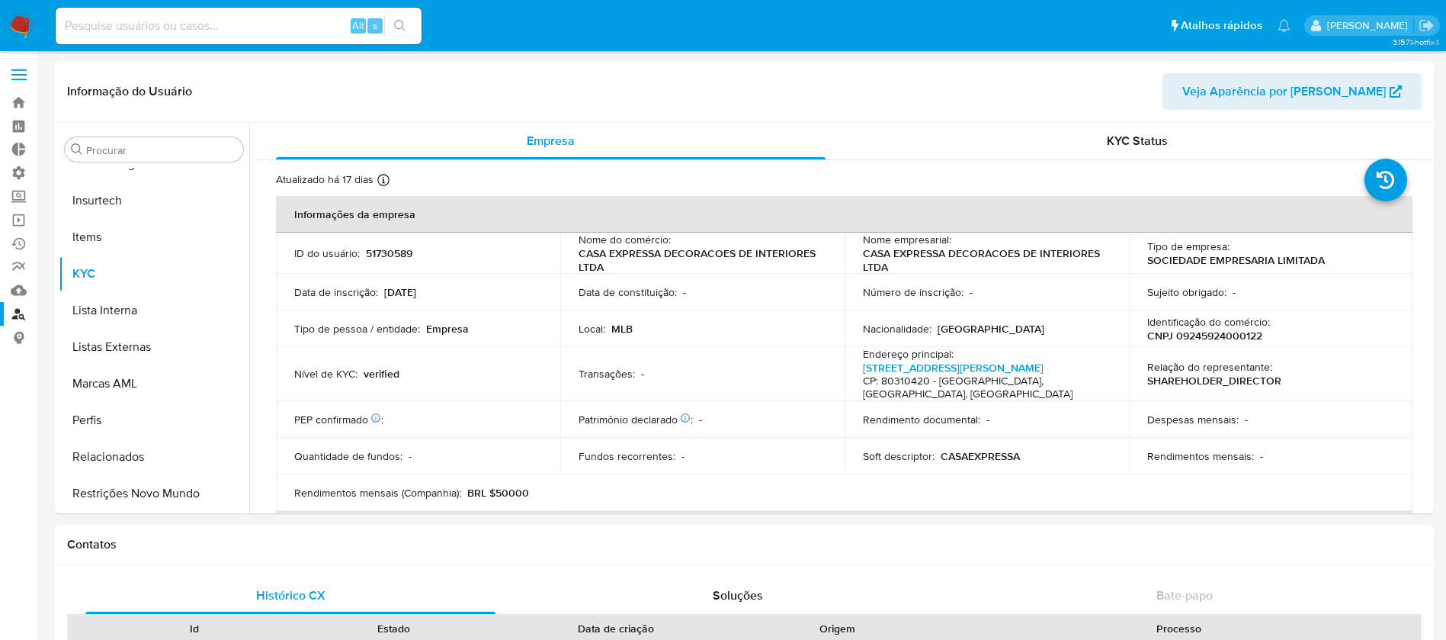
select select "10"
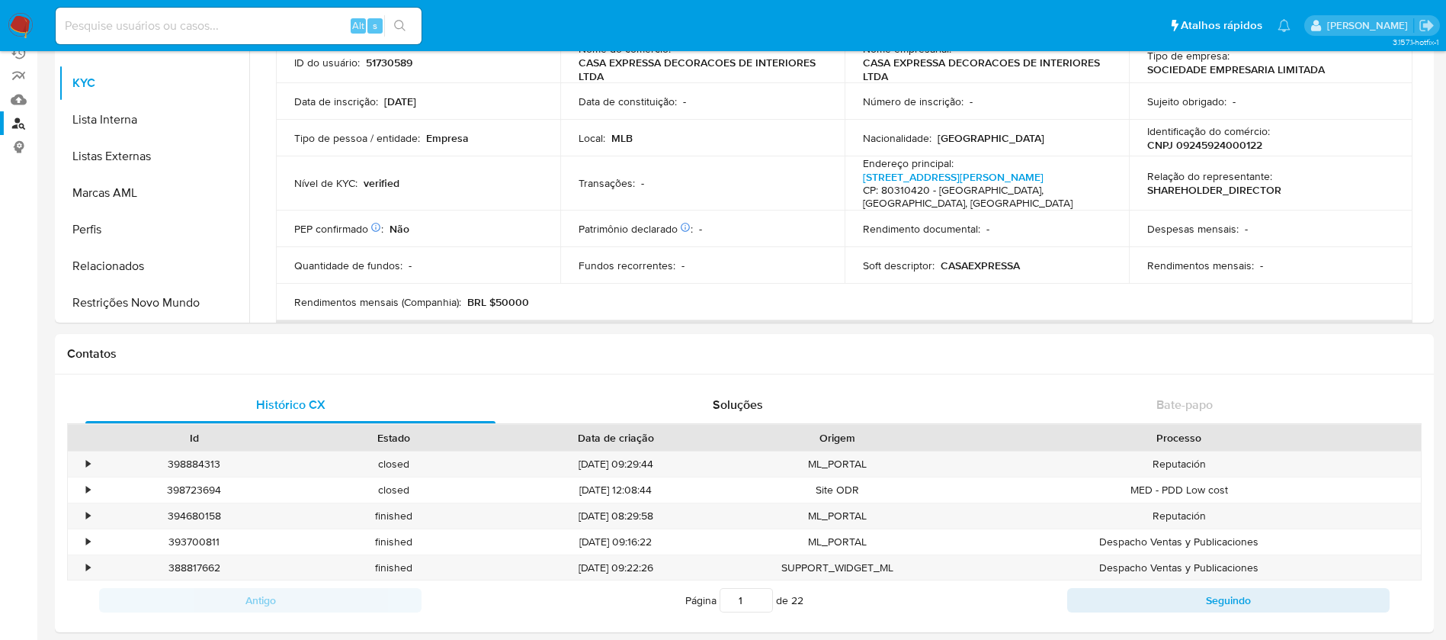
scroll to position [183, 0]
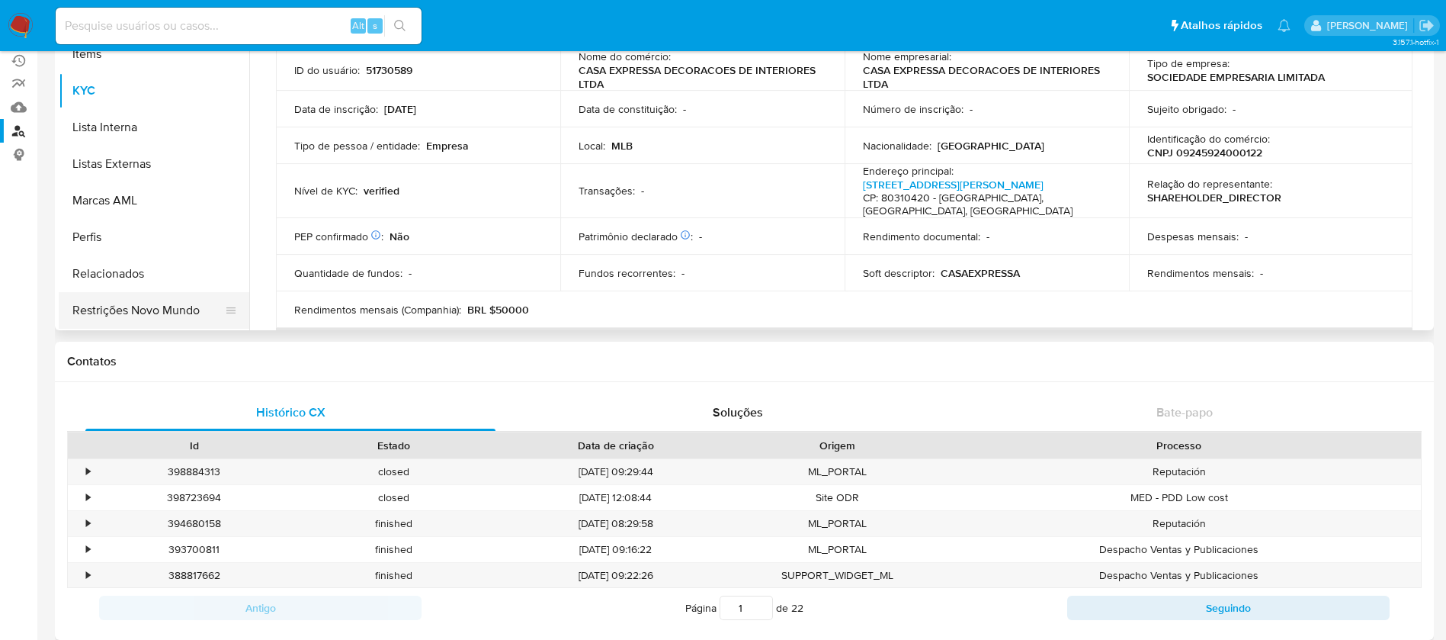
click at [157, 305] on button "Restrições Novo Mundo" at bounding box center [148, 310] width 178 height 37
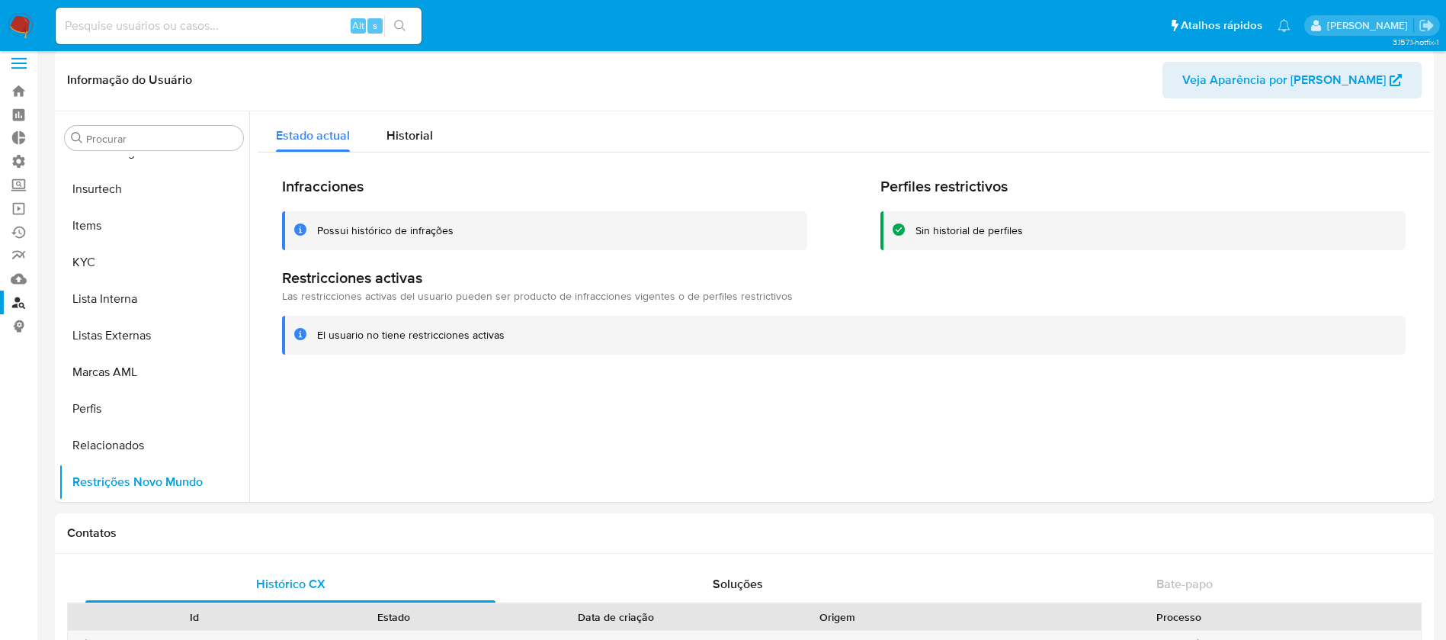
scroll to position [0, 0]
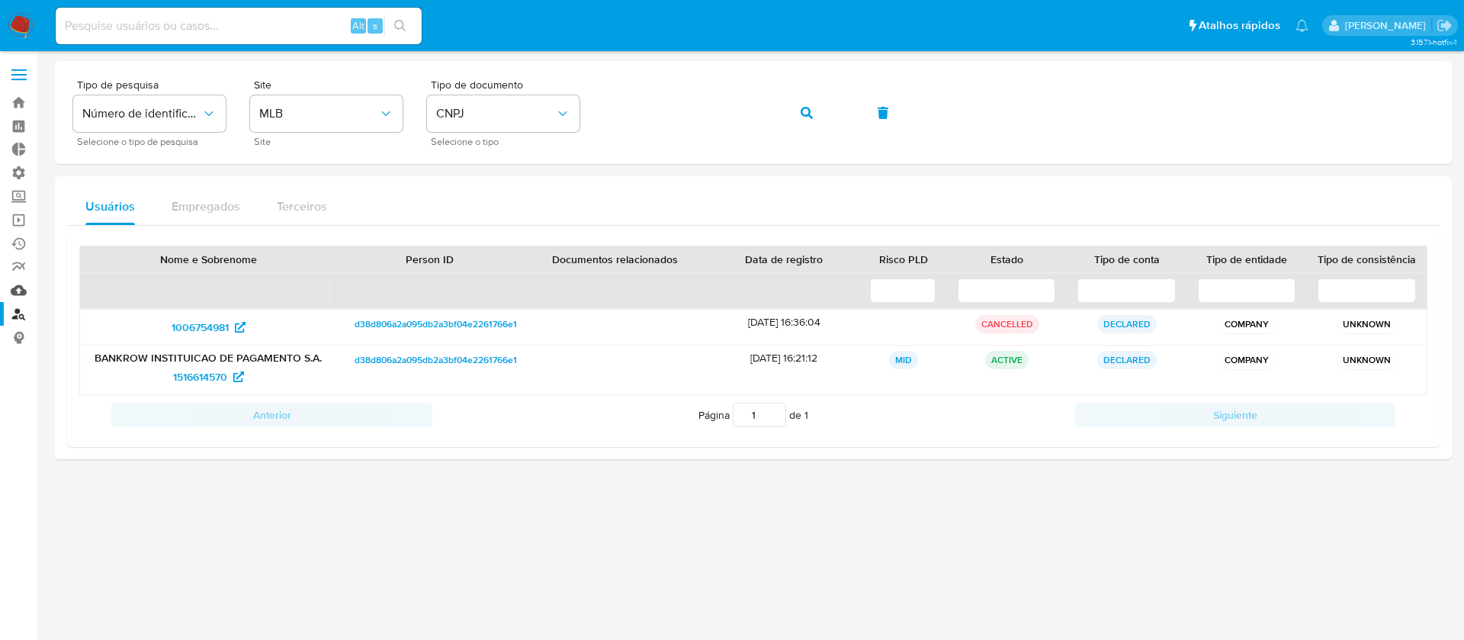
click at [21, 284] on link "Mulan" at bounding box center [90, 290] width 181 height 24
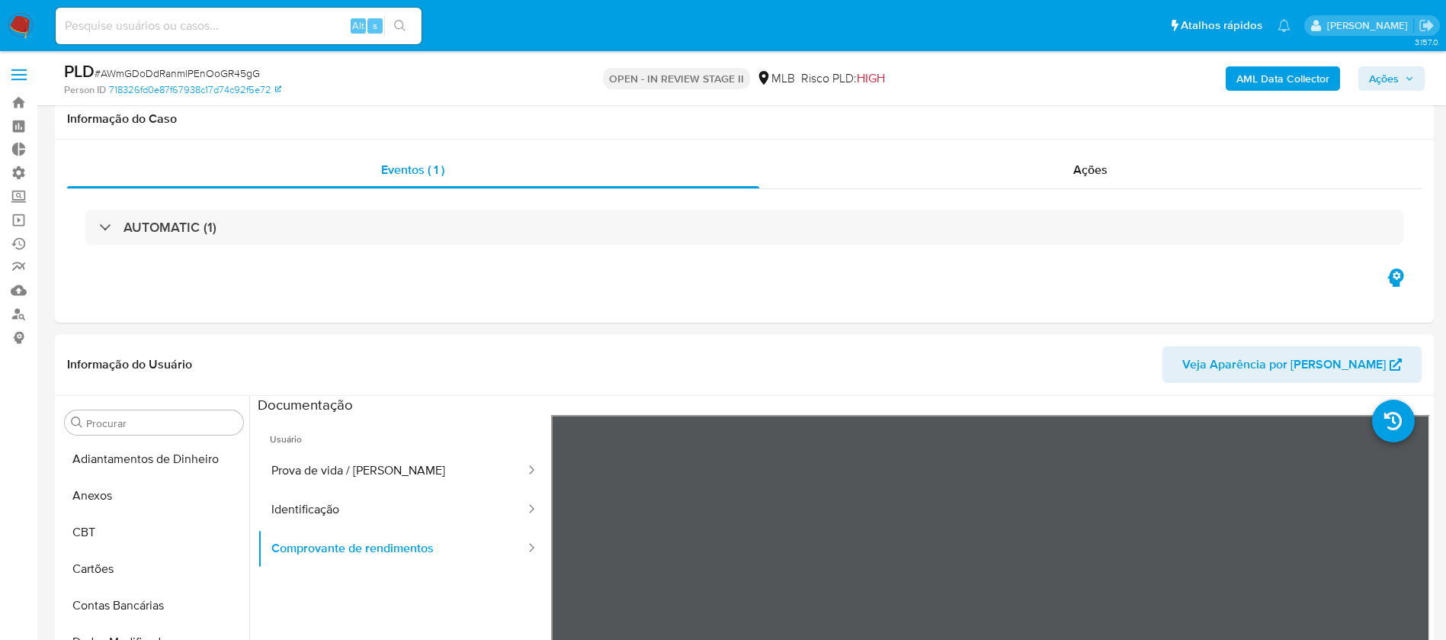
select select "10"
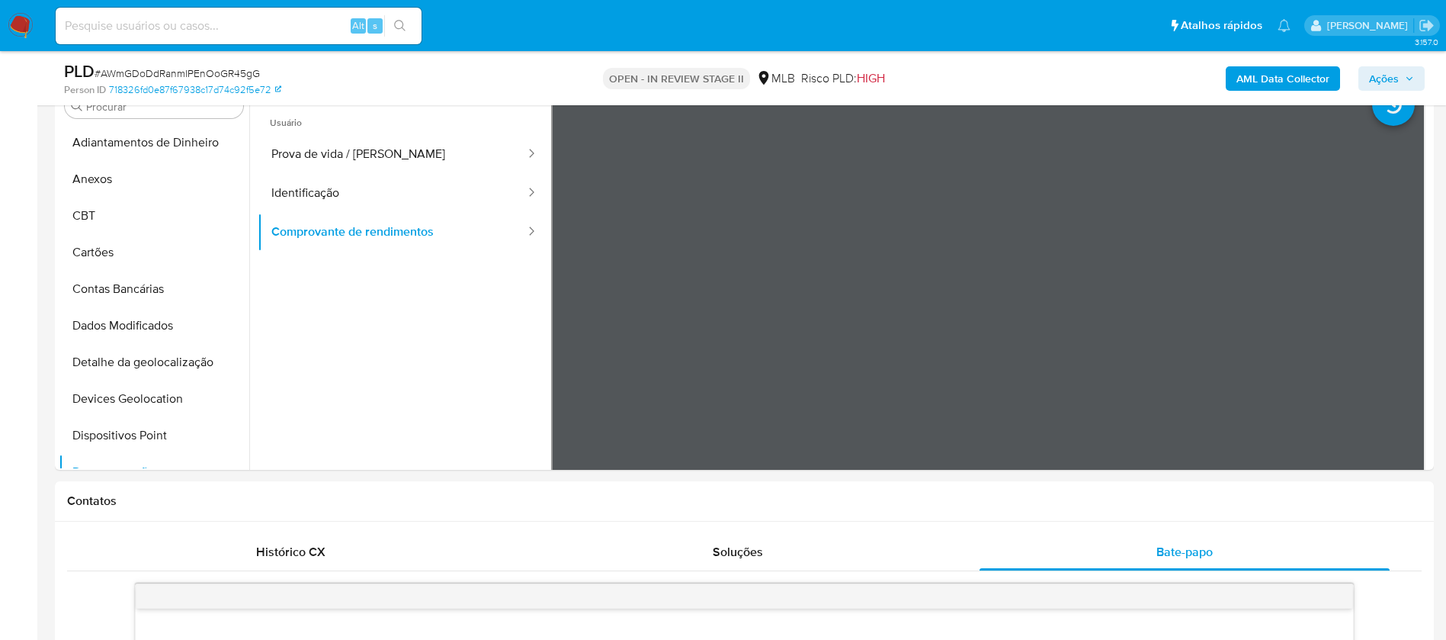
drag, startPoint x: 0, startPoint y: 0, endPoint x: 206, endPoint y: 35, distance: 208.8
click at [207, 47] on div "Alt s" at bounding box center [239, 26] width 366 height 43
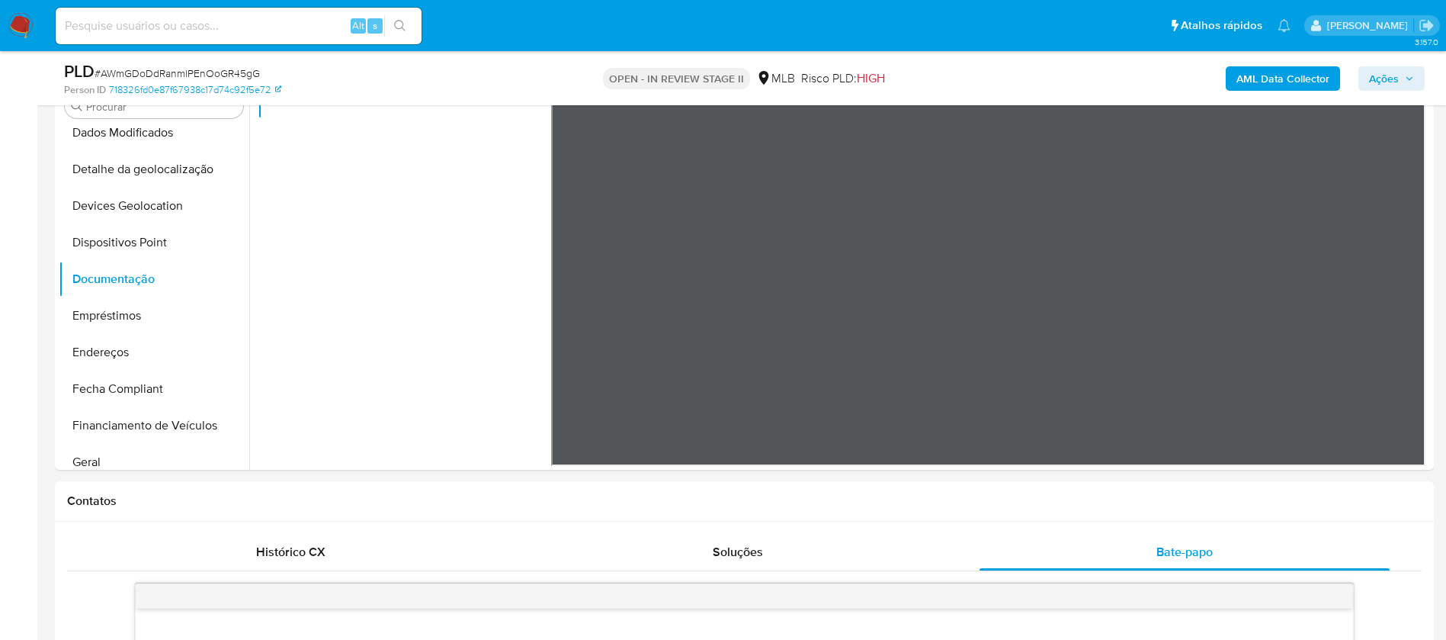
click at [194, 14] on div "Alt s" at bounding box center [239, 26] width 366 height 37
click at [213, 21] on input at bounding box center [239, 26] width 366 height 20
paste input "51730589"
type input "51730589"
click at [403, 29] on icon "search-icon" at bounding box center [400, 26] width 12 height 12
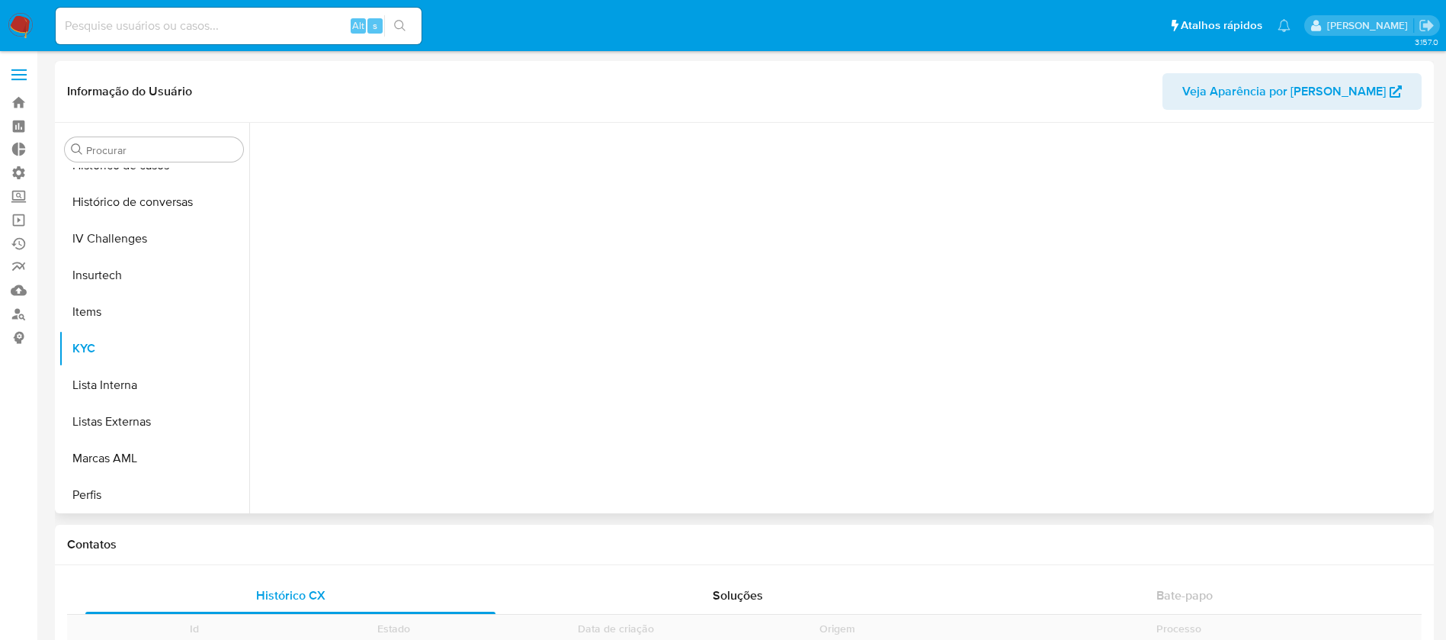
scroll to position [681, 0]
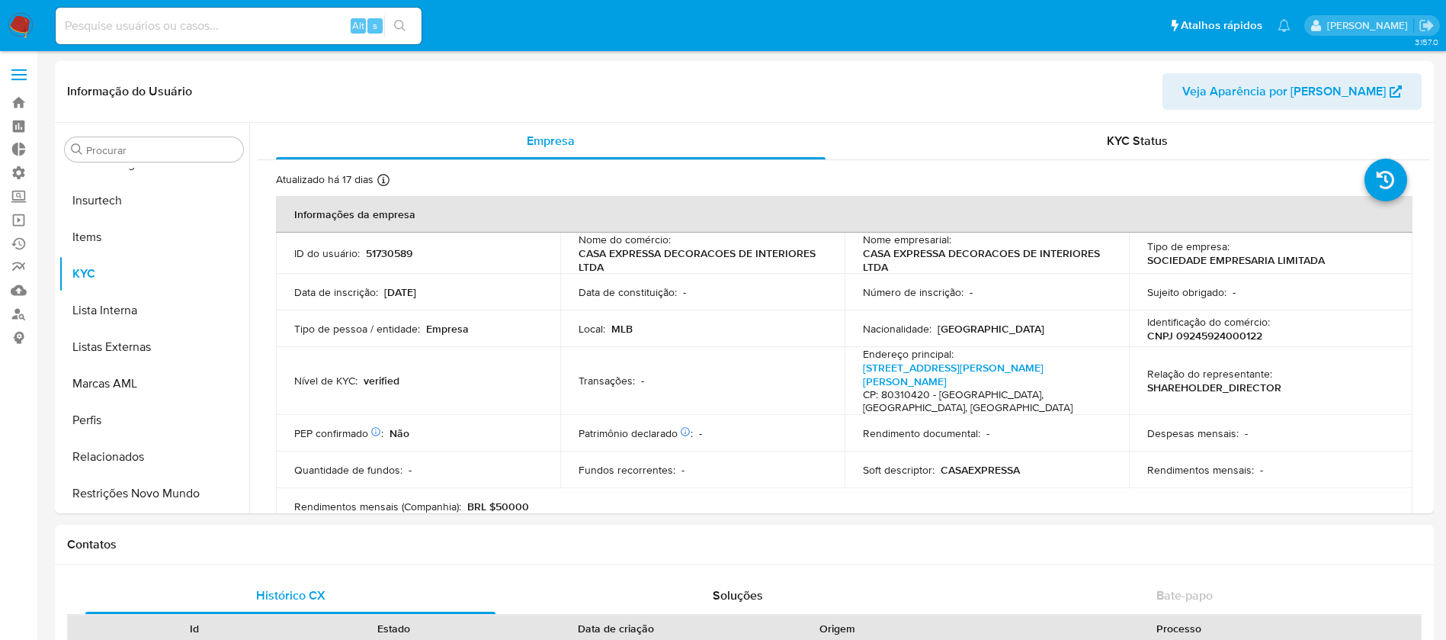
select select "10"
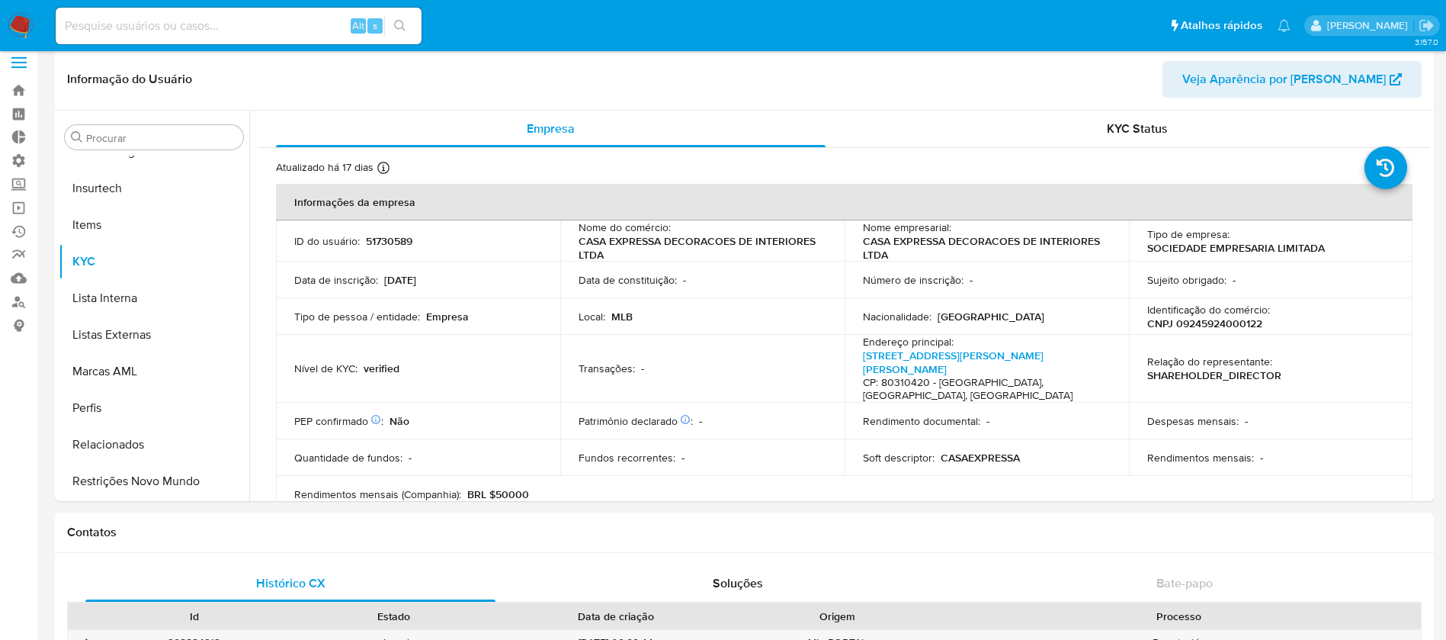
click at [250, 32] on input at bounding box center [239, 26] width 366 height 20
paste input "387217838"
type input "387217838"
click at [399, 23] on icon "search-icon" at bounding box center [400, 26] width 12 height 12
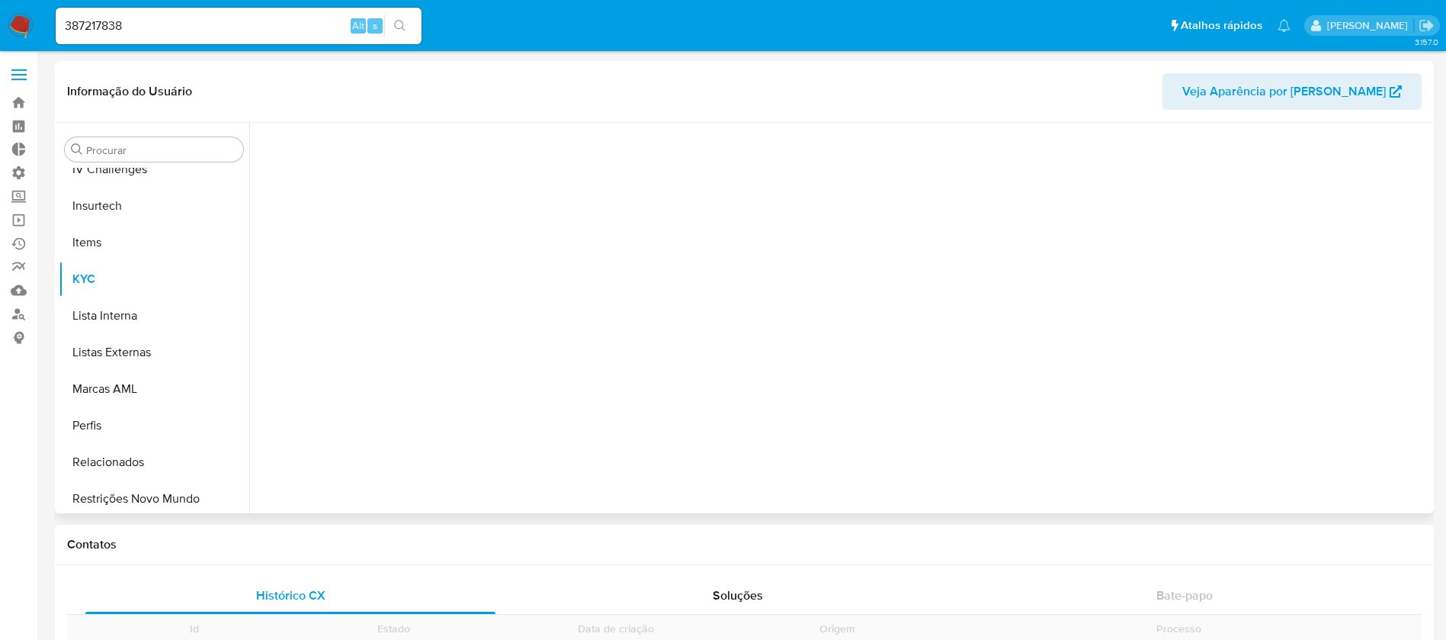
scroll to position [681, 0]
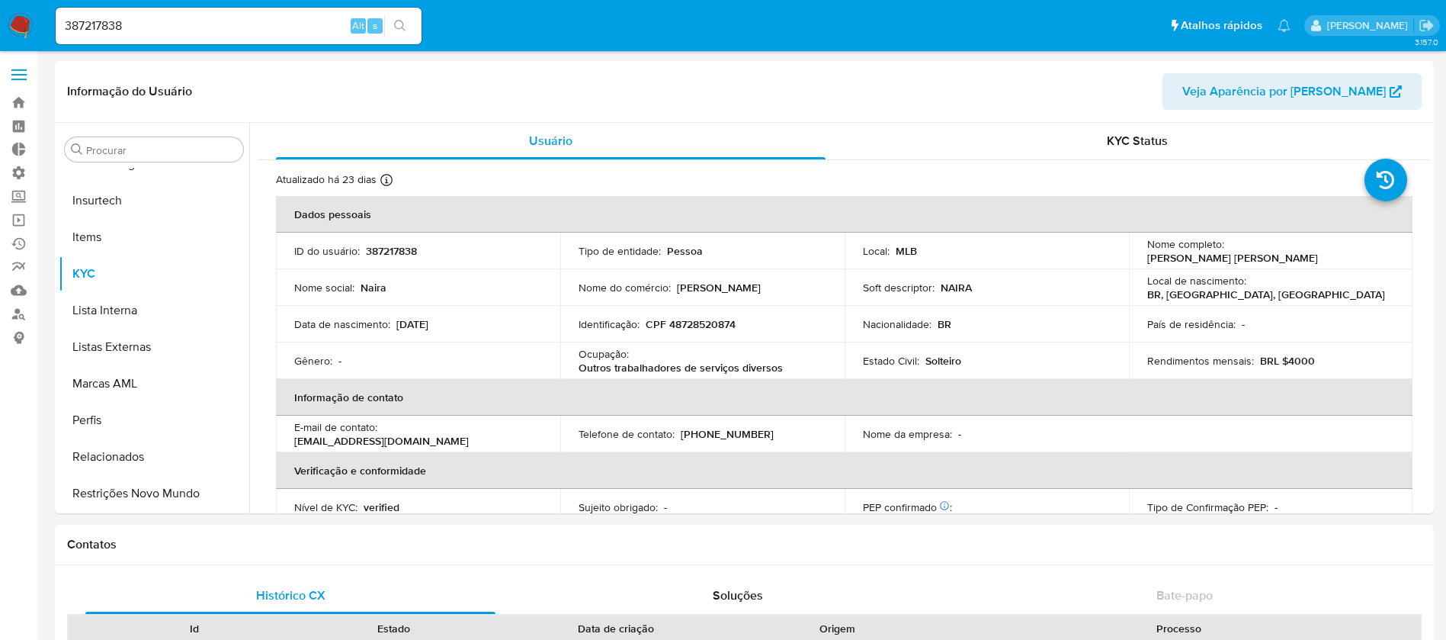
select select "10"
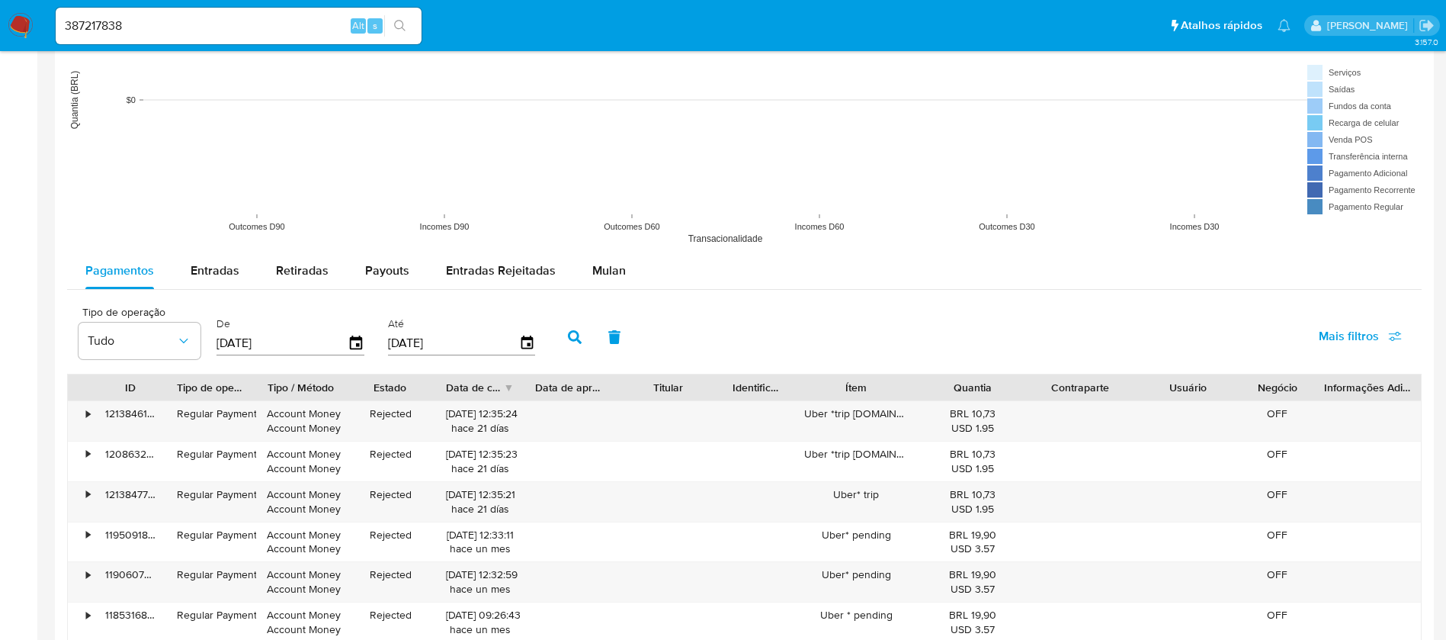
scroll to position [1230, 0]
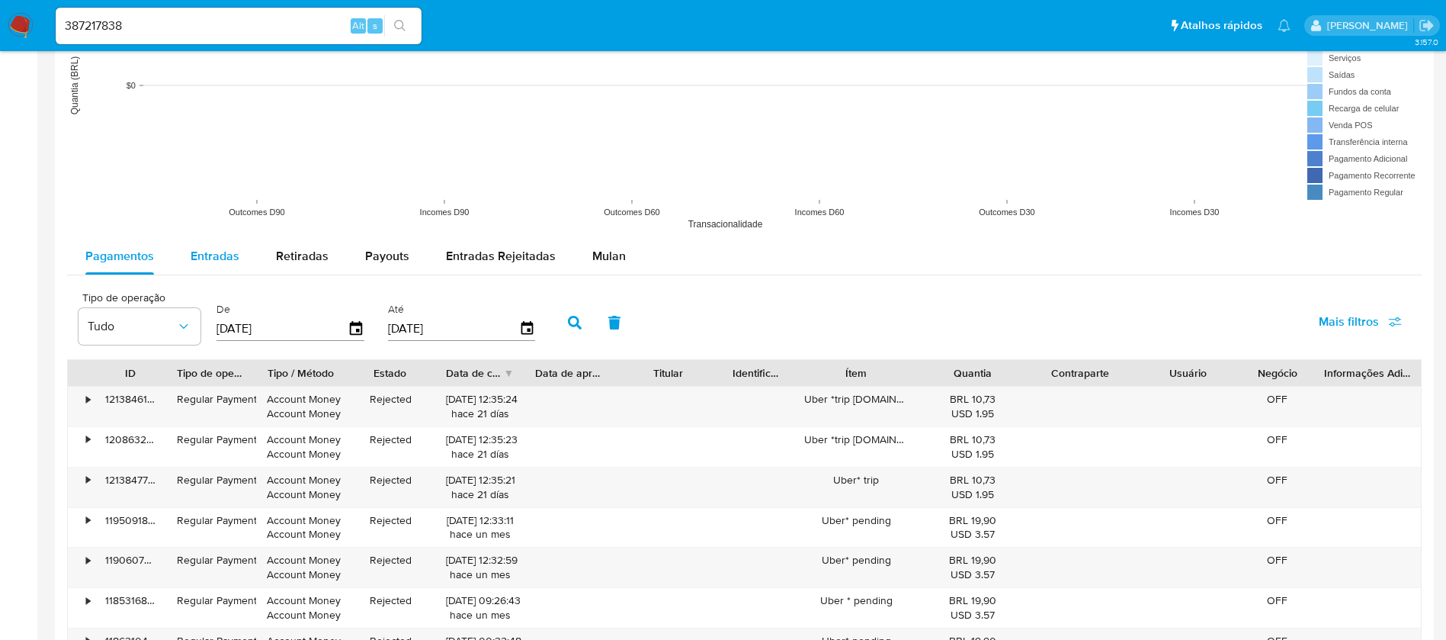
drag, startPoint x: 205, startPoint y: 244, endPoint x: 216, endPoint y: 237, distance: 12.7
click at [206, 244] on div "Entradas" at bounding box center [215, 256] width 49 height 37
select select "10"
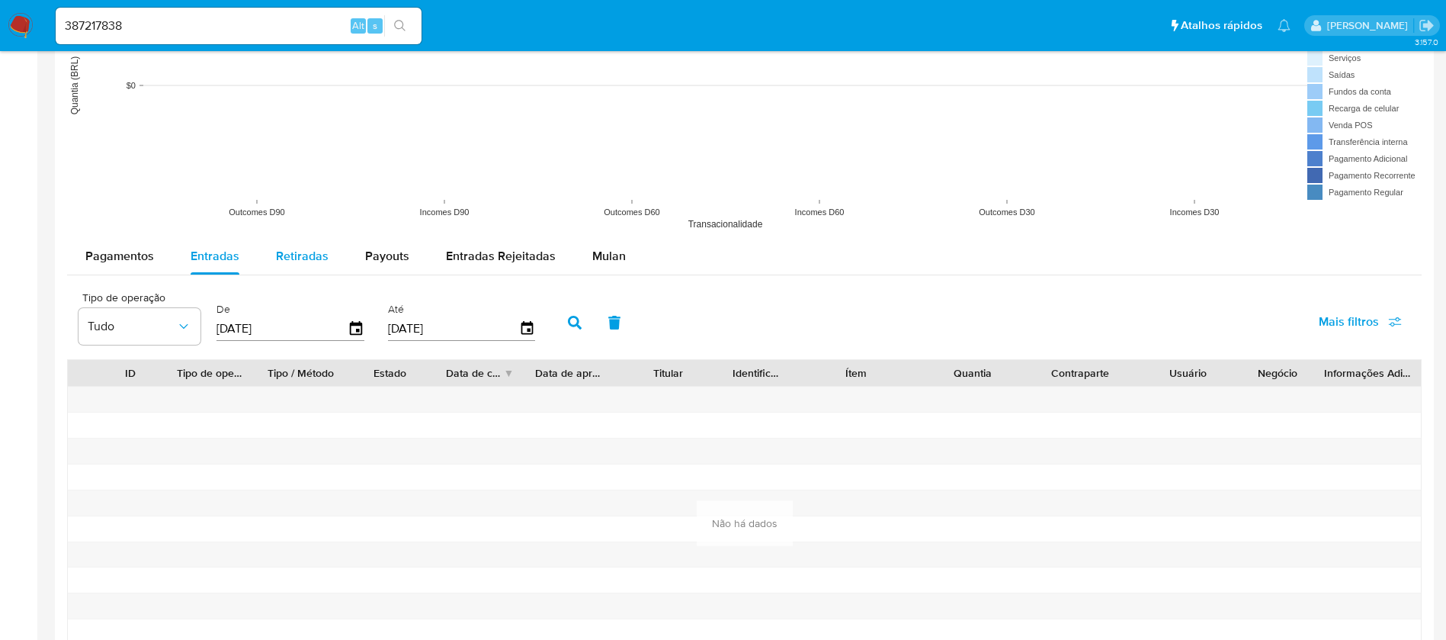
click at [291, 250] on span "Retiradas" at bounding box center [302, 256] width 53 height 18
select select "10"
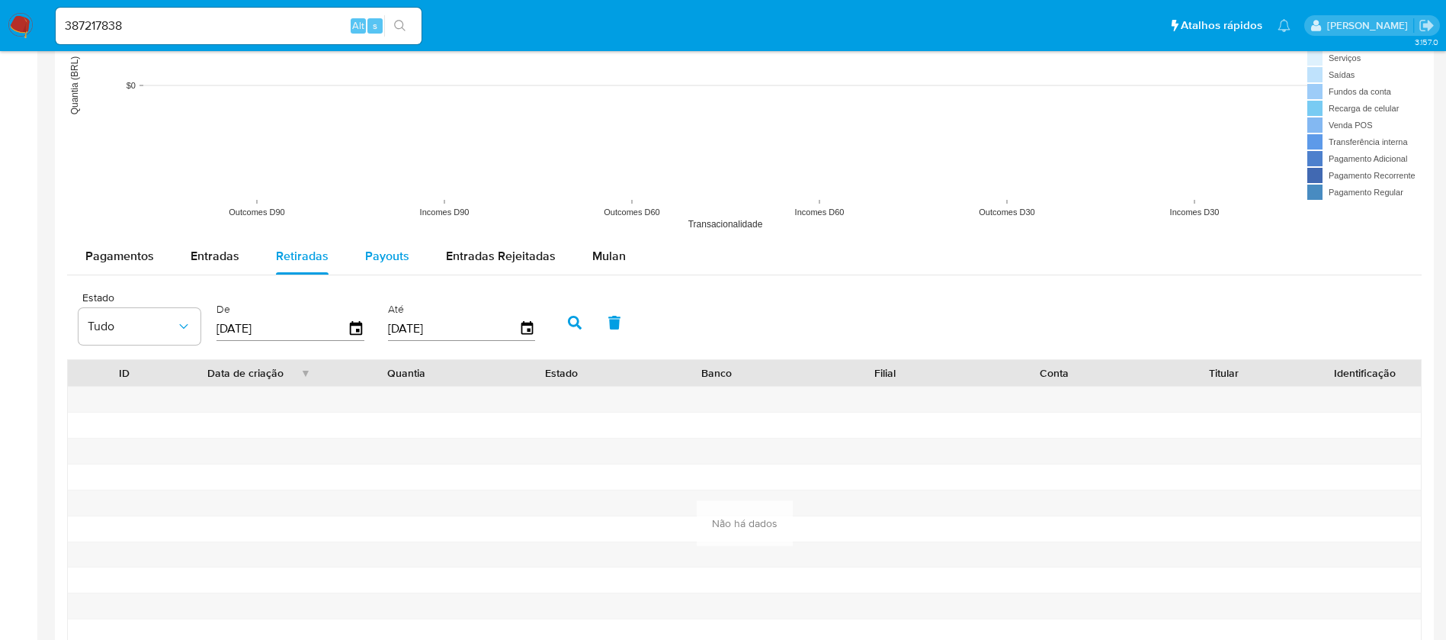
click at [382, 255] on span "Payouts" at bounding box center [387, 256] width 44 height 18
select select "10"
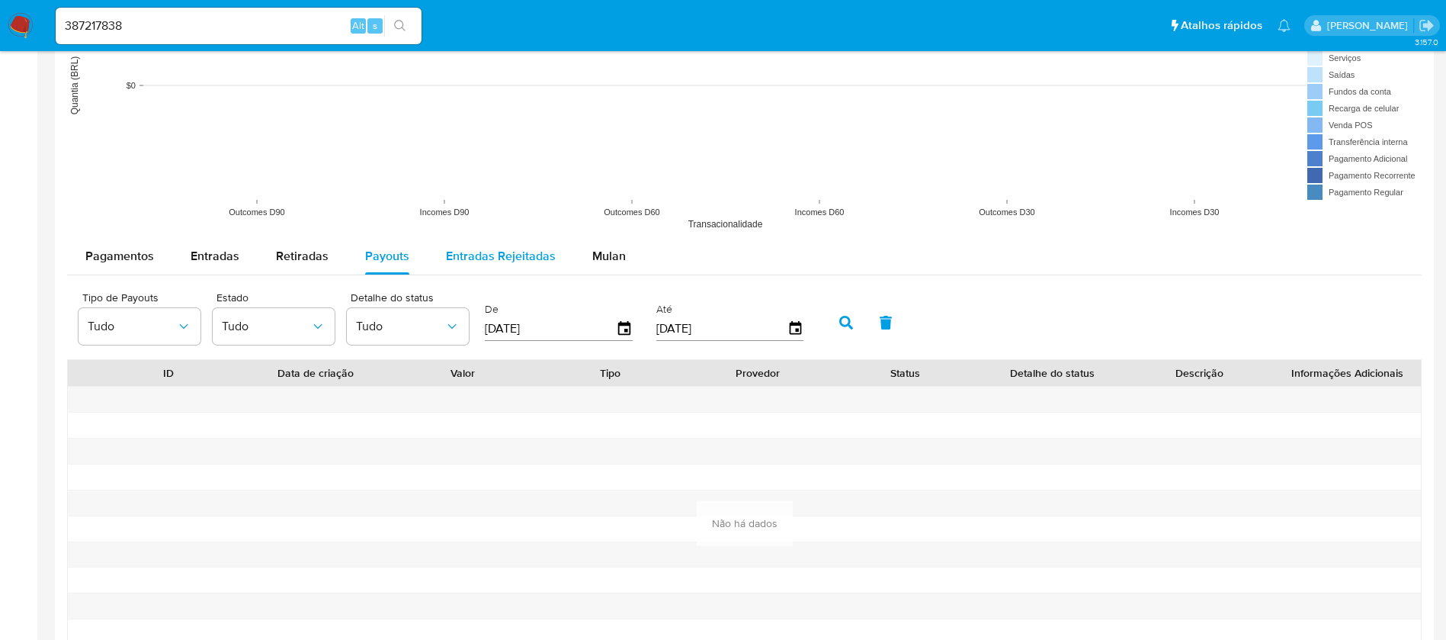
click at [467, 258] on span "Entradas Rejeitadas" at bounding box center [501, 256] width 110 height 18
select select "10"
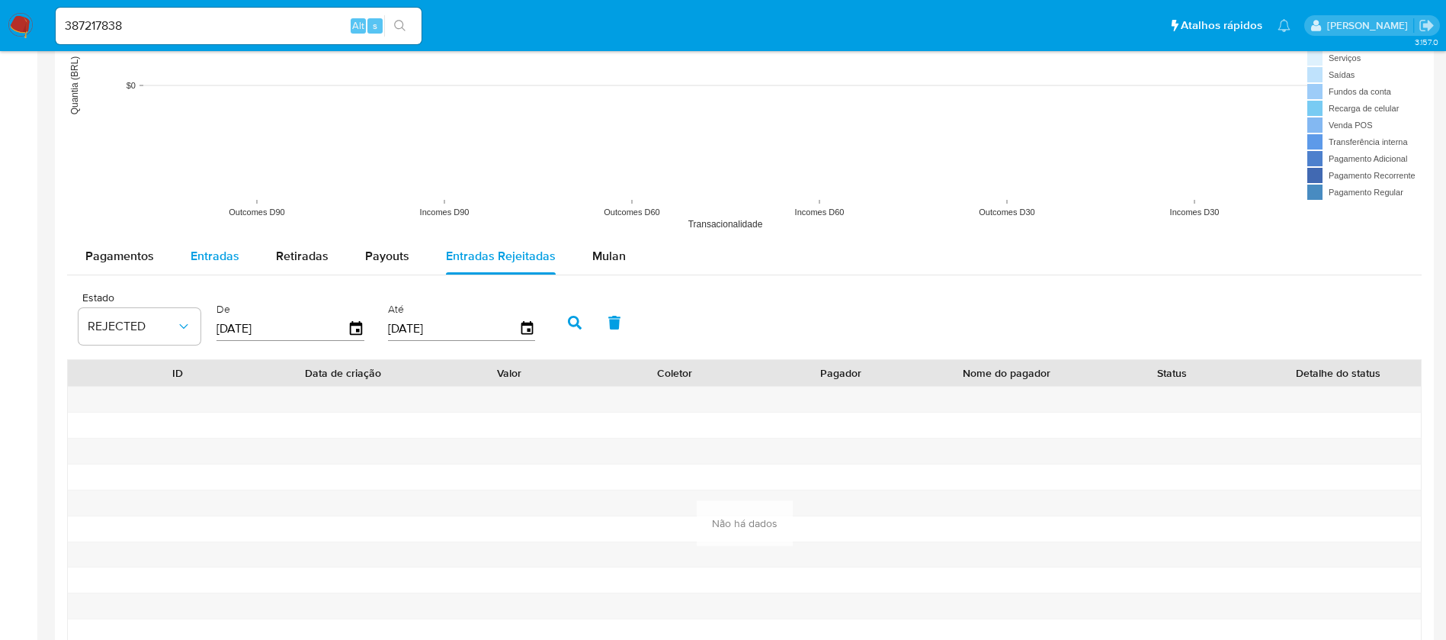
click at [222, 255] on span "Entradas" at bounding box center [215, 256] width 49 height 18
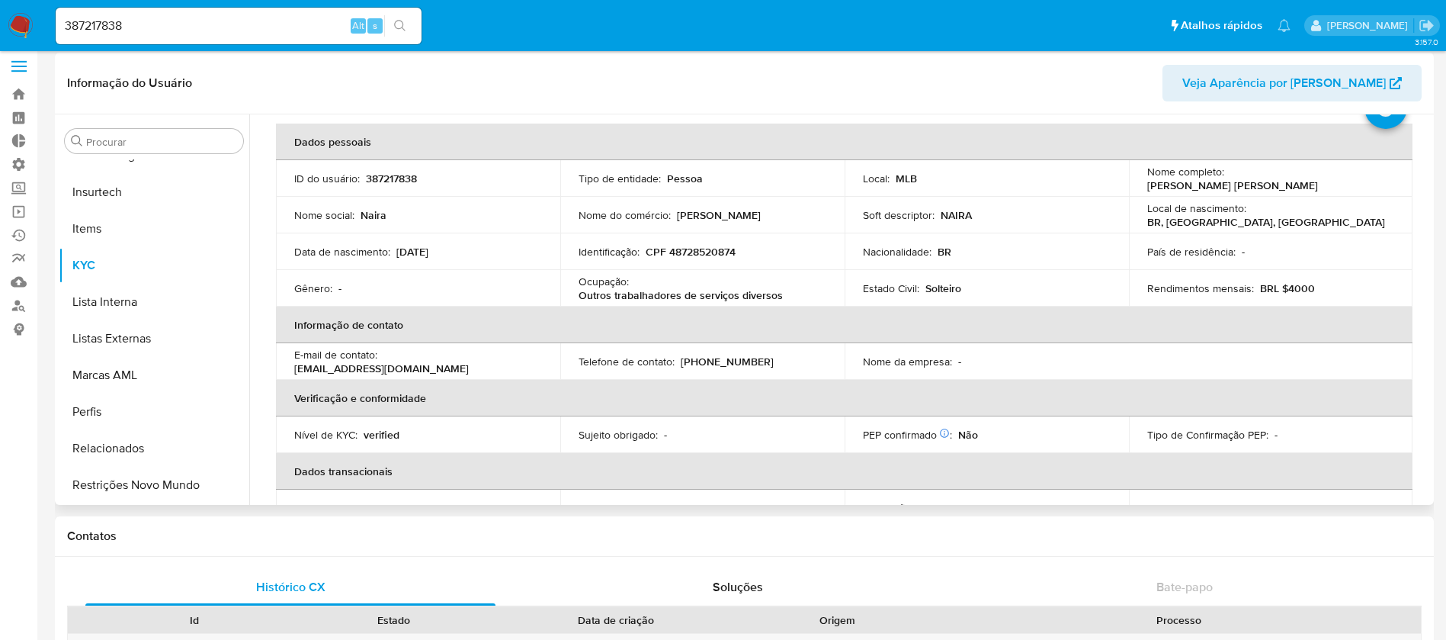
scroll to position [52, 0]
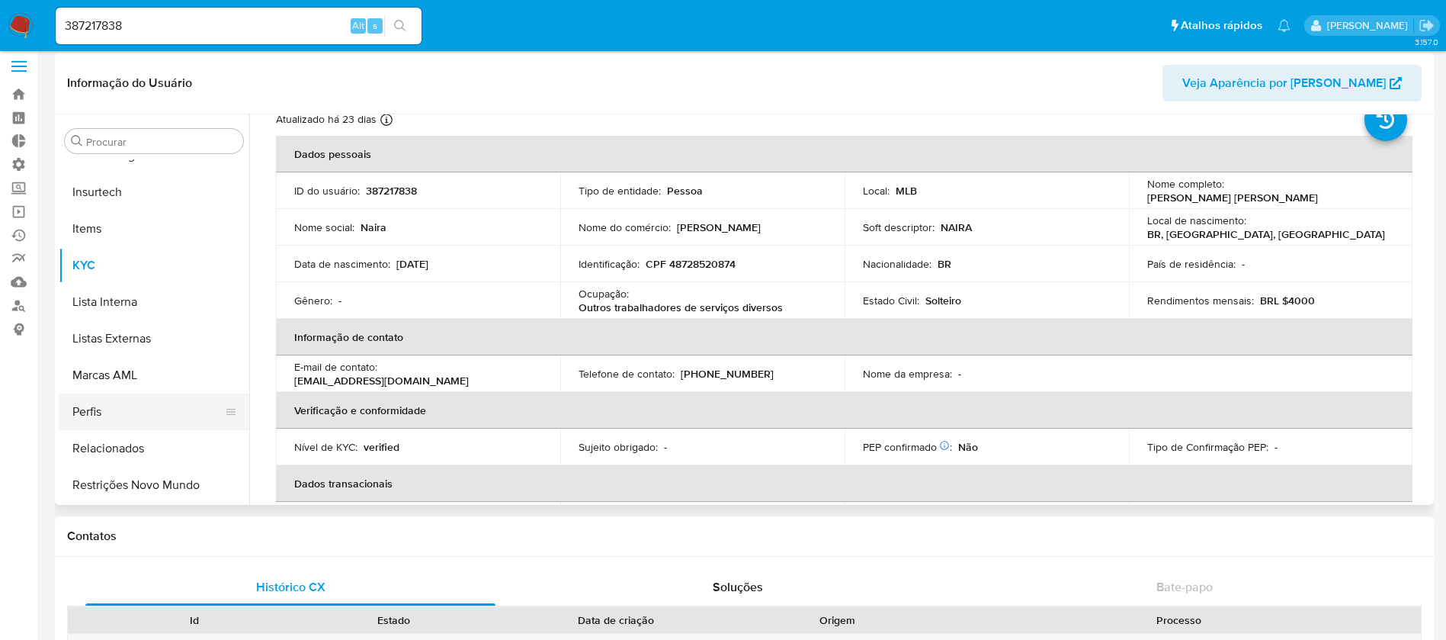
click at [237, 413] on button "Perfis" at bounding box center [148, 411] width 178 height 37
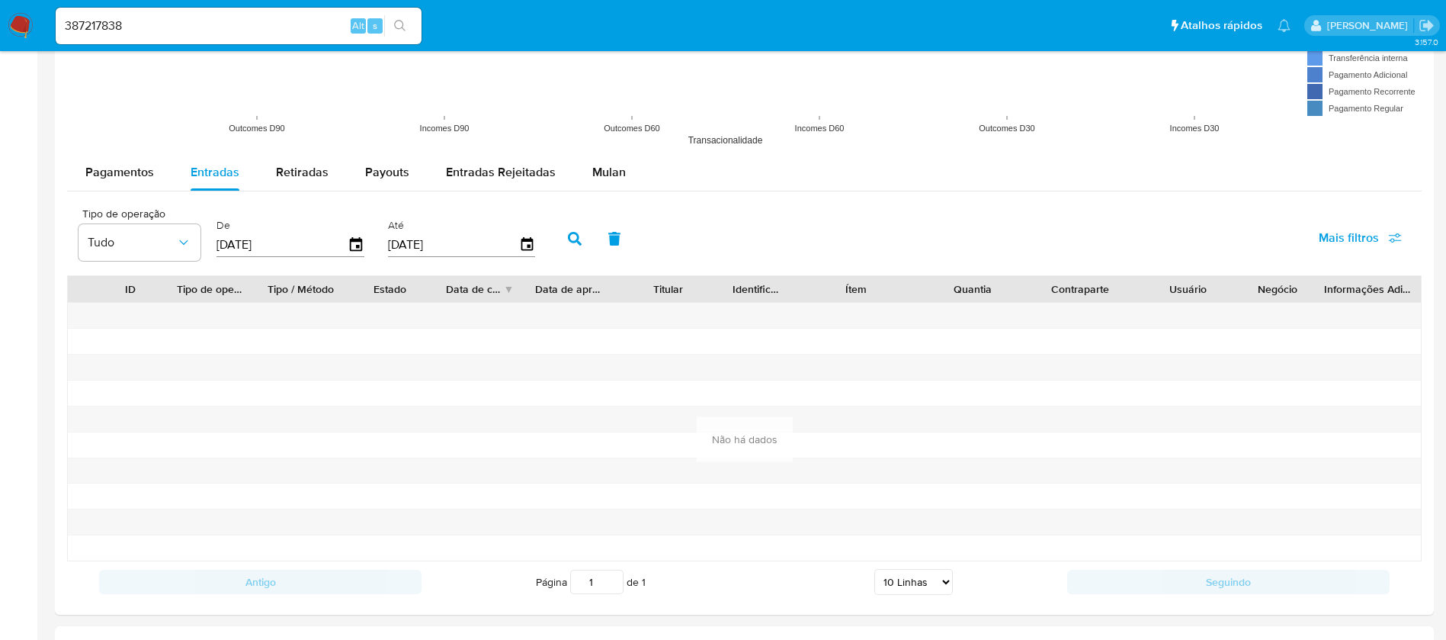
scroll to position [1328, 0]
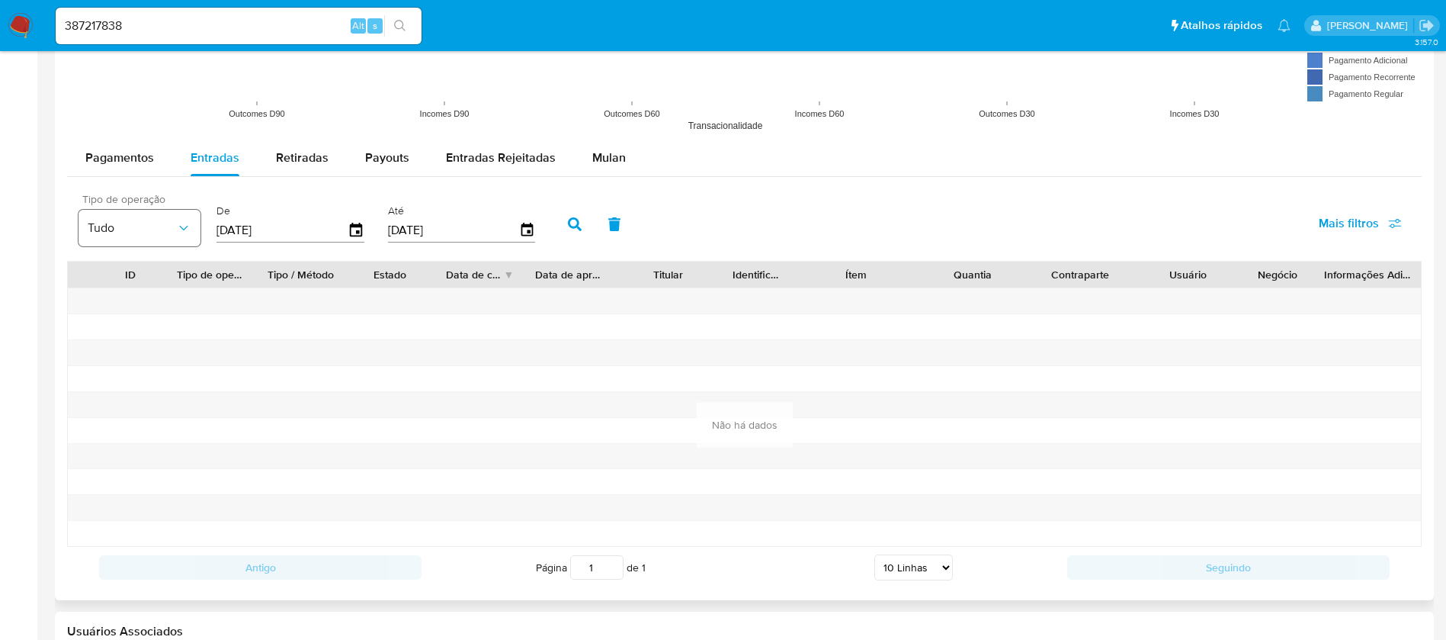
drag, startPoint x: 279, startPoint y: 231, endPoint x: 171, endPoint y: 228, distance: 108.3
click at [171, 228] on div "Tipo de operação Tudo De 31/05/2025 Até 28/08/2025" at bounding box center [311, 222] width 480 height 61
type input "0_/__/____"
type input "1_/__/____"
type input "01/01/202_"
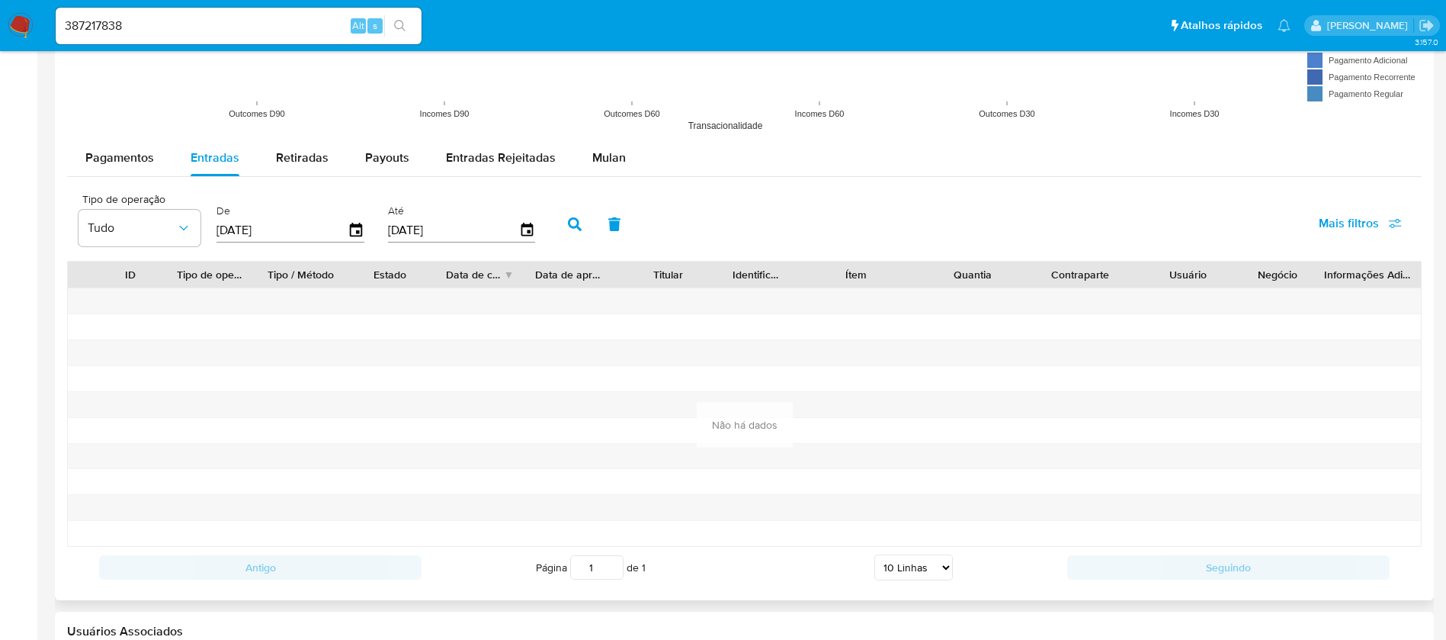
type input "01/01/2025"
click at [578, 214] on button "button" at bounding box center [575, 224] width 40 height 37
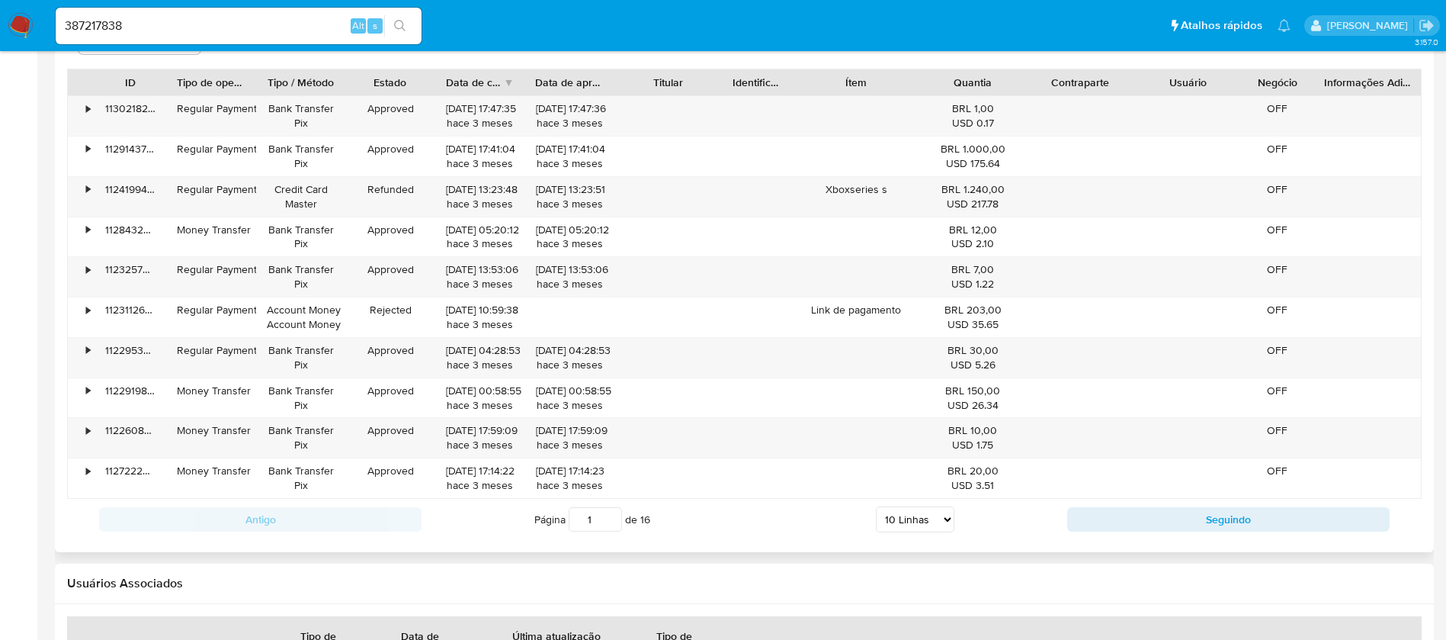
scroll to position [1547, 0]
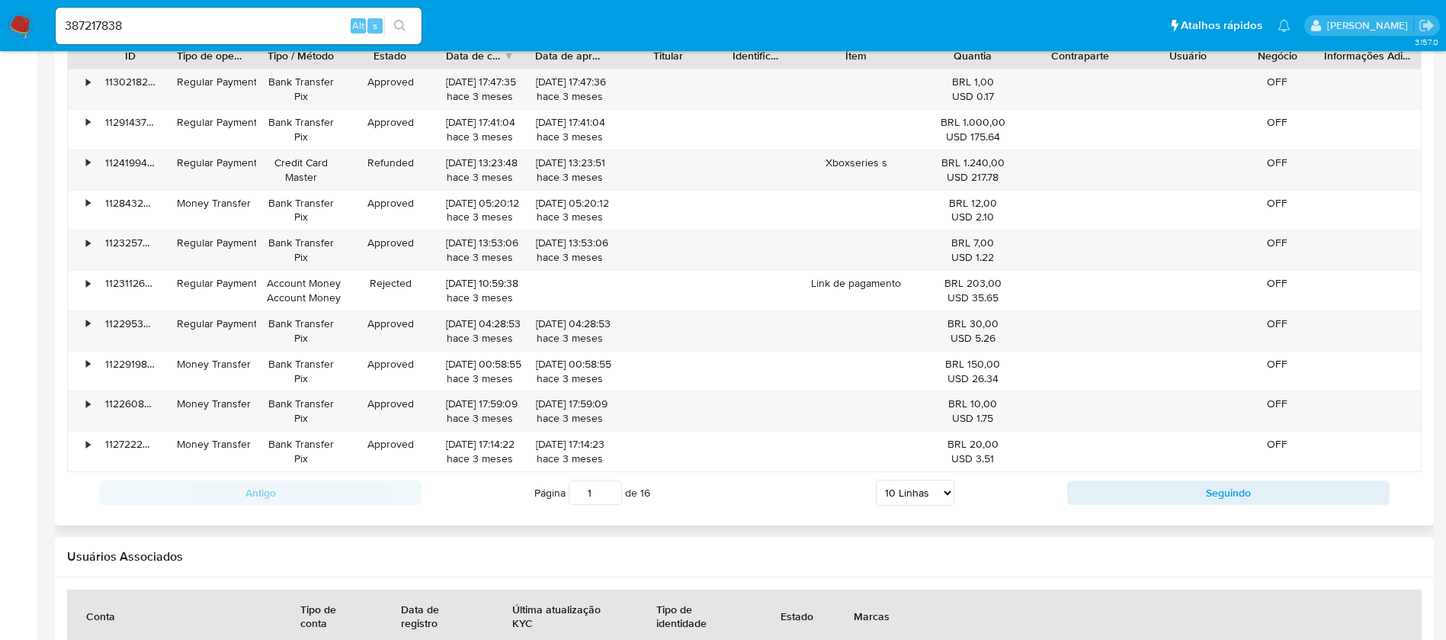
drag, startPoint x: 939, startPoint y: 497, endPoint x: 948, endPoint y: 492, distance: 10.6
click at [939, 497] on select "5 Linhas 10 Linhas 20 Linhas 25 Linhas 50 Linhas 100 Linhas" at bounding box center [915, 493] width 79 height 26
select select "100"
click at [876, 480] on select "5 Linhas 10 Linhas 20 Linhas 25 Linhas 50 Linhas 100 Linhas" at bounding box center [915, 493] width 79 height 26
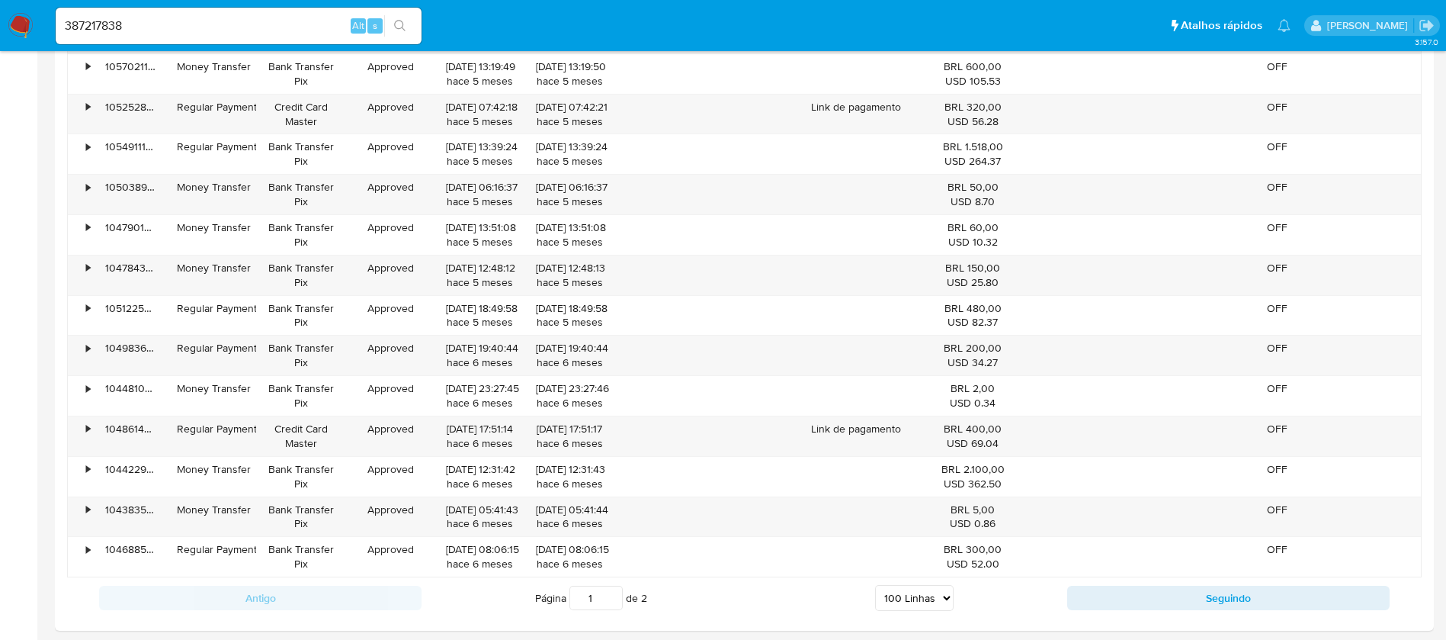
scroll to position [5115, 0]
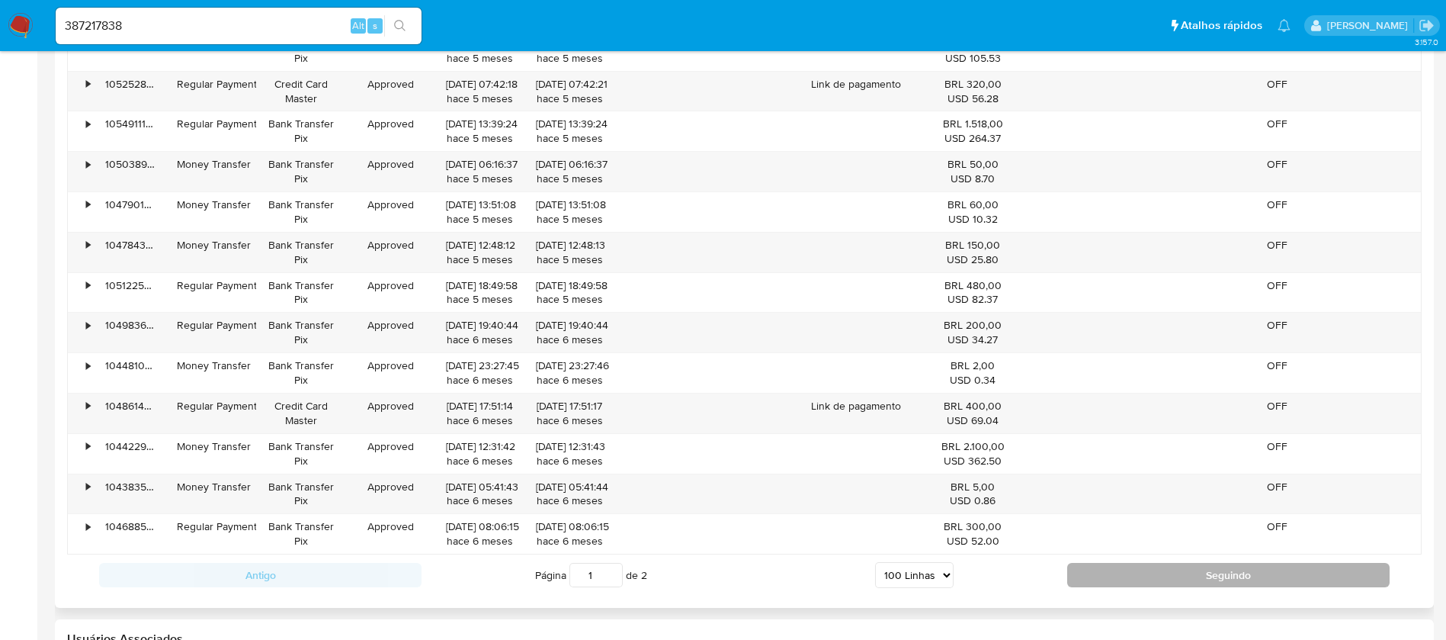
click at [1205, 584] on button "Seguindo" at bounding box center [1228, 575] width 322 height 24
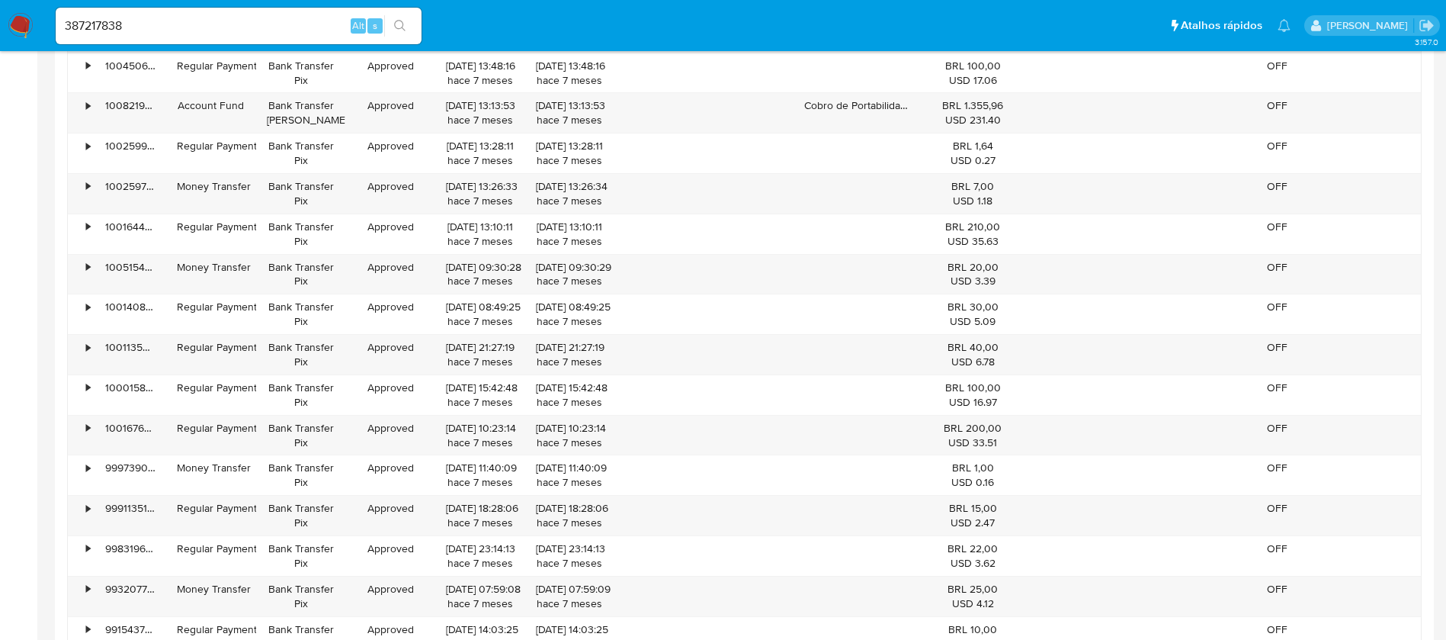
scroll to position [3674, 0]
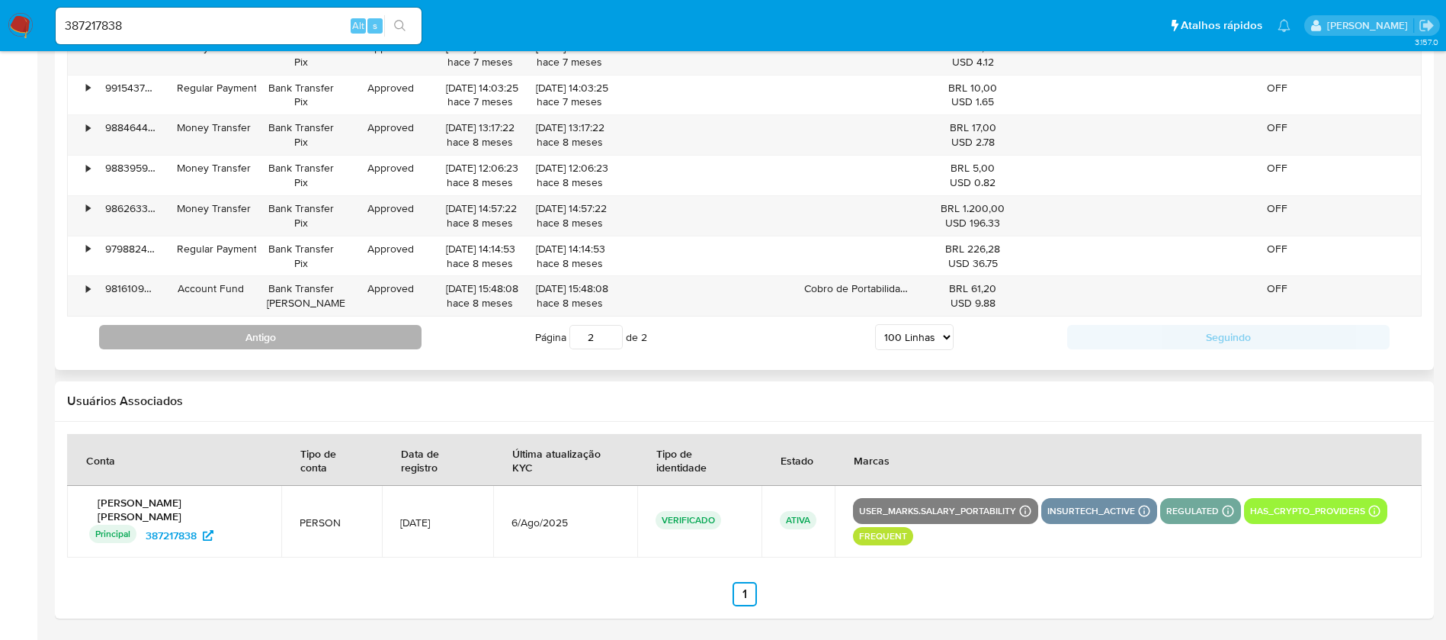
click at [371, 336] on button "Antigo" at bounding box center [260, 337] width 322 height 24
type input "1"
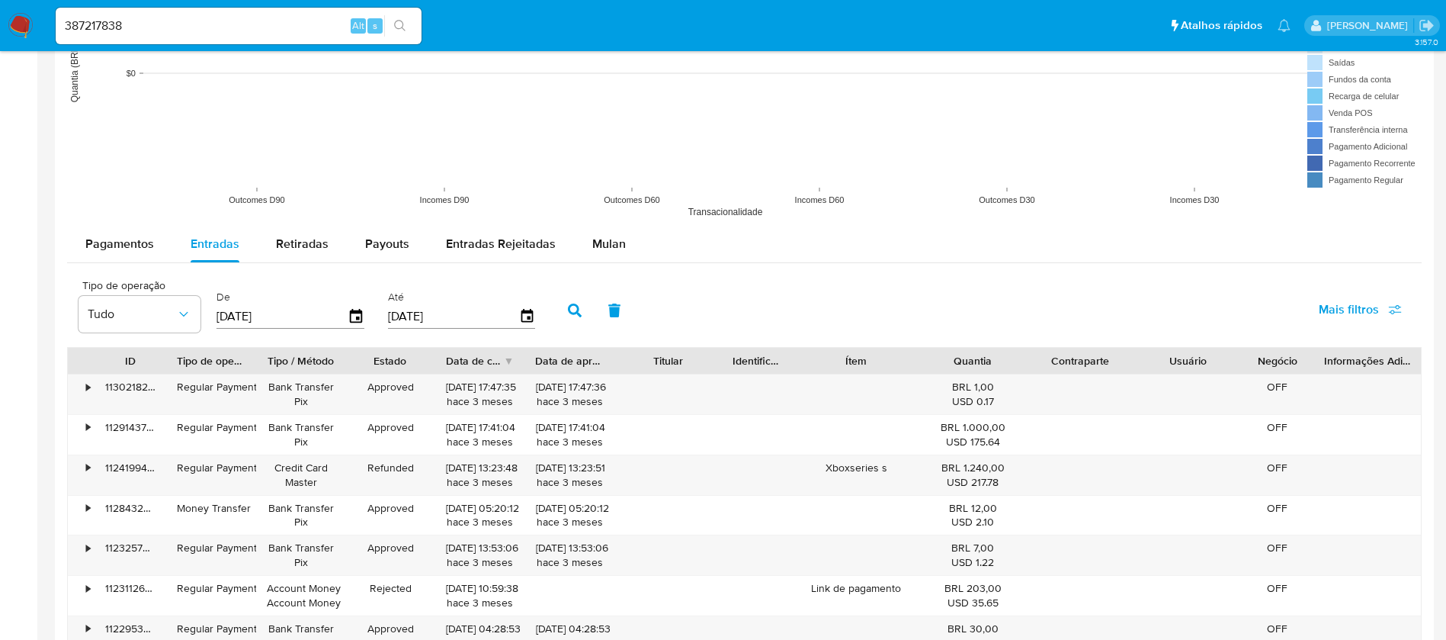
scroll to position [1097, 0]
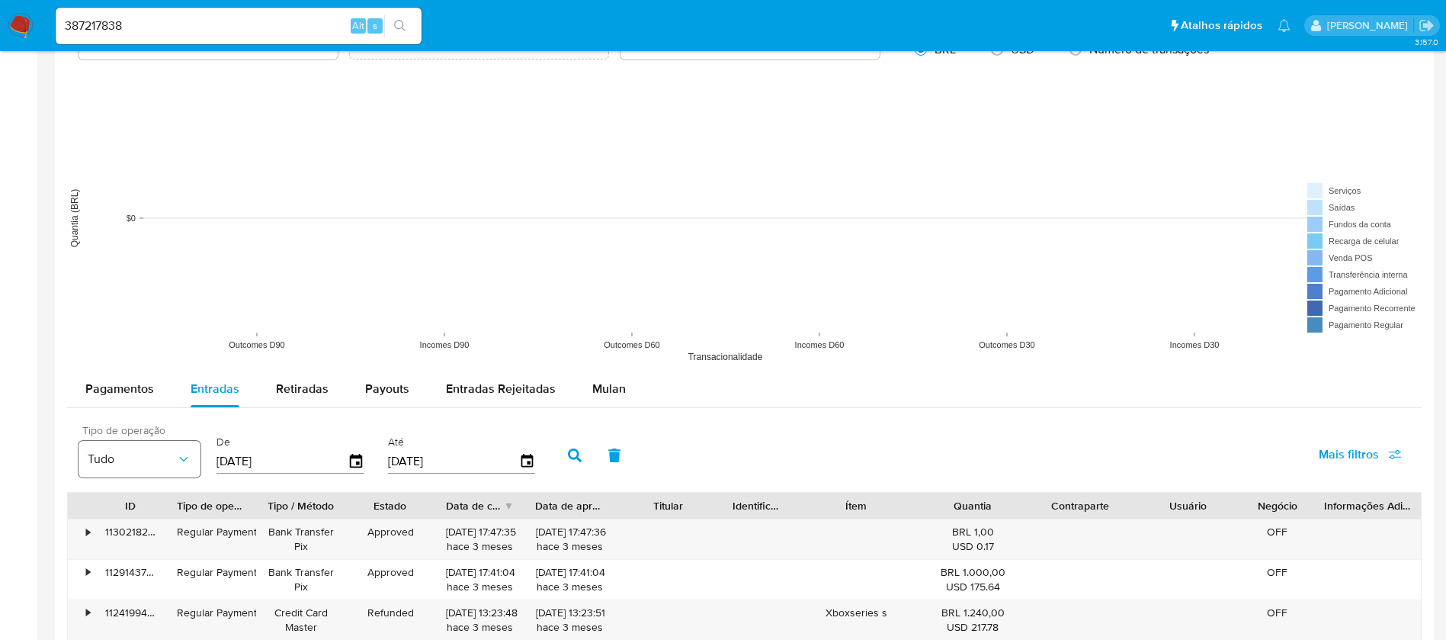
drag, startPoint x: 264, startPoint y: 454, endPoint x: 196, endPoint y: 445, distance: 68.5
click at [196, 445] on div "Tipo de operação Tudo De 01/01/2025 Até 28/08/2025" at bounding box center [311, 453] width 480 height 61
type input "0_/__/____"
type input "1_/__/____"
type input "01/07/2024"
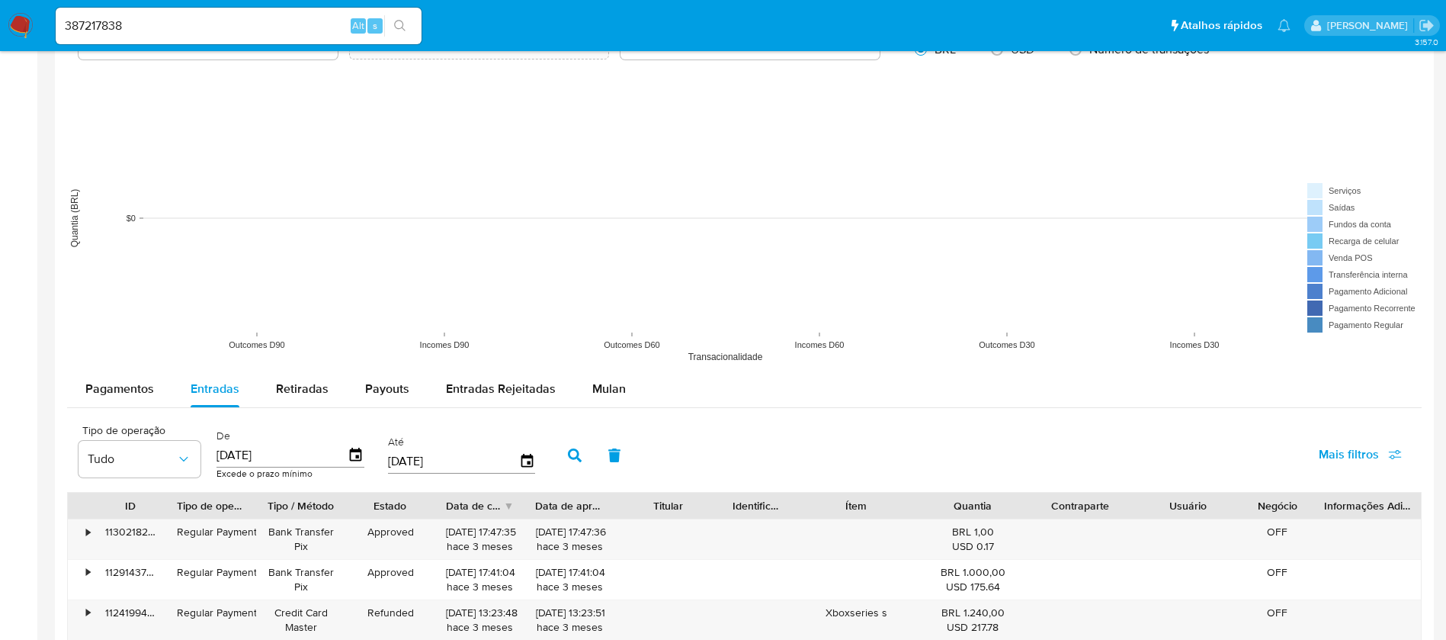
type input "0_/__/____"
type input "1_/__/____"
type input "01/02/2025"
click at [585, 461] on button "button" at bounding box center [575, 455] width 40 height 37
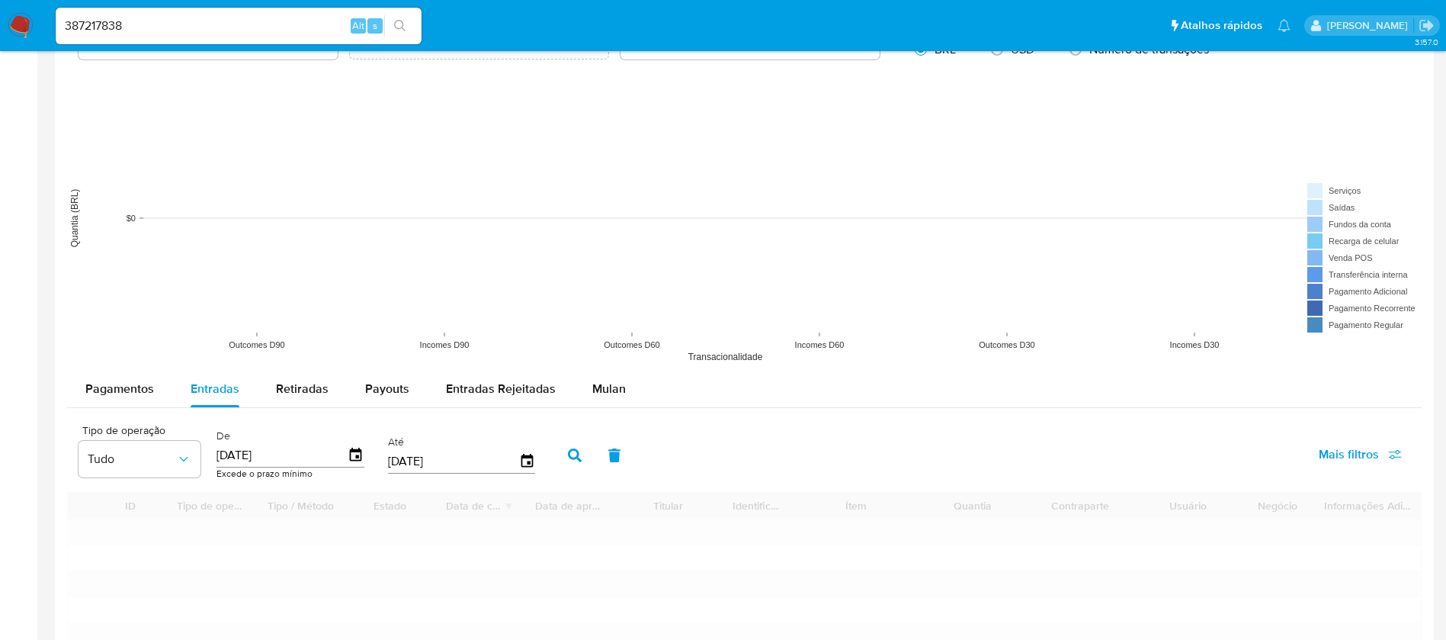
click at [488, 465] on input "01/02/2025" at bounding box center [453, 461] width 131 height 24
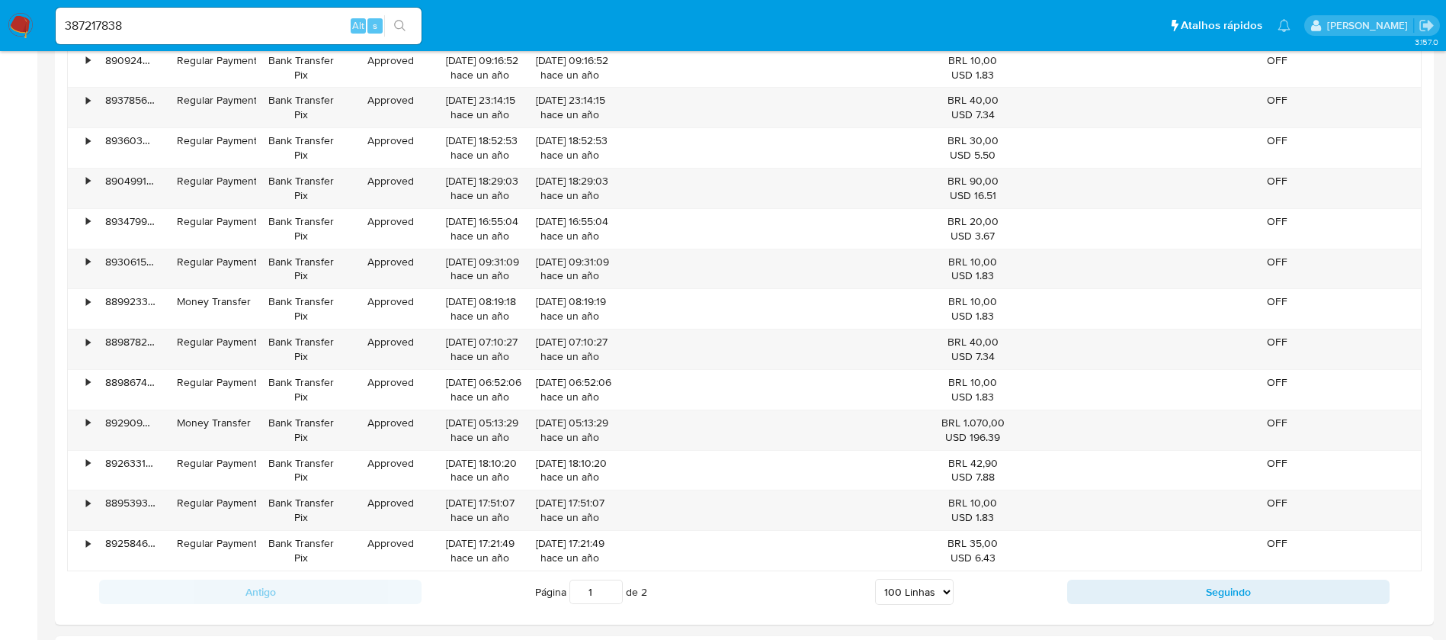
scroll to position [5150, 0]
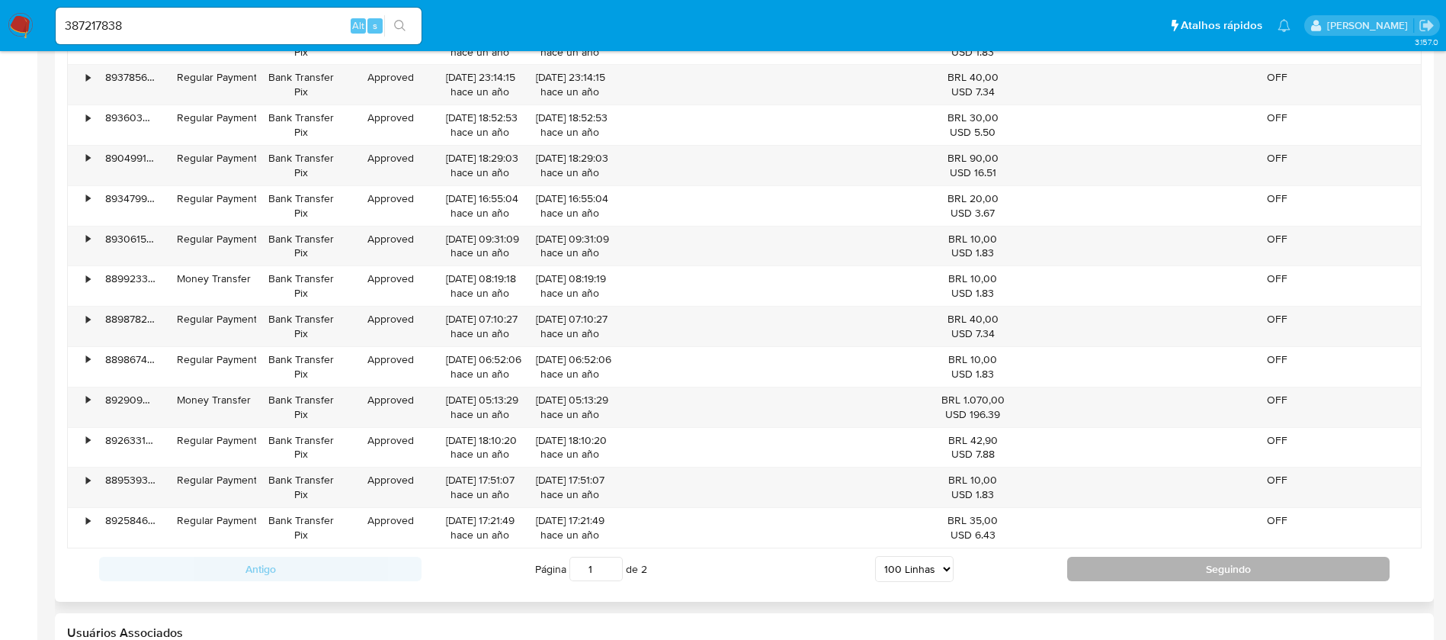
click at [1186, 568] on button "Seguindo" at bounding box center [1228, 569] width 322 height 24
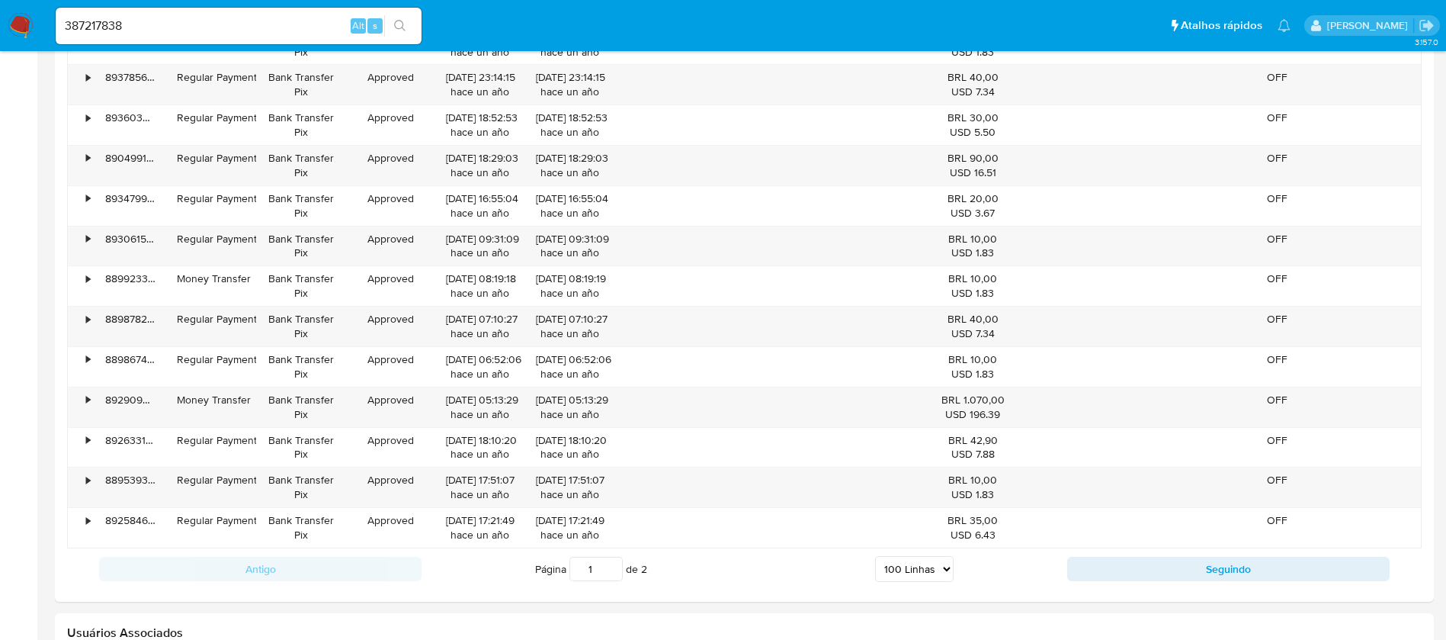
type input "2"
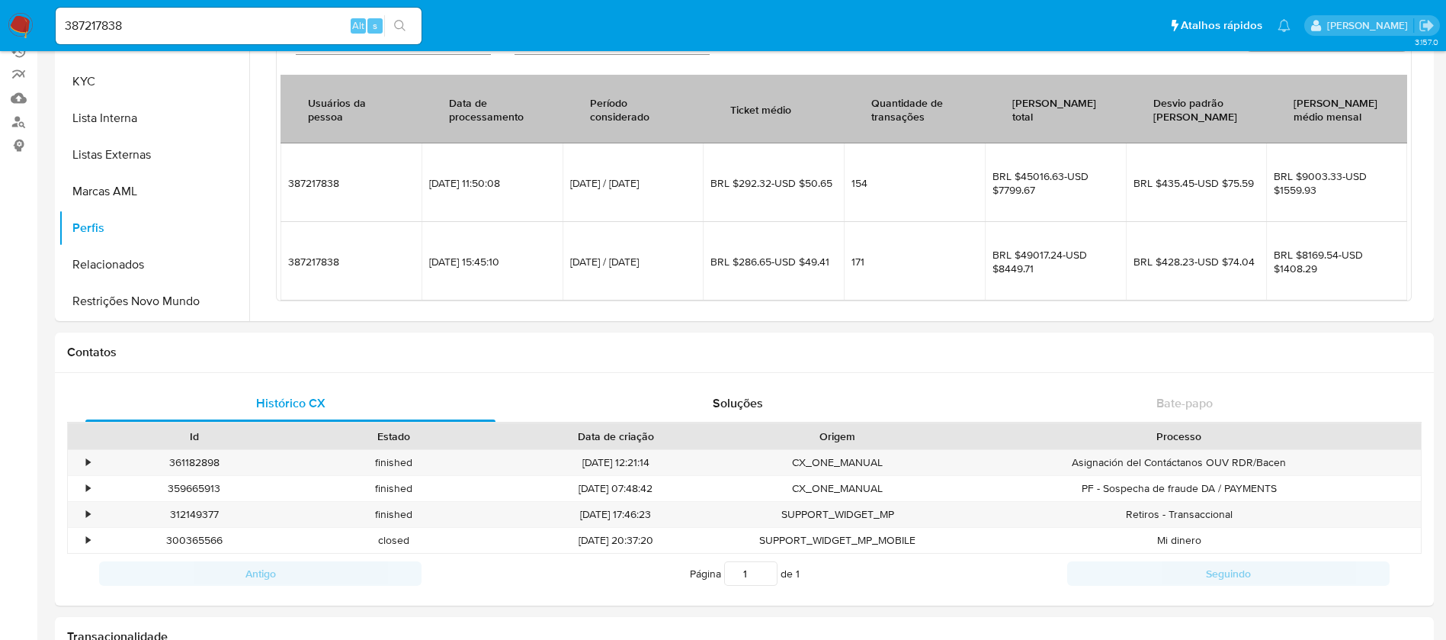
scroll to position [107, 0]
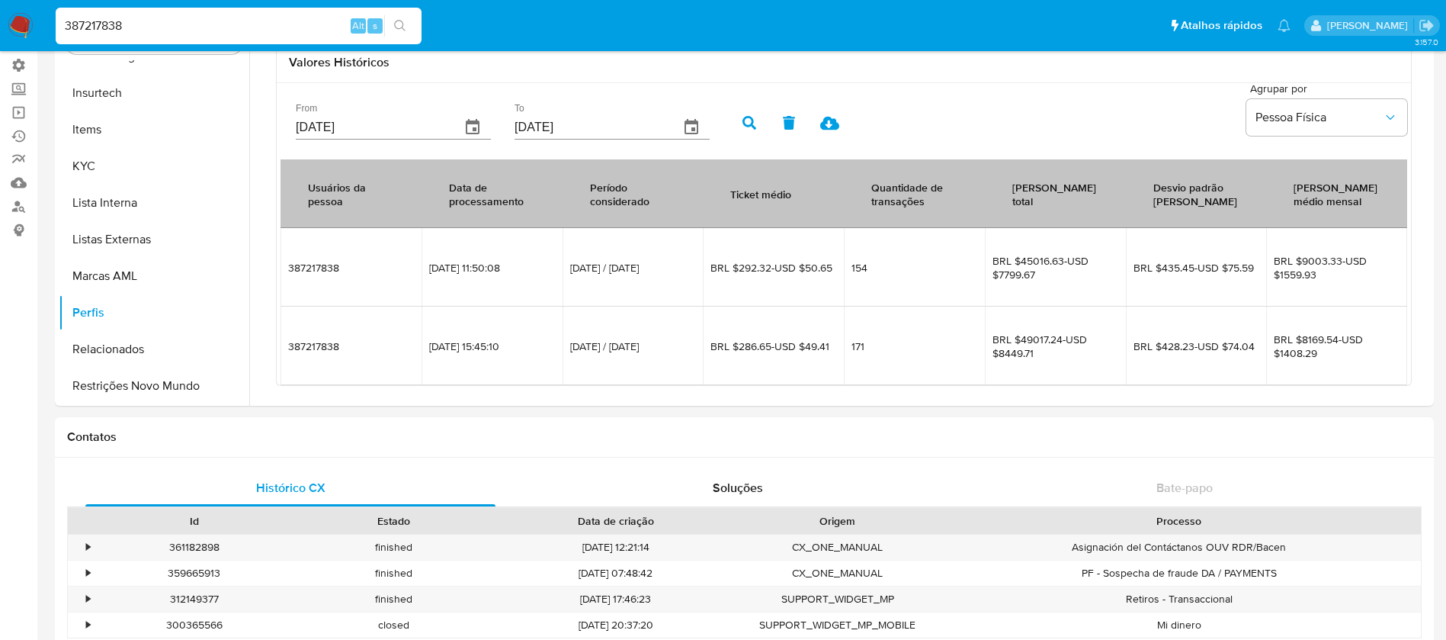
drag, startPoint x: 173, startPoint y: 14, endPoint x: 27, endPoint y: 2, distance: 146.9
click at [27, 2] on nav "Pausado Ver notificaciones 387217838 Alt s Atalhos rápidos Presiona las siguien…" at bounding box center [723, 25] width 1446 height 51
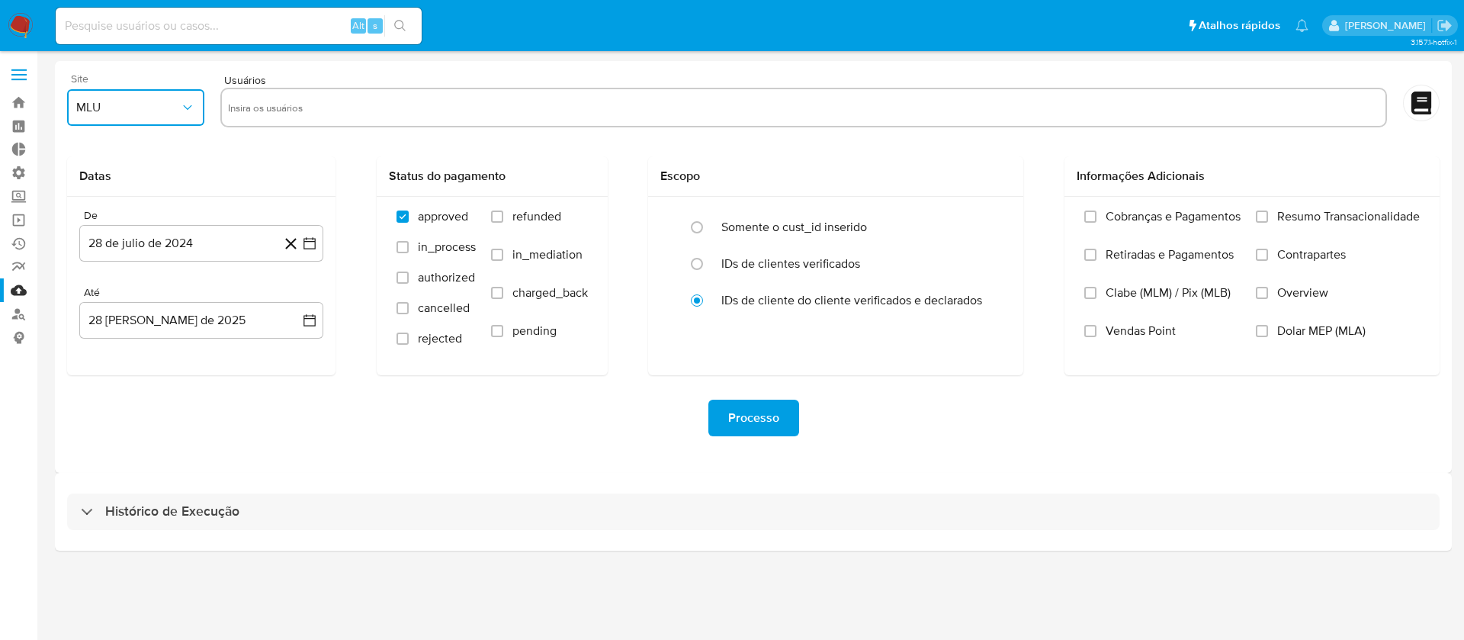
click at [173, 100] on span "MLU" at bounding box center [128, 107] width 104 height 15
click at [100, 183] on span "MLB" at bounding box center [88, 185] width 24 height 15
click at [269, 100] on input "text" at bounding box center [803, 107] width 1151 height 24
type input "387217838"
click at [299, 249] on icon at bounding box center [290, 243] width 19 height 19
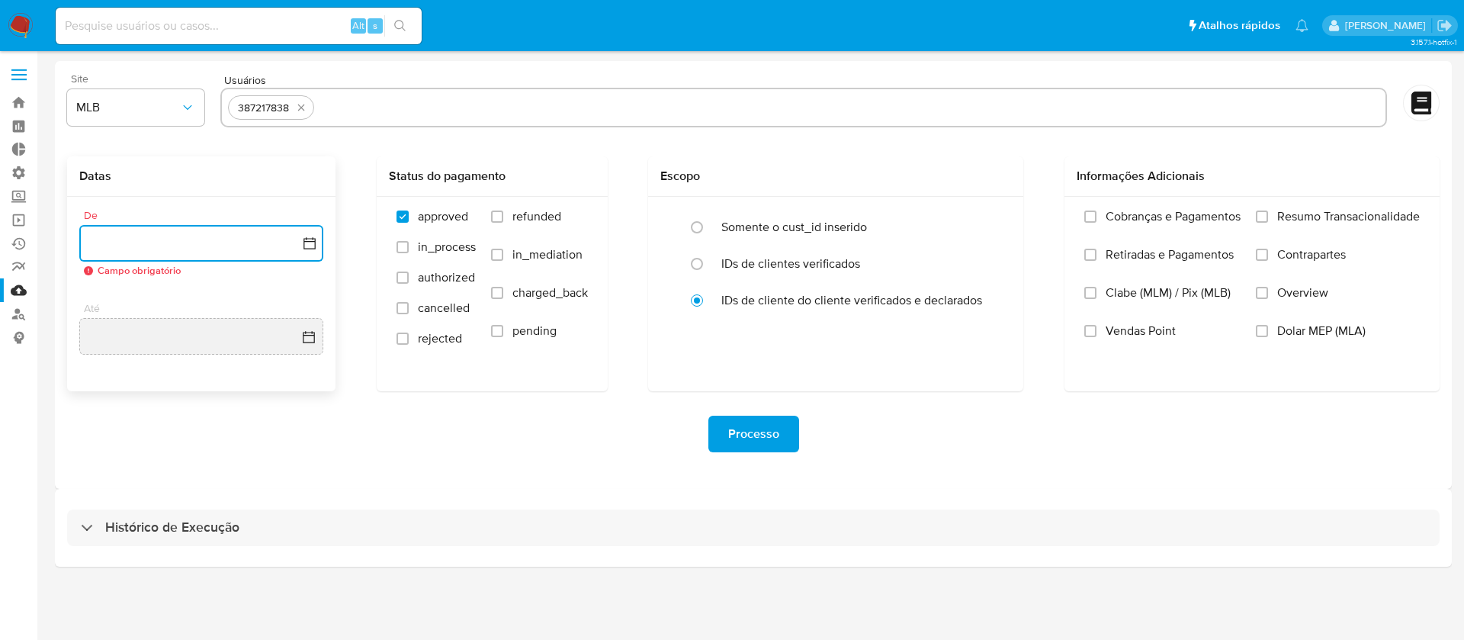
click at [318, 256] on button "button" at bounding box center [201, 243] width 244 height 37
click at [104, 300] on icon "Mes anterior" at bounding box center [107, 298] width 18 height 18
click at [301, 302] on icon "Mes siguiente" at bounding box center [296, 298] width 18 height 18
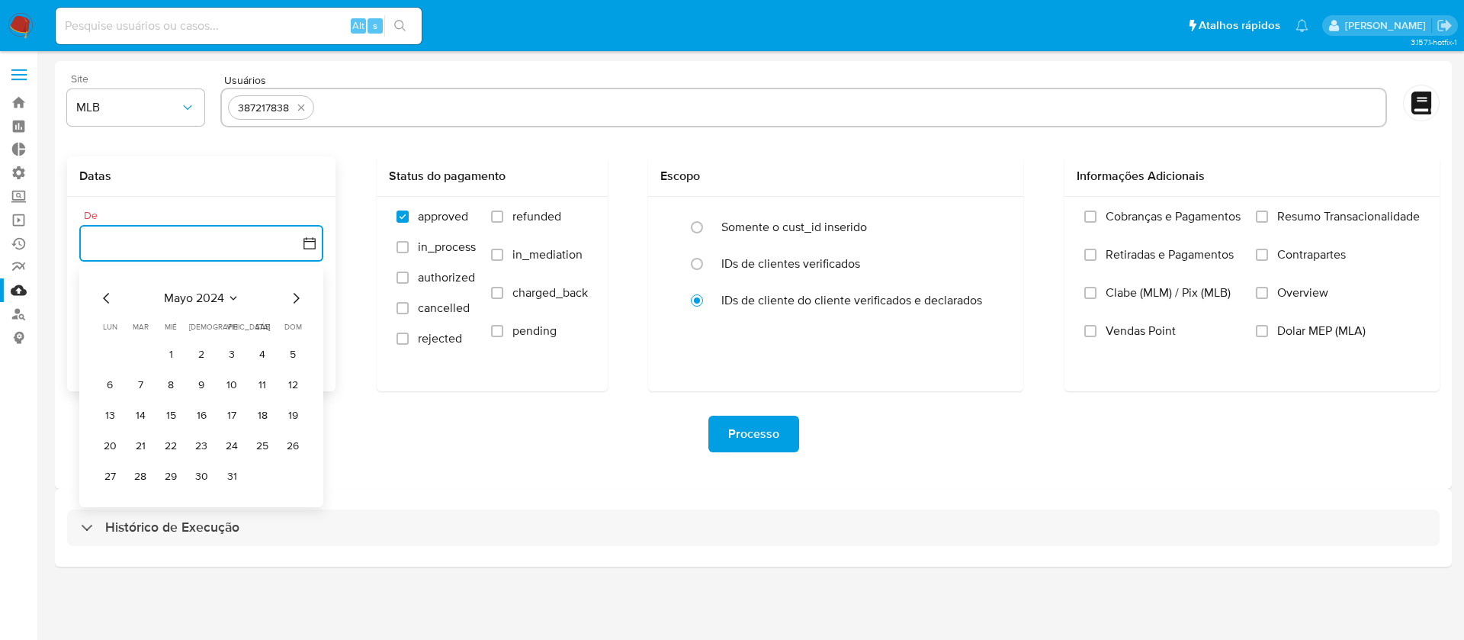
click at [301, 302] on icon "Mes siguiente" at bounding box center [296, 298] width 18 height 18
click at [299, 302] on icon "Mes siguiente" at bounding box center [296, 298] width 18 height 18
click at [113, 352] on button "1" at bounding box center [110, 354] width 24 height 24
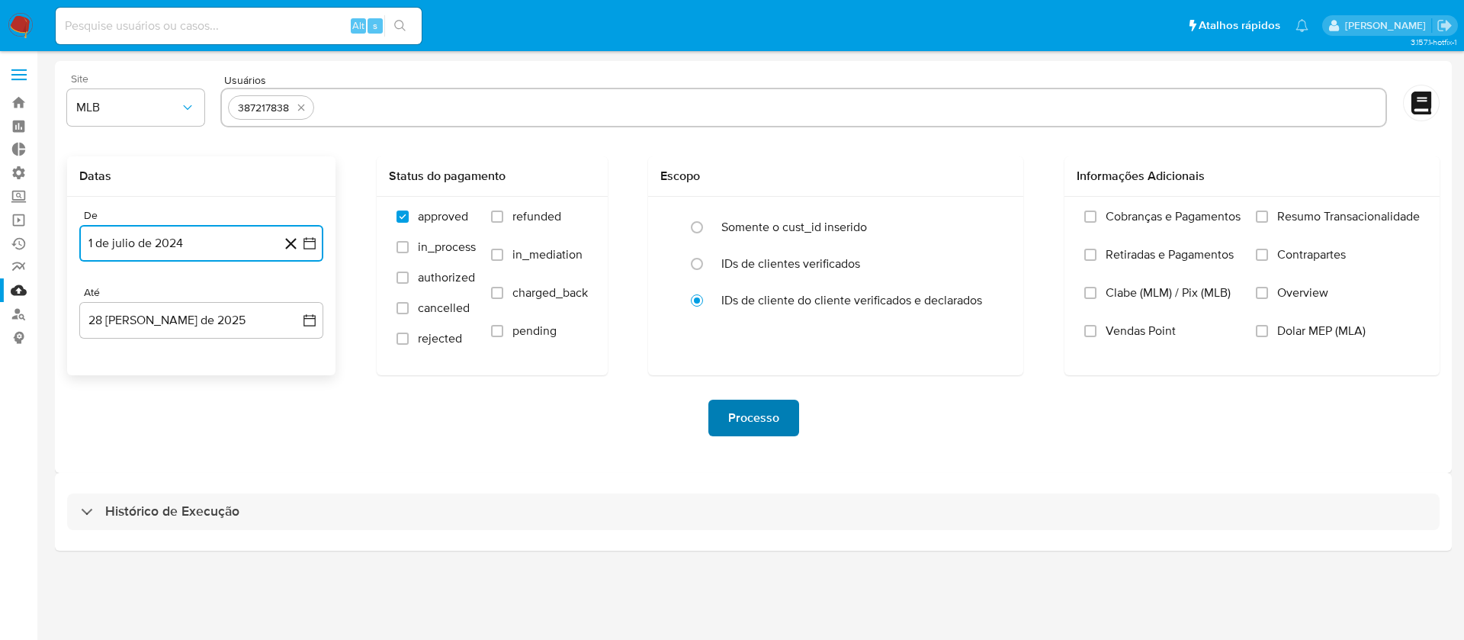
click at [771, 416] on span "Processo" at bounding box center [753, 418] width 51 height 34
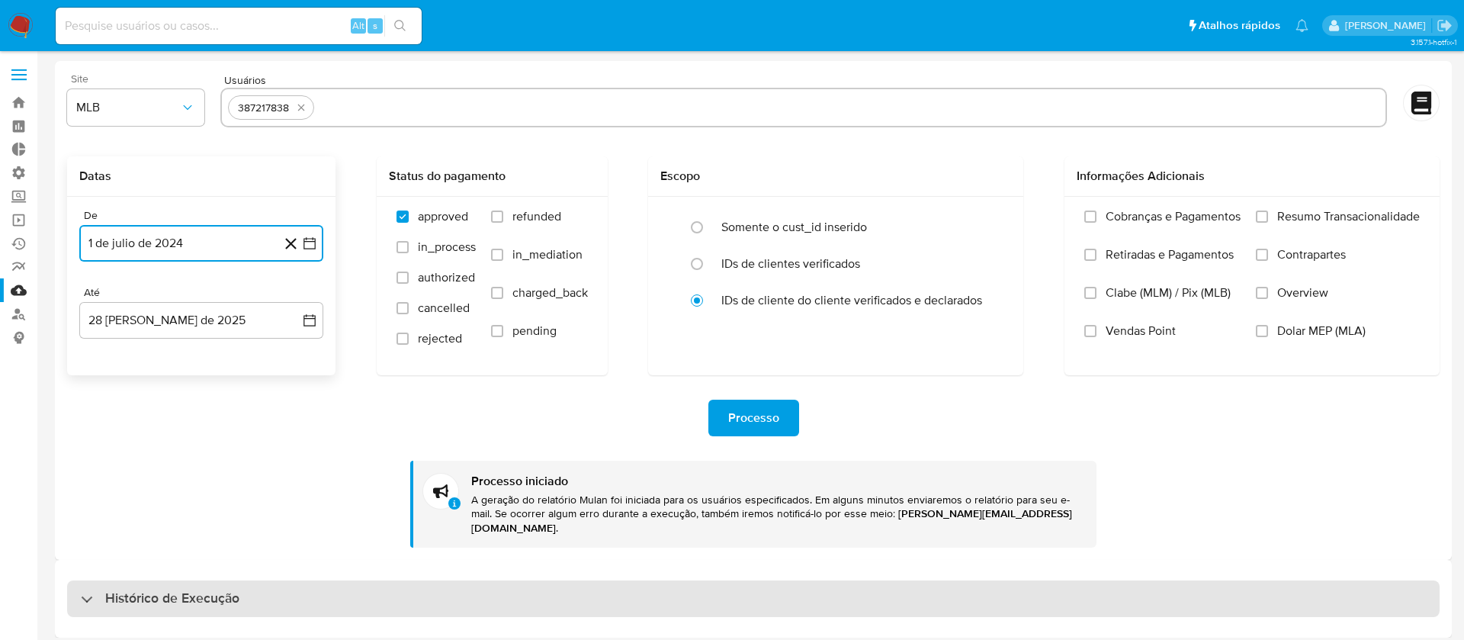
click at [97, 589] on div "Histórico de Execução" at bounding box center [160, 598] width 159 height 18
select select "10"
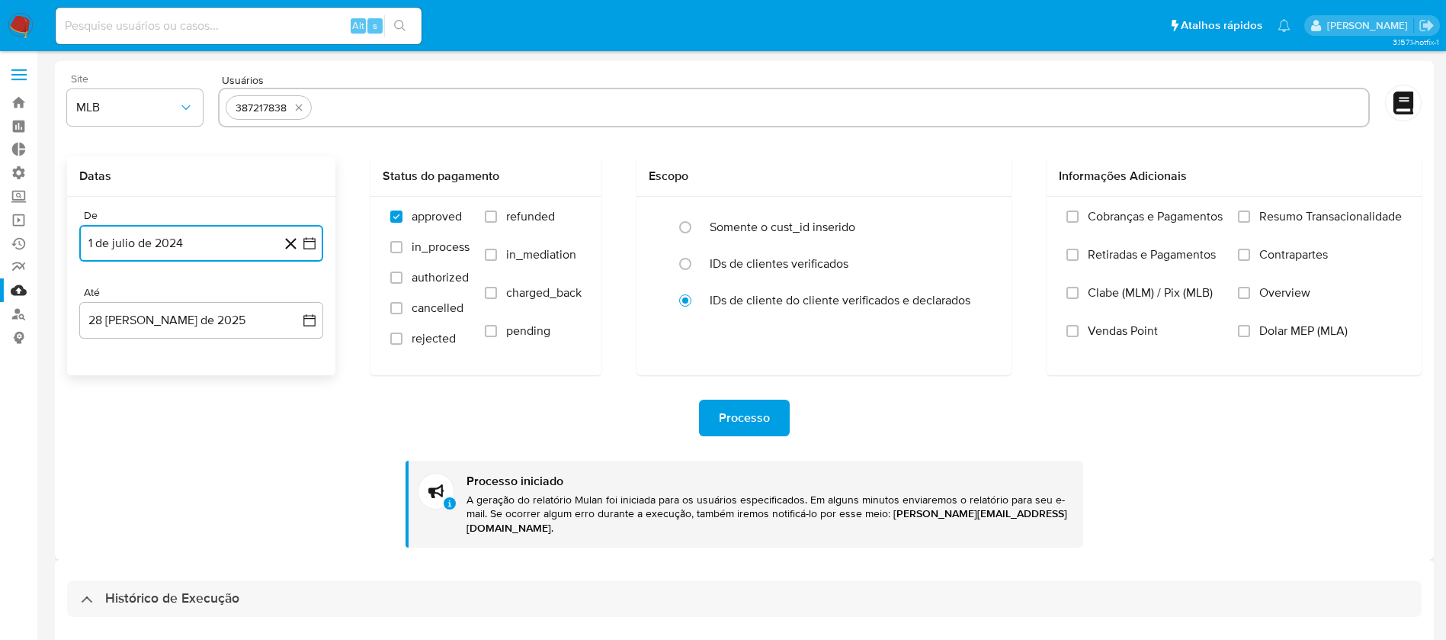
scroll to position [569, 0]
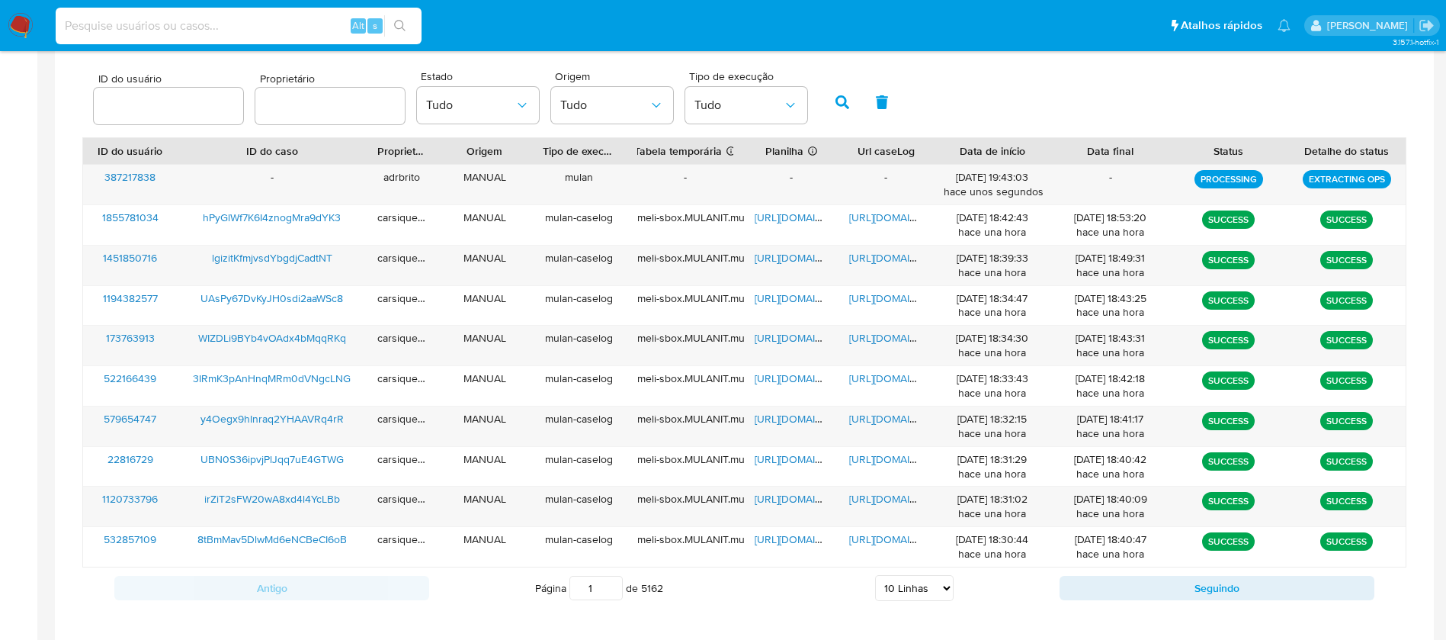
click at [140, 28] on input at bounding box center [239, 26] width 366 height 20
paste input "1148333083"
type input "1148333083"
click at [399, 37] on div "1148333083 Alt s" at bounding box center [239, 26] width 366 height 37
click at [396, 22] on icon "search-icon" at bounding box center [400, 26] width 12 height 12
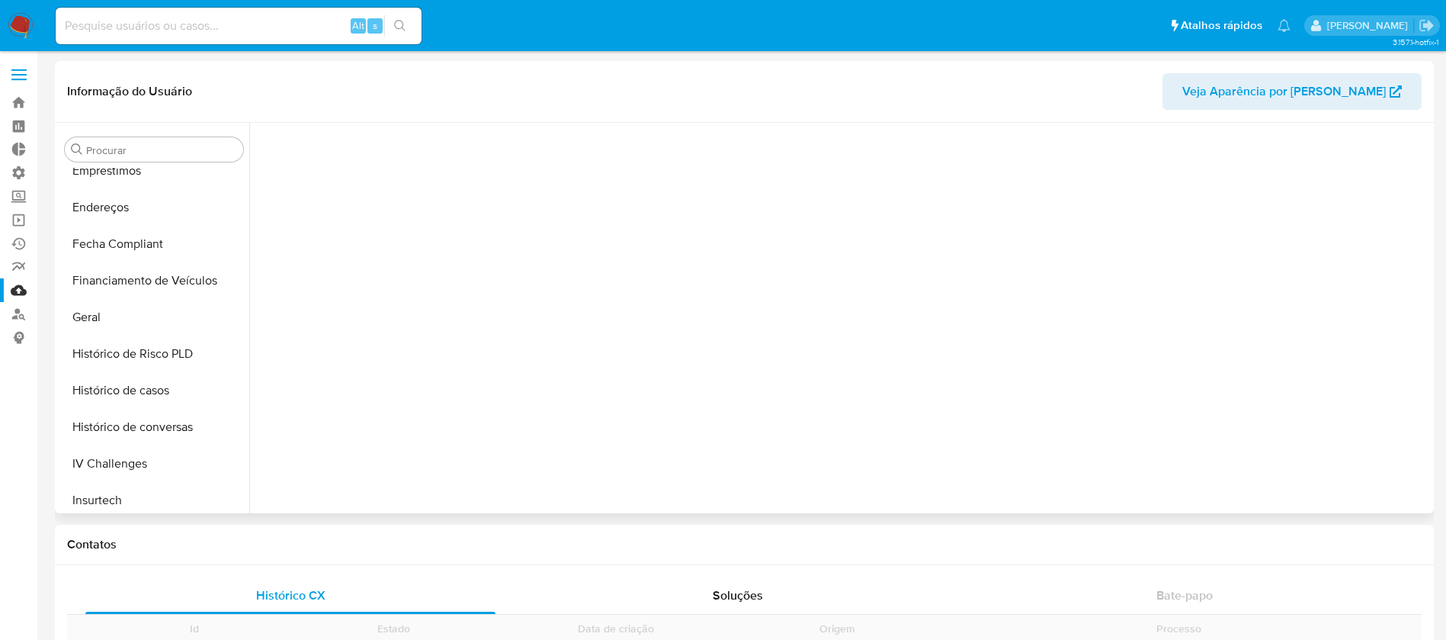
scroll to position [681, 0]
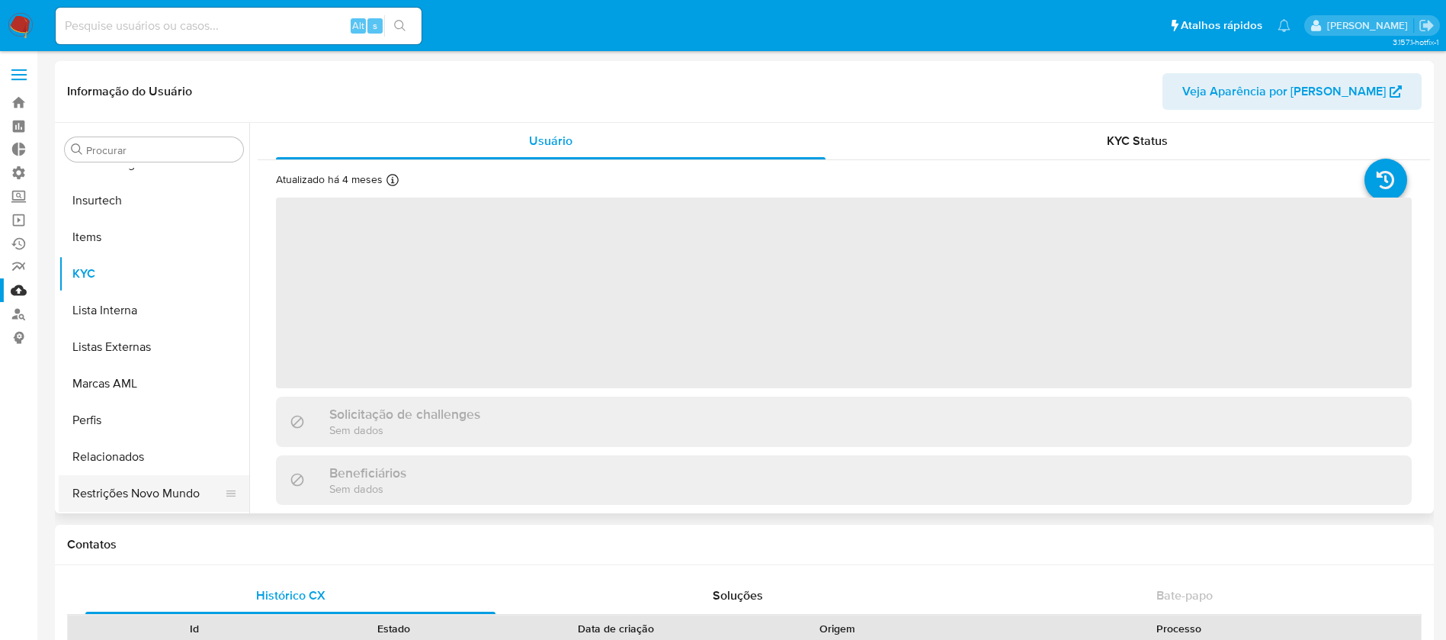
select select "10"
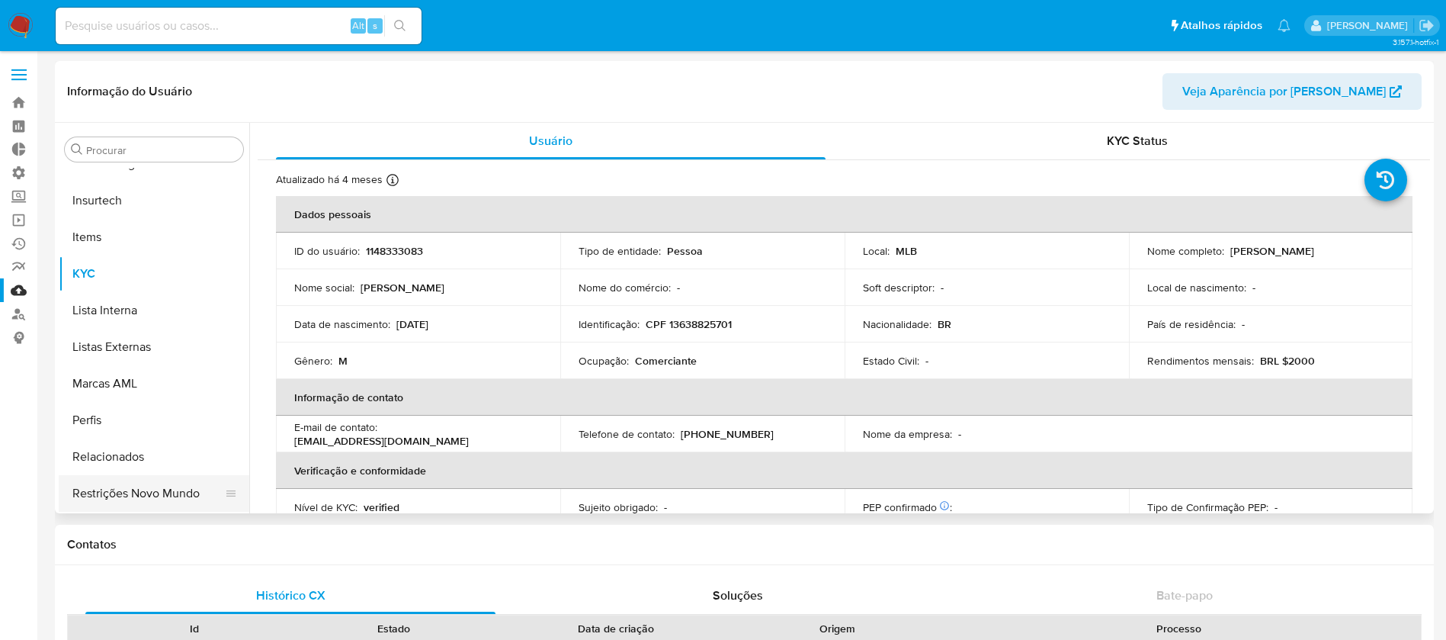
click at [146, 496] on button "Restrições Novo Mundo" at bounding box center [148, 493] width 178 height 37
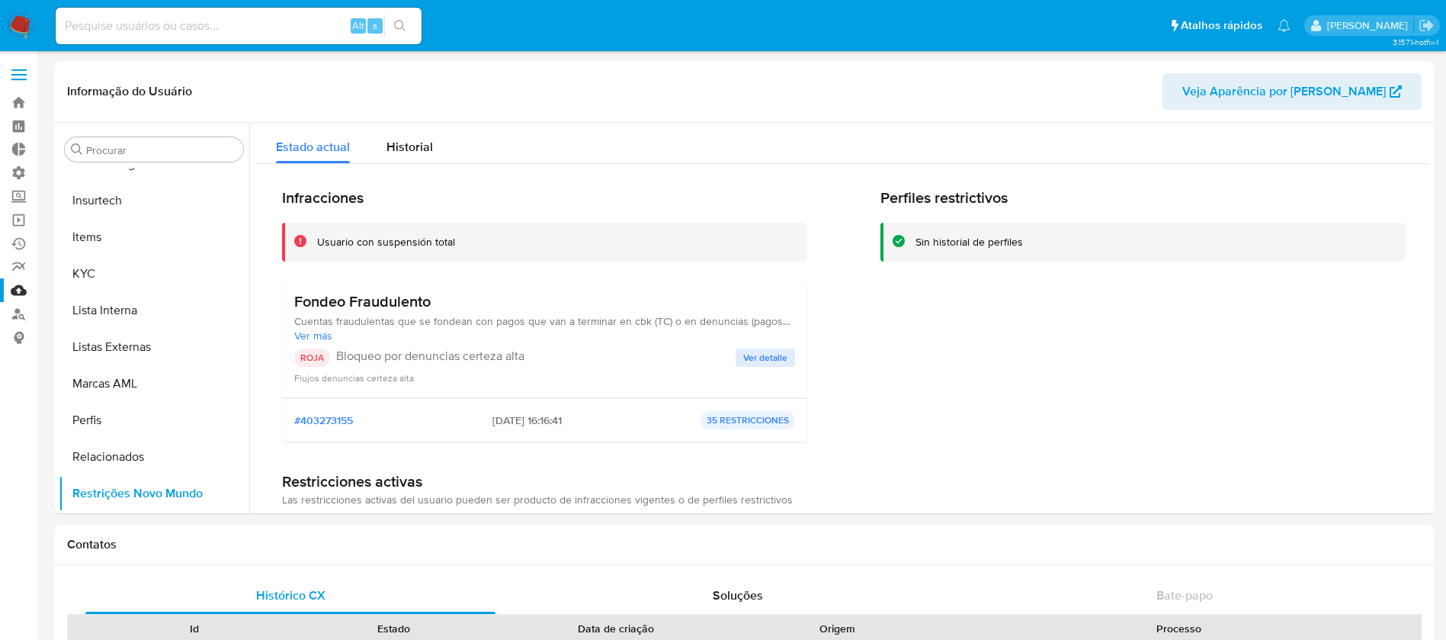
click at [178, 14] on div "Alt s" at bounding box center [239, 26] width 366 height 37
click at [179, 27] on input at bounding box center [239, 26] width 366 height 20
paste input "1170948513"
type input "1170948513"
click at [399, 16] on button "search-icon" at bounding box center [399, 25] width 31 height 21
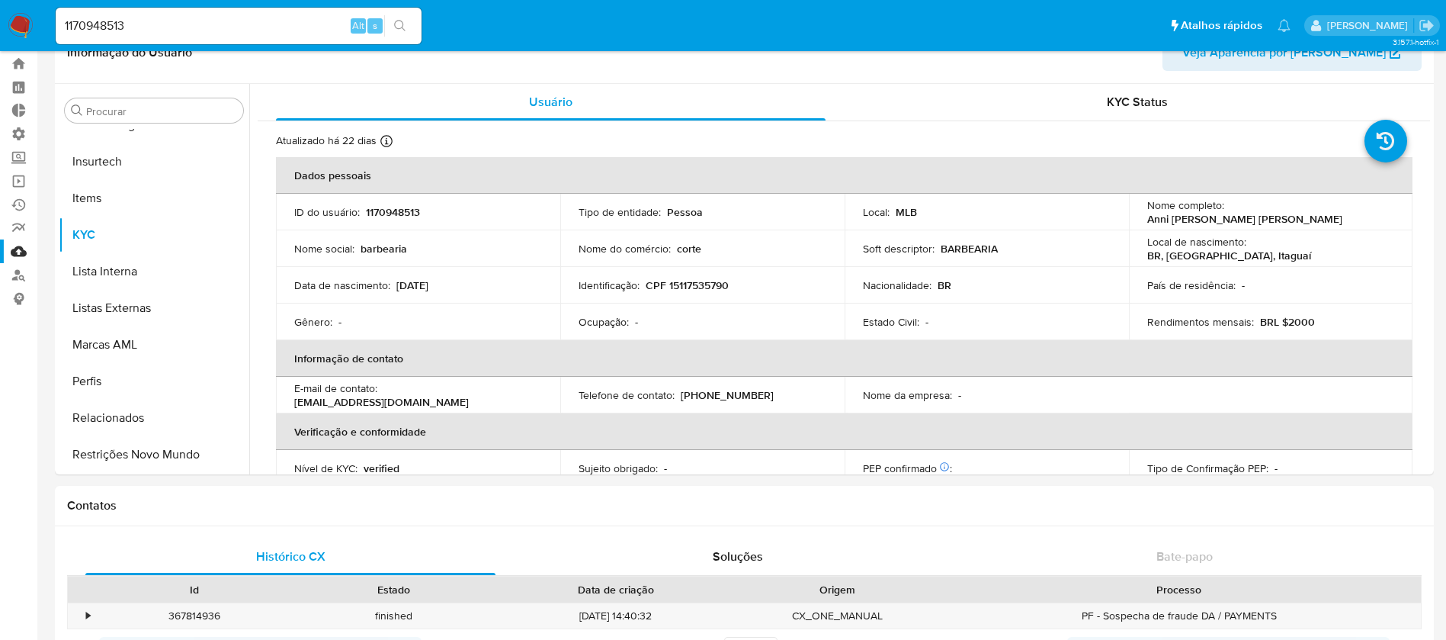
scroll to position [68, 0]
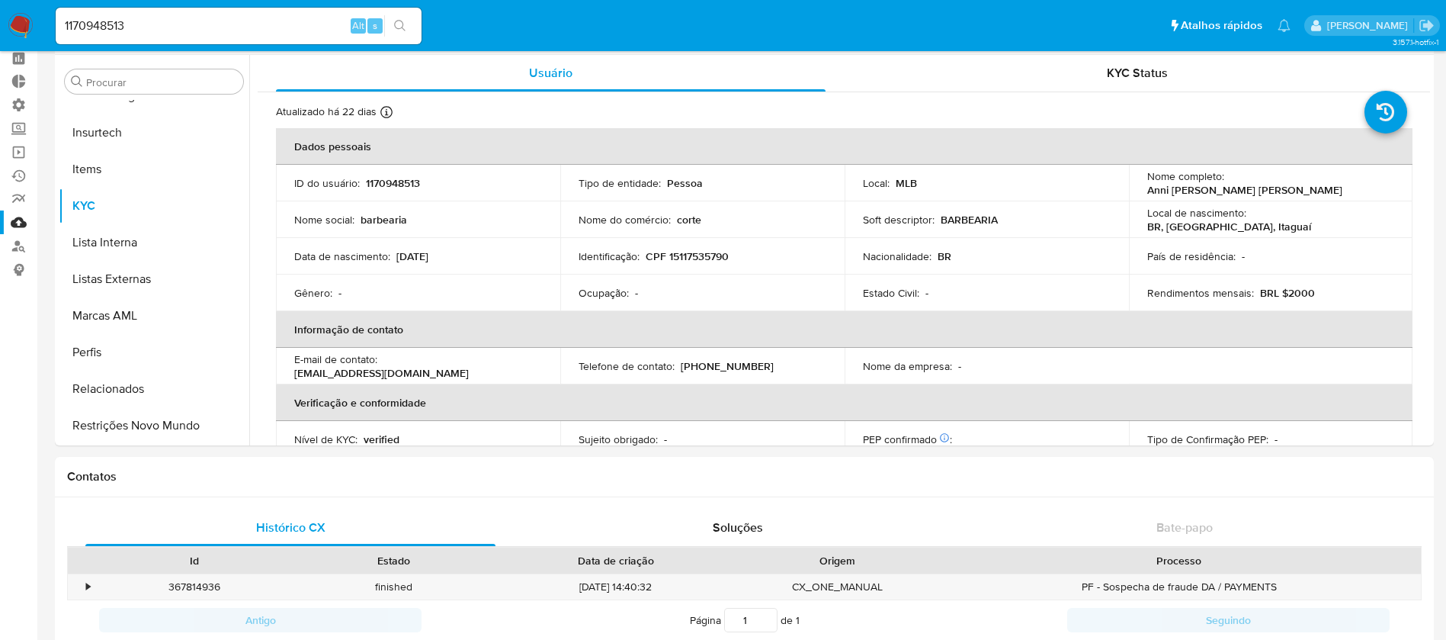
select select "10"
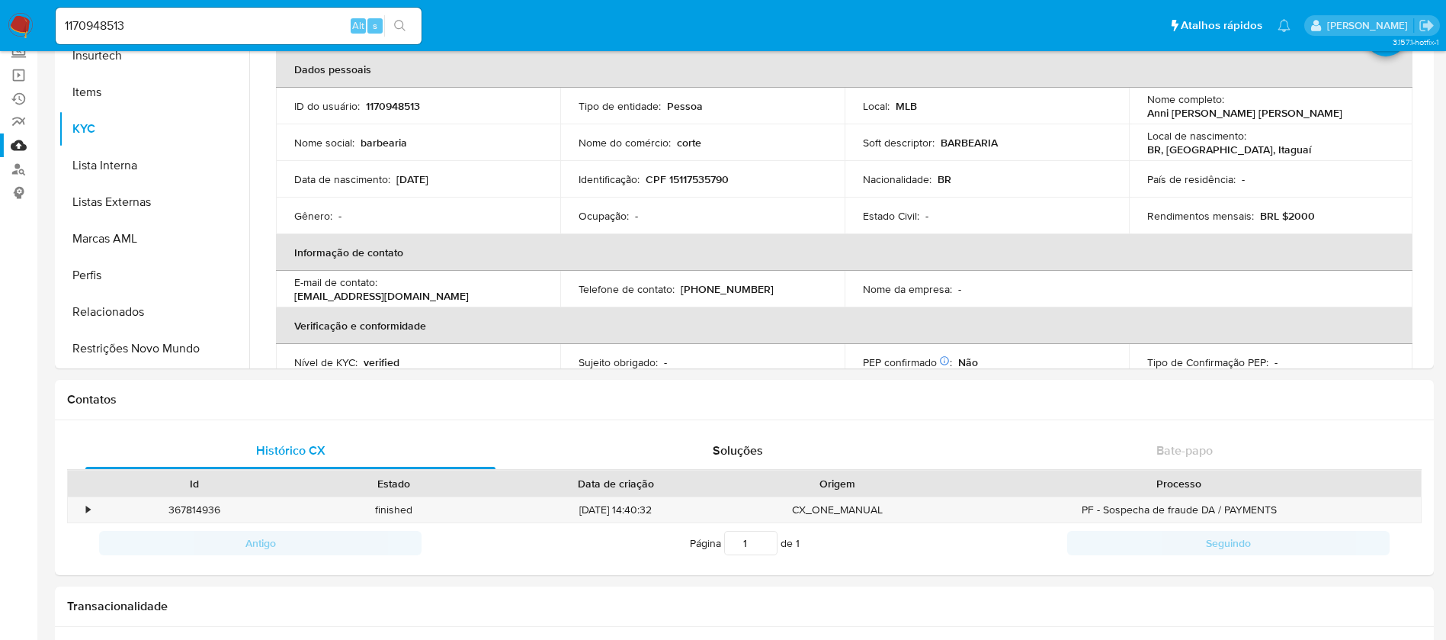
scroll to position [136, 0]
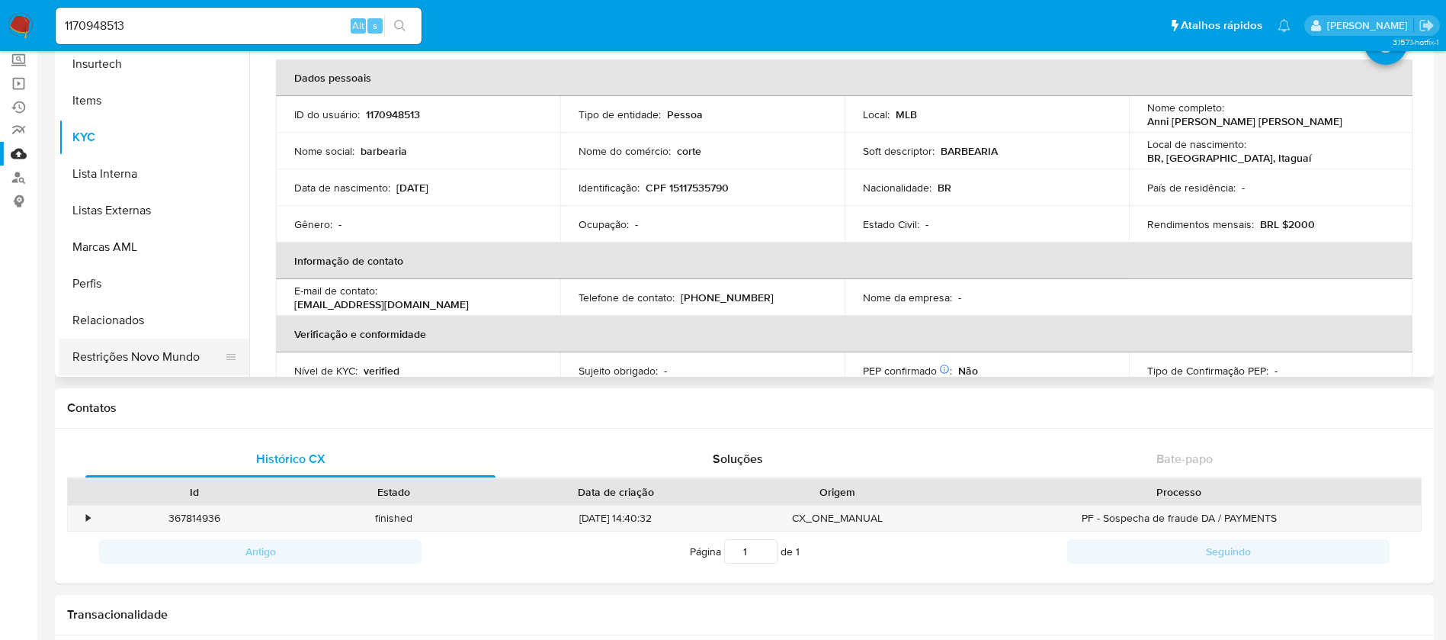
click at [169, 366] on button "Restrições Novo Mundo" at bounding box center [148, 356] width 178 height 37
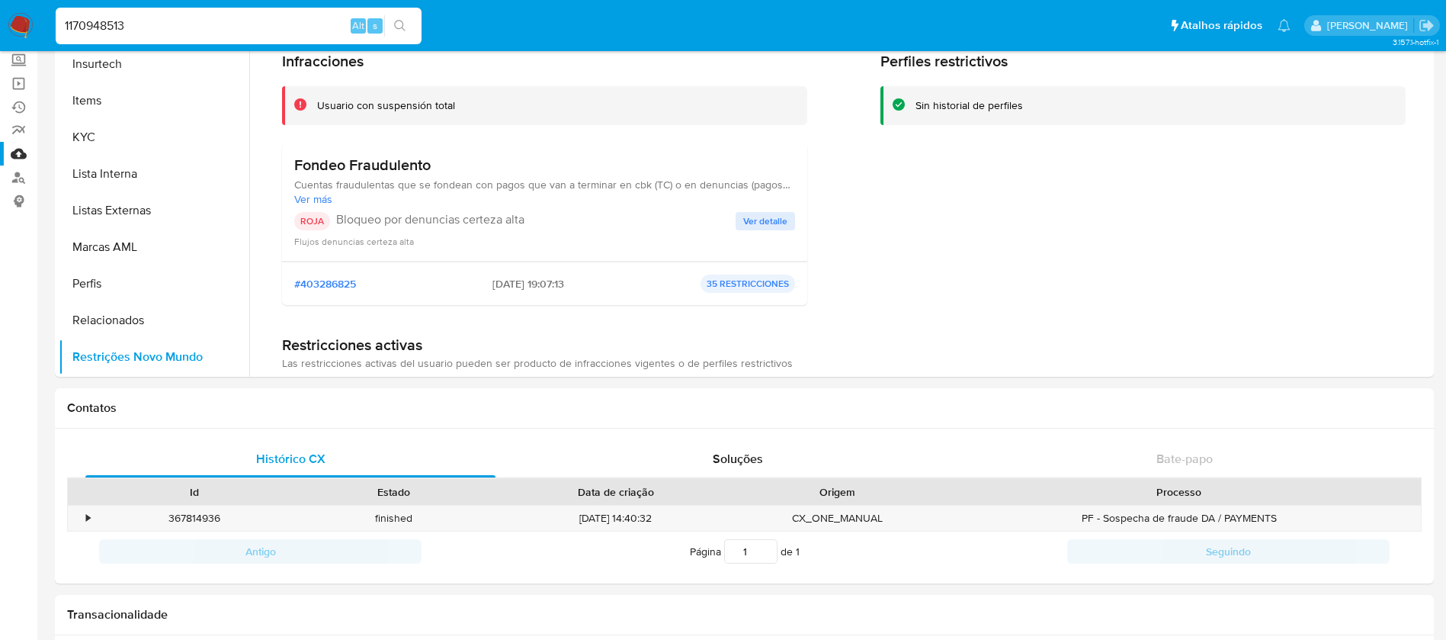
drag, startPoint x: 154, startPoint y: 33, endPoint x: 15, endPoint y: 9, distance: 140.8
click at [15, 9] on nav "Pausado Ver notificaciones 1170948513 Alt s Atalhos rápidos Presiona las siguie…" at bounding box center [723, 25] width 1446 height 51
paste input "2245078856"
type input "2245078856"
click at [396, 37] on div "2245078856 Alt s" at bounding box center [239, 26] width 366 height 37
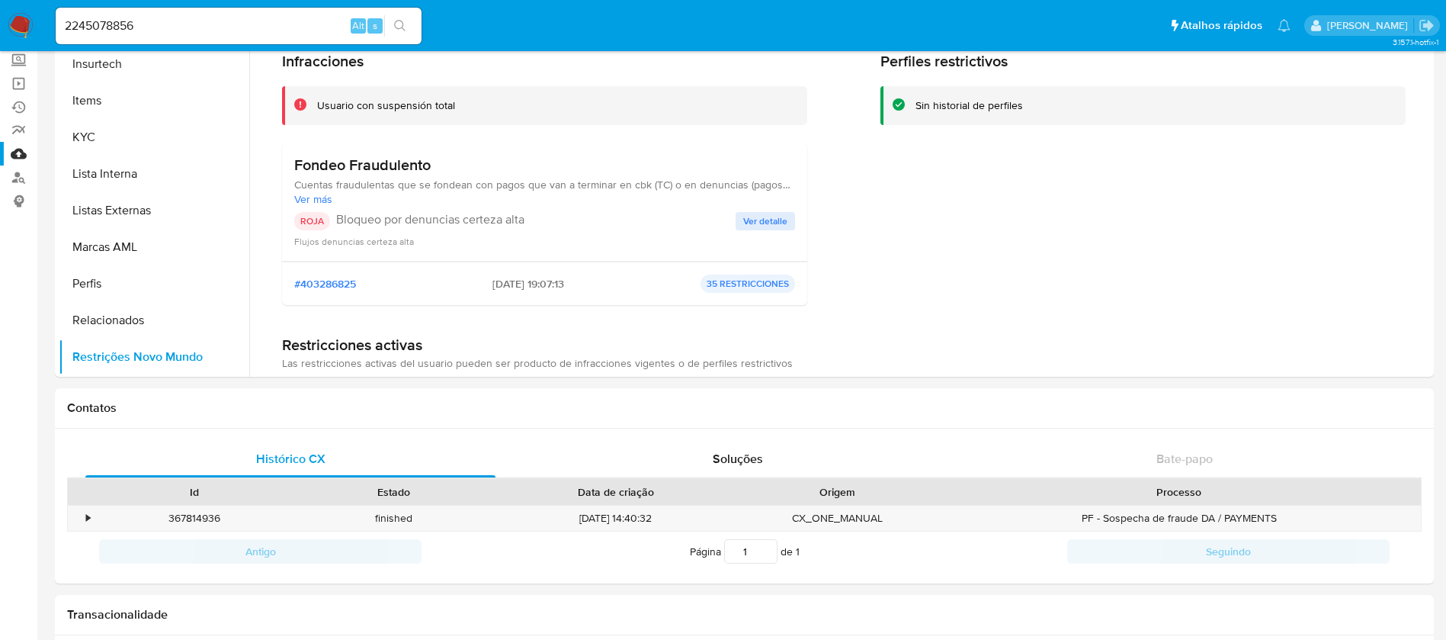
click at [410, 15] on button "search-icon" at bounding box center [399, 25] width 31 height 21
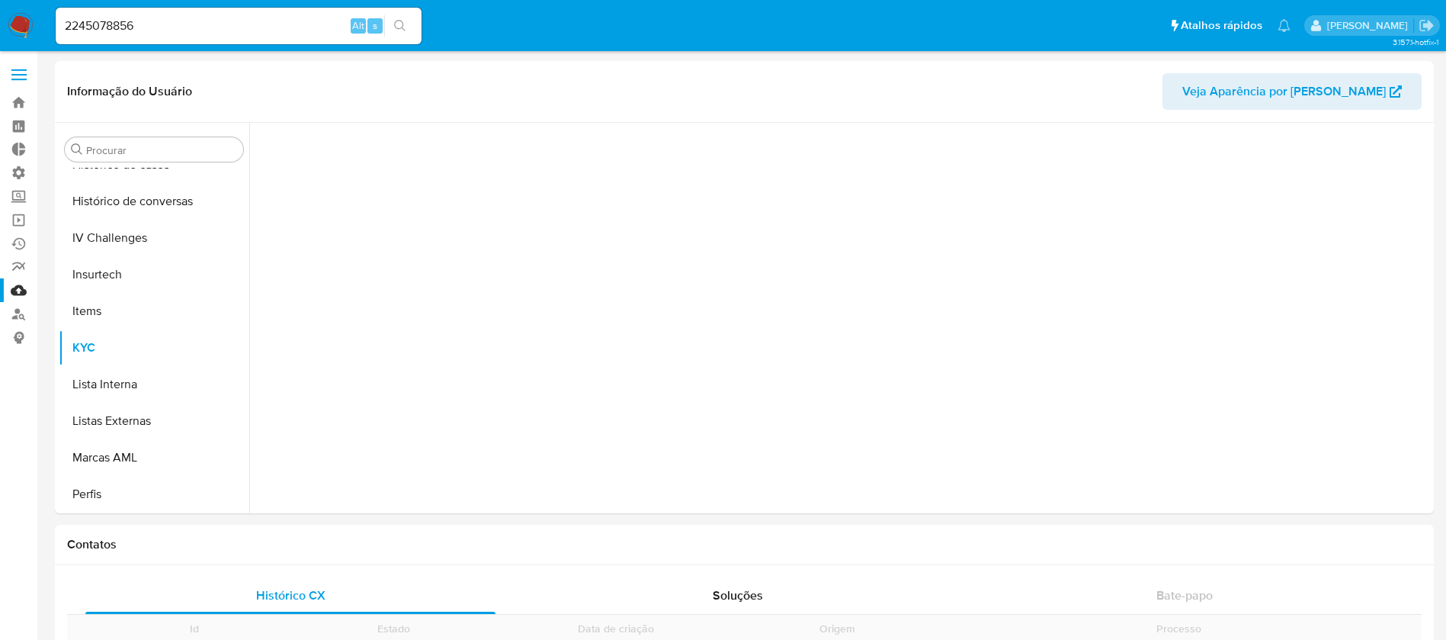
scroll to position [681, 0]
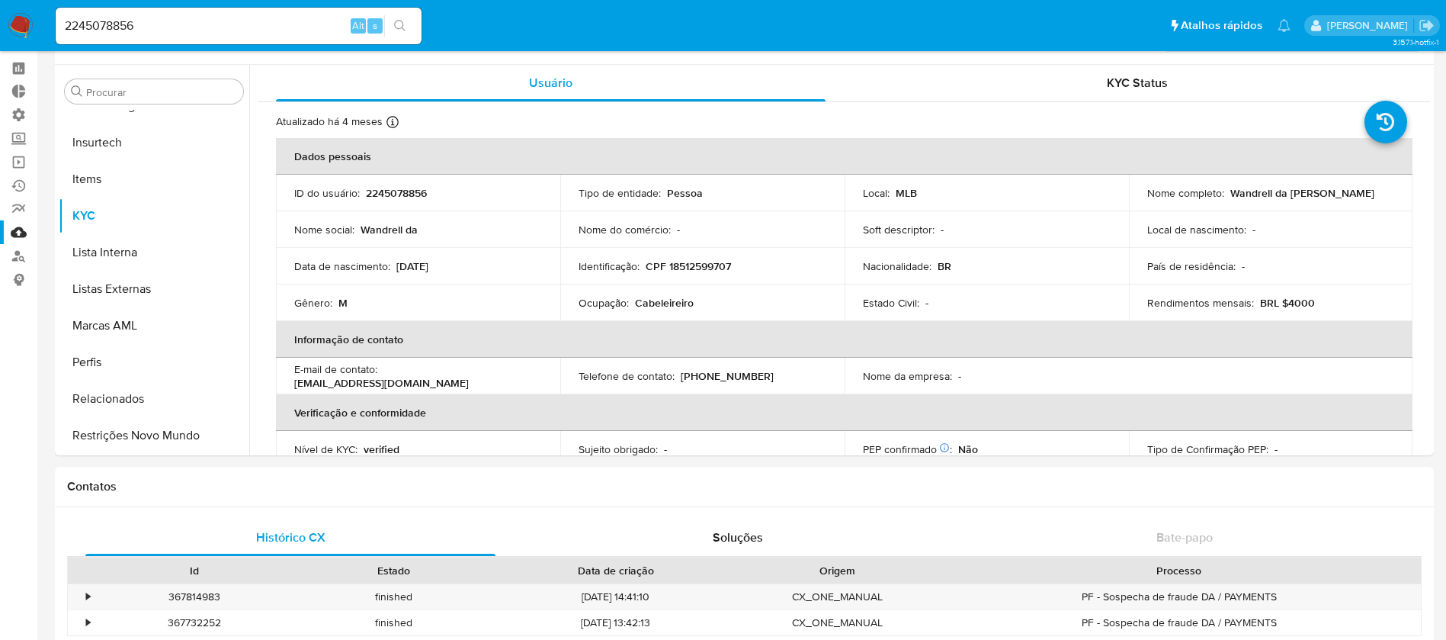
select select "10"
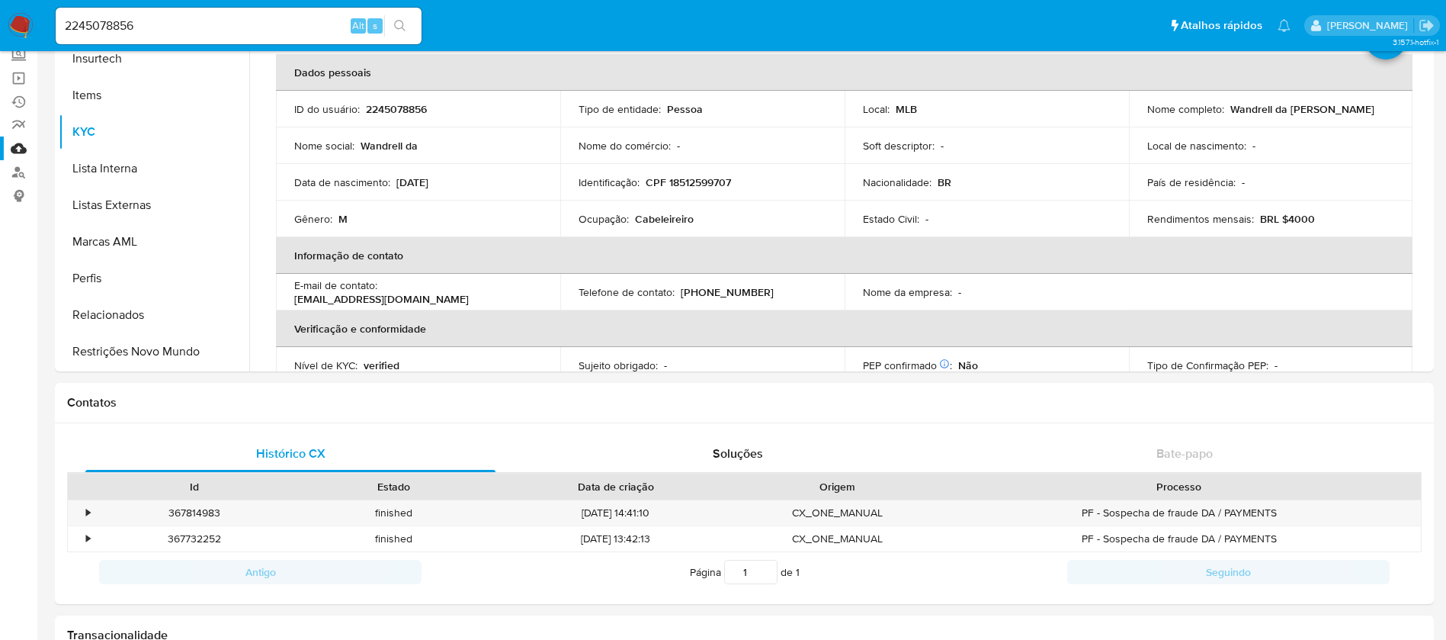
scroll to position [152, 0]
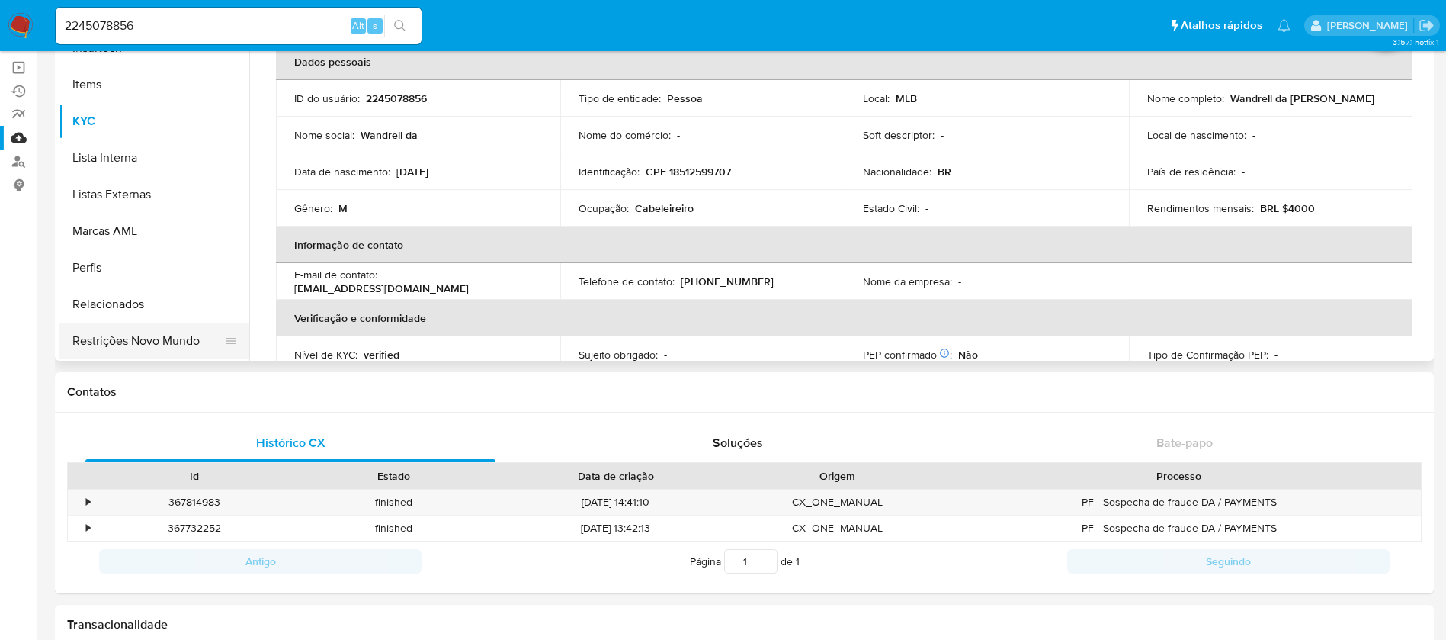
click at [165, 329] on button "Restrições Novo Mundo" at bounding box center [148, 340] width 178 height 37
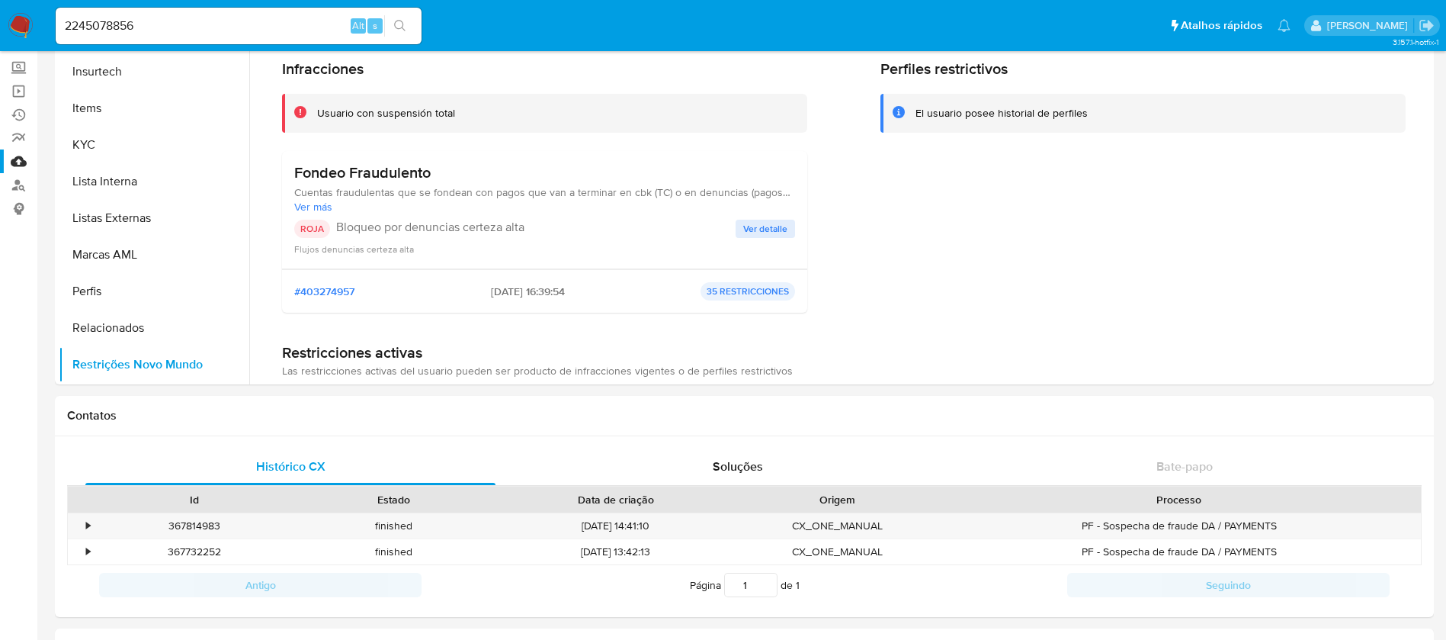
scroll to position [109, 0]
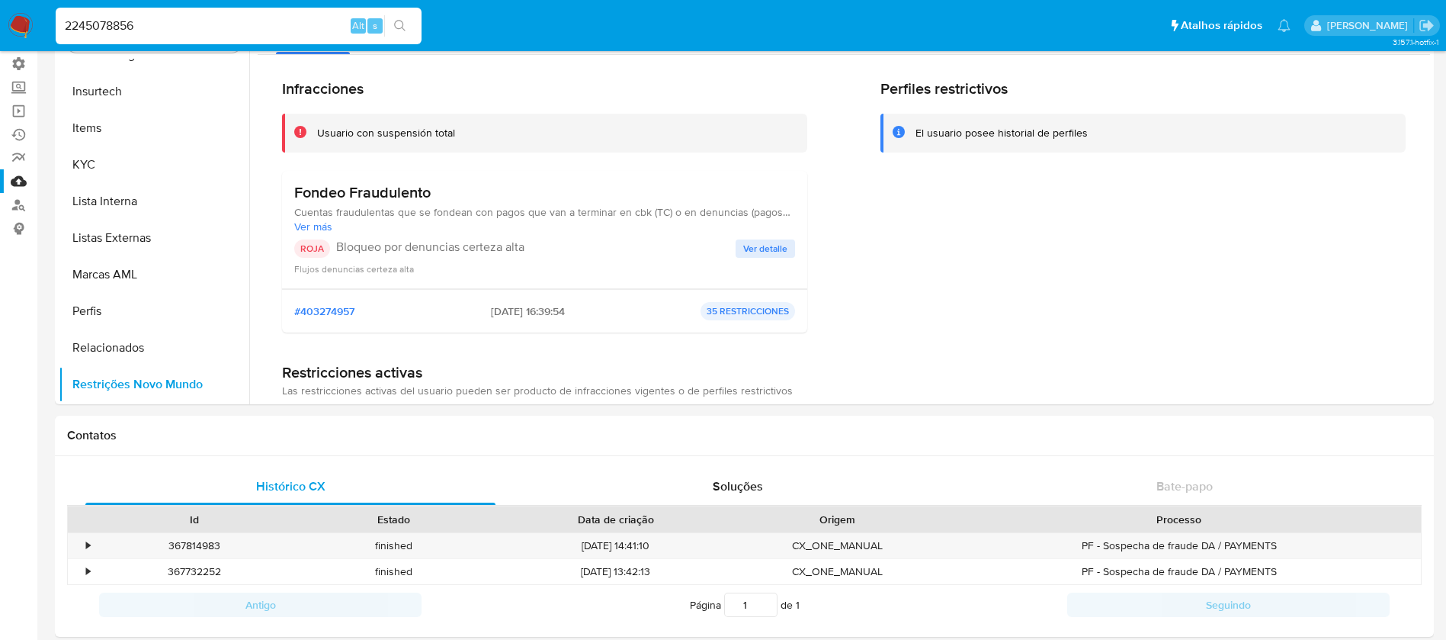
drag, startPoint x: 142, startPoint y: 28, endPoint x: 18, endPoint y: 24, distance: 124.3
click at [12, 17] on nav "Pausado Ver notificaciones 2245078856 Alt s Atalhos rápidos Presiona las siguie…" at bounding box center [723, 25] width 1446 height 51
paste input "1908446381"
type input "1908446381"
click at [398, 27] on icon "search-icon" at bounding box center [399, 25] width 11 height 11
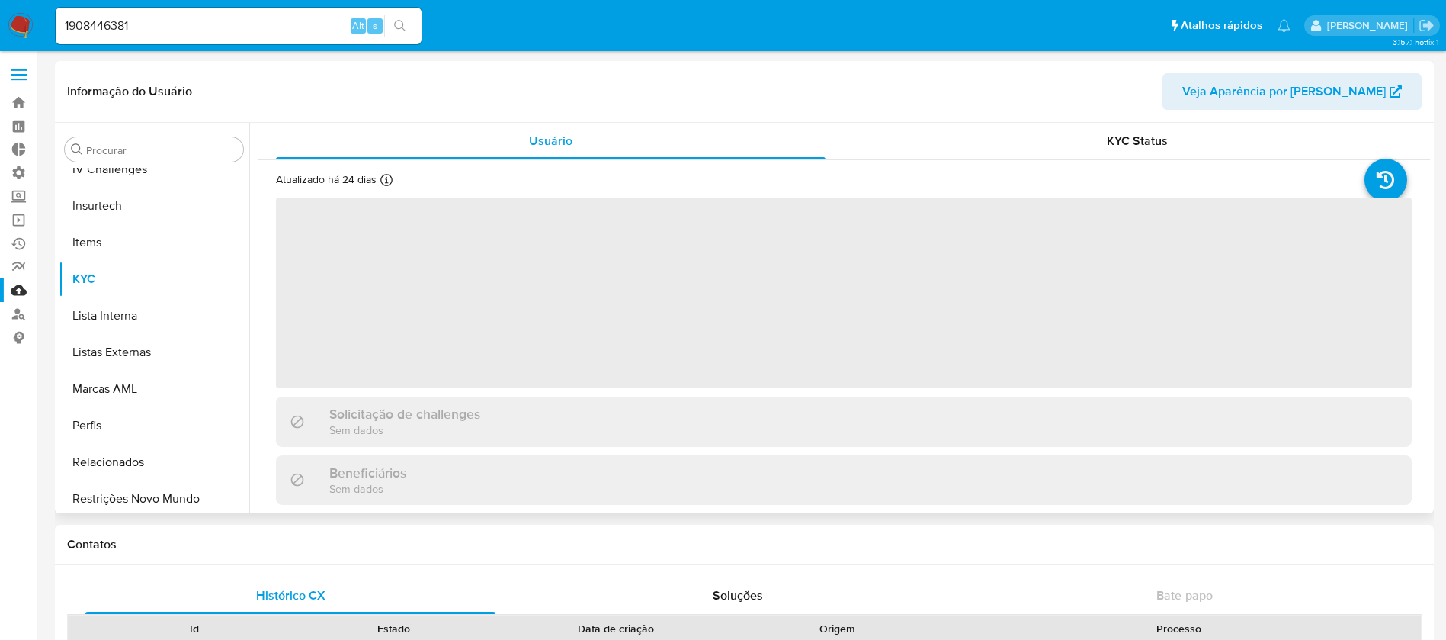
scroll to position [681, 0]
select select "10"
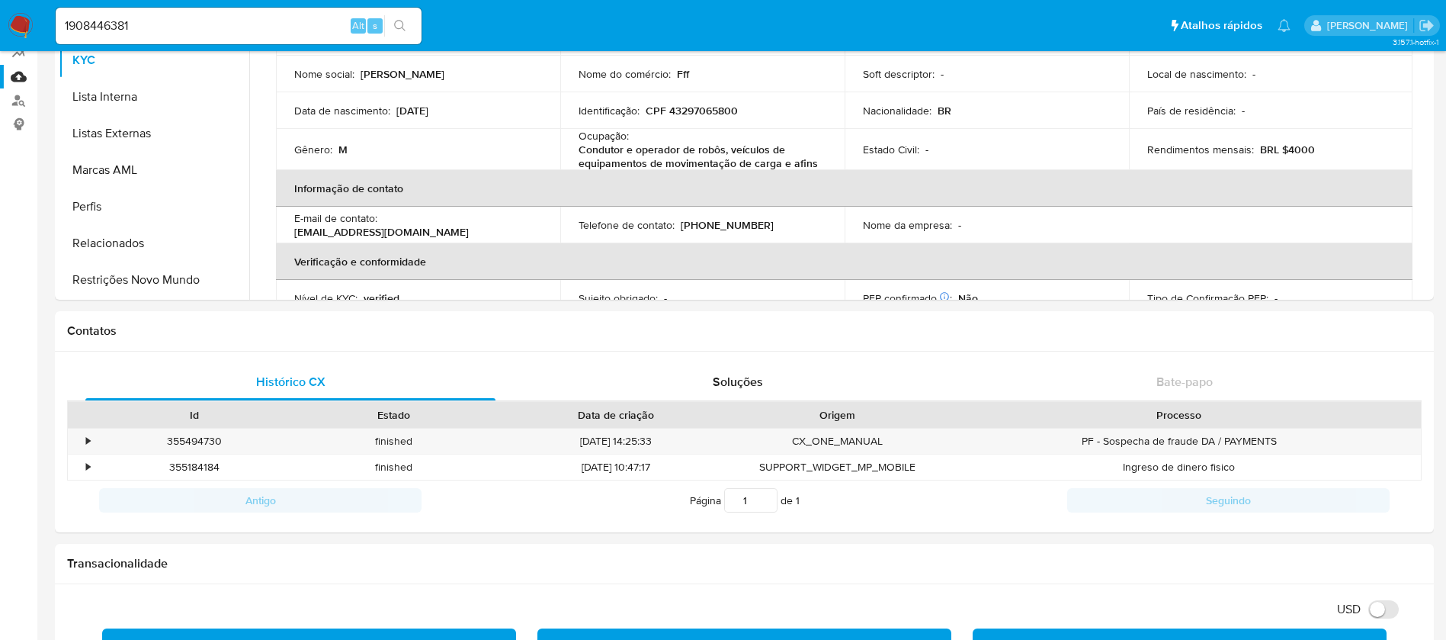
scroll to position [138, 0]
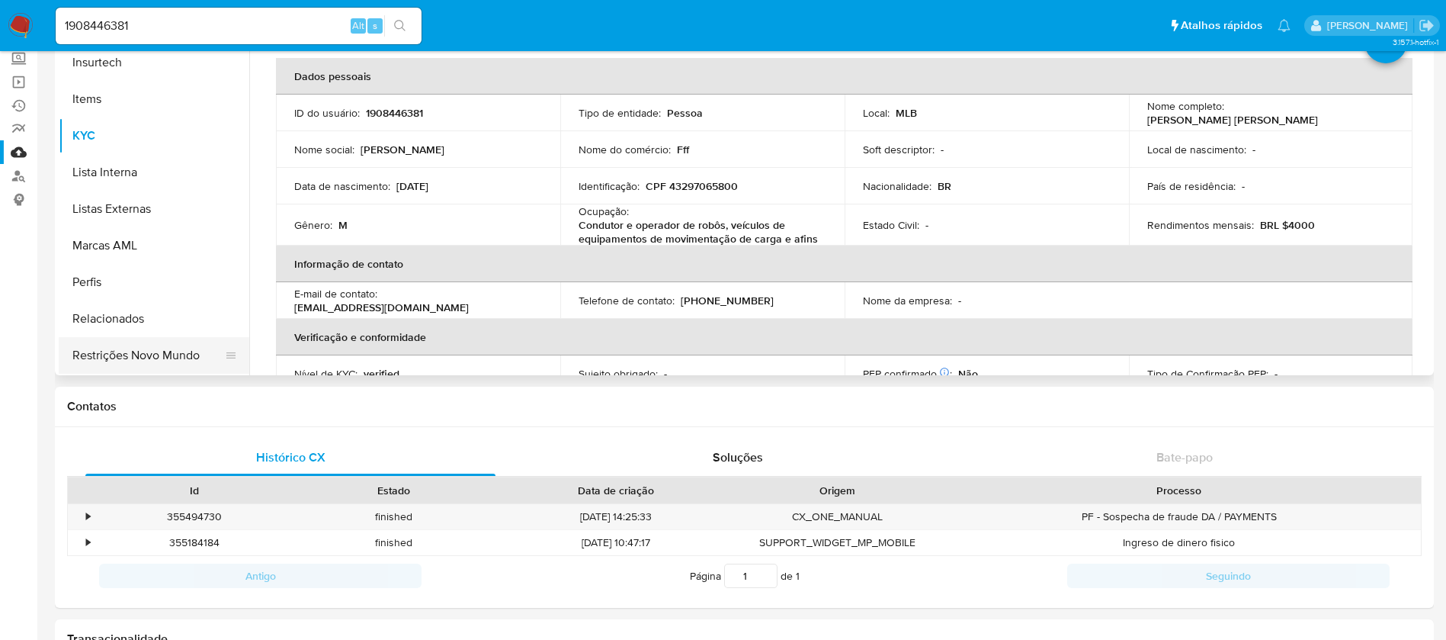
click at [118, 368] on button "Restrições Novo Mundo" at bounding box center [148, 355] width 178 height 37
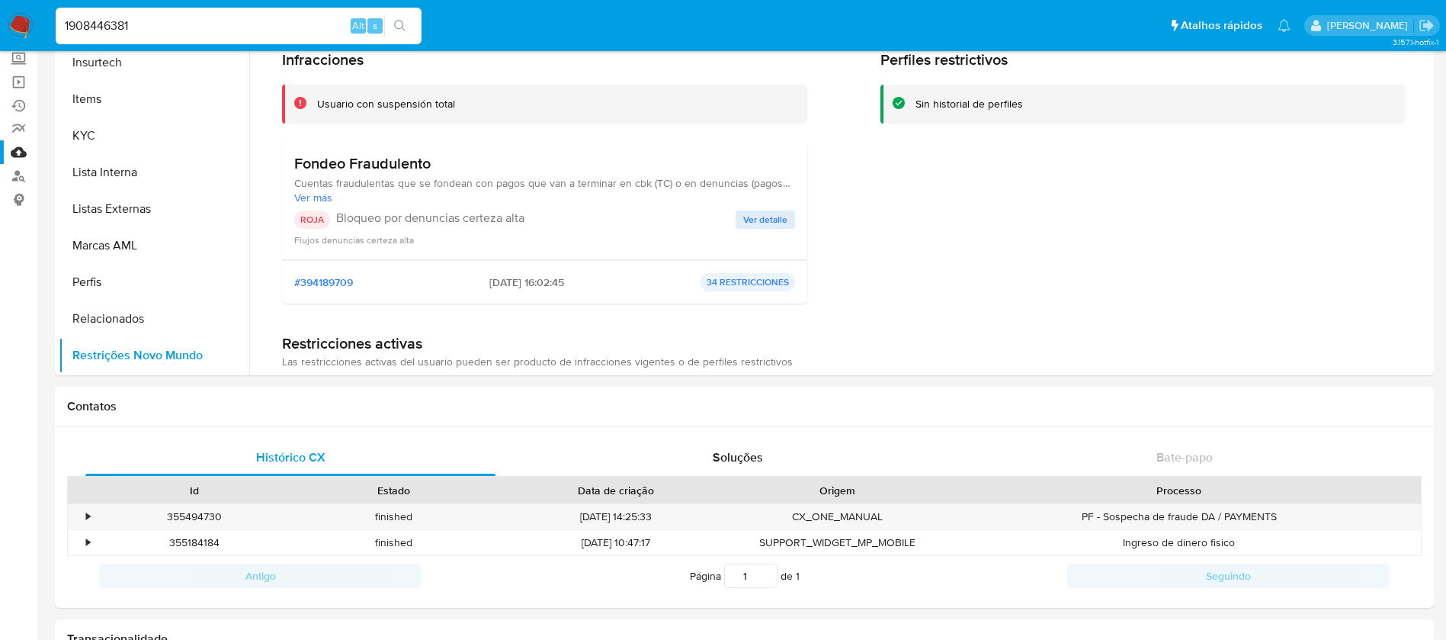
drag, startPoint x: 172, startPoint y: 21, endPoint x: 11, endPoint y: -9, distance: 163.6
paste input "49001920"
type input "49001920"
click at [404, 24] on icon "search-icon" at bounding box center [400, 26] width 12 height 12
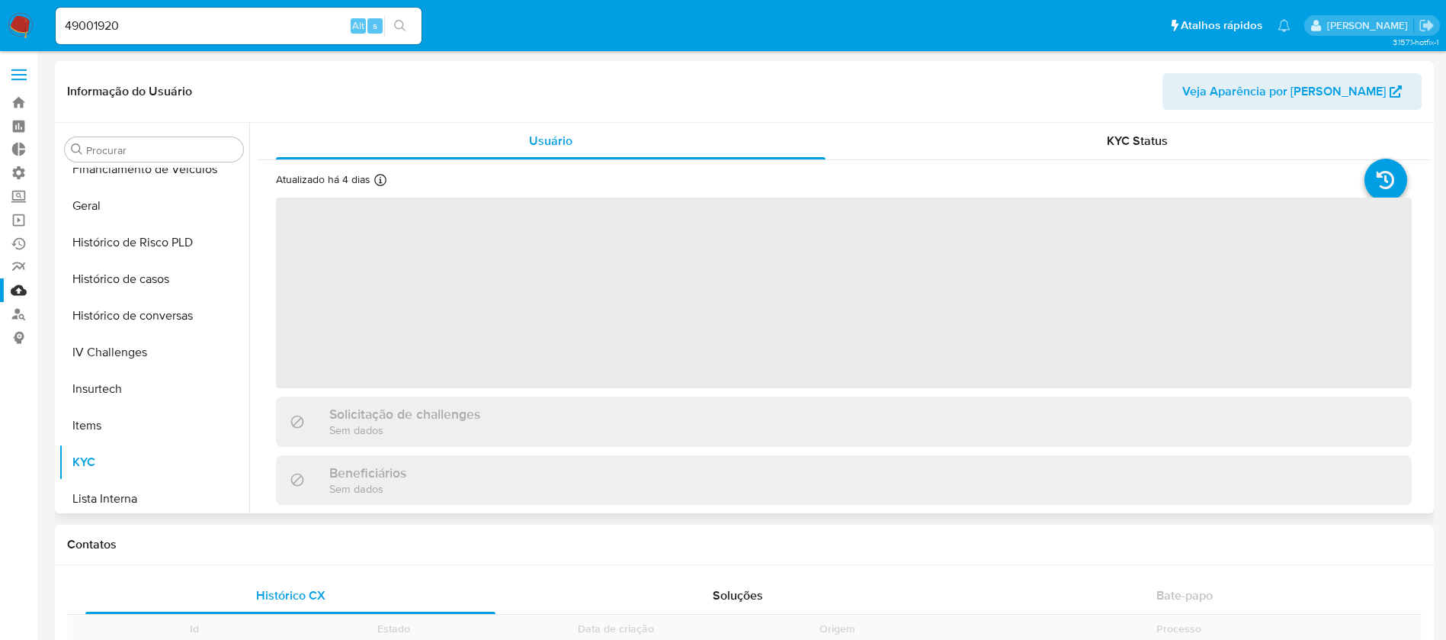
scroll to position [681, 0]
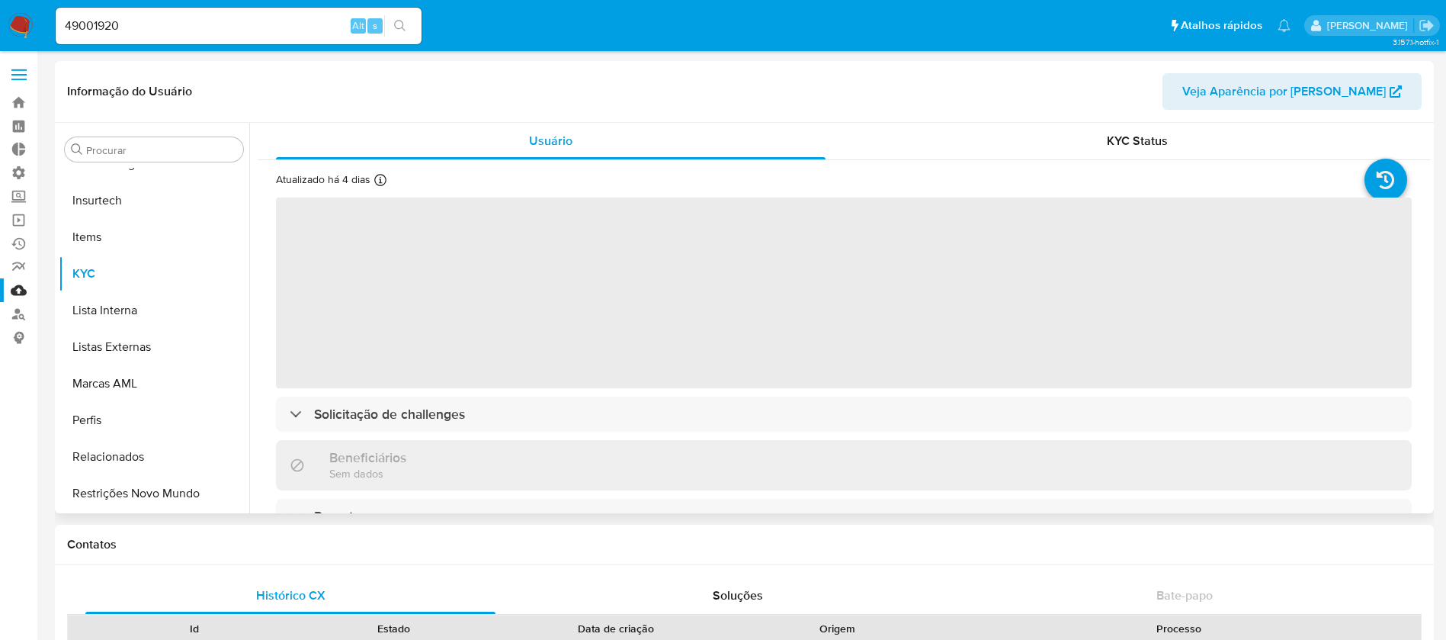
select select "10"
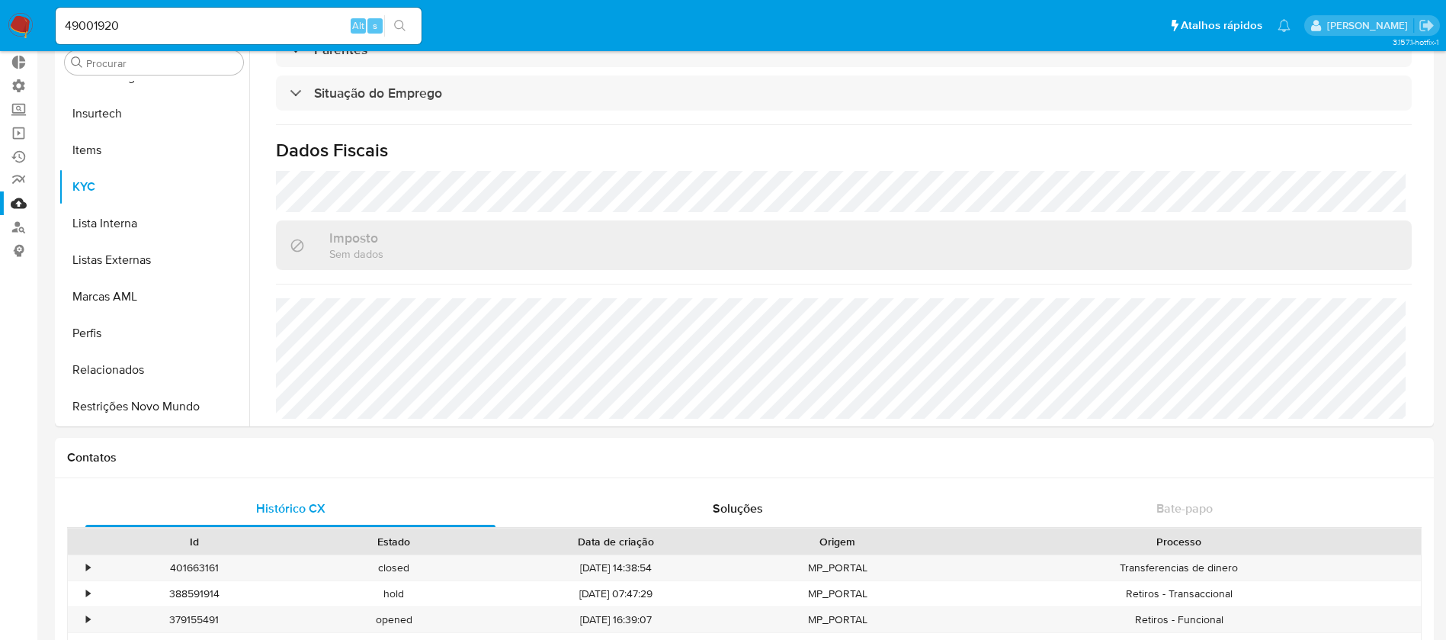
scroll to position [69, 0]
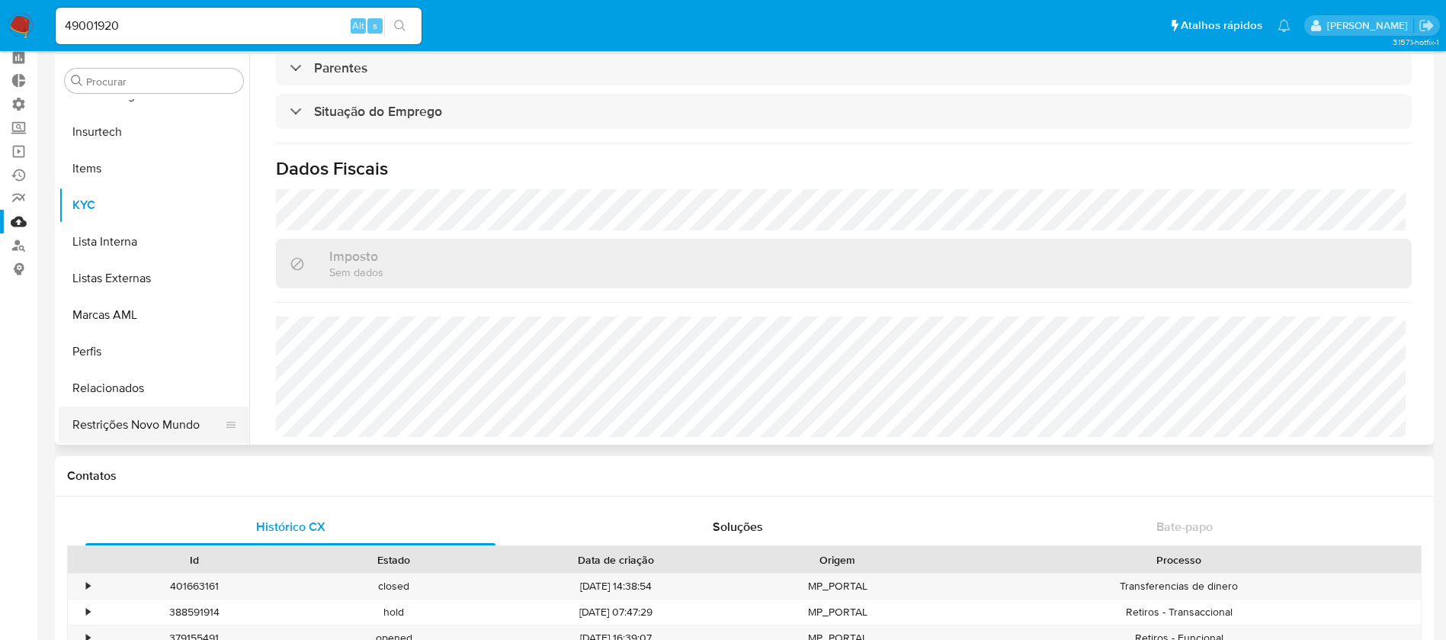
click at [177, 426] on button "Restrições Novo Mundo" at bounding box center [148, 424] width 178 height 37
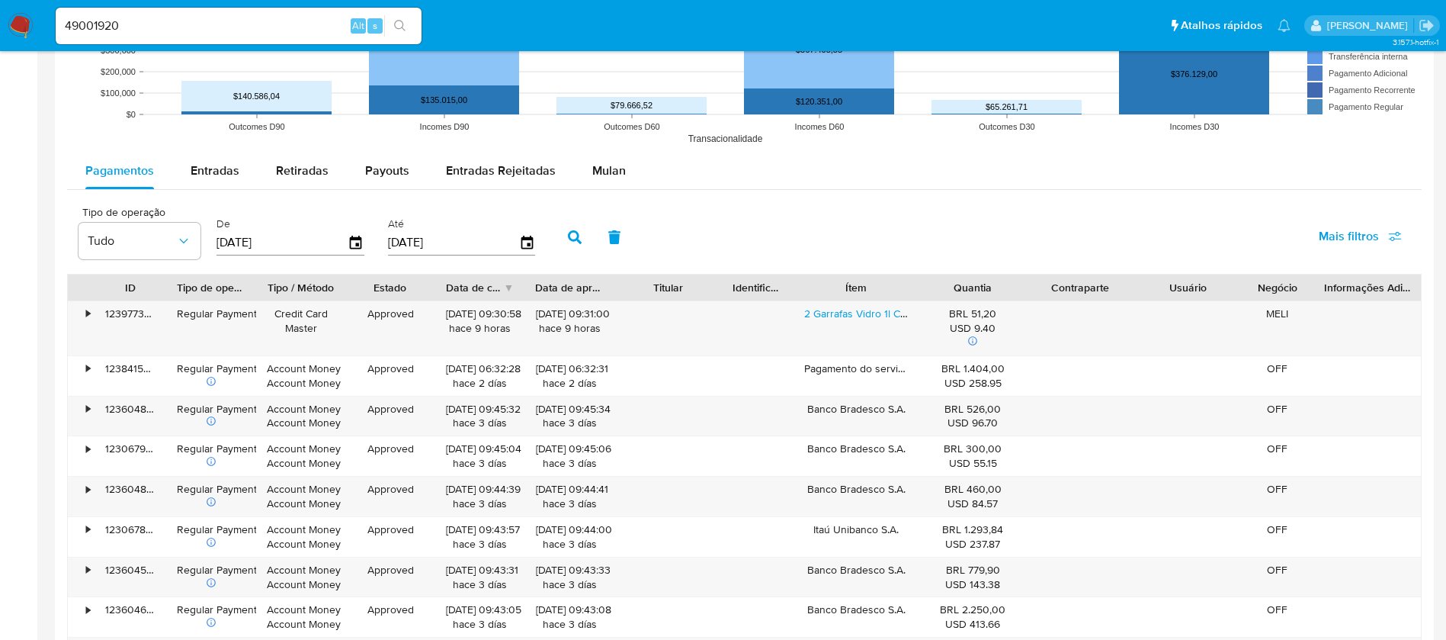
scroll to position [1338, 0]
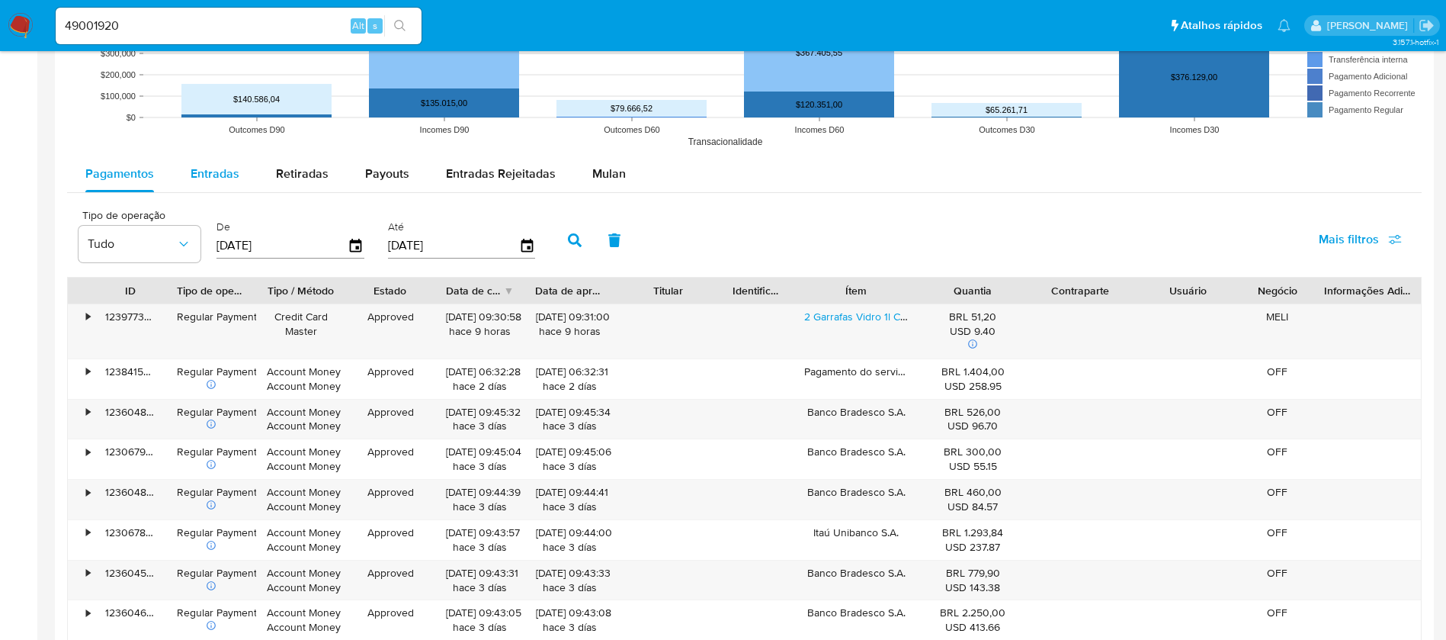
click at [217, 179] on span "Entradas" at bounding box center [215, 174] width 49 height 18
select select "10"
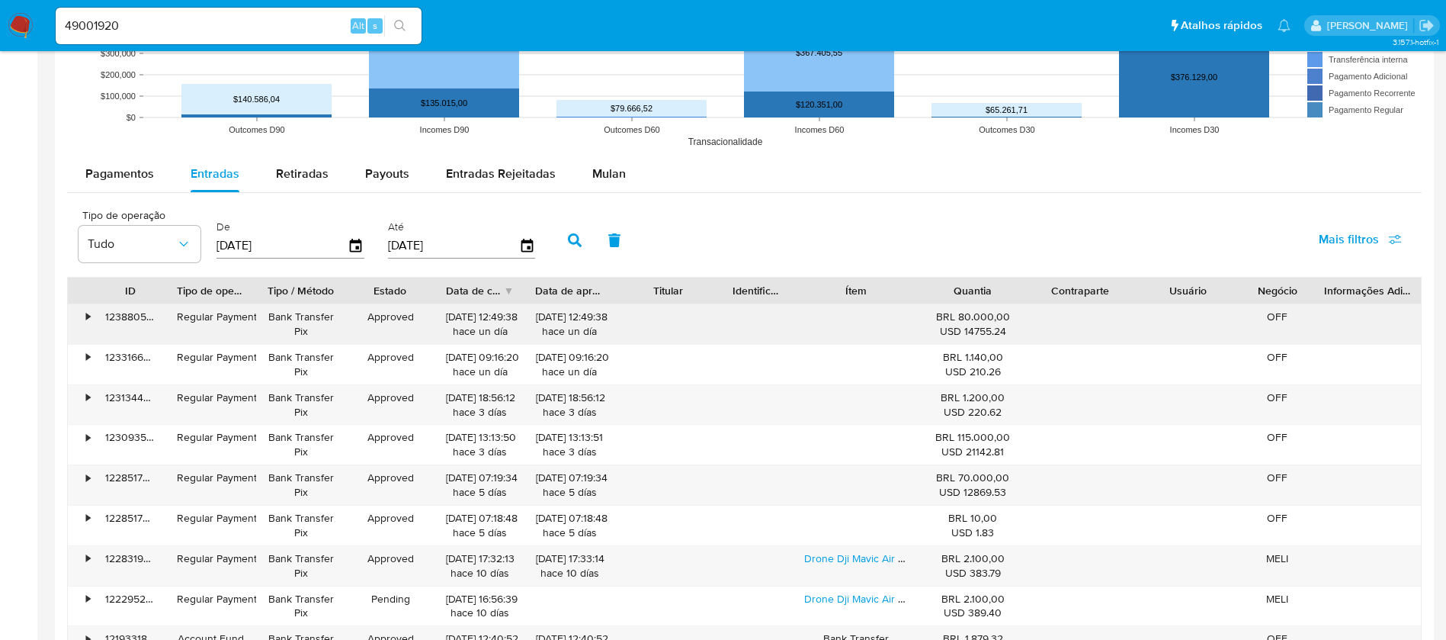
click at [86, 316] on div "•" at bounding box center [88, 317] width 4 height 14
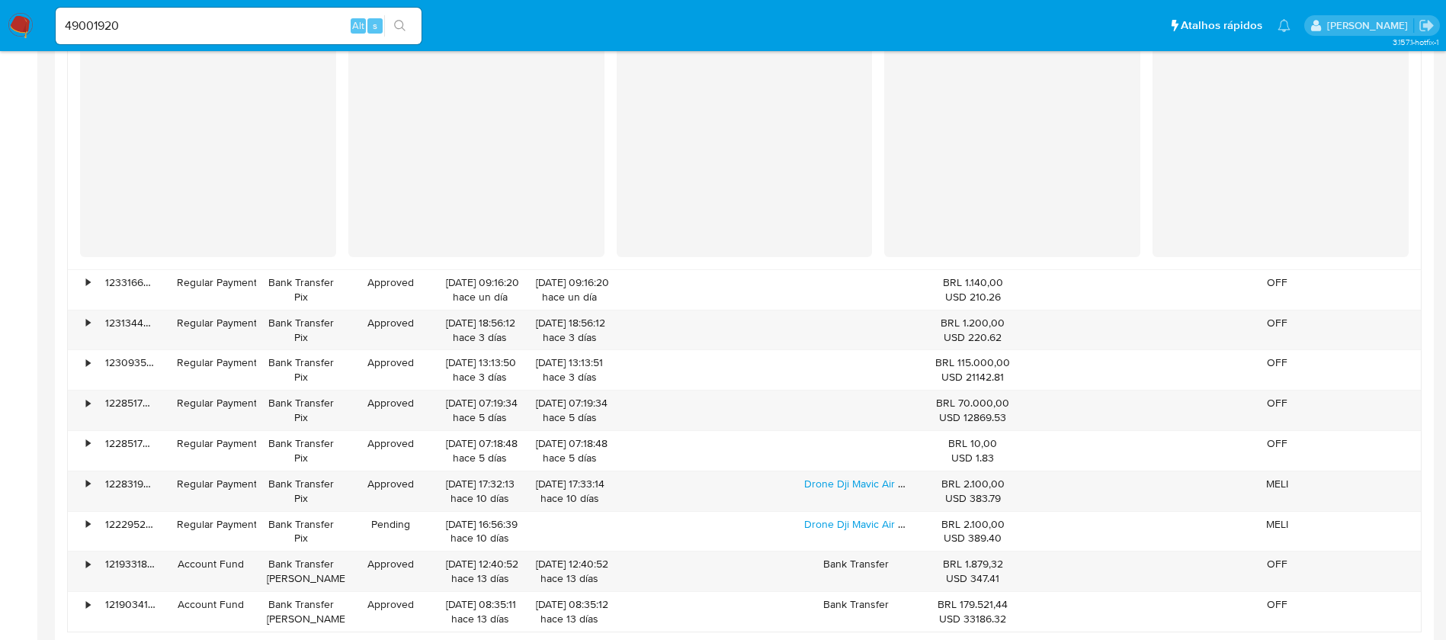
scroll to position [1761, 0]
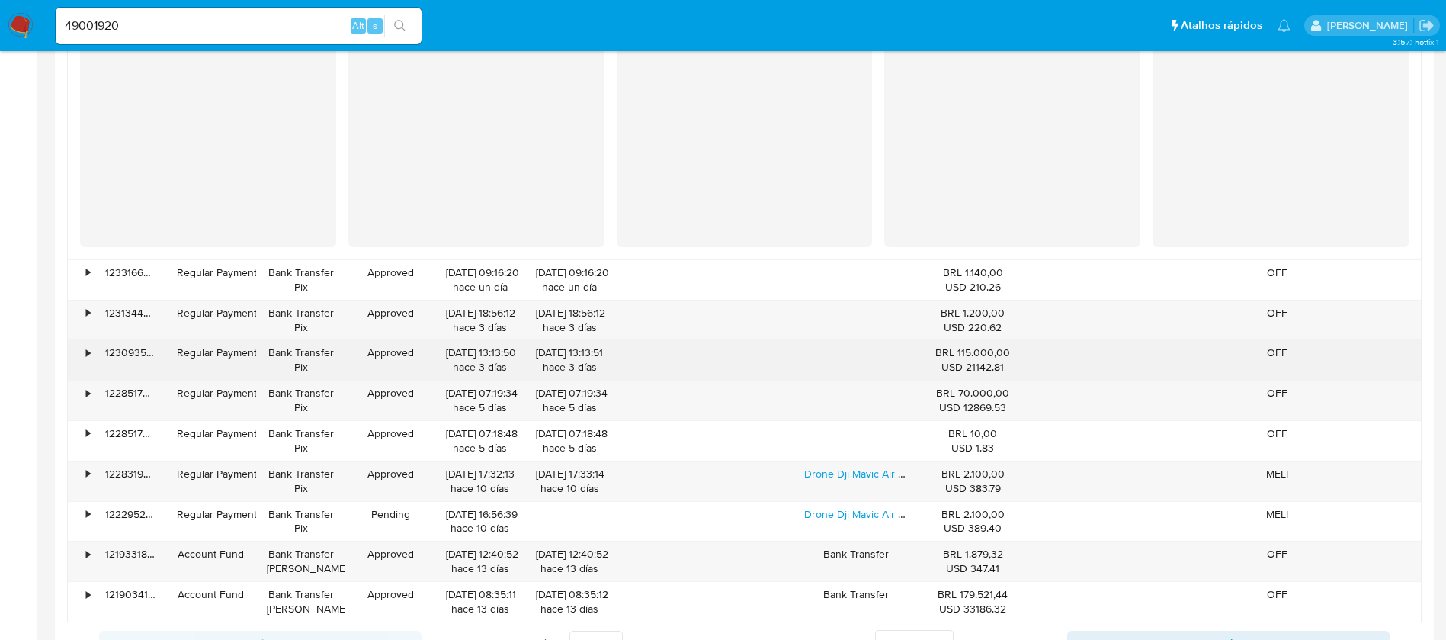
click at [81, 348] on div "•" at bounding box center [81, 360] width 27 height 40
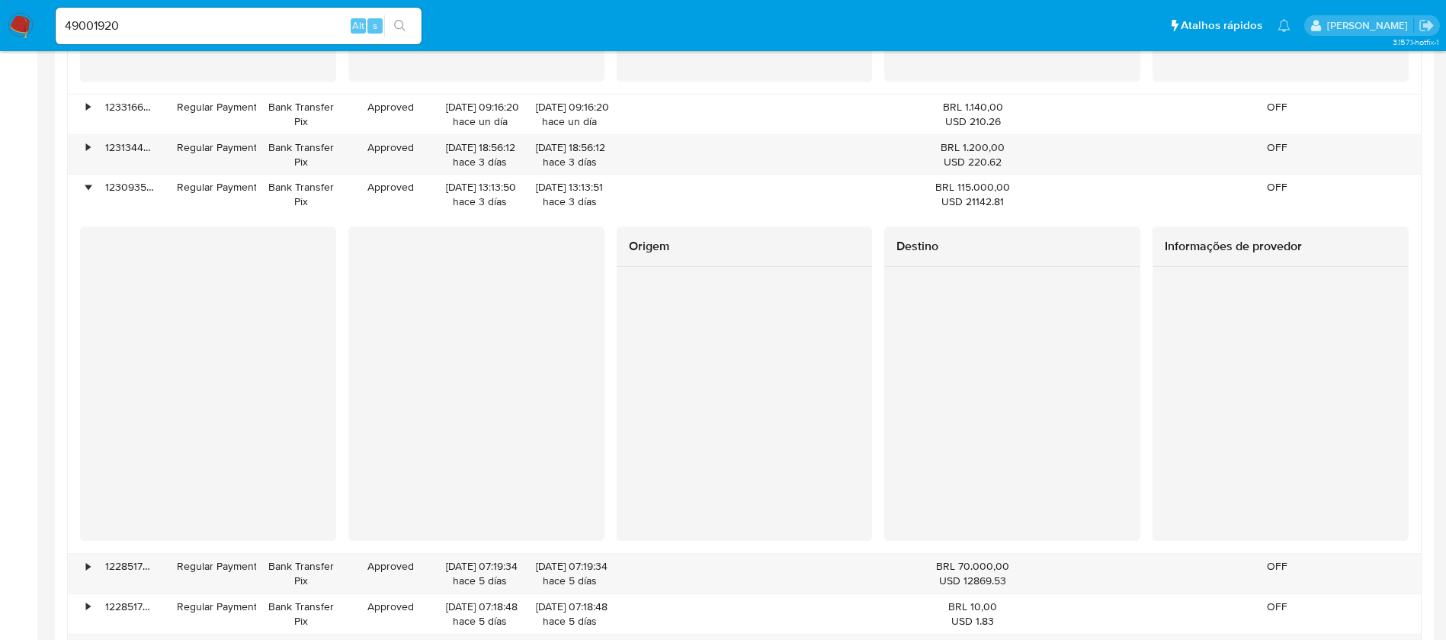
scroll to position [1946, 0]
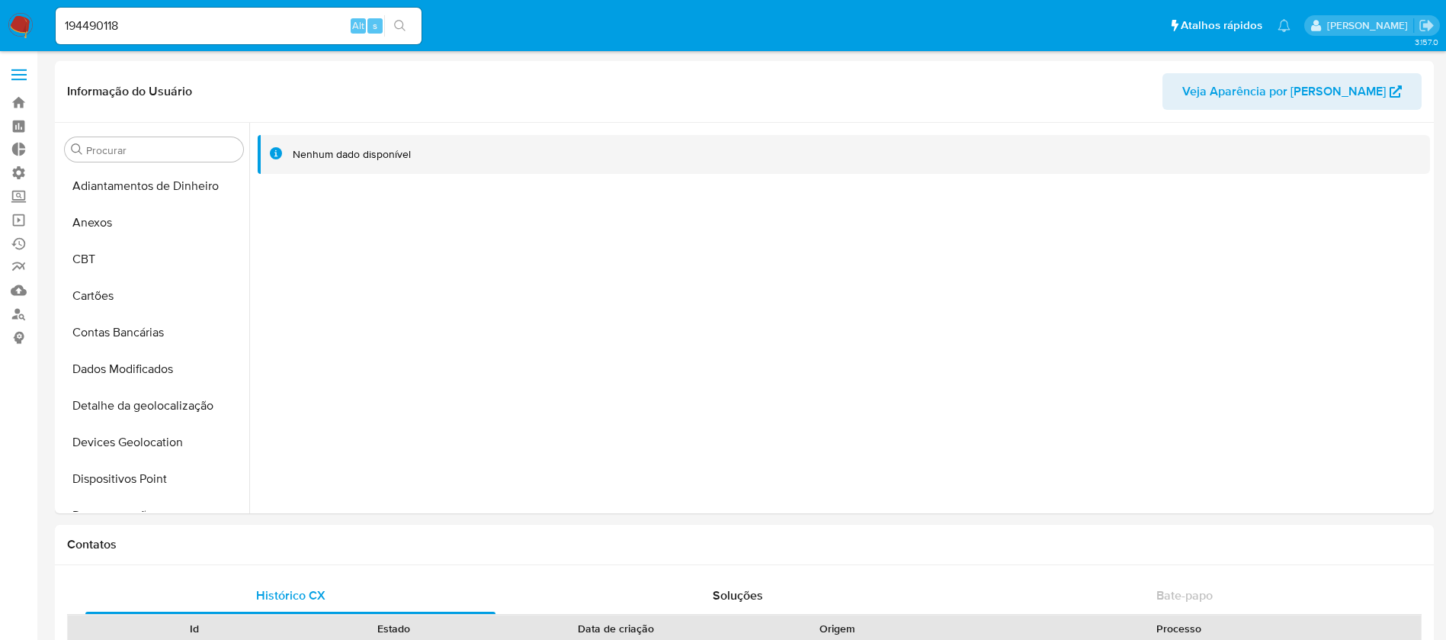
select select "10"
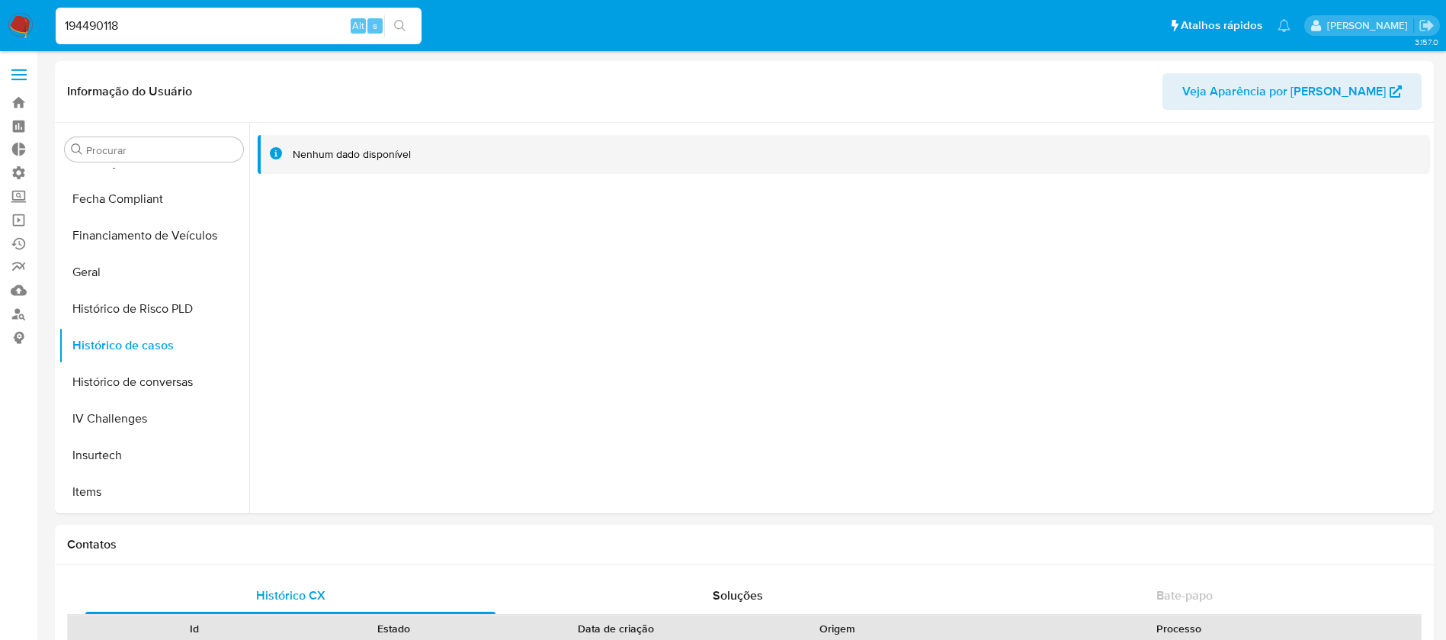
drag, startPoint x: 172, startPoint y: 21, endPoint x: 25, endPoint y: 10, distance: 146.8
click at [25, 10] on nav "Pausado Ver notificaciones 194490118 Alt s Atalhos rápidos Presiona las siguien…" at bounding box center [723, 25] width 1446 height 51
paste input "593348"
type input "5933488"
click at [407, 22] on button "search-icon" at bounding box center [399, 25] width 31 height 21
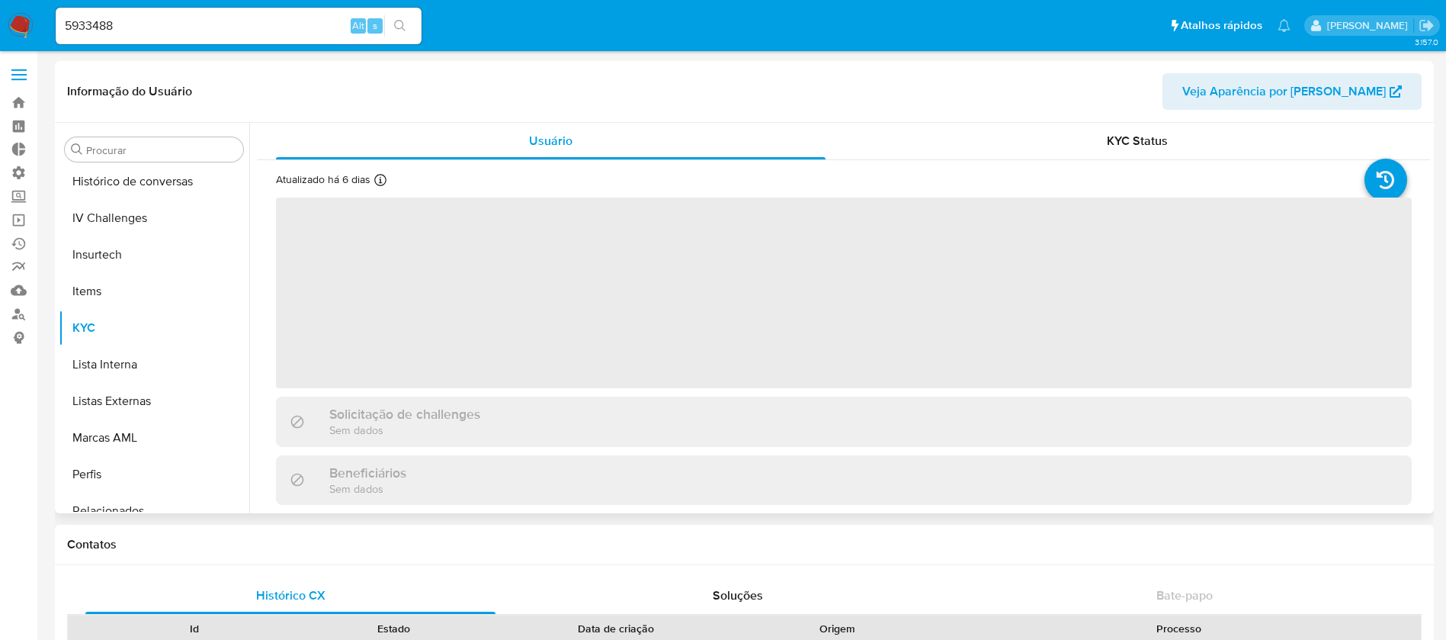
scroll to position [681, 0]
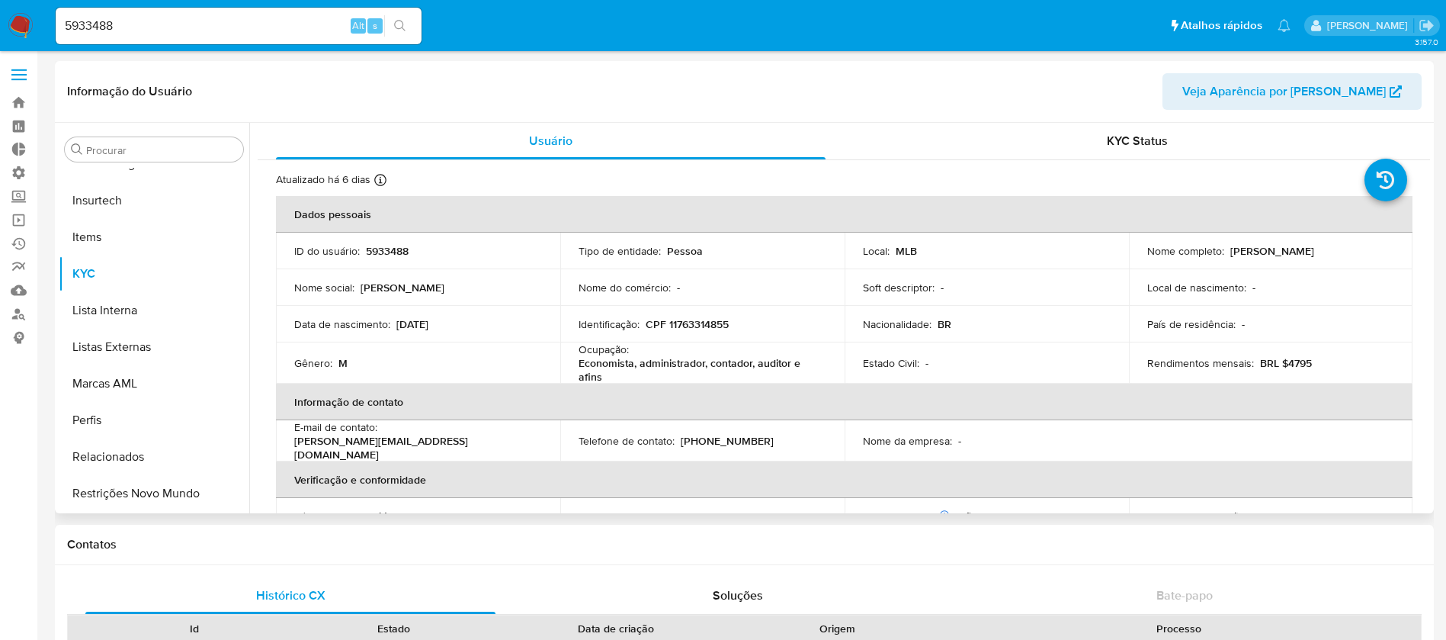
select select "10"
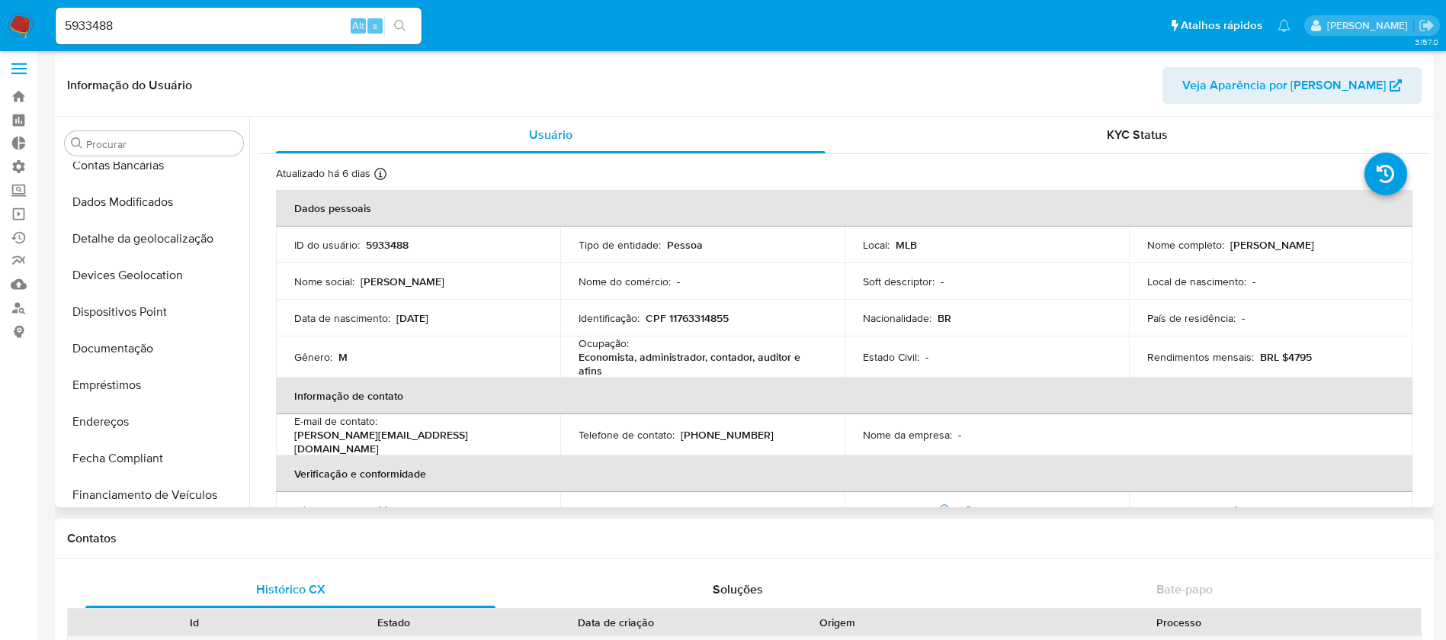
scroll to position [149, 0]
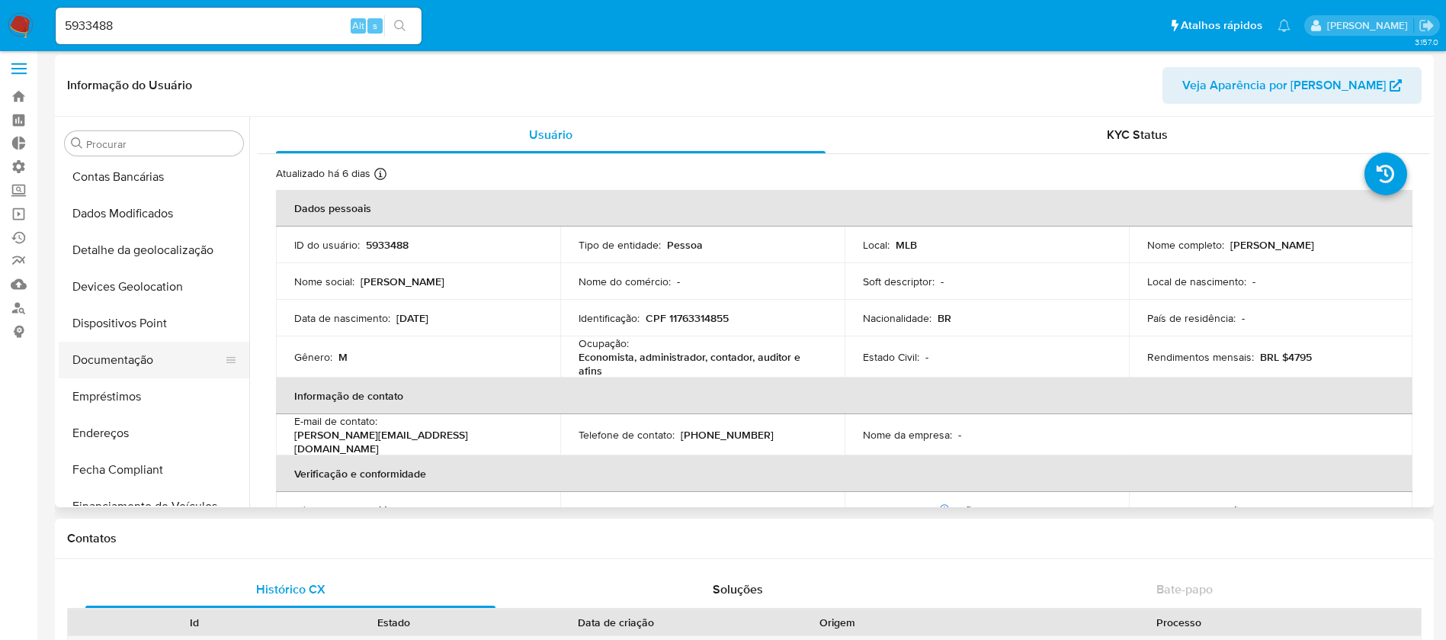
click at [130, 372] on button "Documentação" at bounding box center [148, 360] width 178 height 37
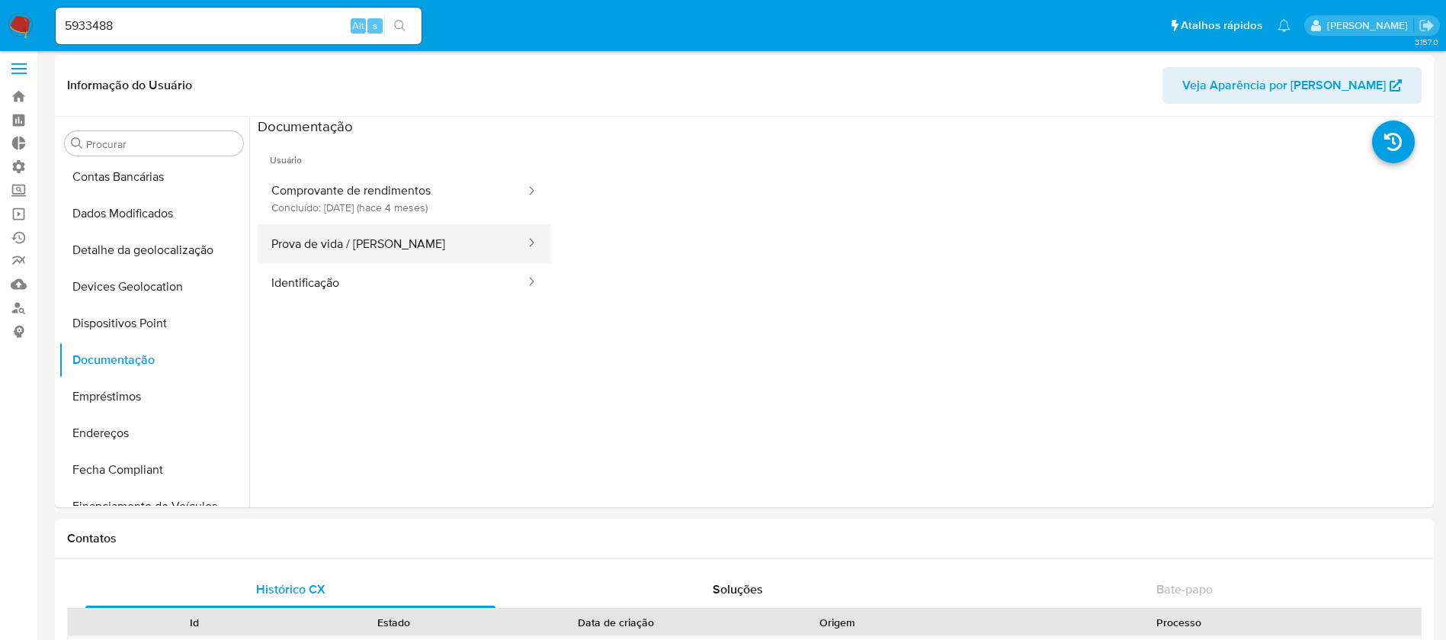
click at [480, 256] on button "Prova de vida / [PERSON_NAME]" at bounding box center [392, 243] width 269 height 39
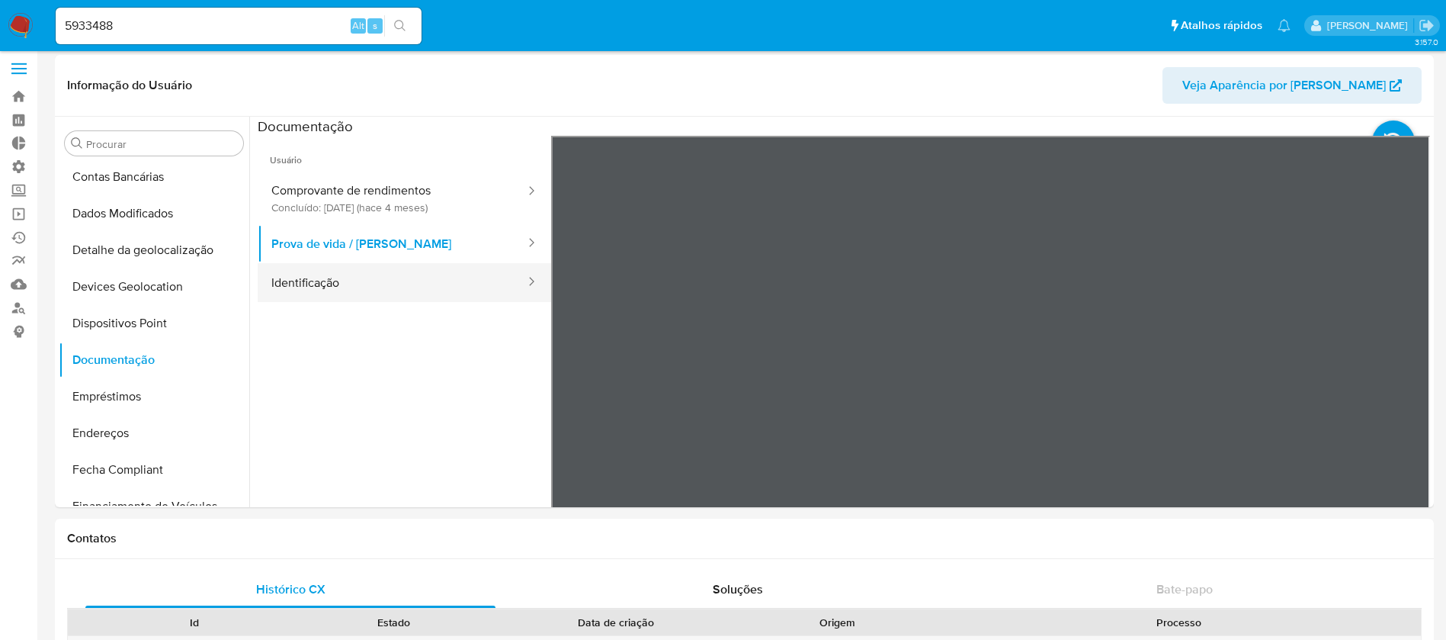
click at [483, 278] on button "Identificação" at bounding box center [392, 282] width 269 height 39
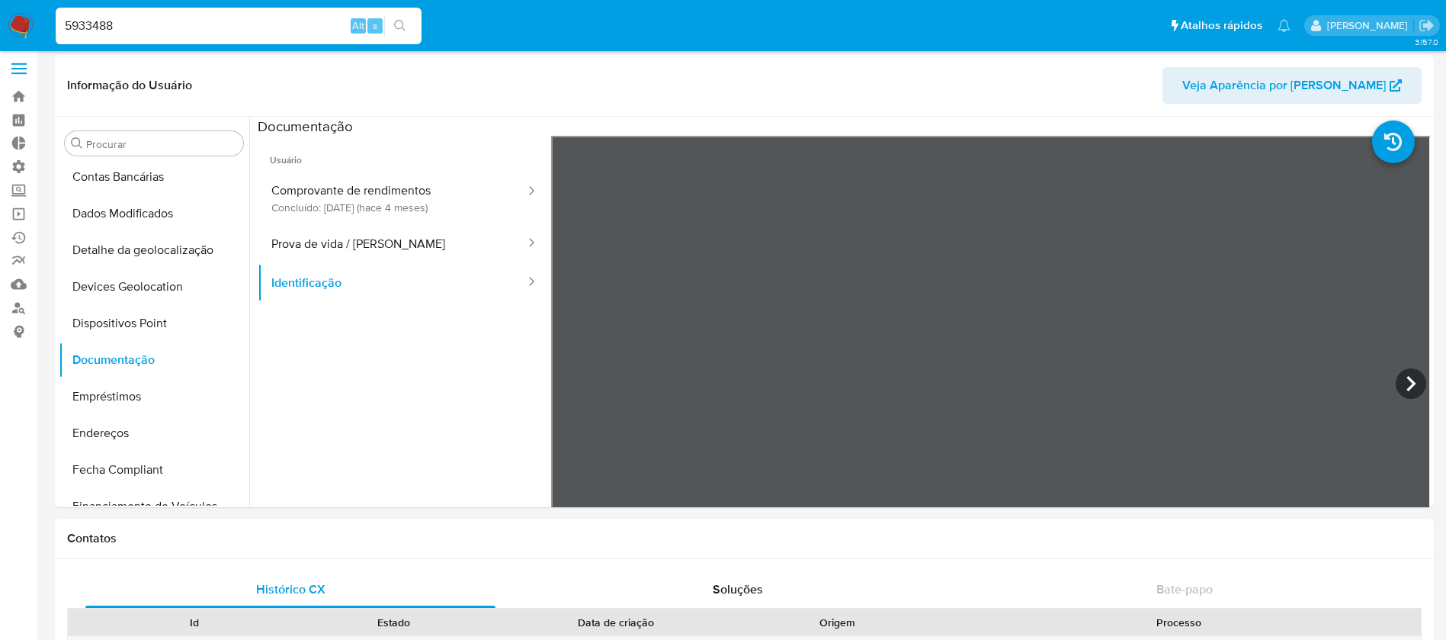
drag, startPoint x: 167, startPoint y: 27, endPoint x: 50, endPoint y: 23, distance: 117.5
click at [50, 23] on ul "Pausado Ver notificaciones 5933488 Alt s Atalhos rápidos Presiona las siguiente…" at bounding box center [673, 25] width 1250 height 38
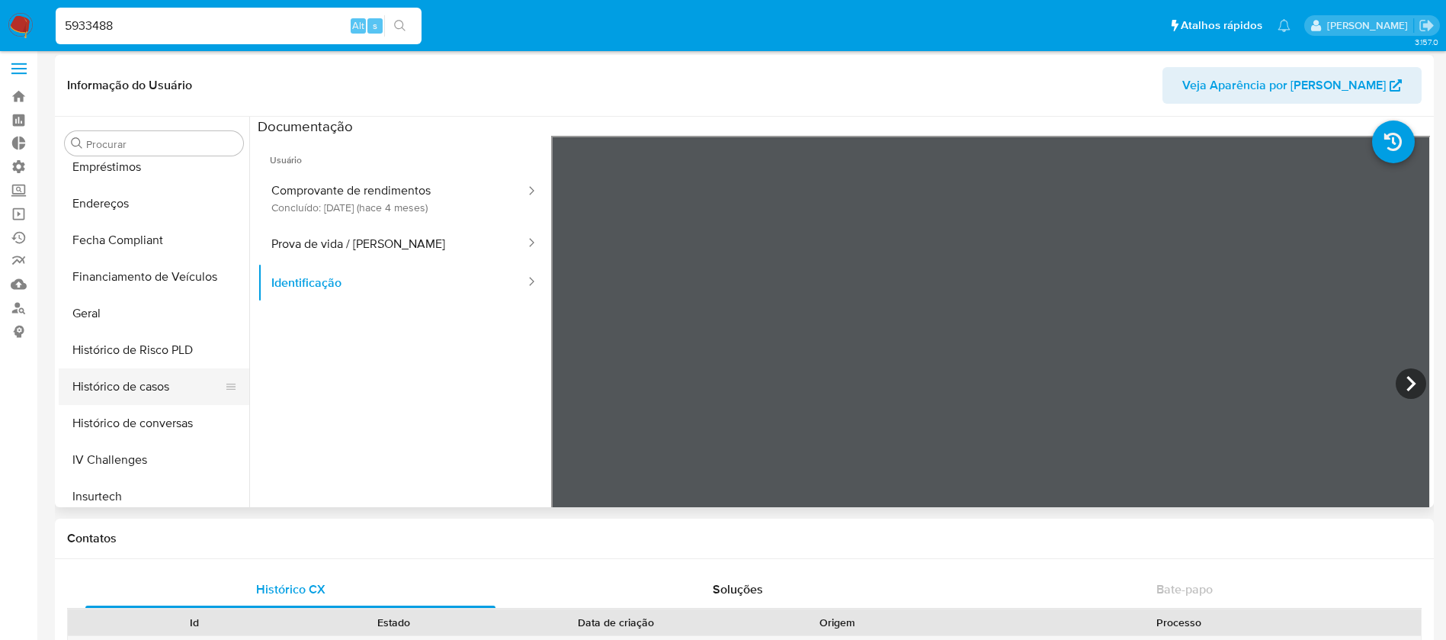
click at [170, 380] on button "Histórico de casos" at bounding box center [148, 386] width 178 height 37
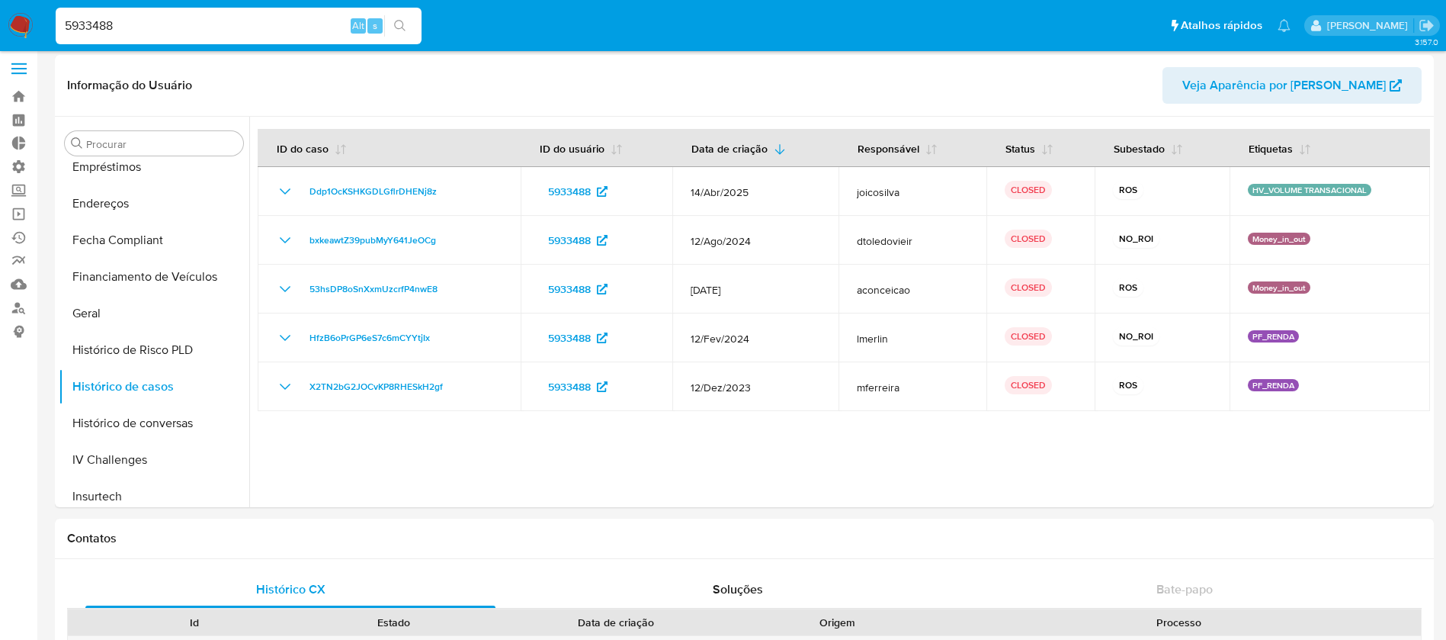
drag, startPoint x: 127, startPoint y: 22, endPoint x: 27, endPoint y: 19, distance: 99.2
click at [29, 18] on nav "Pausado Ver notificaciones 5933488 Alt s Atalhos rápidos Presiona las siguiente…" at bounding box center [723, 25] width 1446 height 51
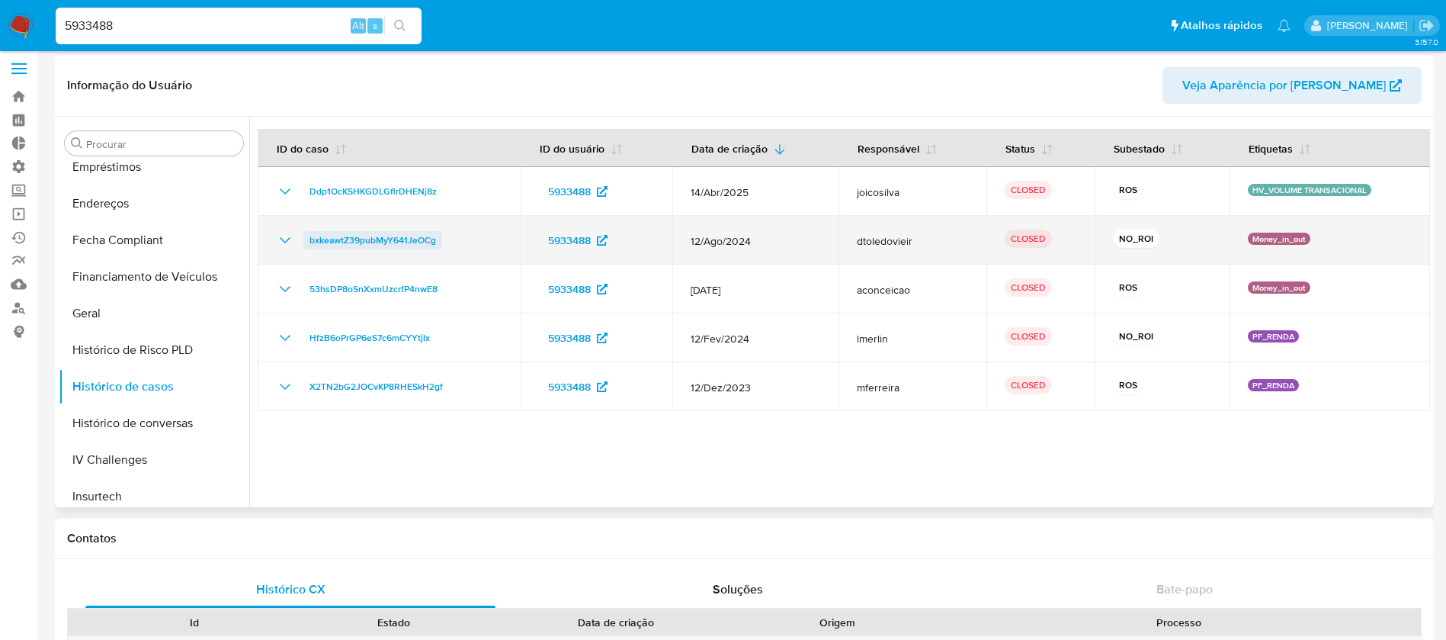
paste input "180544344"
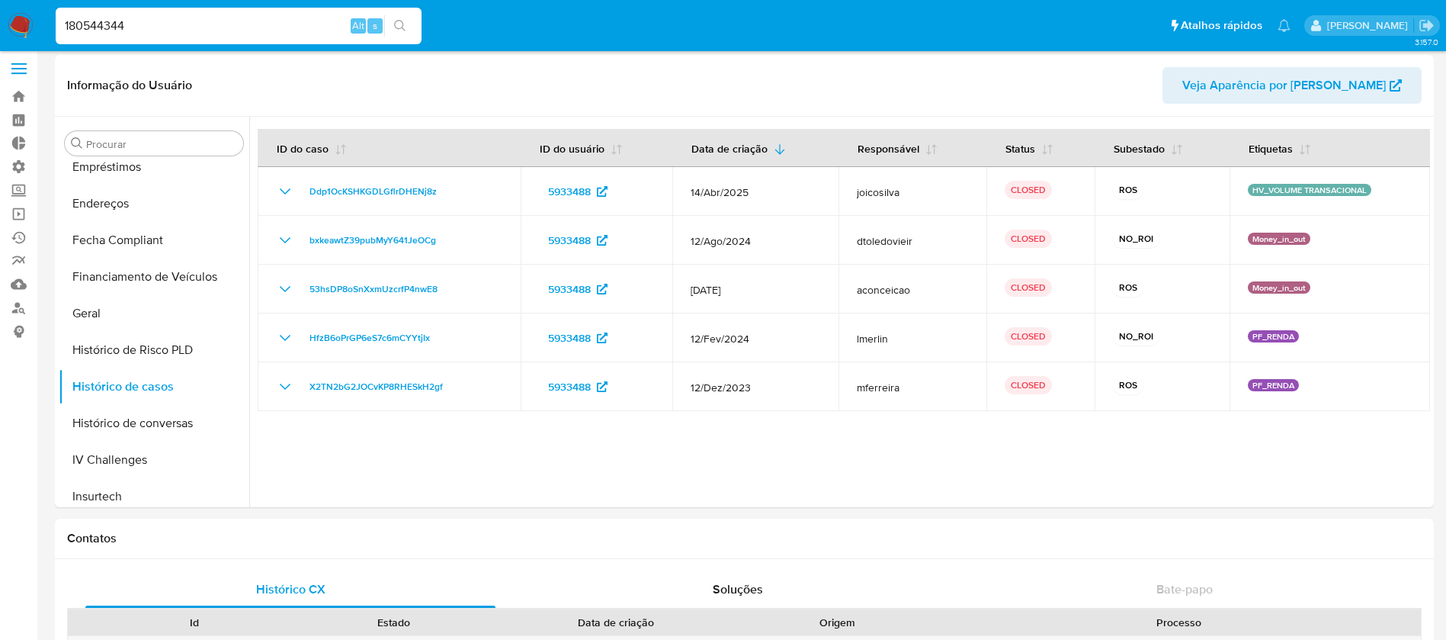
type input "180544344"
click at [403, 24] on icon "search-icon" at bounding box center [400, 26] width 12 height 12
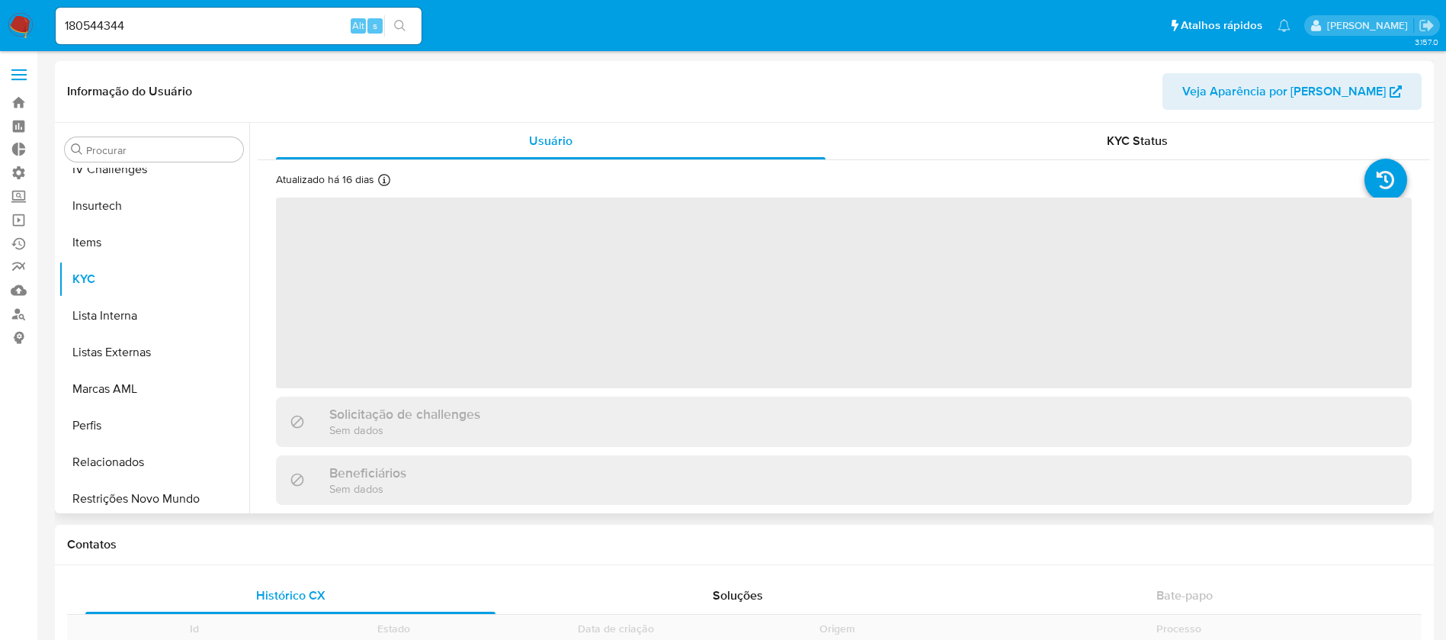
scroll to position [681, 0]
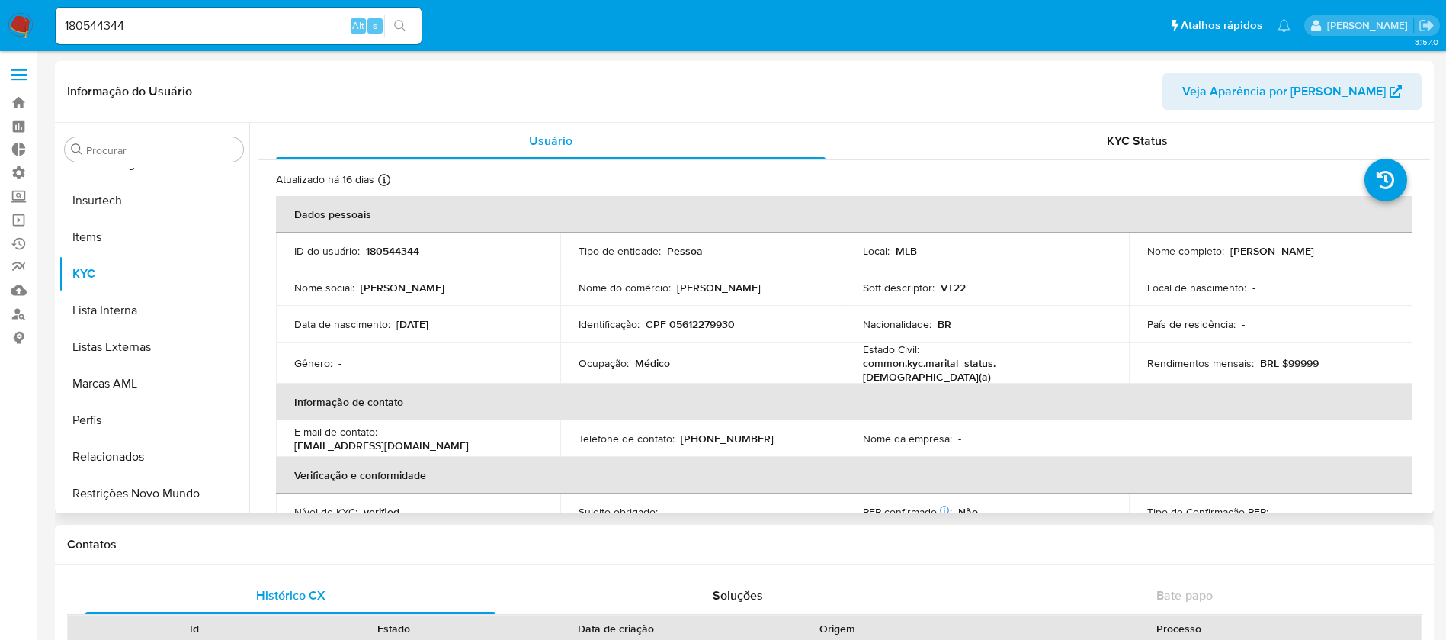
select select "10"
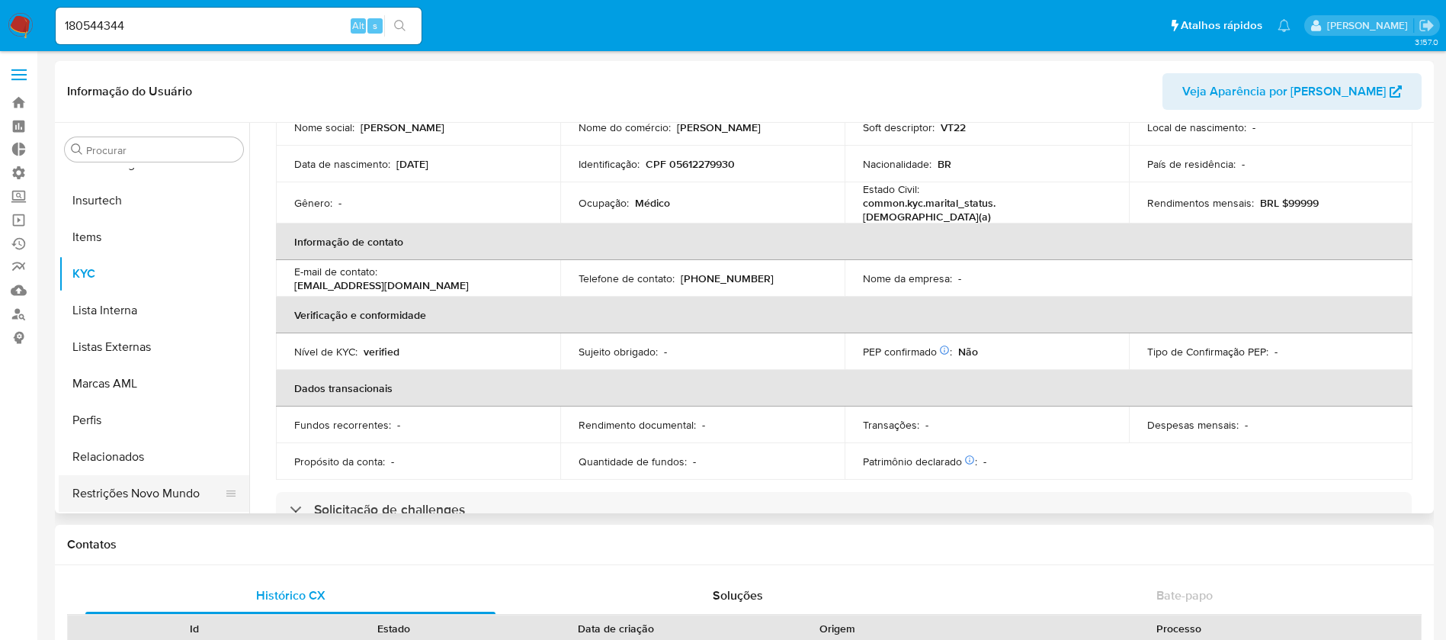
click at [178, 492] on button "Restrições Novo Mundo" at bounding box center [148, 493] width 178 height 37
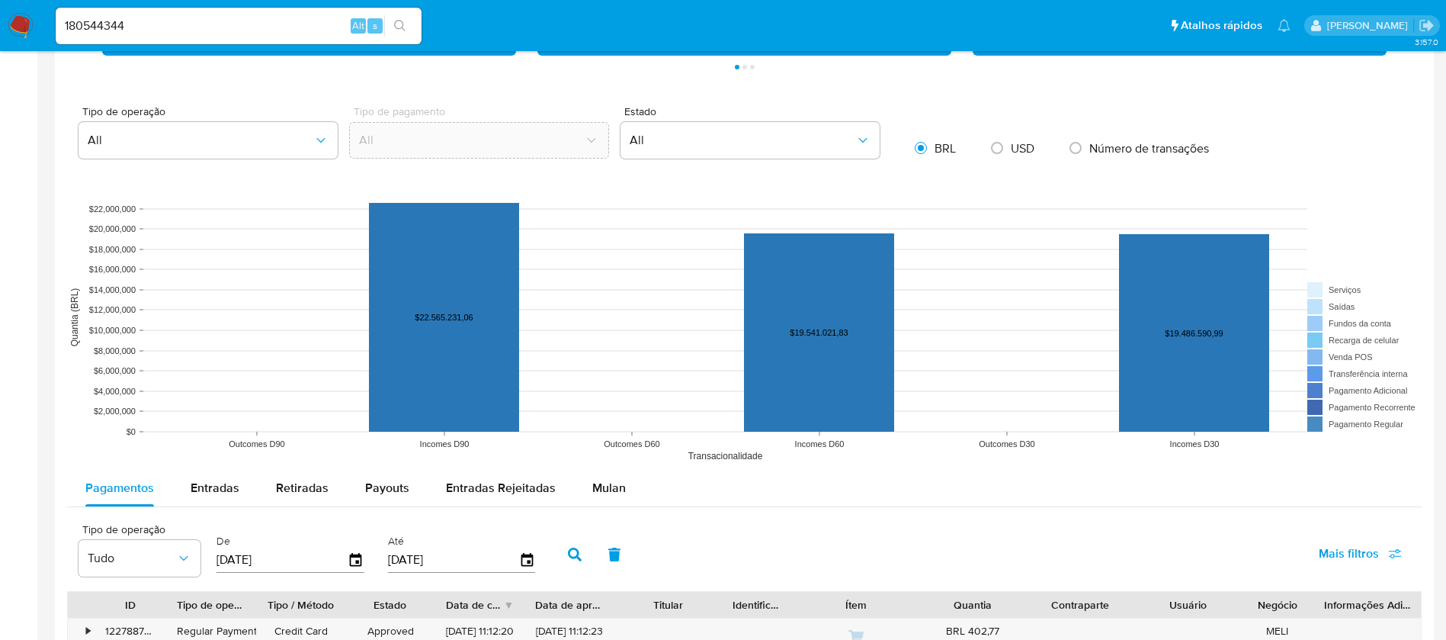
scroll to position [981, 0]
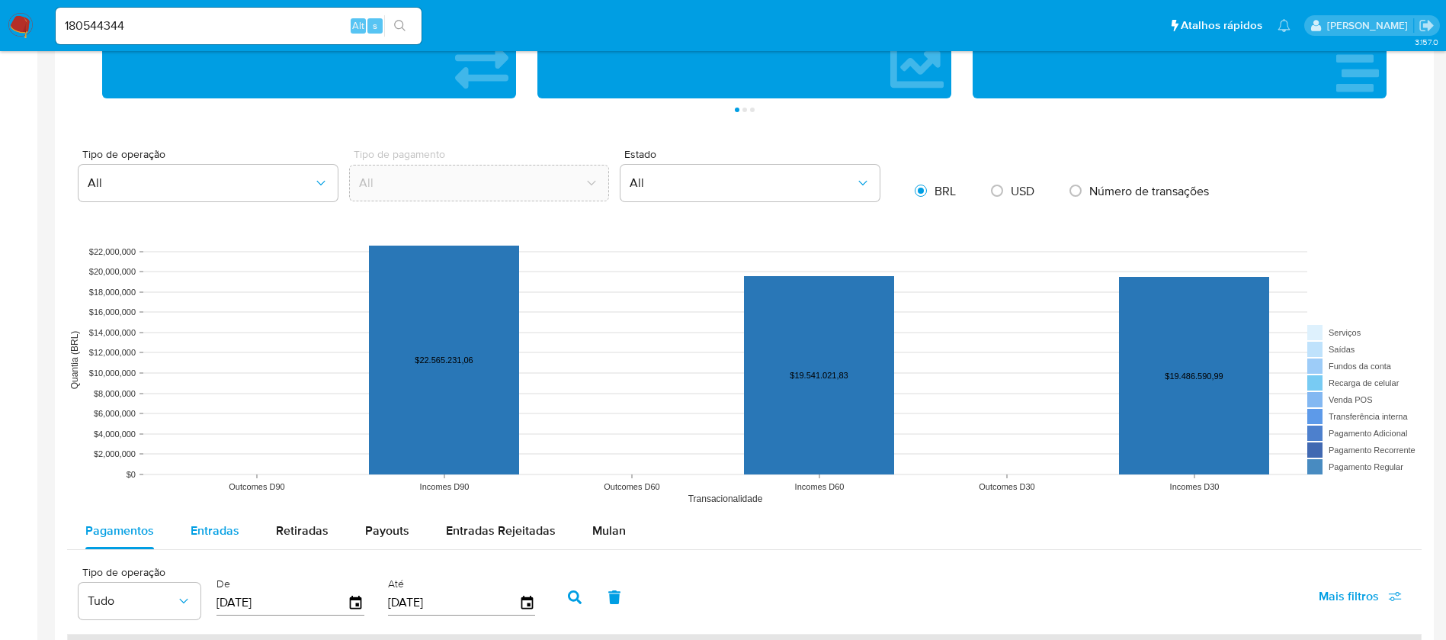
click at [245, 515] on button "Entradas" at bounding box center [214, 530] width 85 height 37
select select "10"
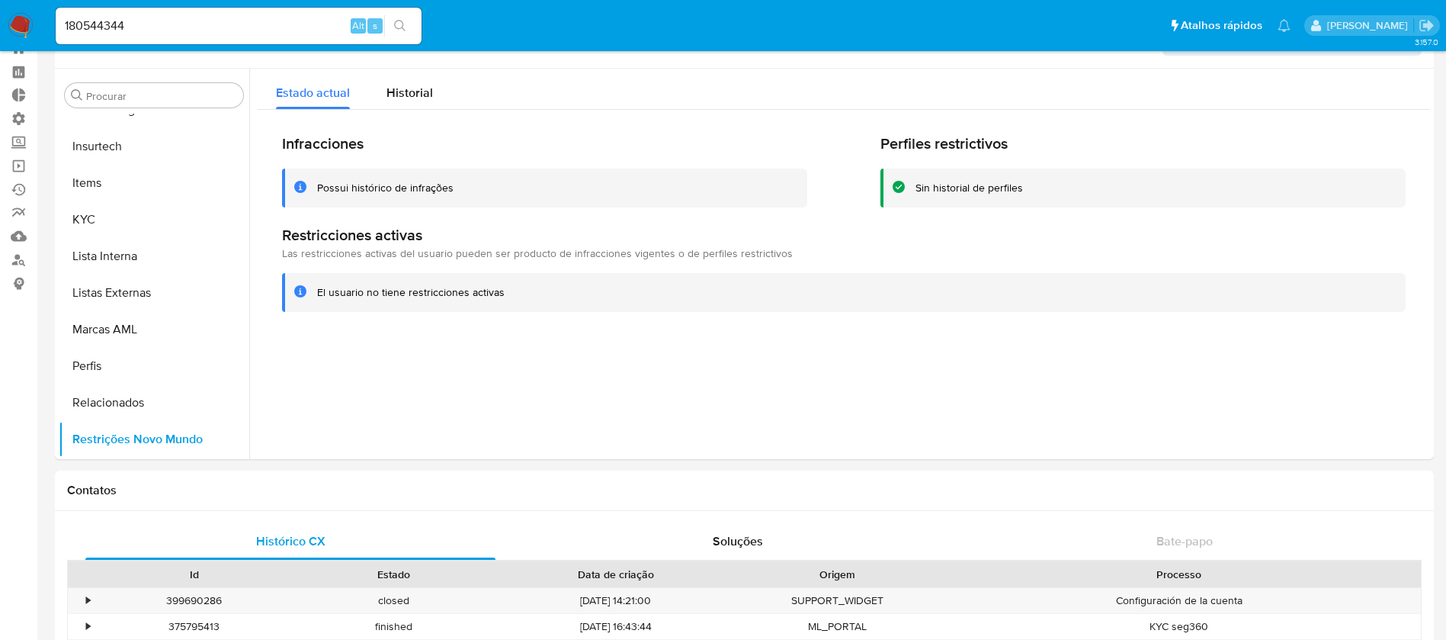
scroll to position [0, 0]
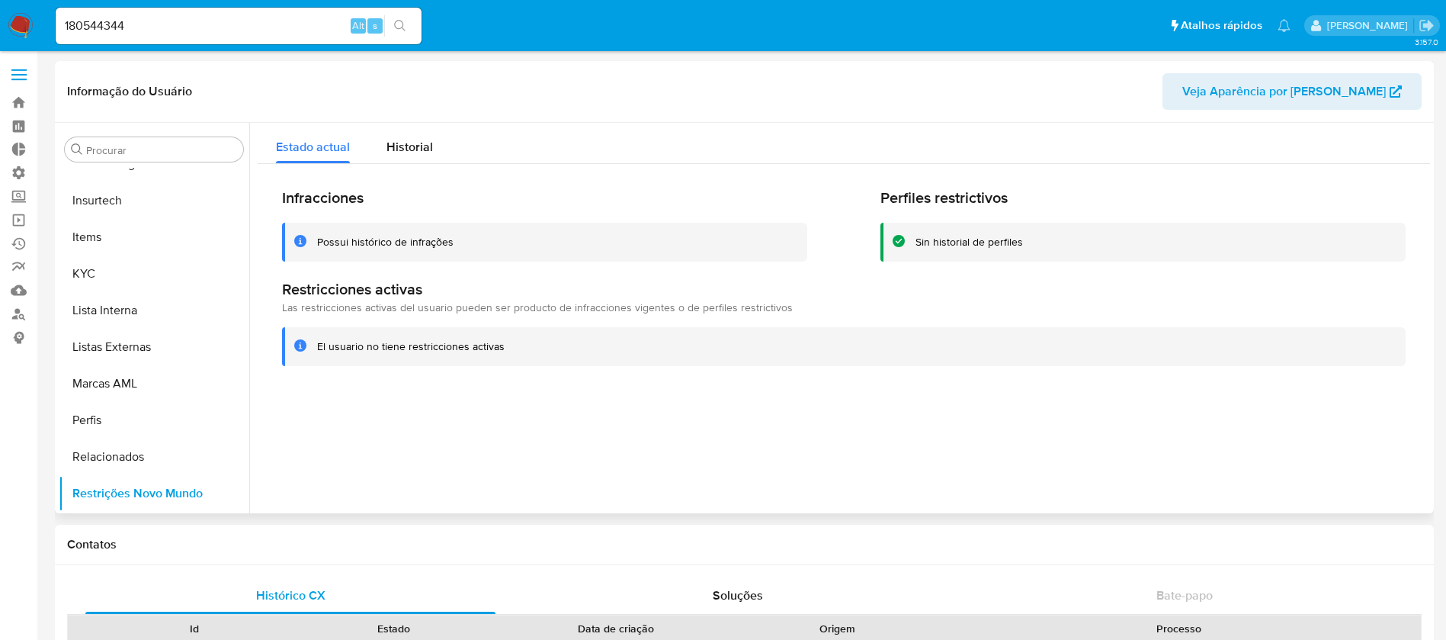
click at [1324, 99] on span "Veja Aparência por [PERSON_NAME]" at bounding box center [1284, 91] width 204 height 37
drag, startPoint x: 249, startPoint y: 431, endPoint x: 236, endPoint y: 367, distance: 65.3
click at [236, 367] on div "Procurar Adiantamentos de Dinheiro Anexos CBT Cartões Contas Bancárias Dados Mo…" at bounding box center [745, 318] width 1372 height 390
click at [249, 441] on div at bounding box center [839, 318] width 1181 height 390
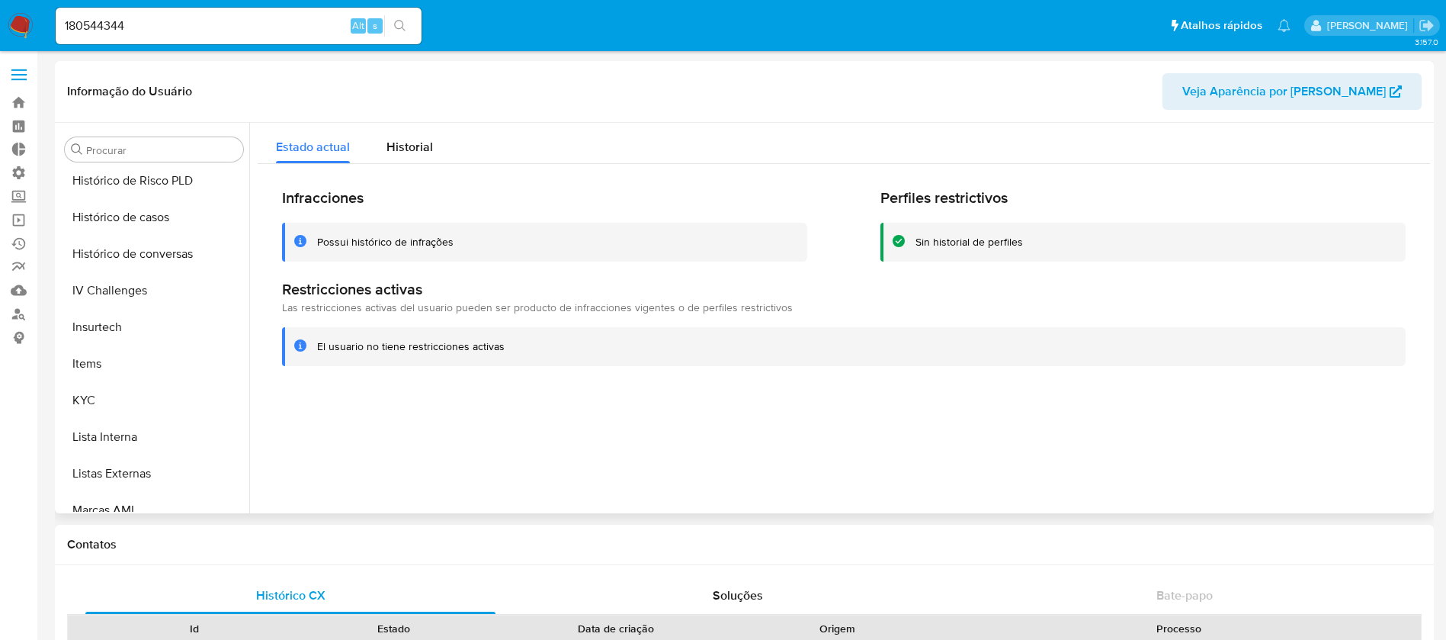
scroll to position [537, 0]
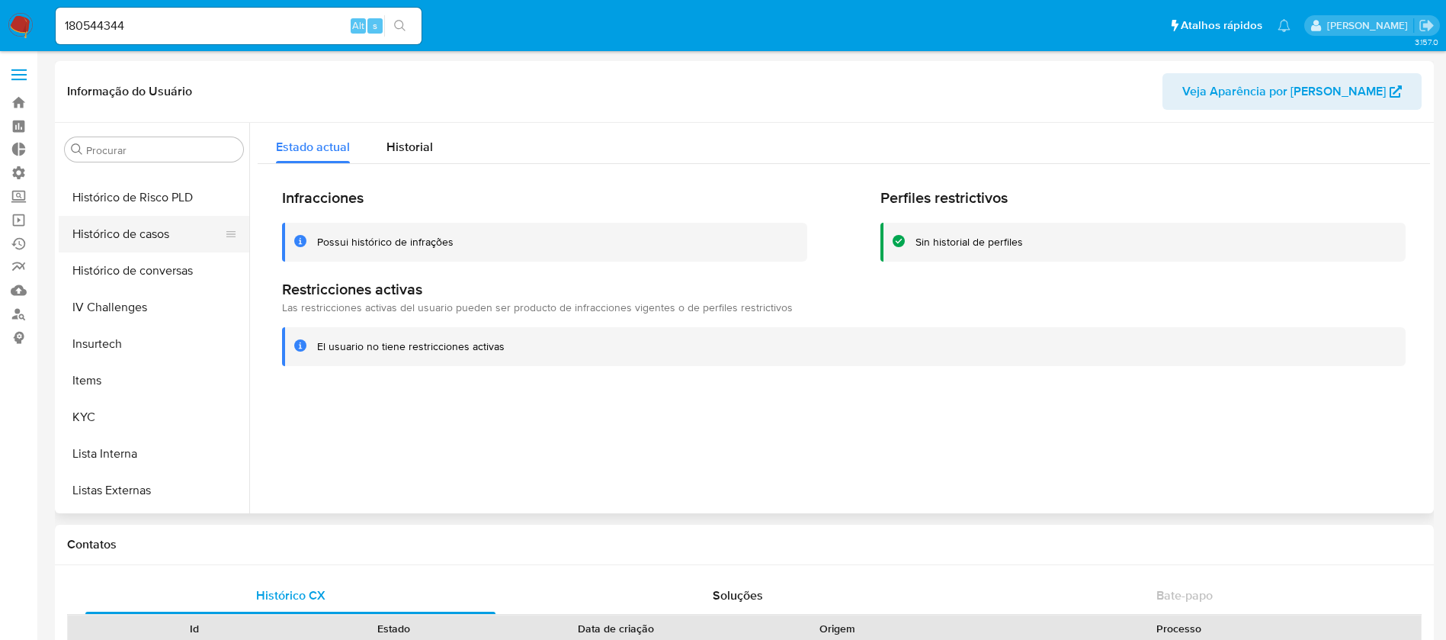
click at [145, 234] on button "Histórico de casos" at bounding box center [148, 234] width 178 height 37
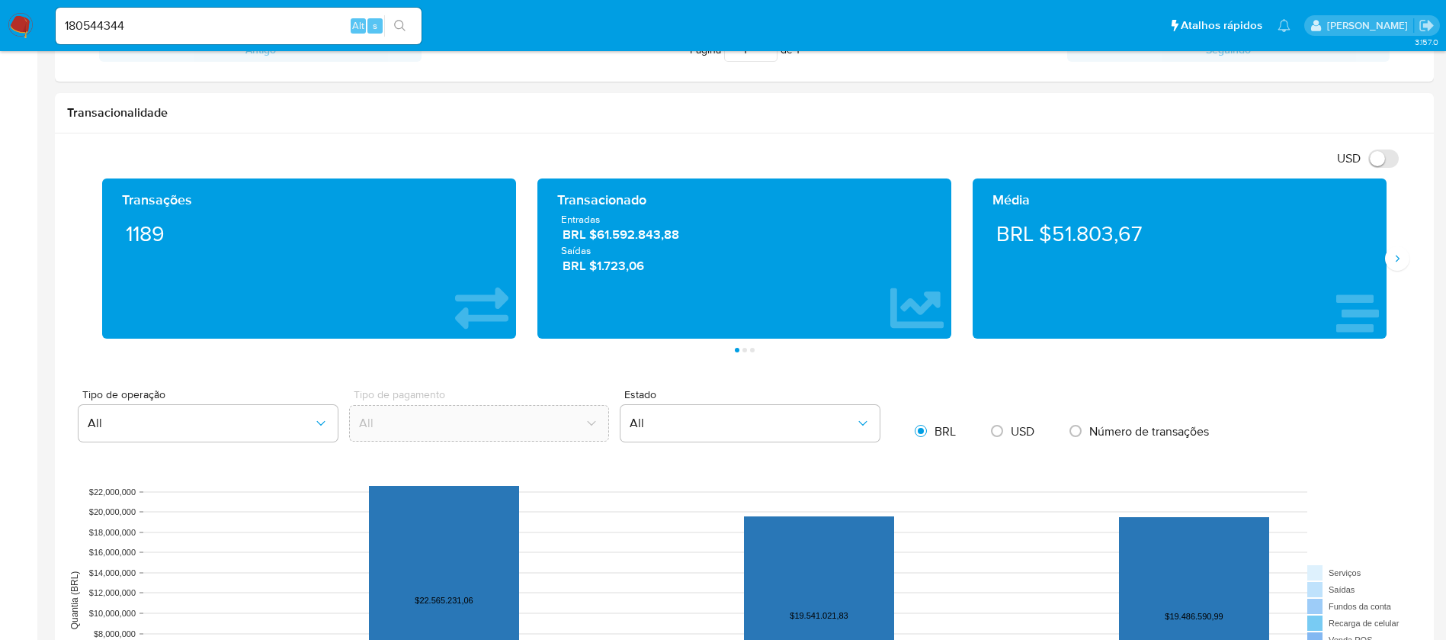
scroll to position [714, 0]
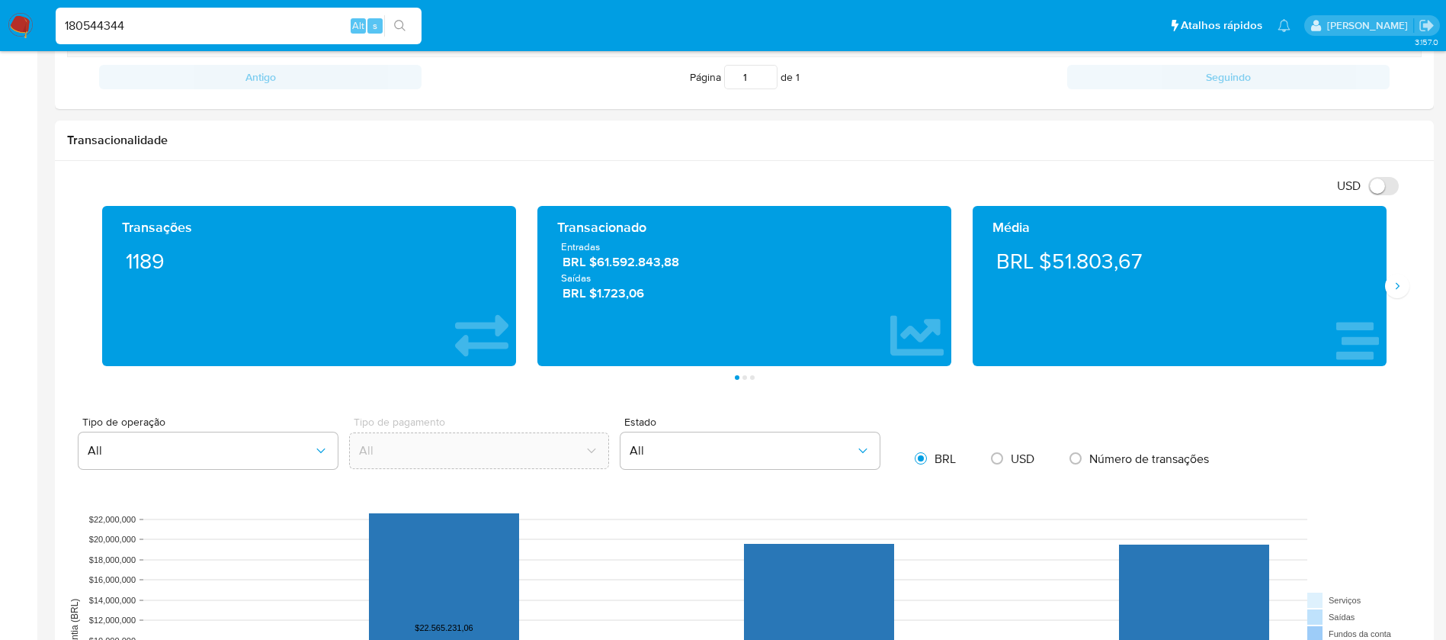
drag, startPoint x: 149, startPoint y: 21, endPoint x: 34, endPoint y: 14, distance: 115.4
click at [34, 14] on nav "Pausado Ver notificaciones 180544344 Alt s Atalhos rápidos Presiona las siguien…" at bounding box center [723, 25] width 1446 height 51
paste input "215894477"
type input "215894477"
click at [399, 21] on icon "search-icon" at bounding box center [400, 26] width 12 height 12
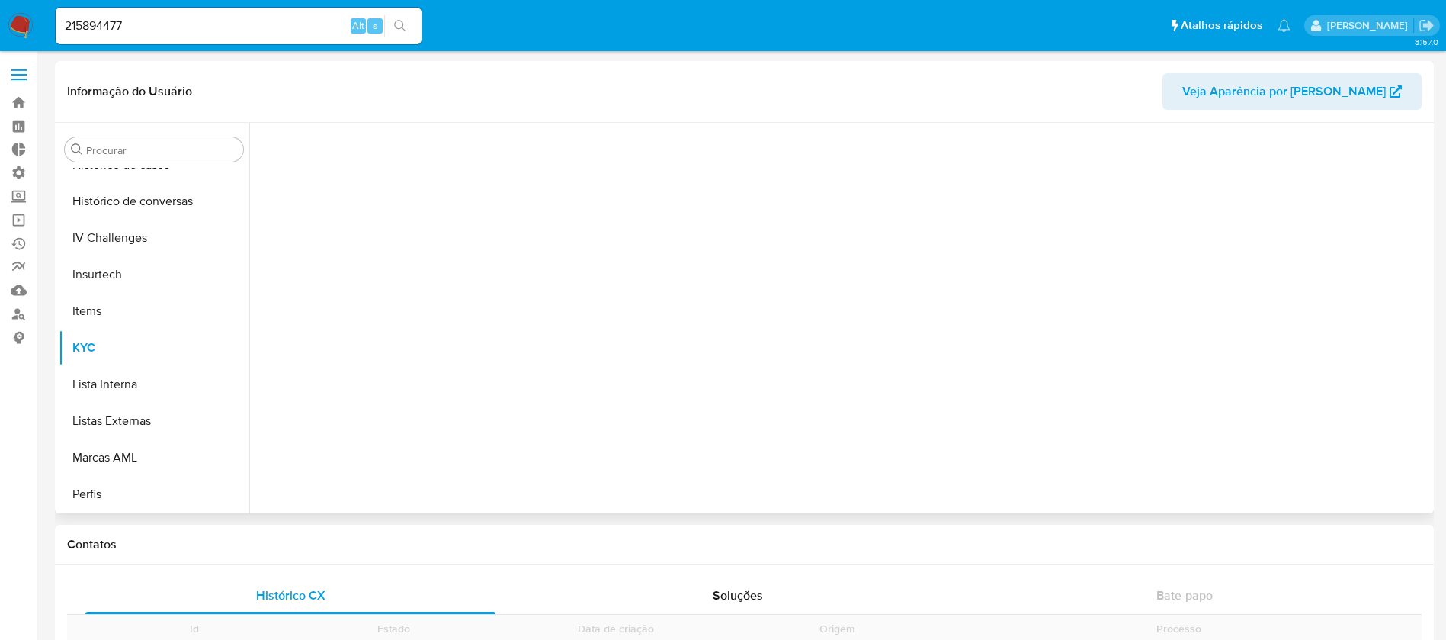
scroll to position [681, 0]
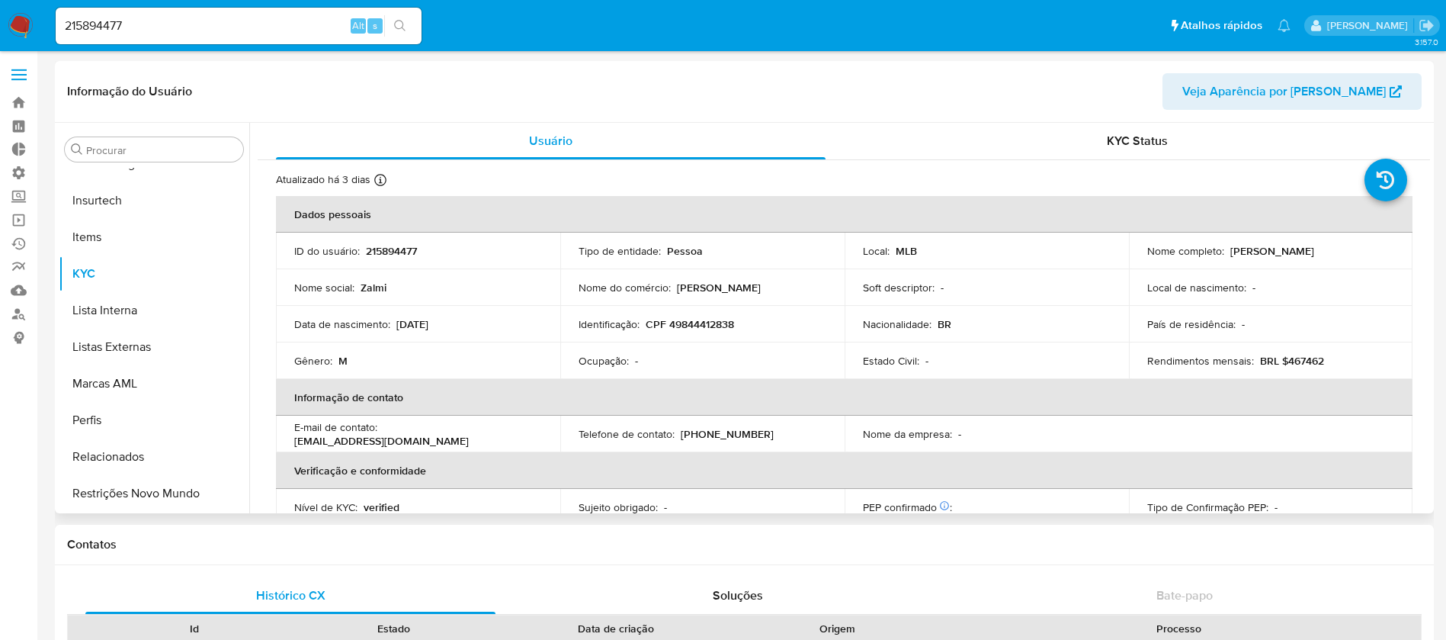
select select "10"
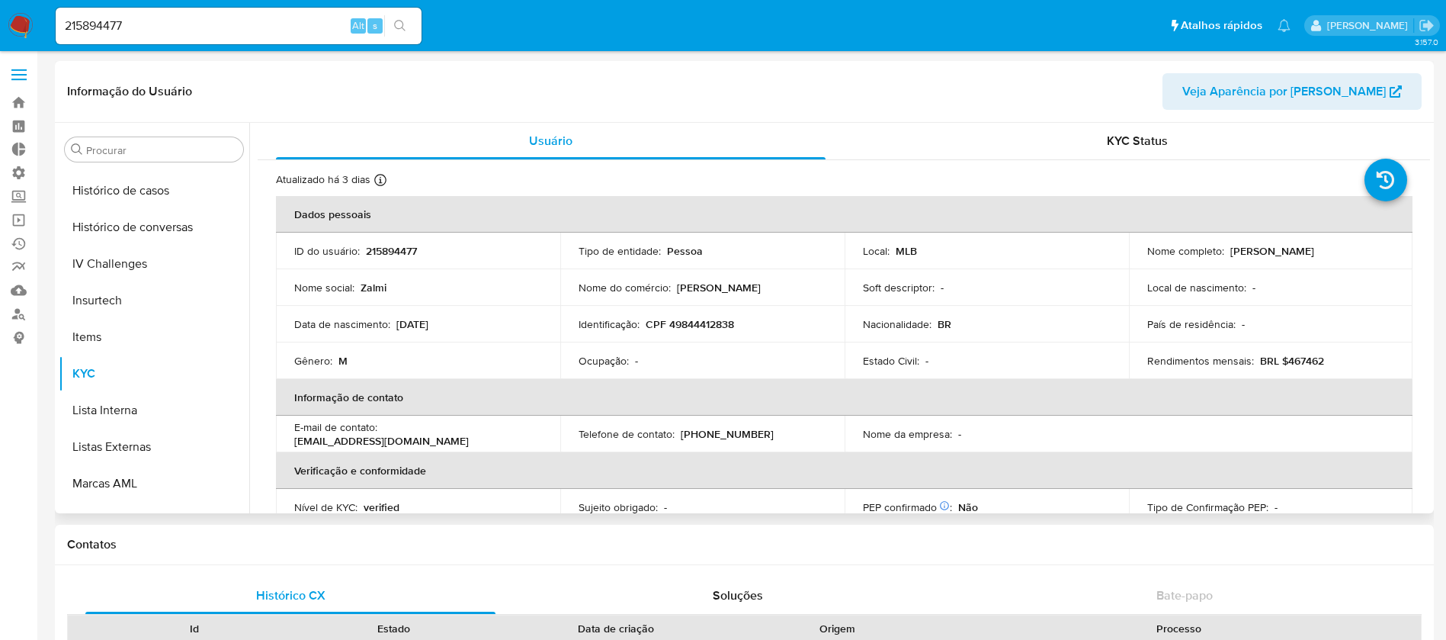
scroll to position [479, 0]
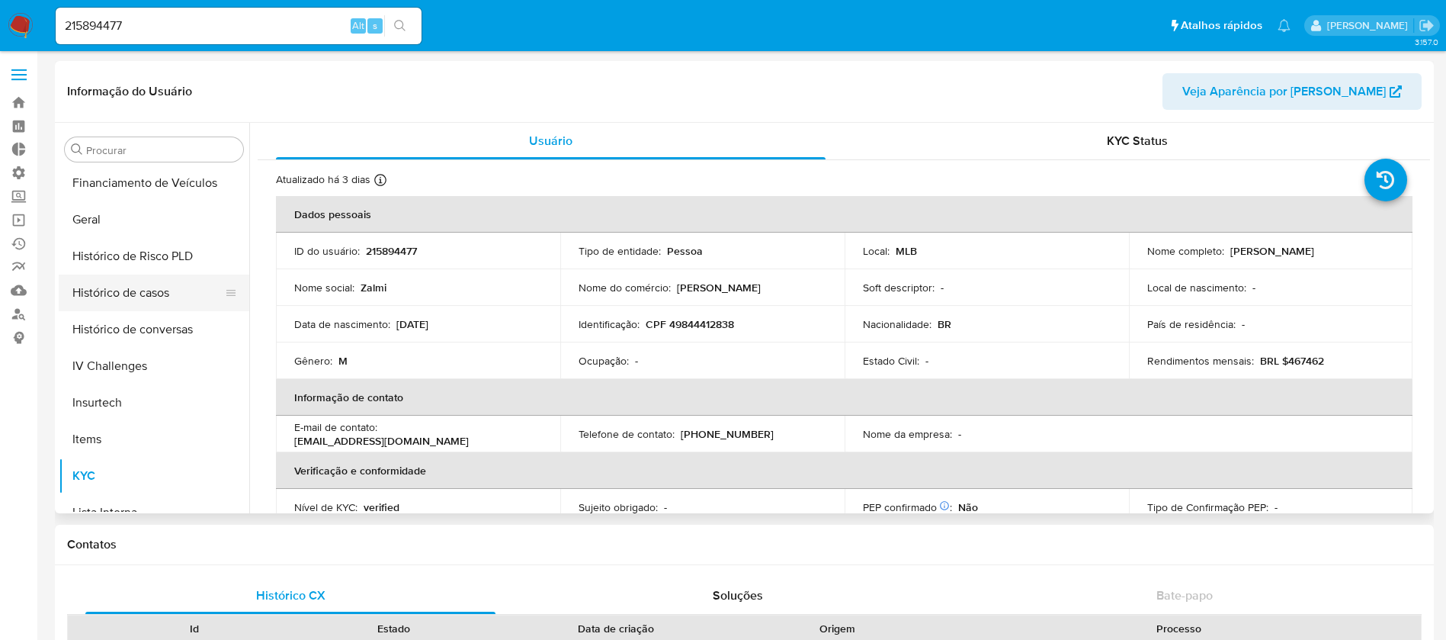
click at [169, 297] on button "Histórico de casos" at bounding box center [148, 292] width 178 height 37
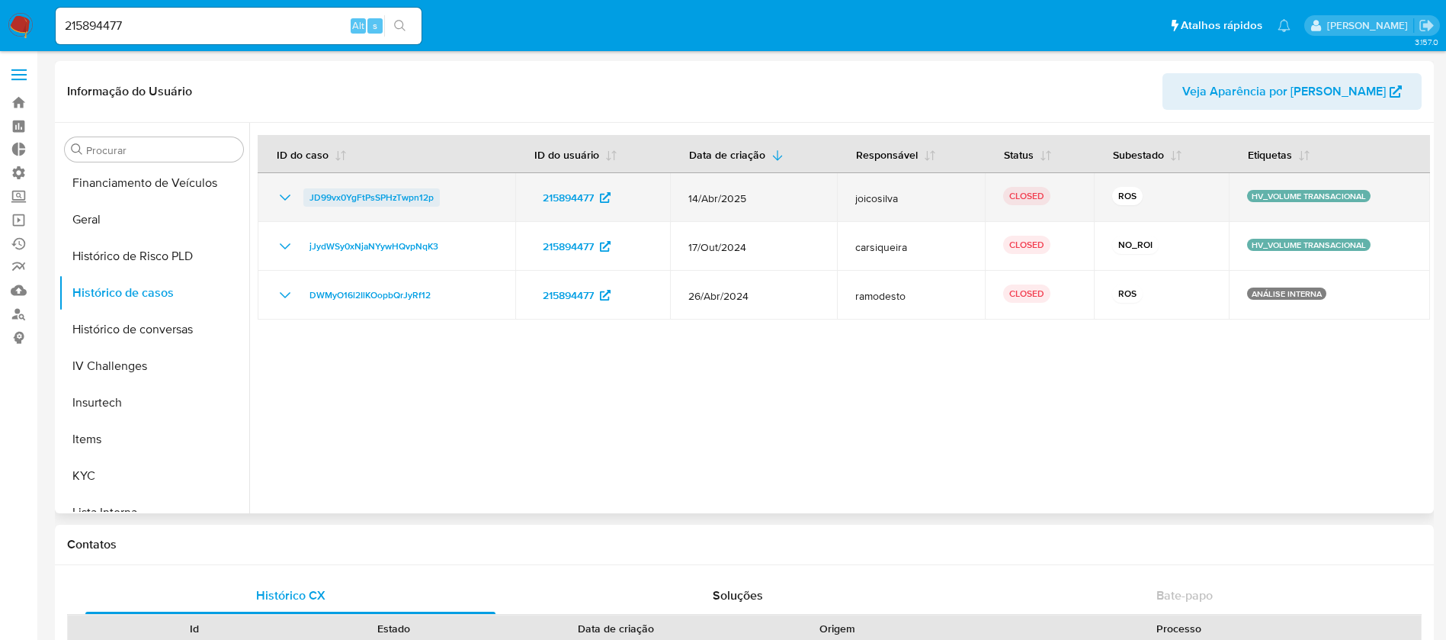
drag, startPoint x: 482, startPoint y: 201, endPoint x: 306, endPoint y: 193, distance: 176.3
click at [306, 193] on tr "JD99vx0YgFtPsSPHzTwpn12p 215894477 [DATE] joicosilva CLOSED ROS HV_VOLUME TRANS…" at bounding box center [844, 197] width 1173 height 49
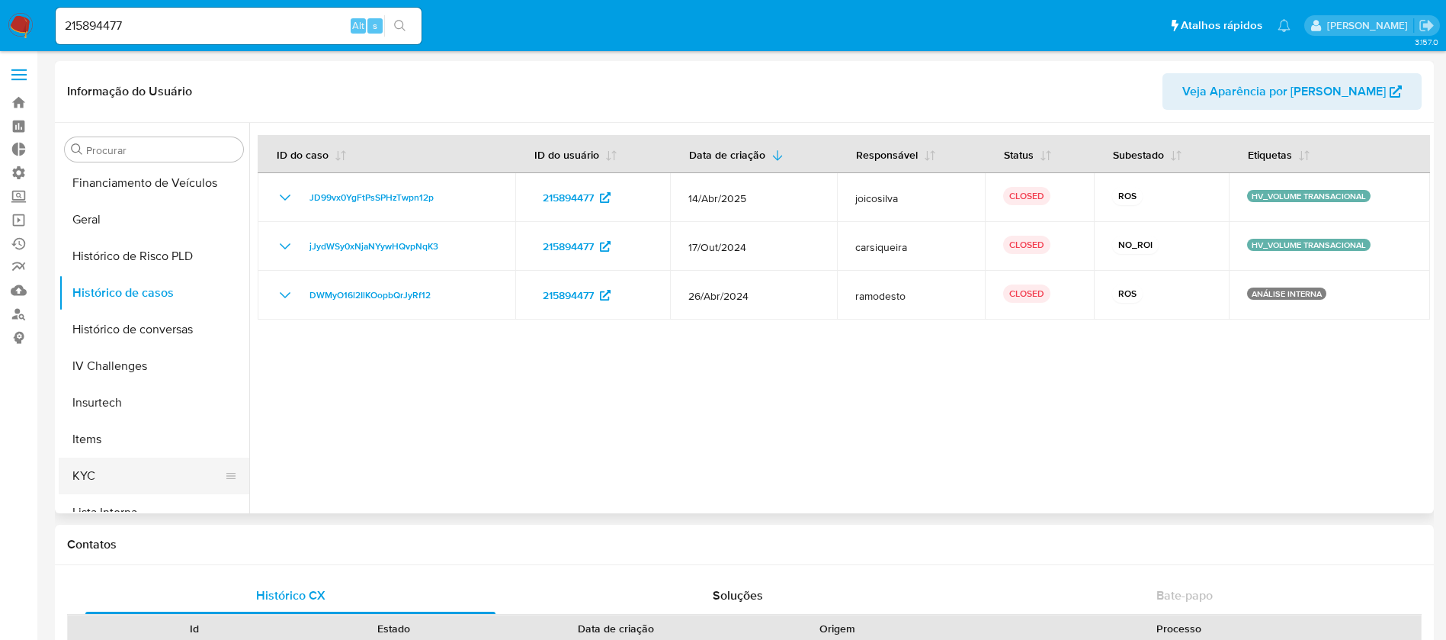
click at [189, 468] on button "KYC" at bounding box center [148, 475] width 178 height 37
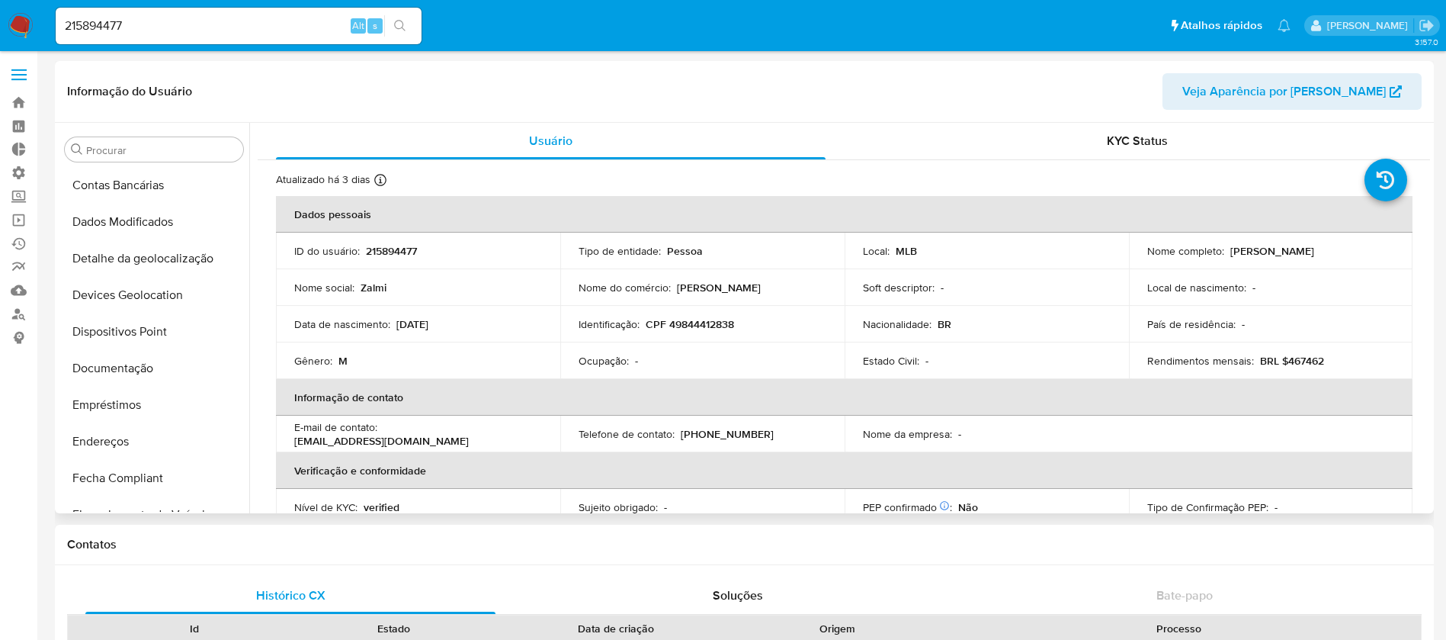
scroll to position [156, 0]
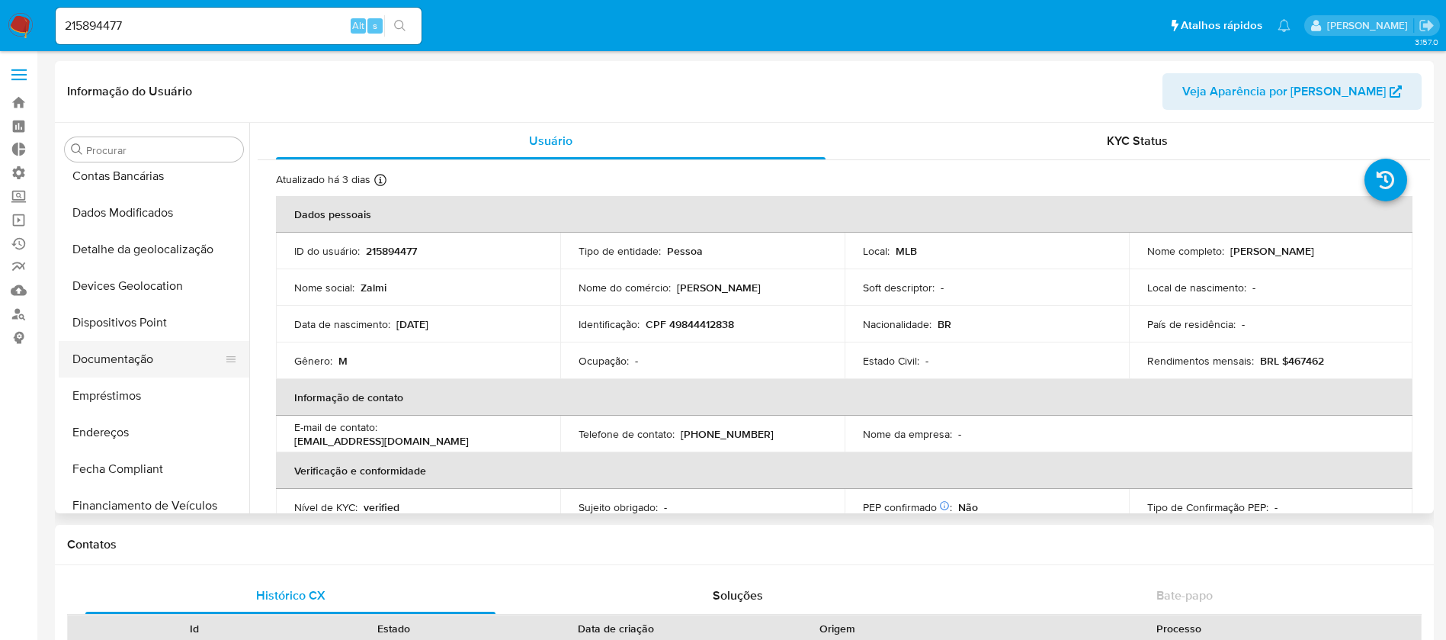
click at [205, 366] on button "Documentação" at bounding box center [148, 359] width 178 height 37
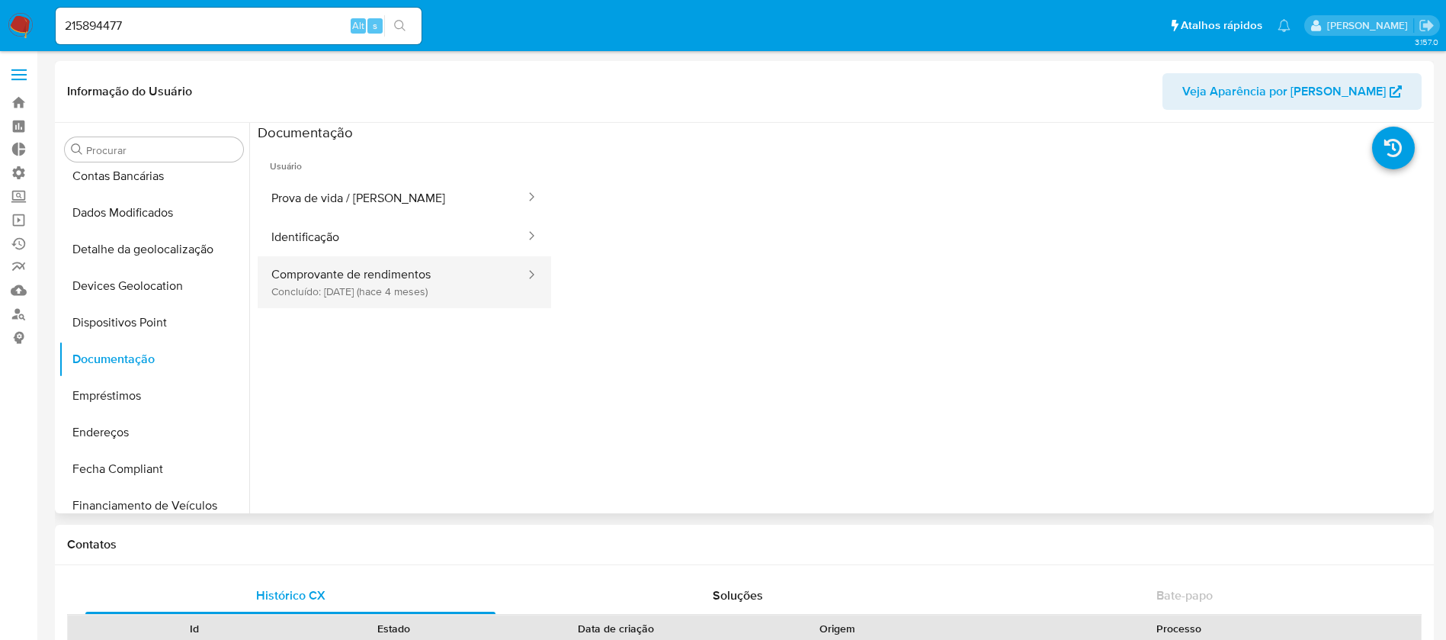
click at [309, 278] on button "Comprovante de rendimentos Concluído: [DATE] (hace 4 meses)" at bounding box center [392, 282] width 269 height 52
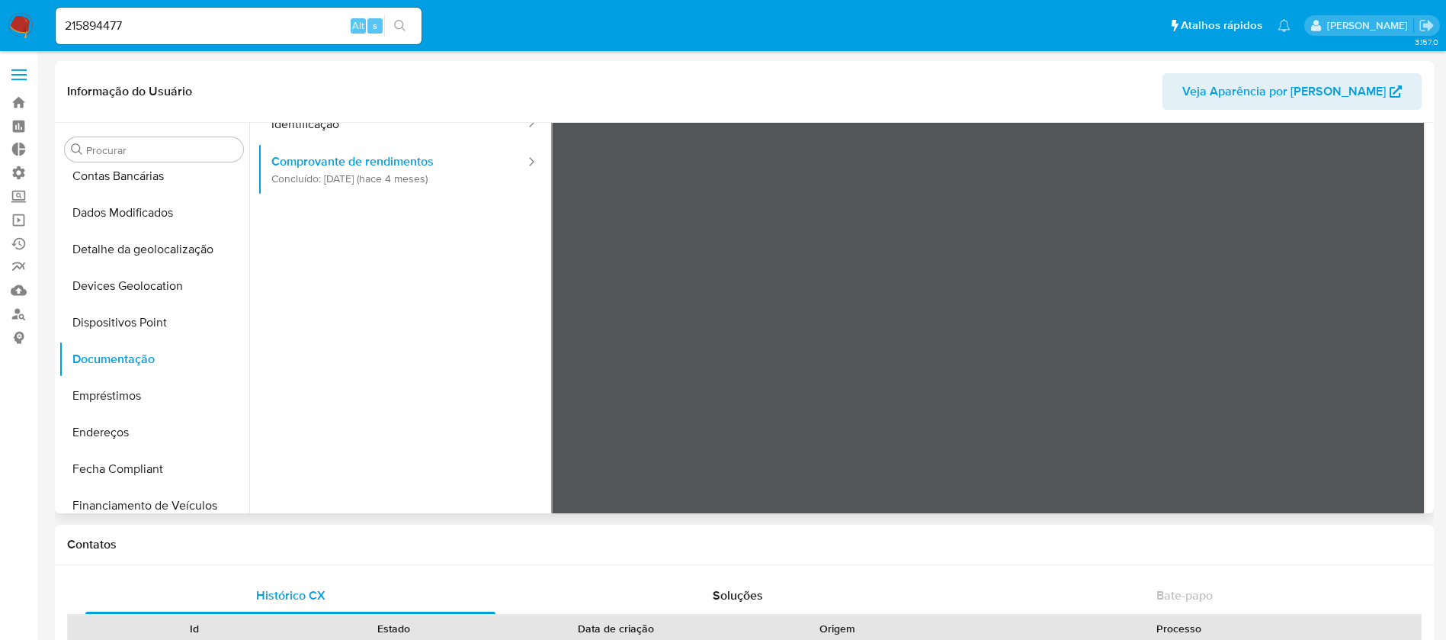
scroll to position [133, 0]
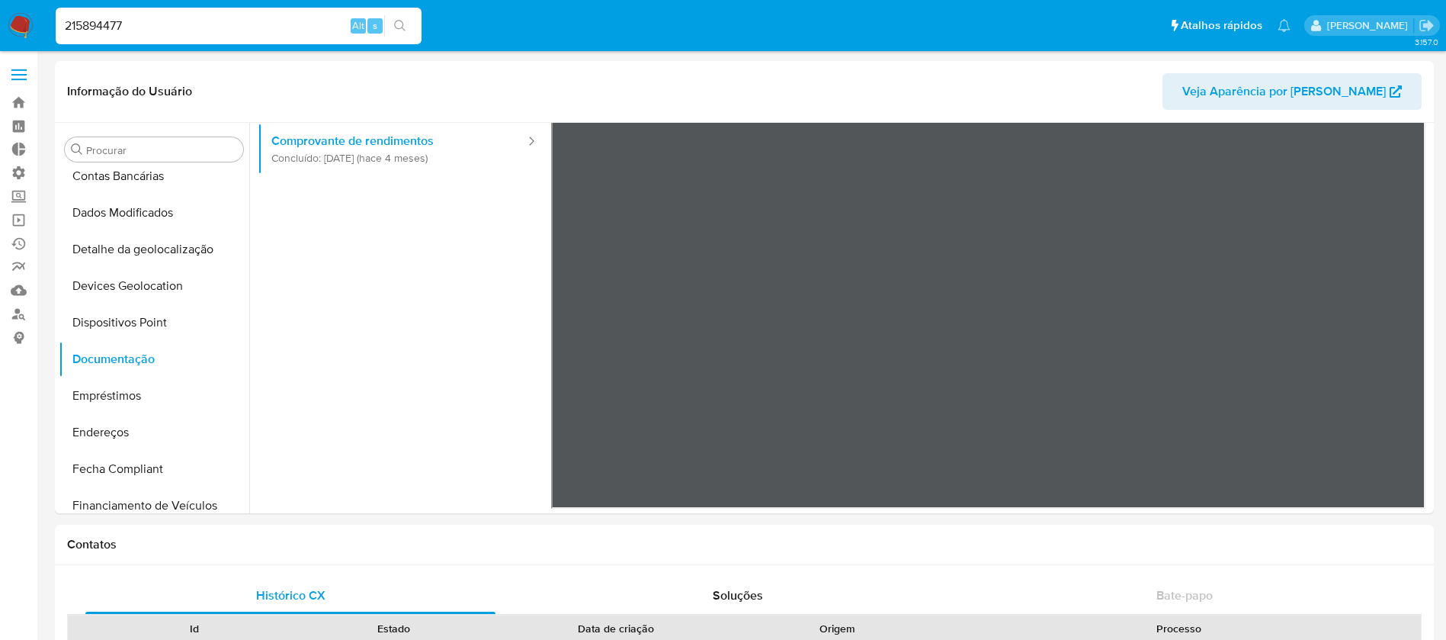
drag, startPoint x: 157, startPoint y: 18, endPoint x: 0, endPoint y: 10, distance: 157.2
click at [0, 10] on nav "Pausado Ver notificaciones 215894477 Alt s Atalhos rápidos Presiona las siguien…" at bounding box center [723, 25] width 1446 height 51
paste input "59287691800"
click at [393, 21] on button "search-icon" at bounding box center [399, 25] width 31 height 21
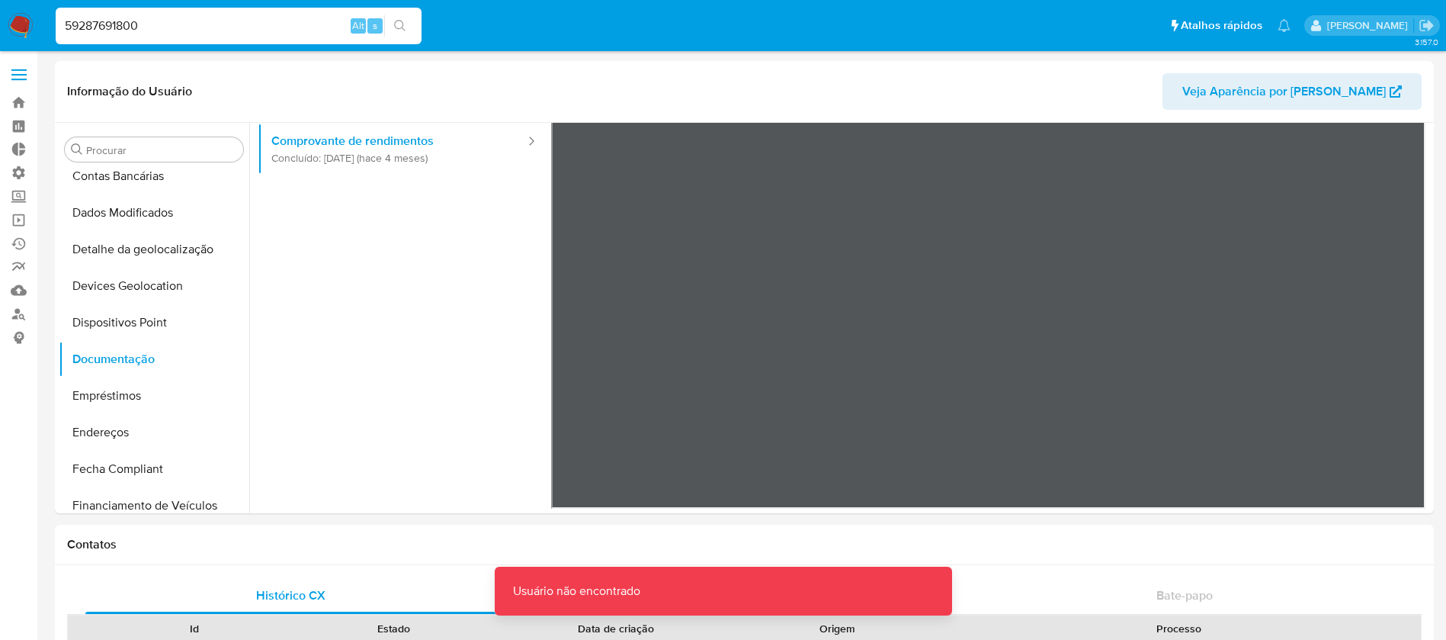
click at [220, 22] on input "59287691800" at bounding box center [239, 26] width 366 height 20
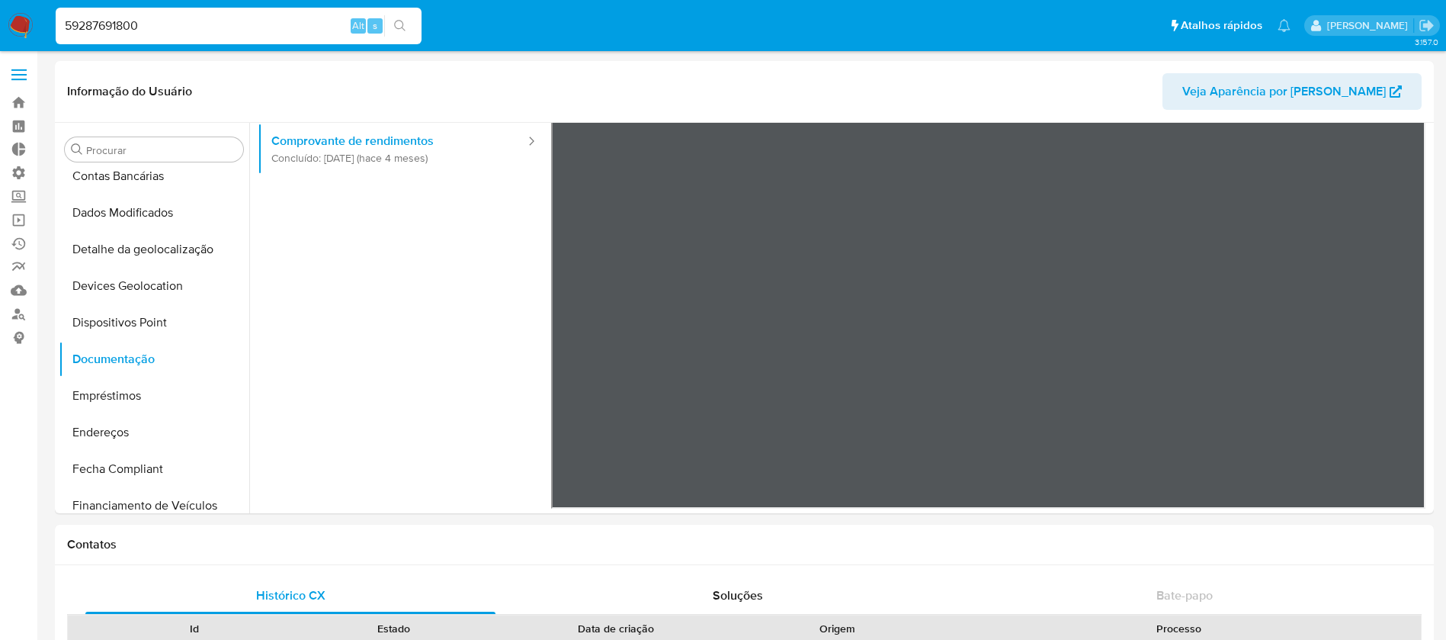
drag, startPoint x: 173, startPoint y: 21, endPoint x: 45, endPoint y: 6, distance: 129.0
click at [45, 6] on nav "Pausado Ver notificaciones 59287691800 Alt s Atalhos rápidos Presiona las sigui…" at bounding box center [723, 25] width 1446 height 51
paste input "715947419"
type input "715947419"
click at [404, 29] on icon "search-icon" at bounding box center [399, 25] width 11 height 11
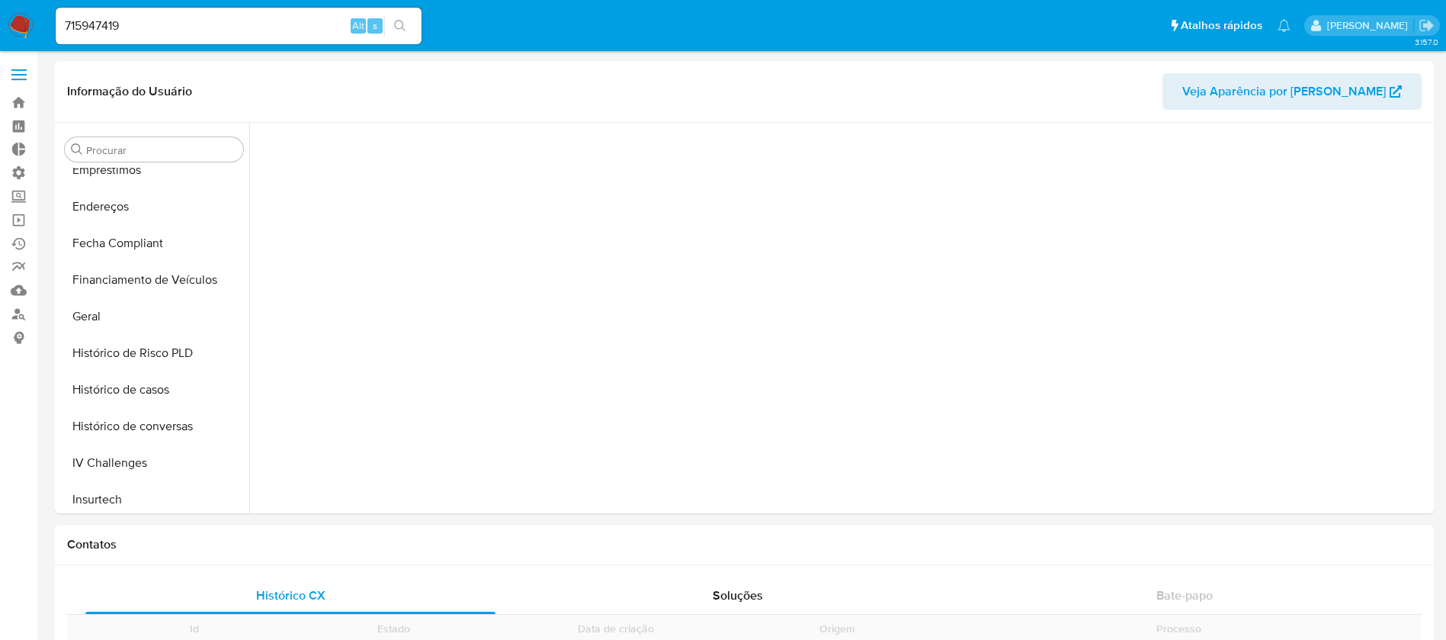
scroll to position [681, 0]
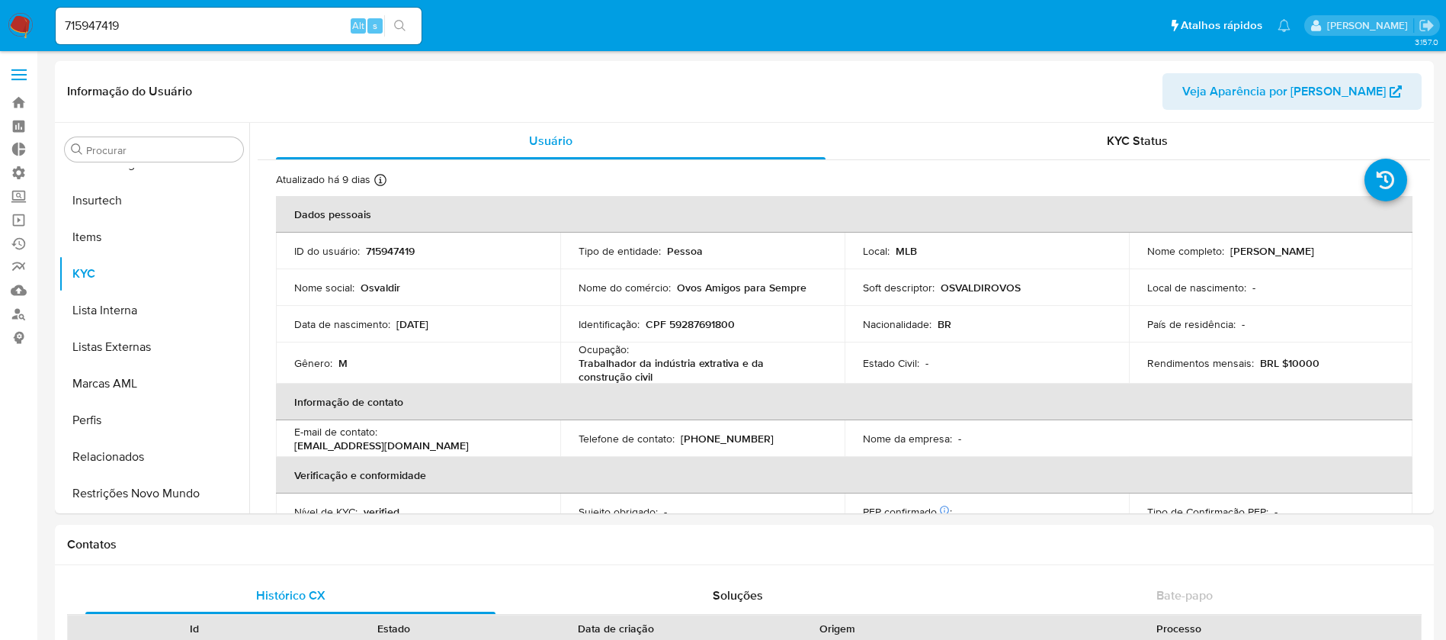
select select "10"
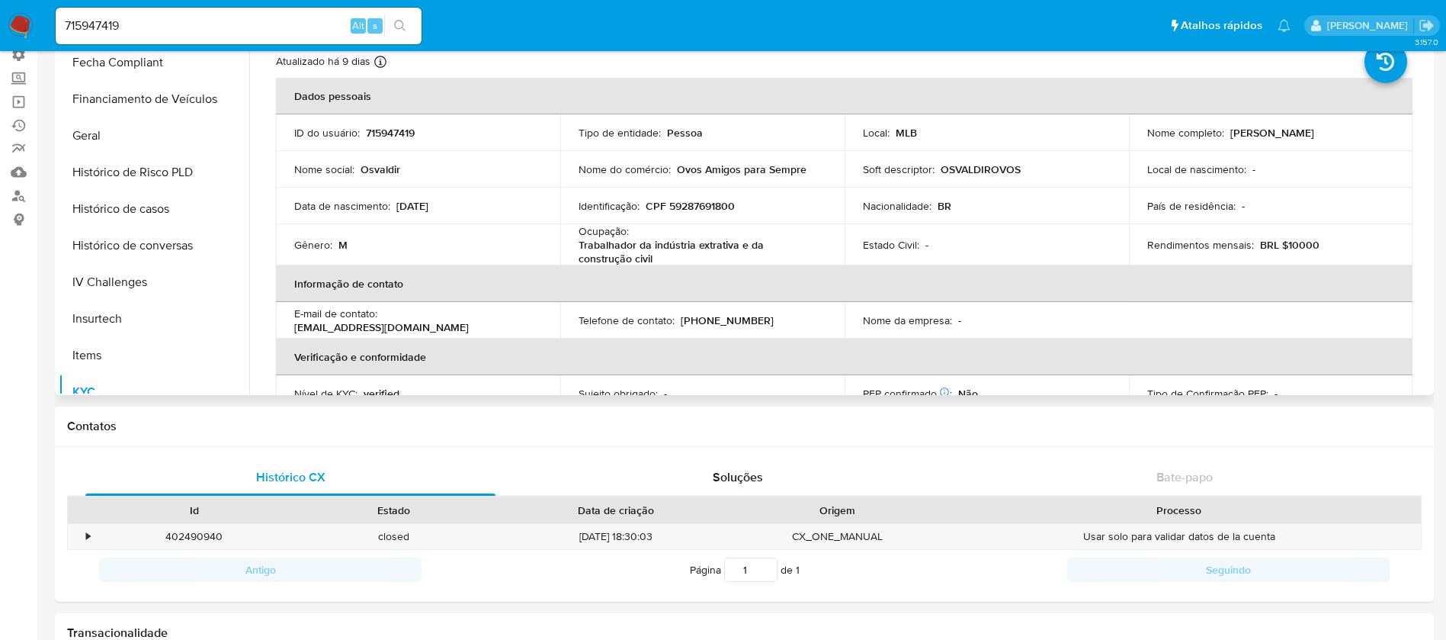
scroll to position [427, 0]
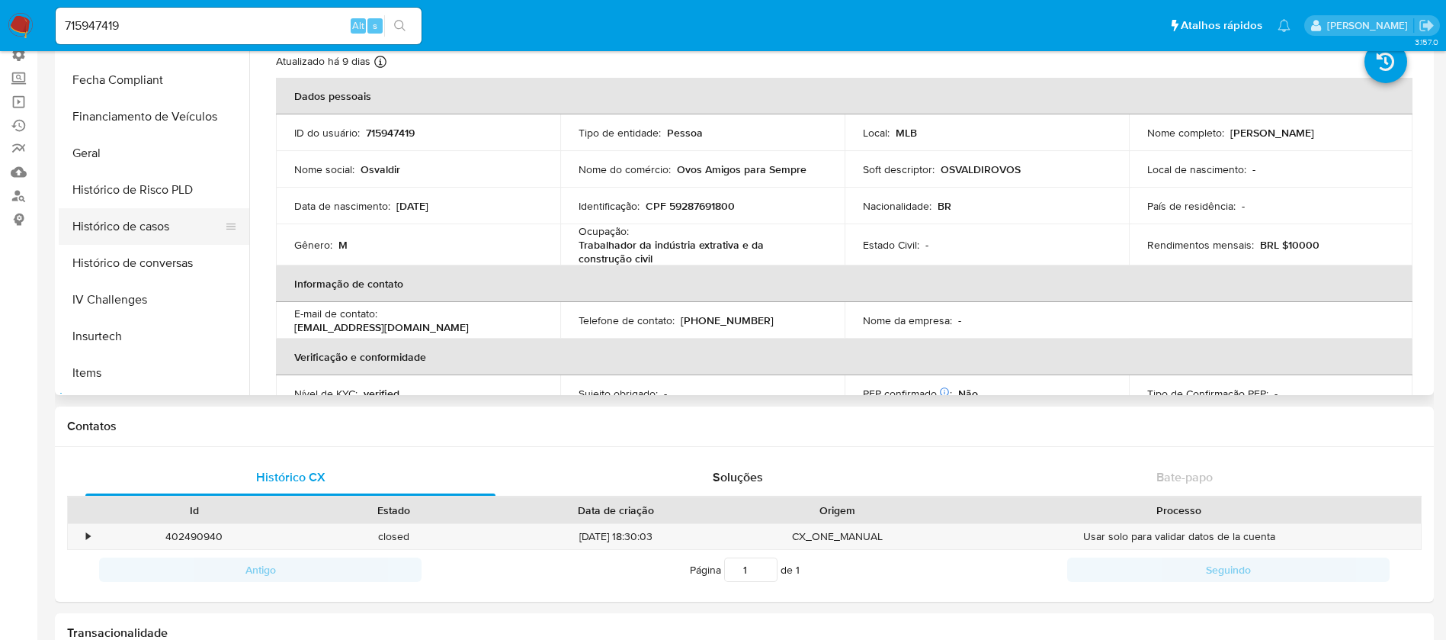
click at [155, 213] on button "Histórico de casos" at bounding box center [148, 226] width 178 height 37
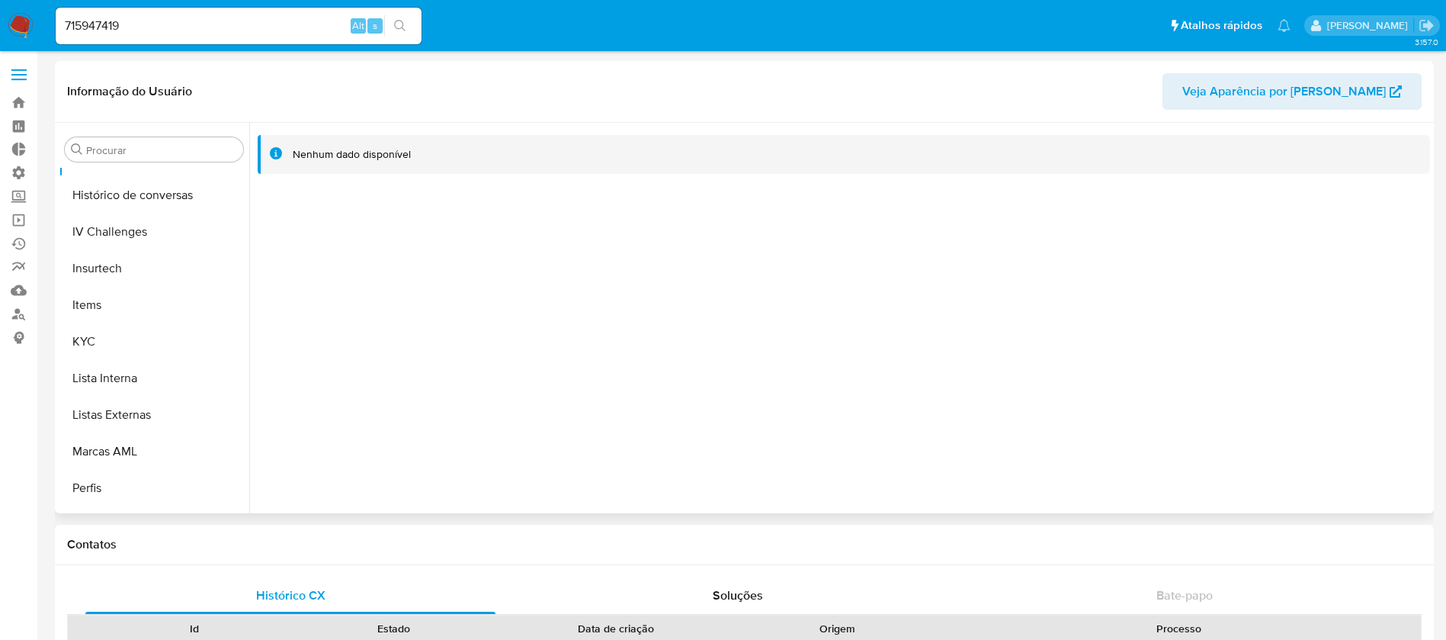
scroll to position [681, 0]
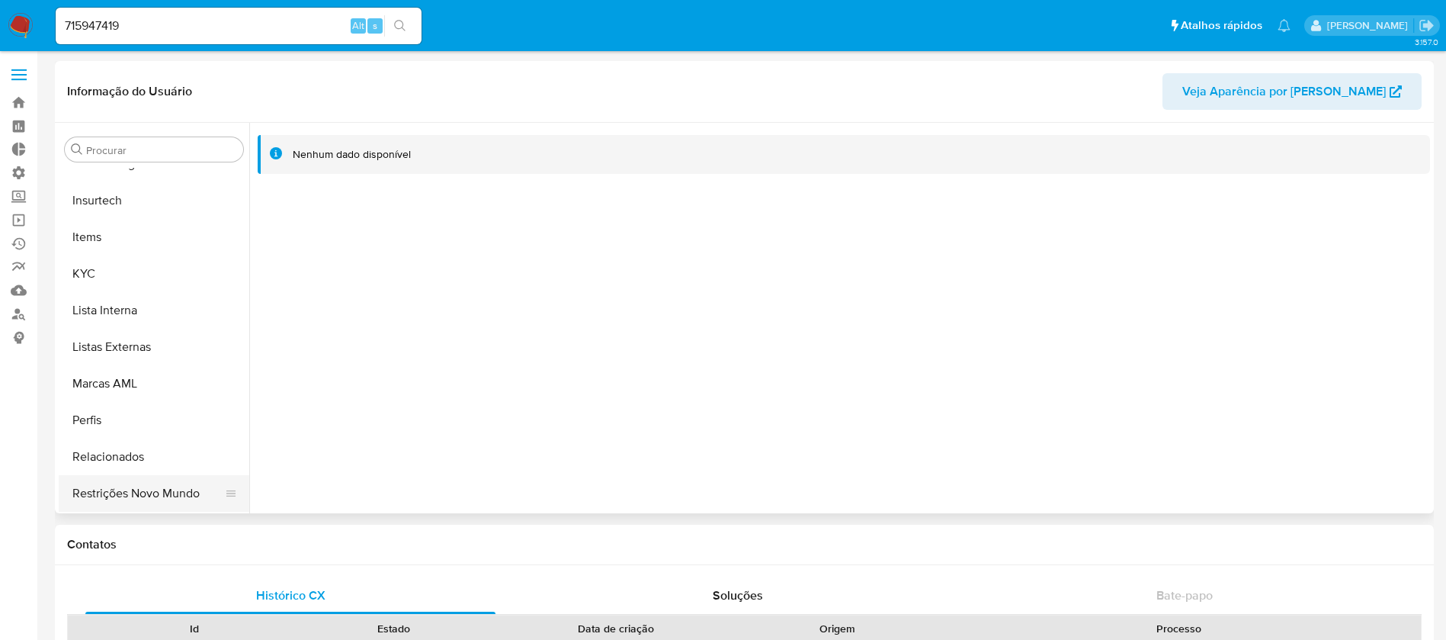
click at [162, 499] on button "Restrições Novo Mundo" at bounding box center [148, 493] width 178 height 37
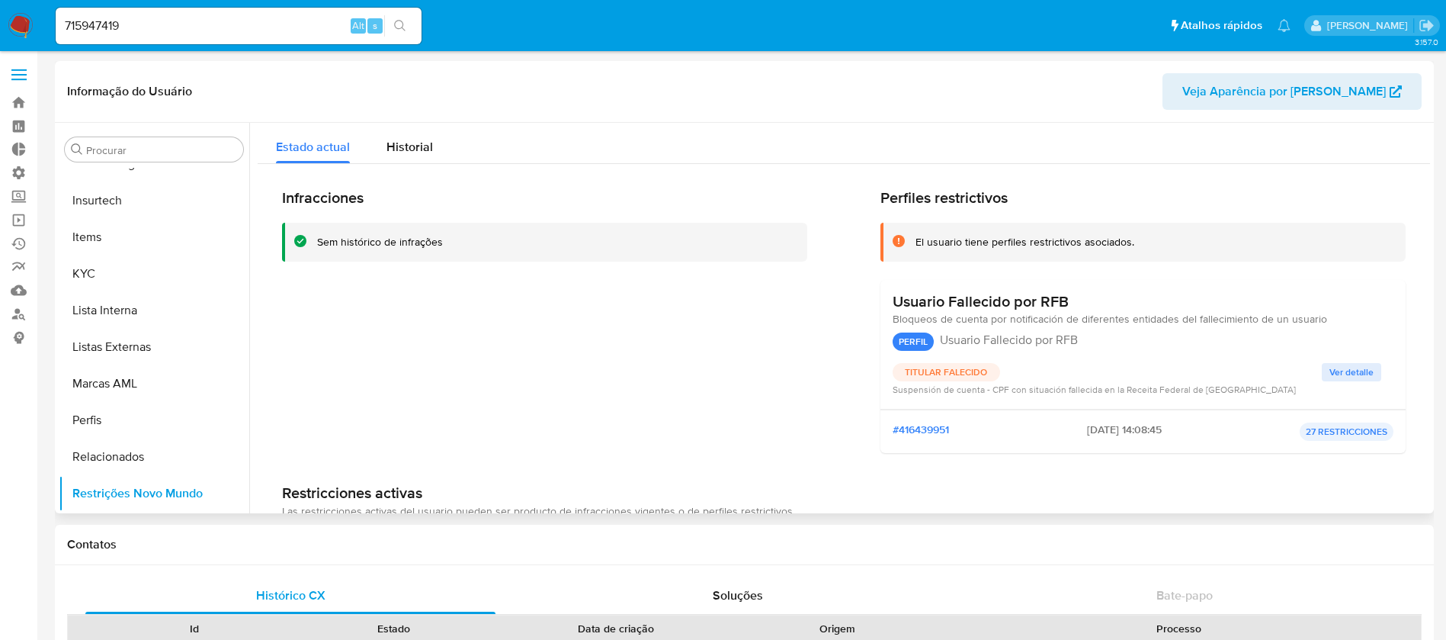
click at [1346, 368] on span "Ver detalle" at bounding box center [1352, 371] width 44 height 15
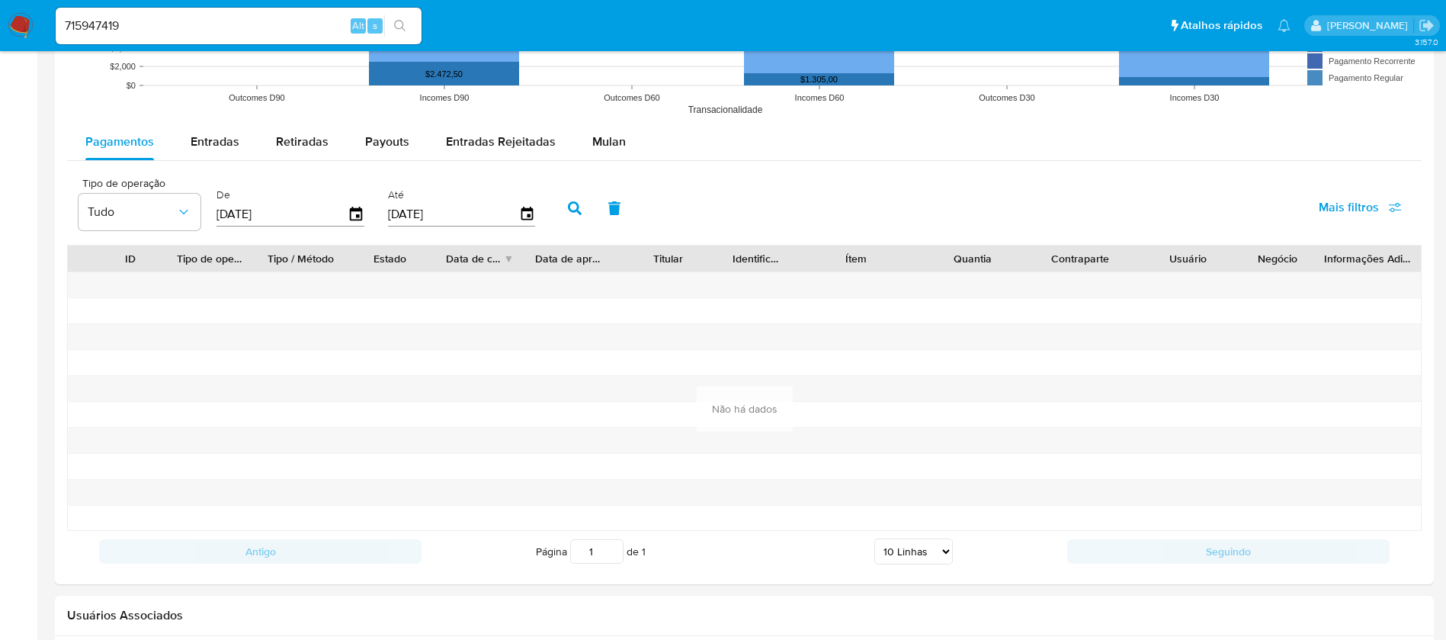
scroll to position [1272, 0]
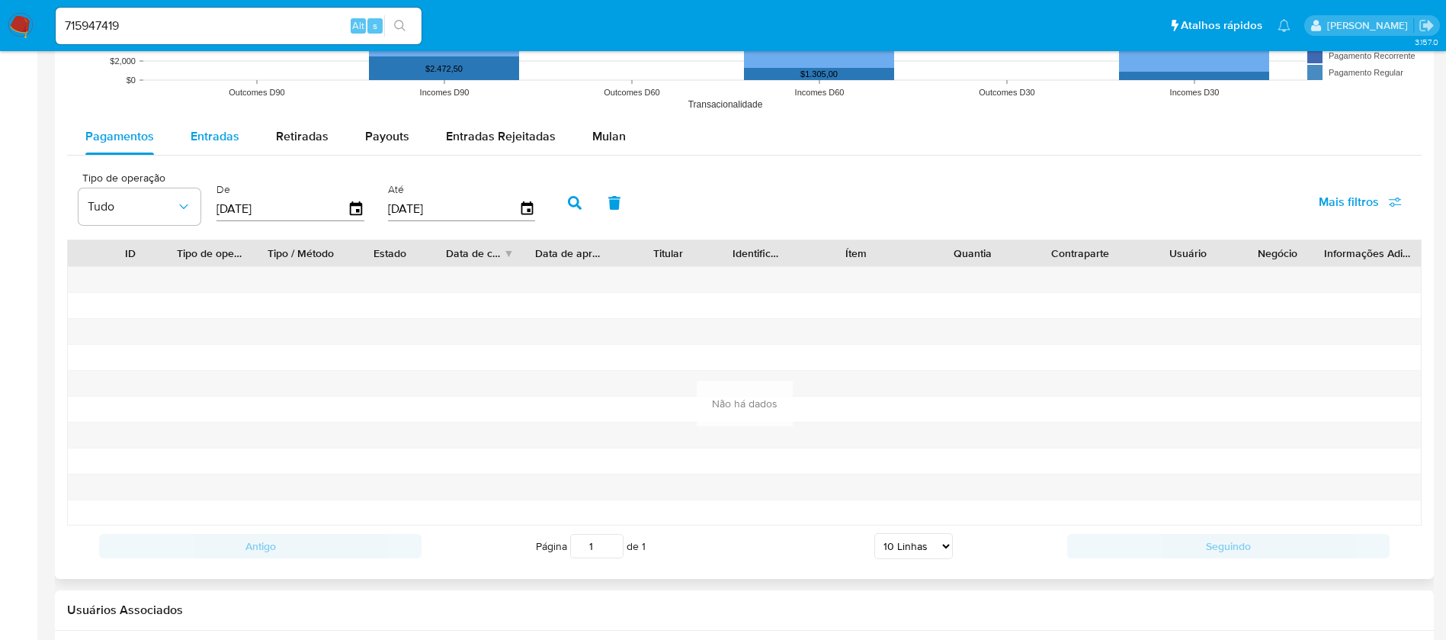
click at [217, 143] on span "Entradas" at bounding box center [215, 136] width 49 height 18
select select "10"
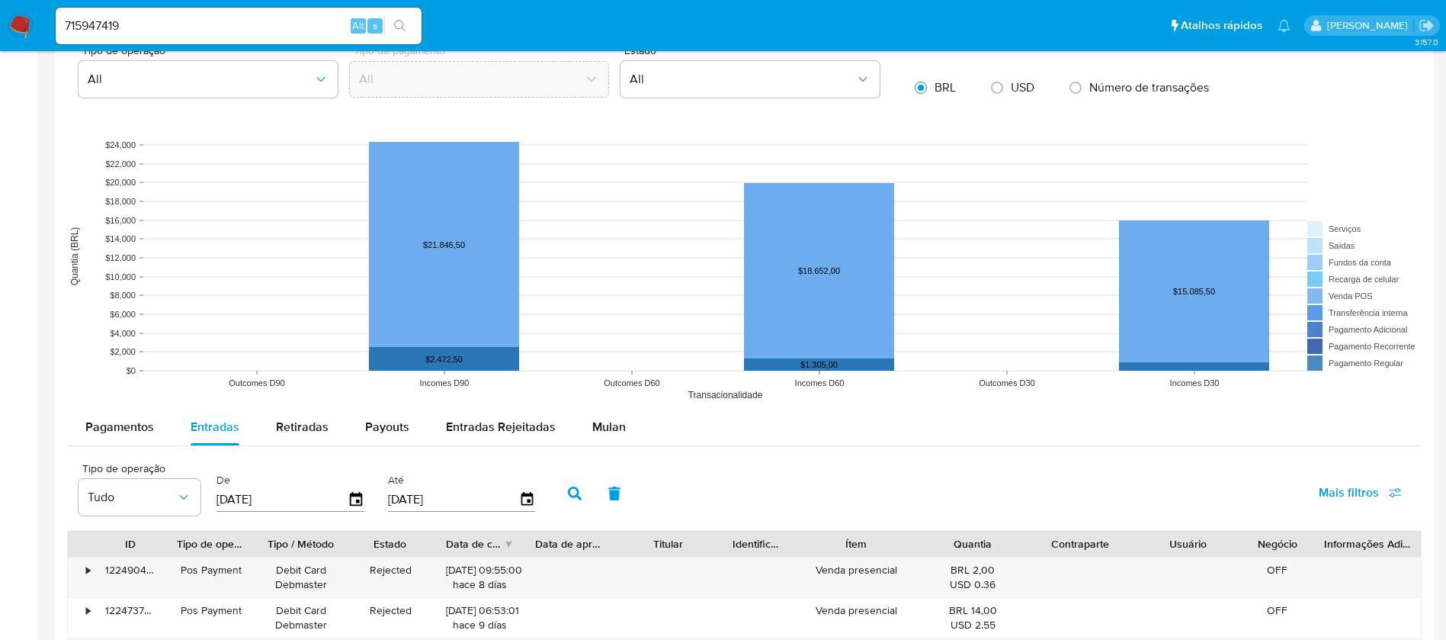
scroll to position [0, 0]
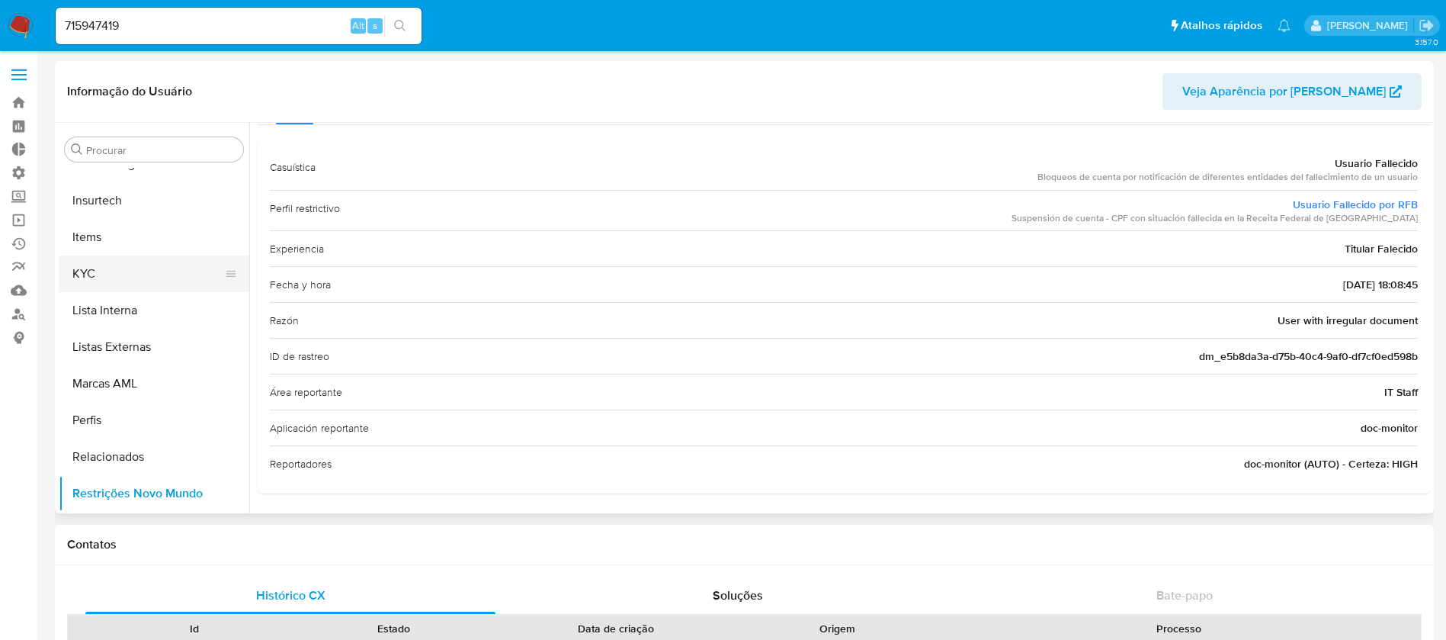
click at [117, 275] on button "KYC" at bounding box center [148, 273] width 178 height 37
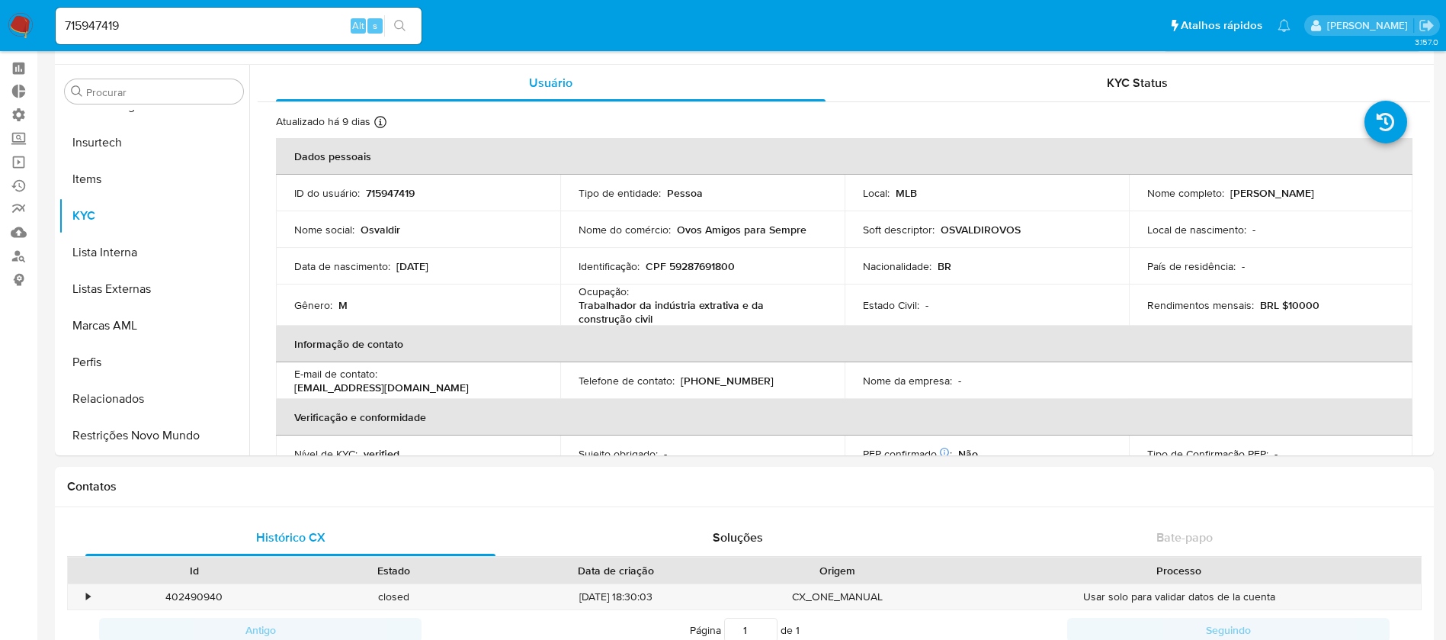
scroll to position [50, 0]
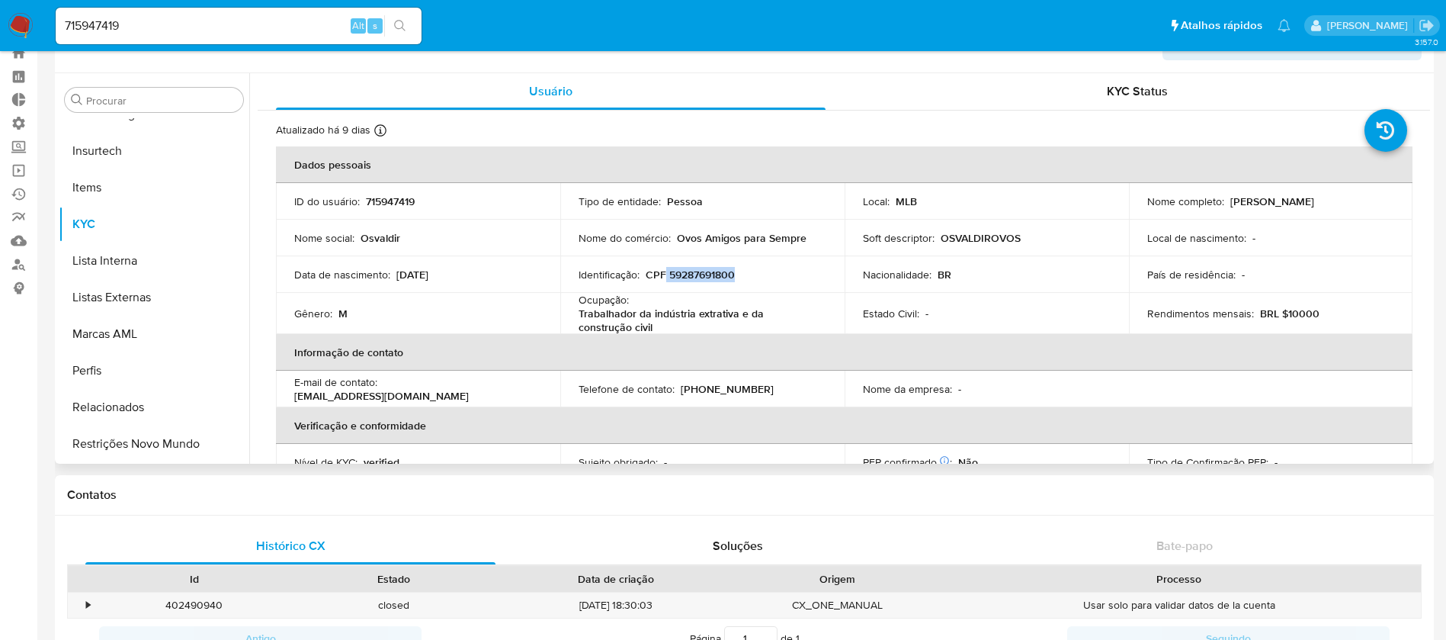
drag, startPoint x: 751, startPoint y: 282, endPoint x: 680, endPoint y: 277, distance: 71.1
click at [666, 274] on td "Identificação : CPF 59287691800" at bounding box center [702, 274] width 284 height 37
copy p "59287691800"
click at [434, 252] on td "Nome social : Osvaldir" at bounding box center [418, 238] width 284 height 37
drag, startPoint x: 462, startPoint y: 274, endPoint x: 393, endPoint y: 274, distance: 68.6
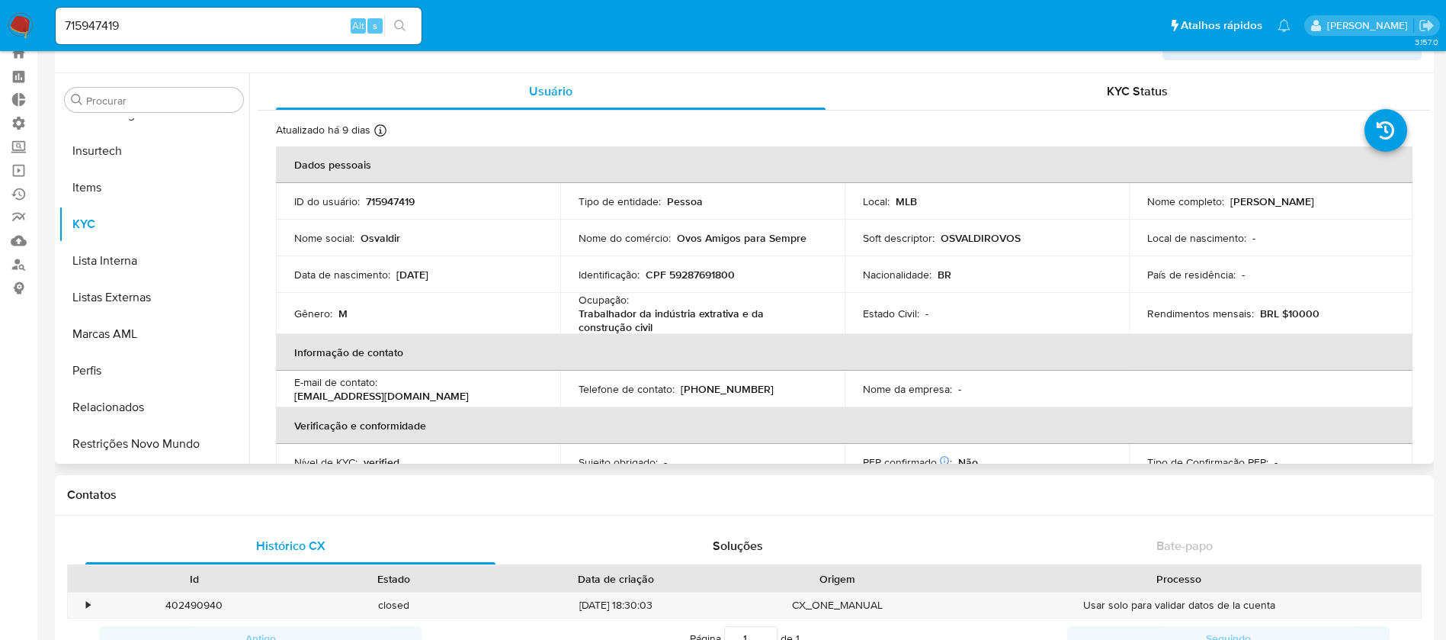
click at [393, 274] on div "Data de nascimento : 03/02/1951" at bounding box center [418, 275] width 248 height 14
copy div "03/02/1951"
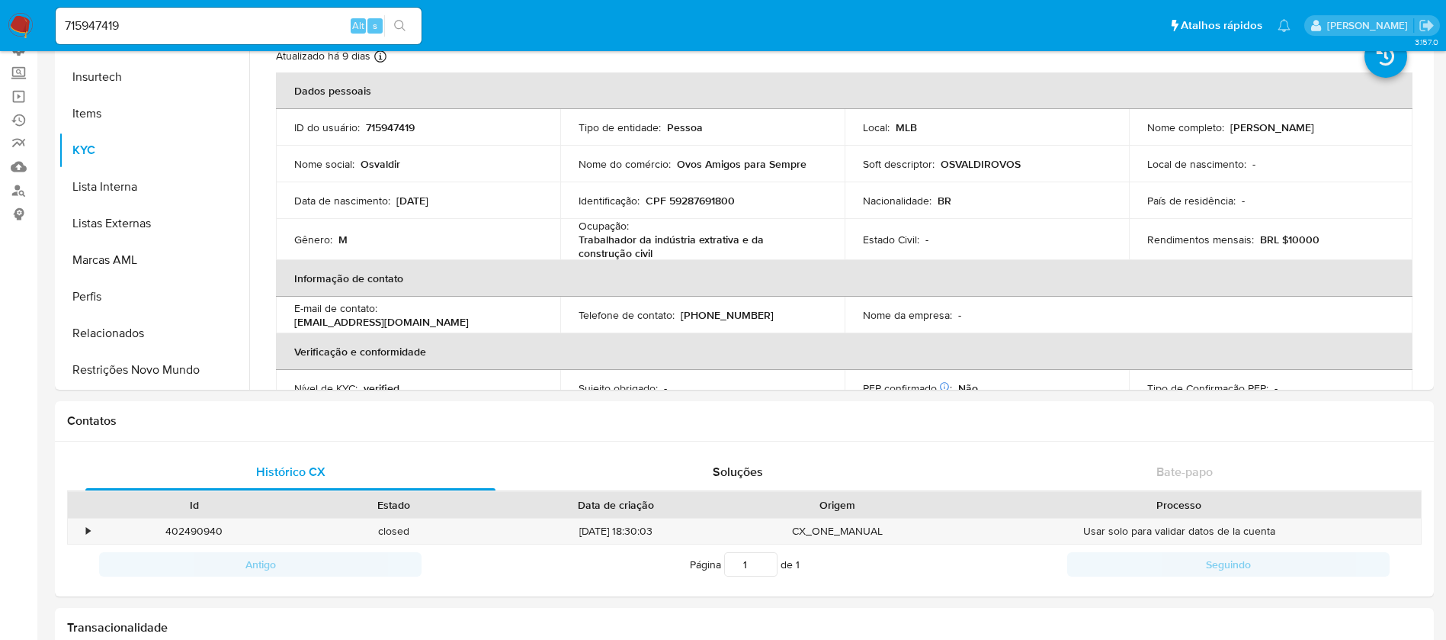
scroll to position [87, 0]
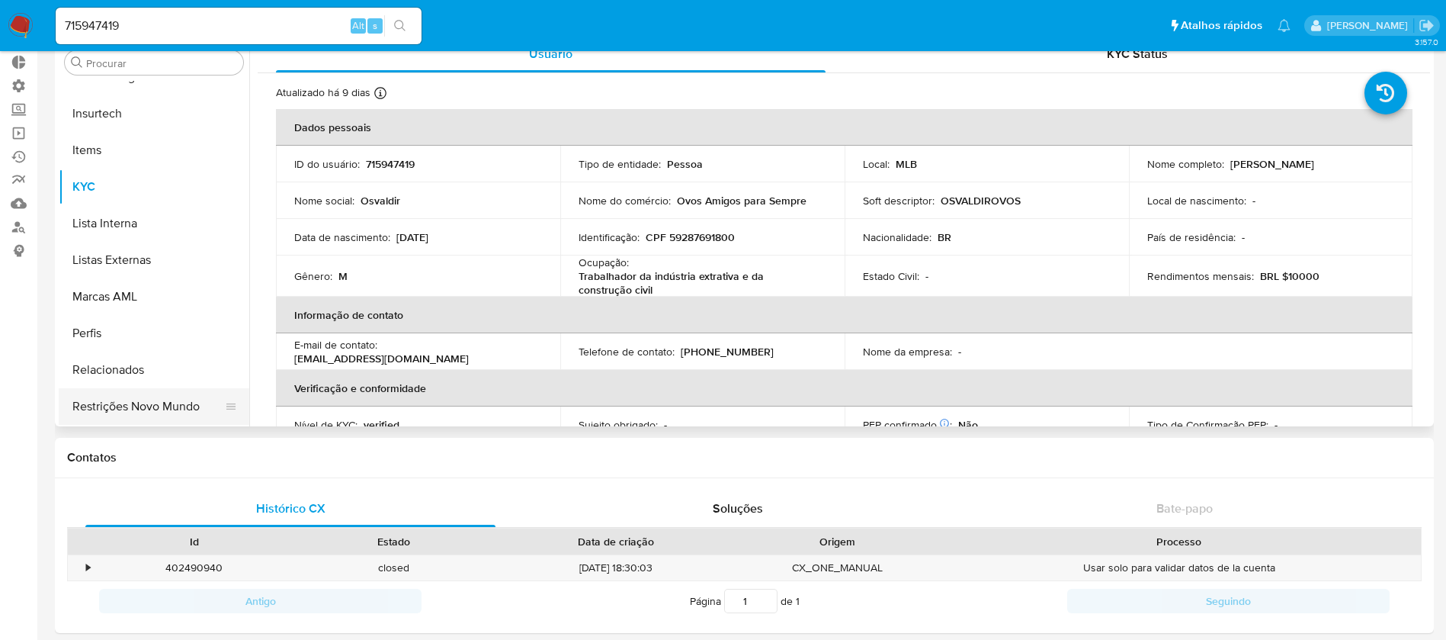
click at [140, 411] on button "Restrições Novo Mundo" at bounding box center [148, 406] width 178 height 37
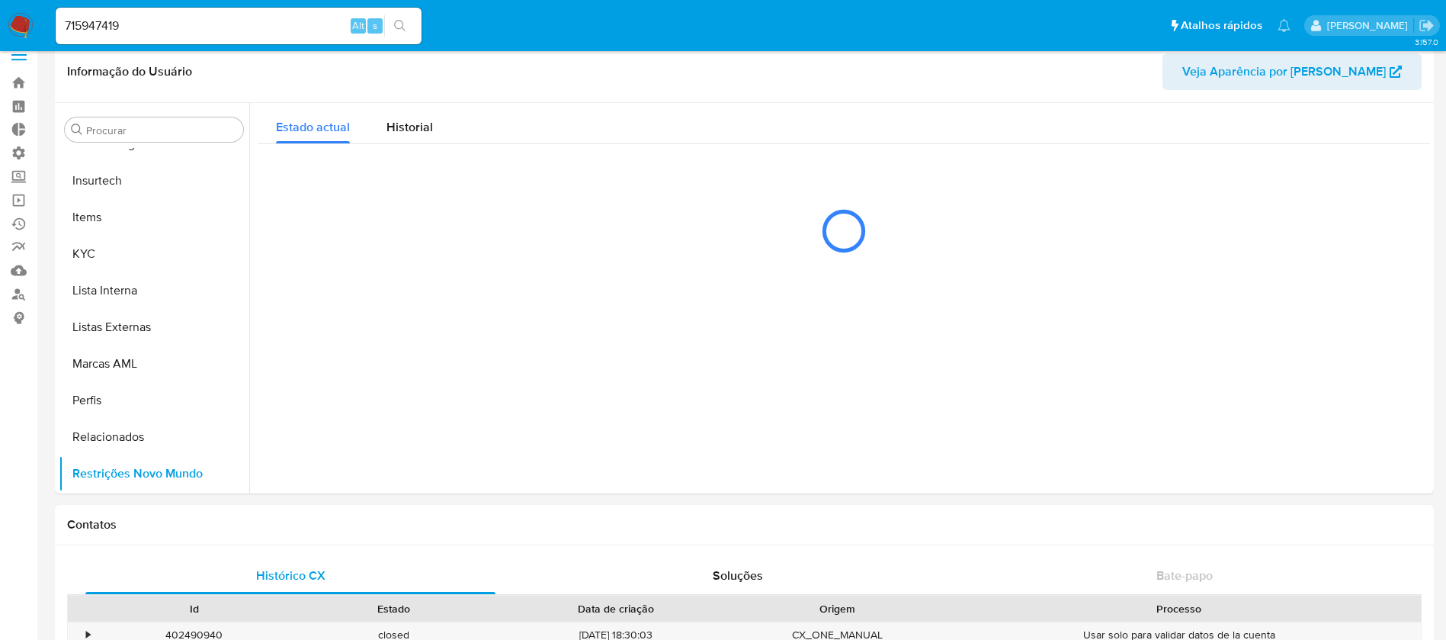
scroll to position [0, 0]
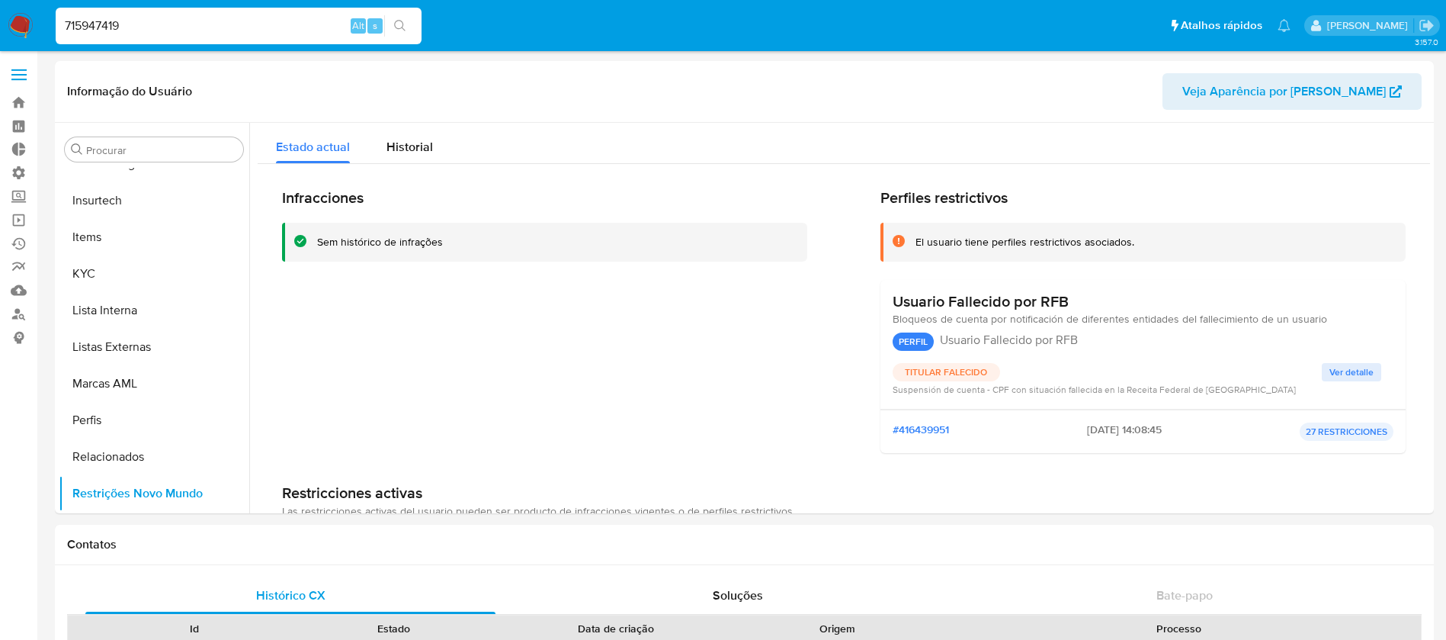
drag, startPoint x: 151, startPoint y: 27, endPoint x: 33, endPoint y: 12, distance: 119.1
click at [41, 5] on nav "Pausado Ver notificaciones 715947419 Alt s Atalhos rápidos Presiona las siguien…" at bounding box center [723, 25] width 1446 height 51
paste input "1667269322"
type input "1667269322"
click at [403, 27] on icon "search-icon" at bounding box center [400, 26] width 12 height 12
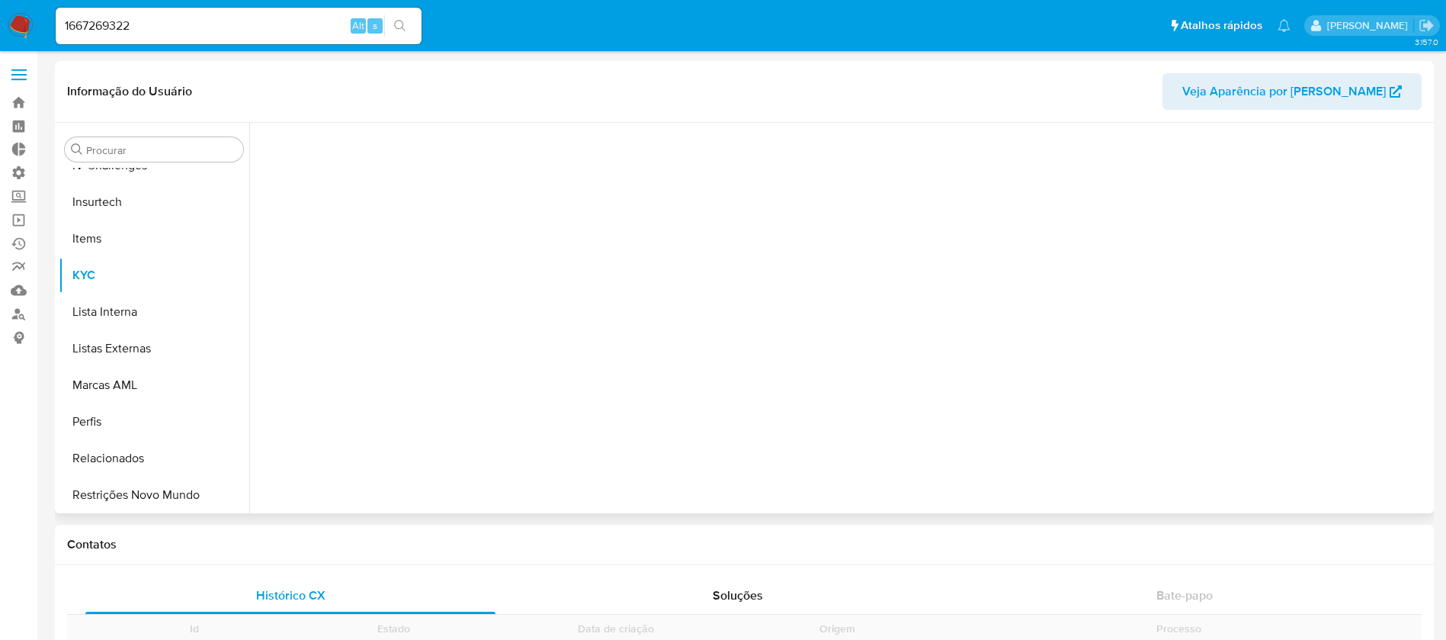
scroll to position [681, 0]
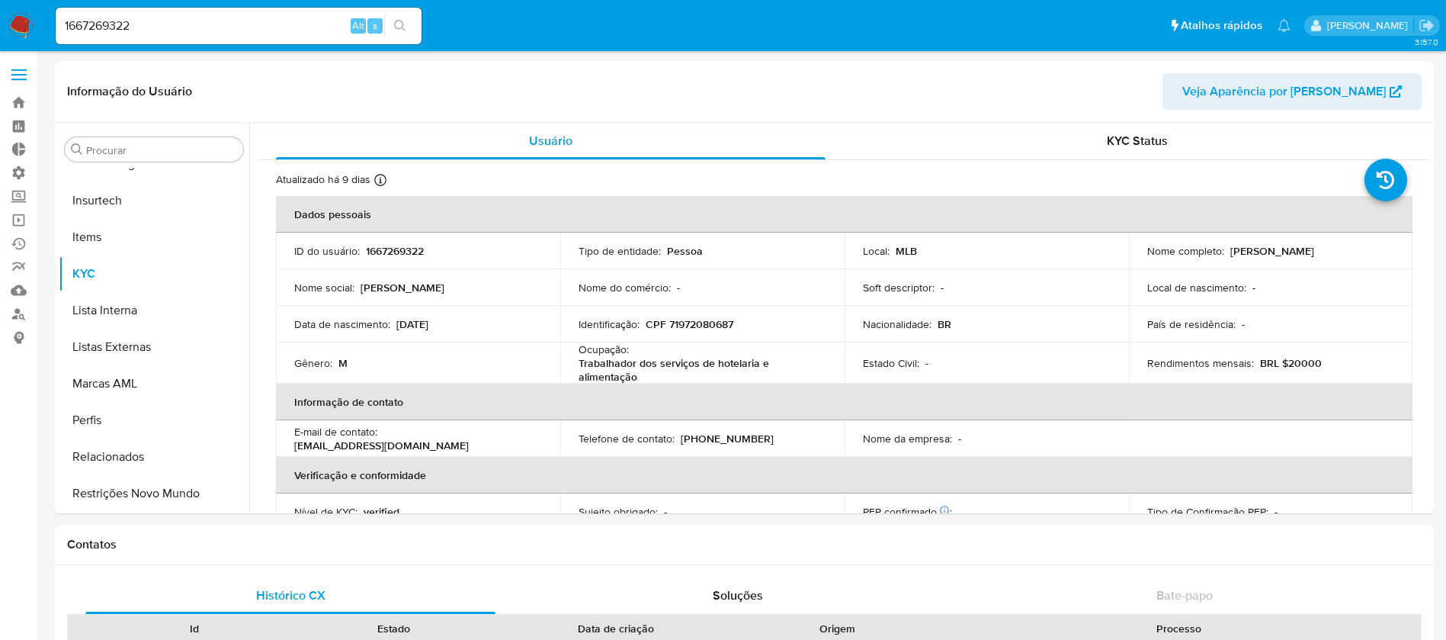
select select "10"
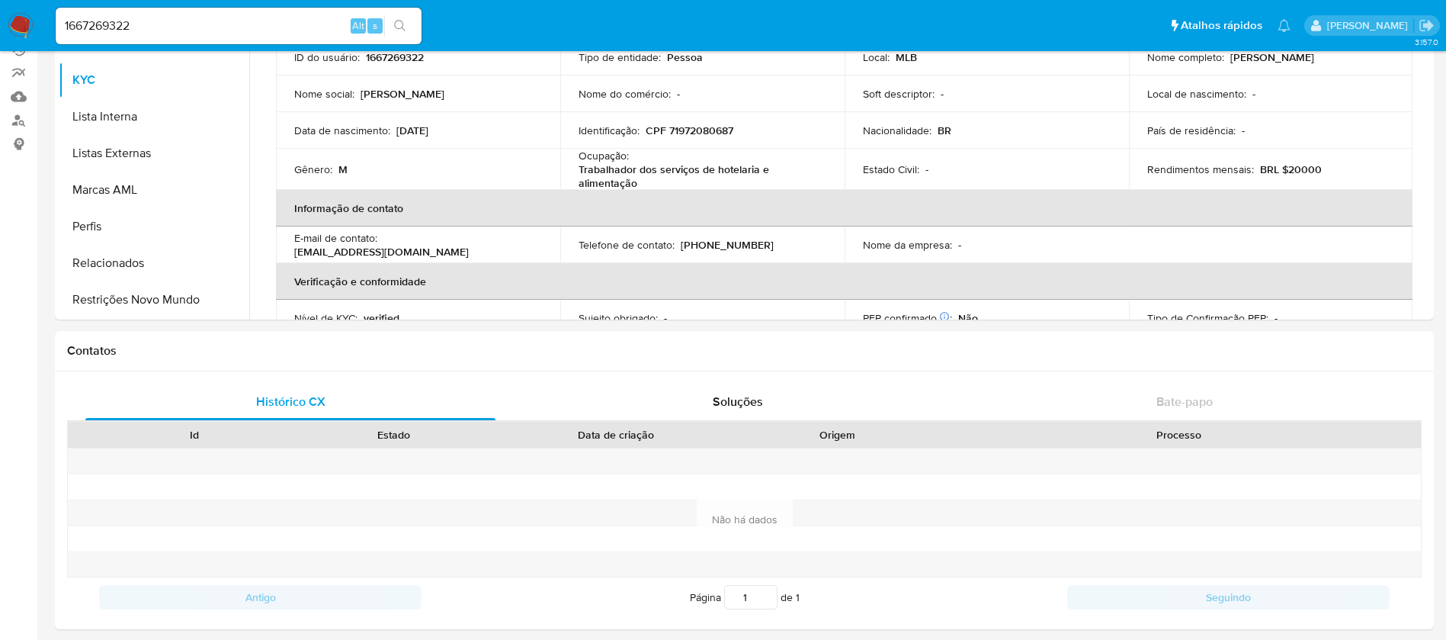
scroll to position [162, 0]
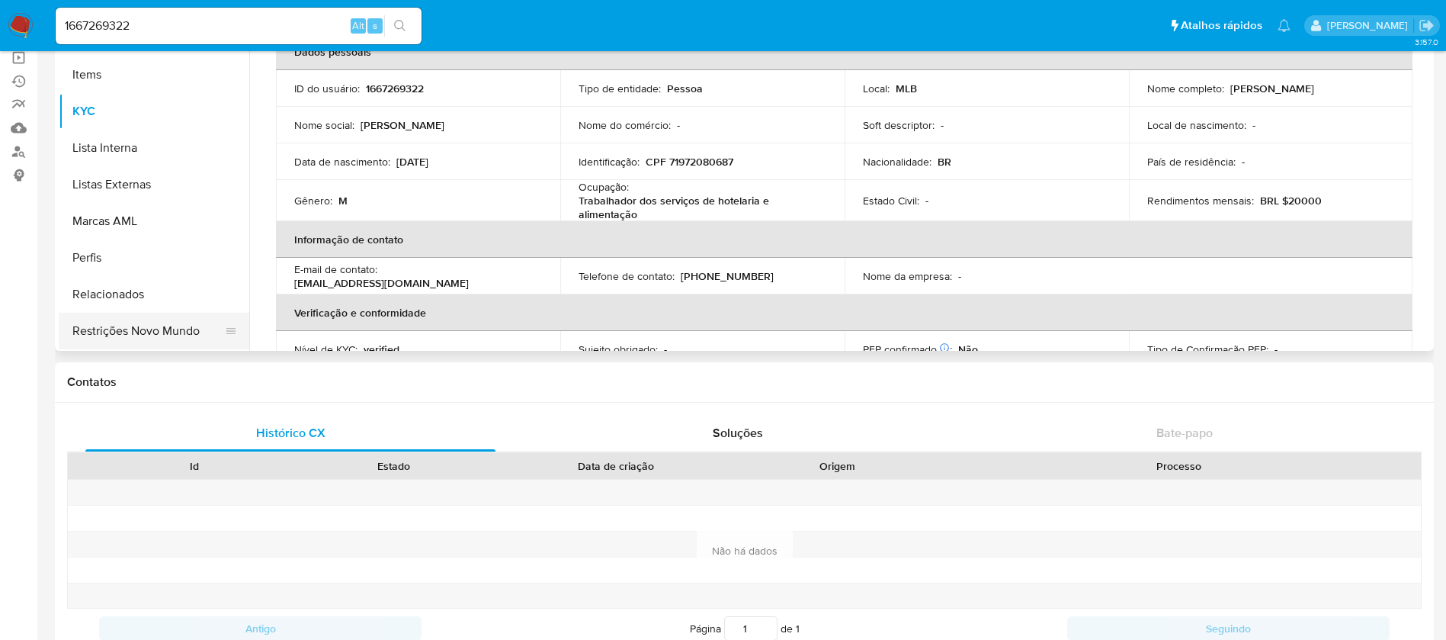
click at [122, 329] on button "Restrições Novo Mundo" at bounding box center [148, 331] width 178 height 37
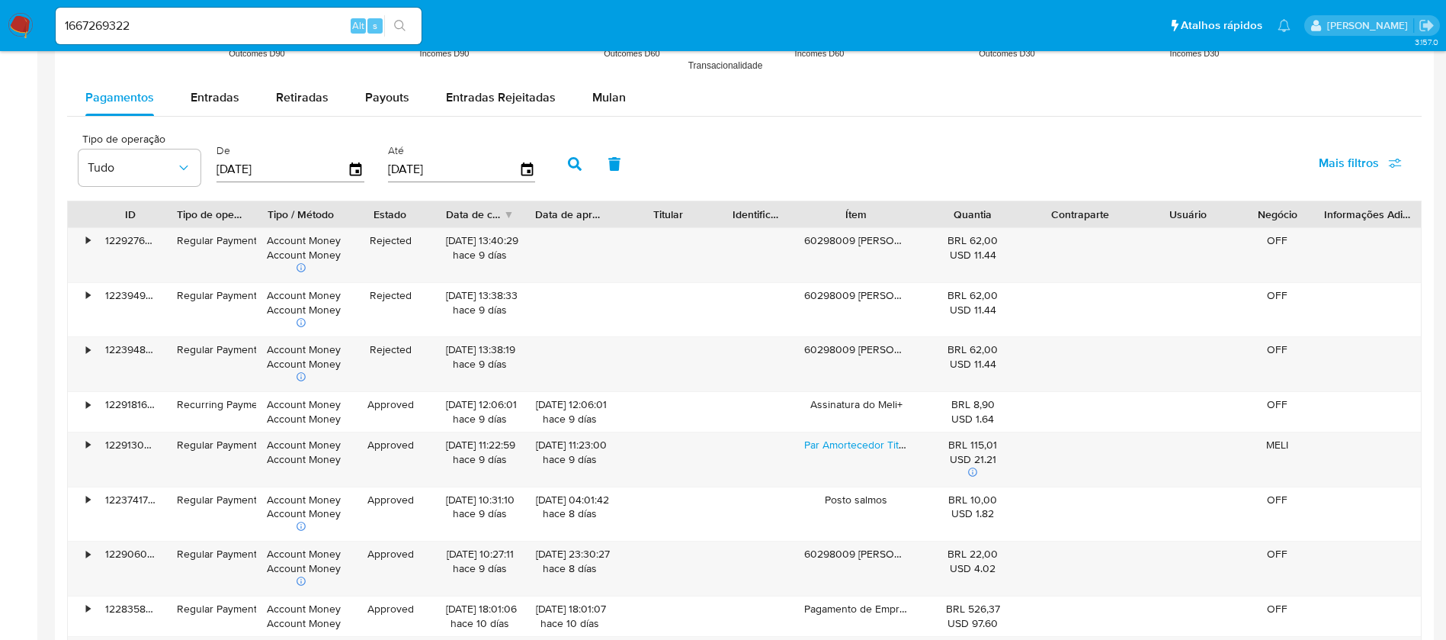
scroll to position [1395, 0]
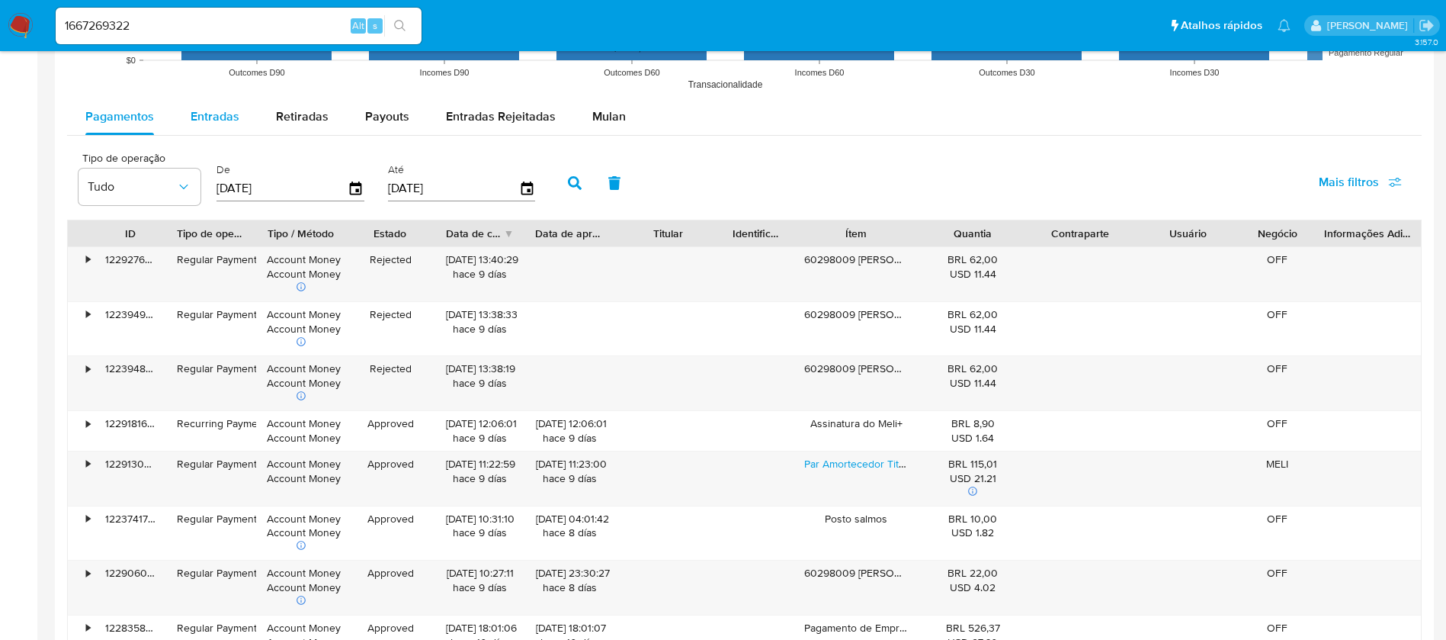
click at [220, 107] on span "Entradas" at bounding box center [215, 116] width 49 height 18
select select "10"
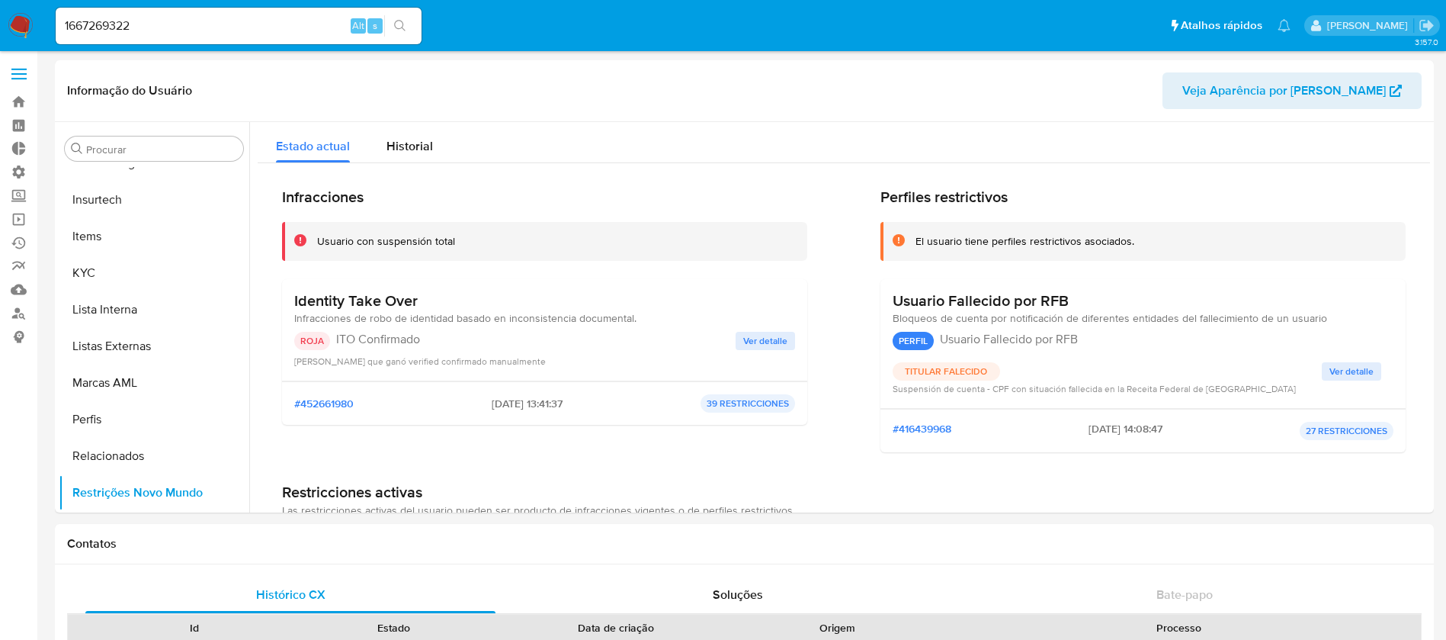
scroll to position [0, 0]
click at [117, 276] on button "KYC" at bounding box center [148, 273] width 178 height 37
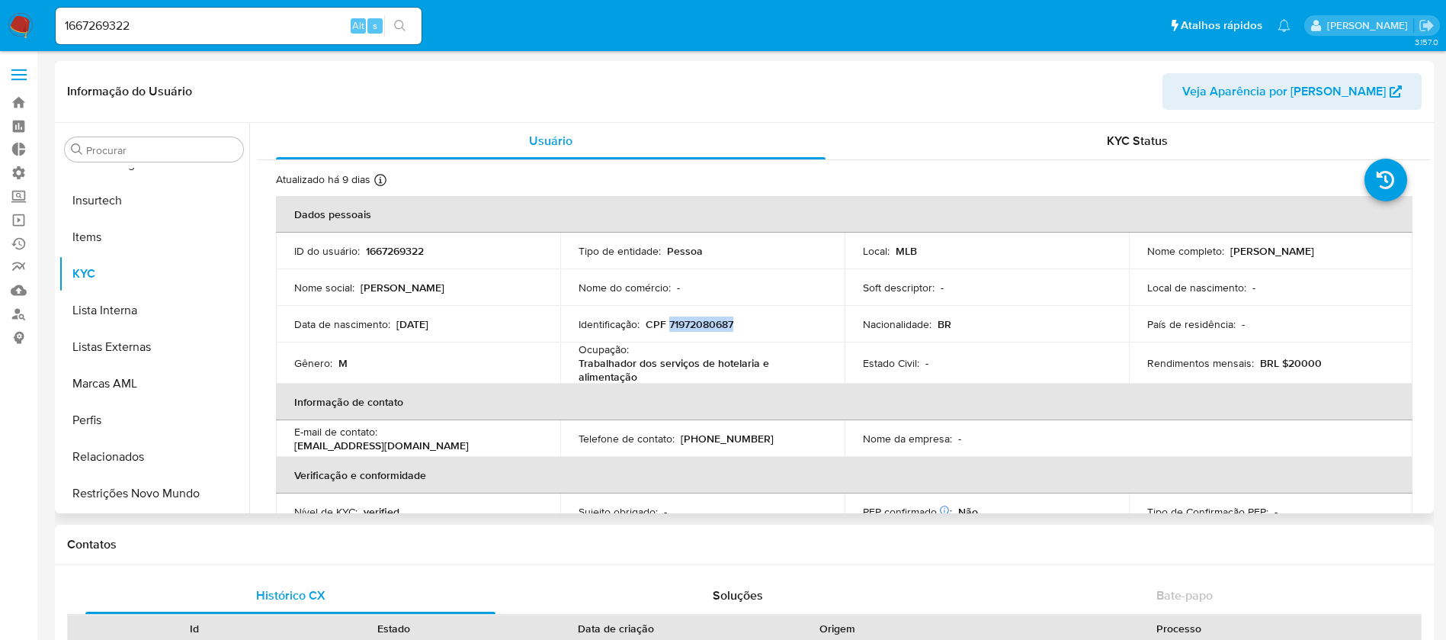
drag, startPoint x: 720, startPoint y: 322, endPoint x: 669, endPoint y: 324, distance: 51.9
click at [669, 324] on div "Identificação : CPF 71972080687" at bounding box center [703, 324] width 248 height 14
copy p "71972080687"
click at [169, 486] on button "Restrições Novo Mundo" at bounding box center [148, 493] width 178 height 37
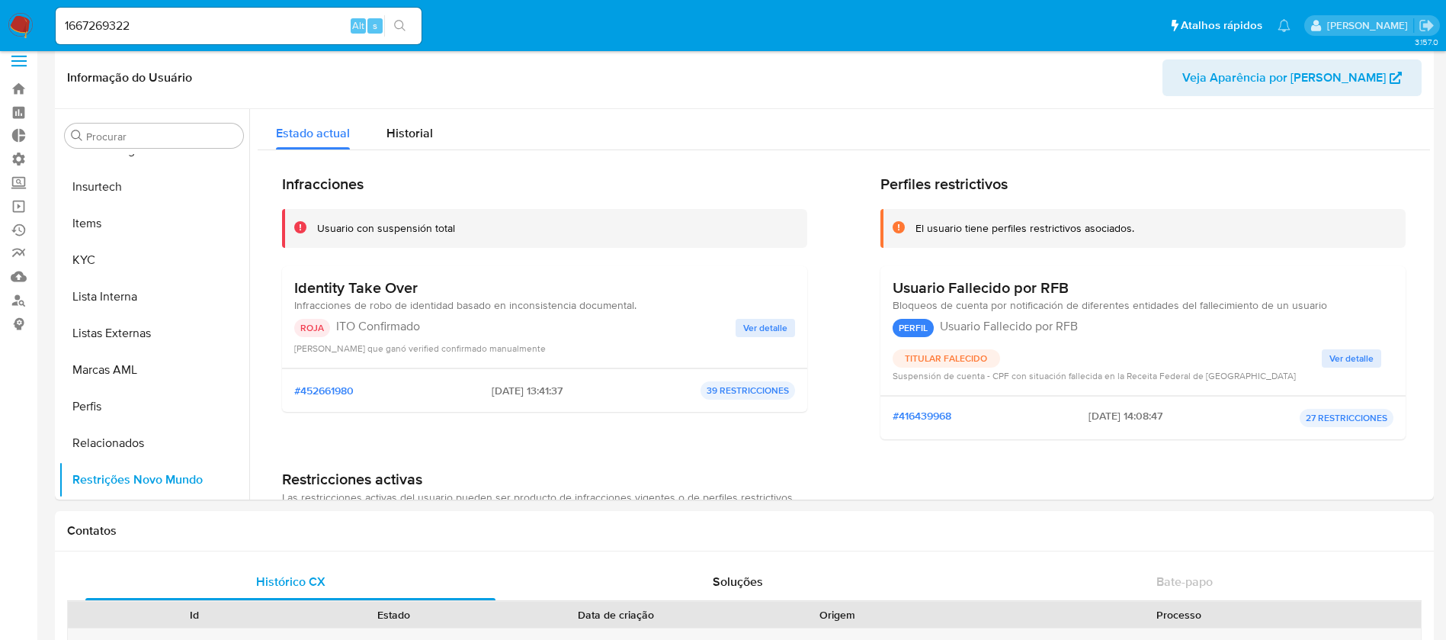
scroll to position [70, 0]
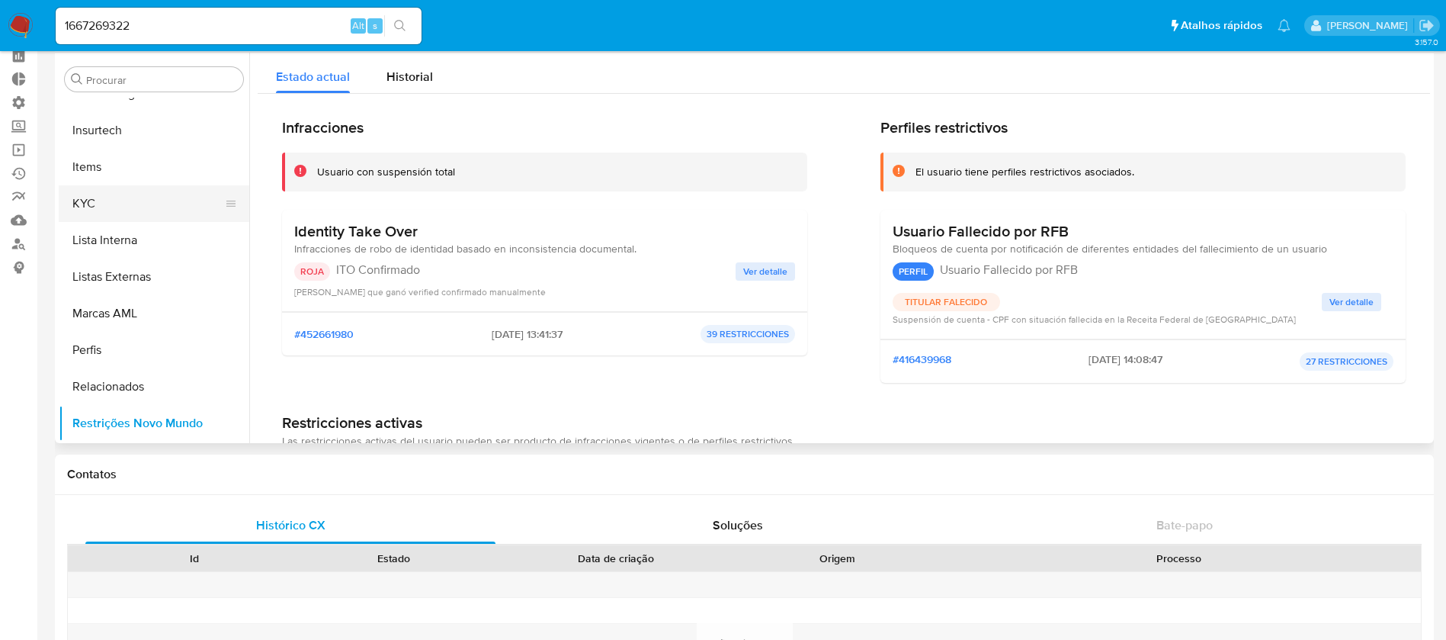
click at [107, 200] on button "KYC" at bounding box center [148, 203] width 178 height 37
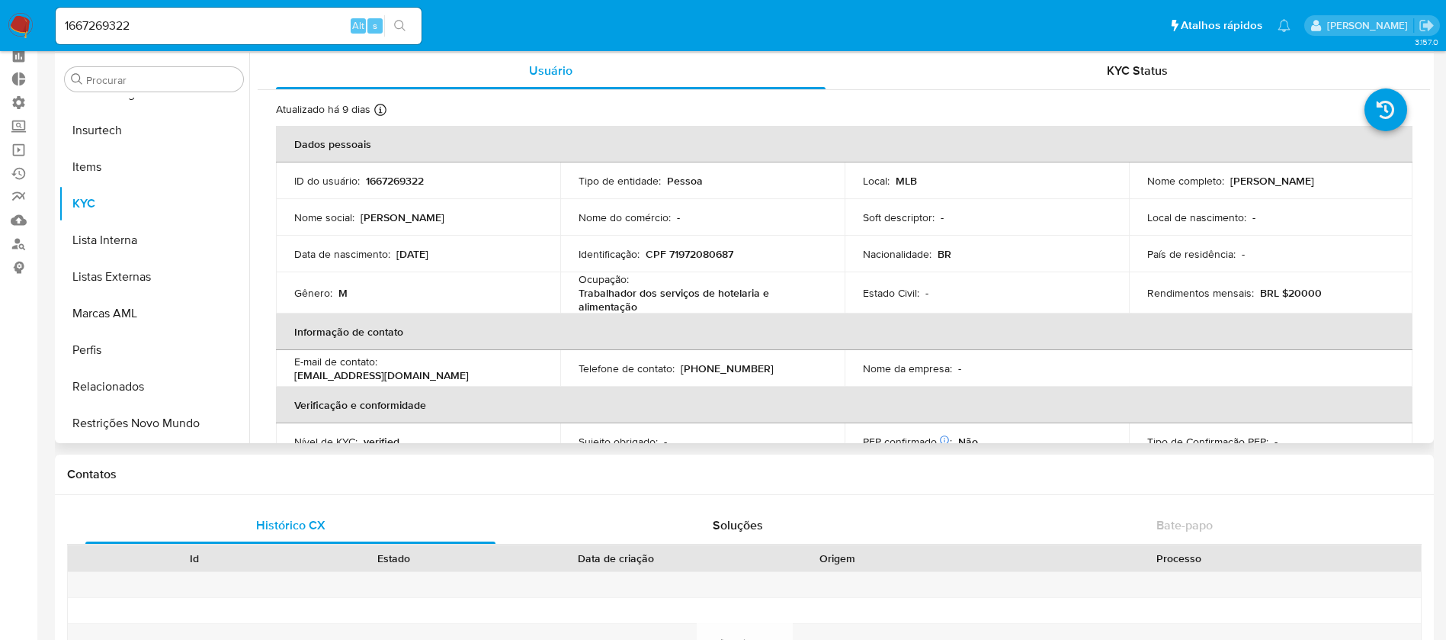
drag, startPoint x: 451, startPoint y: 259, endPoint x: 437, endPoint y: 259, distance: 13.7
click at [437, 259] on div "Data de nascimento : 15/12/1960" at bounding box center [418, 254] width 248 height 14
drag, startPoint x: 162, startPoint y: 21, endPoint x: 1, endPoint y: 8, distance: 161.4
click at [1, 8] on nav "Pausado Ver notificaciones 1667269322 Alt s Atalhos rápidos Presiona las siguie…" at bounding box center [723, 25] width 1446 height 51
paste input "706936163"
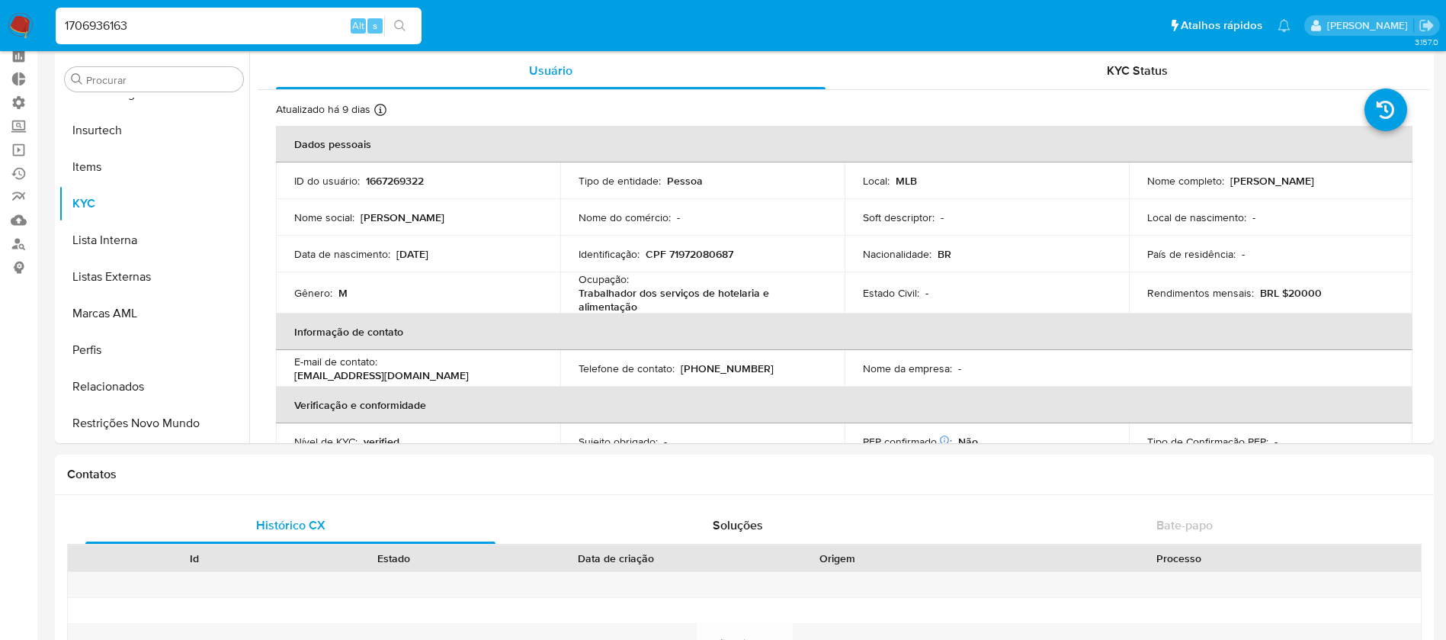
type input "1706936163"
click at [395, 30] on icon "search-icon" at bounding box center [400, 26] width 12 height 12
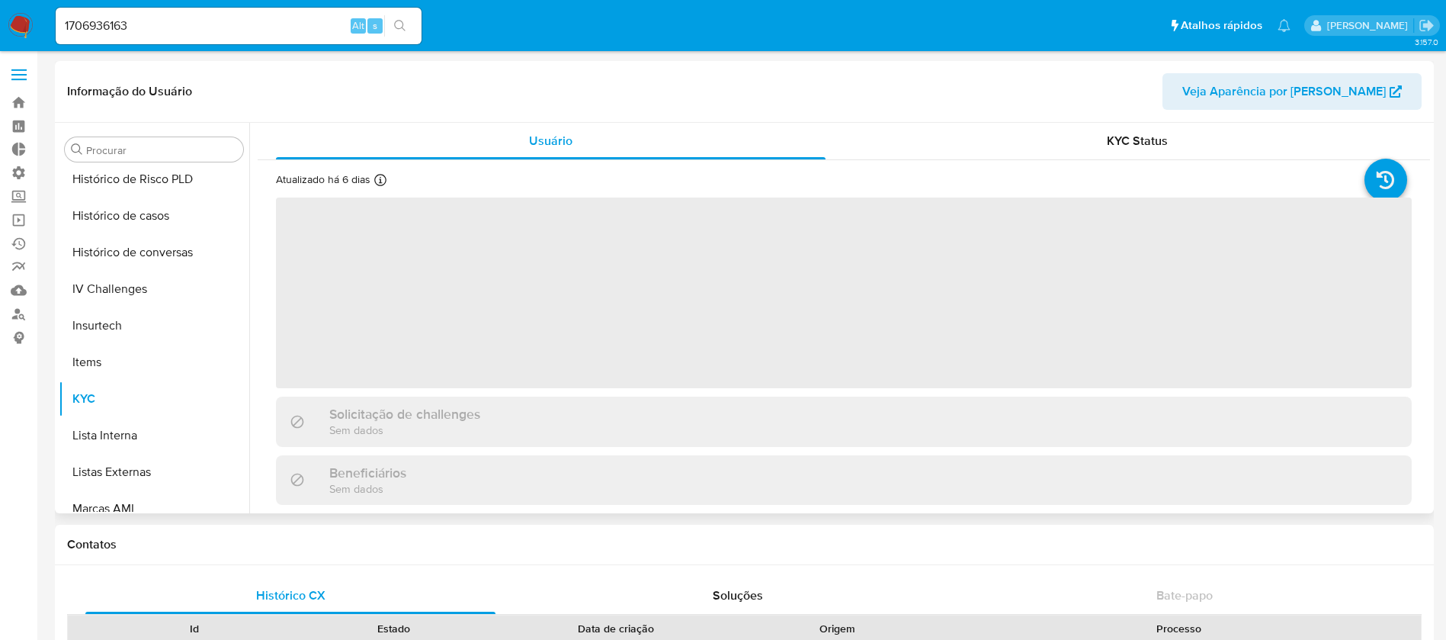
scroll to position [681, 0]
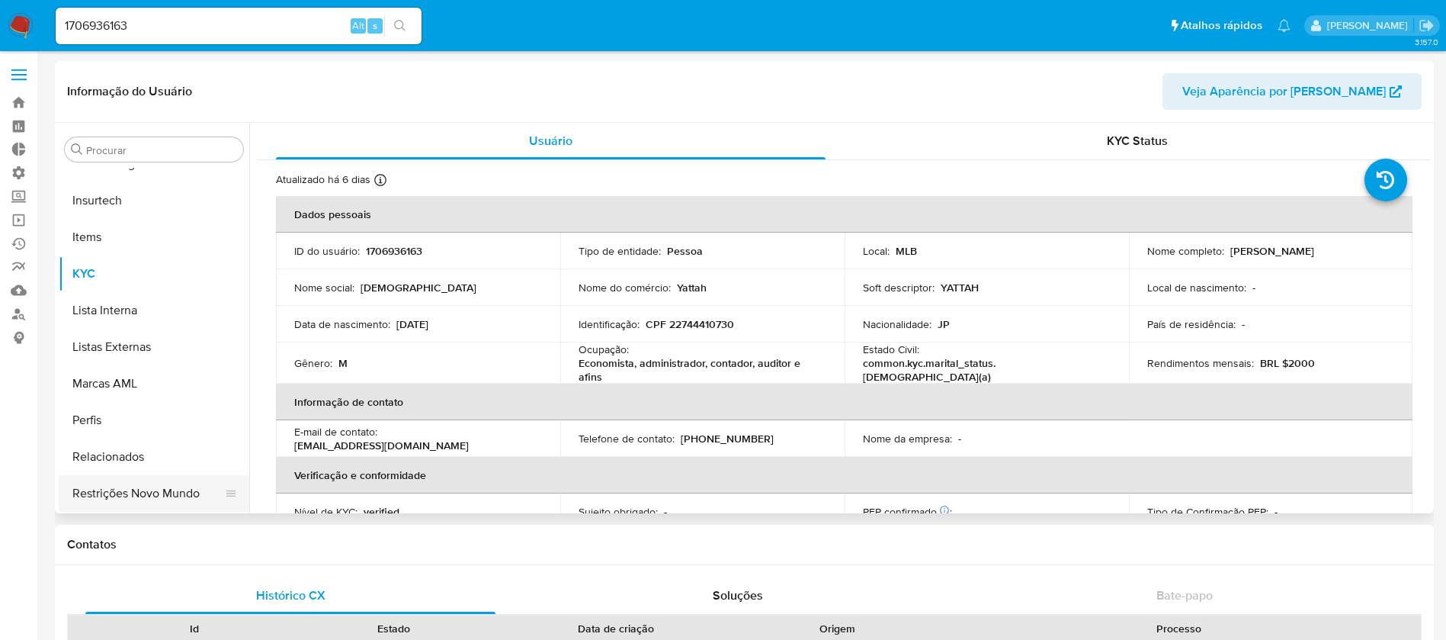
select select "10"
click at [181, 487] on button "Restrições Novo Mundo" at bounding box center [148, 493] width 178 height 37
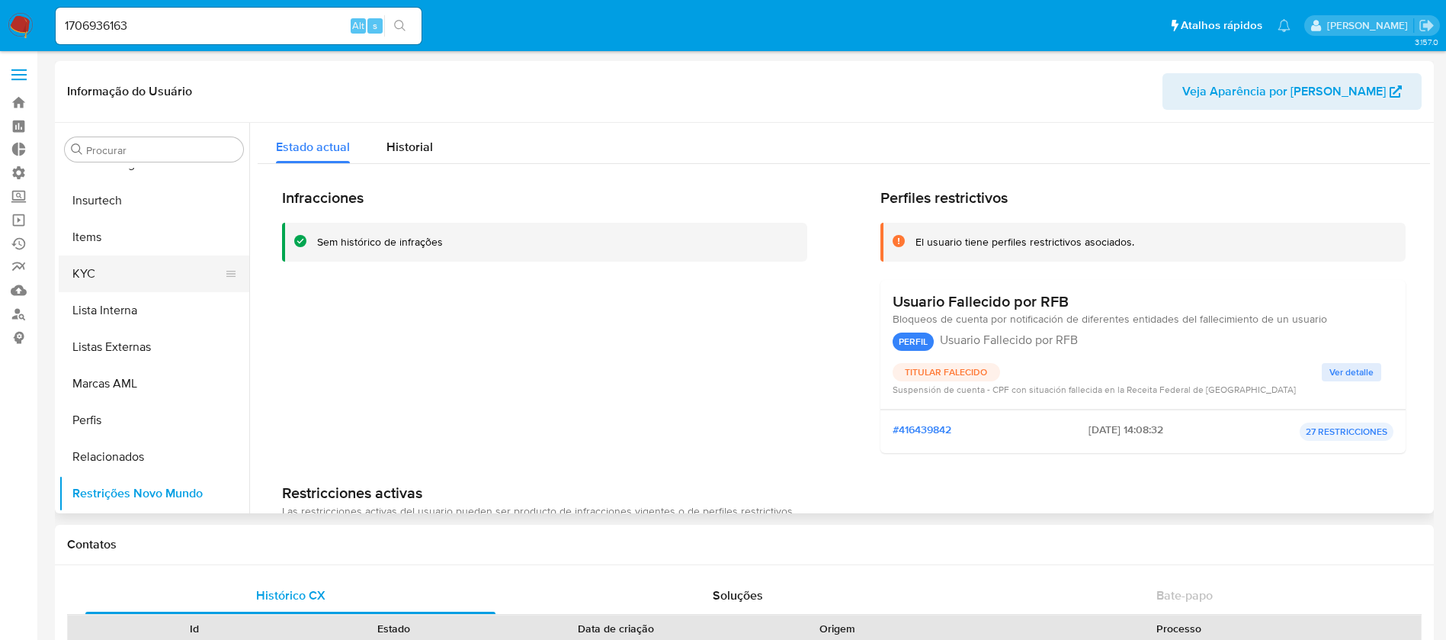
click at [82, 274] on button "KYC" at bounding box center [148, 273] width 178 height 37
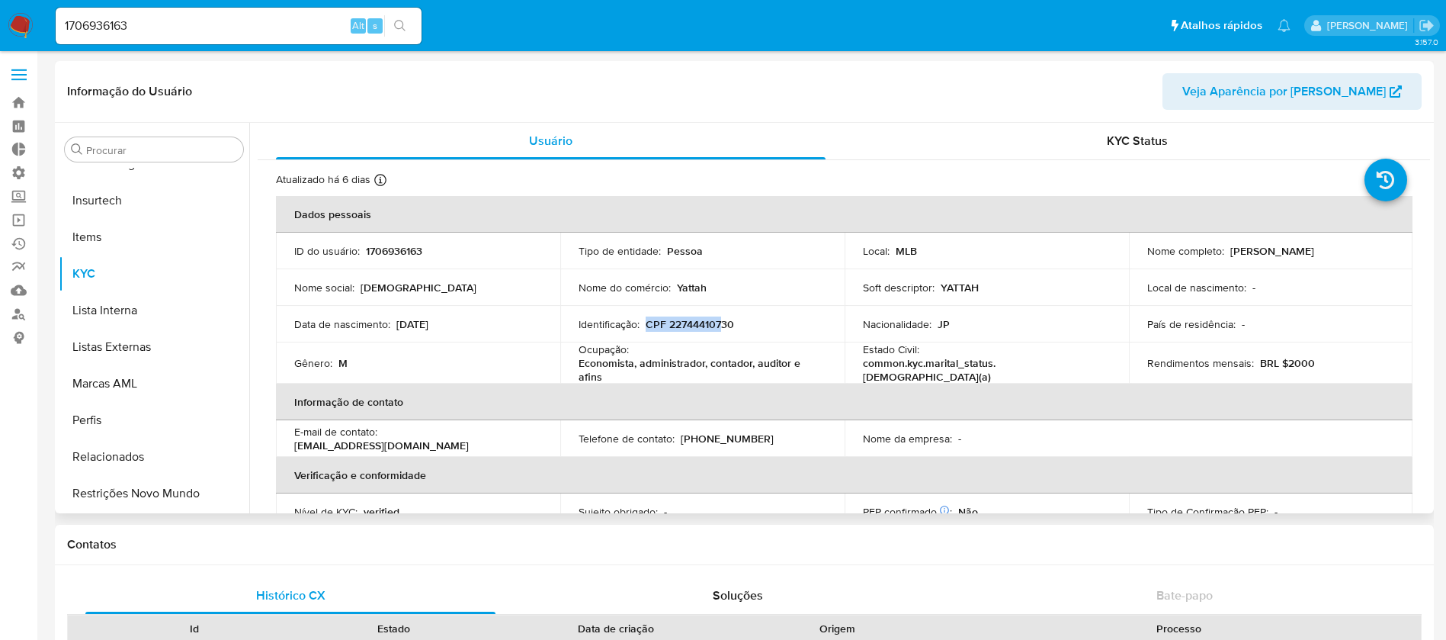
drag, startPoint x: 722, startPoint y: 313, endPoint x: 720, endPoint y: 329, distance: 16.1
click at [720, 329] on td "Identificação : CPF 22744410730" at bounding box center [702, 324] width 284 height 37
click at [720, 329] on p "CPF 22744410730" at bounding box center [690, 324] width 88 height 14
copy p "22744410730"
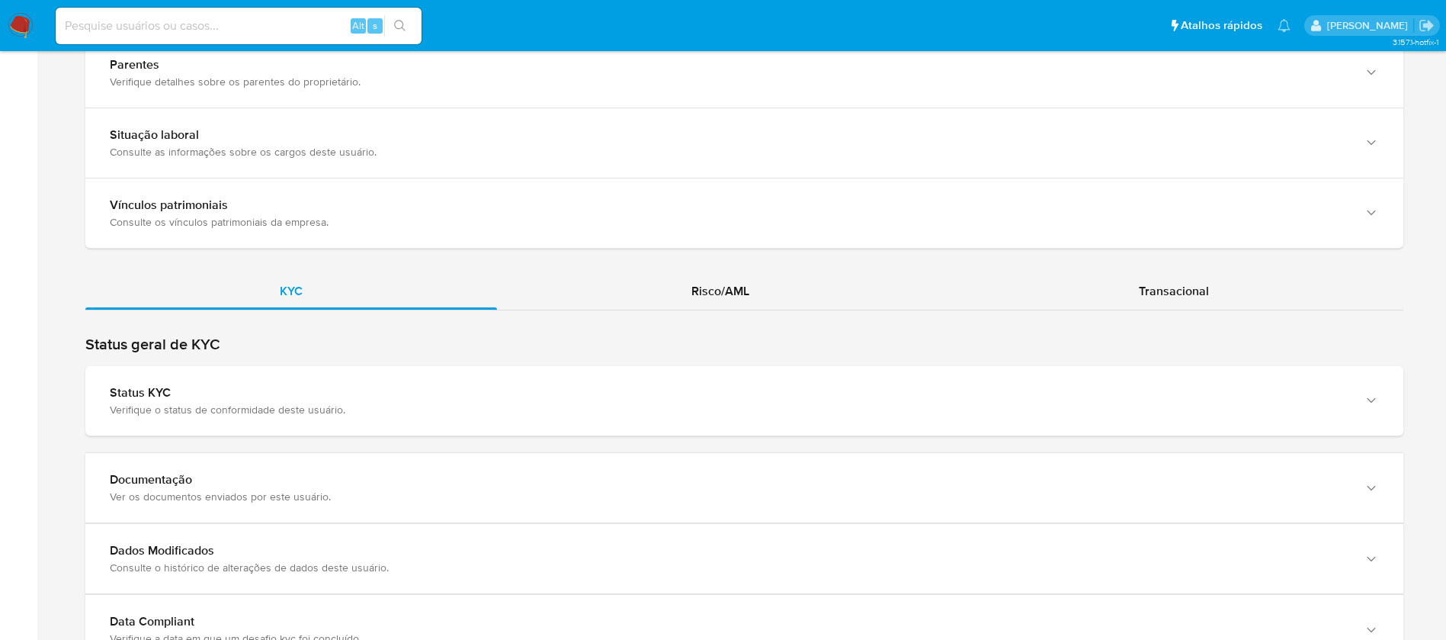
scroll to position [1182, 0]
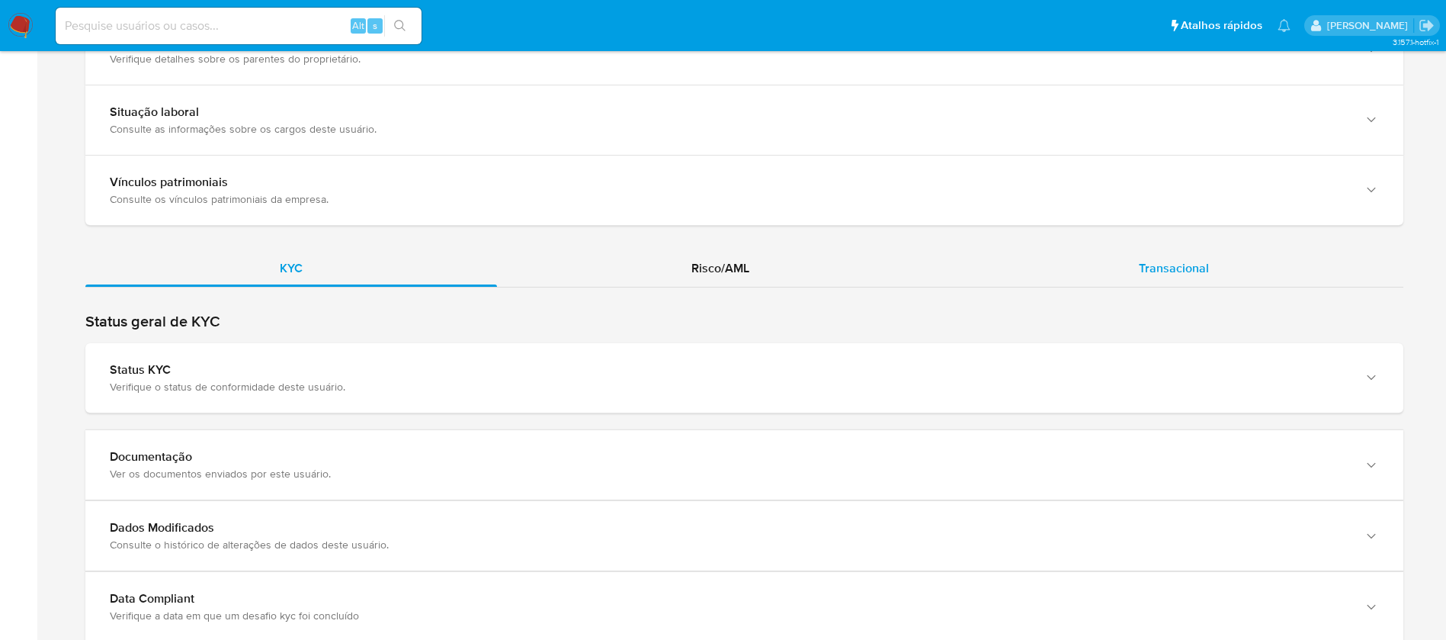
click at [1144, 271] on span "Transacional" at bounding box center [1174, 268] width 70 height 18
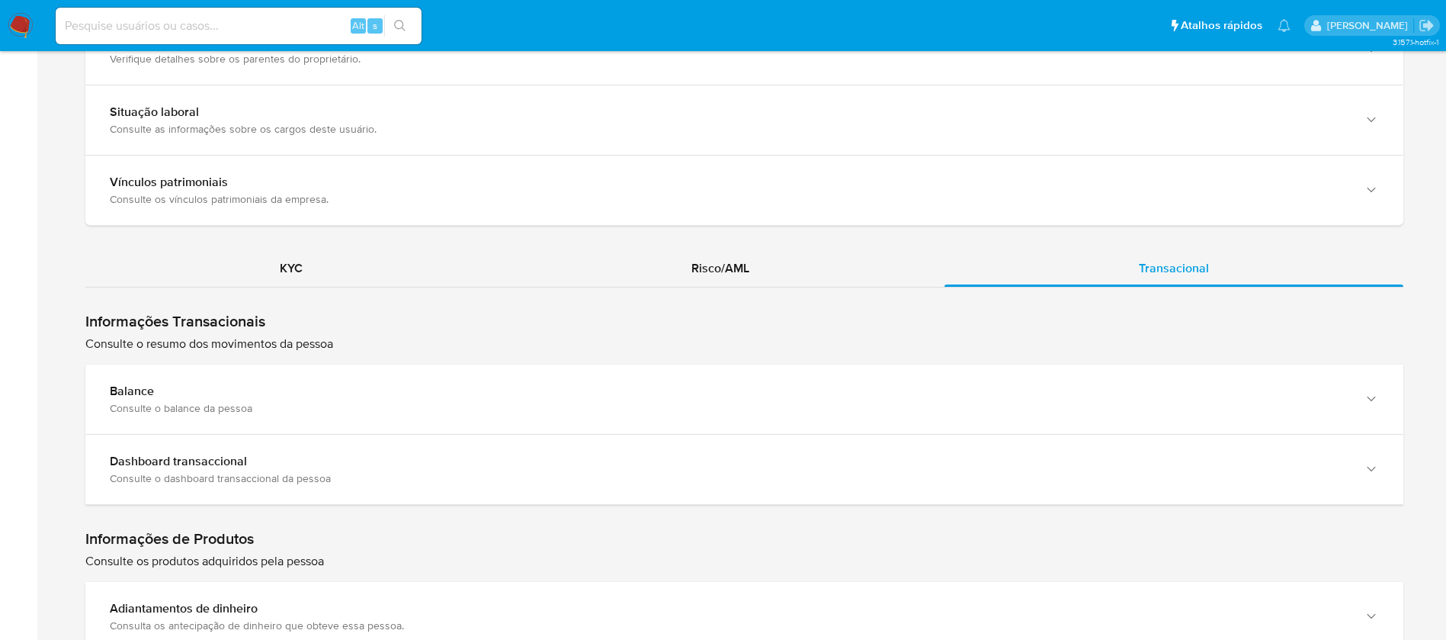
scroll to position [1213, 0]
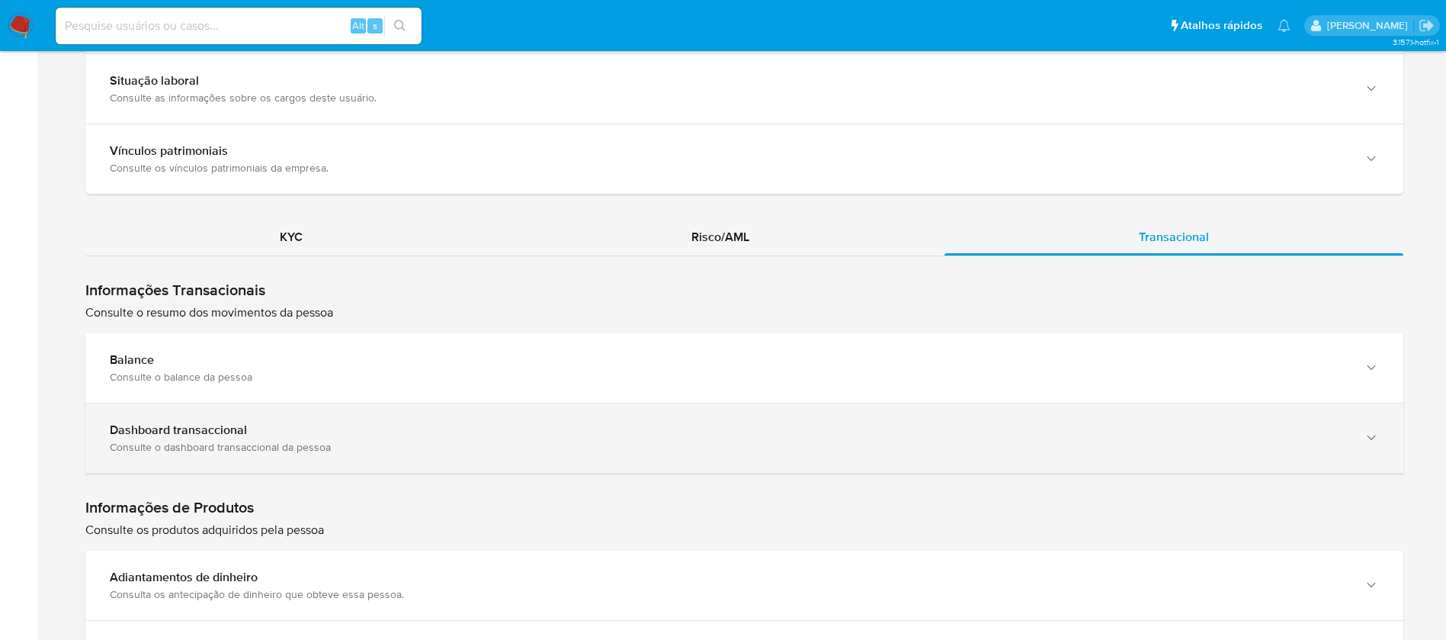
click at [1315, 432] on div "Dashboard transaccional" at bounding box center [729, 429] width 1239 height 15
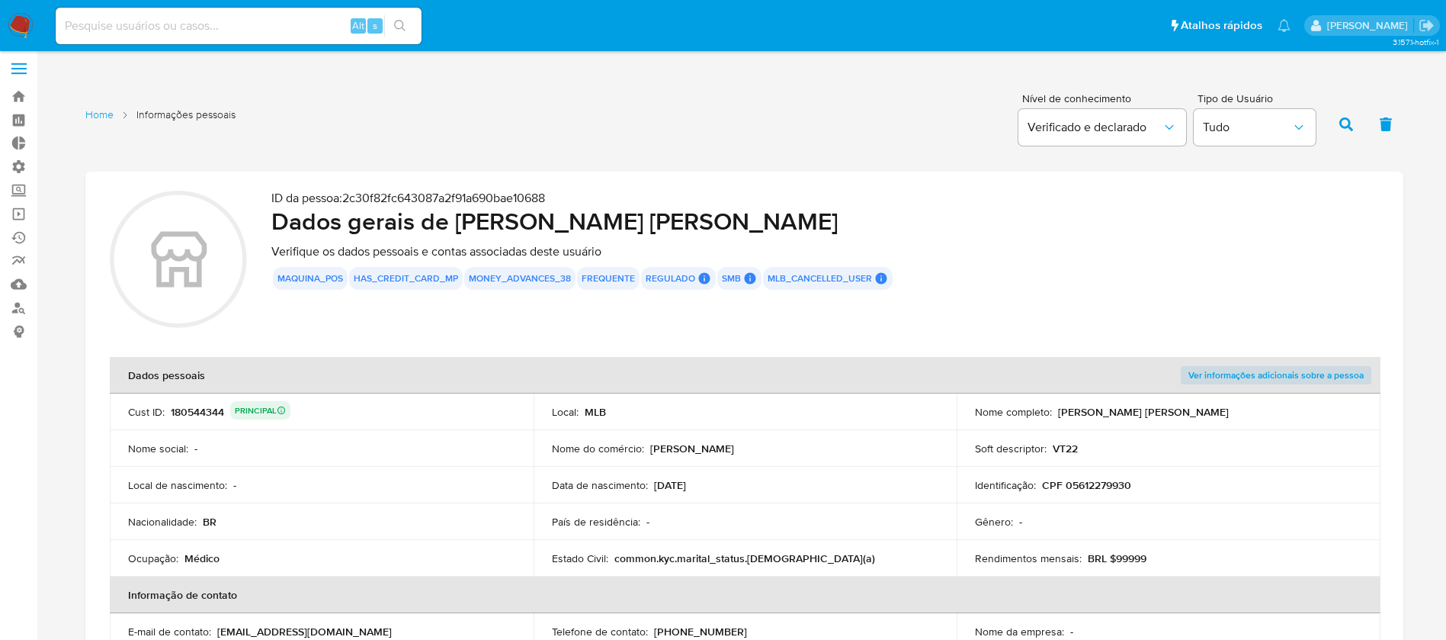
scroll to position [0, 0]
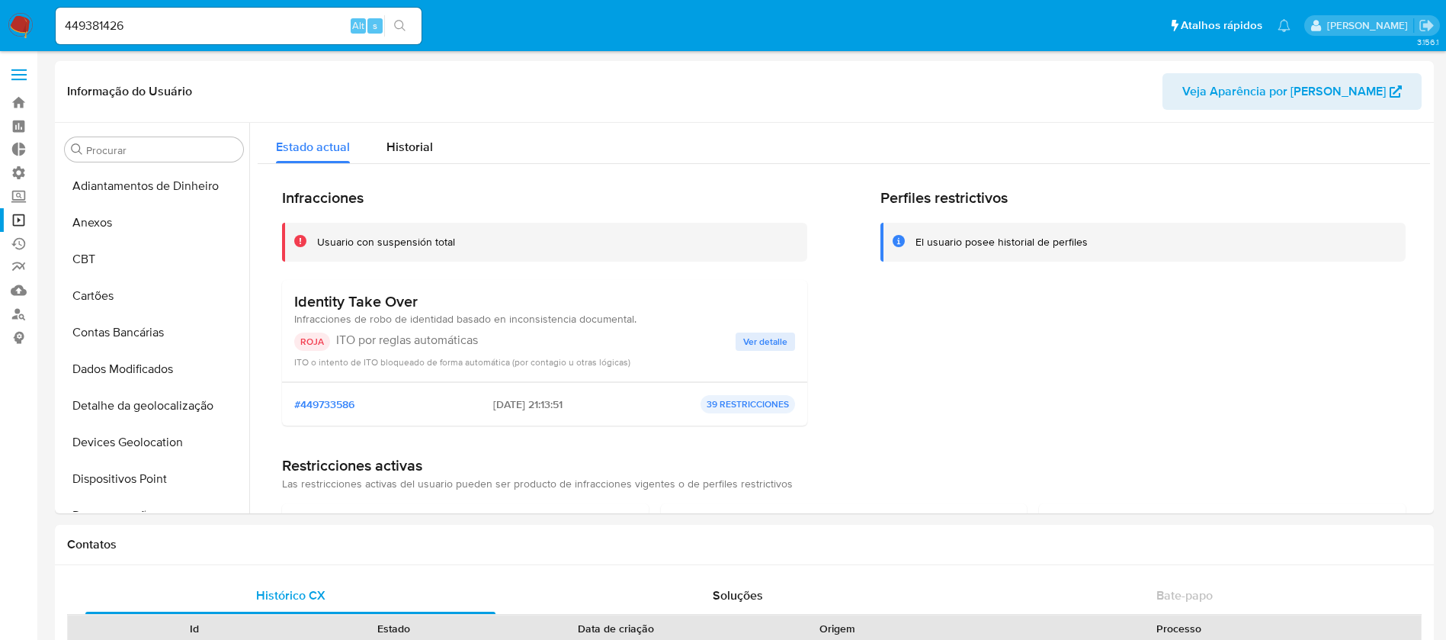
select select "10"
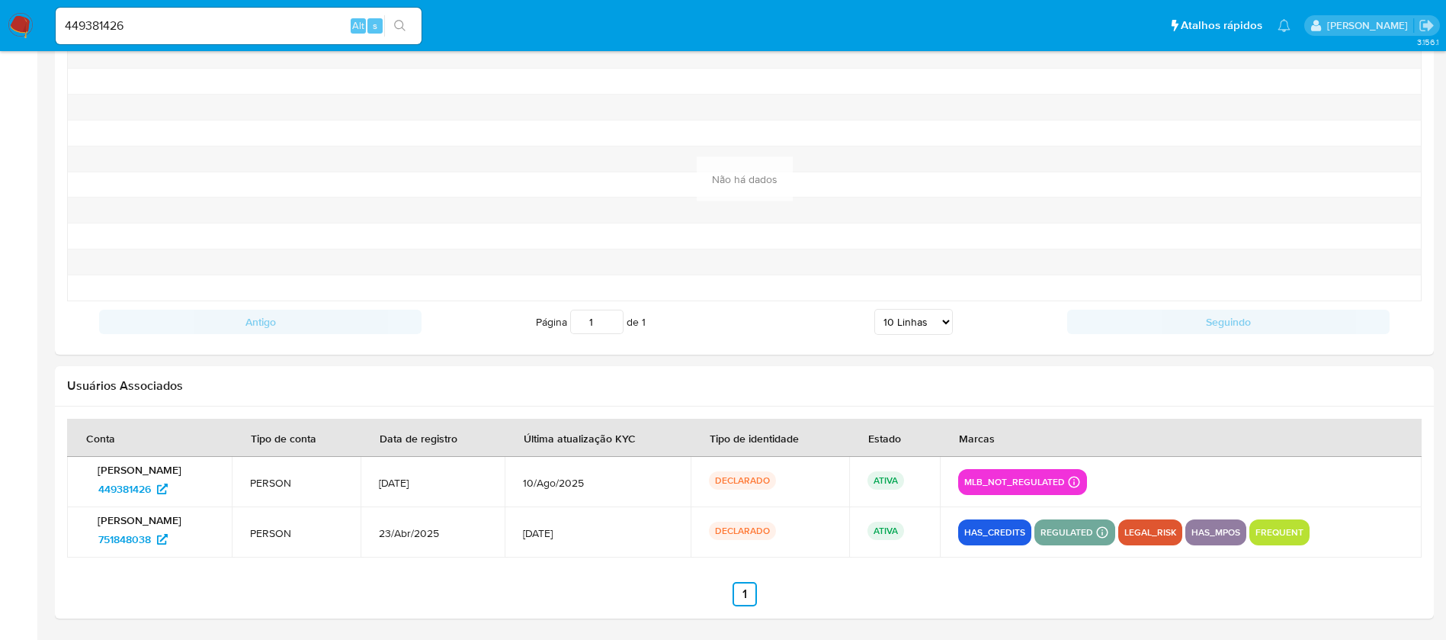
scroll to position [681, 0]
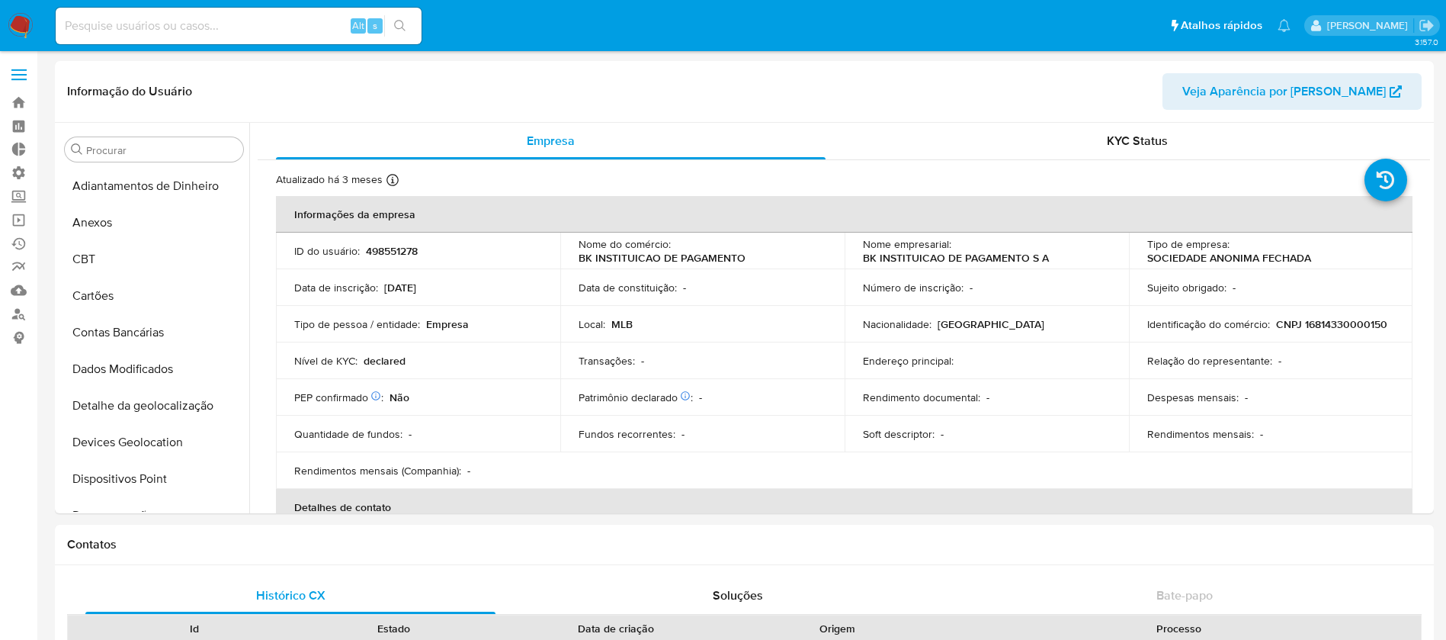
select select "10"
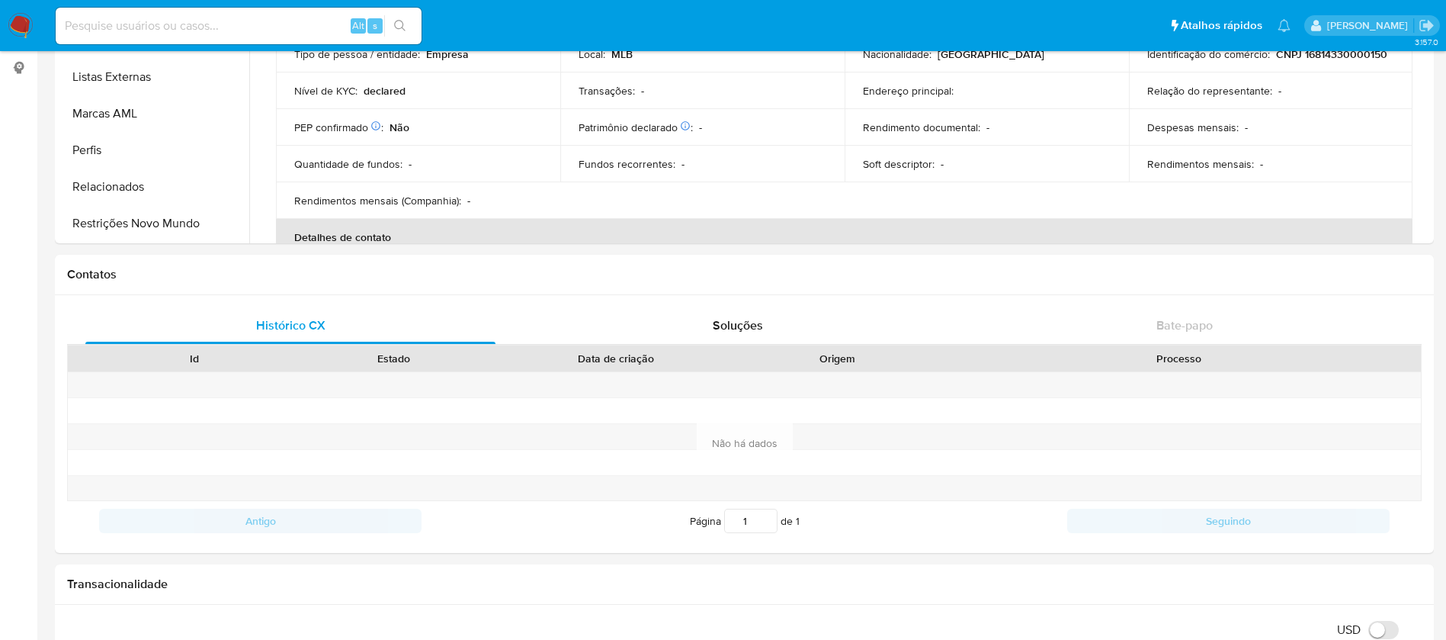
scroll to position [264, 0]
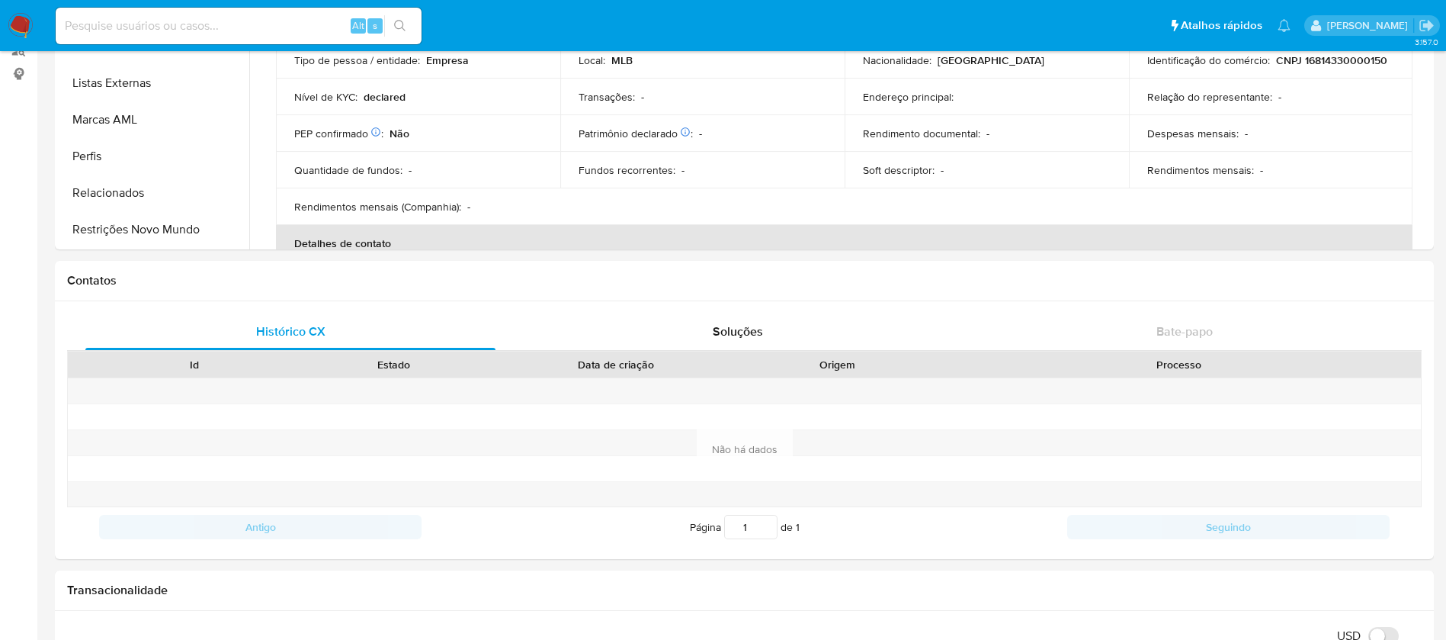
click at [193, 32] on input at bounding box center [239, 26] width 366 height 20
paste input "1706936163"
type input "1706936163"
click at [404, 27] on icon "search-icon" at bounding box center [400, 26] width 12 height 12
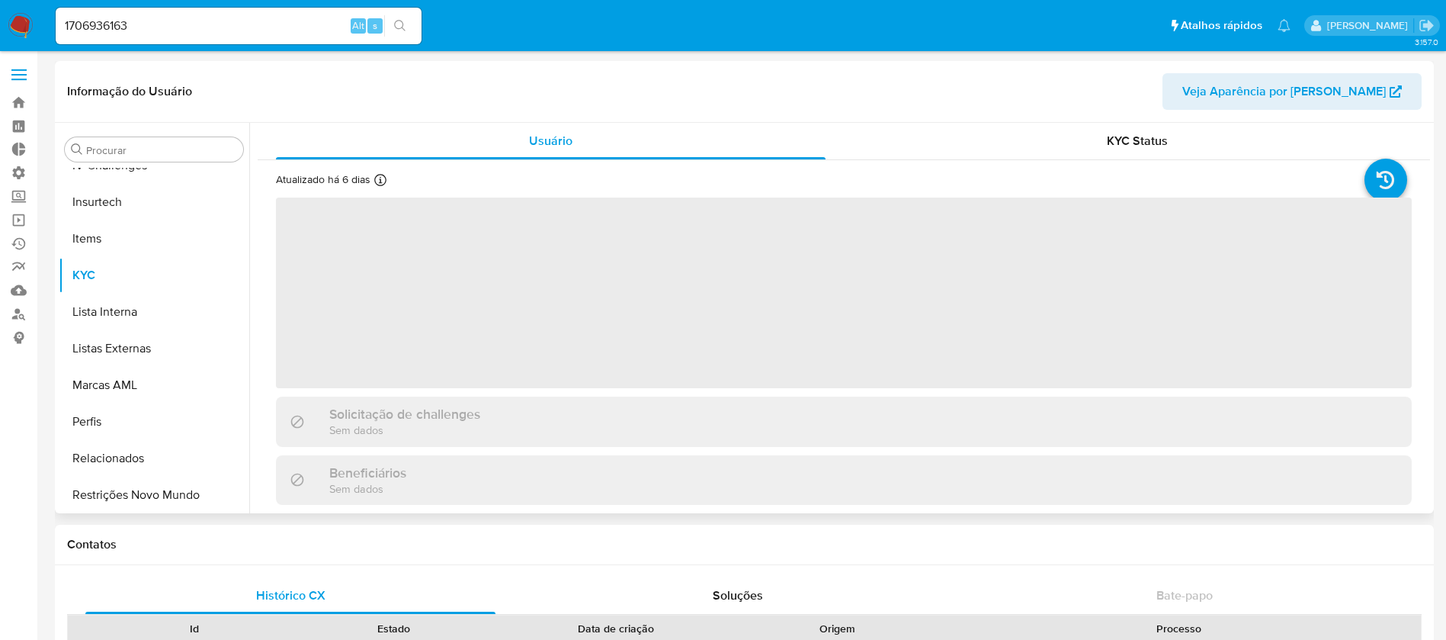
scroll to position [681, 0]
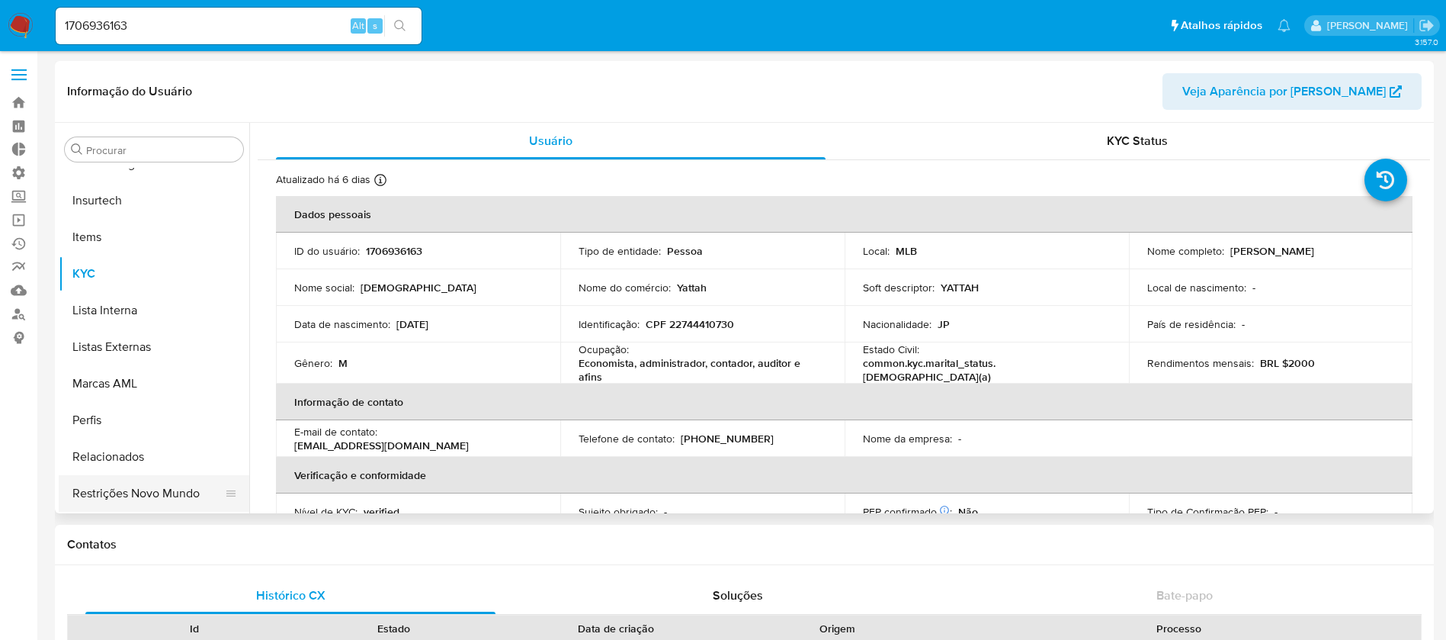
select select "10"
click at [162, 498] on button "Restrições Novo Mundo" at bounding box center [148, 493] width 178 height 37
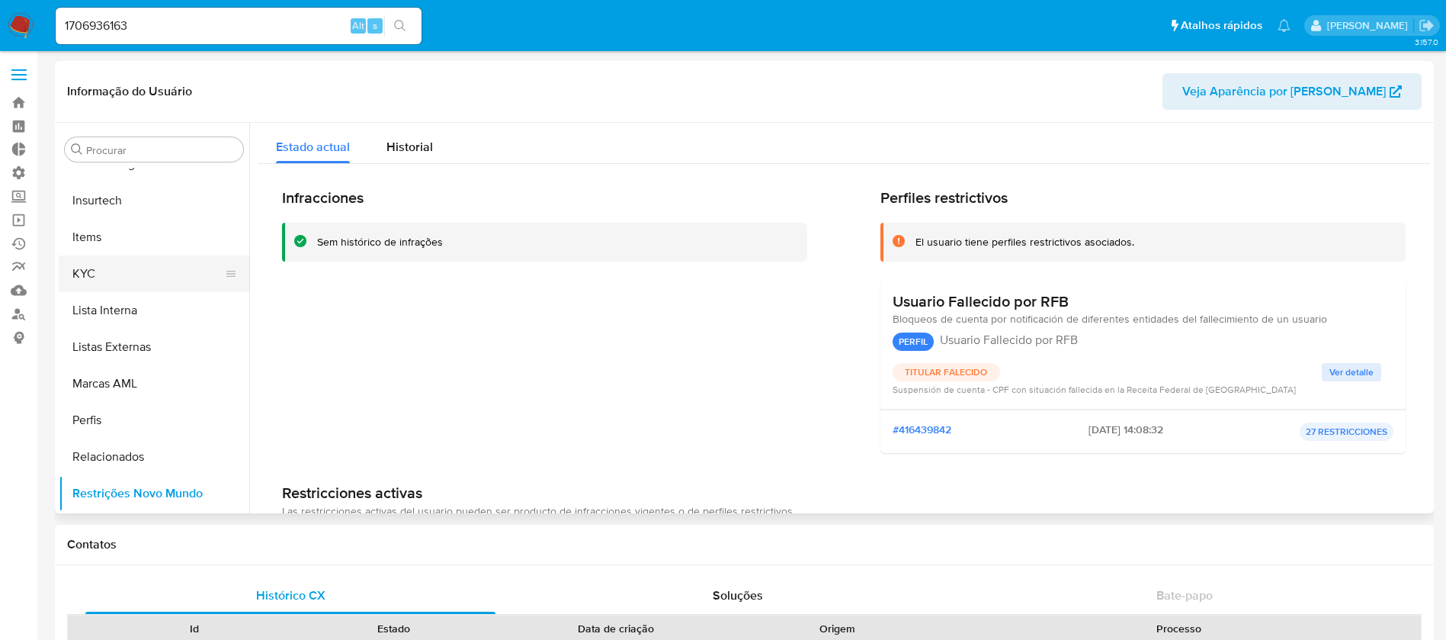
click at [94, 274] on button "KYC" at bounding box center [148, 273] width 178 height 37
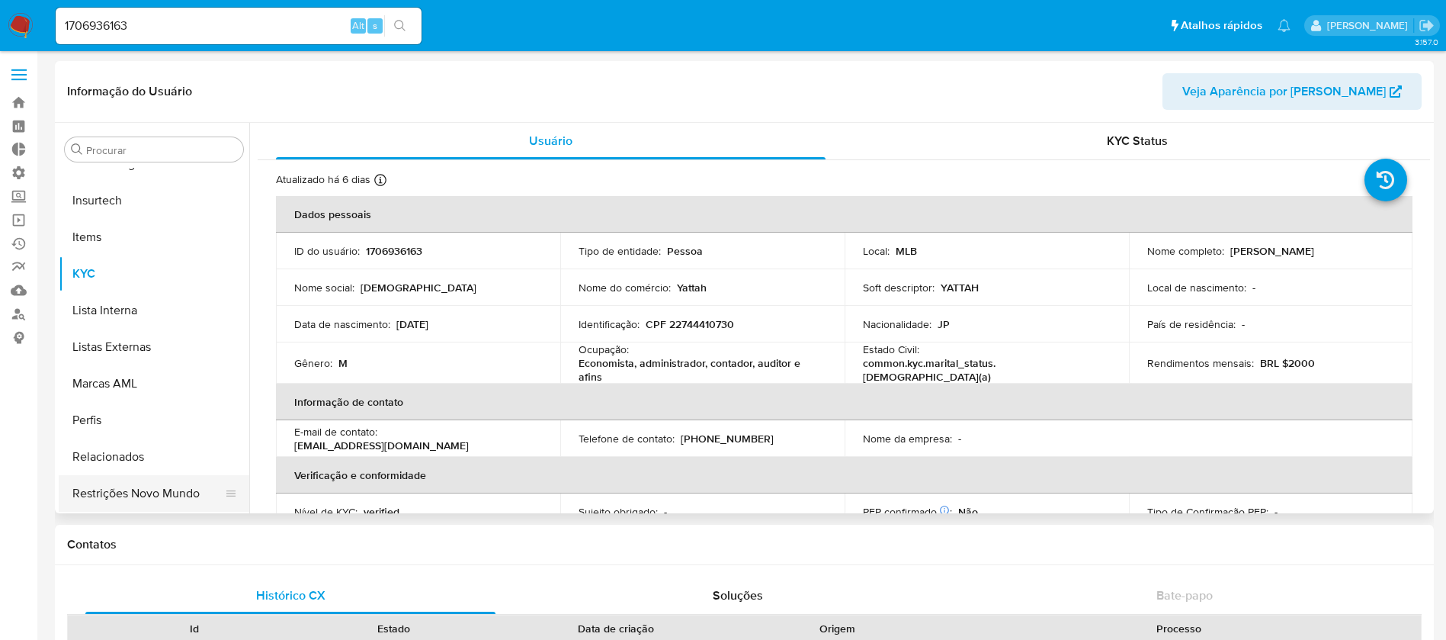
click at [160, 496] on button "Restrições Novo Mundo" at bounding box center [148, 493] width 178 height 37
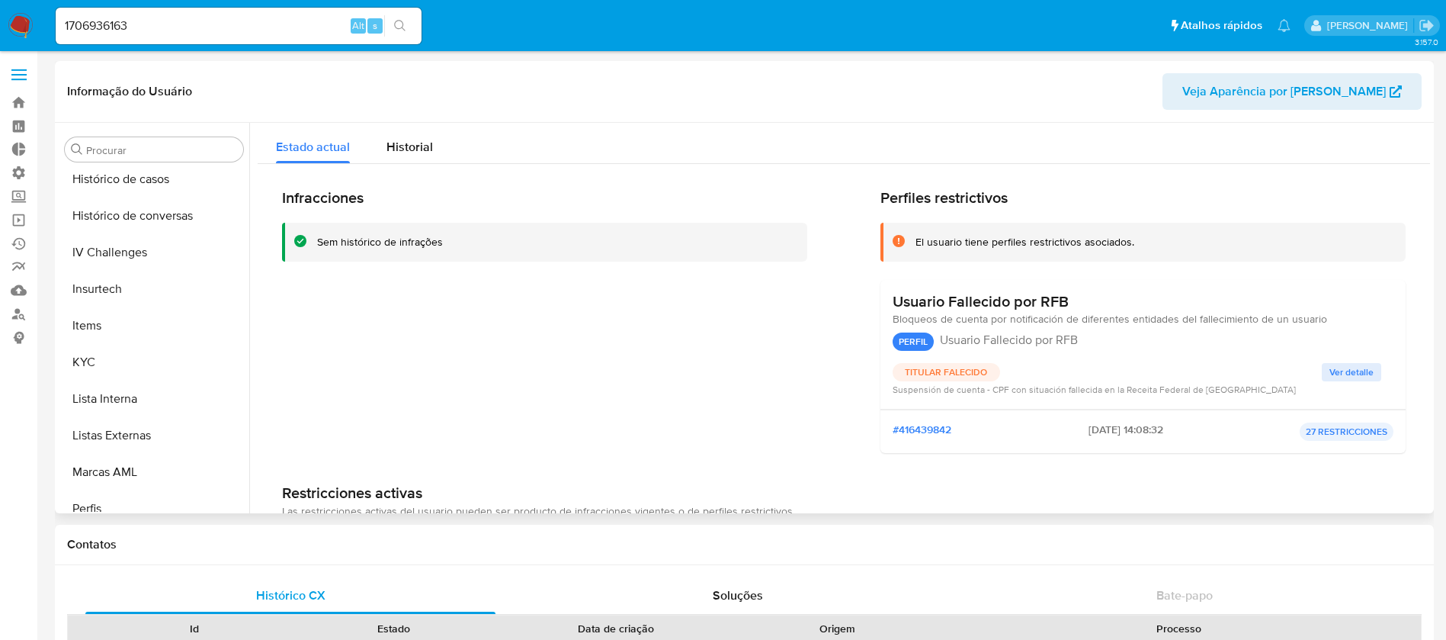
scroll to position [604, 0]
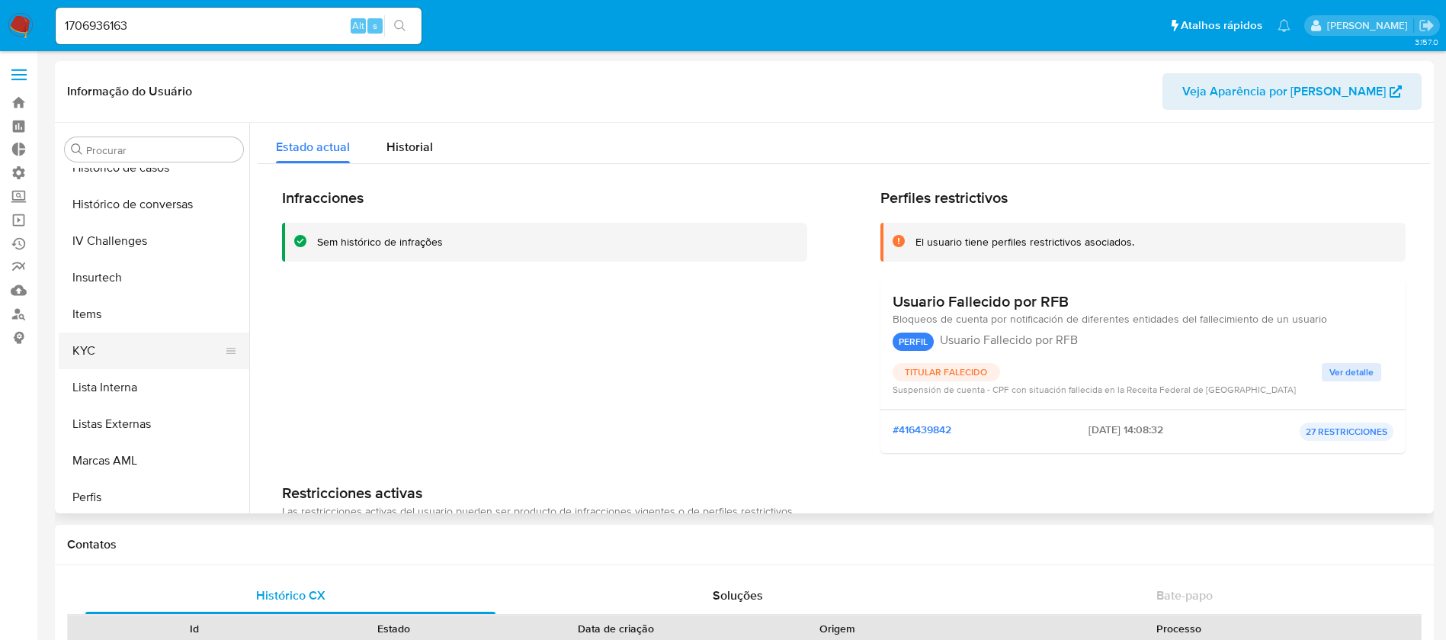
click at [150, 346] on button "KYC" at bounding box center [148, 350] width 178 height 37
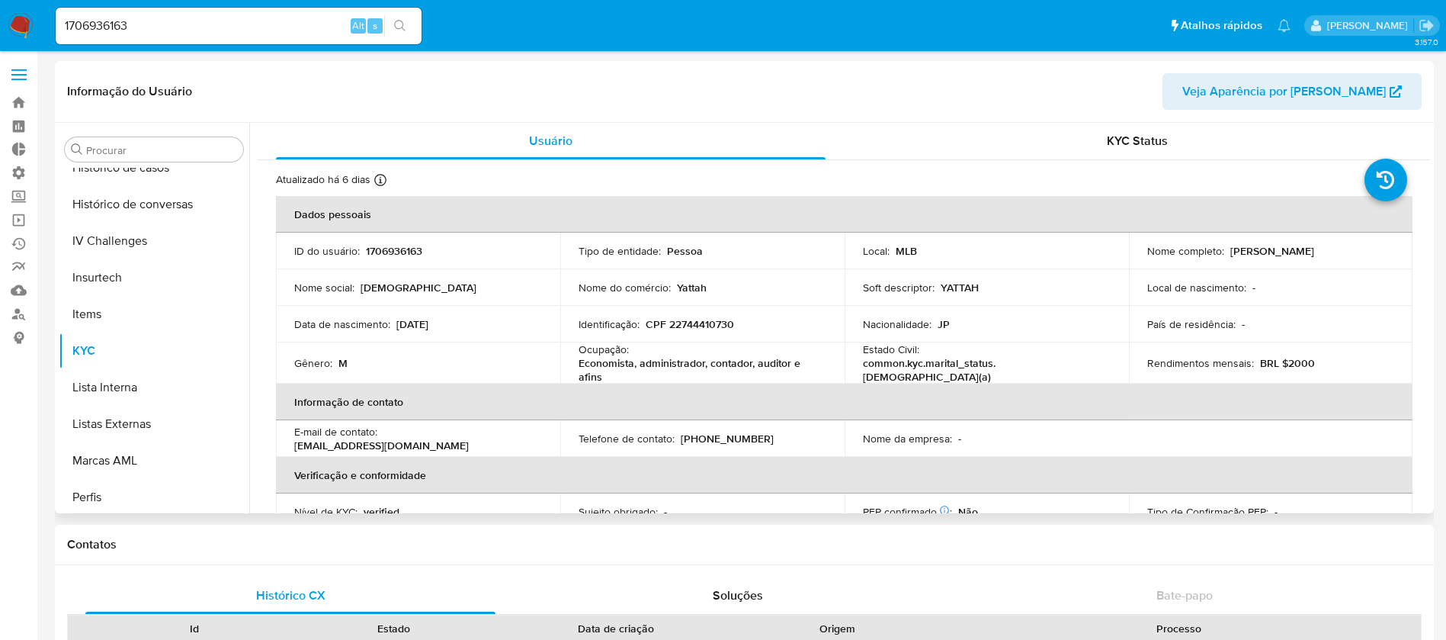
click at [749, 323] on div "Identificação : CPF 22744410730" at bounding box center [703, 324] width 248 height 14
click at [691, 317] on p "CPF 22744410730" at bounding box center [690, 324] width 88 height 14
click at [663, 326] on p "CPF 22744410730" at bounding box center [690, 324] width 88 height 14
drag, startPoint x: 665, startPoint y: 329, endPoint x: 748, endPoint y: 325, distance: 83.2
click at [748, 325] on div "Identificação : CPF 22744410730" at bounding box center [703, 324] width 248 height 14
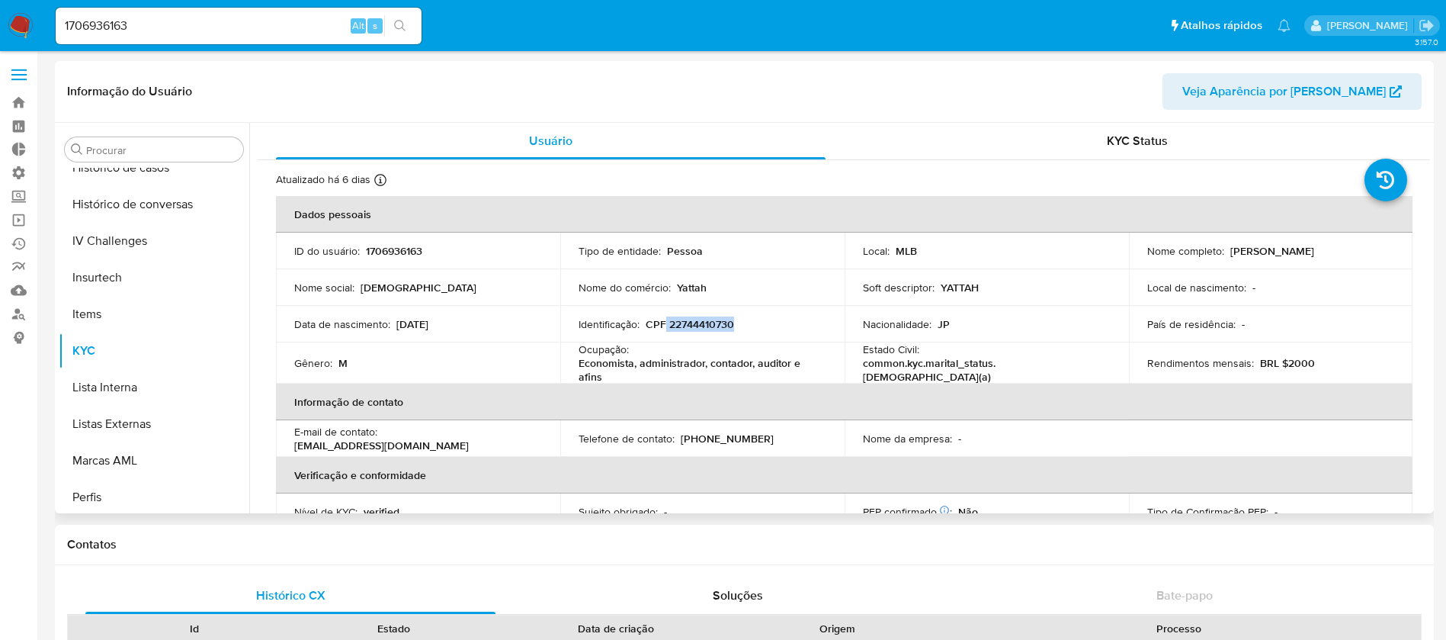
copy p "22744410730"
drag, startPoint x: 179, startPoint y: 27, endPoint x: 30, endPoint y: 26, distance: 148.7
click at [30, 26] on nav "Pausado Ver notificaciones 1706936163 Alt s Atalhos rápidos Presiona las siguie…" at bounding box center [723, 25] width 1446 height 51
paste input "378676971"
type input "378676971"
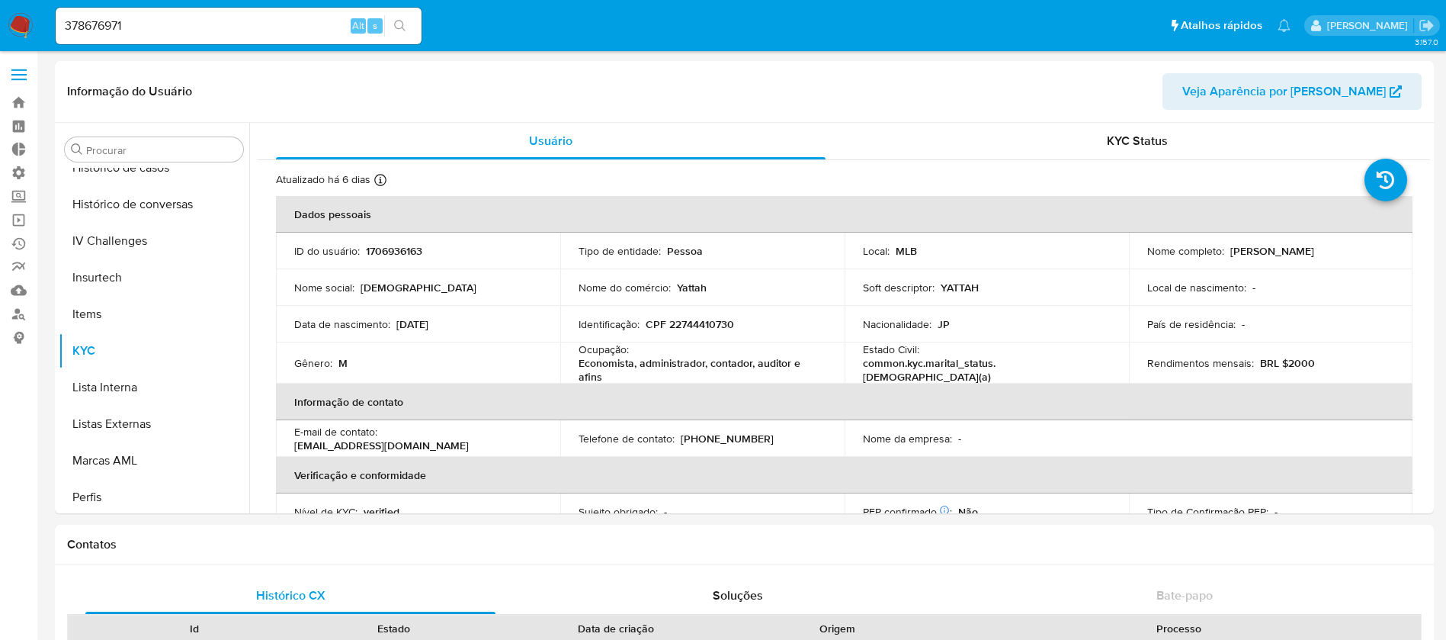
click at [397, 21] on icon "search-icon" at bounding box center [400, 26] width 12 height 12
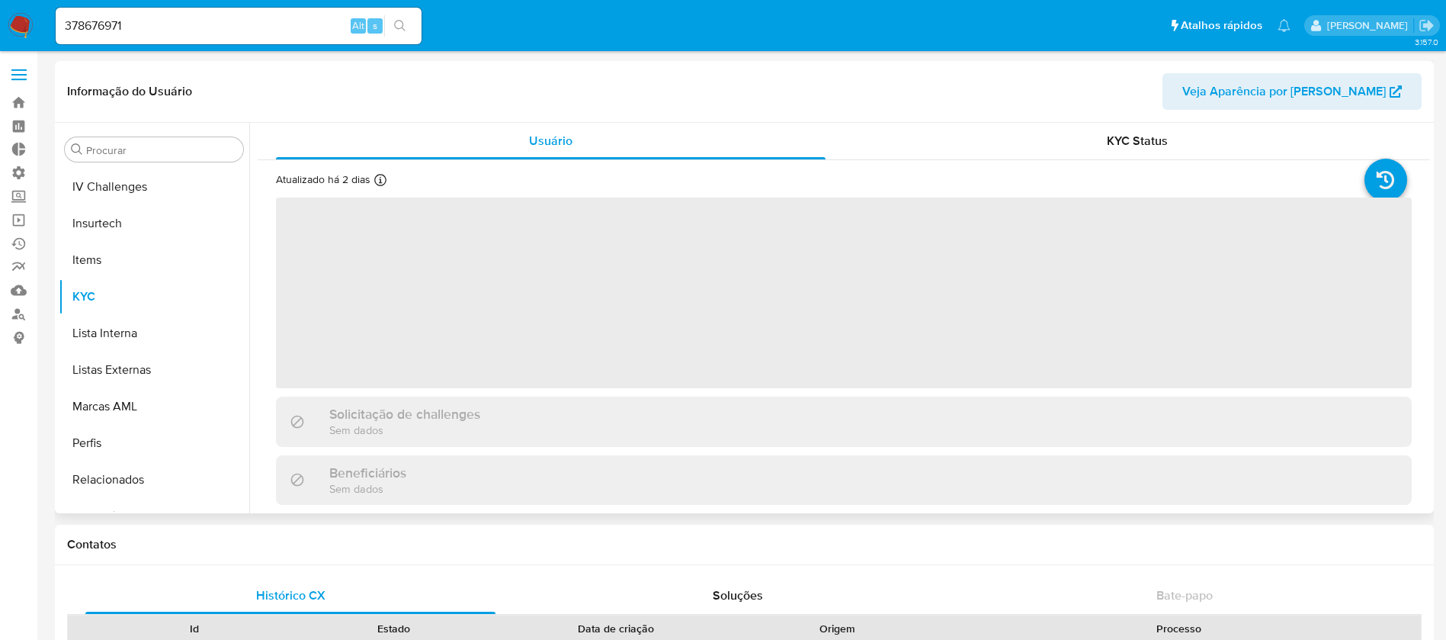
scroll to position [681, 0]
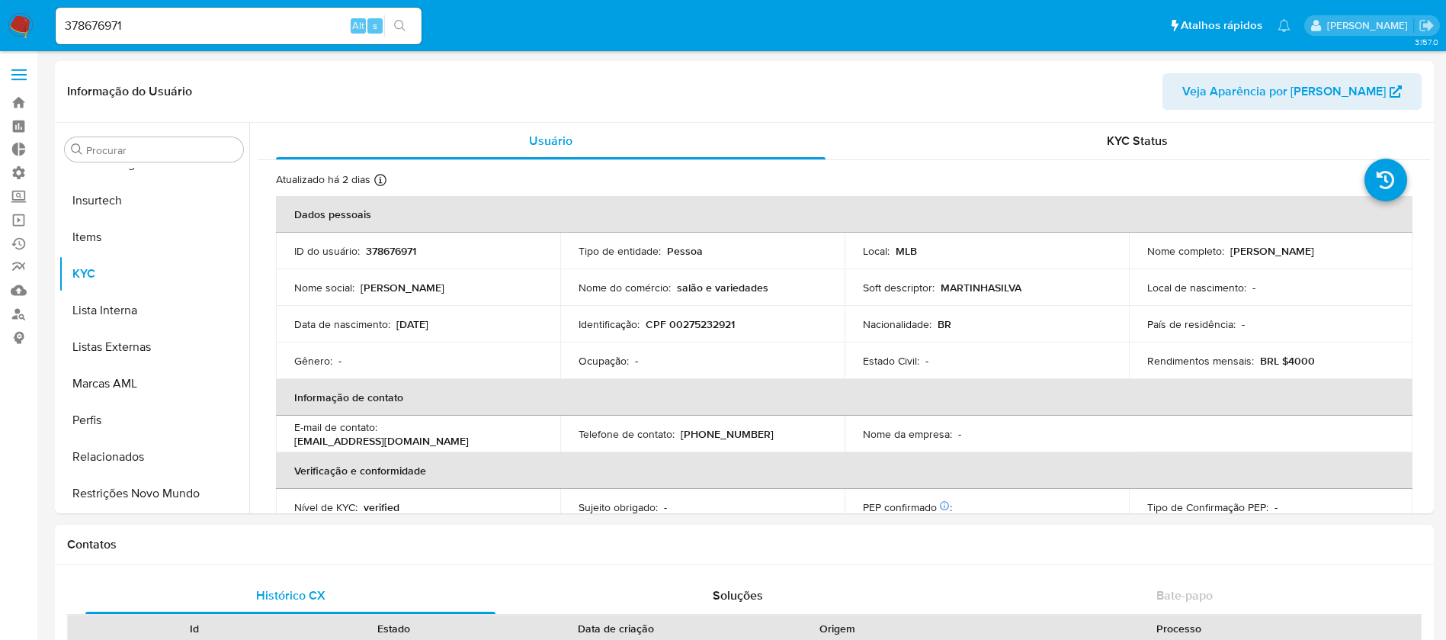
select select "10"
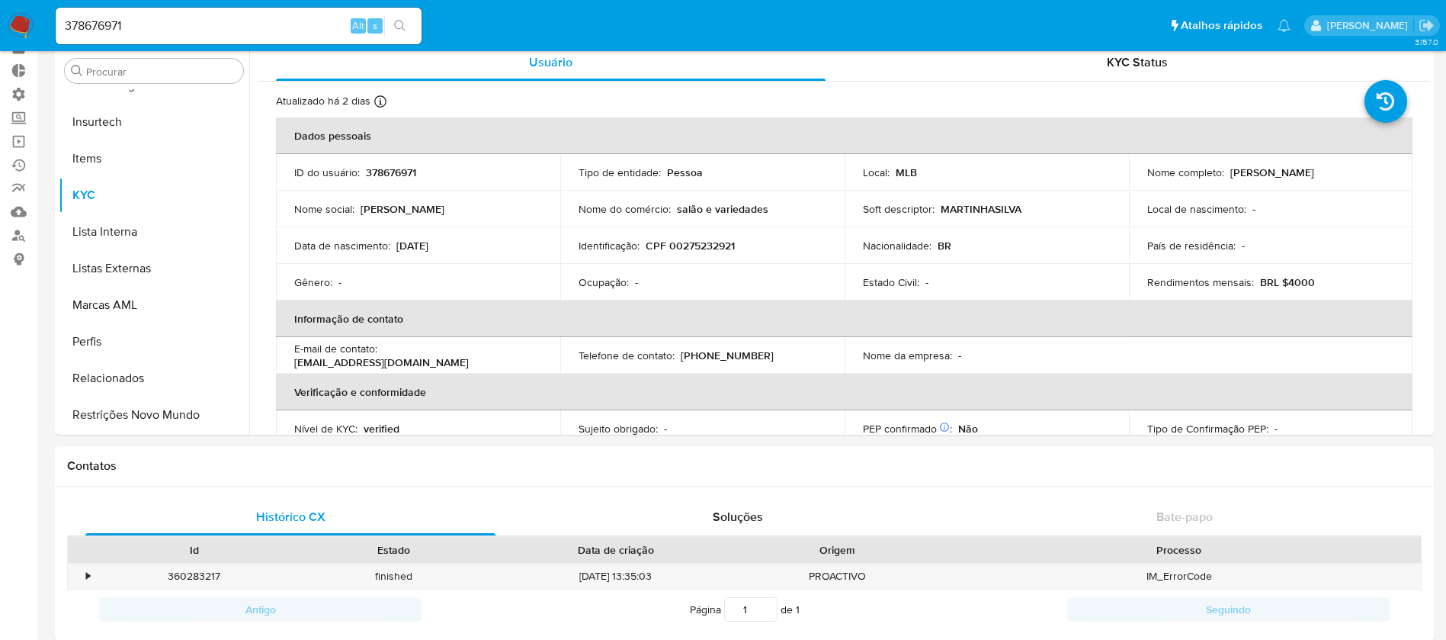
scroll to position [84, 0]
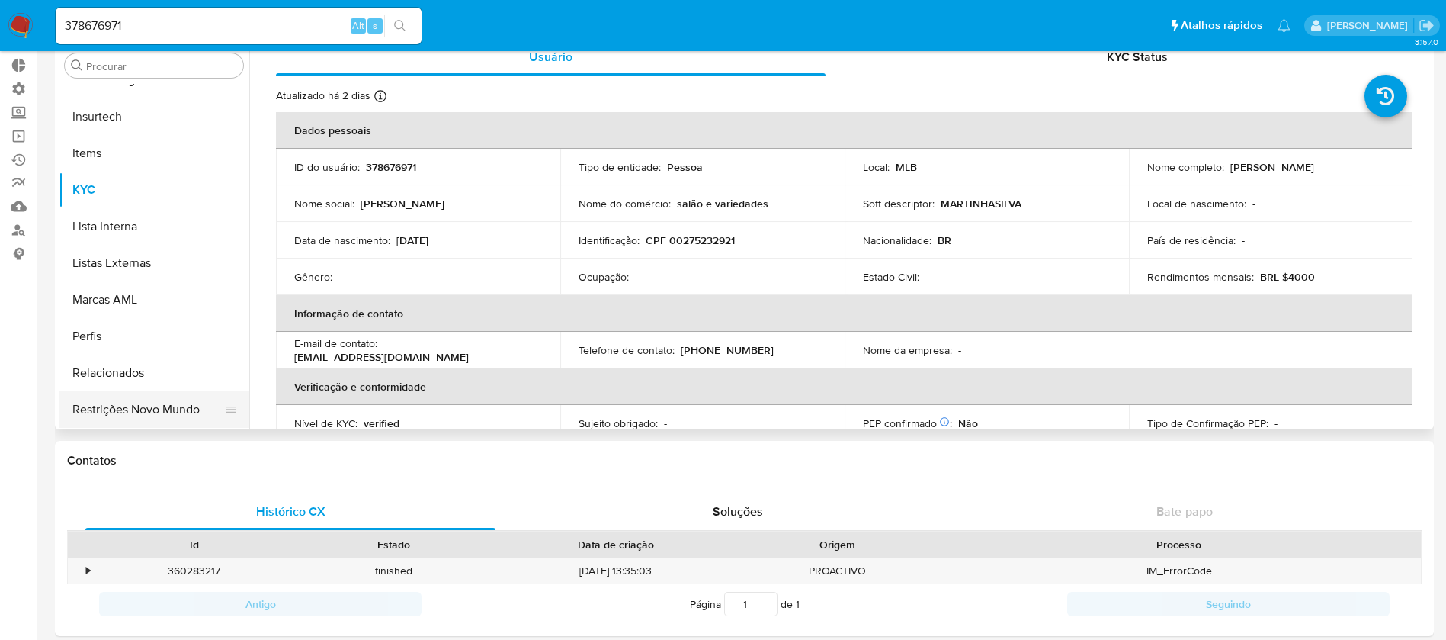
click at [89, 424] on button "Restrições Novo Mundo" at bounding box center [148, 409] width 178 height 37
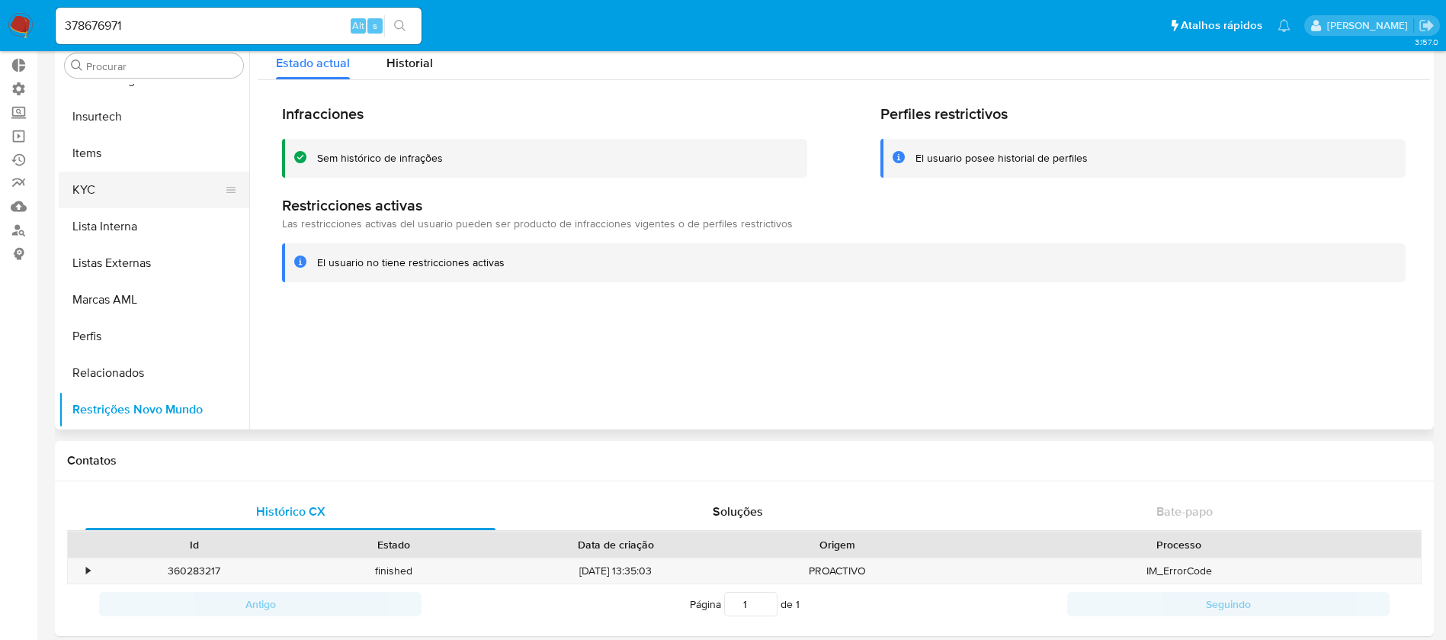
click at [106, 198] on button "KYC" at bounding box center [148, 190] width 178 height 37
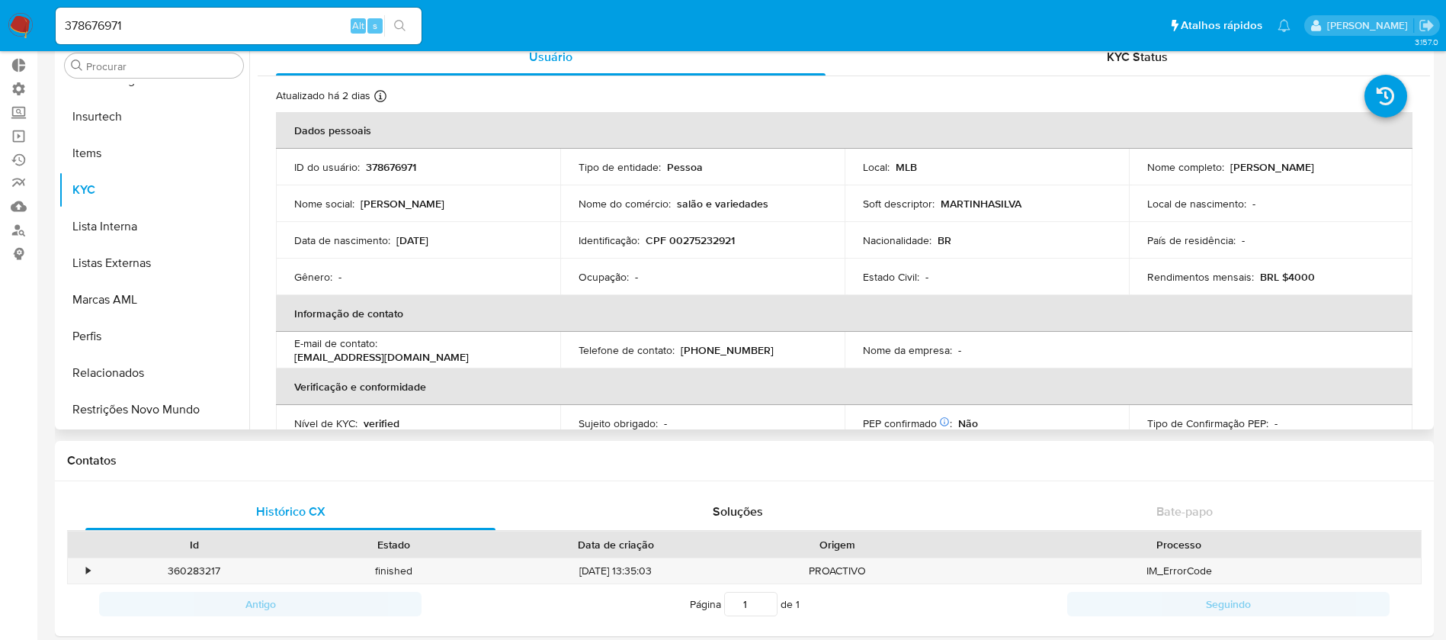
click at [697, 236] on p "CPF 00275232921" at bounding box center [690, 240] width 89 height 14
copy p "00275232921"
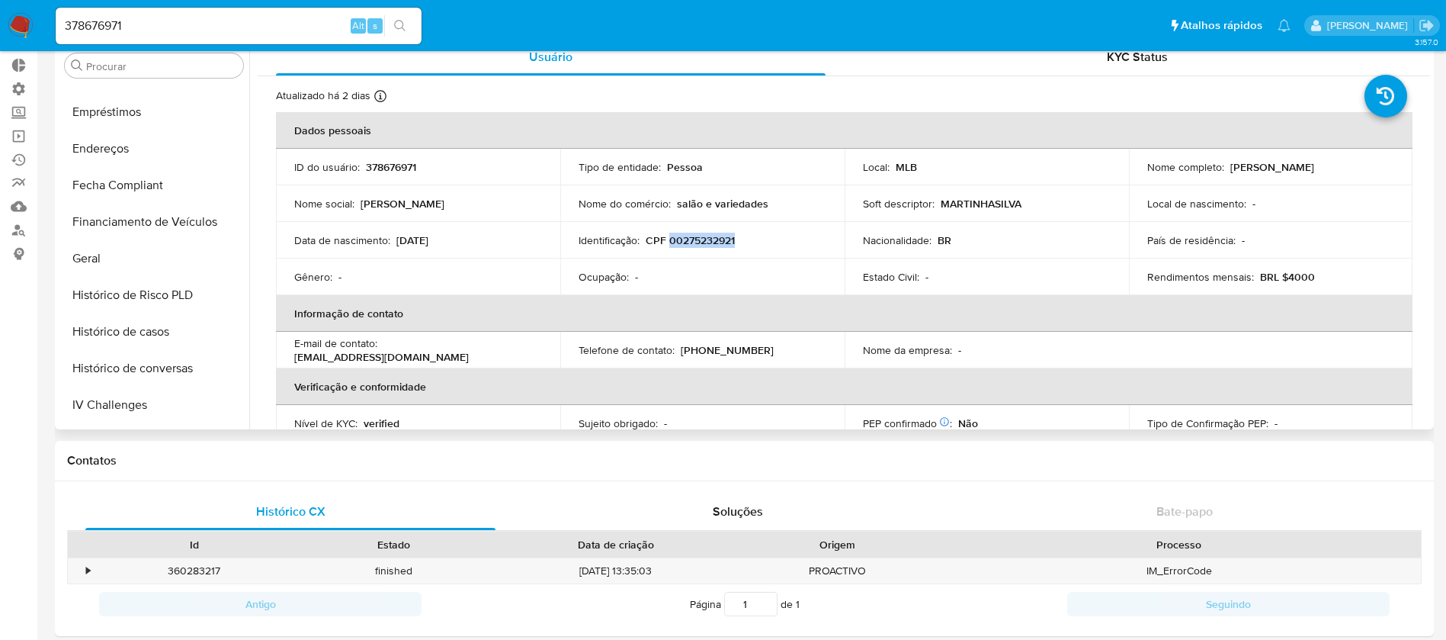
scroll to position [365, 0]
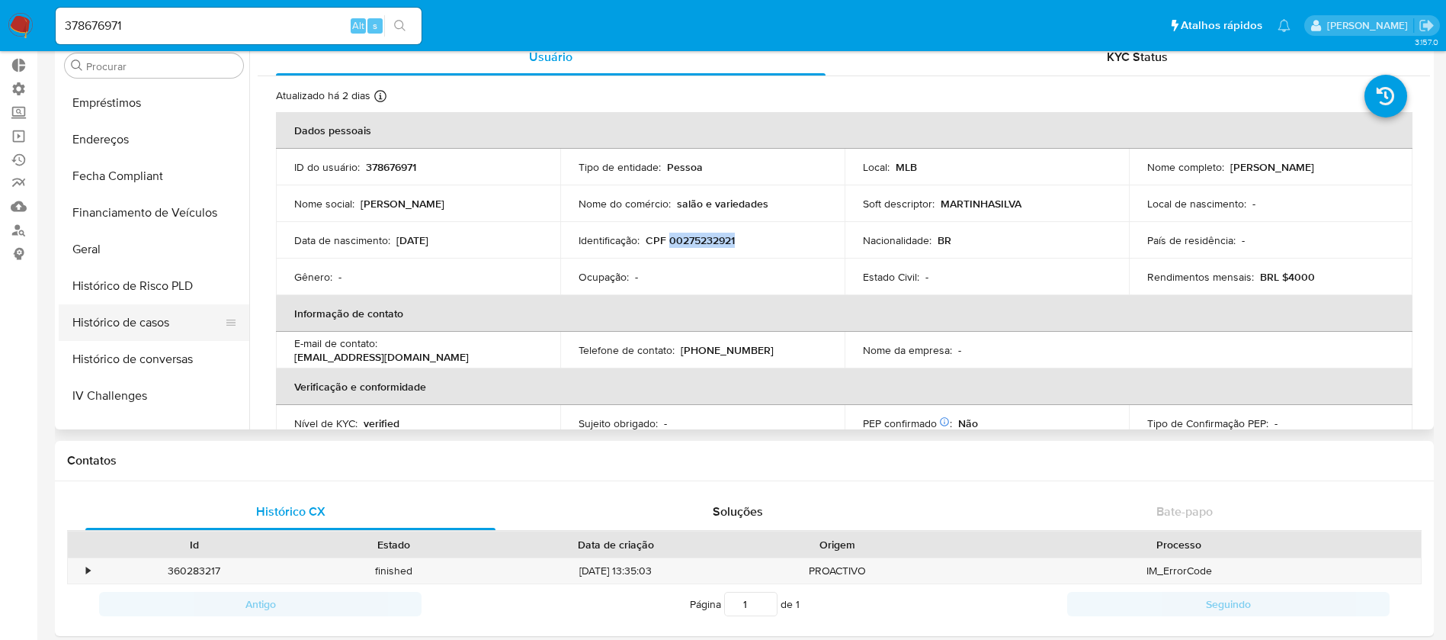
click at [157, 330] on button "Histórico de casos" at bounding box center [148, 322] width 178 height 37
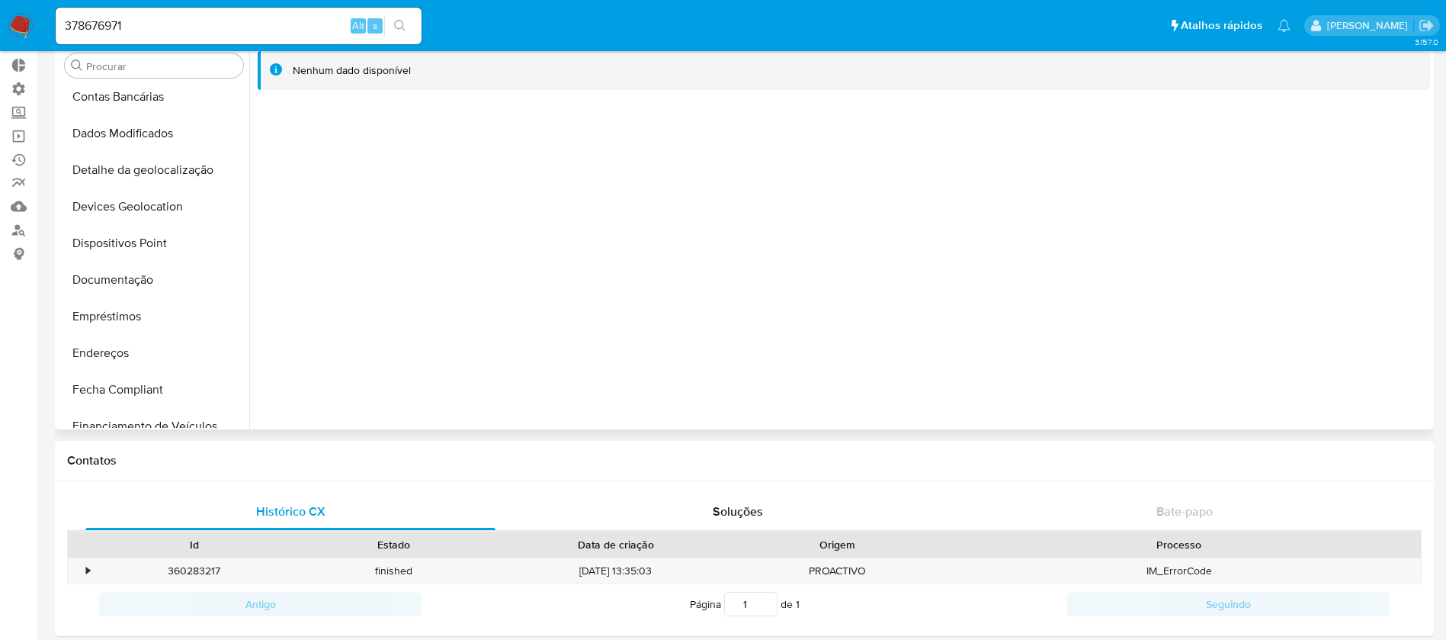
scroll to position [155, 0]
click at [130, 283] on button "Documentação" at bounding box center [148, 276] width 178 height 37
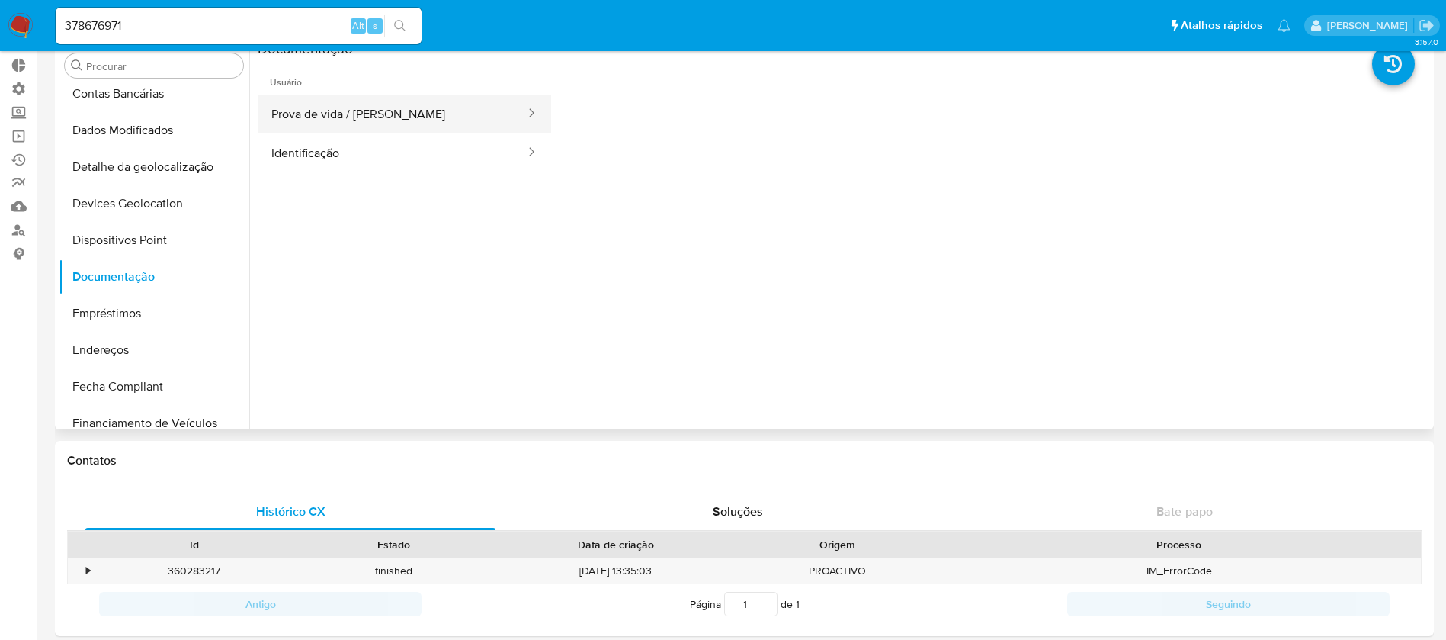
click at [393, 120] on button "Prova de vida / [PERSON_NAME]" at bounding box center [392, 114] width 269 height 39
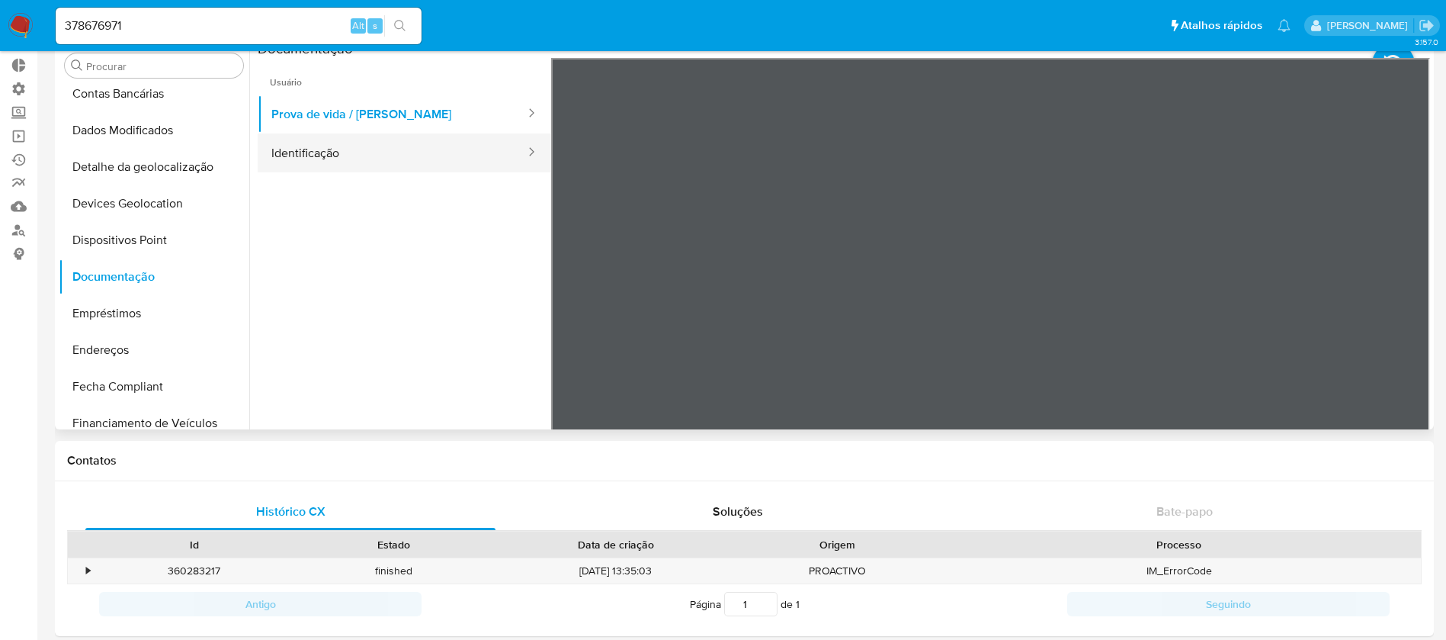
click at [361, 151] on button "Identificação" at bounding box center [392, 152] width 269 height 39
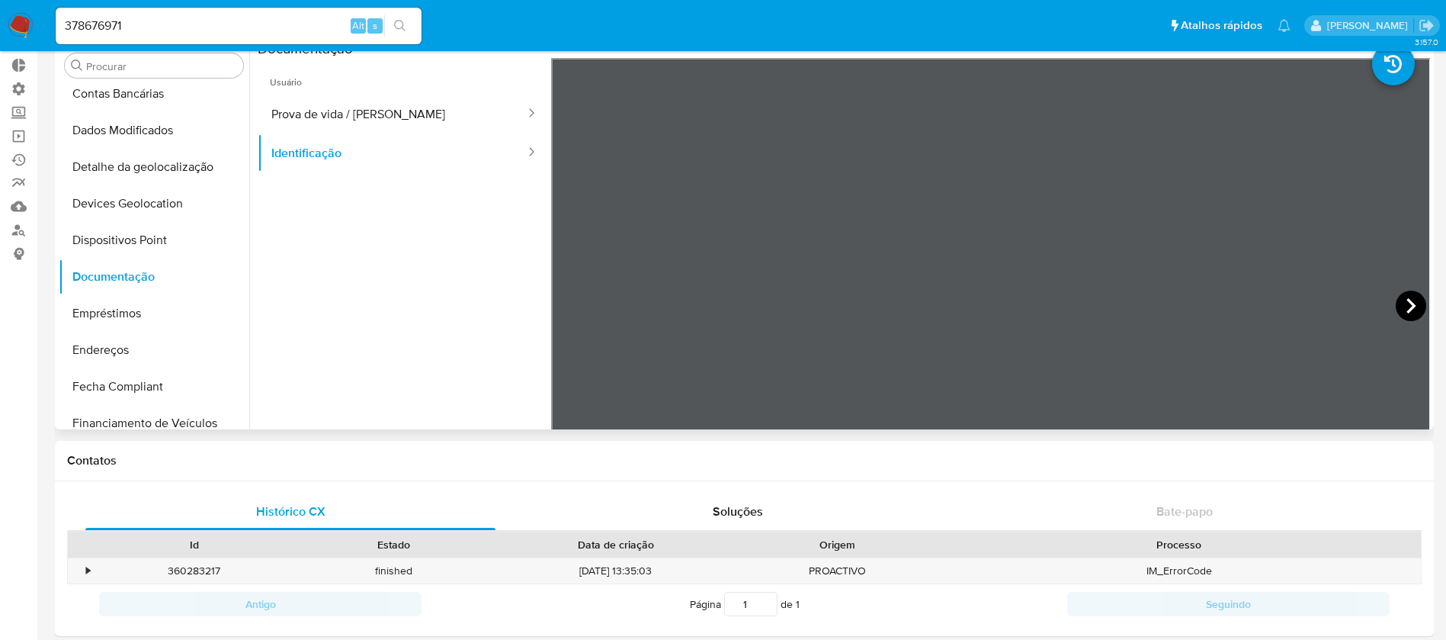
click at [1410, 299] on icon at bounding box center [1411, 305] width 30 height 30
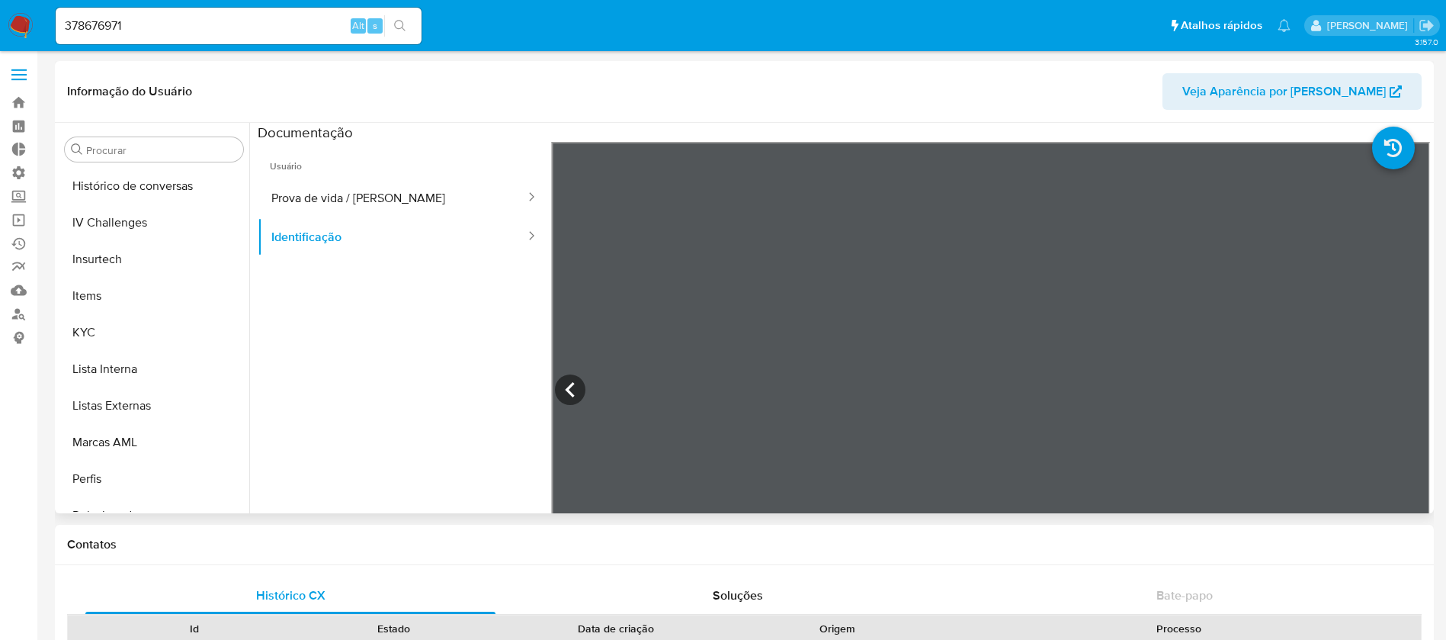
scroll to position [681, 0]
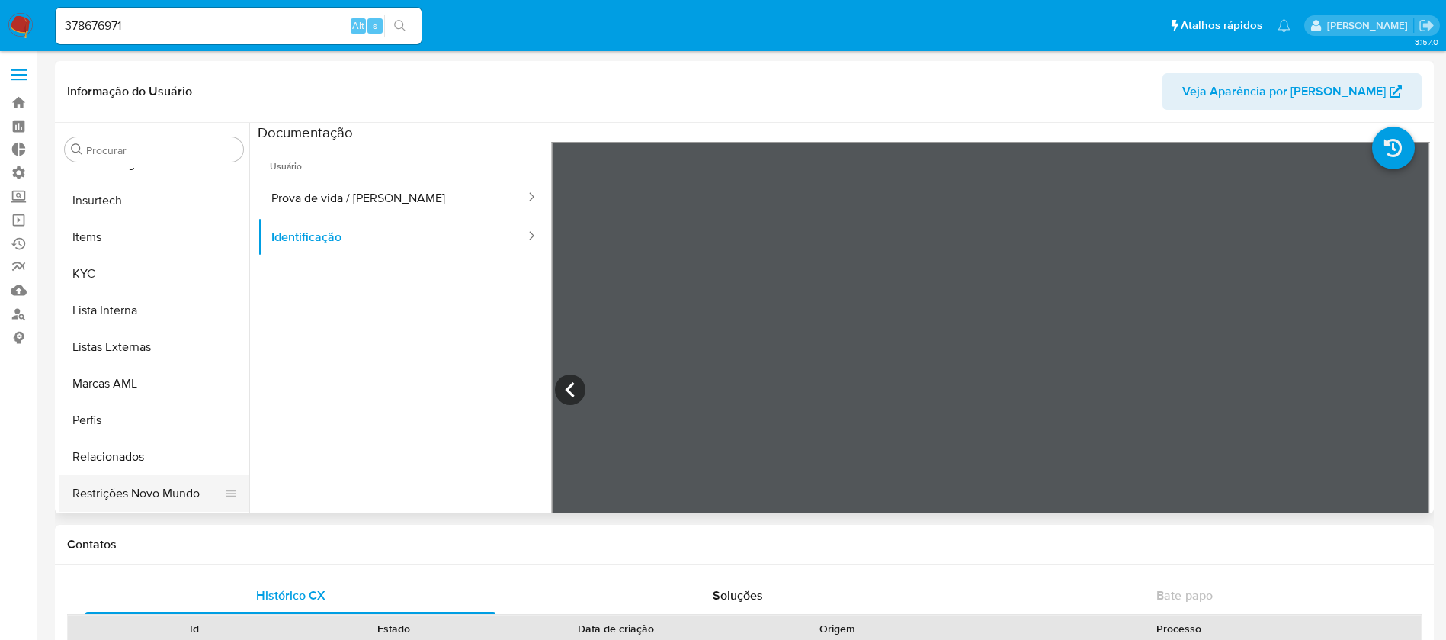
click at [166, 488] on button "Restrições Novo Mundo" at bounding box center [148, 493] width 178 height 37
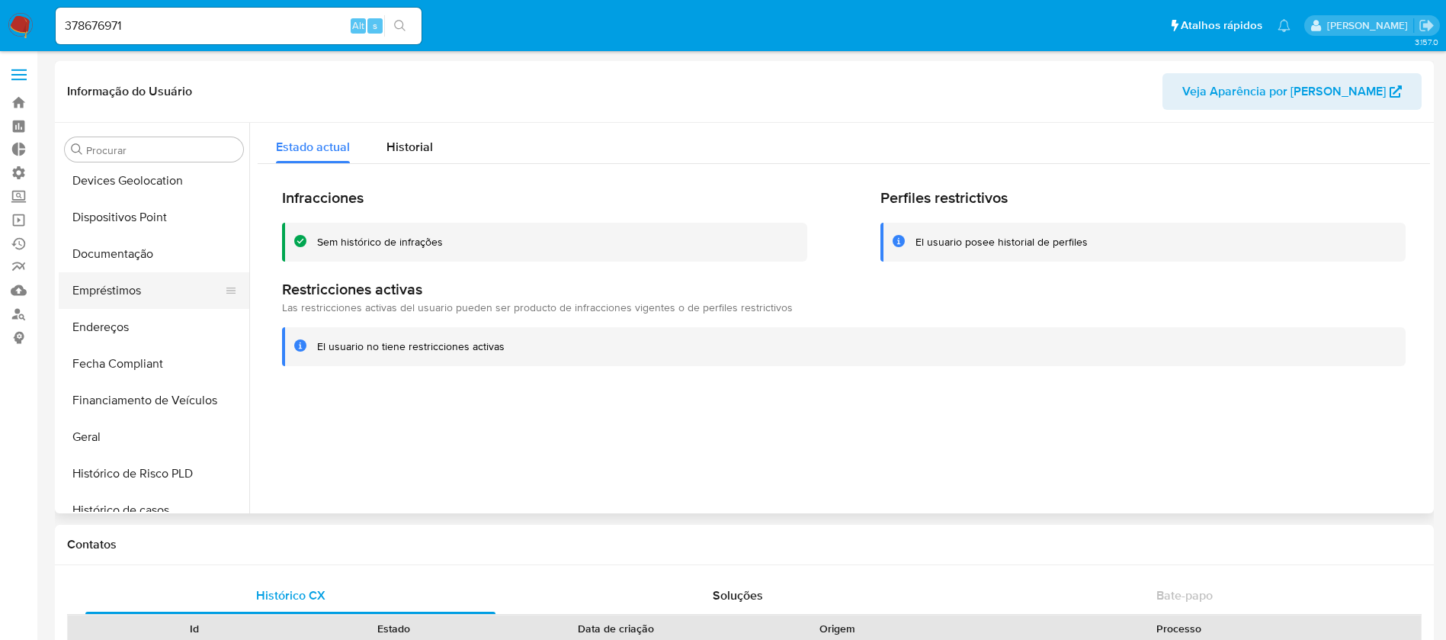
scroll to position [270, 0]
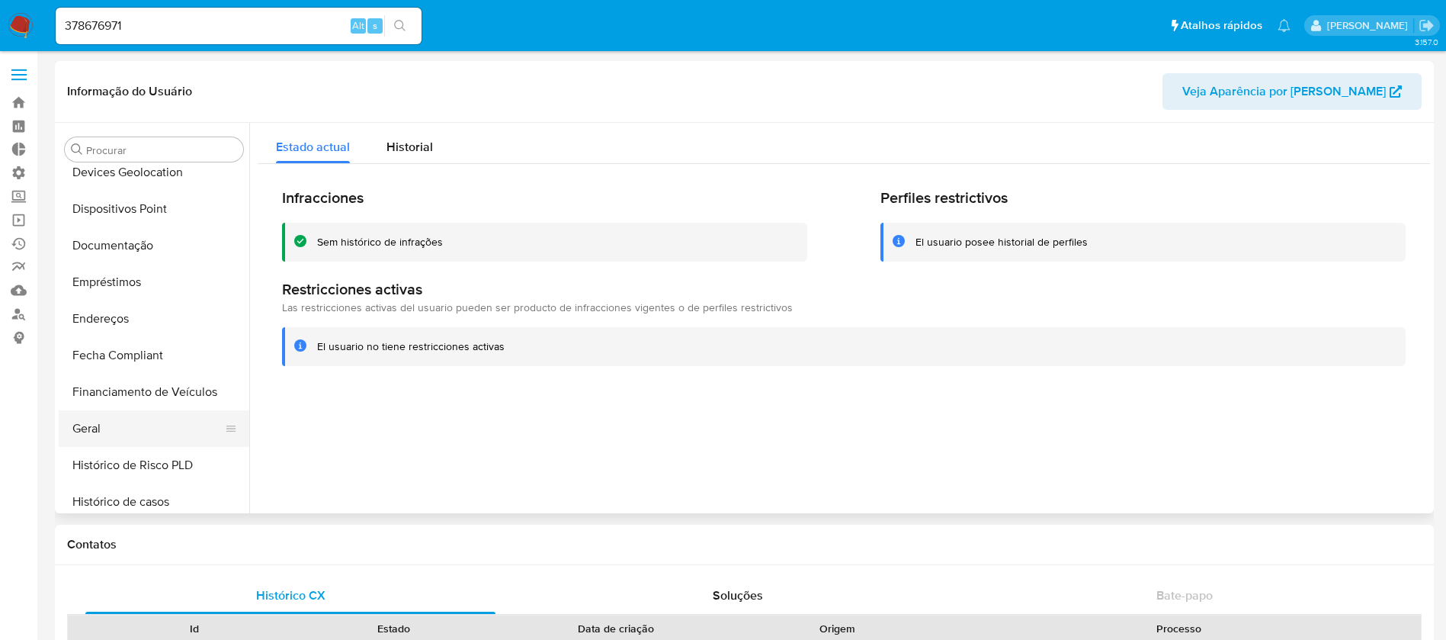
click at [144, 415] on button "Geral" at bounding box center [148, 428] width 178 height 37
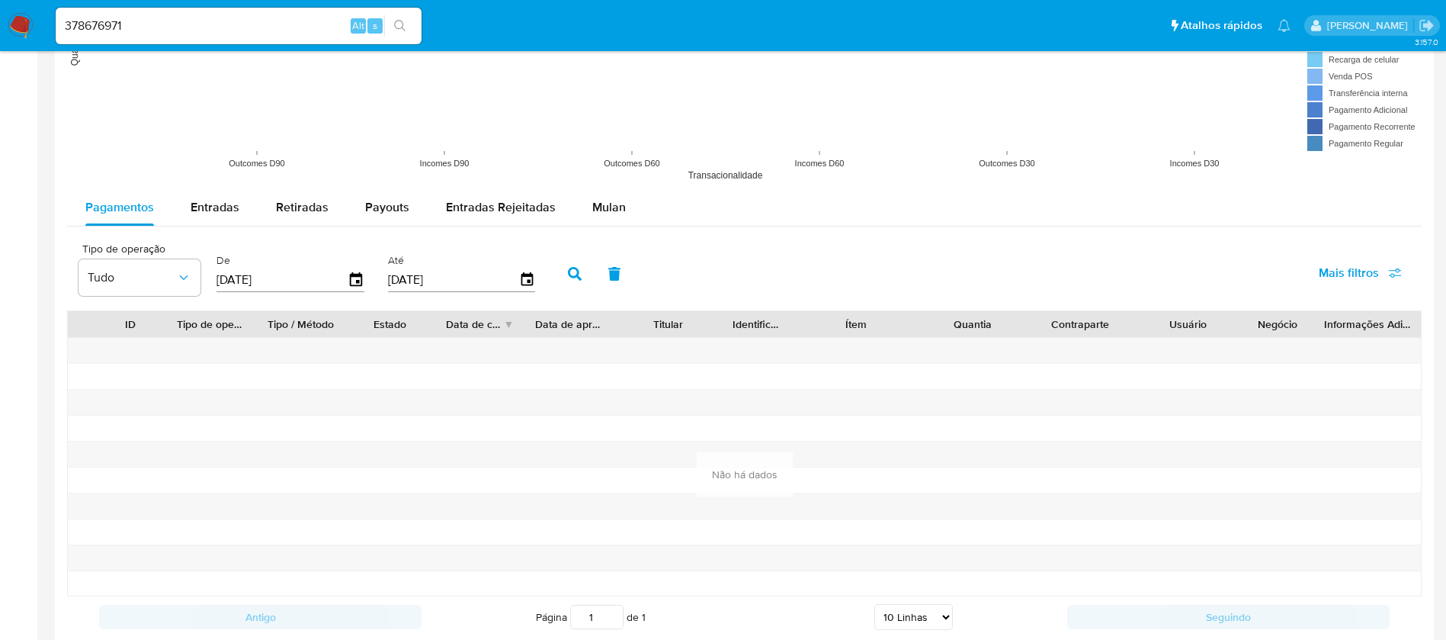
scroll to position [1164, 0]
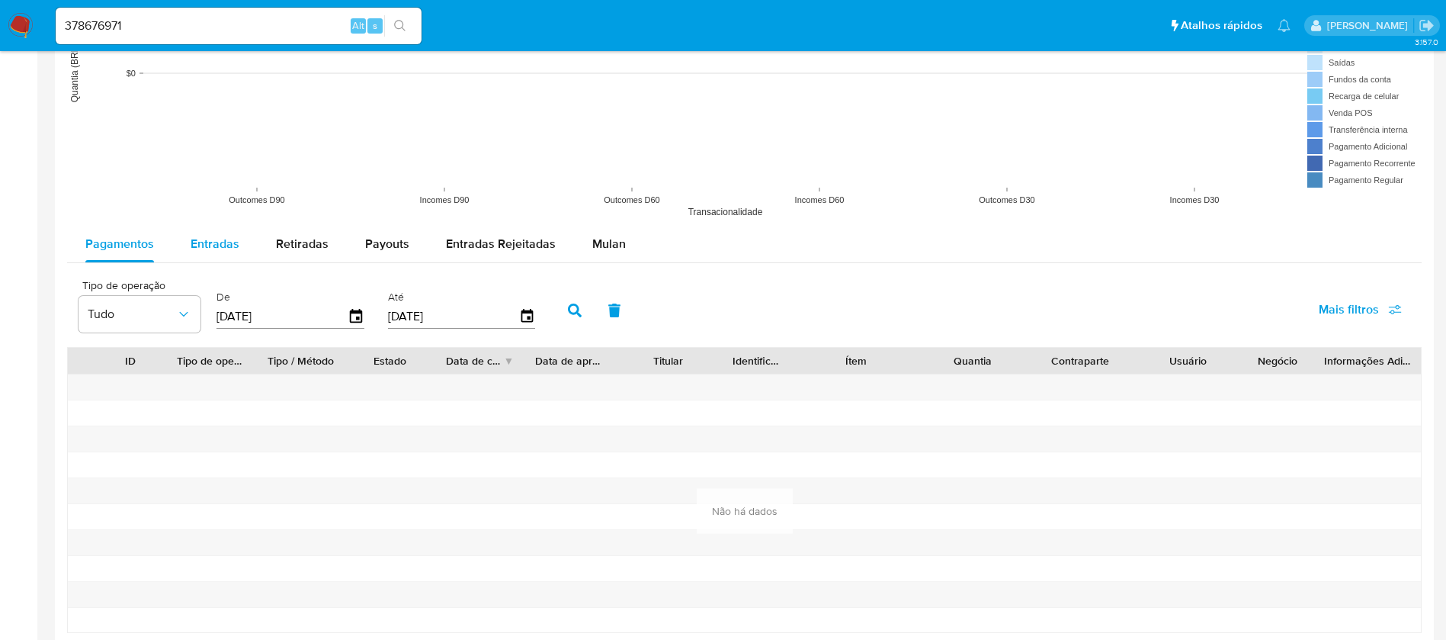
click at [214, 244] on span "Entradas" at bounding box center [215, 244] width 49 height 18
select select "10"
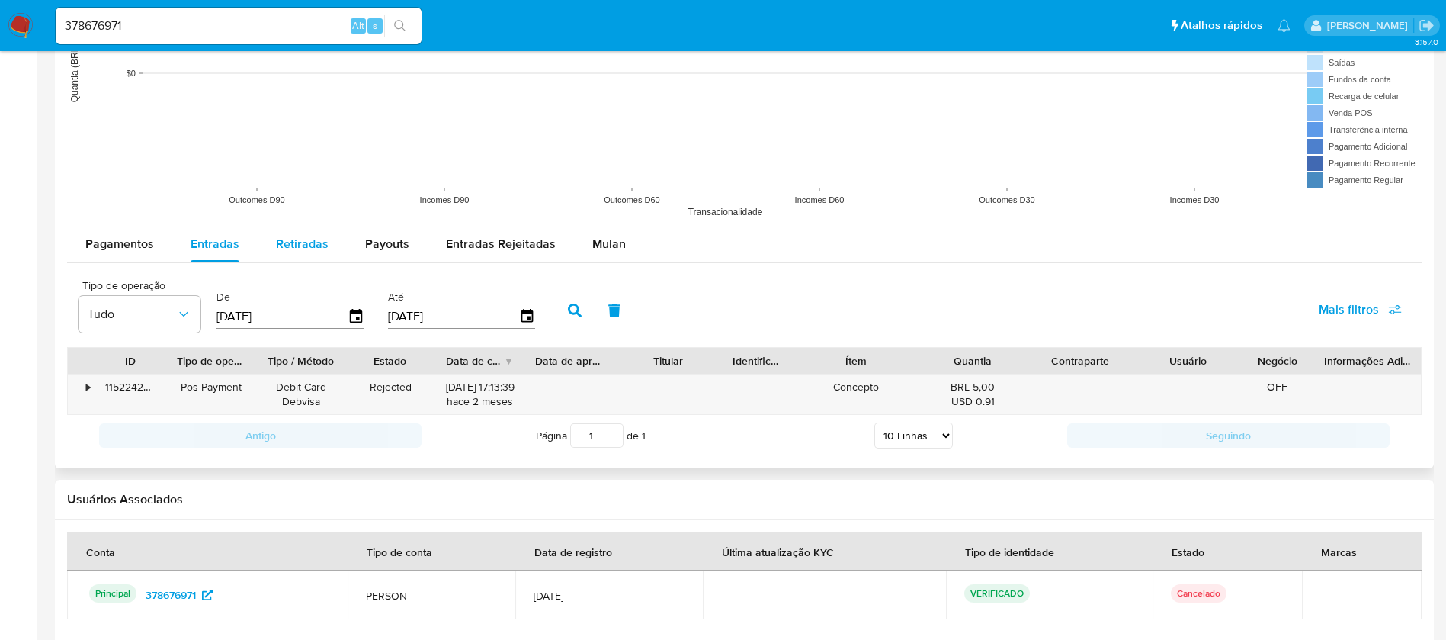
click at [305, 249] on span "Retiradas" at bounding box center [302, 244] width 53 height 18
select select "10"
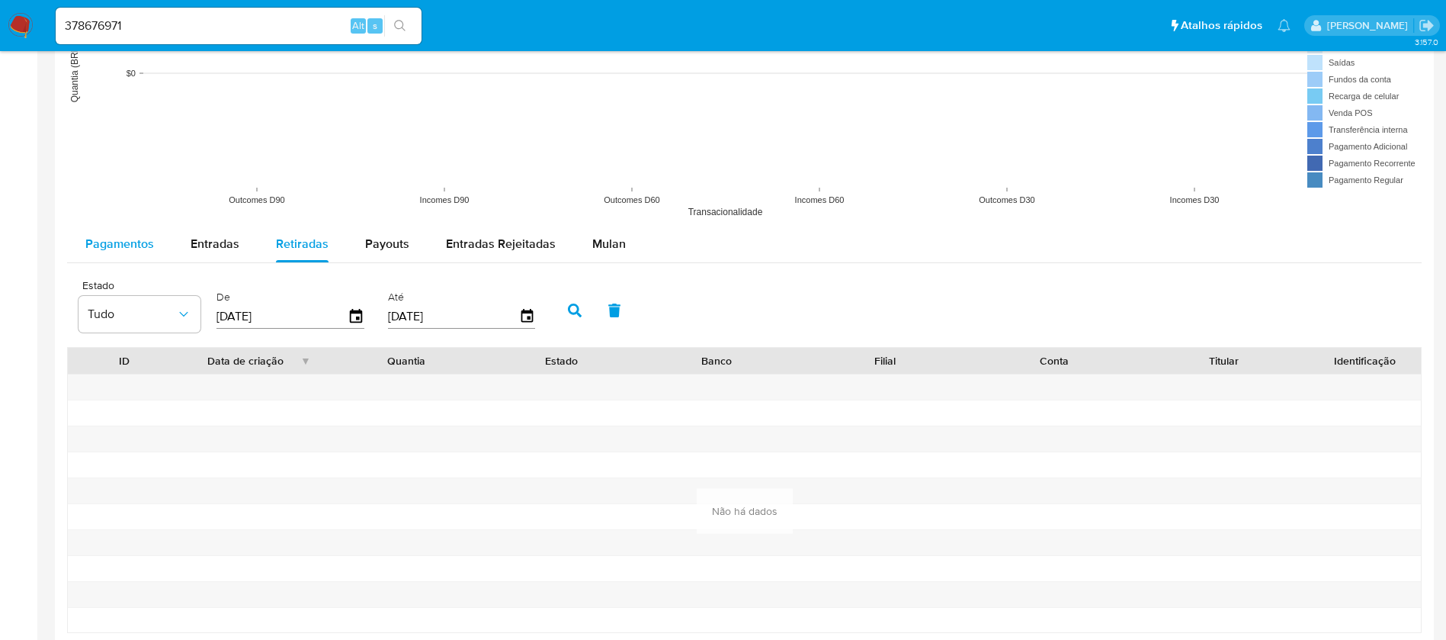
click at [126, 237] on span "Pagamentos" at bounding box center [119, 244] width 69 height 18
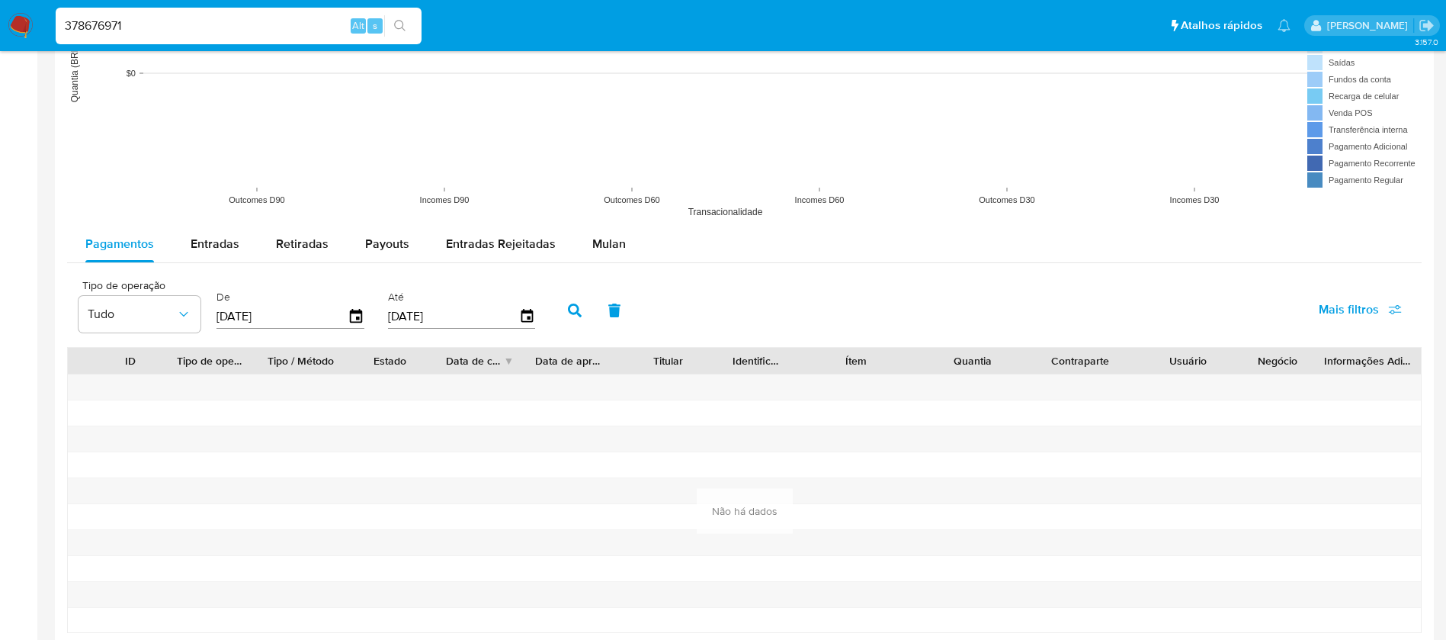
drag, startPoint x: 172, startPoint y: 19, endPoint x: 0, endPoint y: 40, distance: 173.5
click at [0, 40] on nav "Pausado Ver notificaciones 378676971 Alt s Atalhos rápidos Presiona las siguien…" at bounding box center [723, 25] width 1446 height 51
paste input "1245261768"
type input "1245261768"
click at [408, 10] on div "1245261768 Alt s" at bounding box center [239, 26] width 366 height 37
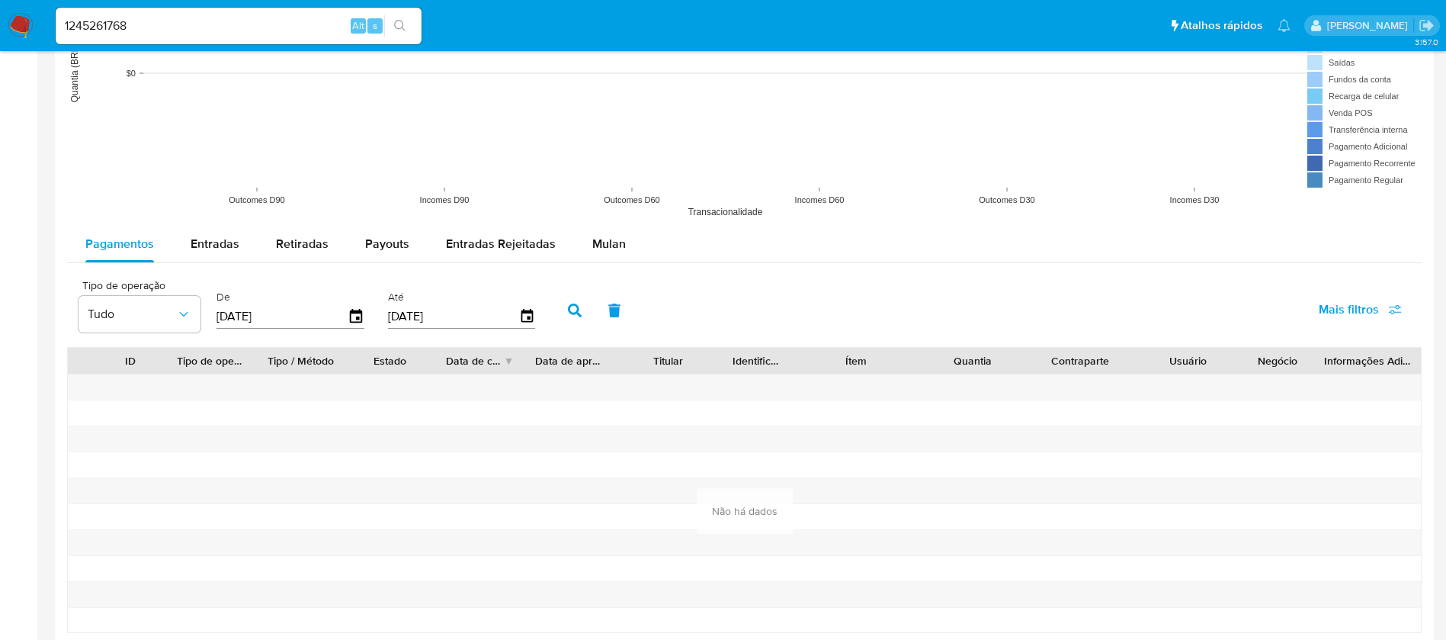
click at [394, 34] on button "search-icon" at bounding box center [399, 25] width 31 height 21
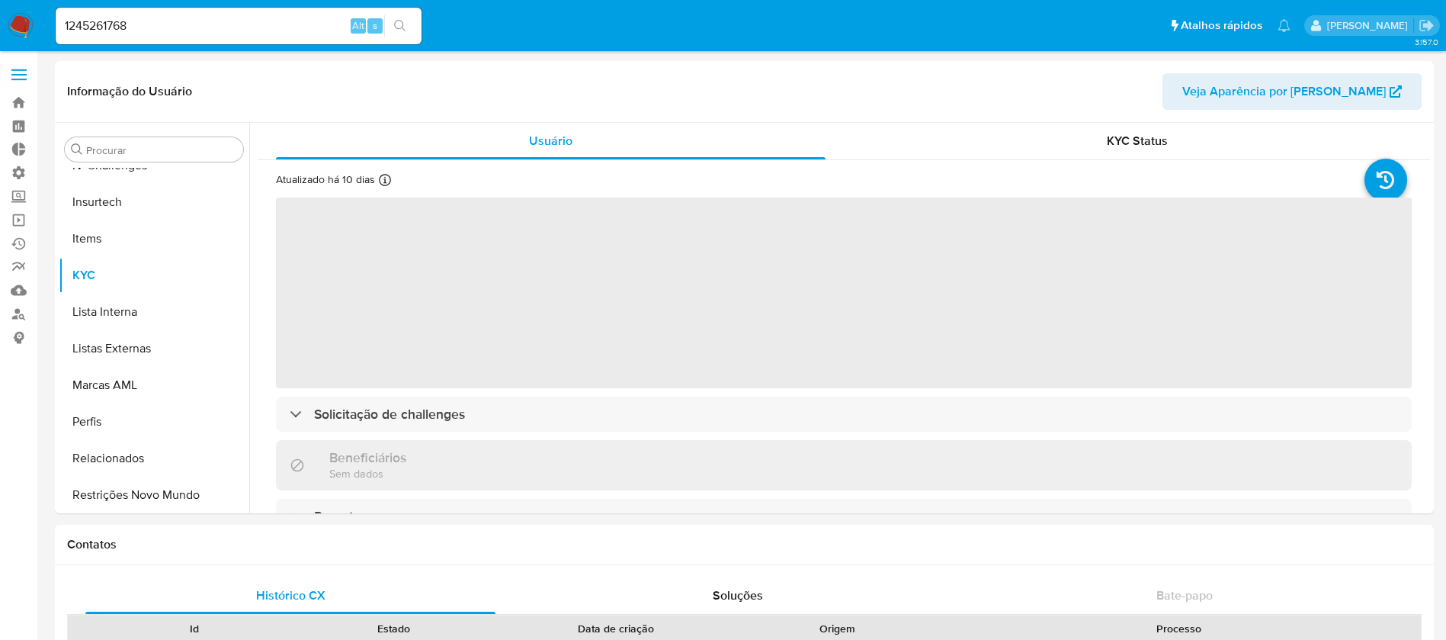
scroll to position [681, 0]
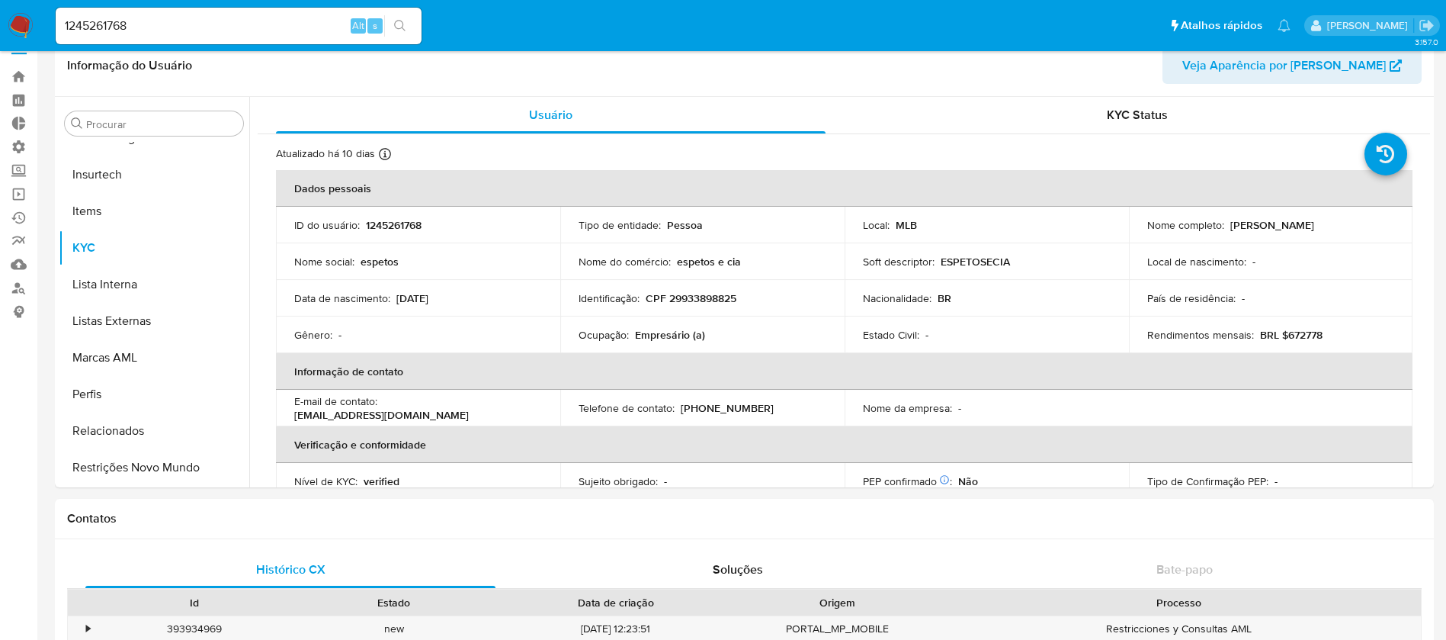
select select "10"
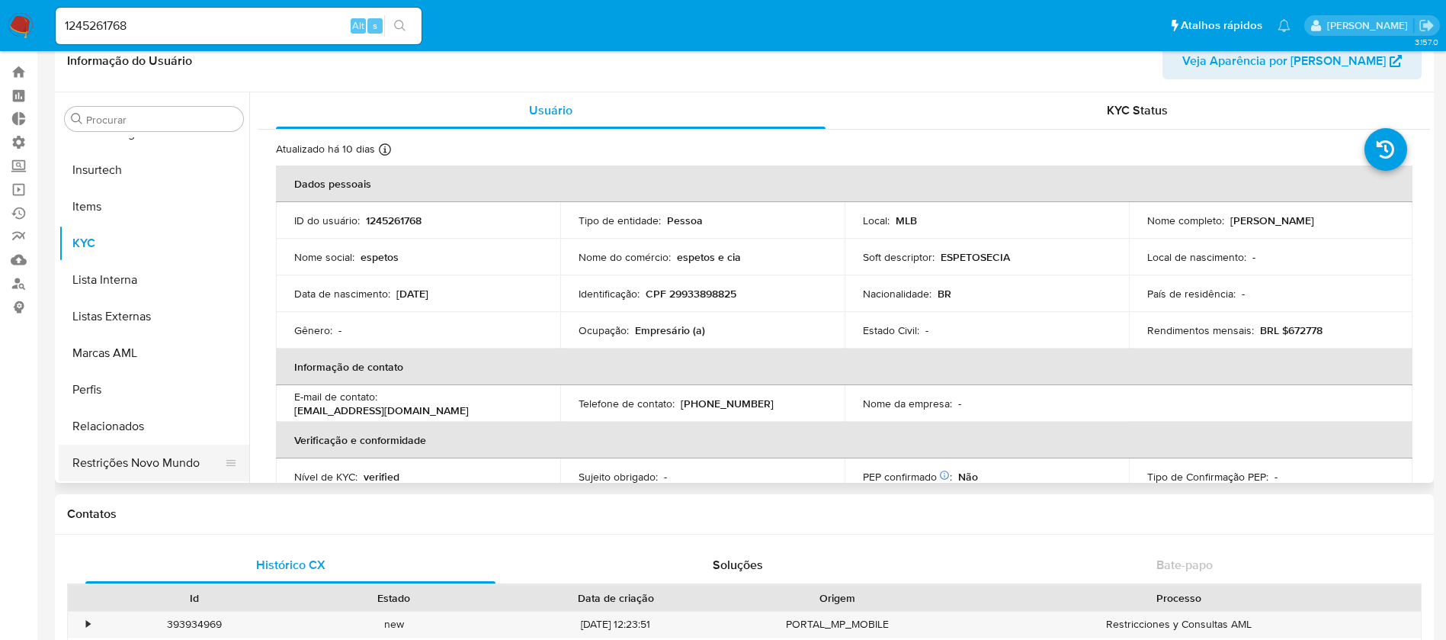
click at [171, 460] on button "Restrições Novo Mundo" at bounding box center [148, 462] width 178 height 37
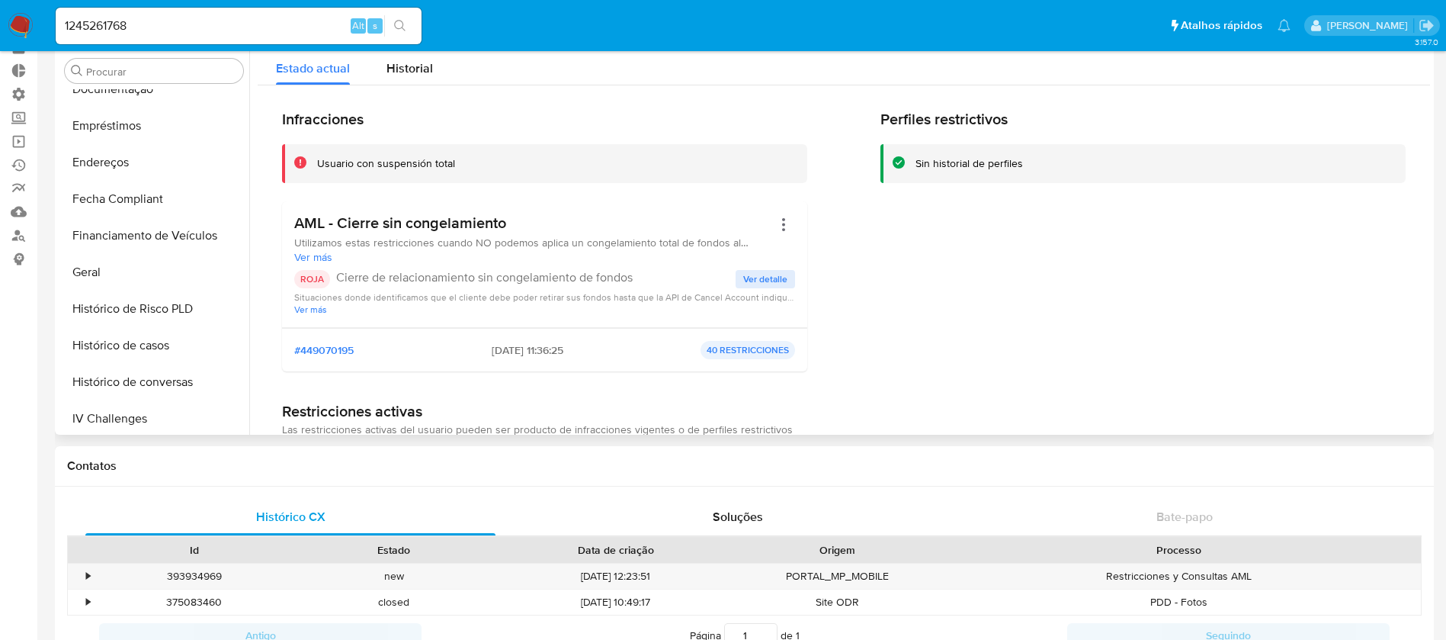
scroll to position [352, 0]
click at [158, 332] on button "Histórico de casos" at bounding box center [148, 340] width 178 height 37
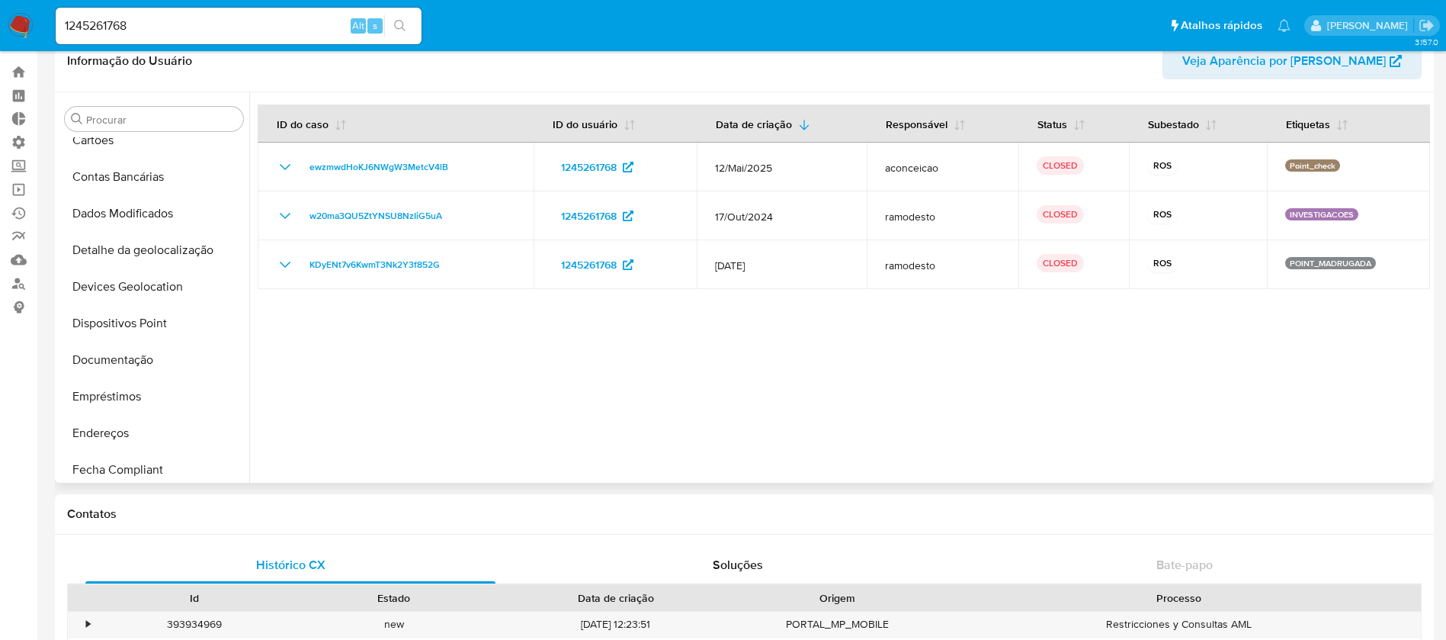
scroll to position [118, 0]
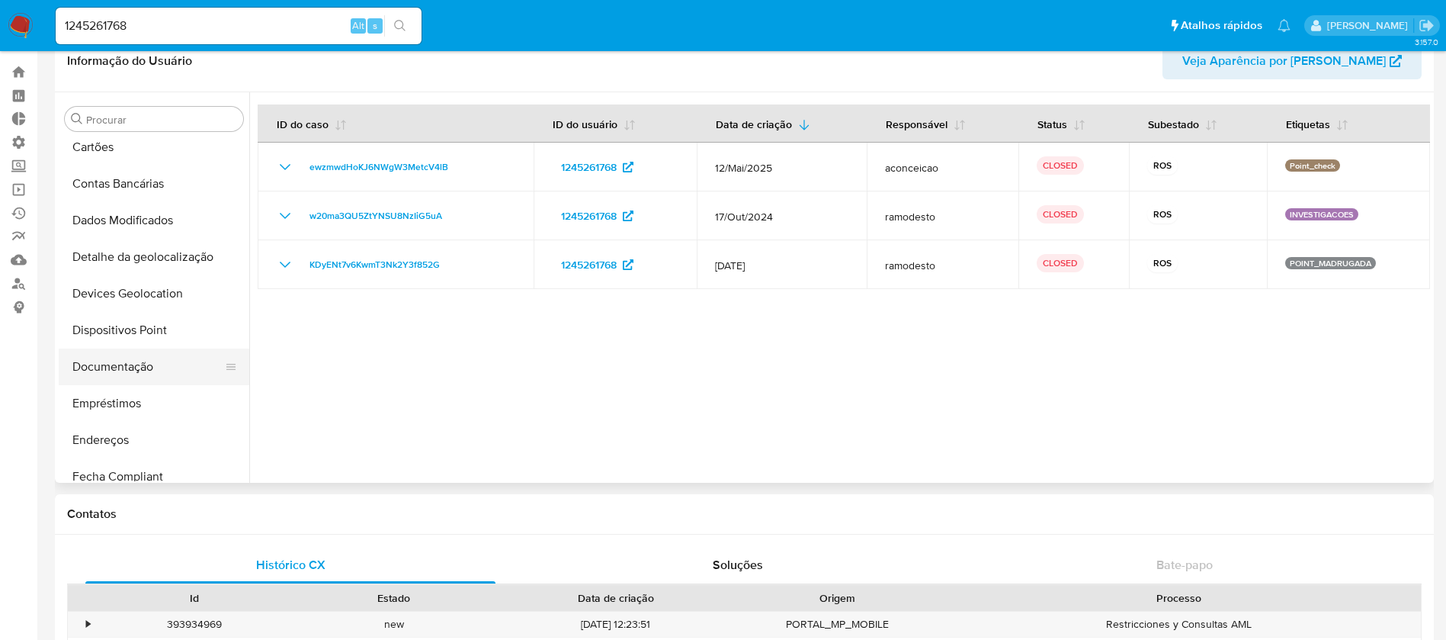
click at [128, 367] on button "Documentação" at bounding box center [148, 366] width 178 height 37
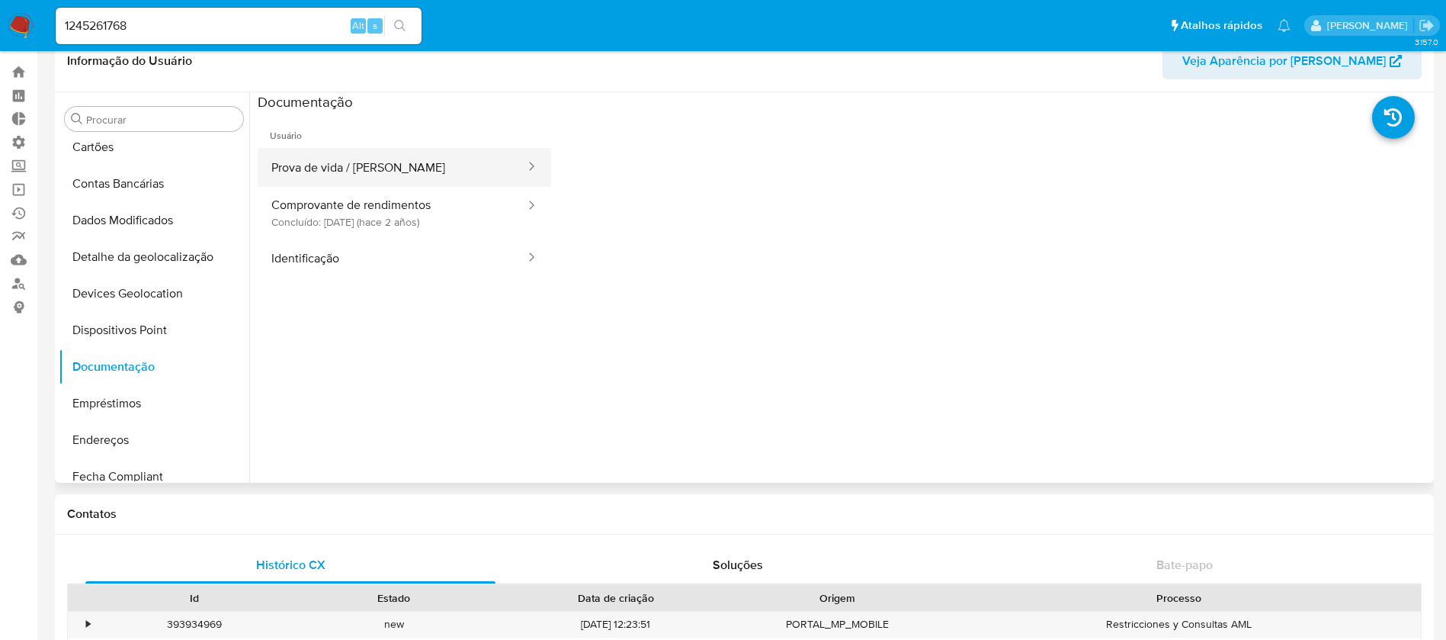
click at [438, 179] on button "Prova de vida / [PERSON_NAME]" at bounding box center [392, 167] width 269 height 39
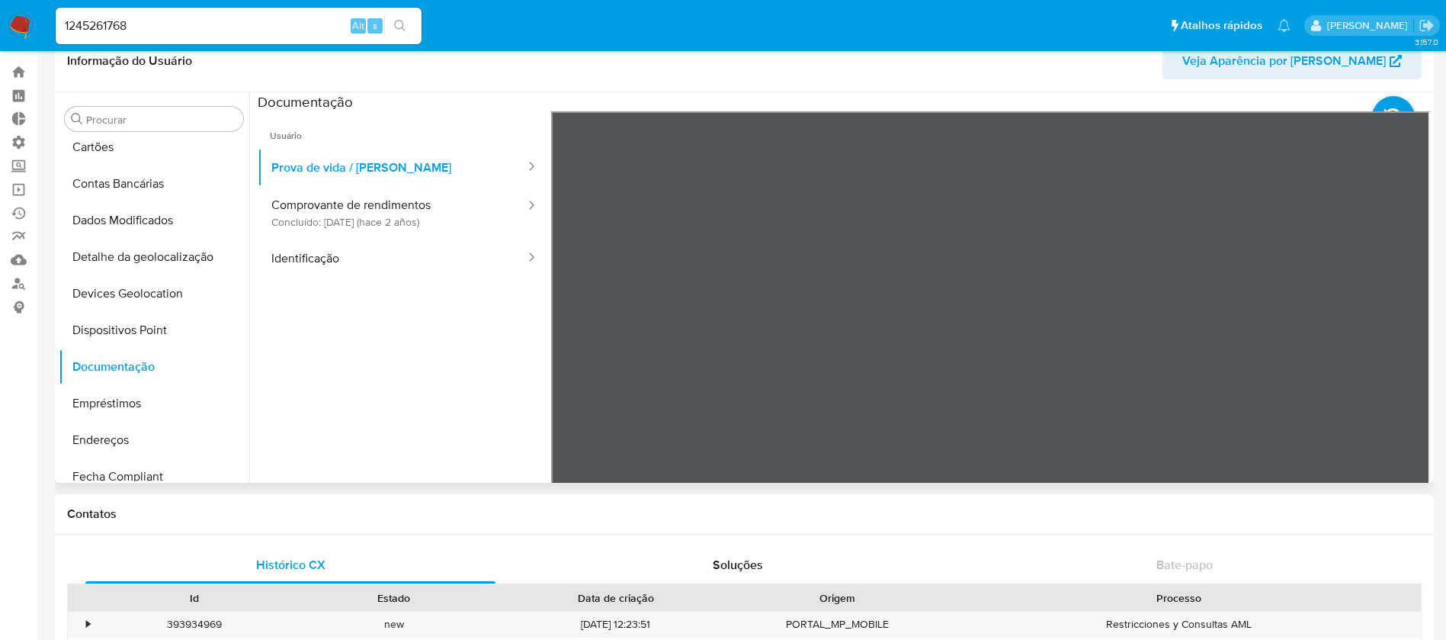
scroll to position [61, 0]
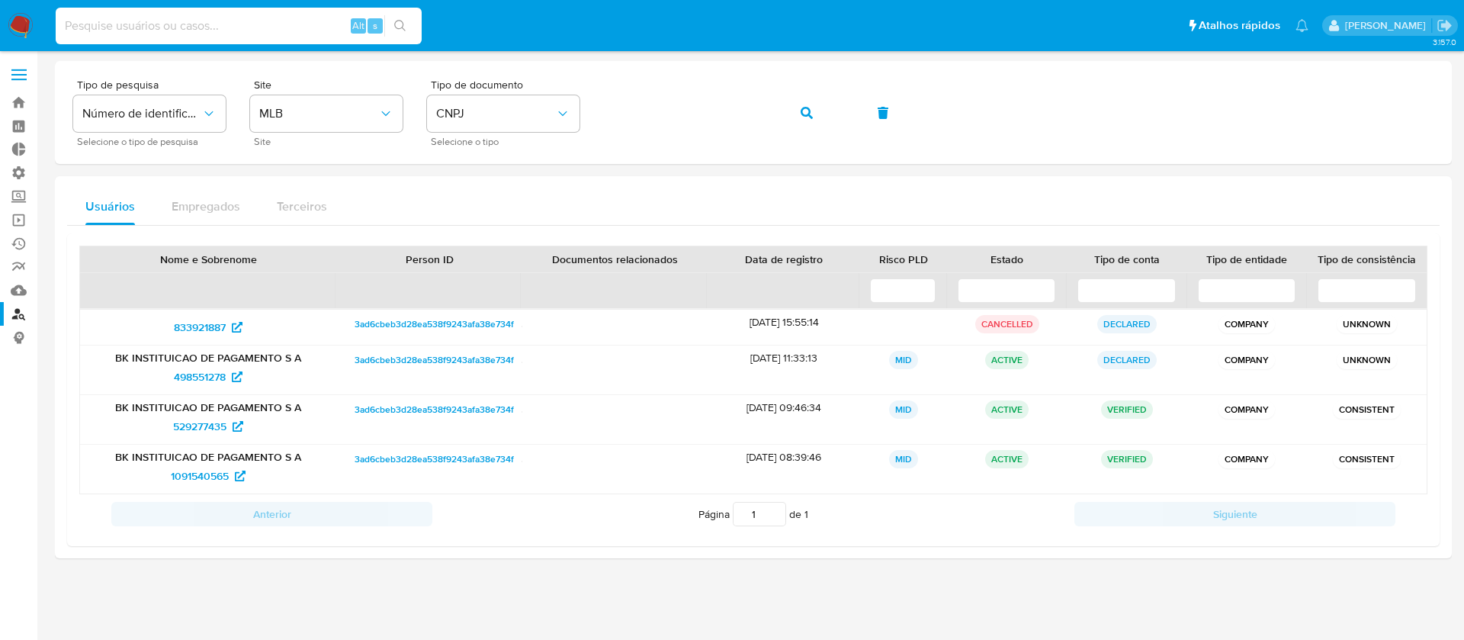
click at [220, 23] on input at bounding box center [239, 26] width 366 height 20
type input "1004256281"
click at [397, 24] on icon "search-icon" at bounding box center [400, 26] width 12 height 12
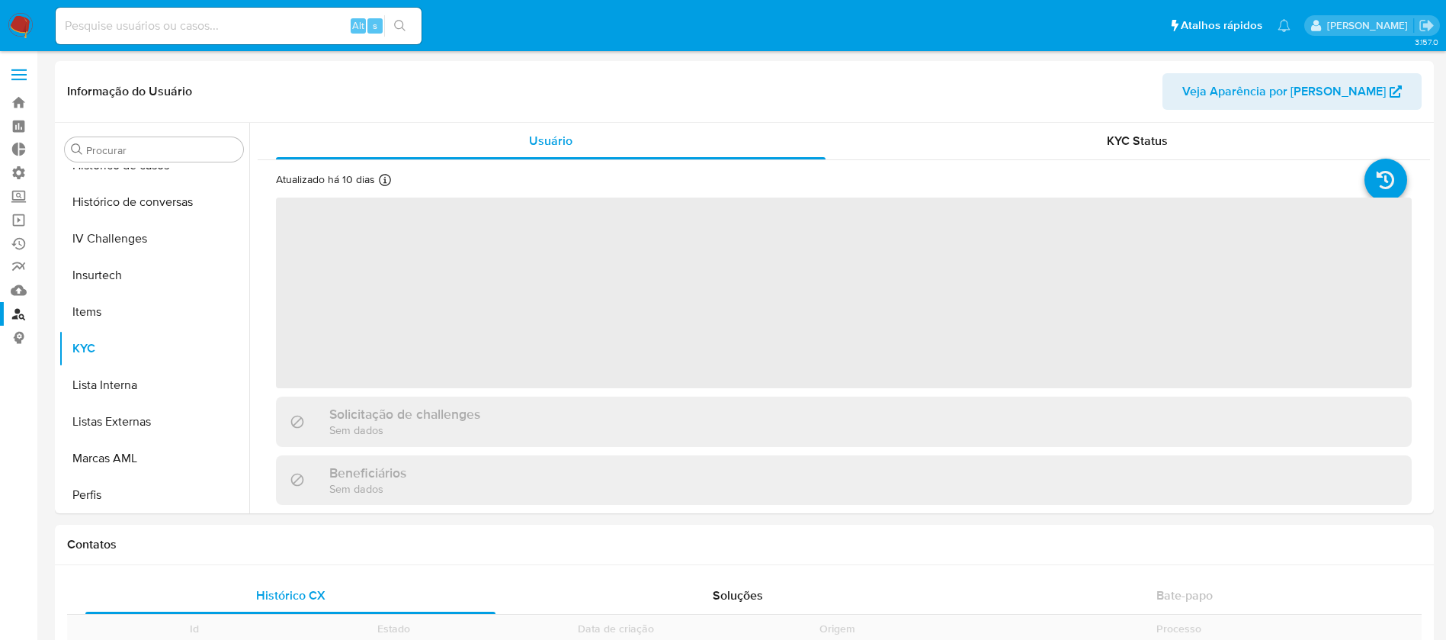
scroll to position [681, 0]
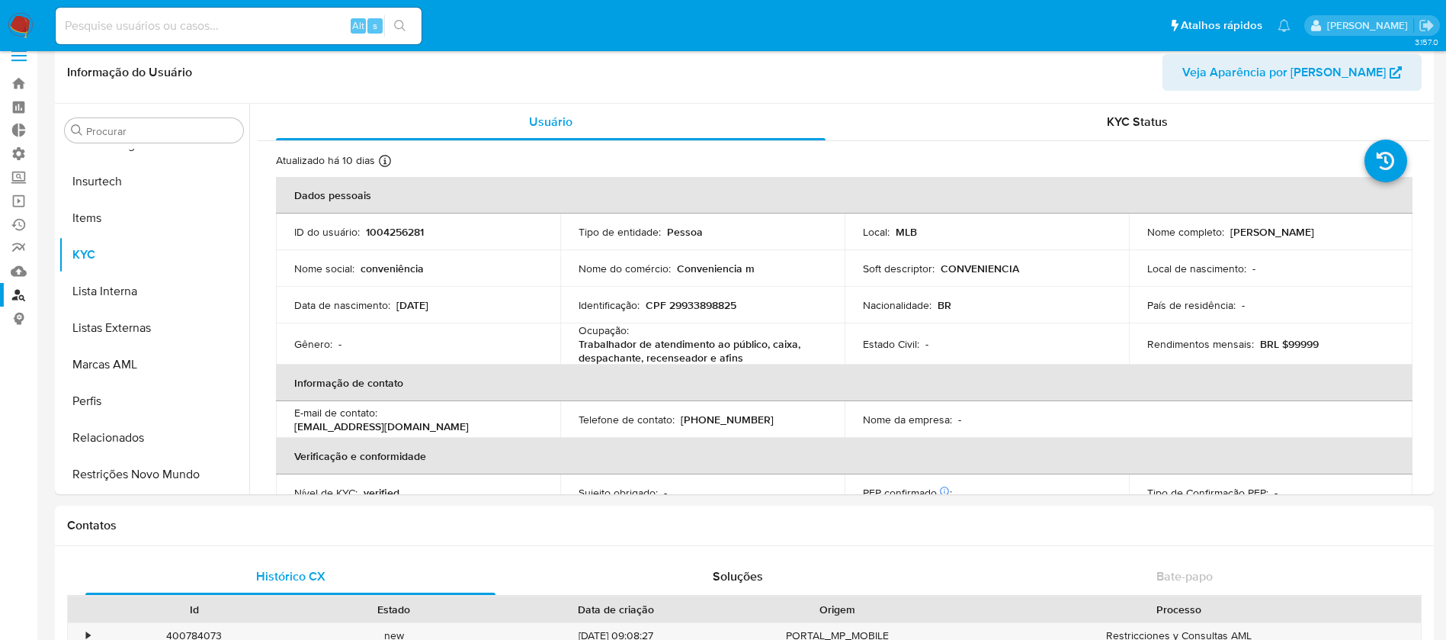
select select "10"
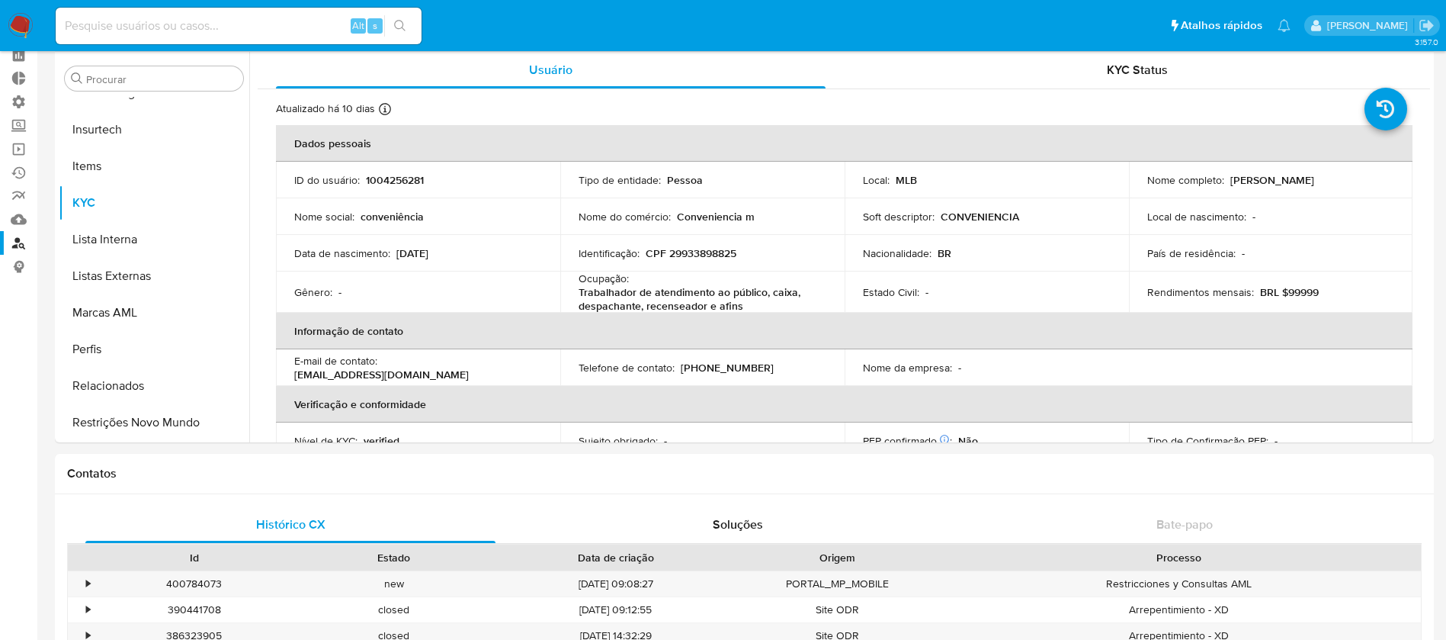
scroll to position [112, 0]
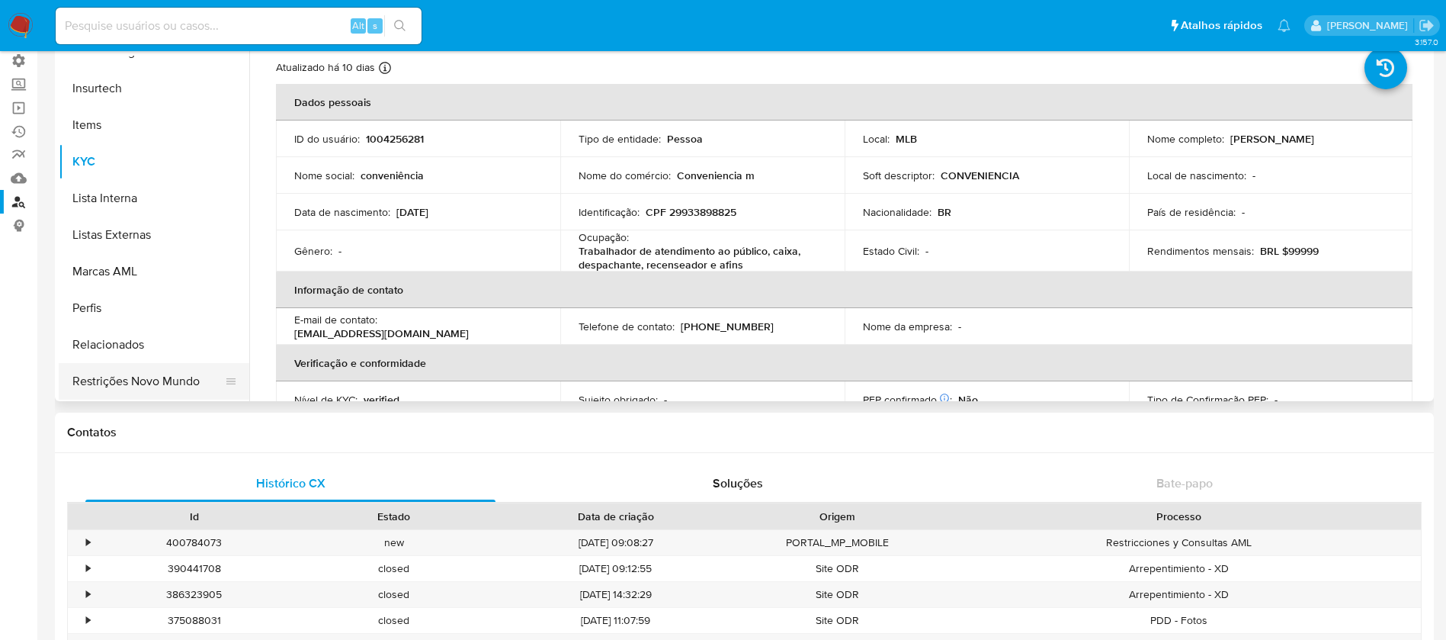
click at [174, 367] on button "Restrições Novo Mundo" at bounding box center [148, 381] width 178 height 37
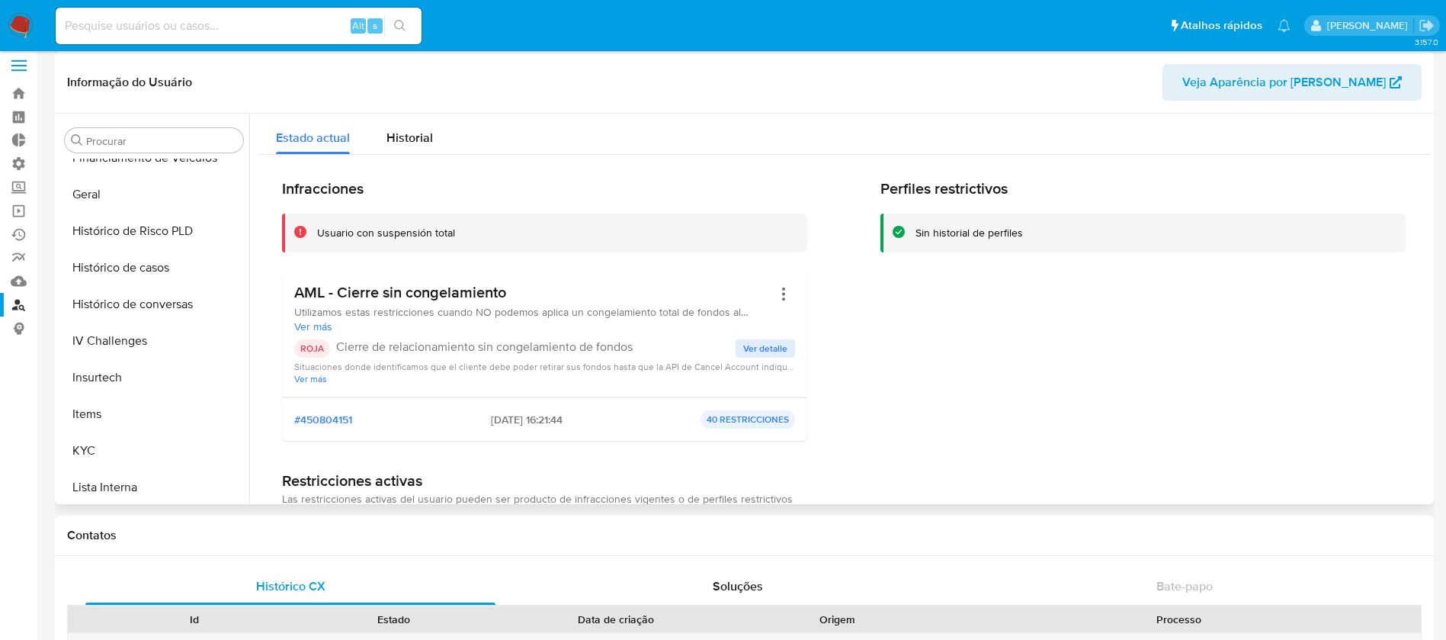
scroll to position [502, 0]
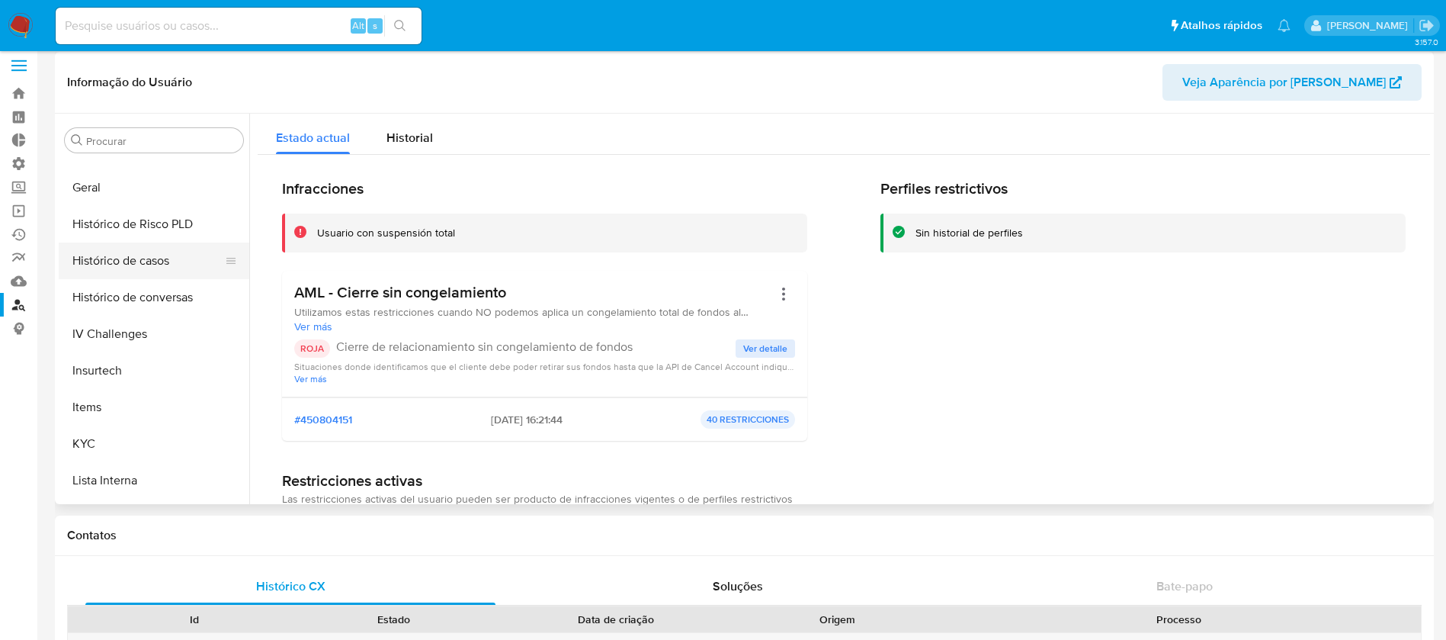
click at [162, 267] on button "Histórico de casos" at bounding box center [148, 260] width 178 height 37
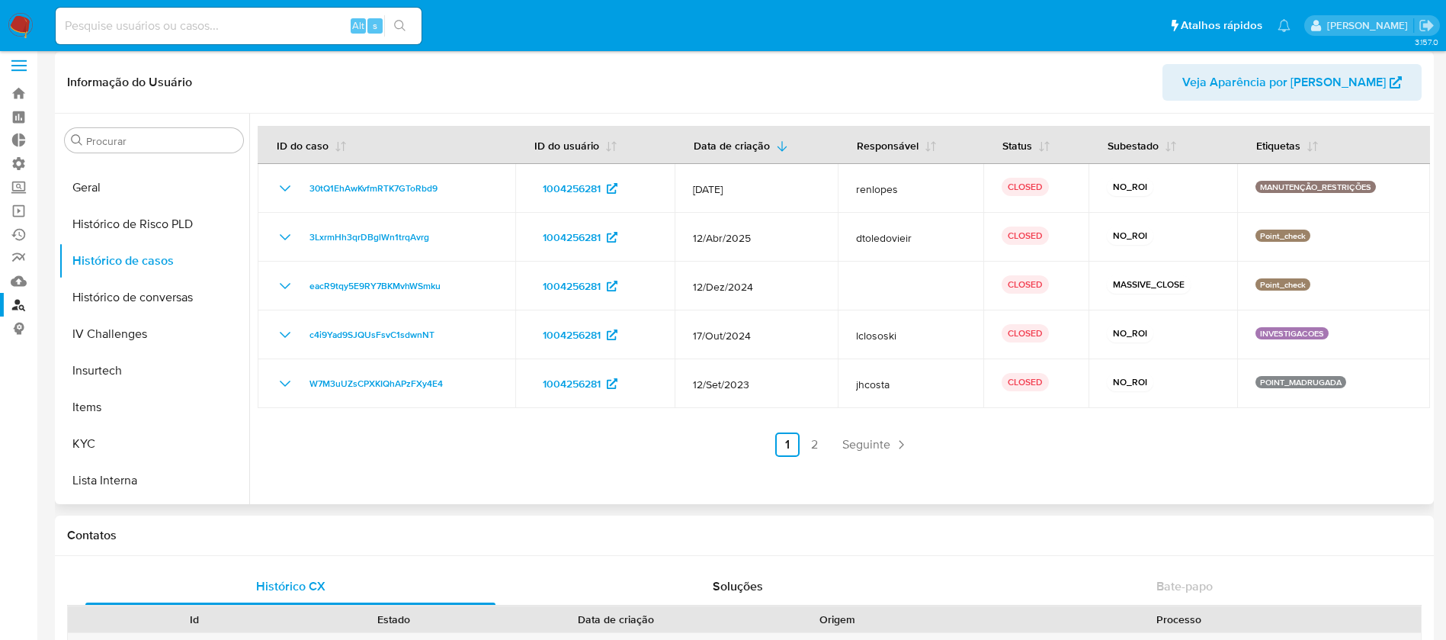
click at [561, 492] on div at bounding box center [839, 309] width 1181 height 390
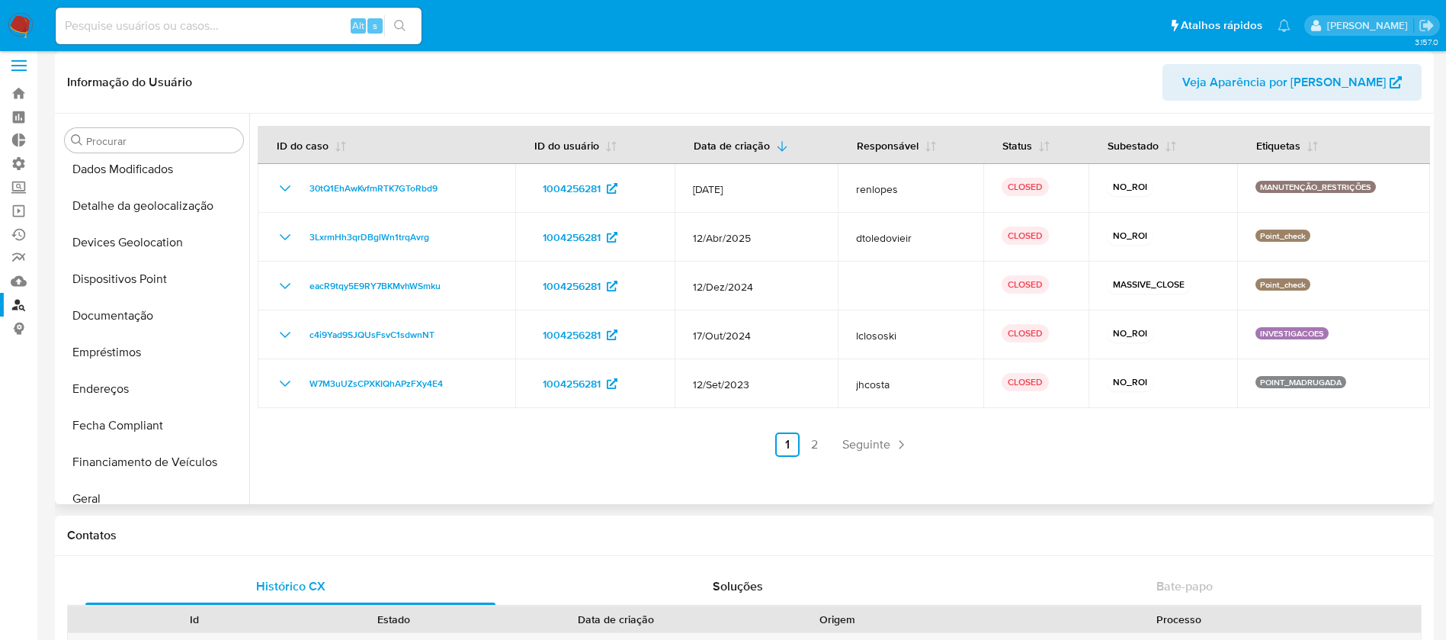
scroll to position [195, 0]
click at [144, 303] on button "Documentação" at bounding box center [148, 311] width 178 height 37
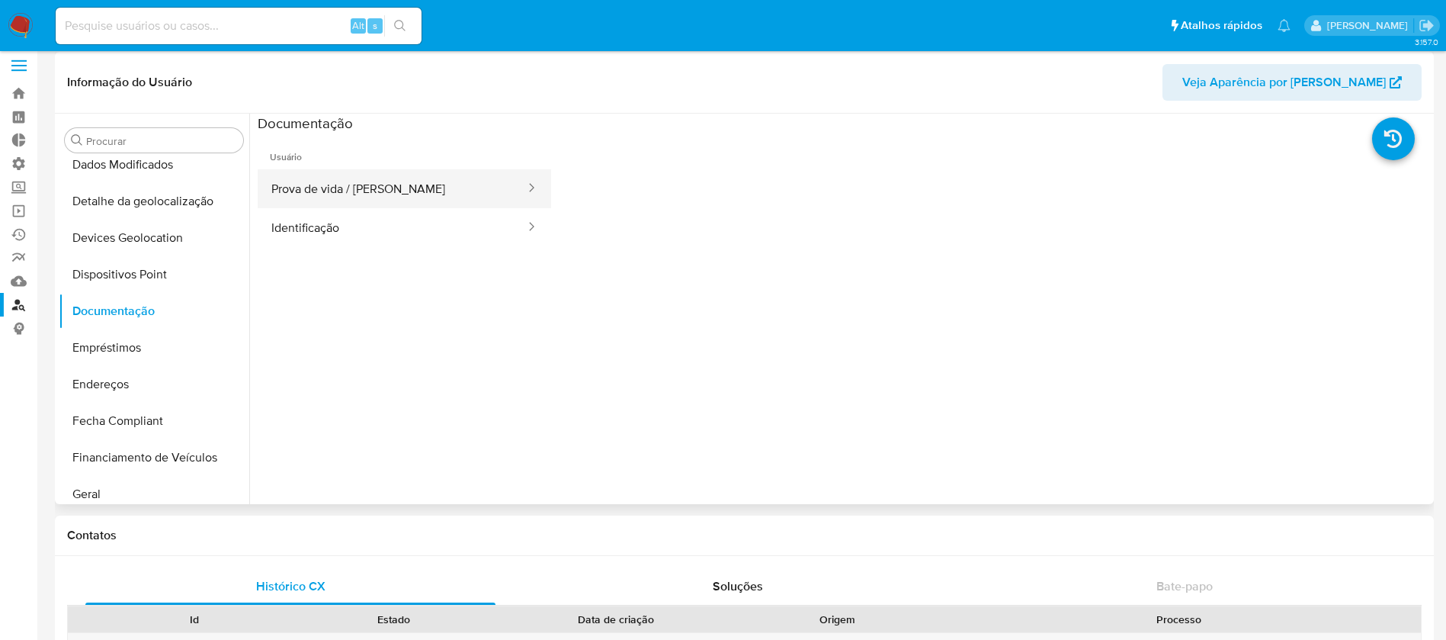
click at [419, 191] on button "Prova de vida / [PERSON_NAME]" at bounding box center [392, 188] width 269 height 39
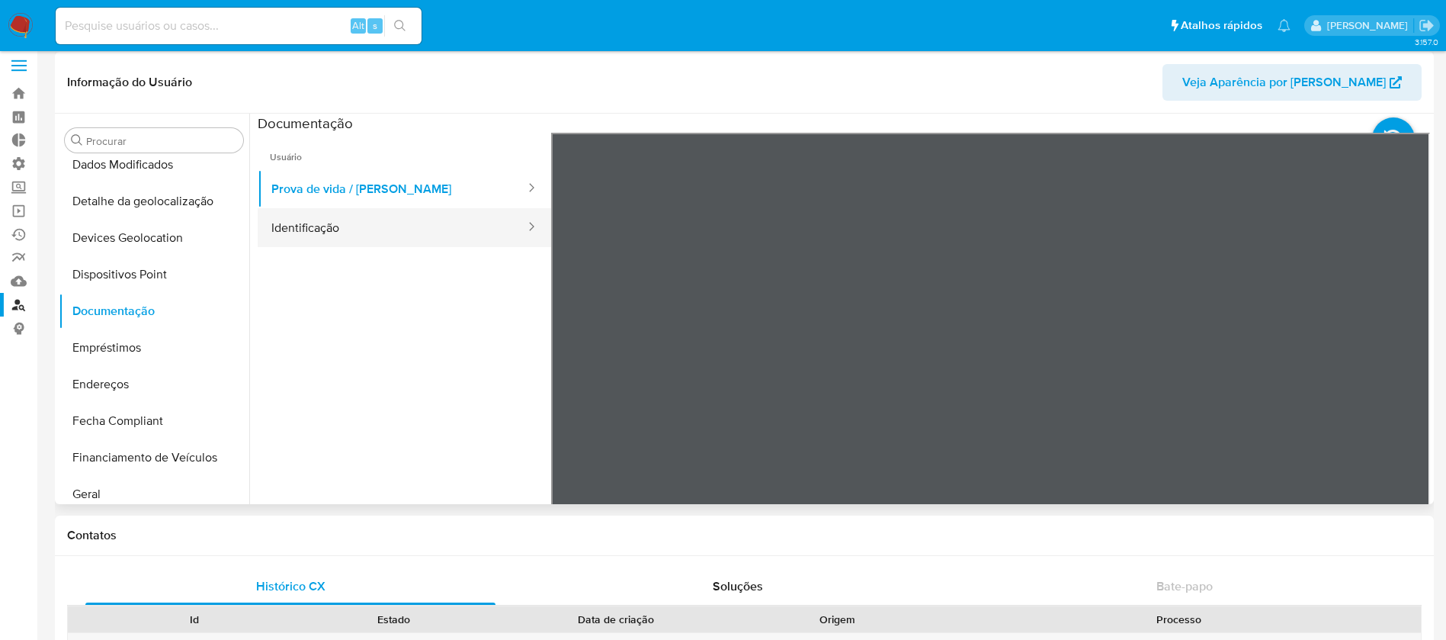
click at [404, 230] on button "Identificação" at bounding box center [392, 227] width 269 height 39
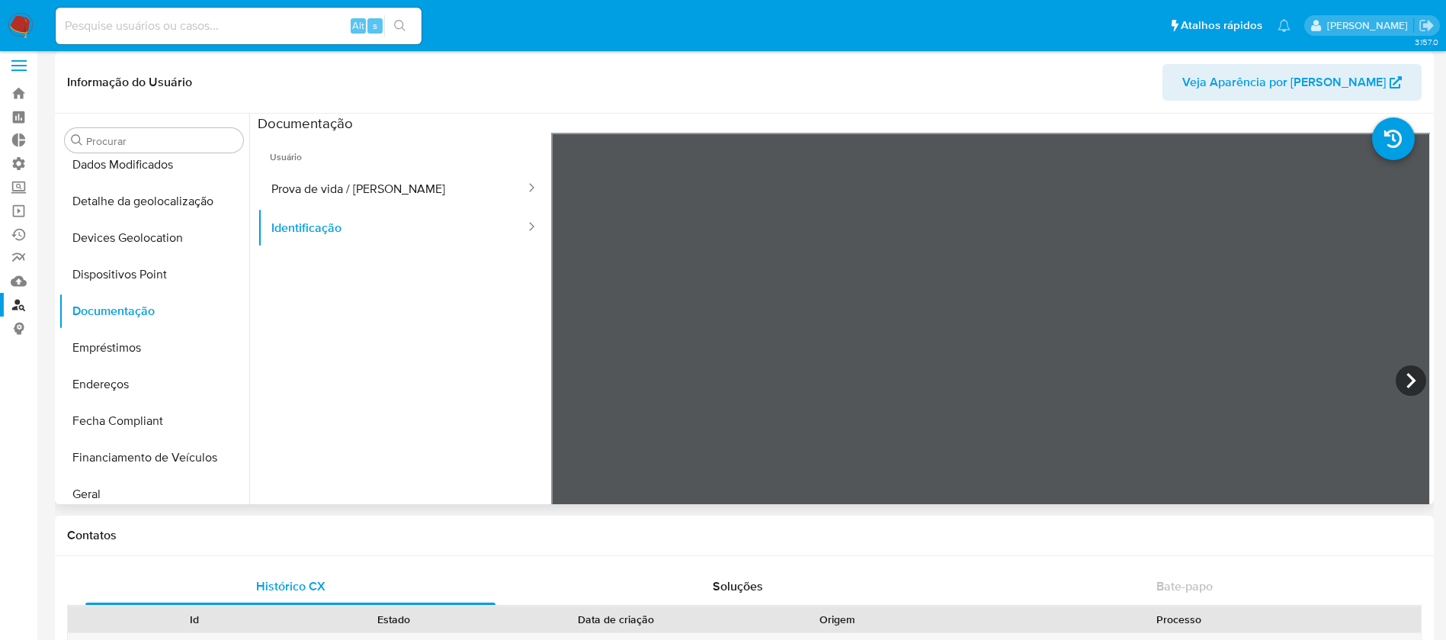
drag, startPoint x: 188, startPoint y: 338, endPoint x: 245, endPoint y: 266, distance: 92.3
click at [245, 266] on ul "Adiantamentos de Dinheiro Anexos CBT Cartões Contas Bancárias Dados Modificados…" at bounding box center [154, 331] width 191 height 344
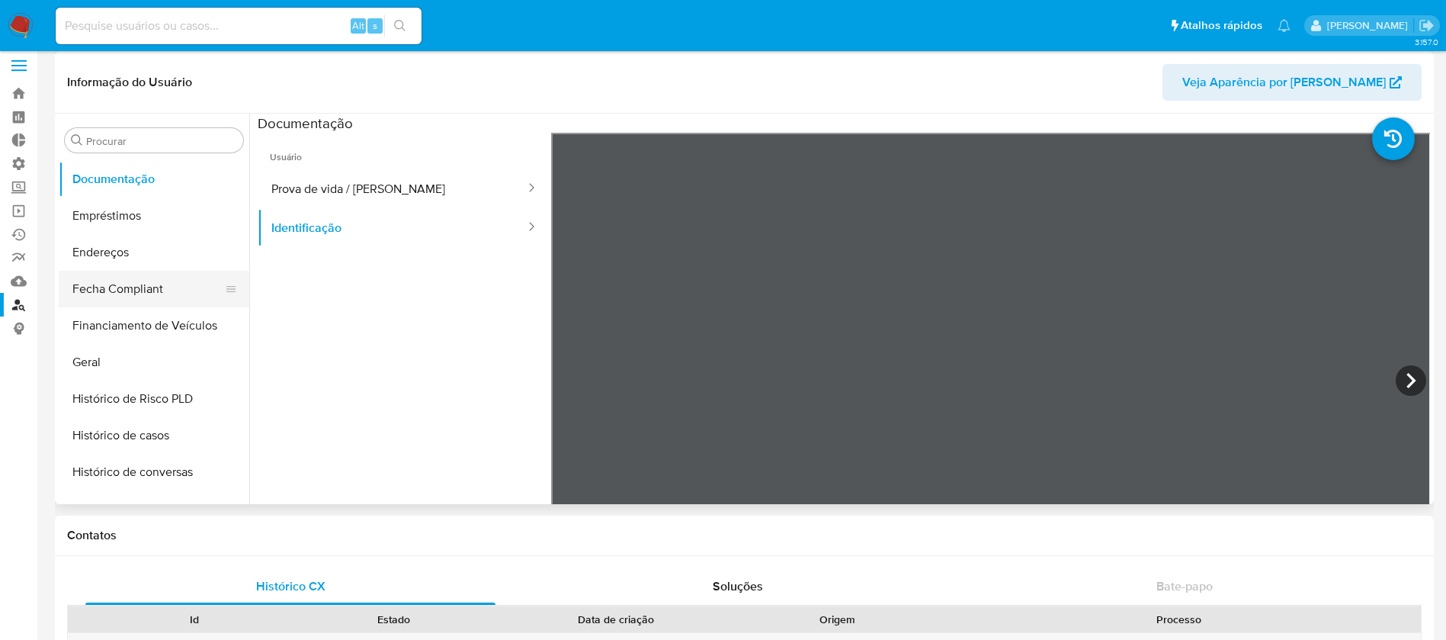
scroll to position [322, 0]
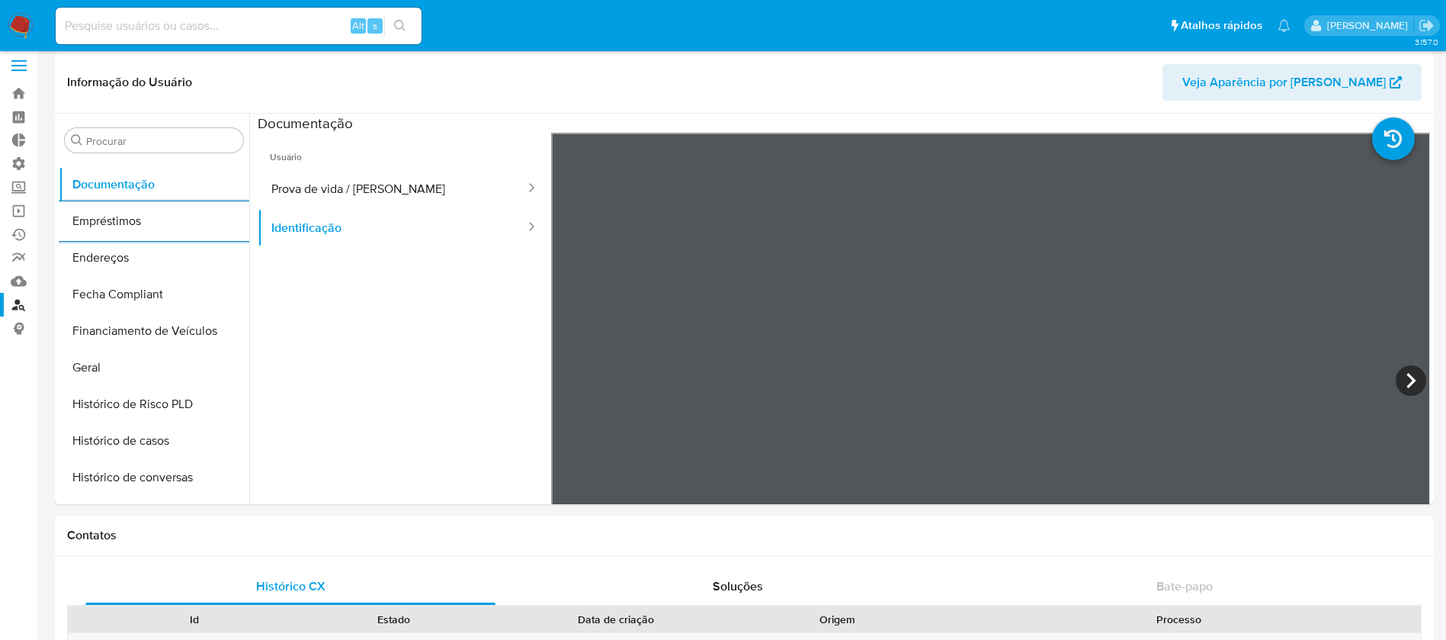
click at [252, 23] on input at bounding box center [239, 26] width 366 height 20
paste input "1848702114"
type input "1848702114"
click at [402, 28] on icon "search-icon" at bounding box center [400, 26] width 12 height 12
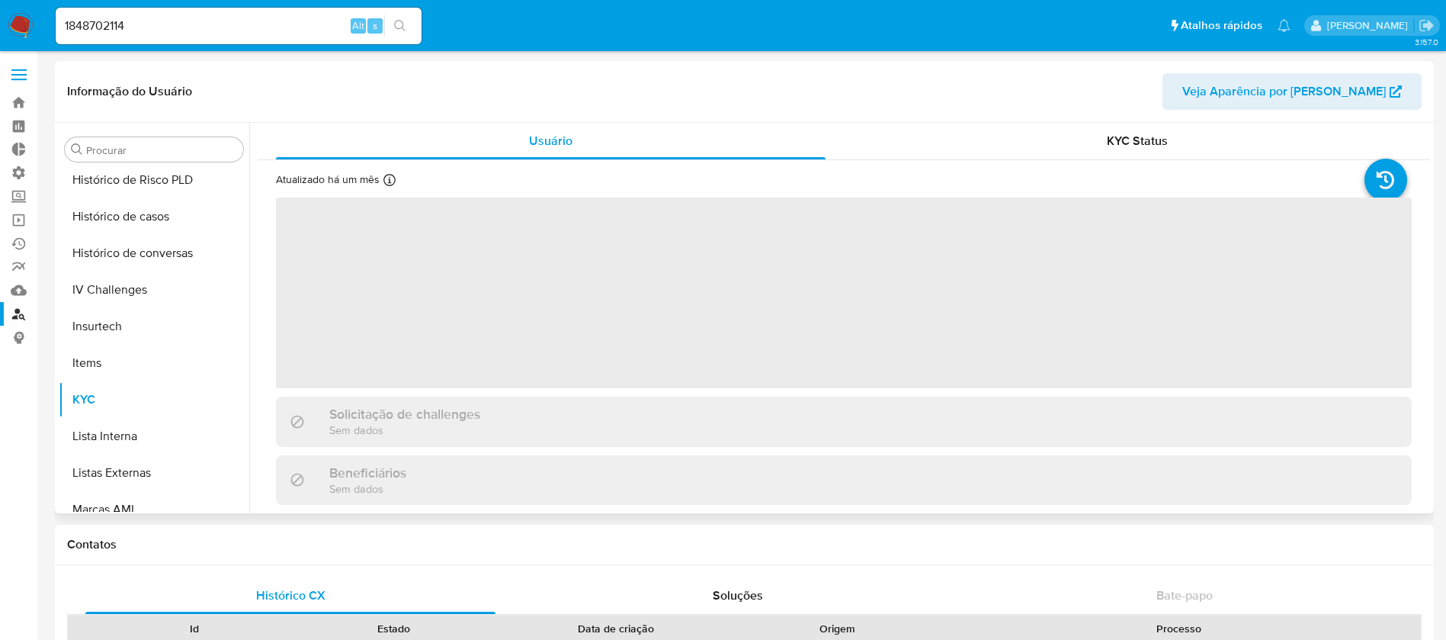
scroll to position [681, 0]
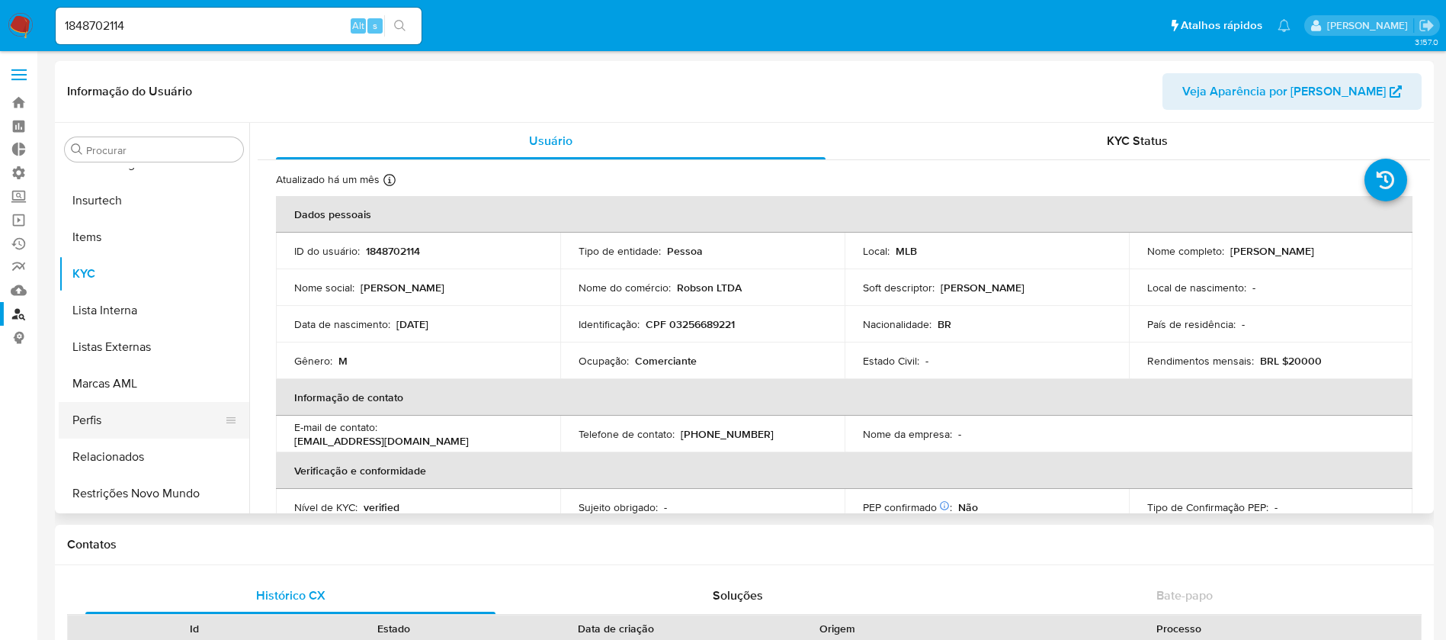
select select "10"
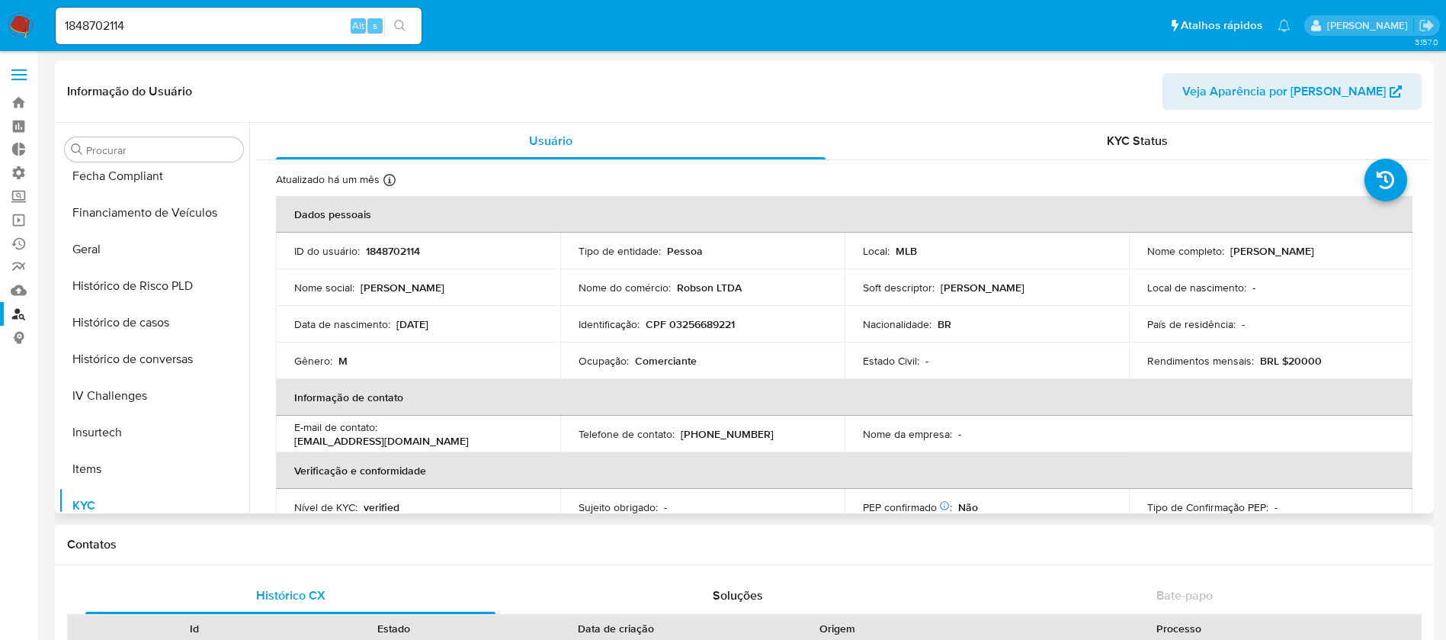
scroll to position [445, 0]
click at [163, 330] on button "Histórico de casos" at bounding box center [148, 326] width 178 height 37
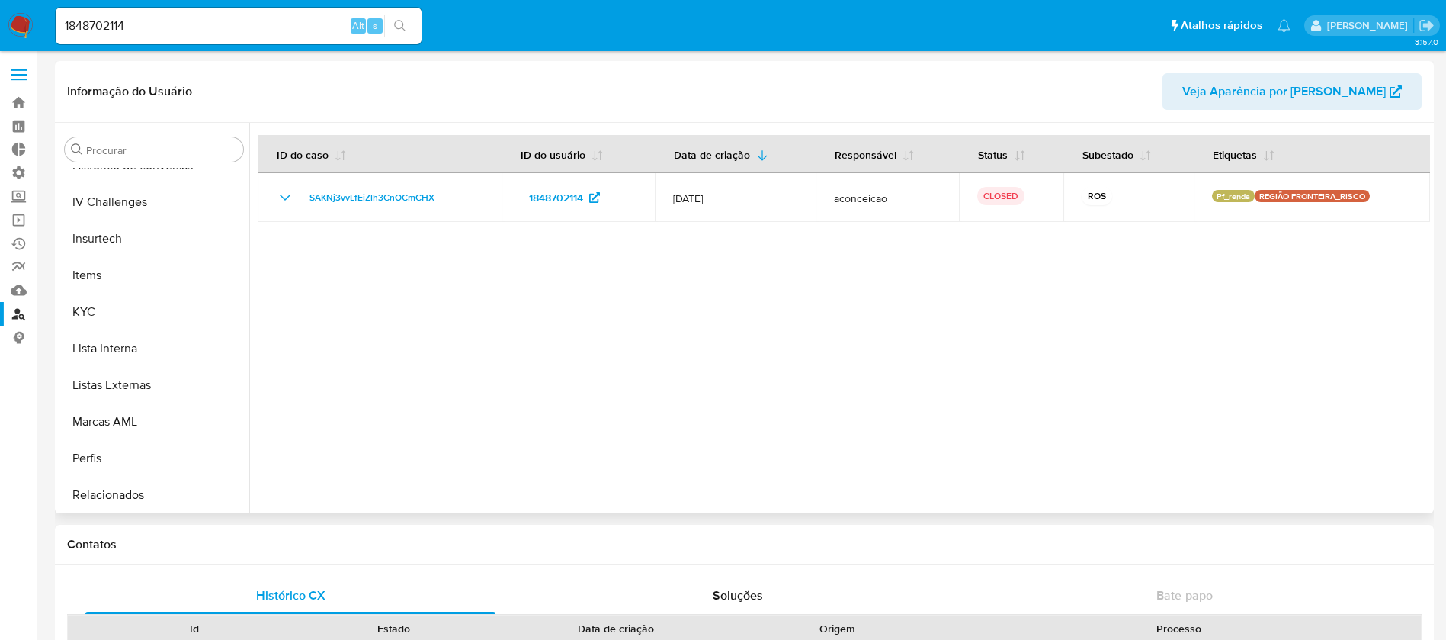
scroll to position [681, 0]
click at [173, 486] on button "Restrições Novo Mundo" at bounding box center [148, 493] width 178 height 37
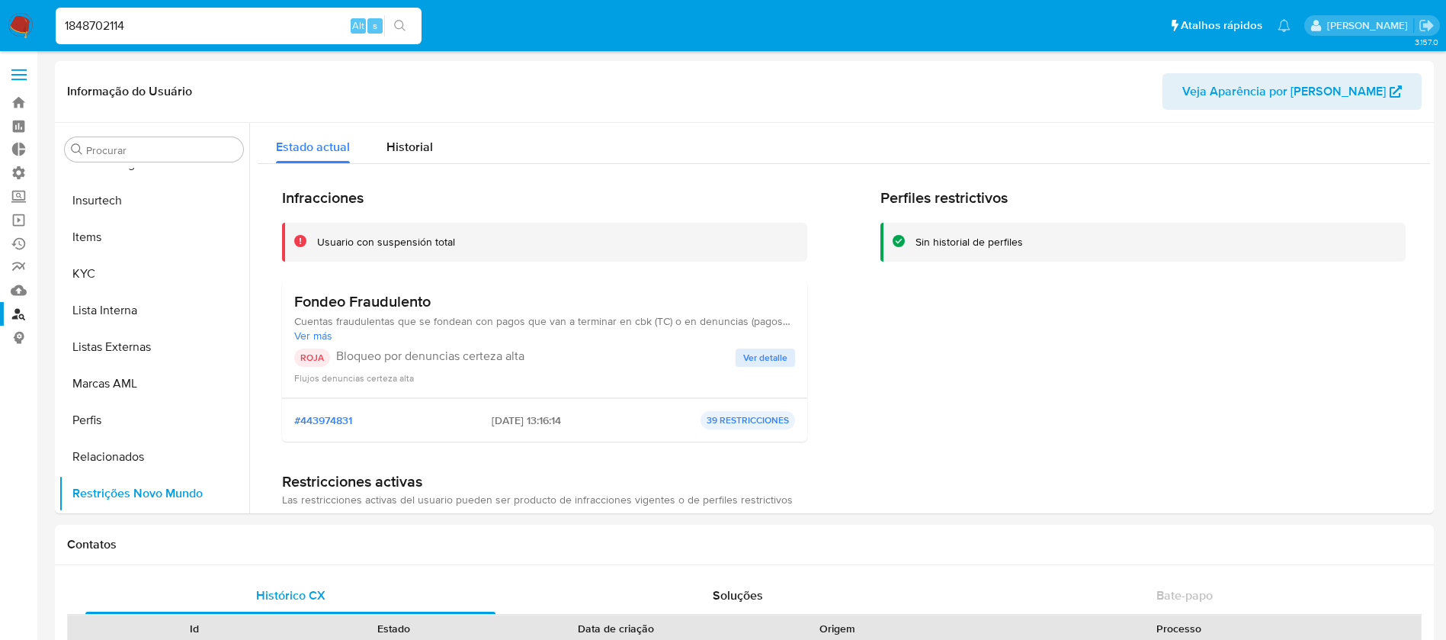
drag, startPoint x: 163, startPoint y: 18, endPoint x: 23, endPoint y: 12, distance: 140.4
click at [23, 12] on nav "Pausado Ver notificaciones 1848702114 Alt s Atalhos rápidos Presiona las siguie…" at bounding box center [723, 25] width 1446 height 51
paste input "111470143"
type input "1111470143"
click at [403, 20] on icon "search-icon" at bounding box center [400, 26] width 12 height 12
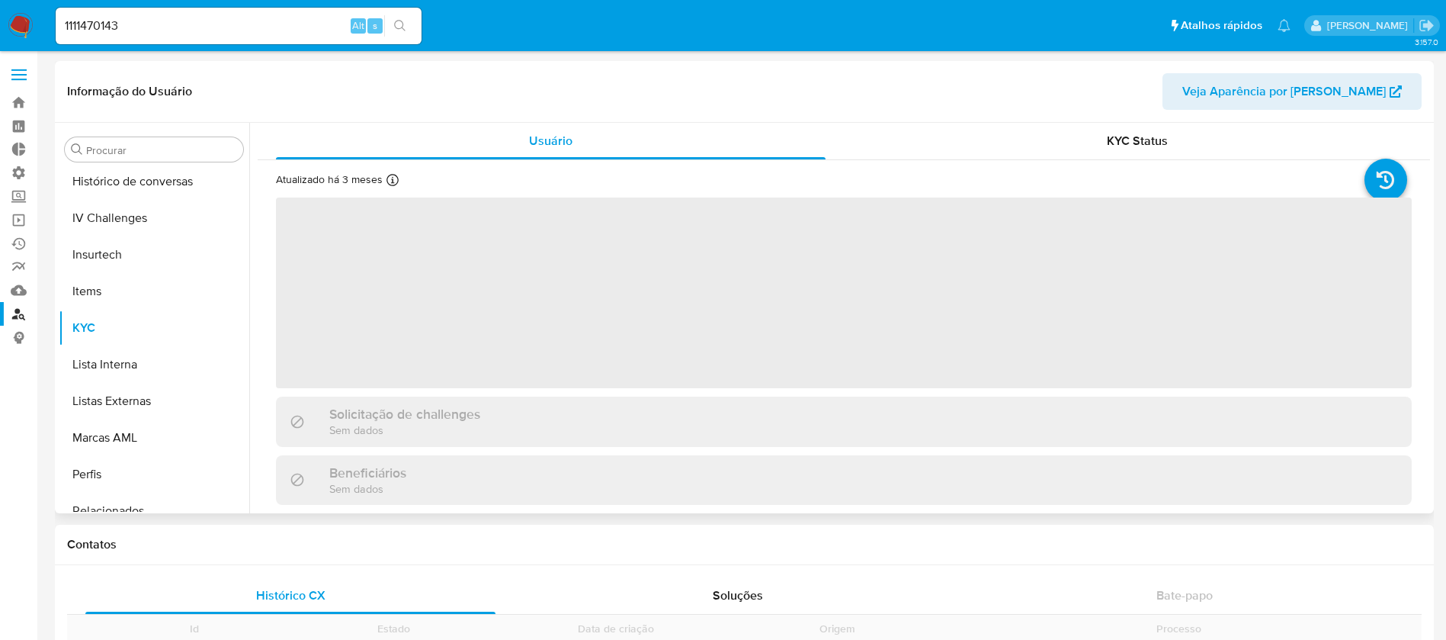
scroll to position [681, 0]
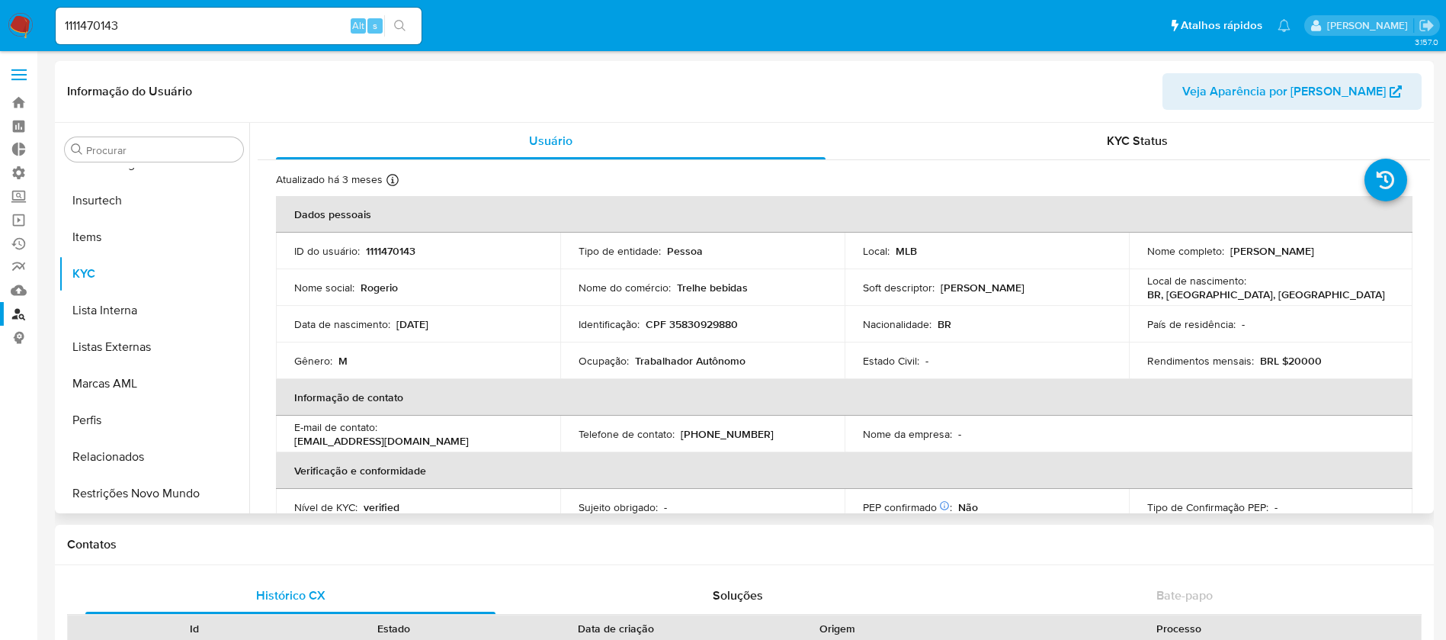
select select "10"
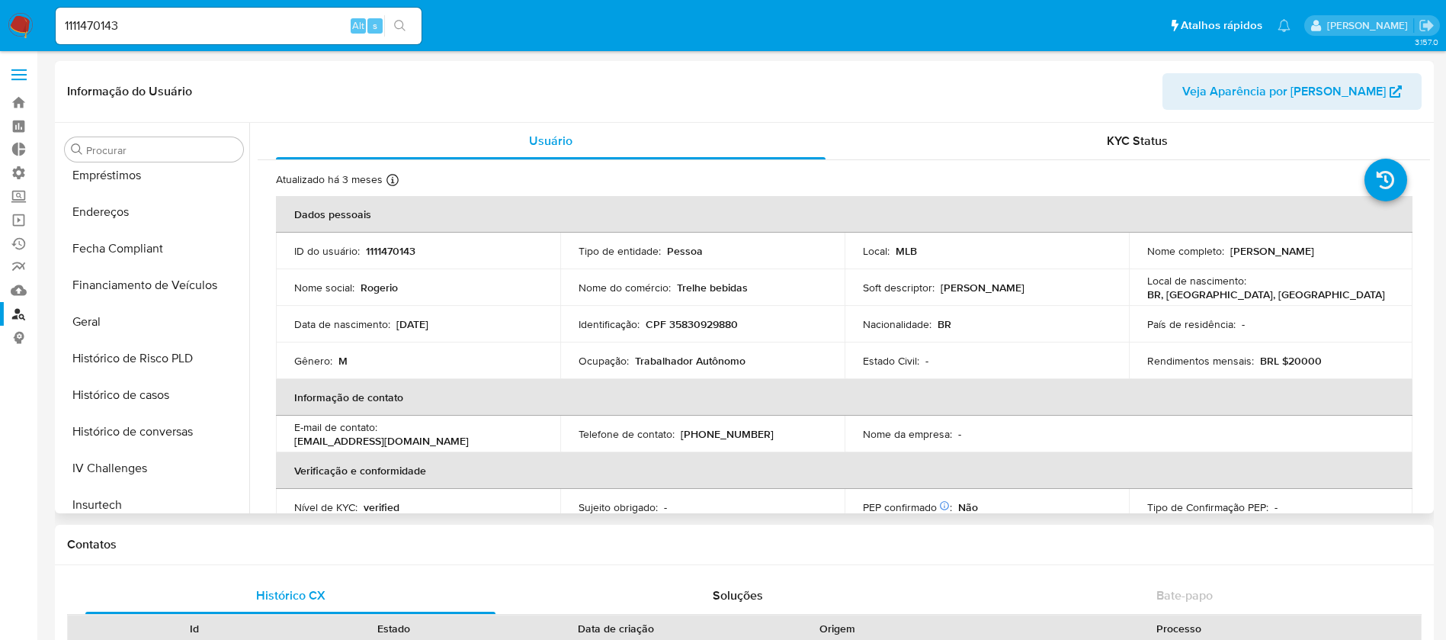
scroll to position [383, 0]
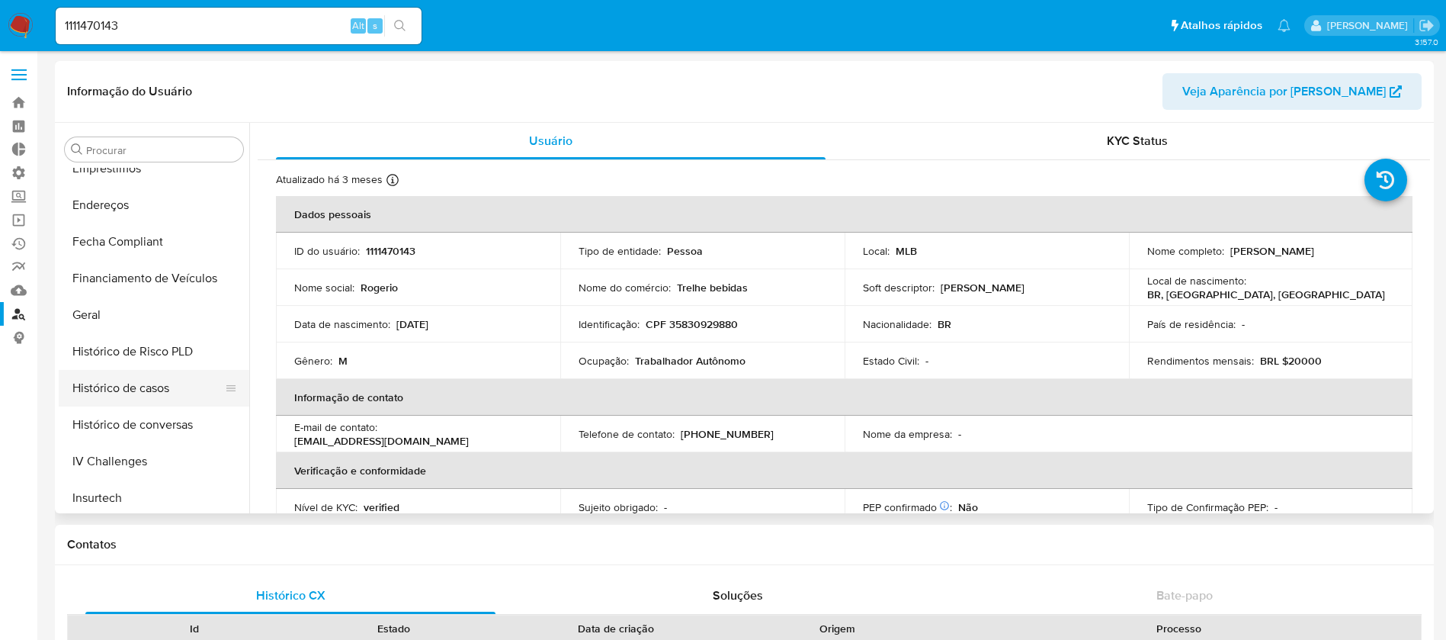
click at [159, 387] on button "Histórico de casos" at bounding box center [148, 388] width 178 height 37
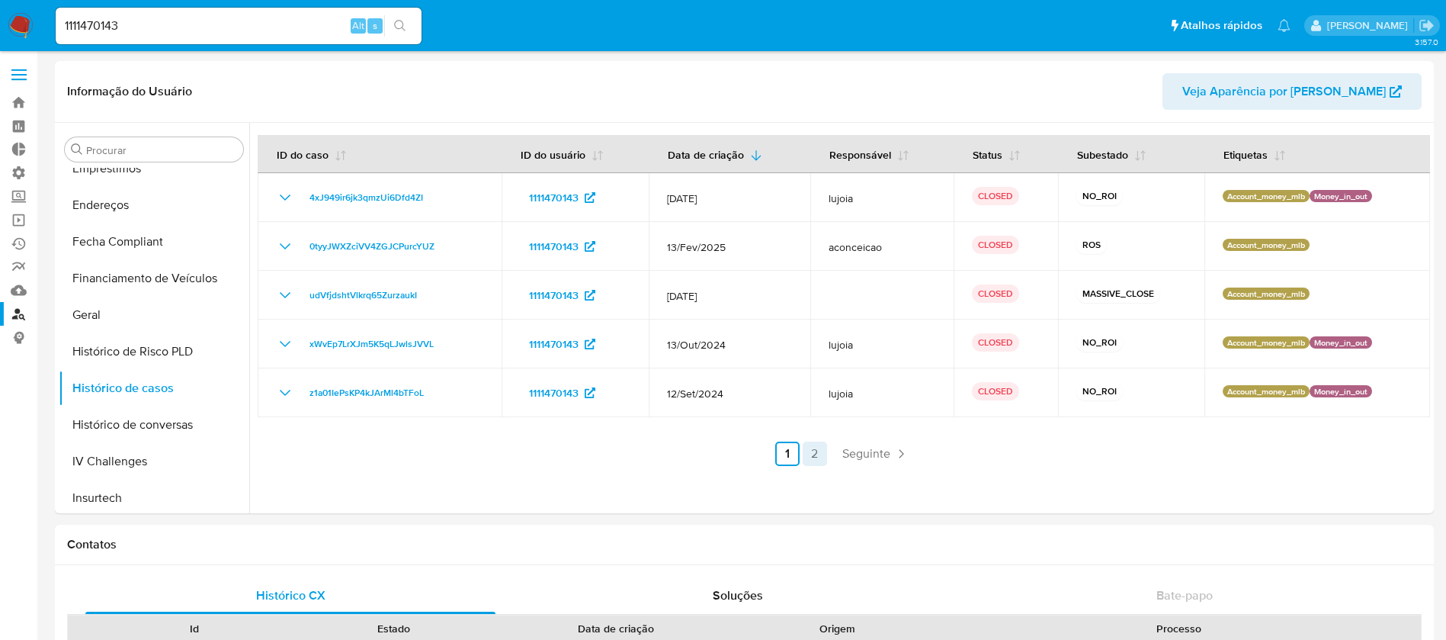
click at [808, 456] on link "2" at bounding box center [815, 453] width 24 height 24
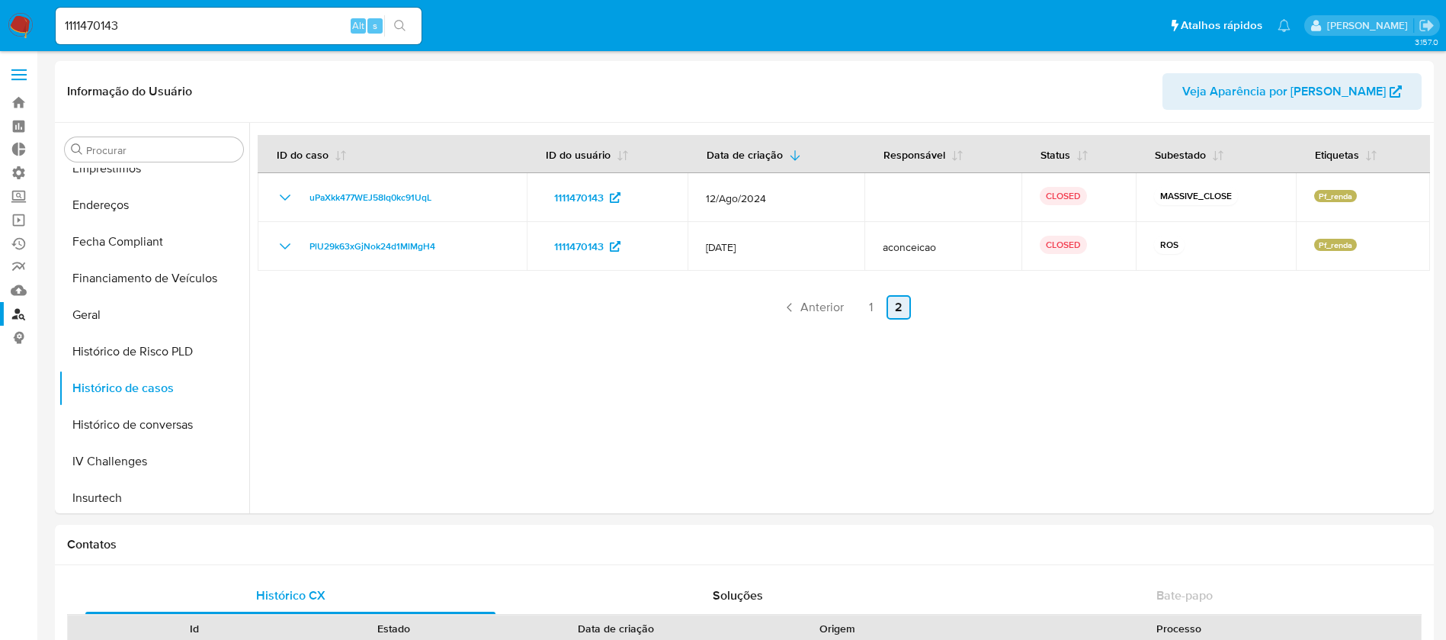
click at [898, 307] on link "2" at bounding box center [899, 307] width 24 height 24
click at [819, 320] on div at bounding box center [839, 318] width 1181 height 390
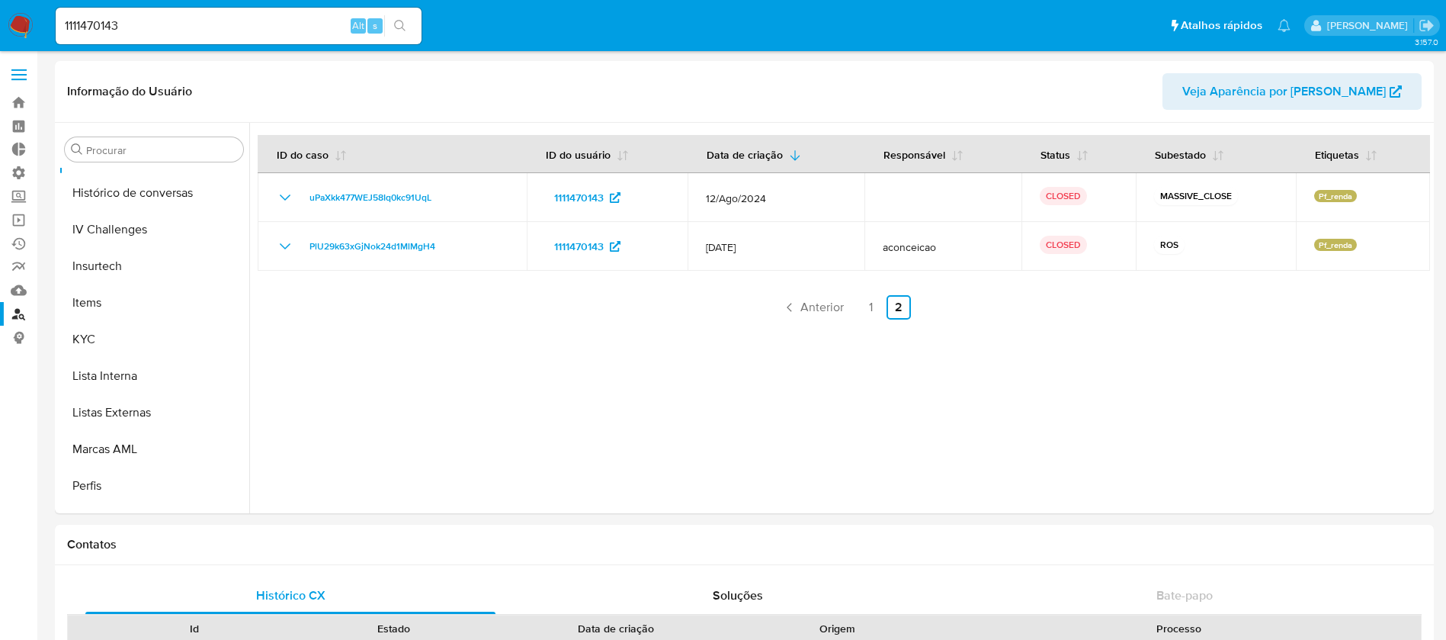
scroll to position [681, 0]
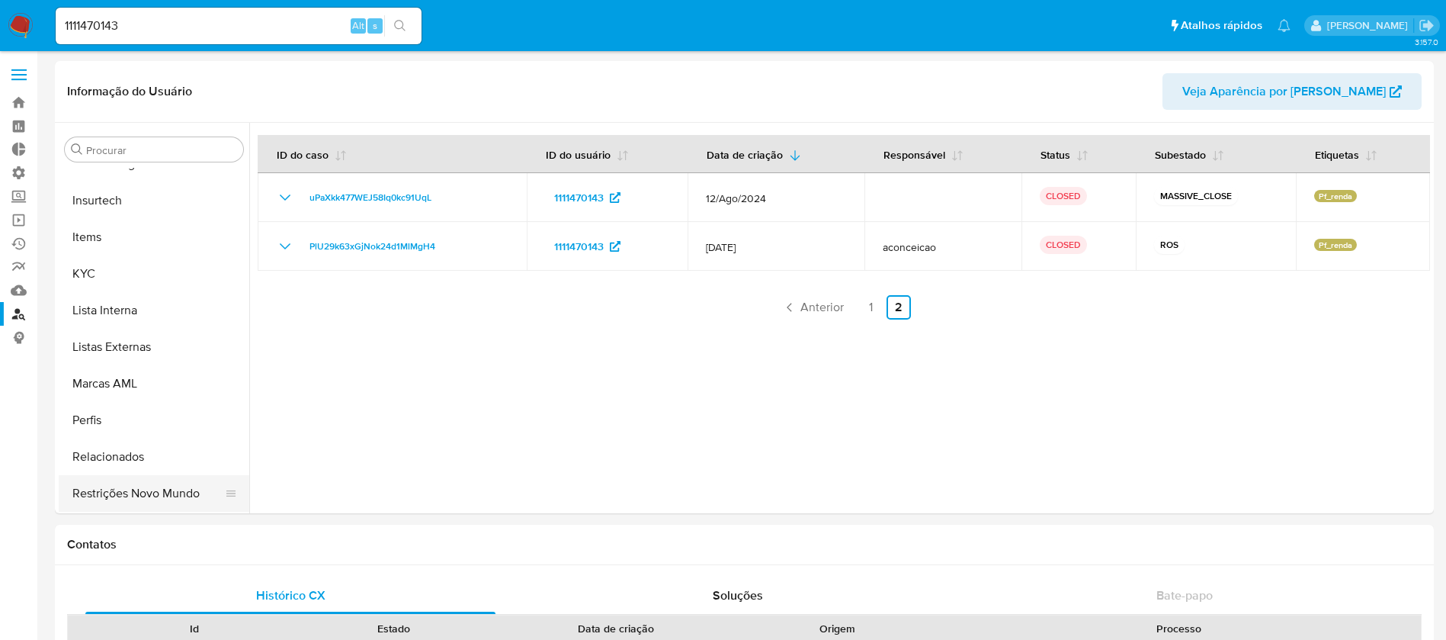
click at [153, 489] on button "Restrições Novo Mundo" at bounding box center [148, 493] width 178 height 37
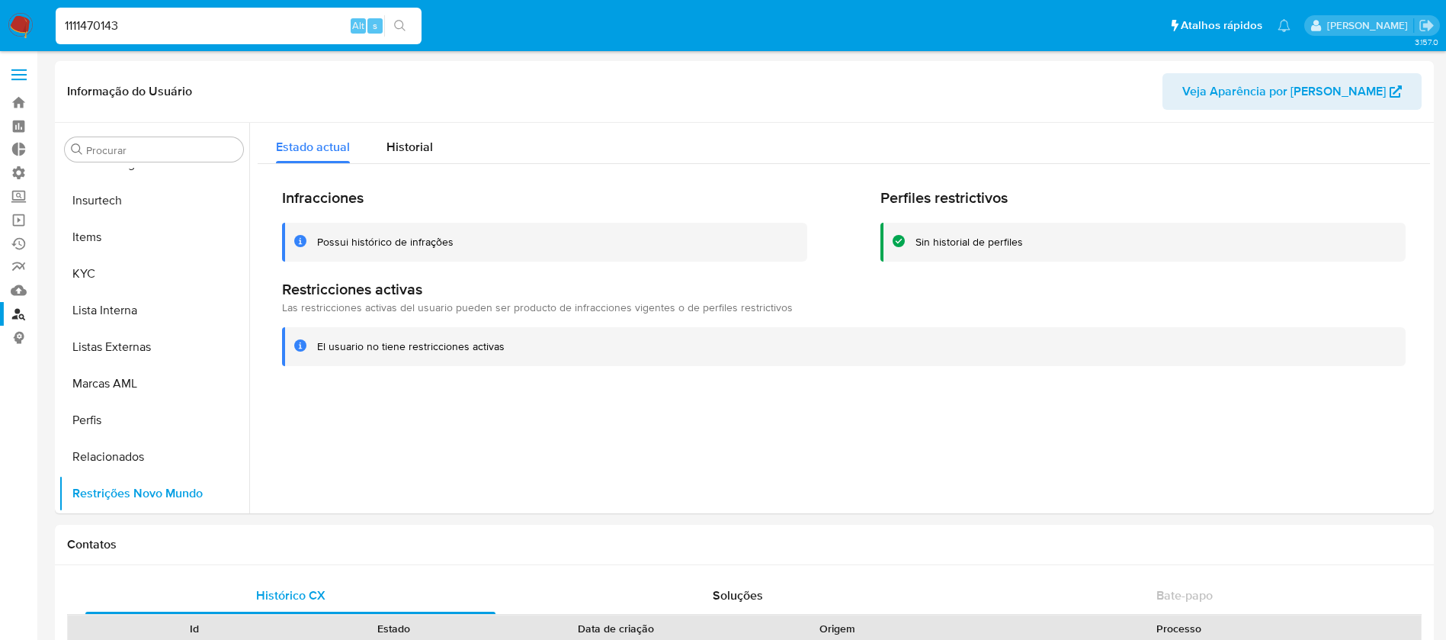
drag, startPoint x: 137, startPoint y: 20, endPoint x: 20, endPoint y: 17, distance: 117.4
click at [20, 17] on nav "Pausado Ver notificaciones 1111470143 Alt s Atalhos rápidos Presiona las siguie…" at bounding box center [723, 25] width 1446 height 51
paste input "01235394"
type input "1101235394"
click at [399, 27] on icon "search-icon" at bounding box center [400, 26] width 12 height 12
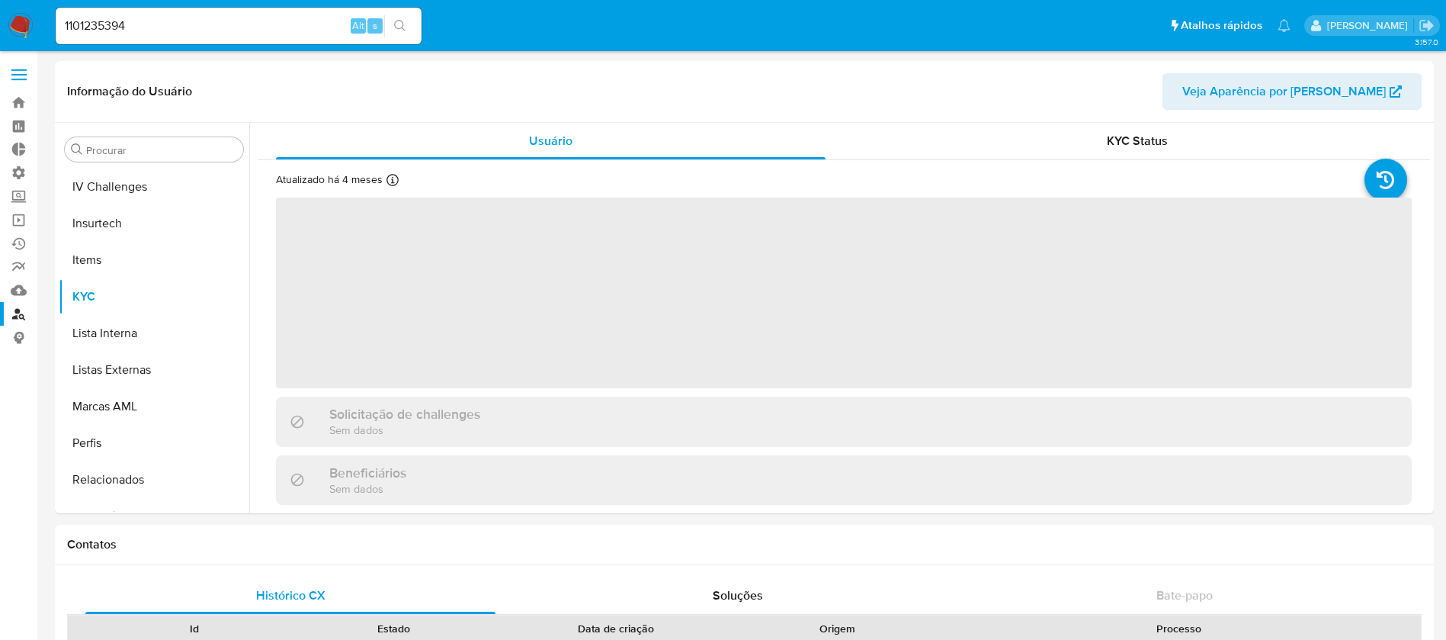
scroll to position [681, 0]
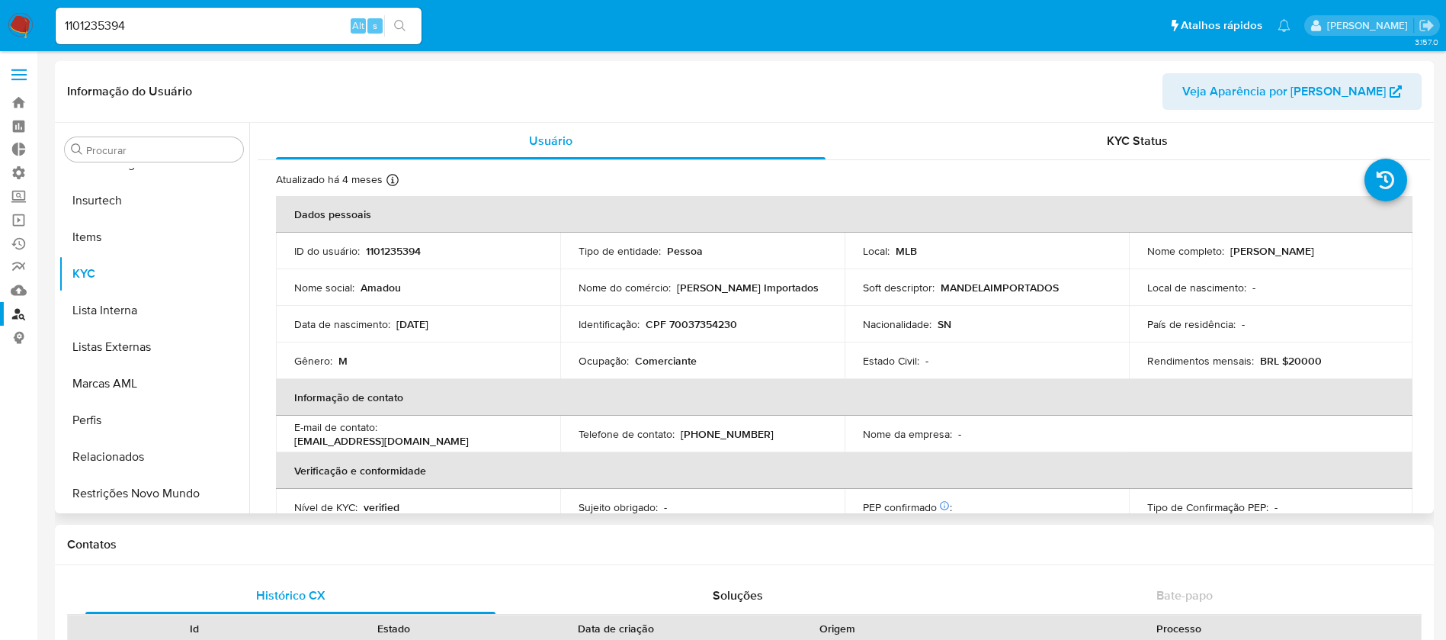
select select "10"
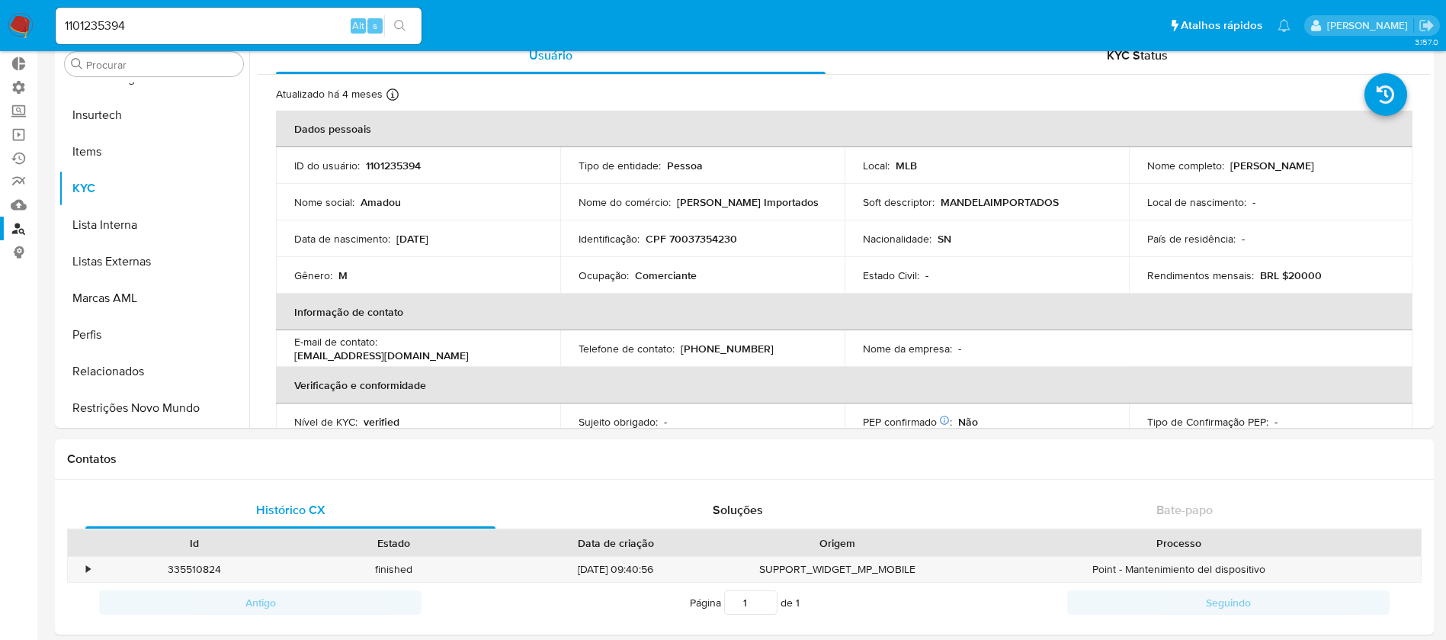
scroll to position [91, 0]
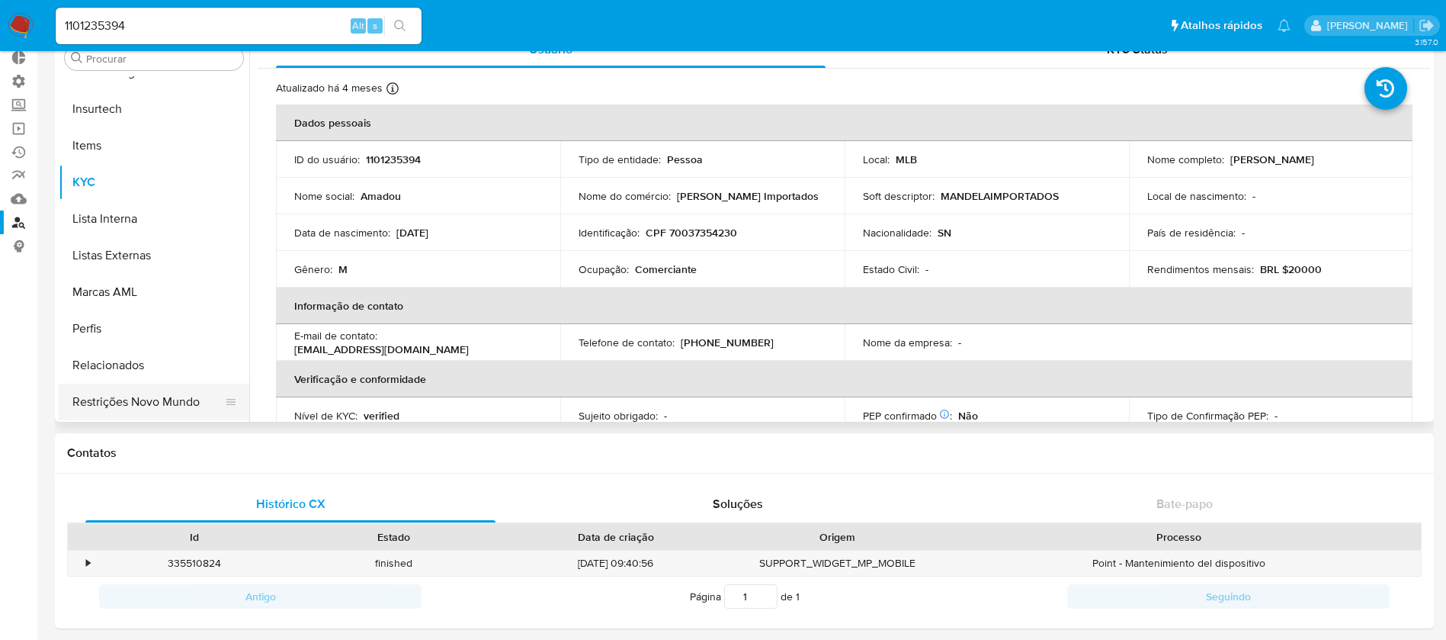
click at [172, 400] on button "Restrições Novo Mundo" at bounding box center [148, 401] width 178 height 37
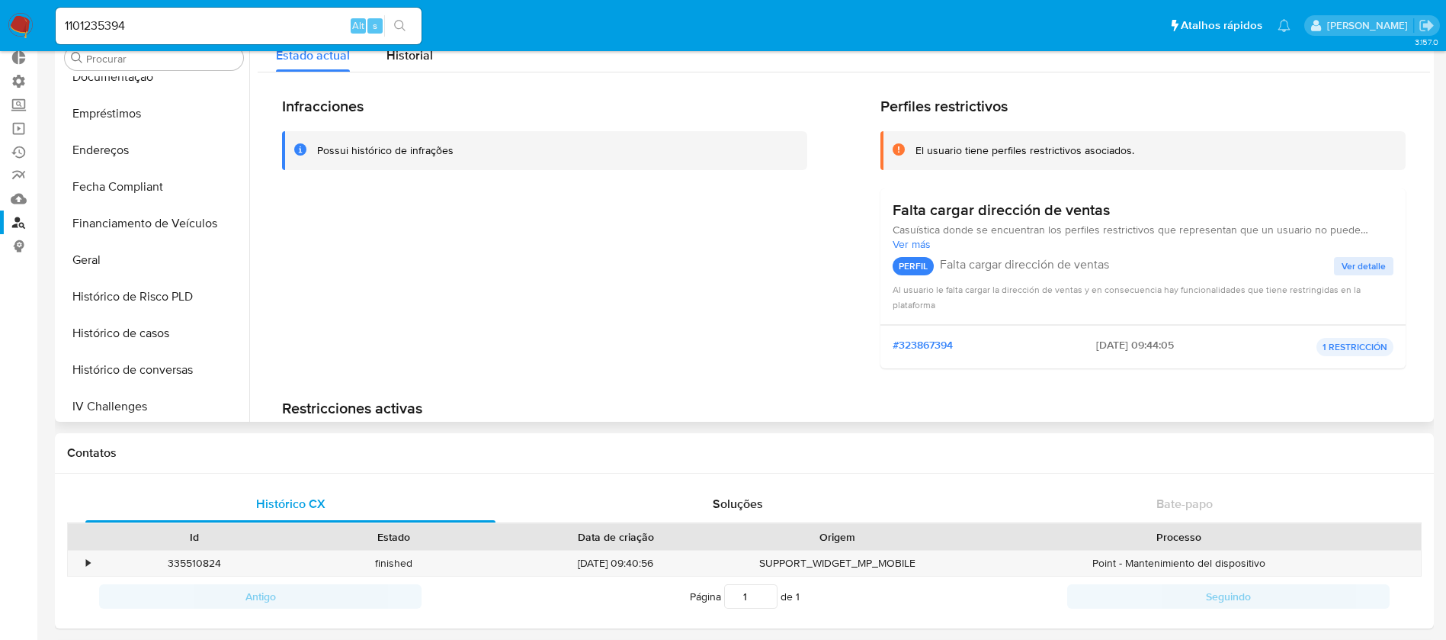
scroll to position [336, 0]
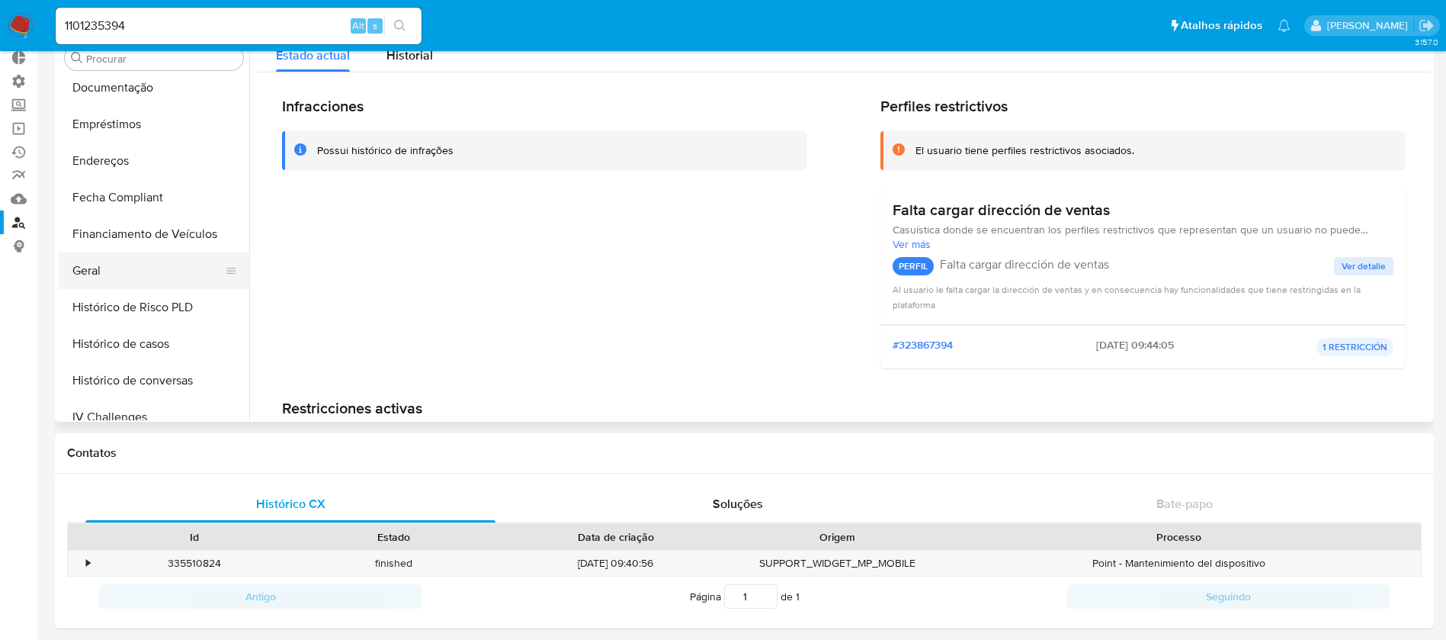
click at [121, 271] on button "Geral" at bounding box center [148, 270] width 178 height 37
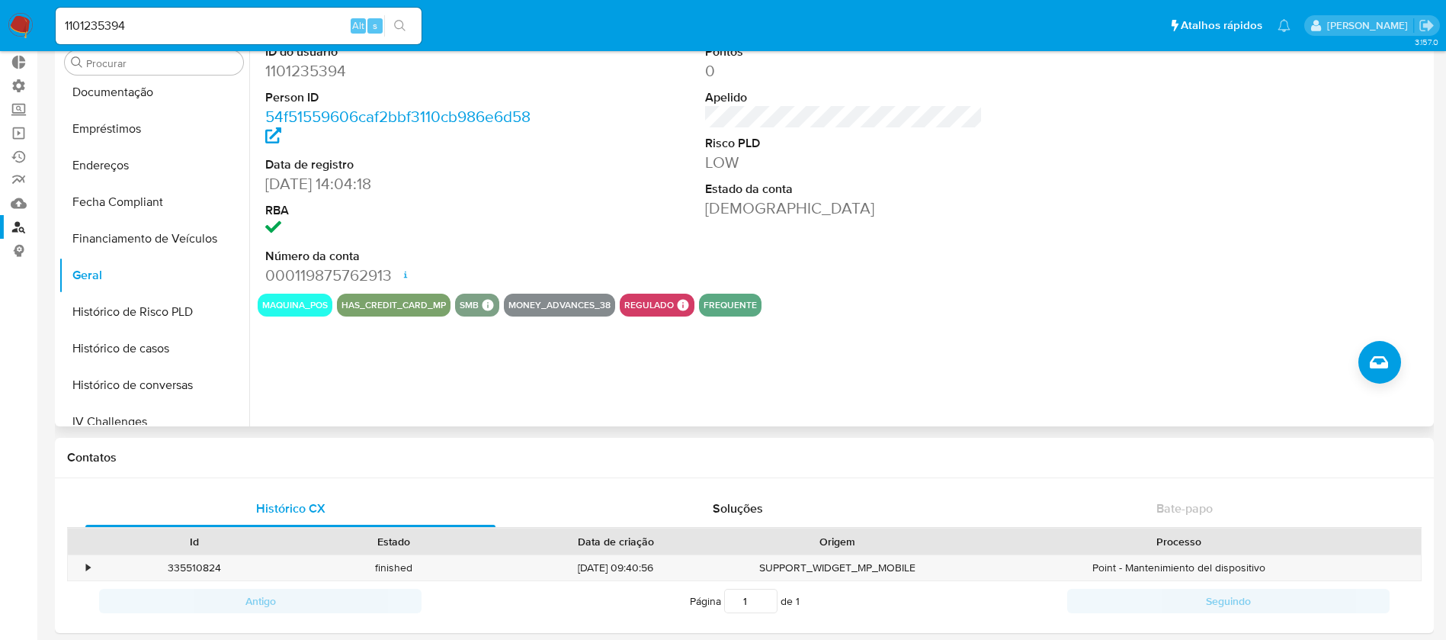
scroll to position [338, 0]
click at [159, 338] on button "Histórico de casos" at bounding box center [148, 347] width 178 height 37
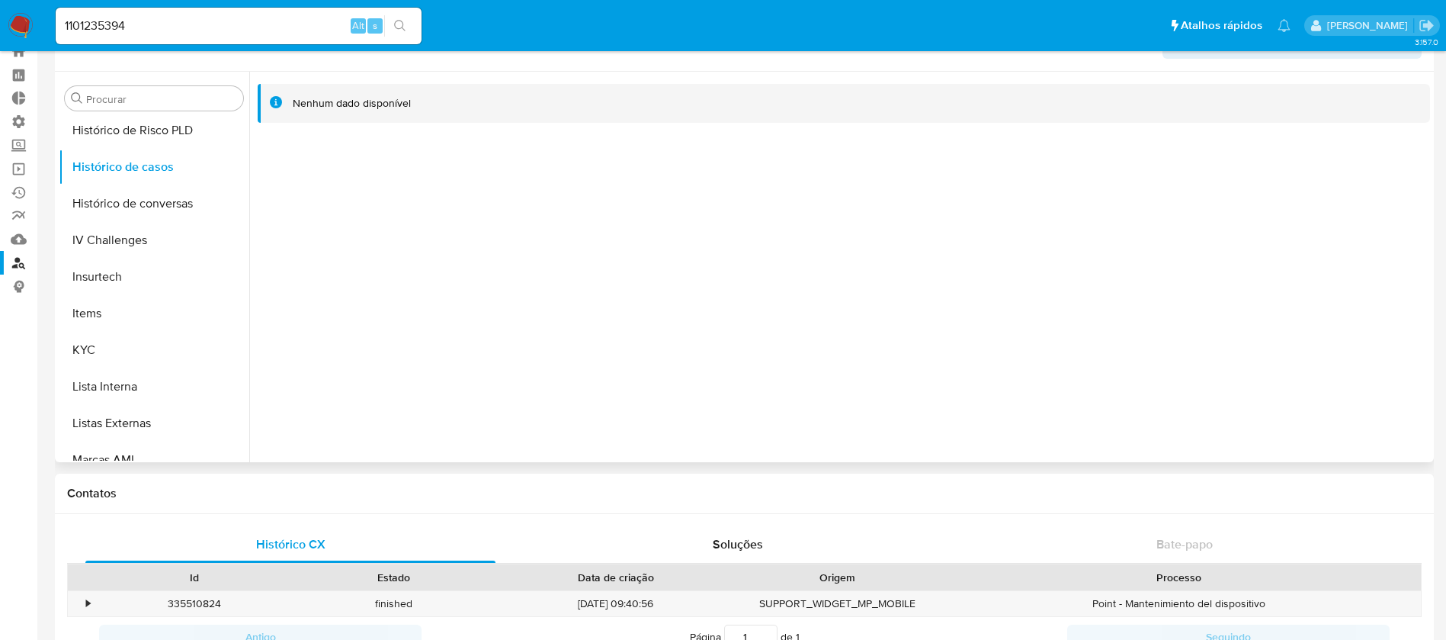
scroll to position [558, 0]
click at [107, 344] on button "KYC" at bounding box center [148, 345] width 178 height 37
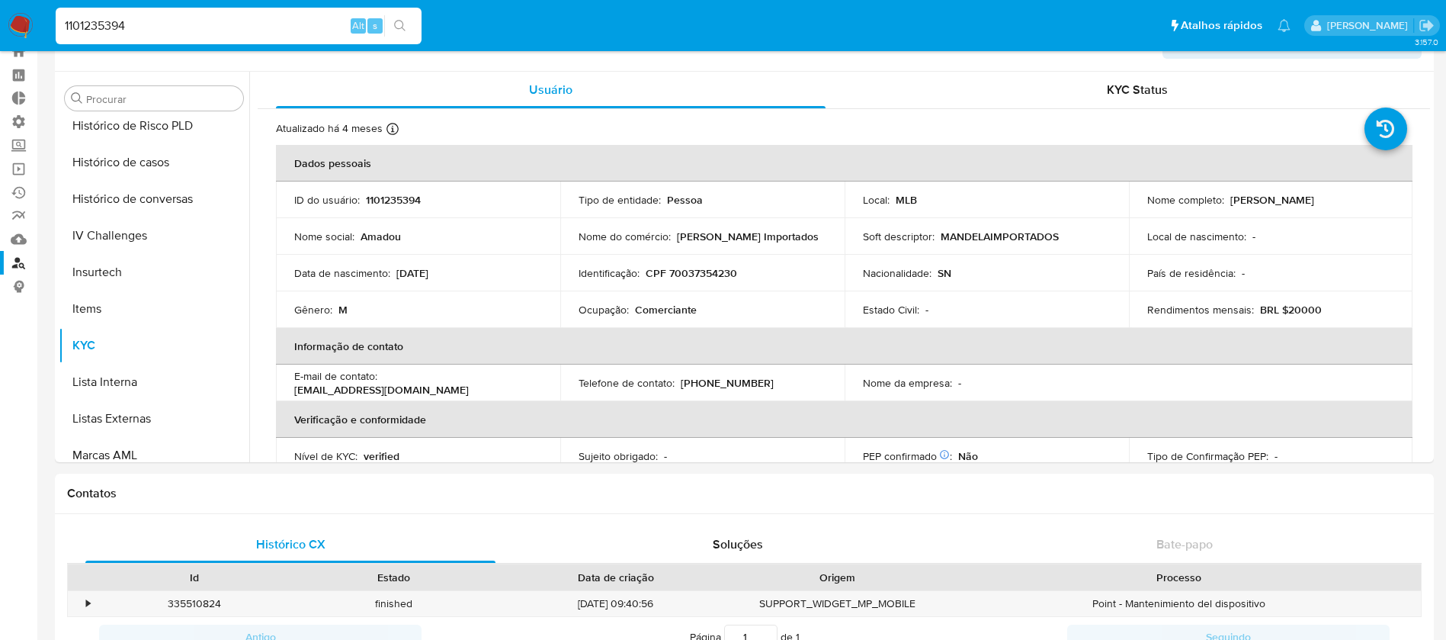
drag, startPoint x: 141, startPoint y: 24, endPoint x: 33, endPoint y: 6, distance: 109.8
click at [33, 6] on nav "Pausado Ver notificaciones 1101235394 Alt s Atalhos rápidos Presiona las siguie…" at bounding box center [723, 25] width 1446 height 51
paste input "87758983"
type input "87758983"
click at [401, 26] on icon "search-icon" at bounding box center [400, 26] width 12 height 12
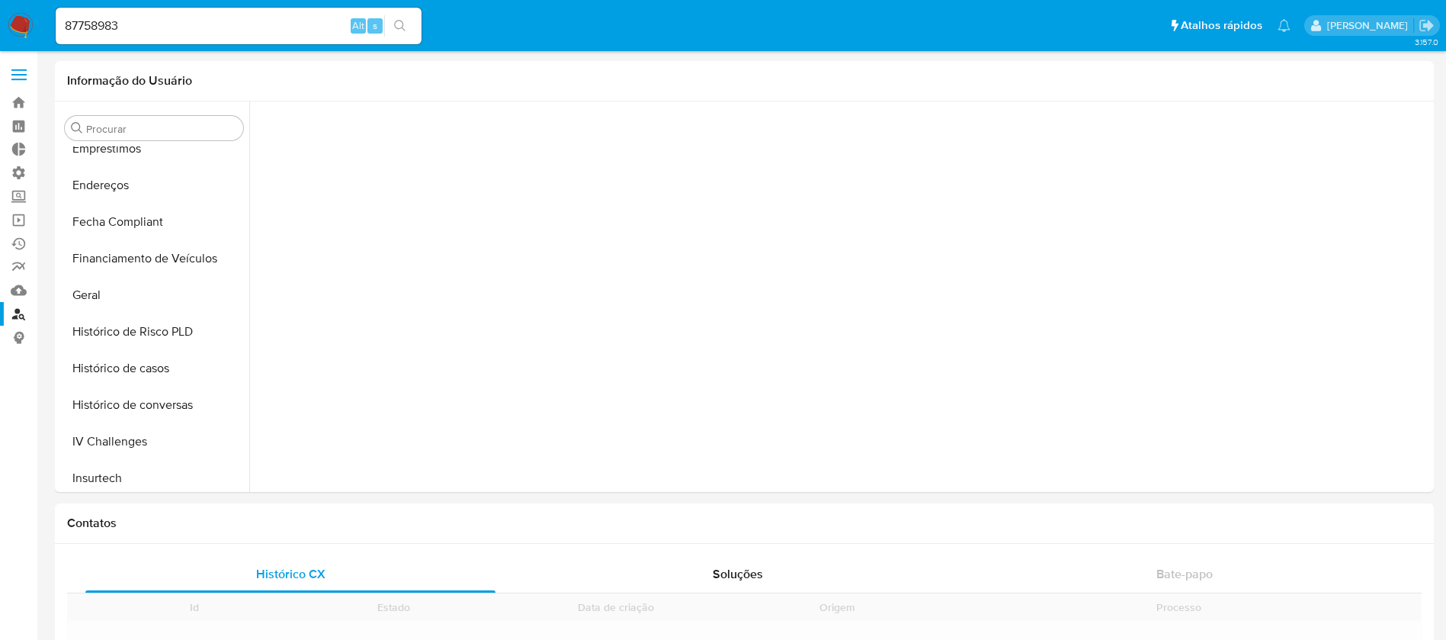
scroll to position [681, 0]
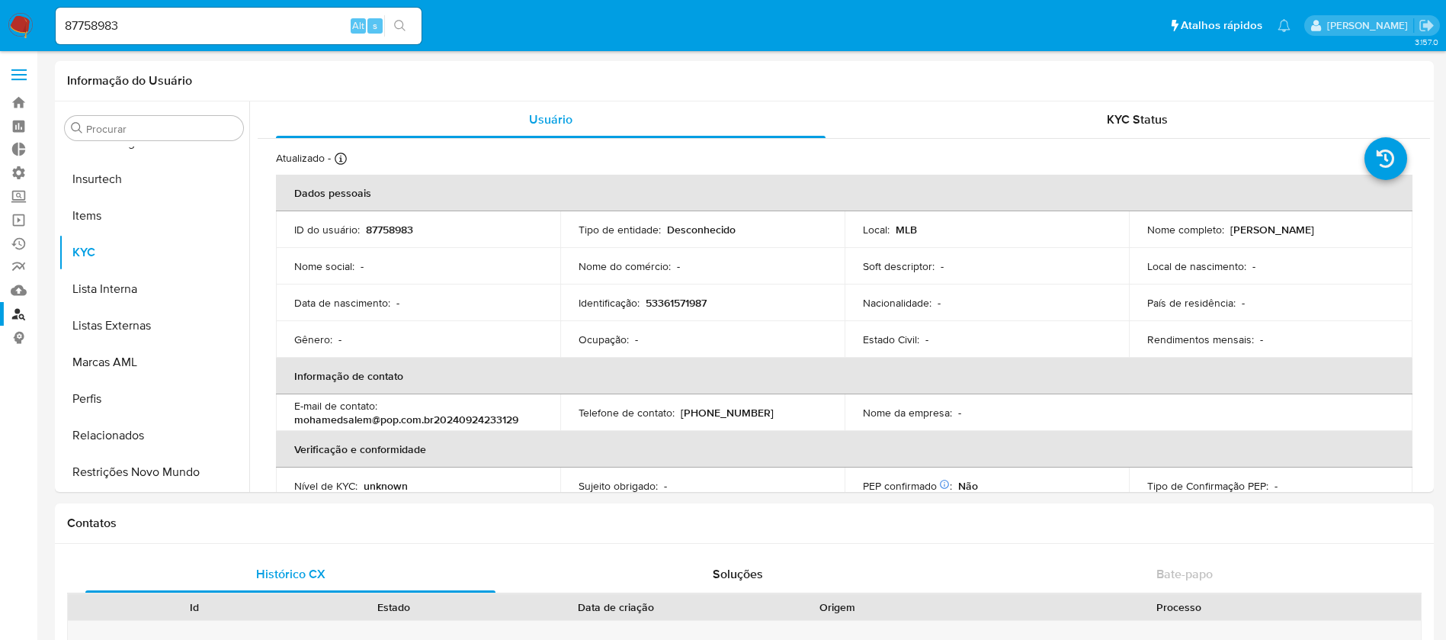
select select "10"
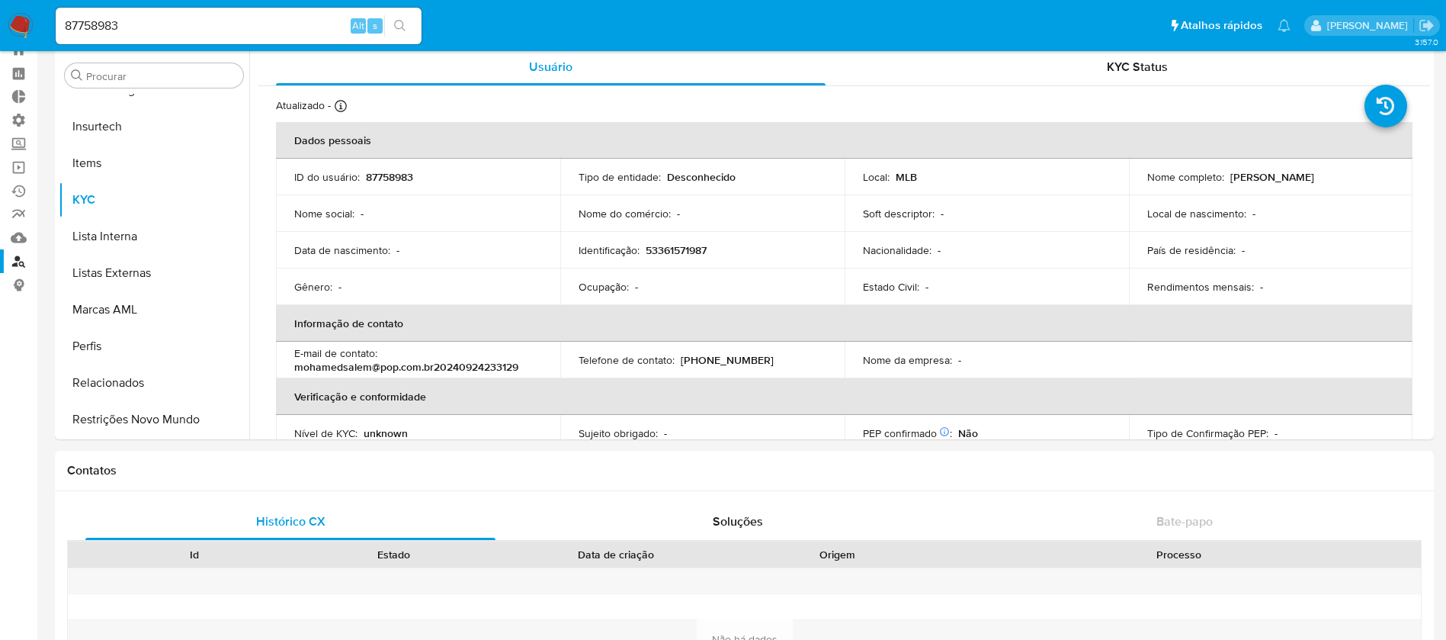
scroll to position [21, 0]
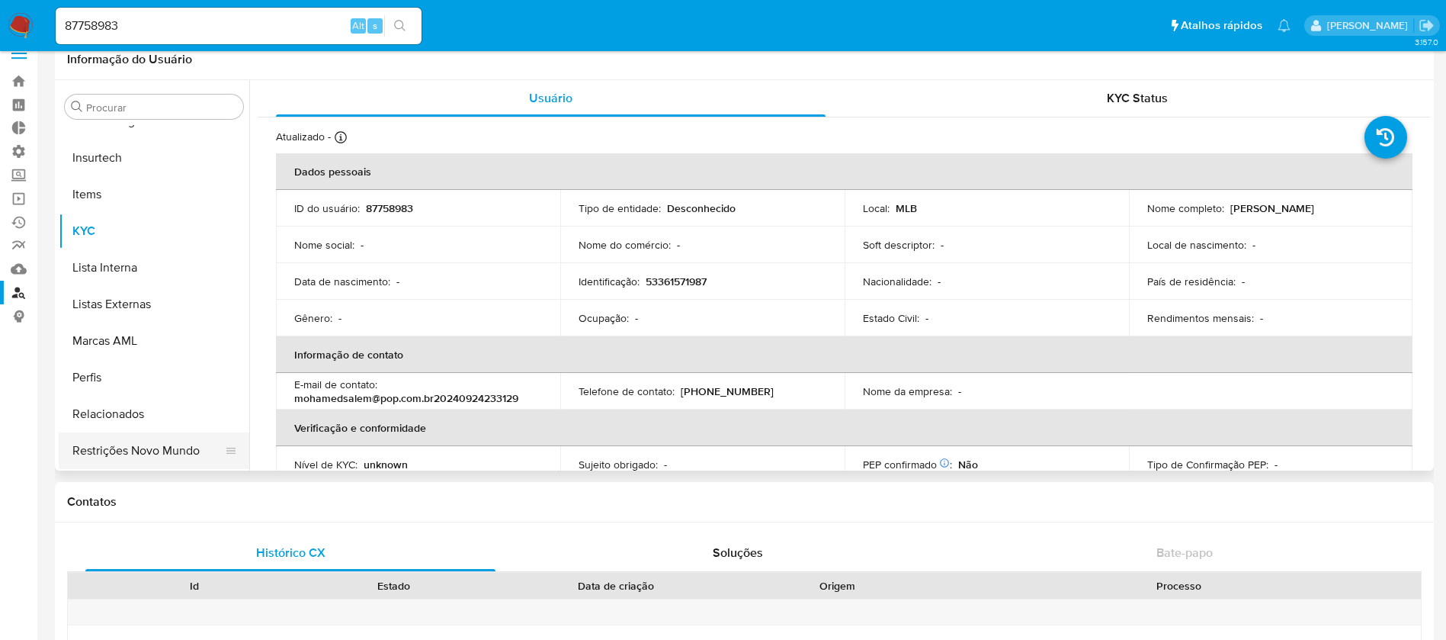
click at [132, 466] on button "Restrições Novo Mundo" at bounding box center [148, 450] width 178 height 37
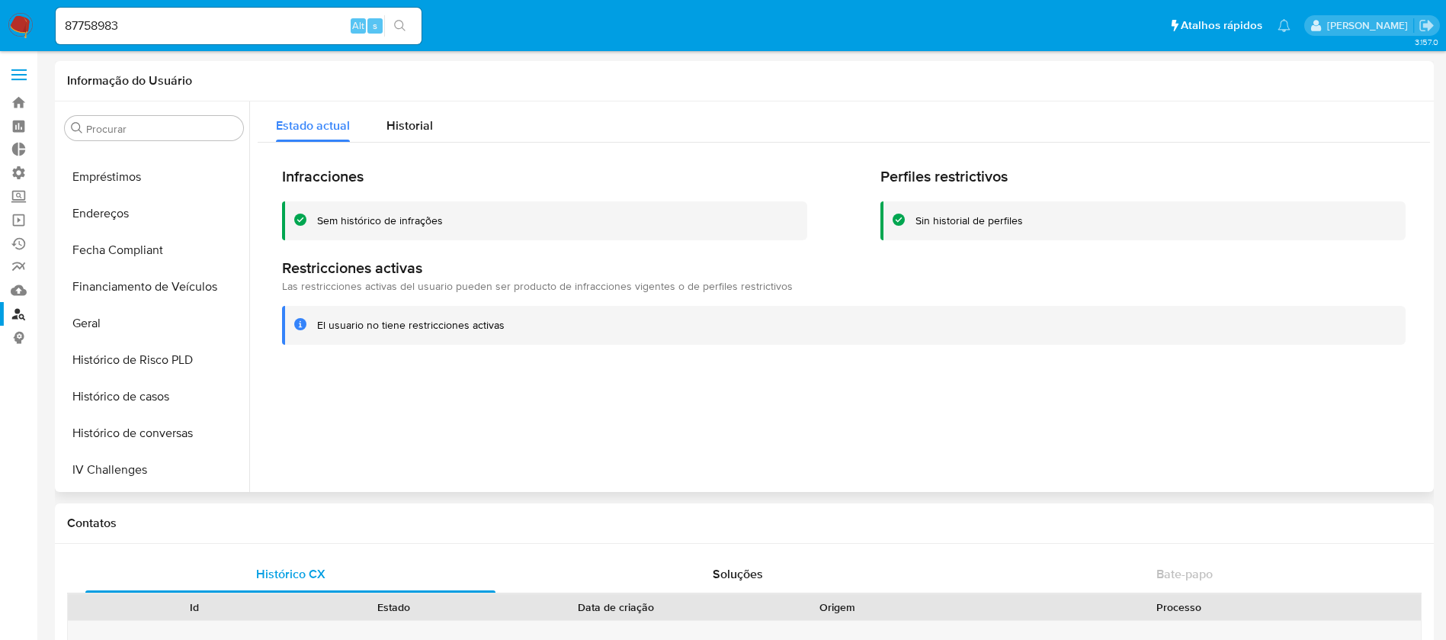
scroll to position [357, 0]
click at [110, 334] on button "Geral" at bounding box center [148, 320] width 178 height 37
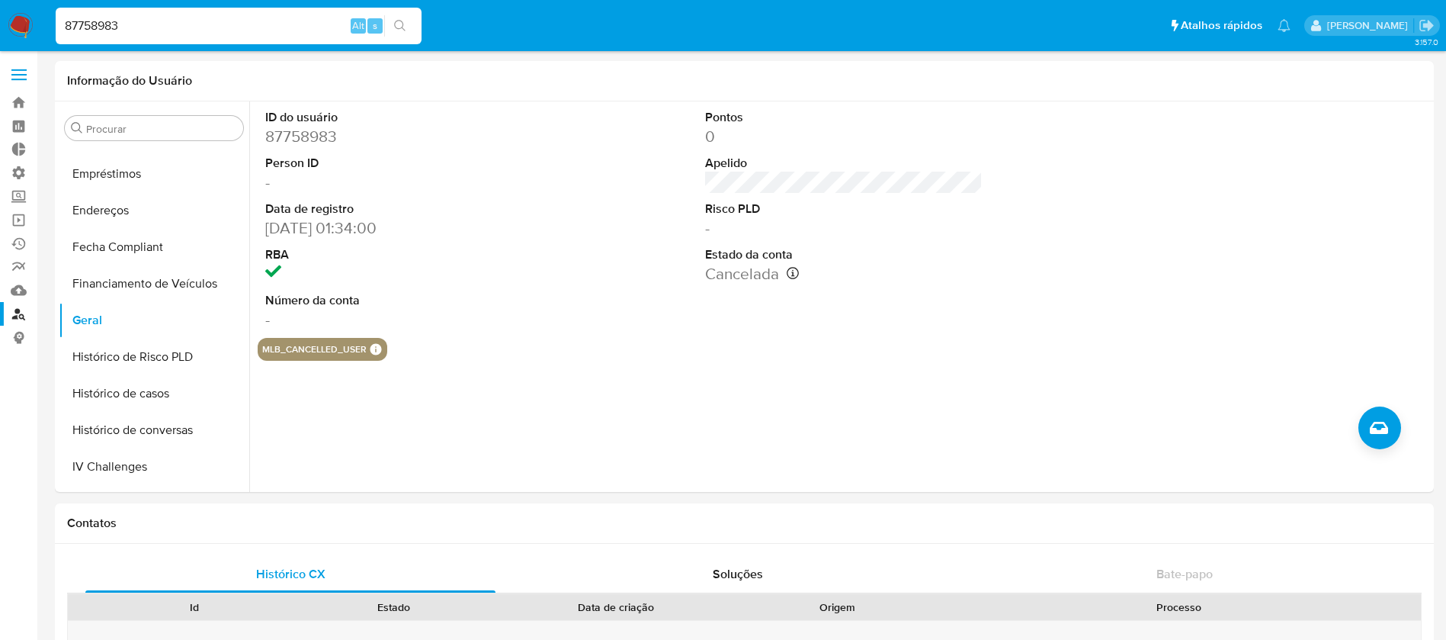
drag, startPoint x: 145, startPoint y: 24, endPoint x: 0, endPoint y: 2, distance: 146.6
click at [0, 2] on nav "Pausado Ver notificaciones 87758983 Alt s Atalhos rápidos Presiona las siguient…" at bounding box center [723, 25] width 1446 height 51
paste input "1046939405"
type input "1046939405"
click at [410, 22] on button "search-icon" at bounding box center [399, 25] width 31 height 21
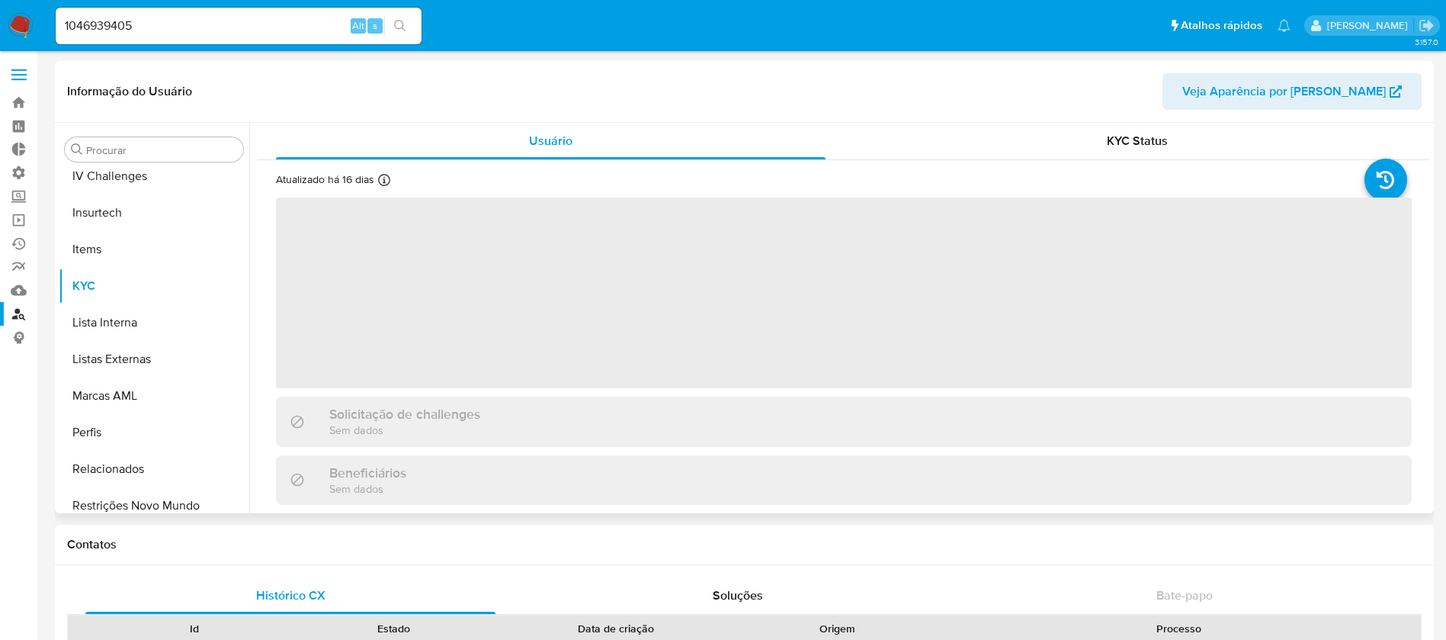
scroll to position [681, 0]
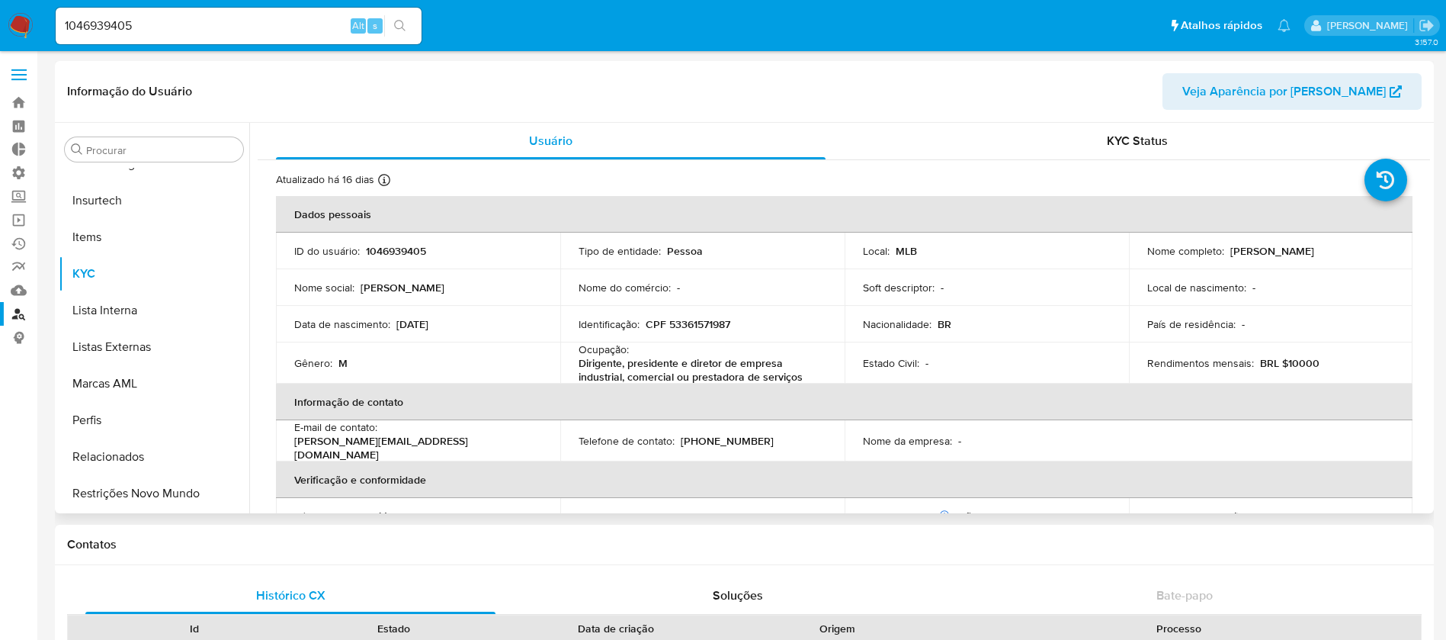
select select "10"
click at [175, 486] on button "Restrições Novo Mundo" at bounding box center [148, 493] width 178 height 37
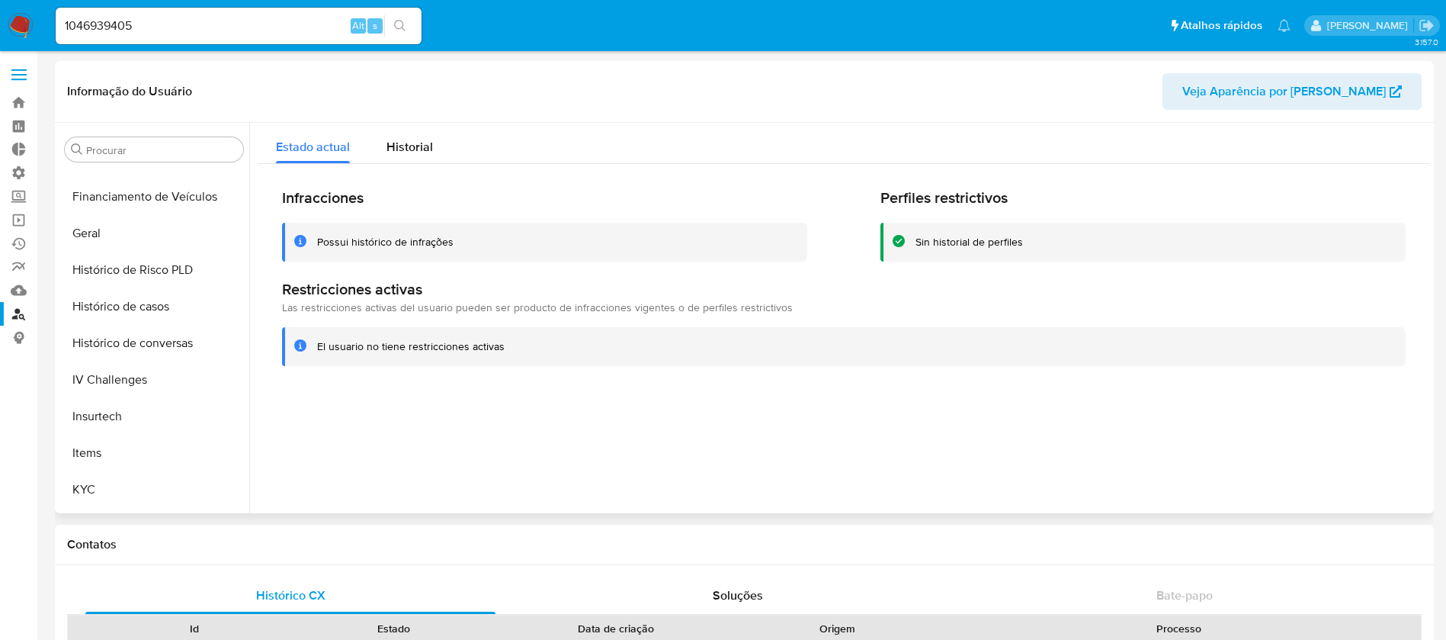
scroll to position [468, 0]
click at [161, 303] on button "Histórico de casos" at bounding box center [148, 303] width 178 height 37
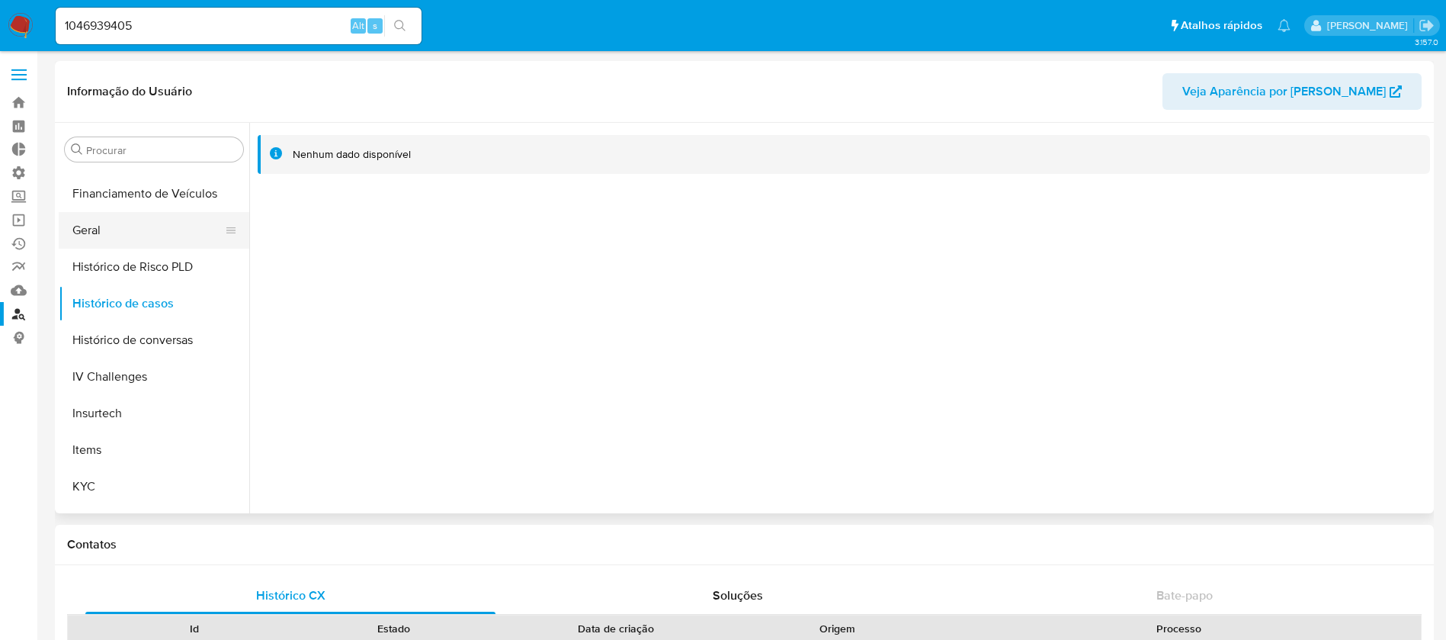
click at [122, 232] on button "Geral" at bounding box center [148, 230] width 178 height 37
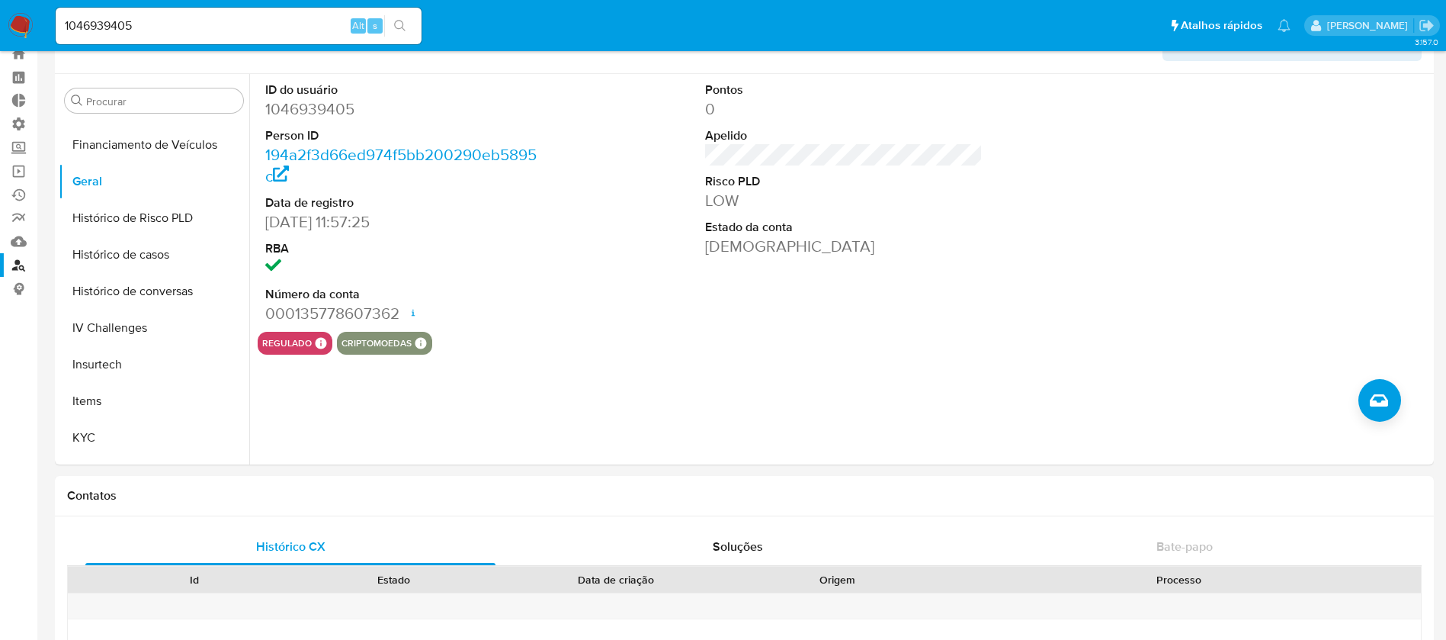
scroll to position [60, 0]
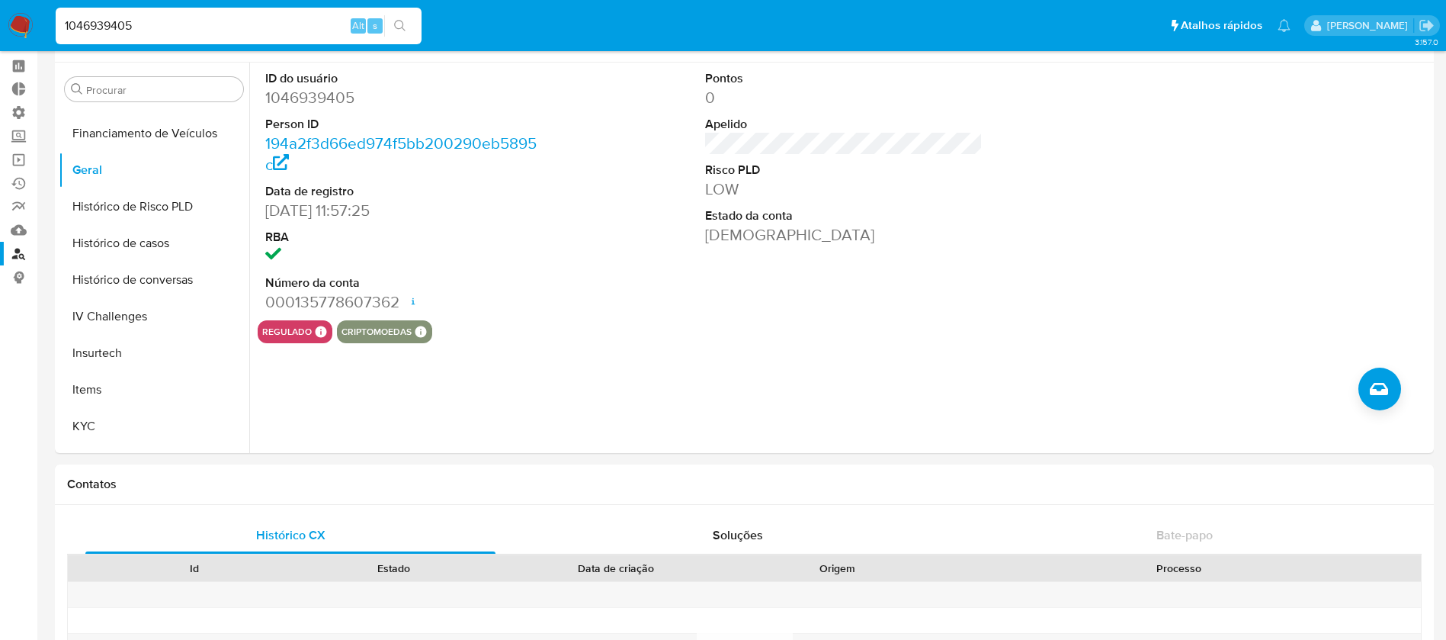
drag, startPoint x: 165, startPoint y: 25, endPoint x: 34, endPoint y: 14, distance: 130.9
click at [34, 14] on nav "Pausado Ver notificaciones 1046939405 Alt s Atalhos rápidos Presiona las siguie…" at bounding box center [723, 25] width 1446 height 51
paste input "86933177"
type input "86933177"
click at [397, 24] on icon "search-icon" at bounding box center [400, 26] width 12 height 12
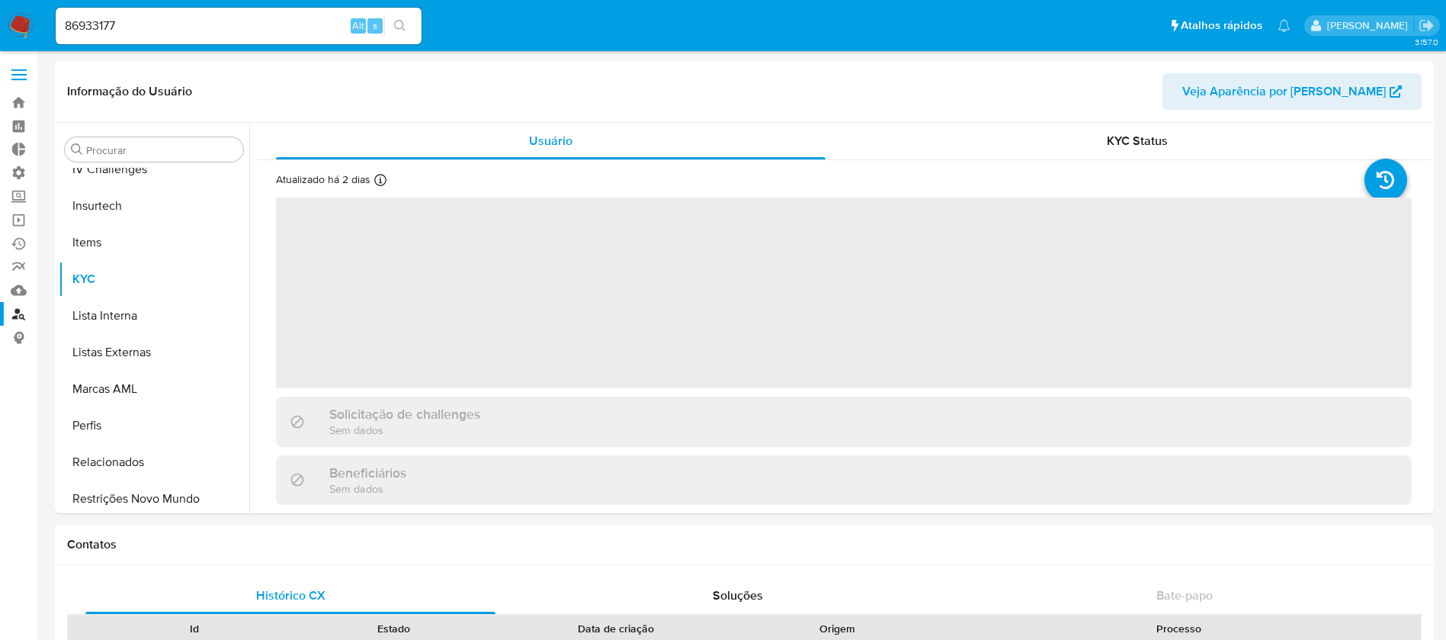
scroll to position [681, 0]
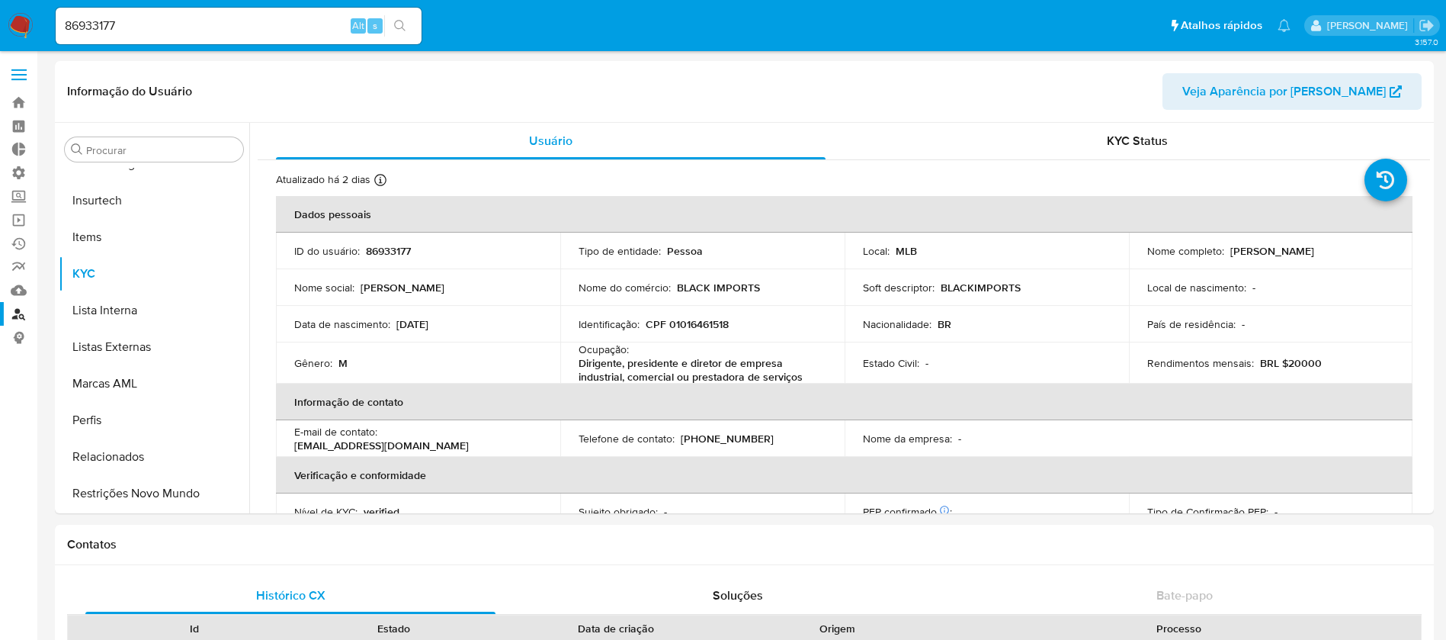
select select "10"
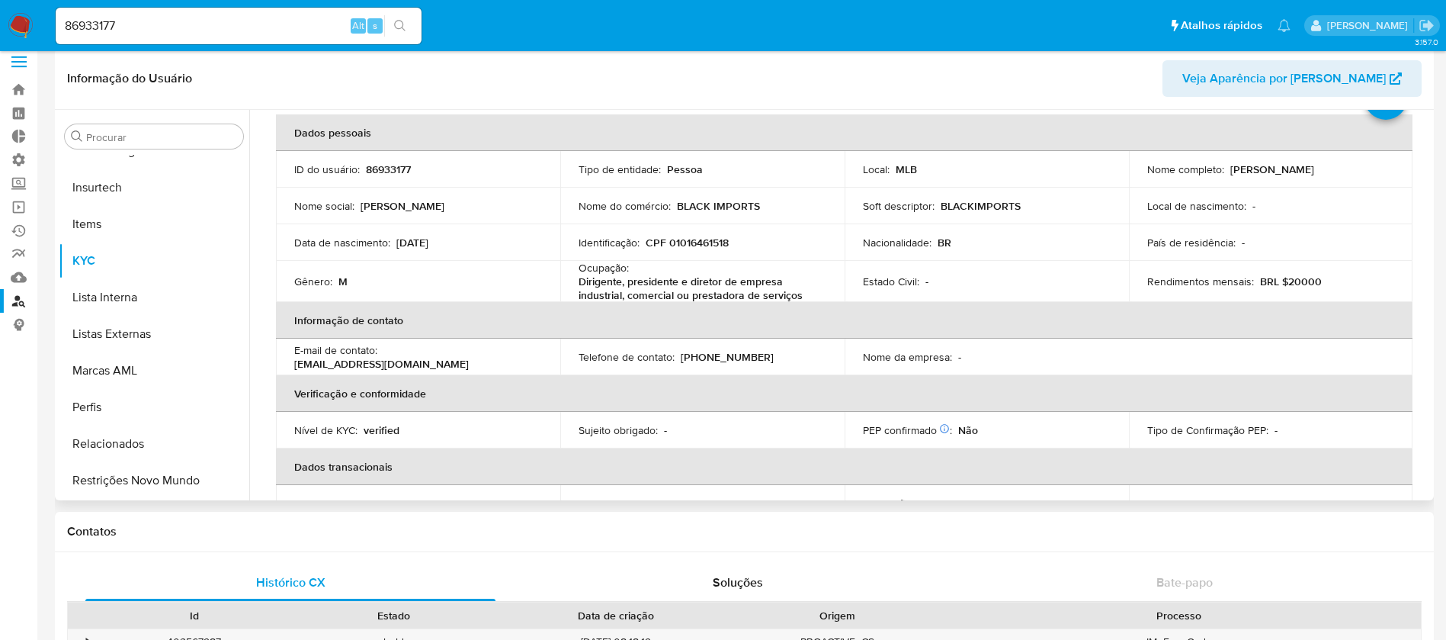
scroll to position [0, 0]
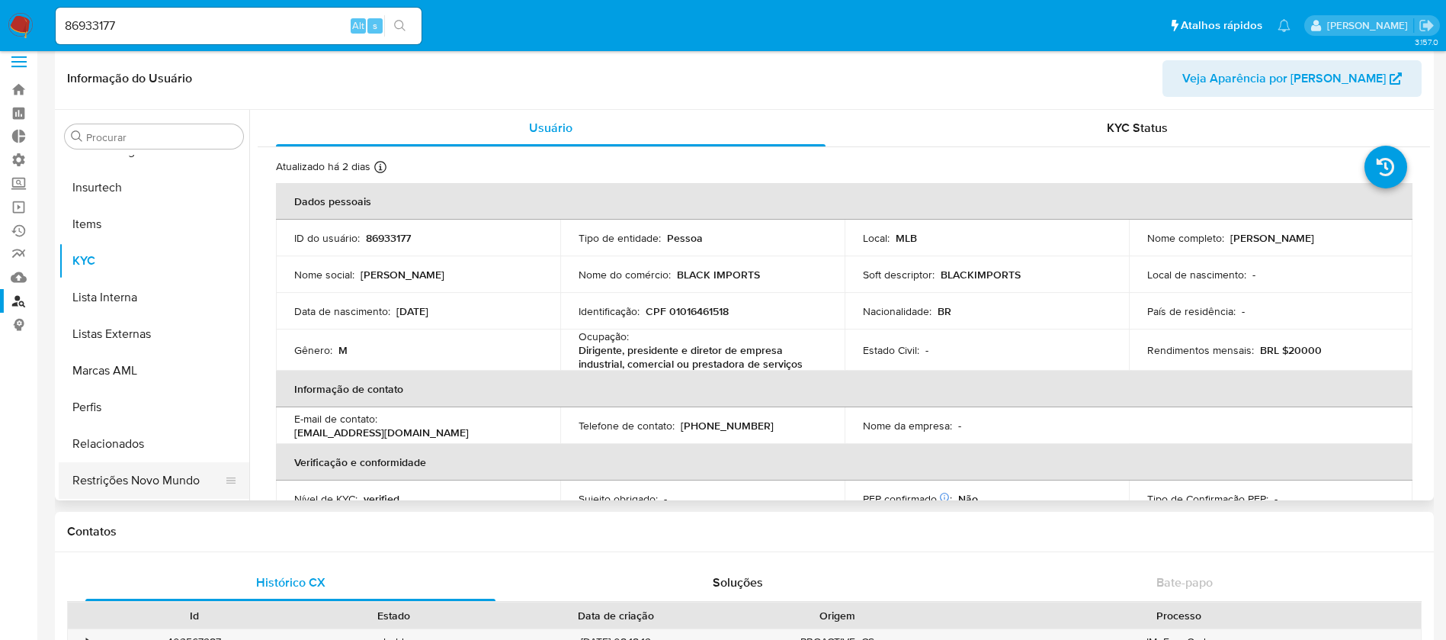
click at [109, 484] on button "Restrições Novo Mundo" at bounding box center [148, 480] width 178 height 37
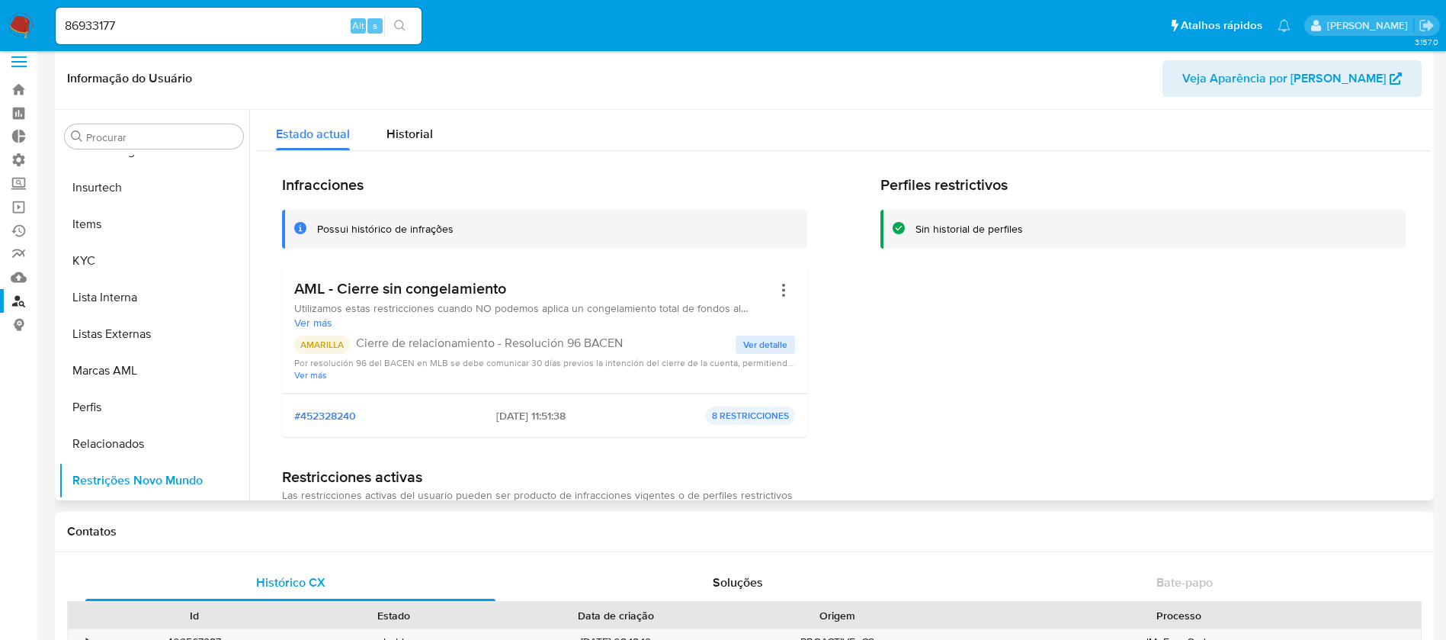
drag, startPoint x: 250, startPoint y: 430, endPoint x: 250, endPoint y: 367, distance: 63.3
click at [250, 367] on div at bounding box center [839, 305] width 1181 height 390
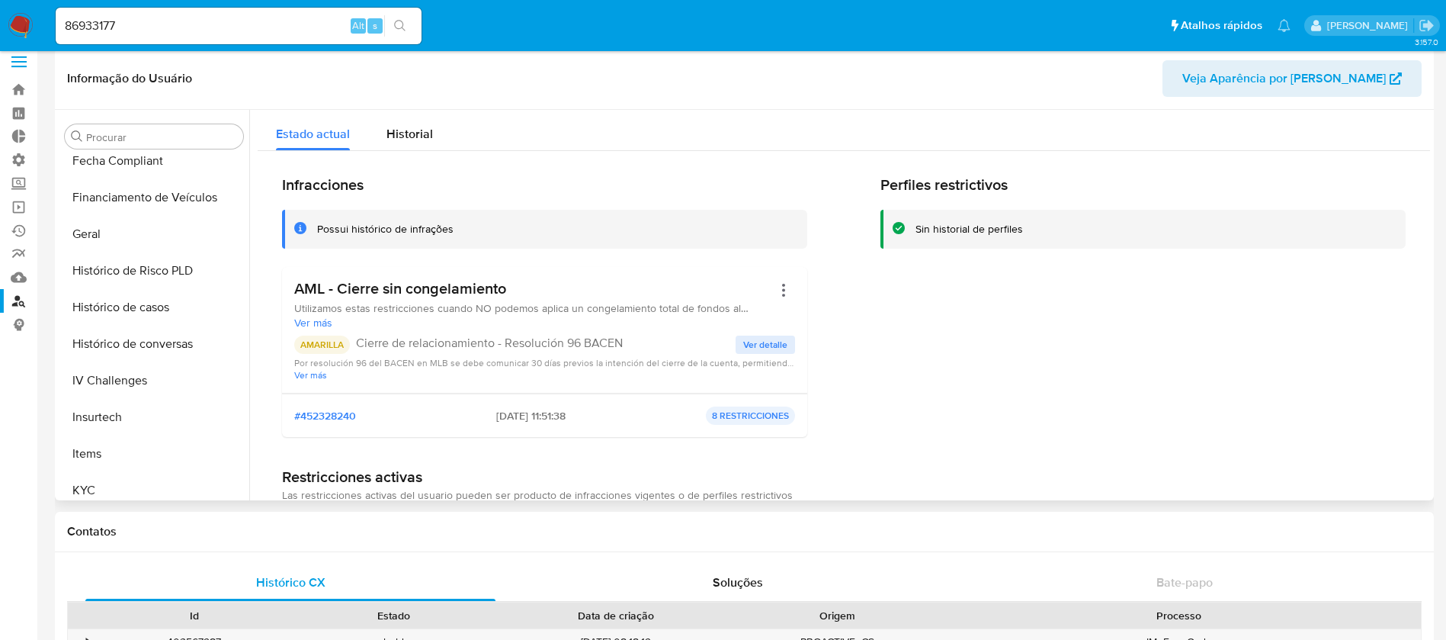
scroll to position [456, 0]
click at [156, 301] on button "Histórico de casos" at bounding box center [148, 302] width 178 height 37
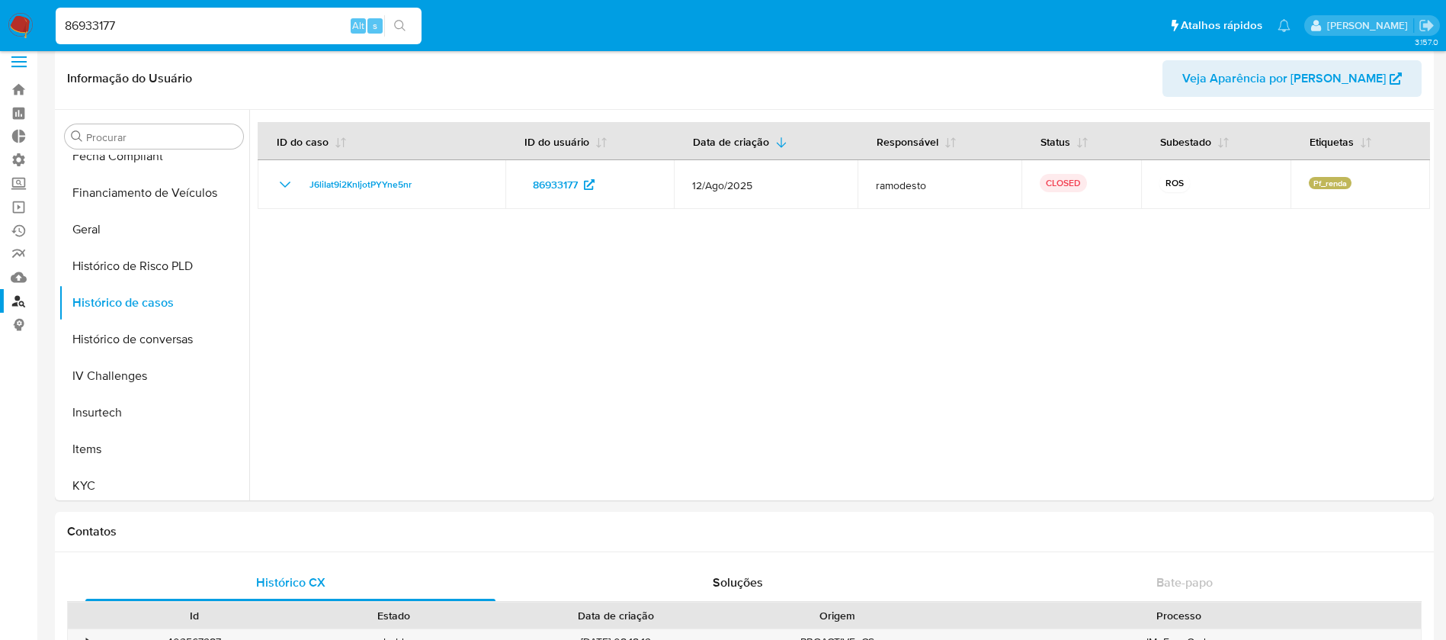
drag, startPoint x: 162, startPoint y: 24, endPoint x: 14, endPoint y: 12, distance: 148.4
click at [14, 12] on nav "Pausado Ver notificaciones 86933177 Alt s Atalhos rápidos Presiona las siguient…" at bounding box center [723, 25] width 1446 height 51
paste input "1945155901"
type input "1945155901"
click at [411, 20] on button "search-icon" at bounding box center [399, 25] width 31 height 21
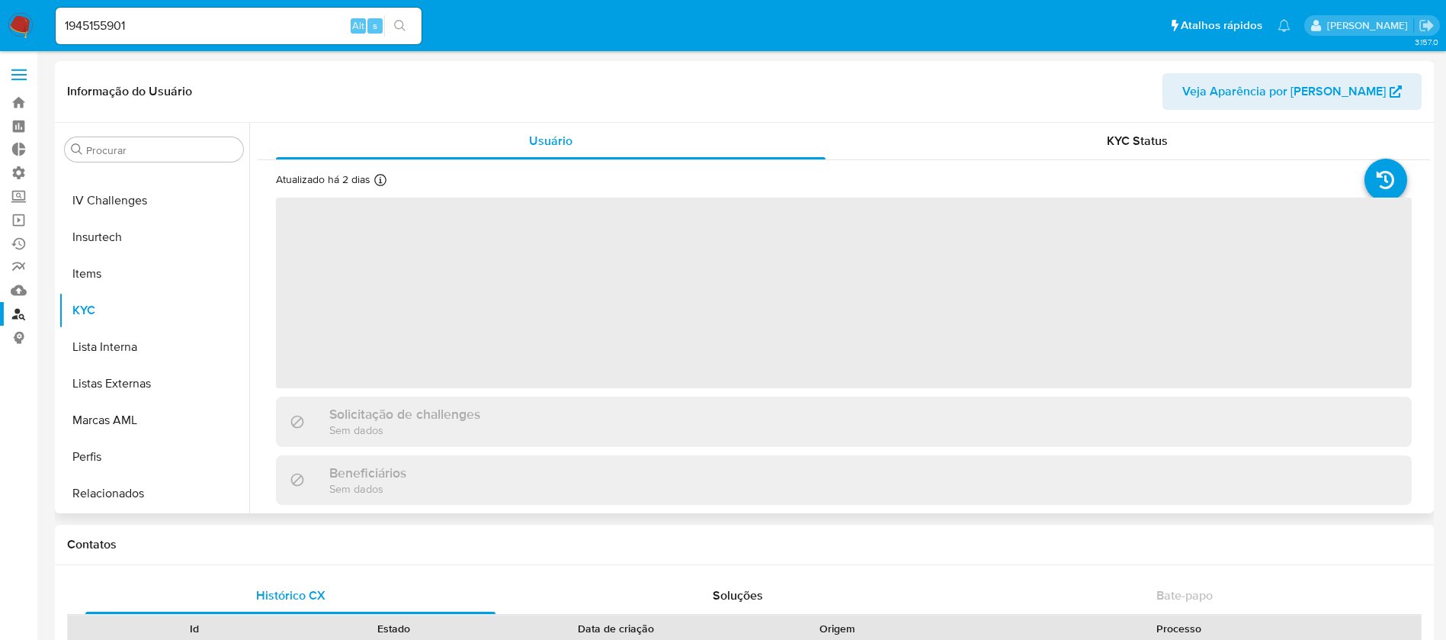
scroll to position [681, 0]
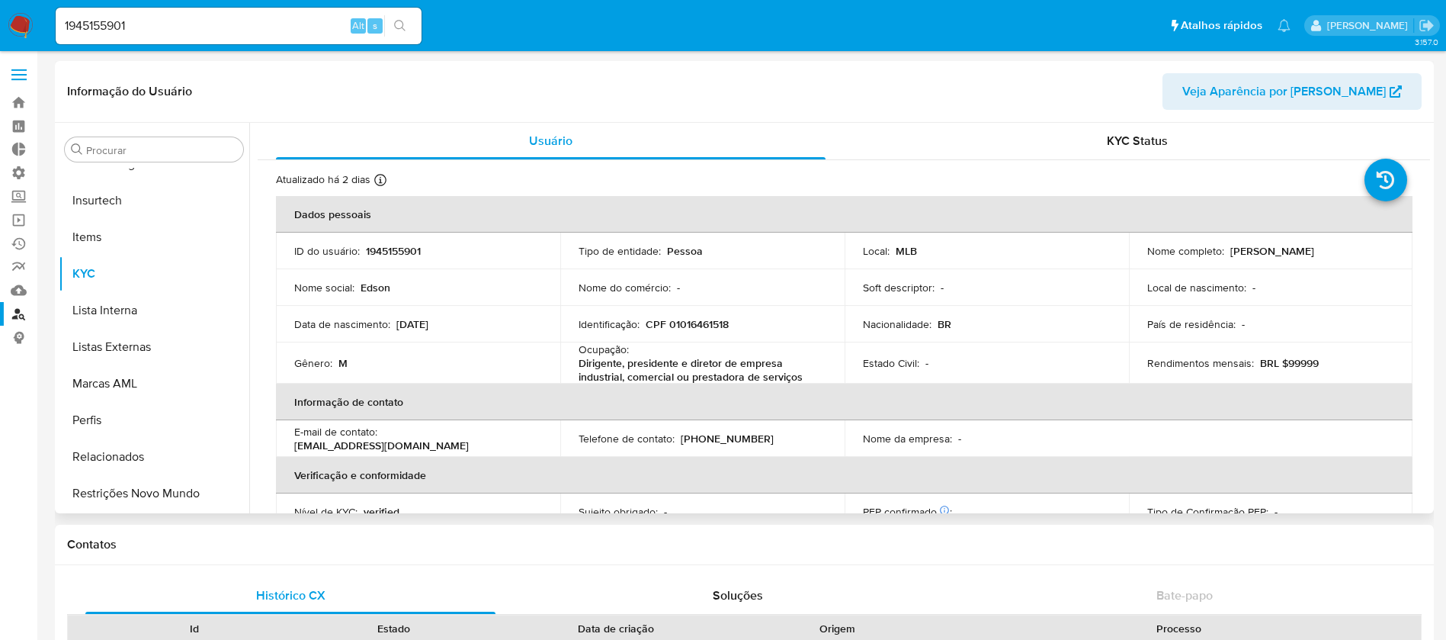
select select "10"
click at [123, 494] on button "Restrições Novo Mundo" at bounding box center [148, 493] width 178 height 37
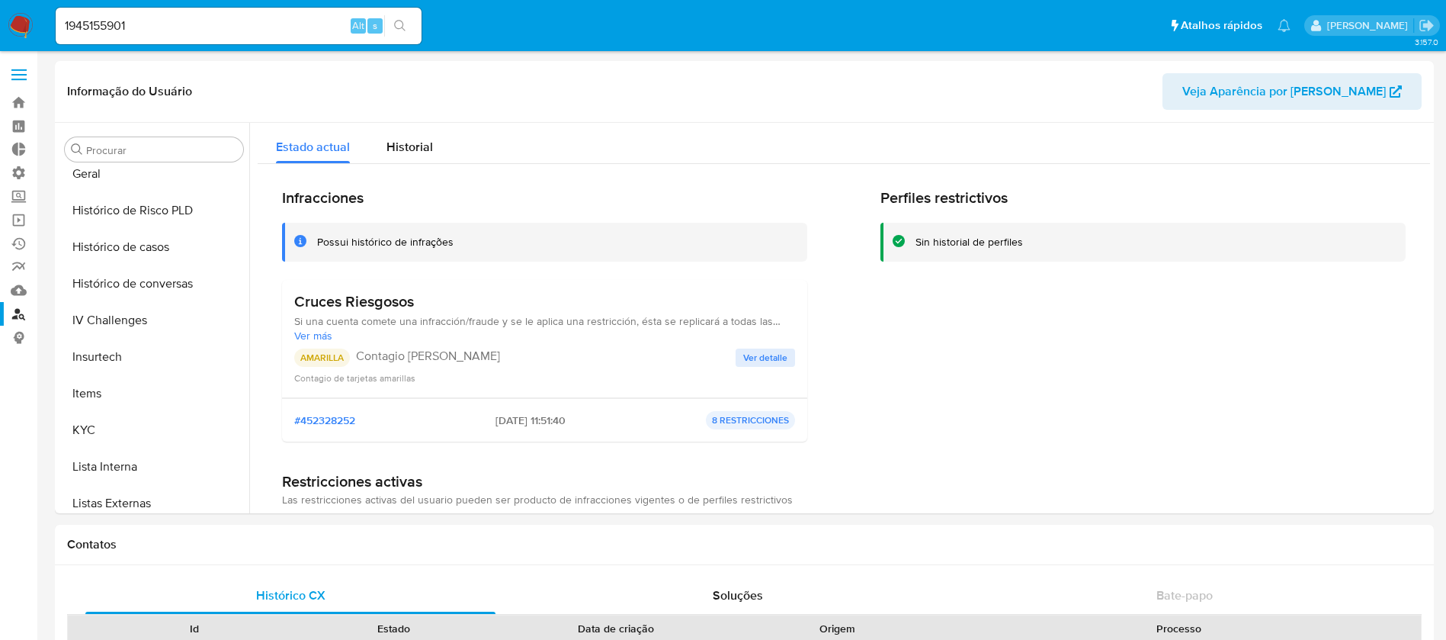
scroll to position [509, 0]
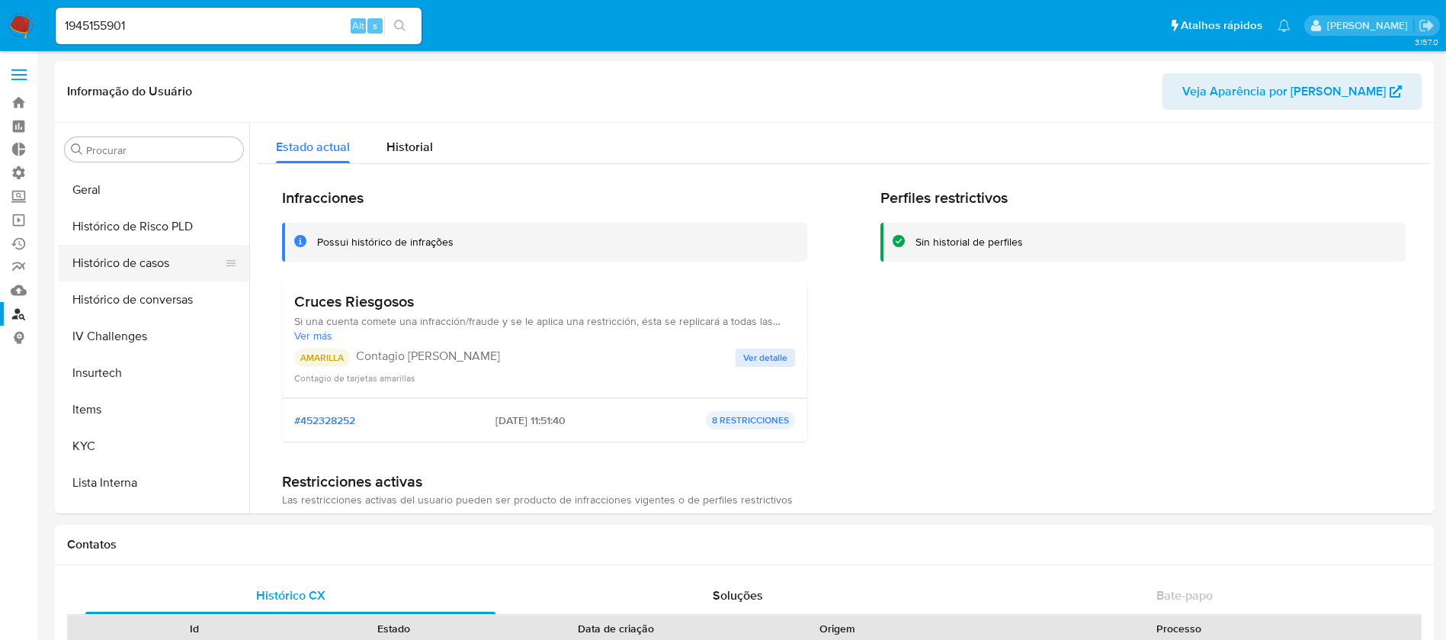
click at [153, 272] on button "Histórico de casos" at bounding box center [148, 263] width 178 height 37
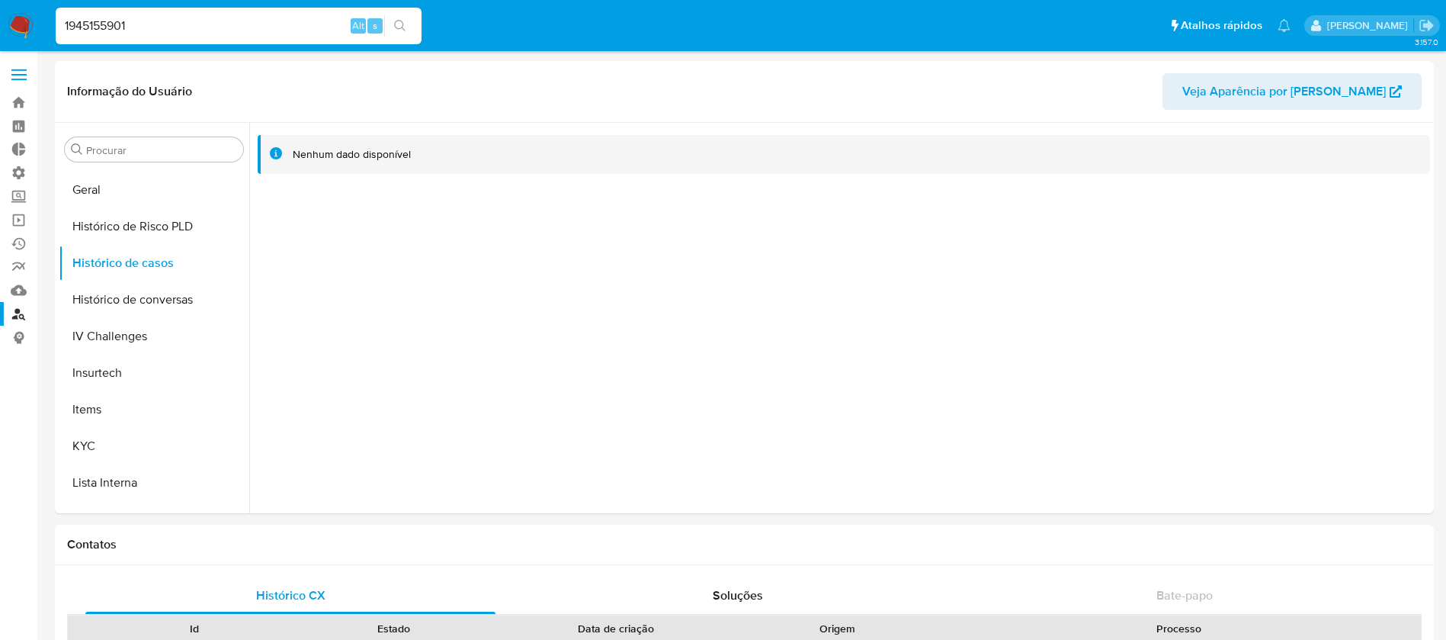
drag, startPoint x: 184, startPoint y: 24, endPoint x: 22, endPoint y: 1, distance: 164.0
click at [22, 1] on nav "Pausado Ver notificaciones 1945155901 Alt s Atalhos rápidos Presiona las siguie…" at bounding box center [723, 25] width 1446 height 51
paste input "2161343918"
type input "2161343918"
click at [403, 27] on icon "search-icon" at bounding box center [400, 26] width 12 height 12
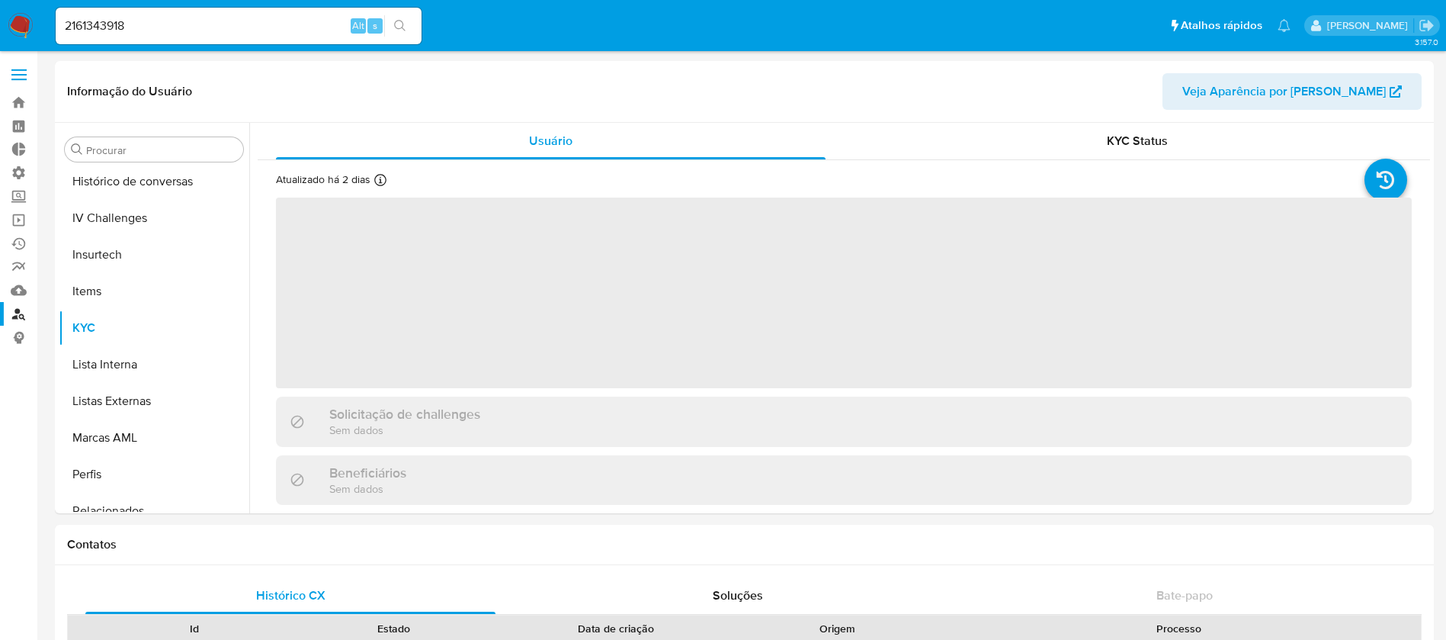
scroll to position [681, 0]
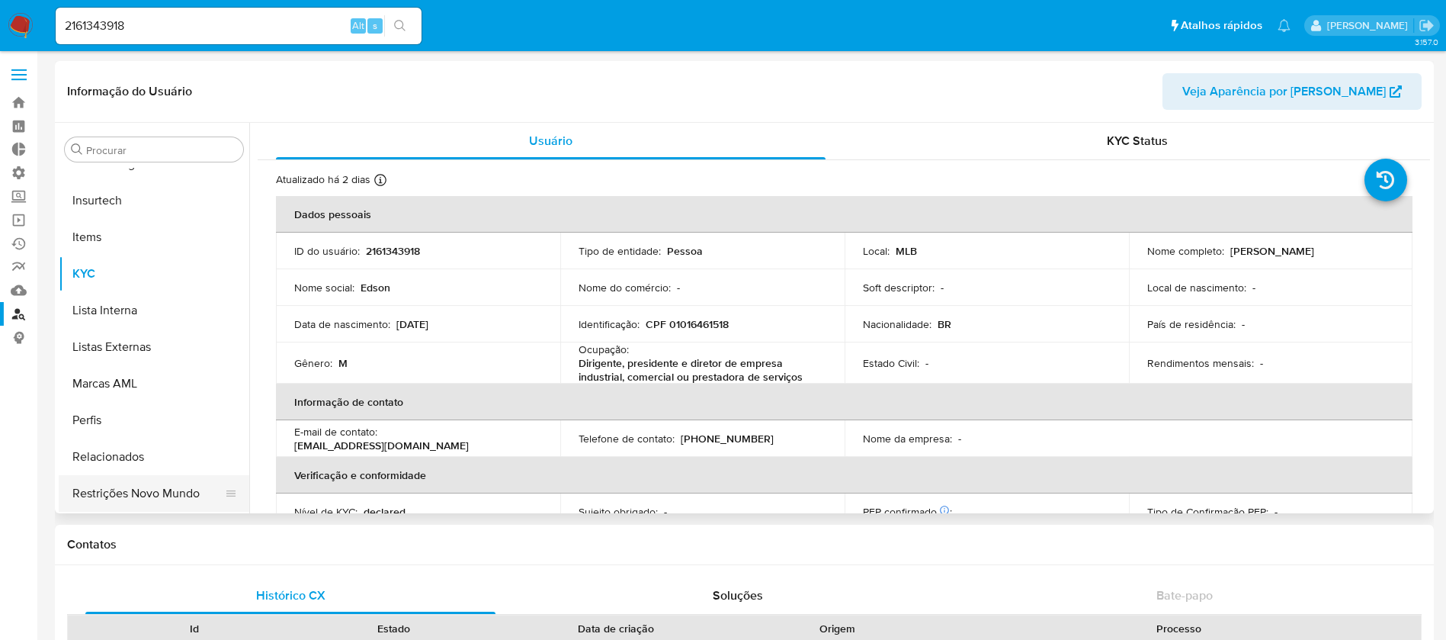
select select "10"
click at [175, 484] on button "Restrições Novo Mundo" at bounding box center [148, 493] width 178 height 37
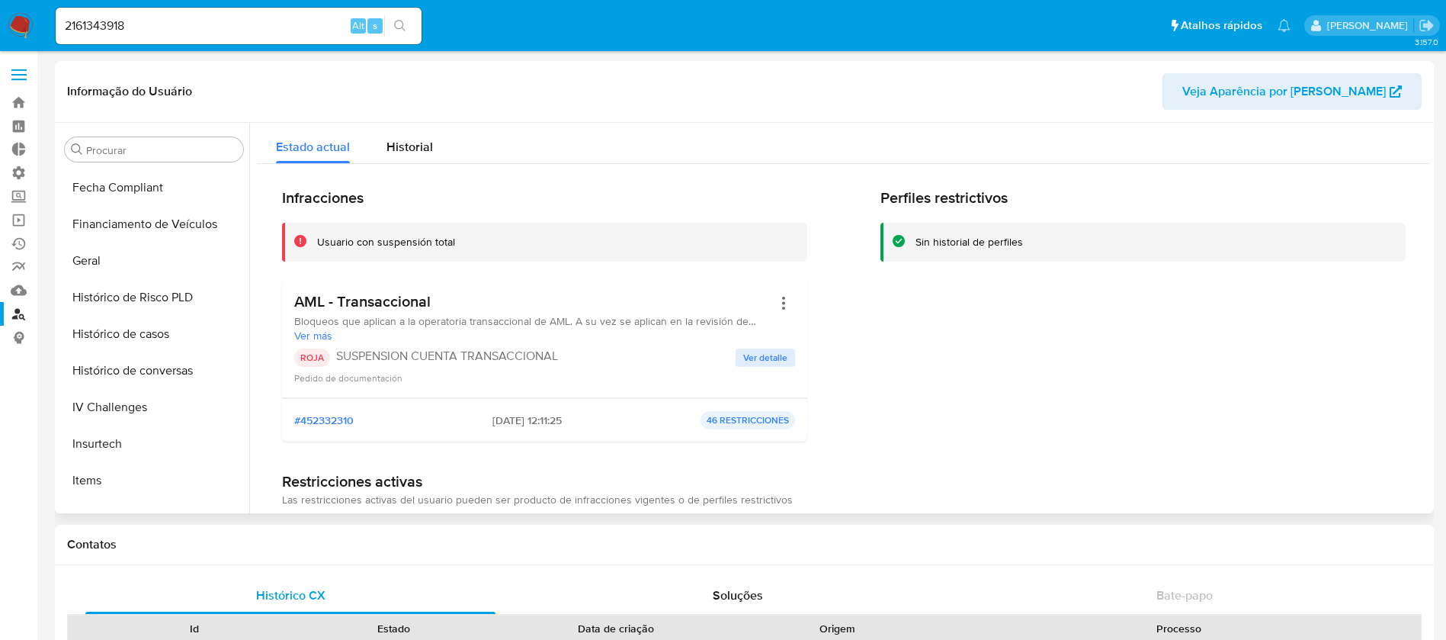
scroll to position [434, 0]
click at [156, 335] on button "Histórico de casos" at bounding box center [148, 337] width 178 height 37
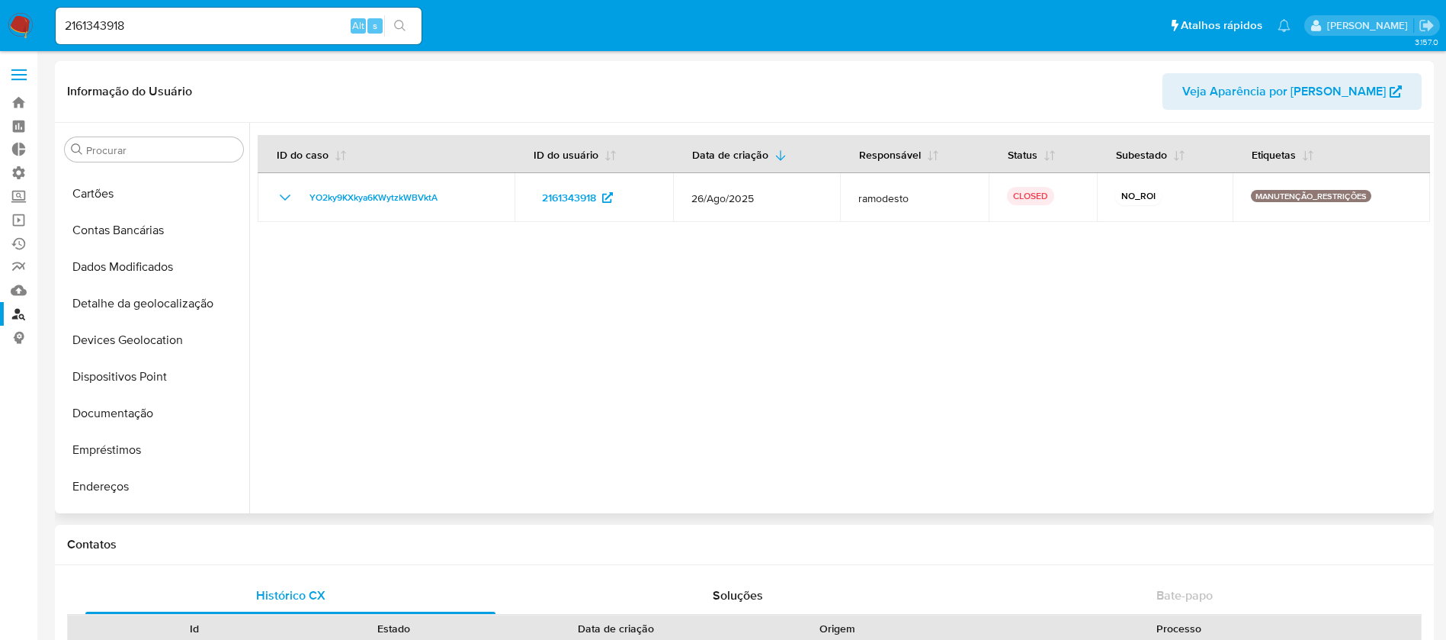
scroll to position [107, 0]
click at [131, 415] on button "Documentação" at bounding box center [148, 408] width 178 height 37
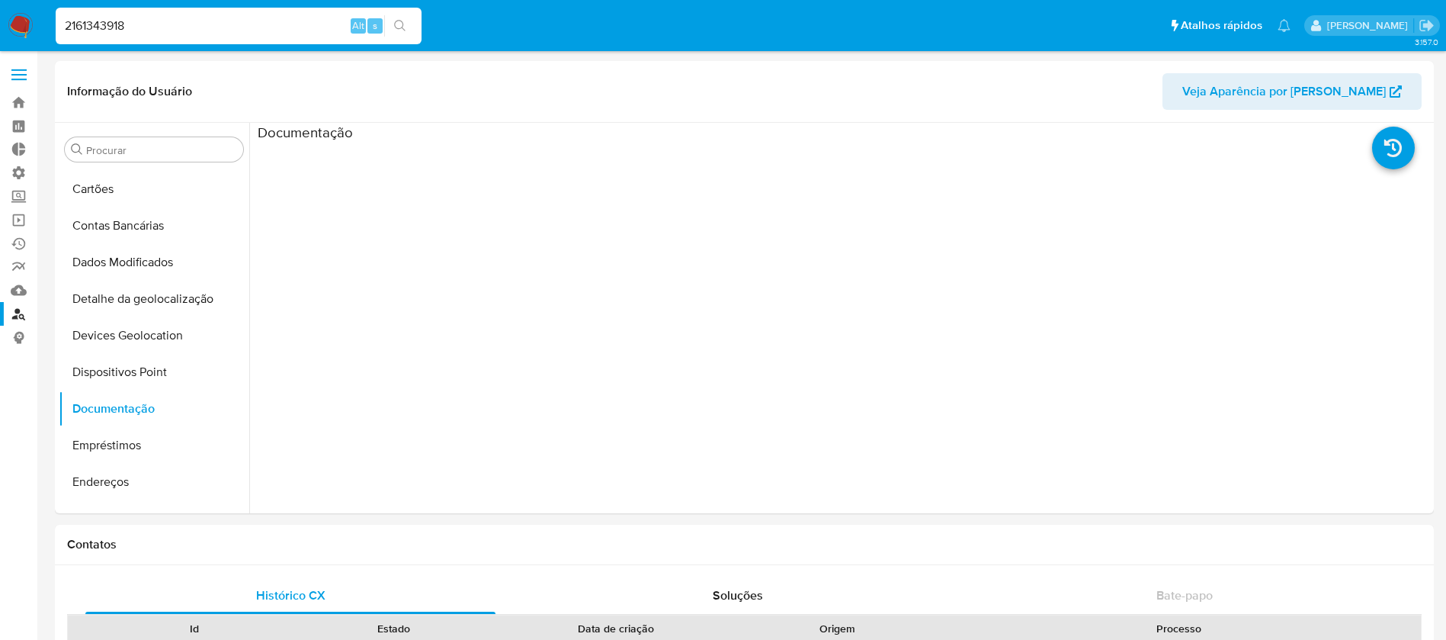
drag, startPoint x: 168, startPoint y: 21, endPoint x: 36, endPoint y: 8, distance: 133.4
click at [36, 8] on nav "Pausado Ver notificaciones 2161343918 Alt s Atalhos rápidos Presiona las siguie…" at bounding box center [723, 25] width 1446 height 51
paste input "140371793"
type input "140371793"
click at [399, 20] on icon "search-icon" at bounding box center [400, 26] width 12 height 12
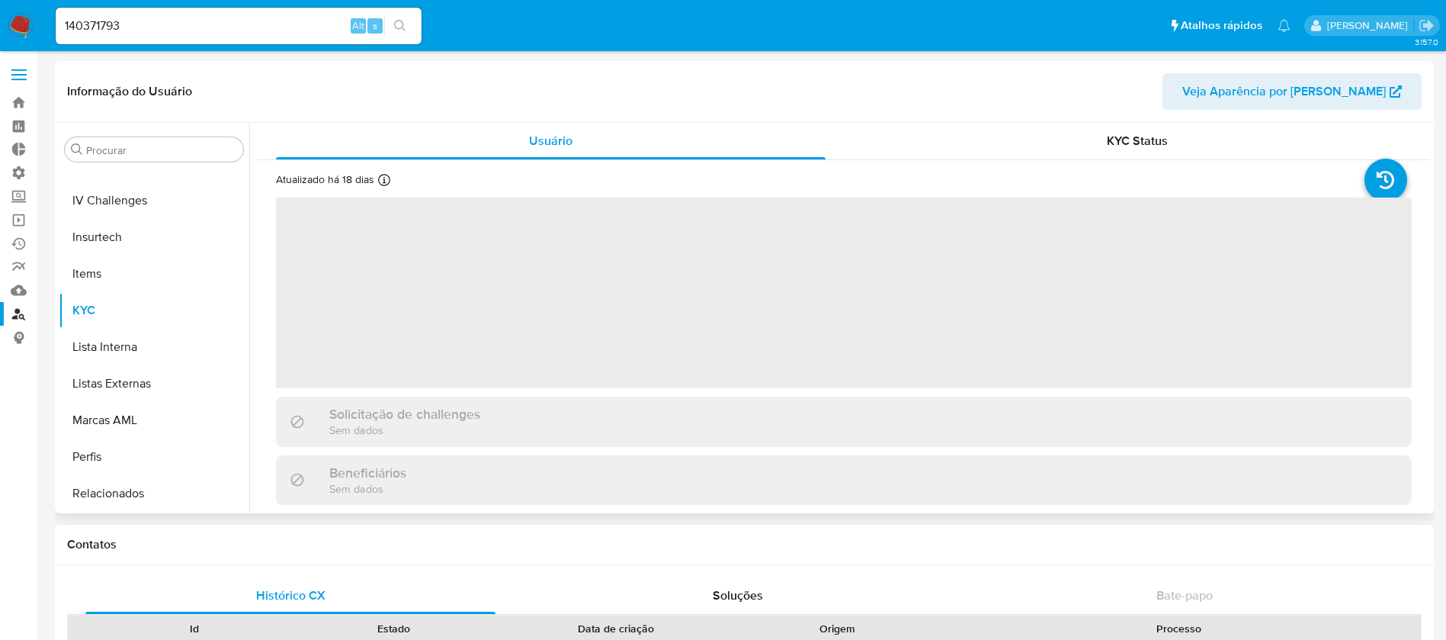
scroll to position [681, 0]
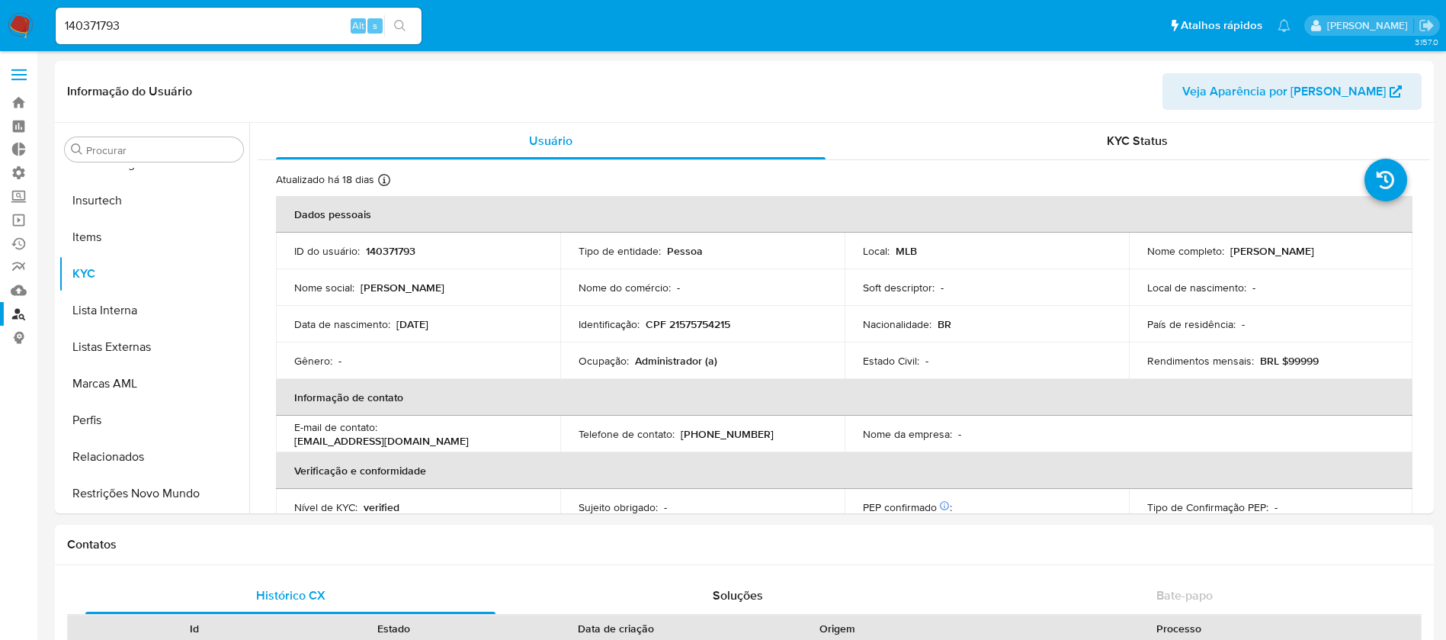
select select "10"
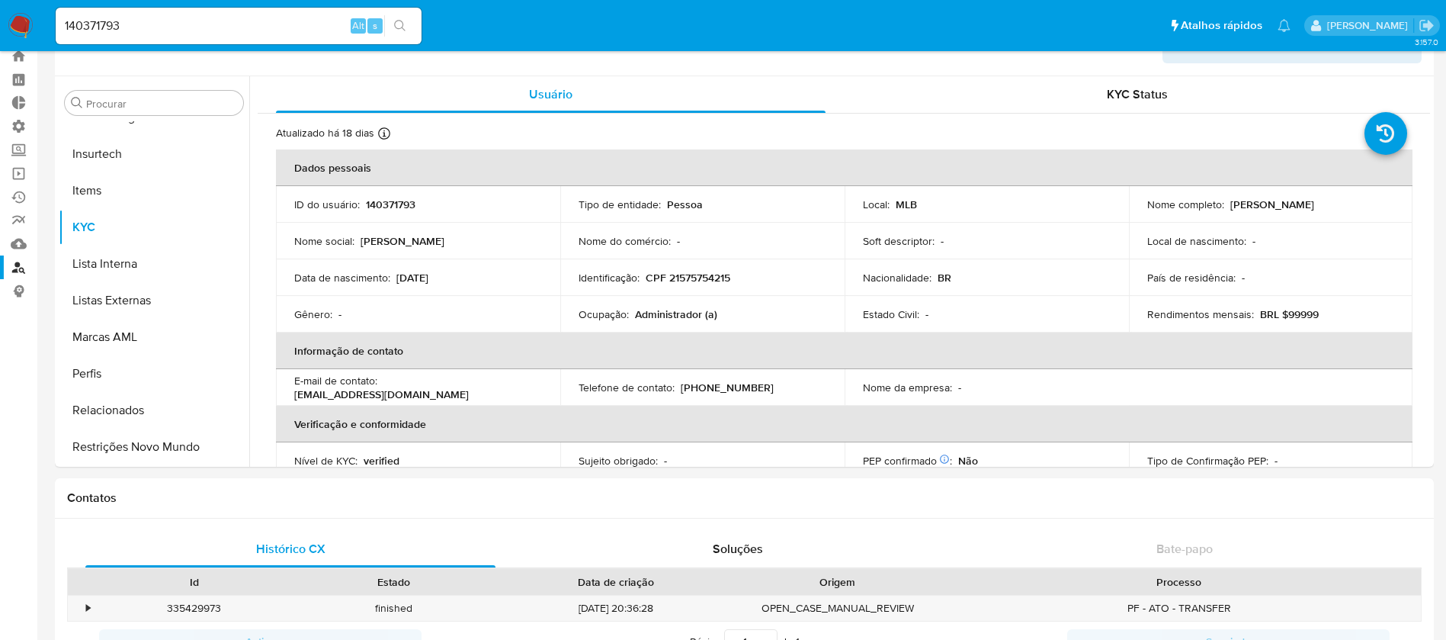
scroll to position [66, 0]
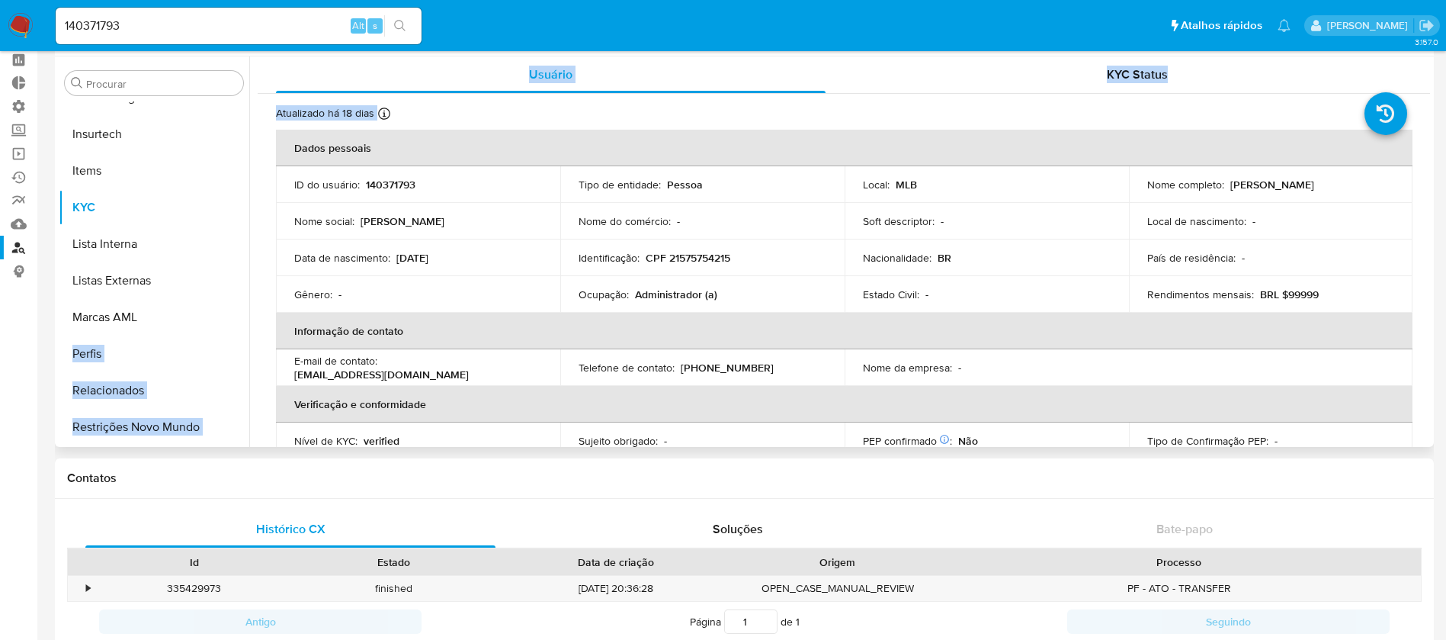
drag, startPoint x: 250, startPoint y: 397, endPoint x: 243, endPoint y: 332, distance: 65.9
click at [243, 332] on div "Procurar Adiantamentos de Dinheiro Anexos CBT Cartões Contas Bancárias Dados Mo…" at bounding box center [745, 251] width 1372 height 390
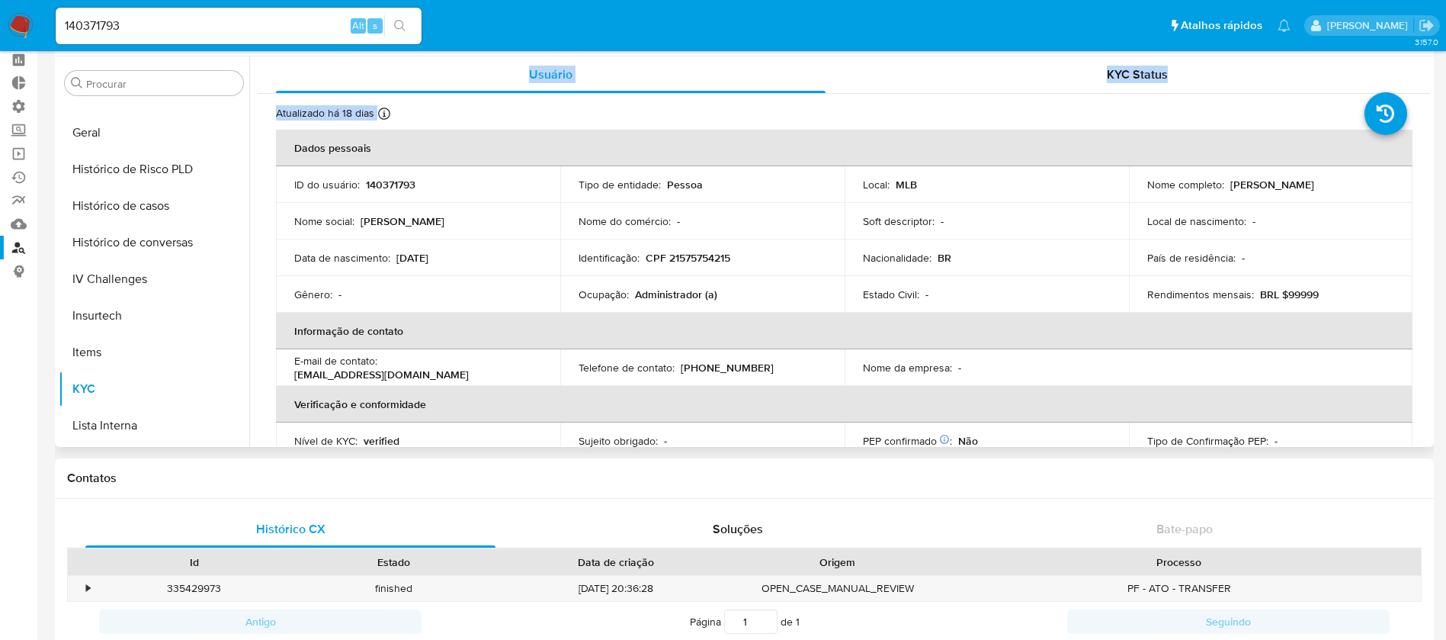
scroll to position [481, 0]
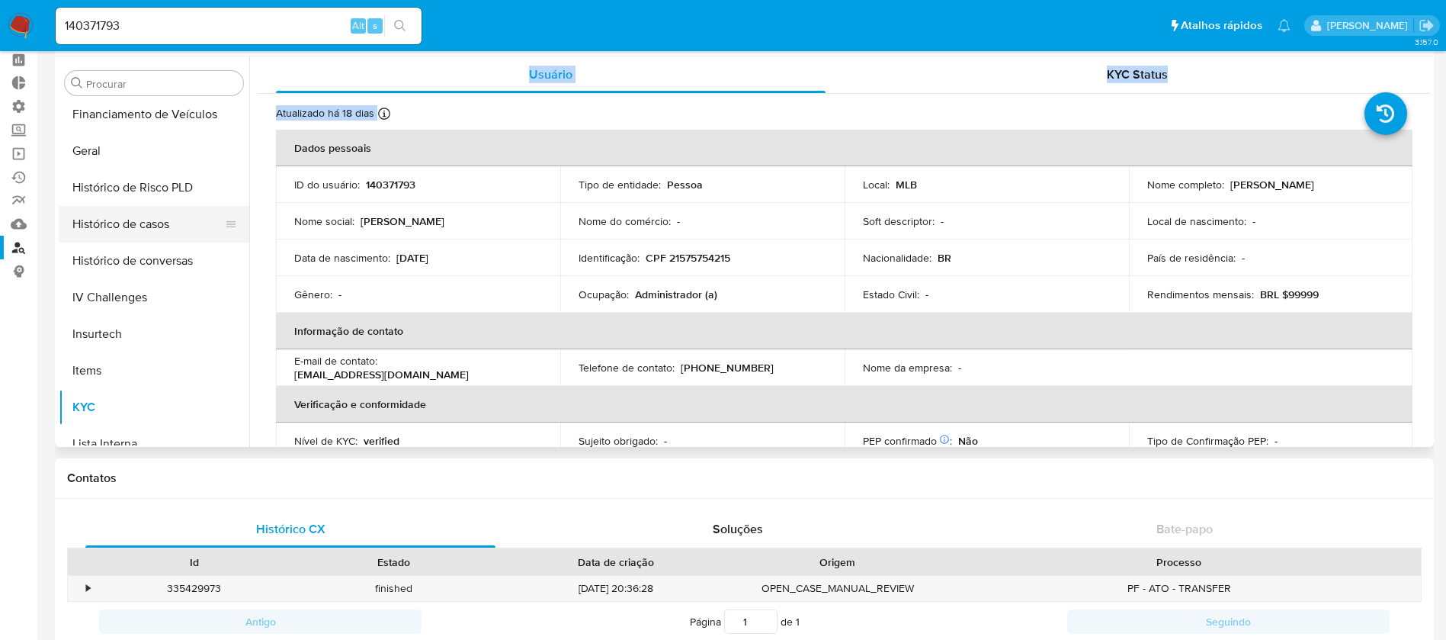
click at [171, 225] on button "Histórico de casos" at bounding box center [148, 224] width 178 height 37
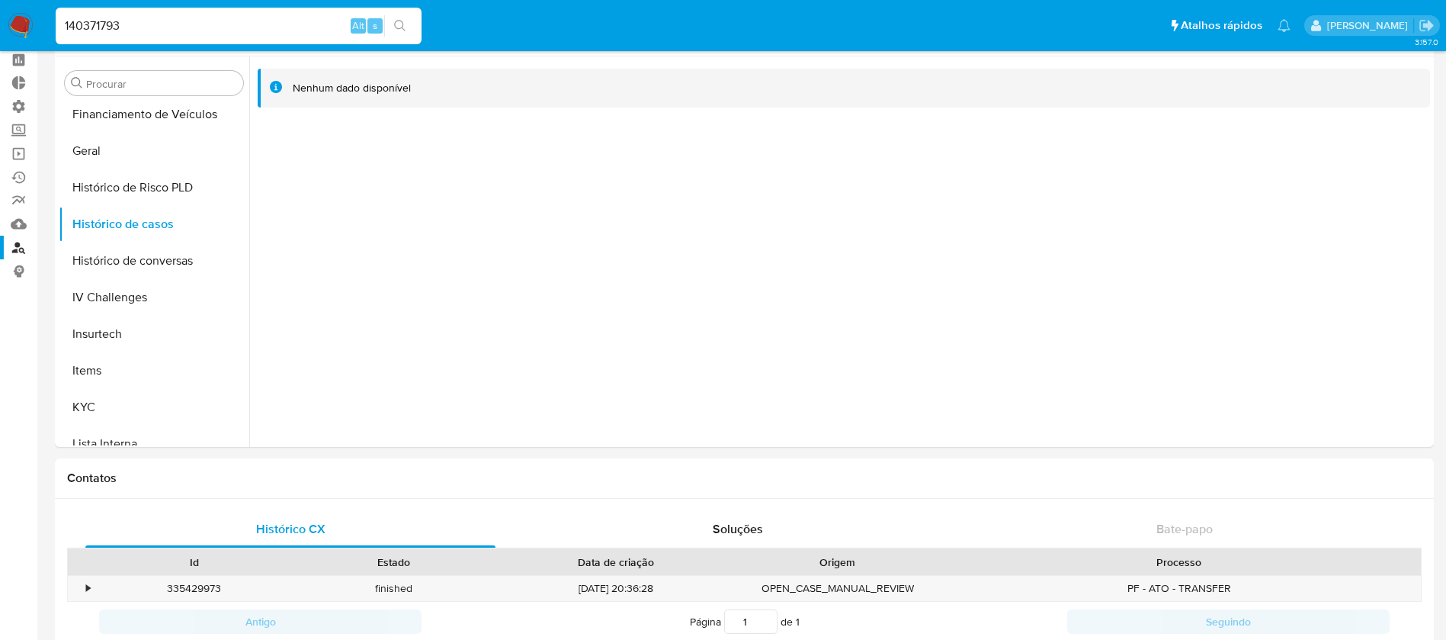
drag, startPoint x: 143, startPoint y: 22, endPoint x: 0, endPoint y: 8, distance: 143.2
click at [0, 8] on nav "Pausado Ver notificaciones 140371793 Alt s Atalhos rápidos Presiona las siguien…" at bounding box center [723, 25] width 1446 height 51
paste input "2618506845"
type input "2618506845"
click at [390, 34] on button "search-icon" at bounding box center [399, 25] width 31 height 21
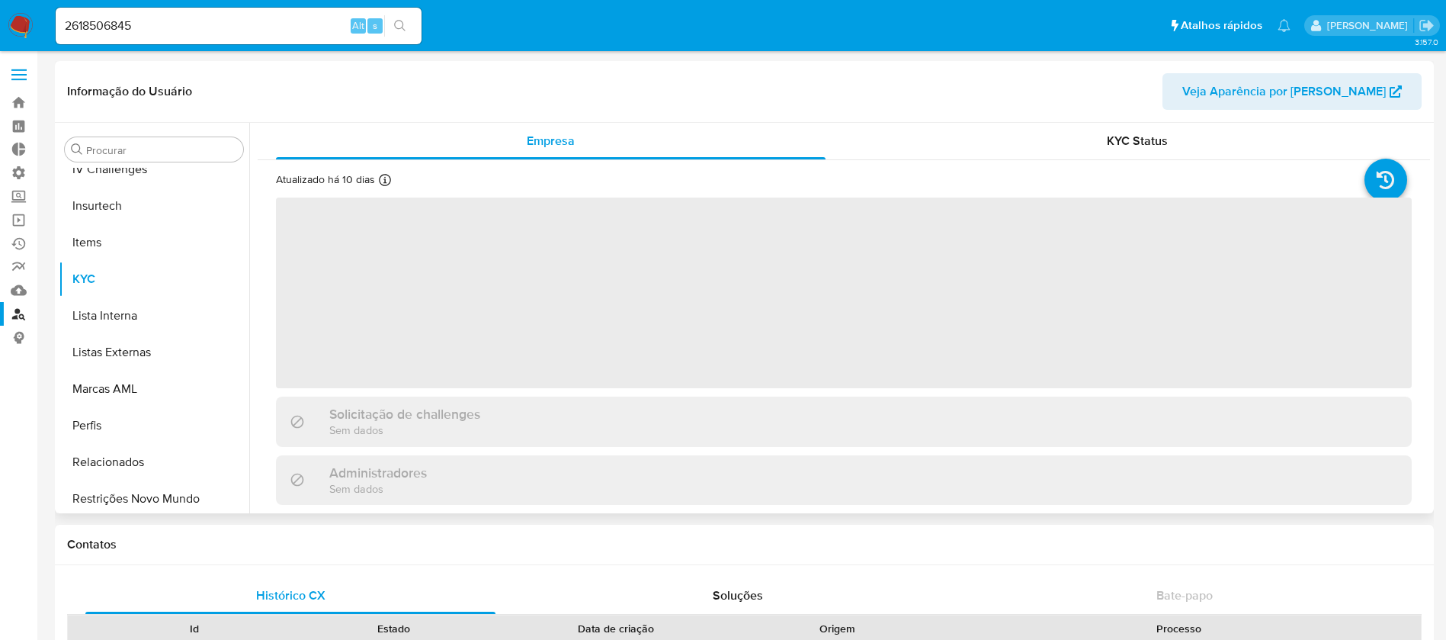
scroll to position [681, 0]
select select "10"
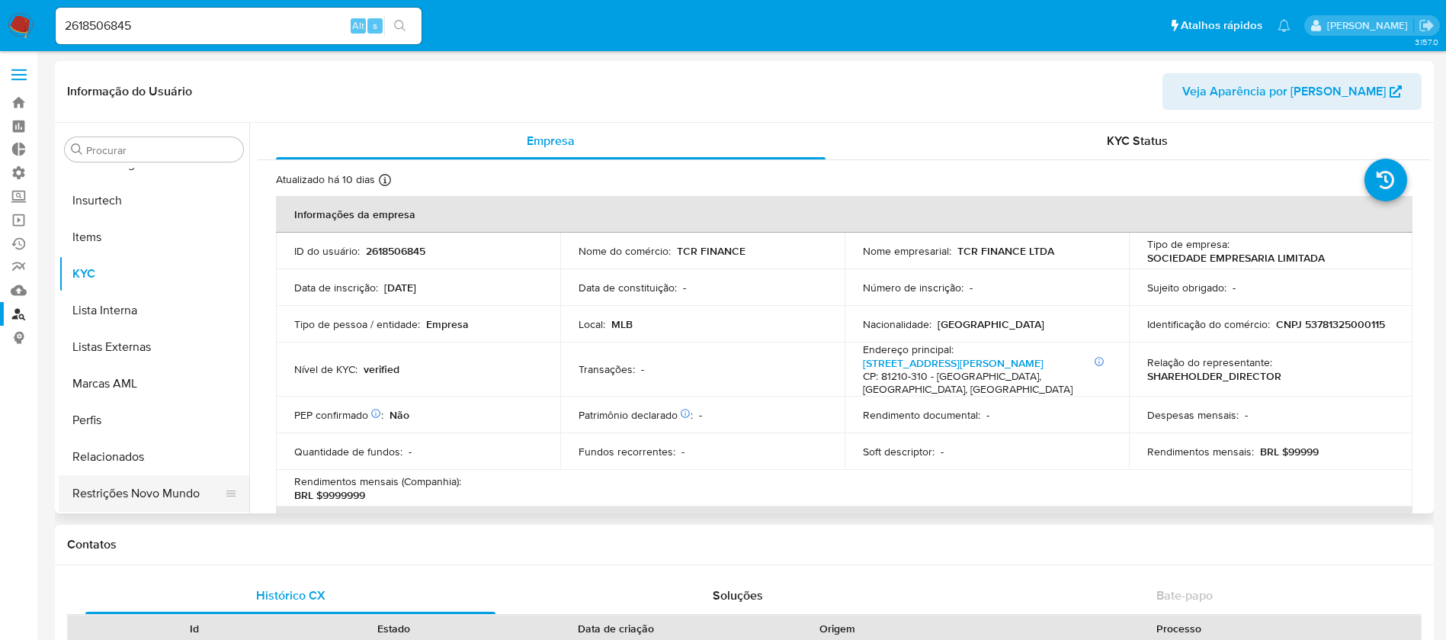
click at [177, 496] on button "Restrições Novo Mundo" at bounding box center [148, 493] width 178 height 37
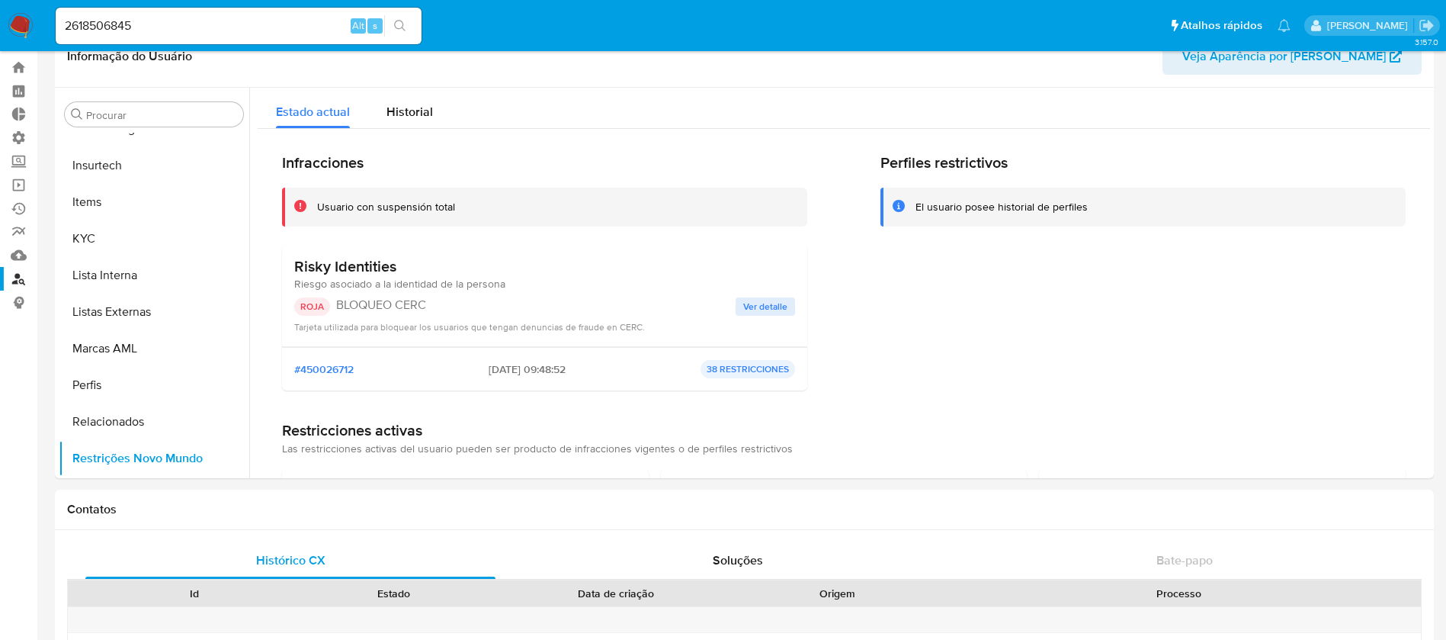
scroll to position [29, 0]
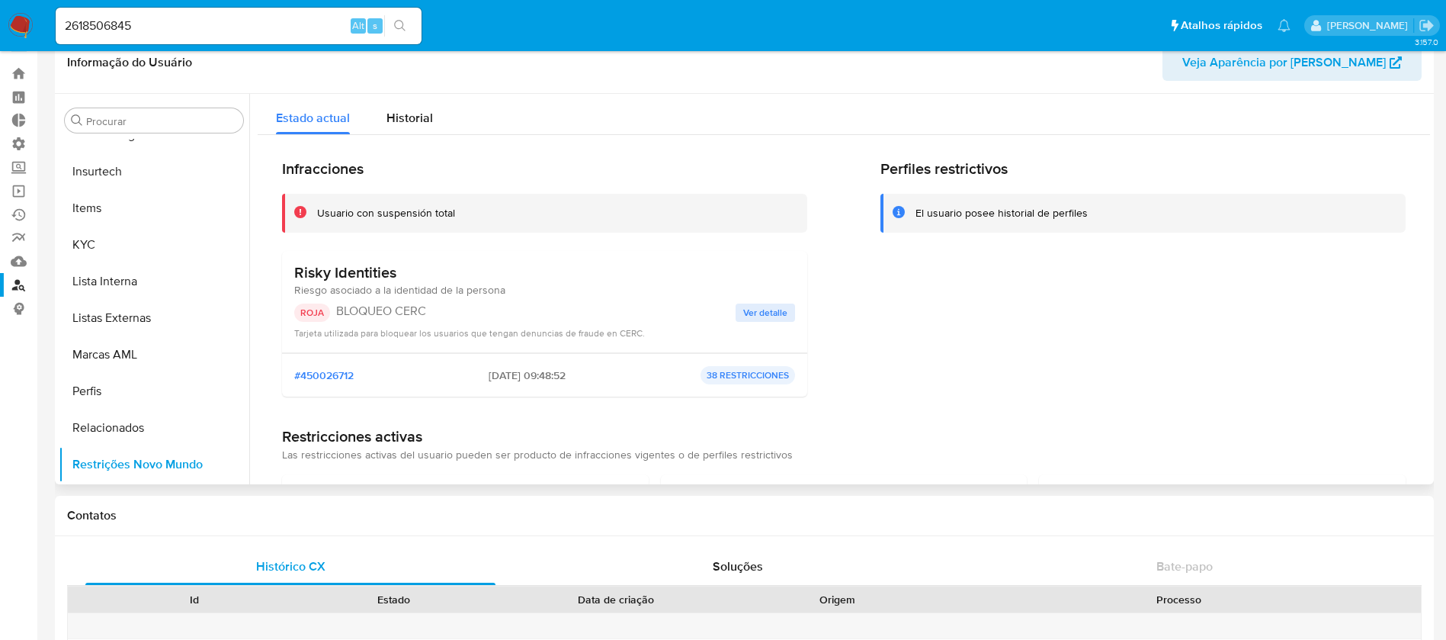
click at [781, 315] on span "Ver detalle" at bounding box center [765, 312] width 44 height 15
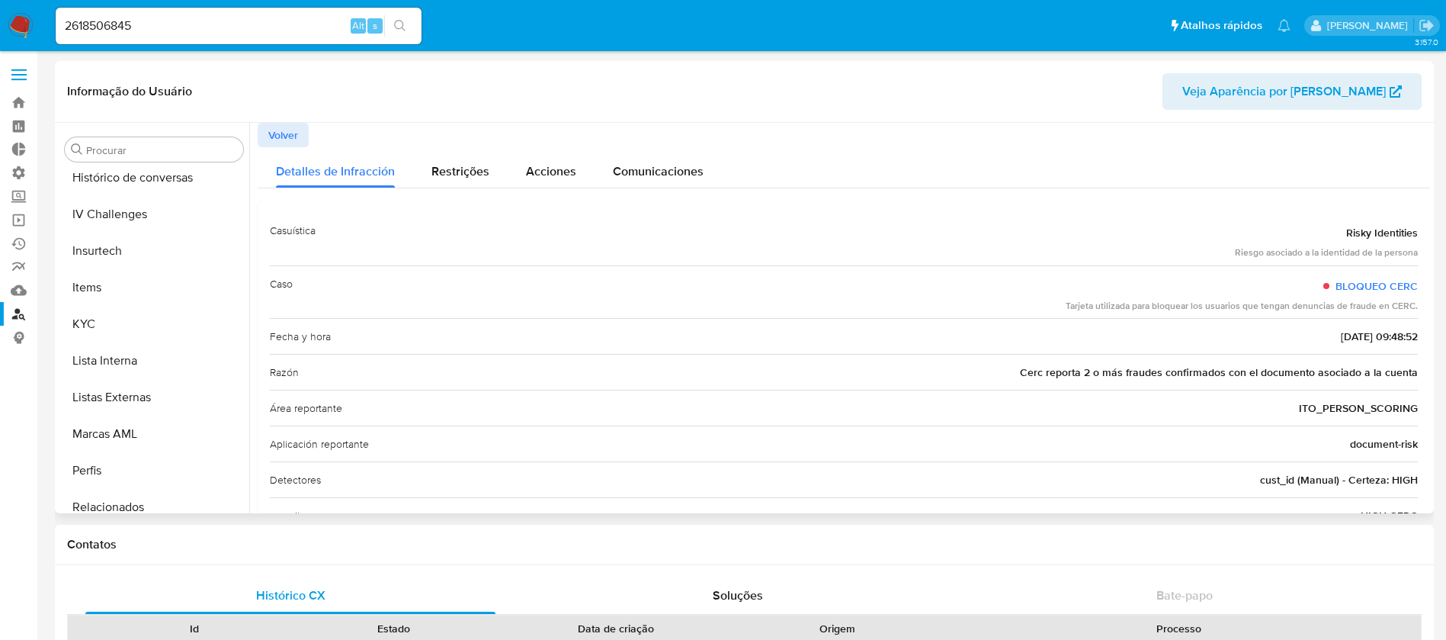
scroll to position [631, 0]
drag, startPoint x: 172, startPoint y: 24, endPoint x: 24, endPoint y: -10, distance: 151.7
paste input "197989538"
type input "2197989538"
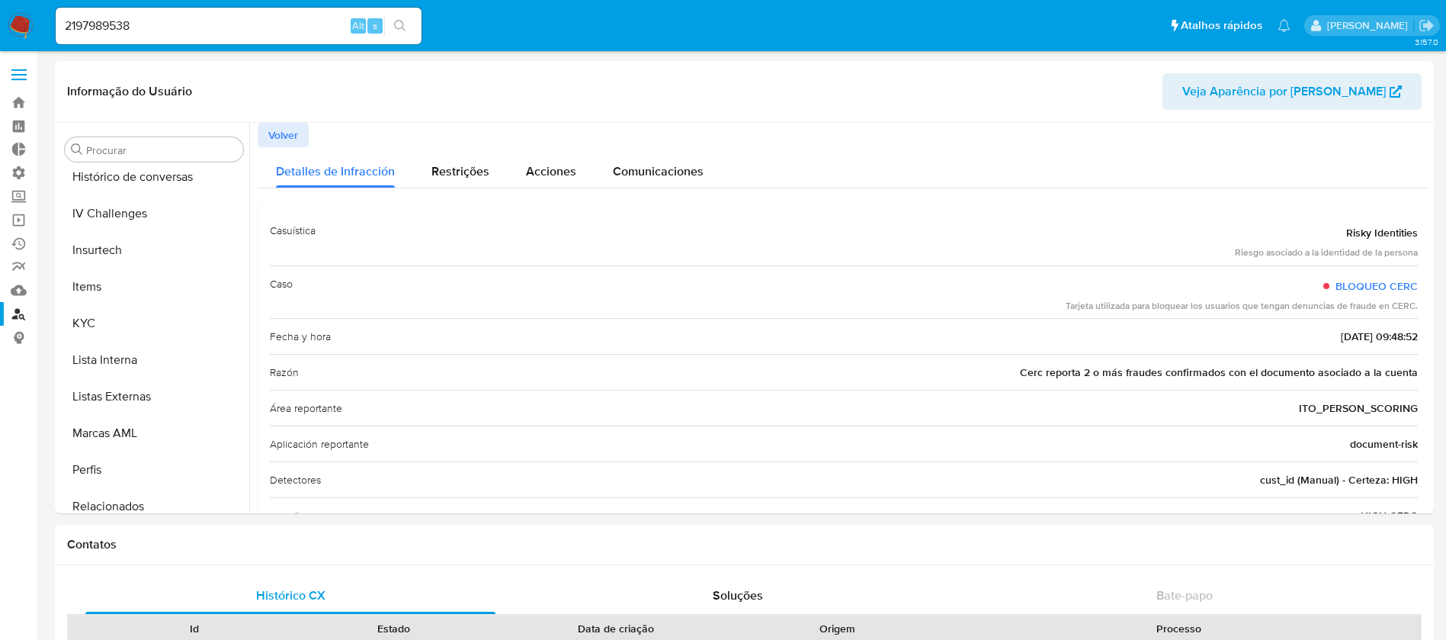
click at [409, 23] on button "search-icon" at bounding box center [399, 25] width 31 height 21
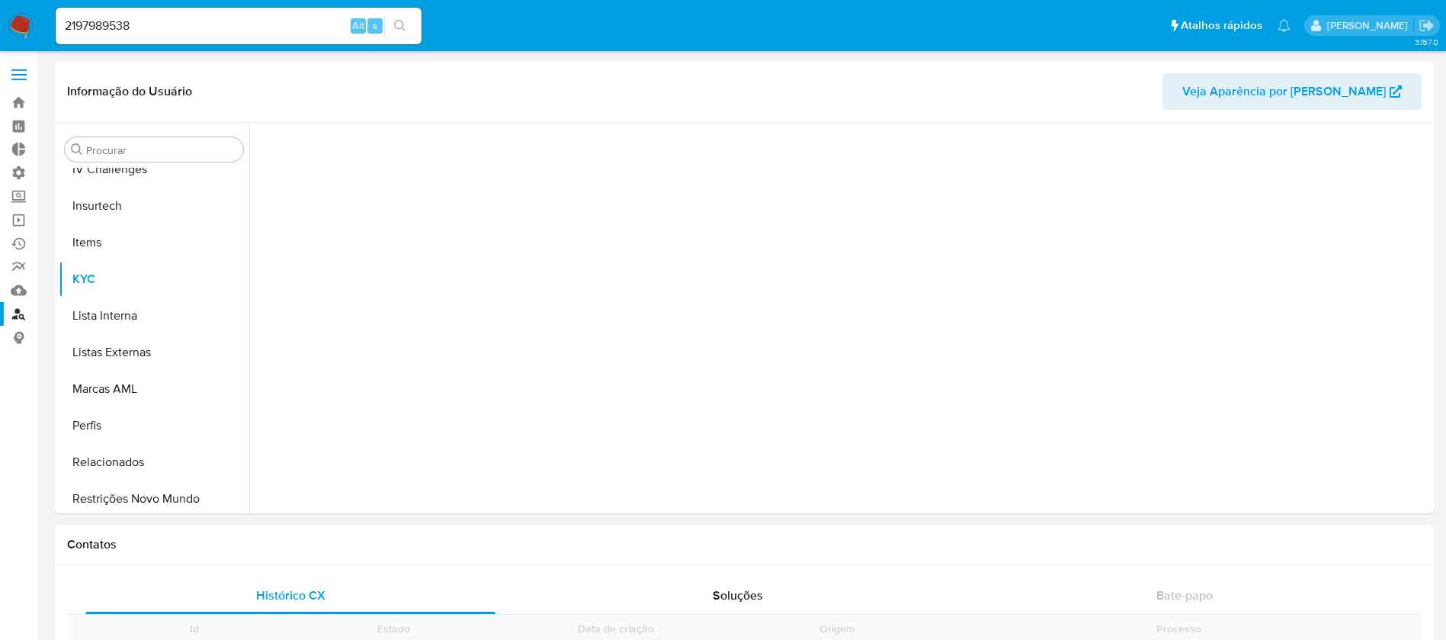
scroll to position [681, 0]
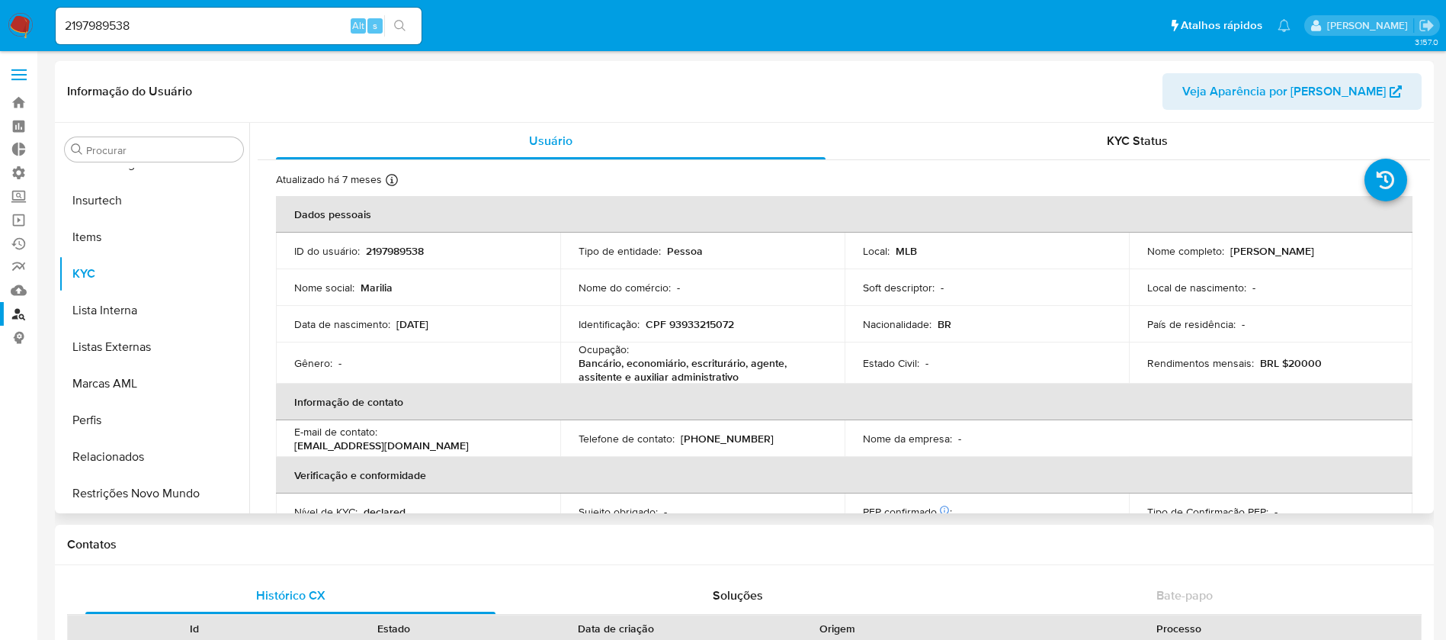
select select "10"
click at [189, 489] on button "Restrições Novo Mundo" at bounding box center [148, 493] width 178 height 37
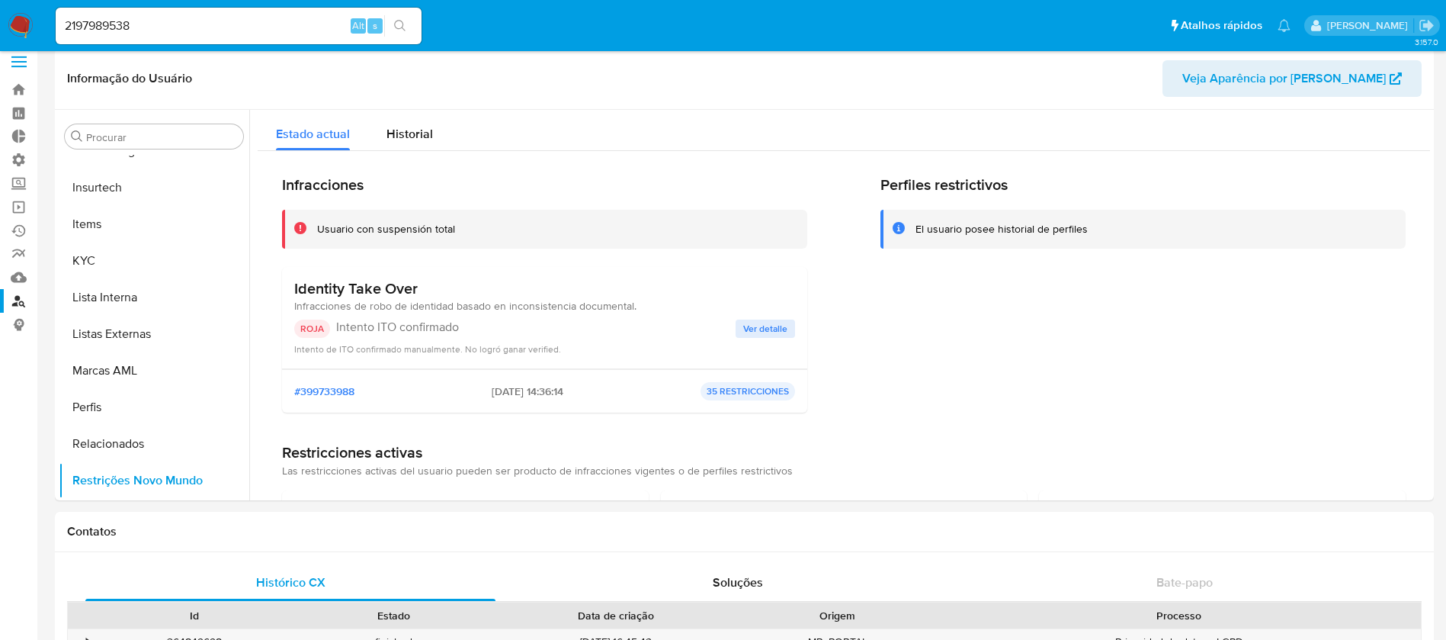
scroll to position [16, 0]
